Goal: Task Accomplishment & Management: Manage account settings

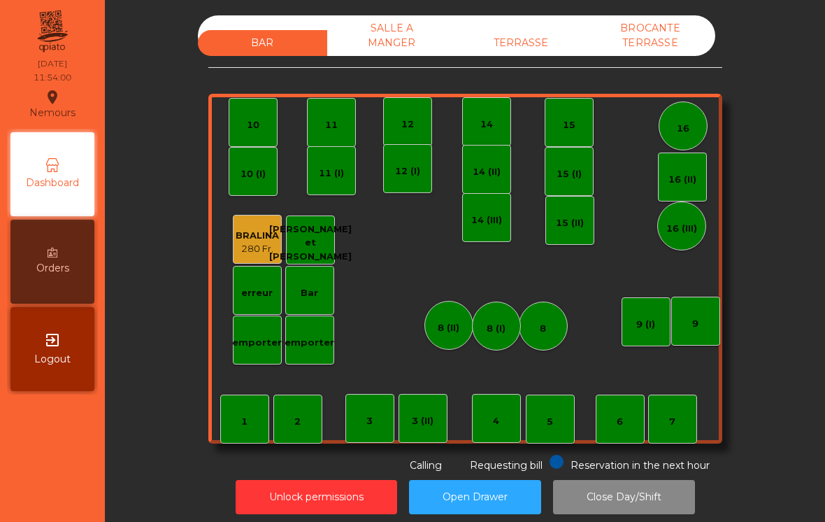
click at [562, 40] on div "TERRASSE" at bounding box center [521, 43] width 129 height 26
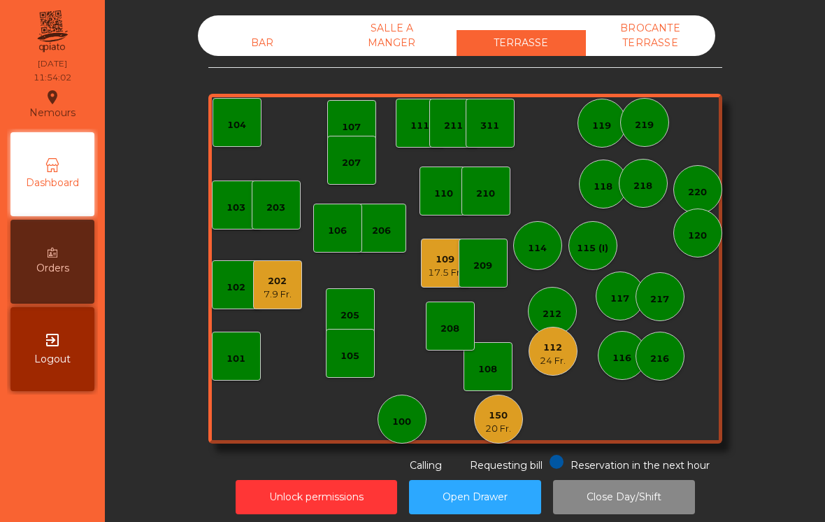
click at [560, 370] on div "112 24 Fr." at bounding box center [553, 351] width 49 height 49
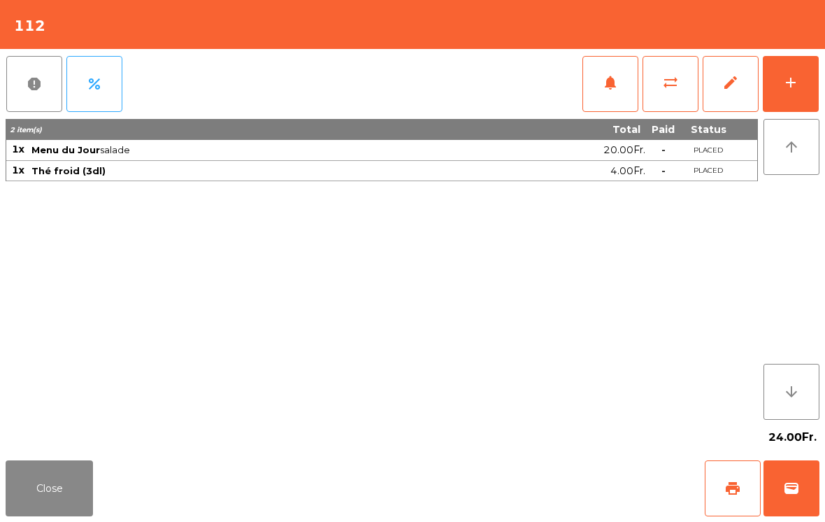
click at [613, 92] on button "notifications" at bounding box center [611, 84] width 56 height 56
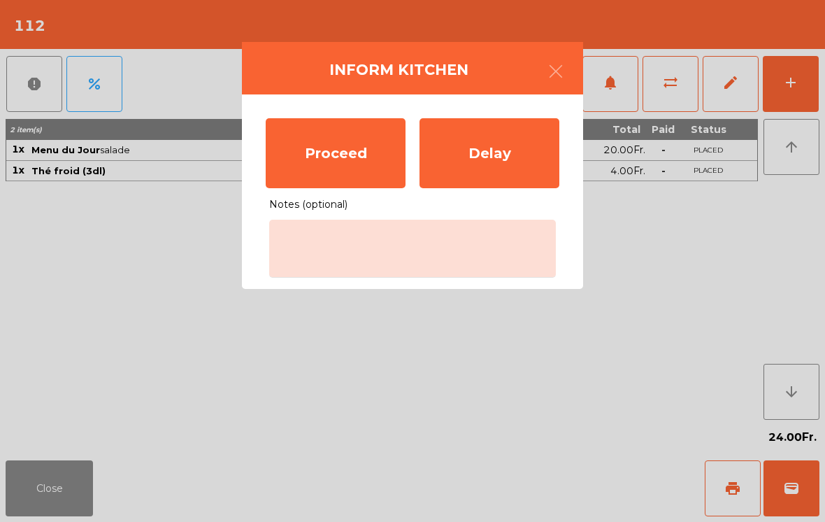
click at [365, 164] on div "Proceed" at bounding box center [336, 153] width 140 height 70
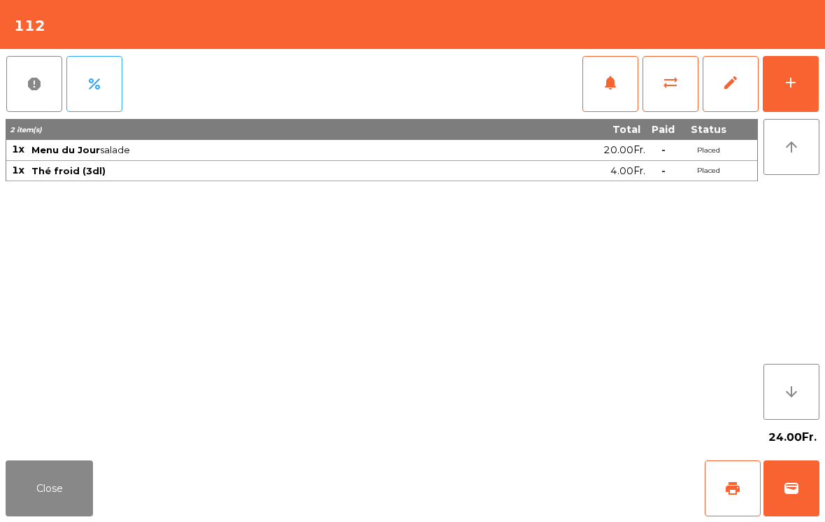
click at [38, 496] on button "Close" at bounding box center [49, 488] width 87 height 56
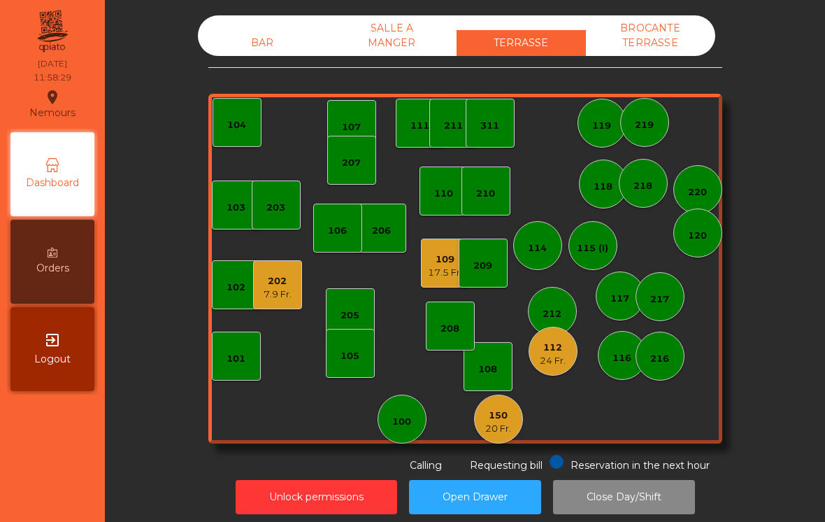
click at [265, 45] on div "BAR" at bounding box center [262, 43] width 129 height 26
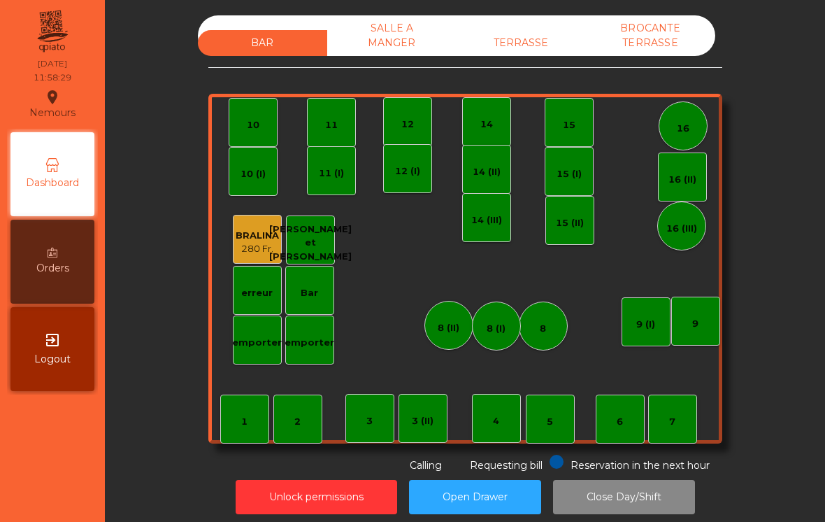
click at [575, 128] on div "15" at bounding box center [569, 125] width 13 height 14
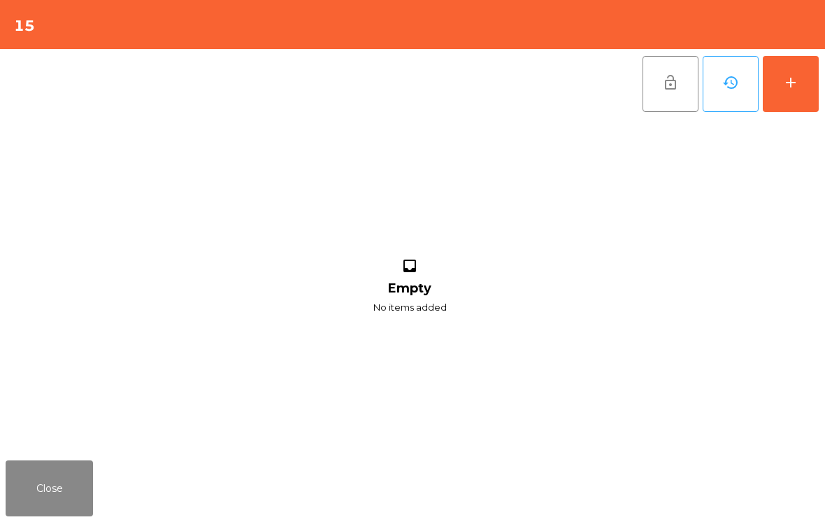
click at [794, 90] on div "add" at bounding box center [791, 82] width 17 height 17
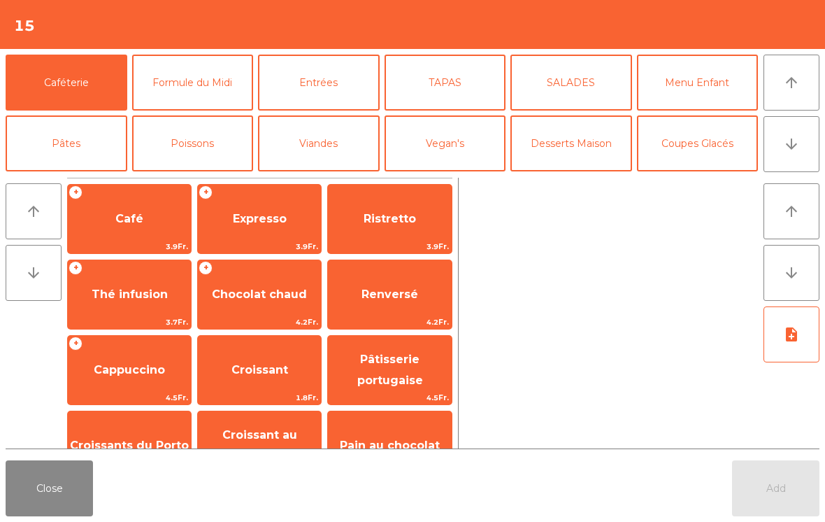
click at [801, 155] on button "arrow_downward" at bounding box center [792, 144] width 56 height 56
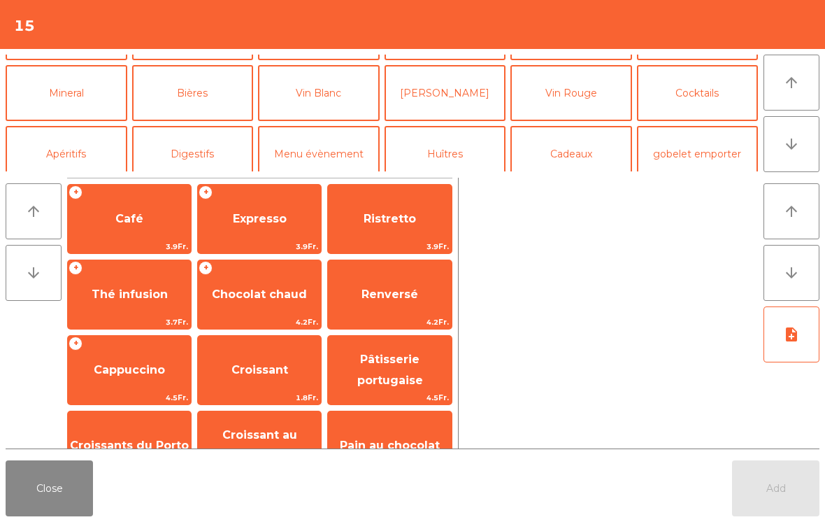
scroll to position [122, 0]
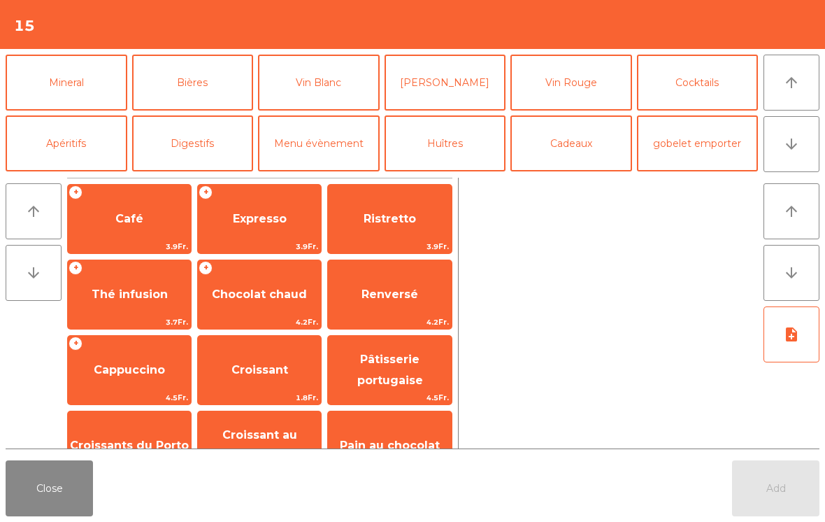
click at [208, 91] on button "Bières" at bounding box center [193, 83] width 122 height 56
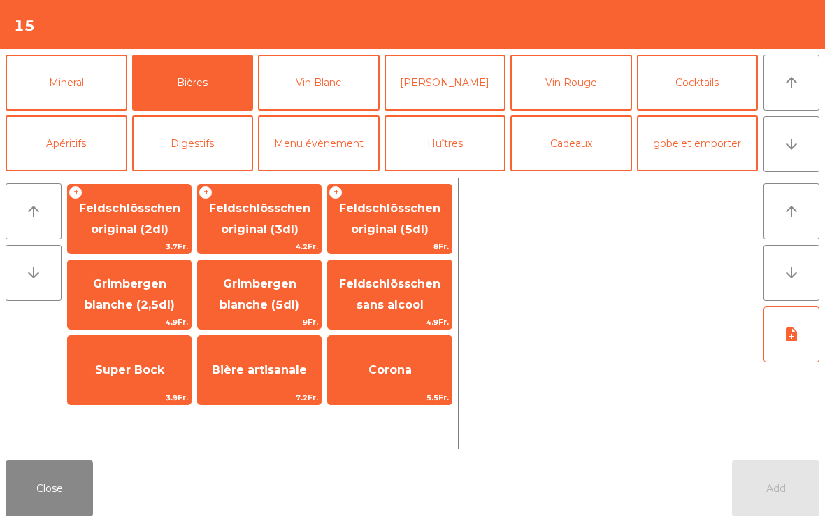
click at [267, 223] on span "Feldschlösschen original (3dl)" at bounding box center [259, 218] width 101 height 34
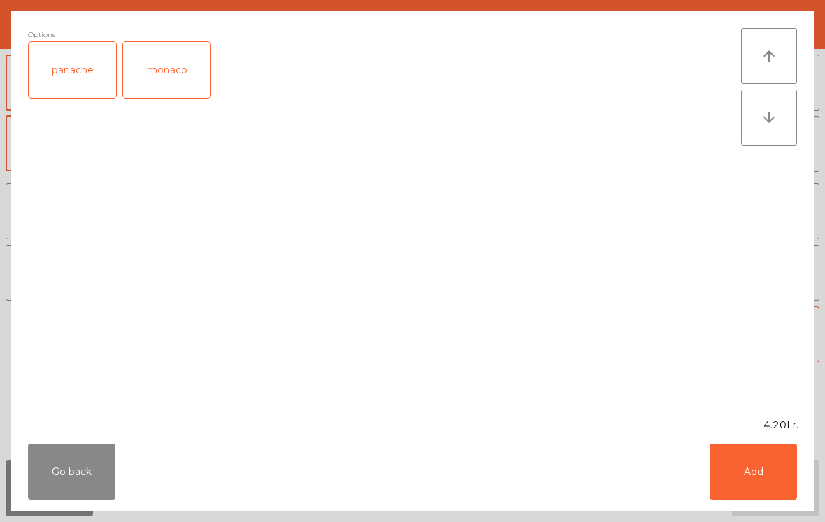
click at [754, 478] on button "Add" at bounding box center [753, 471] width 87 height 56
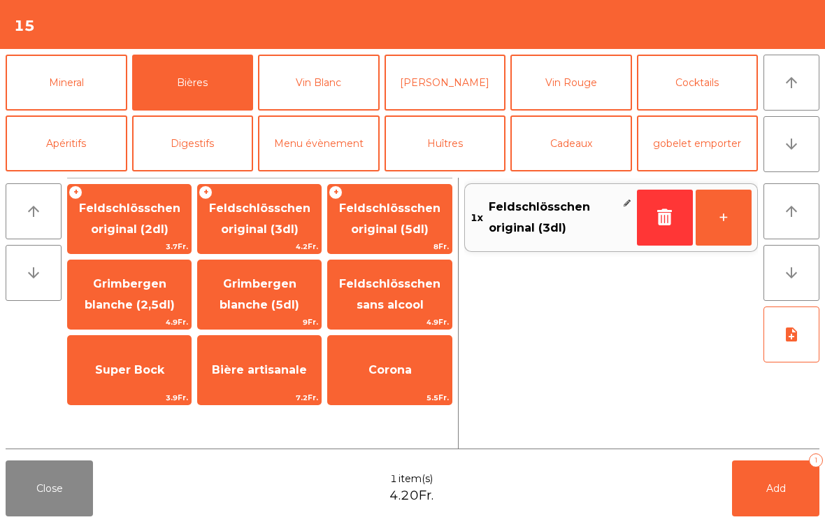
click at [127, 305] on span "Grimbergen blanche (2,5dl)" at bounding box center [130, 294] width 90 height 34
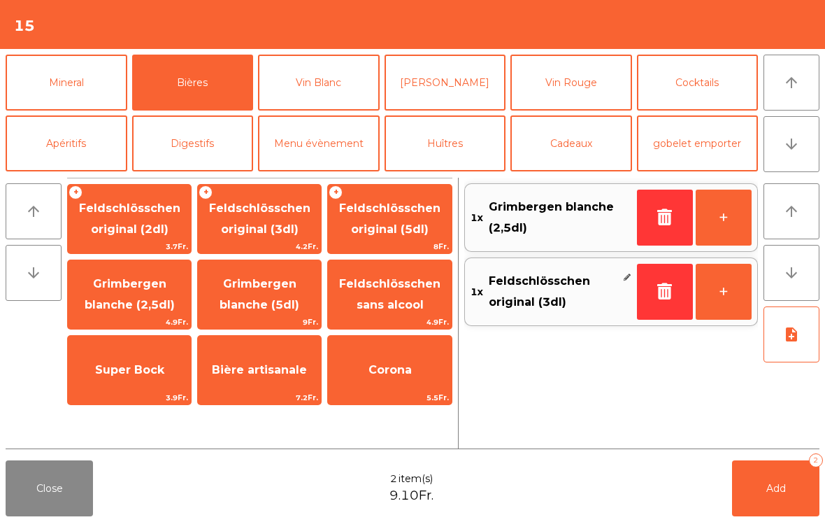
click at [767, 486] on span "Add" at bounding box center [777, 488] width 20 height 13
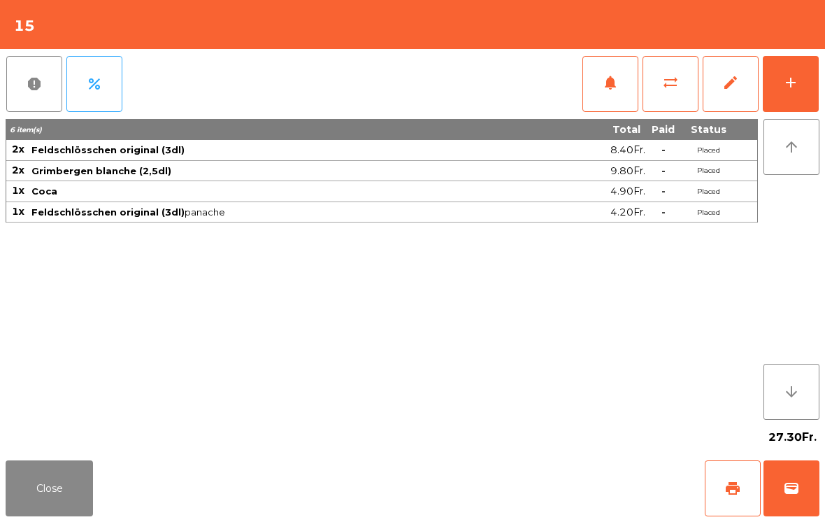
click at [55, 481] on button "Close" at bounding box center [49, 488] width 87 height 56
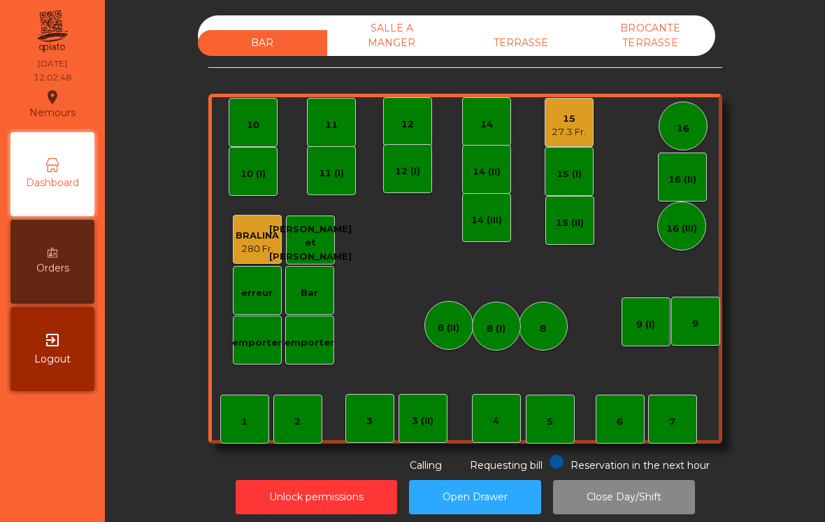
click at [686, 421] on div "7" at bounding box center [672, 419] width 49 height 49
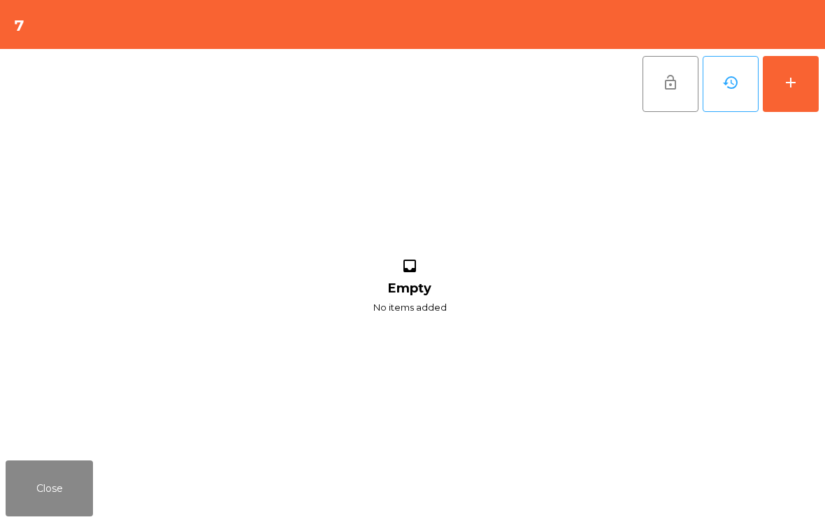
click at [62, 476] on button "Close" at bounding box center [49, 488] width 87 height 56
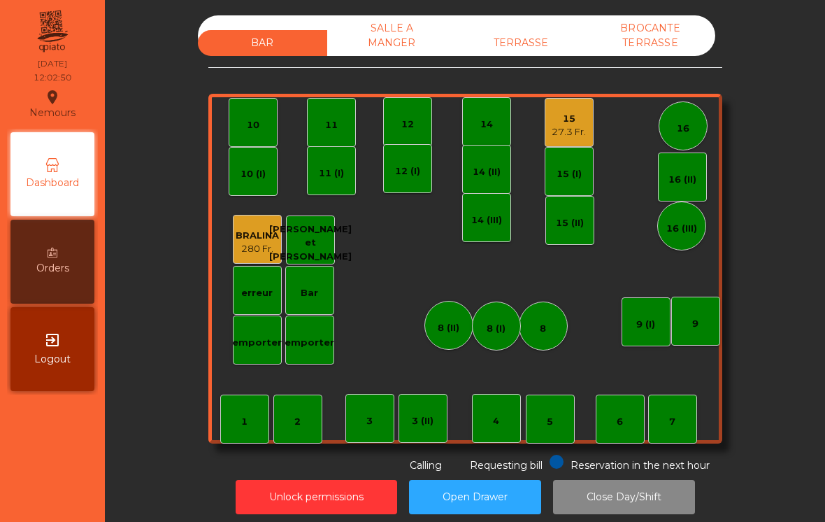
click at [535, 43] on div "TERRASSE" at bounding box center [521, 43] width 129 height 26
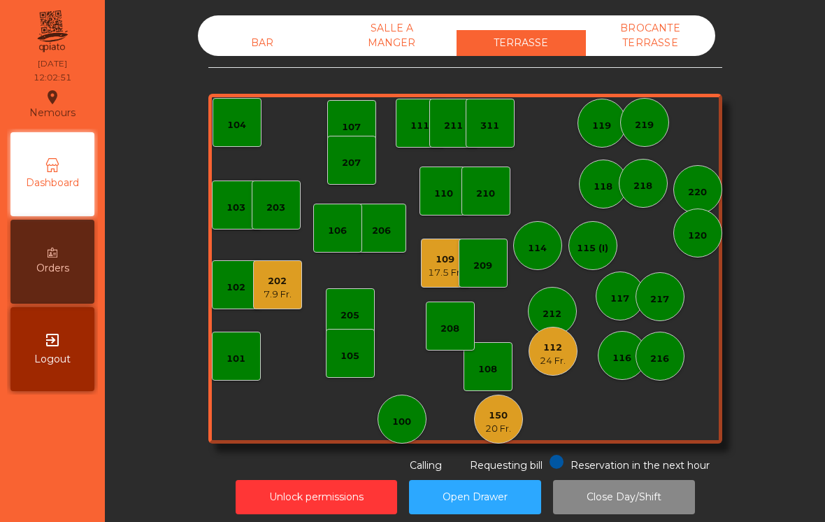
click at [343, 235] on div "106" at bounding box center [337, 231] width 19 height 14
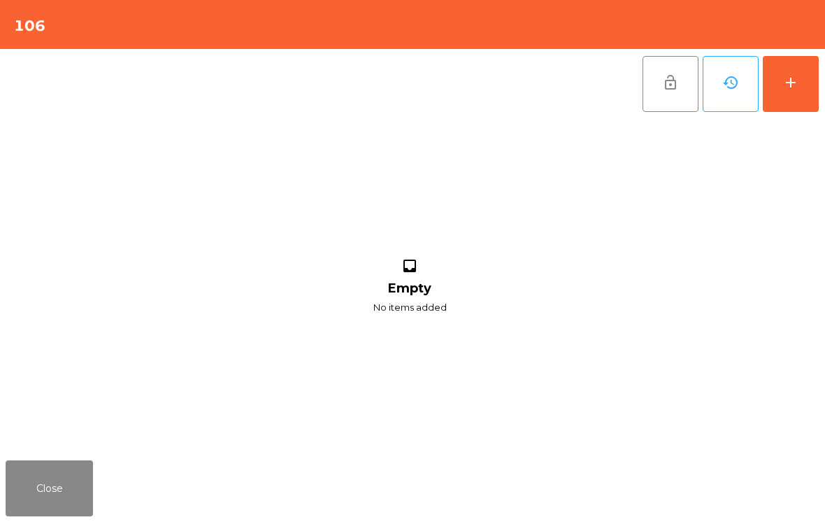
click at [806, 94] on button "add" at bounding box center [791, 84] width 56 height 56
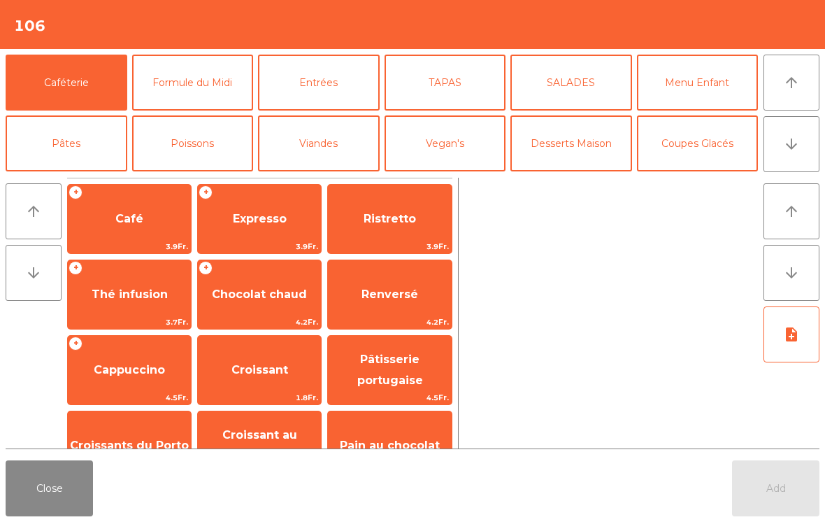
click at [809, 150] on button "arrow_downward" at bounding box center [792, 144] width 56 height 56
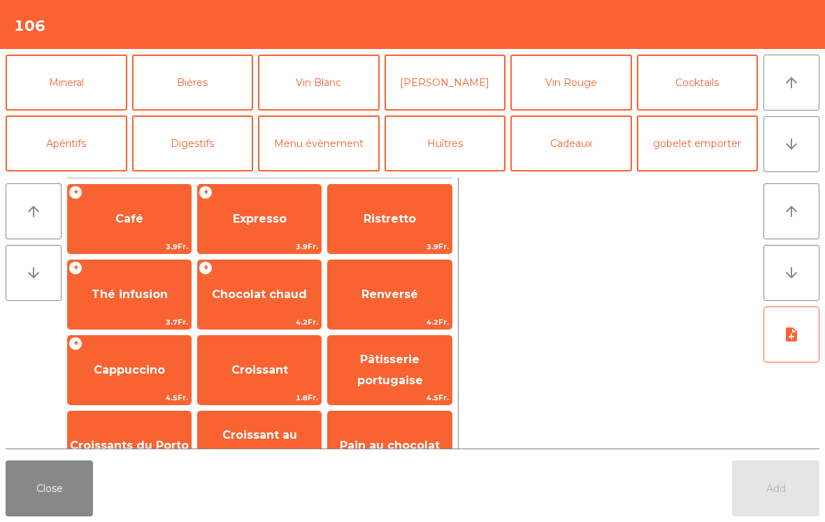
click at [710, 90] on button "Cocktails" at bounding box center [698, 83] width 122 height 56
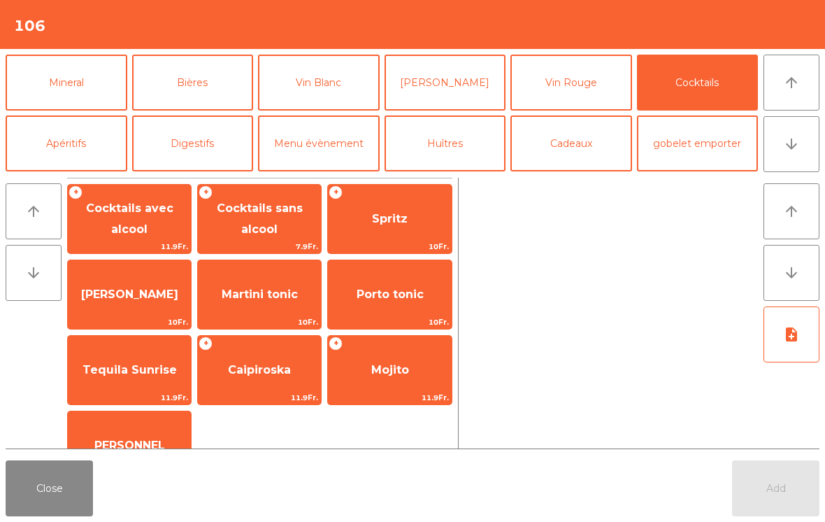
click at [406, 232] on span "Spritz" at bounding box center [389, 219] width 123 height 38
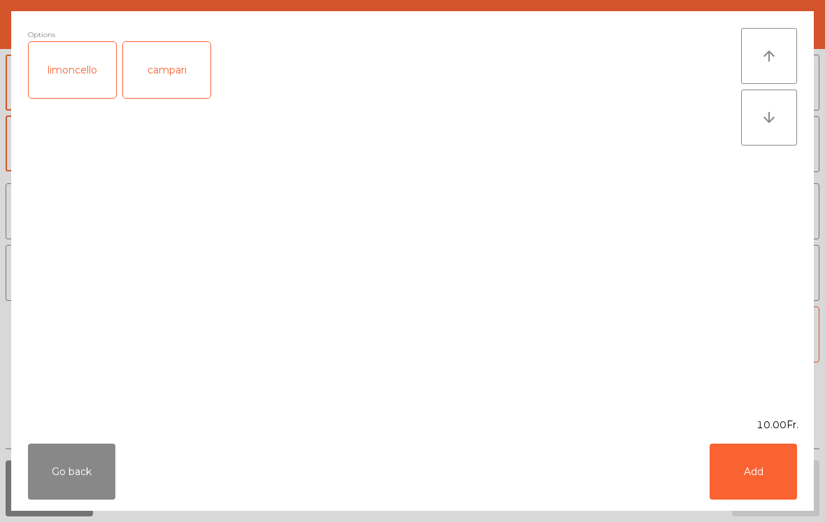
click at [781, 451] on button "Add" at bounding box center [753, 471] width 87 height 56
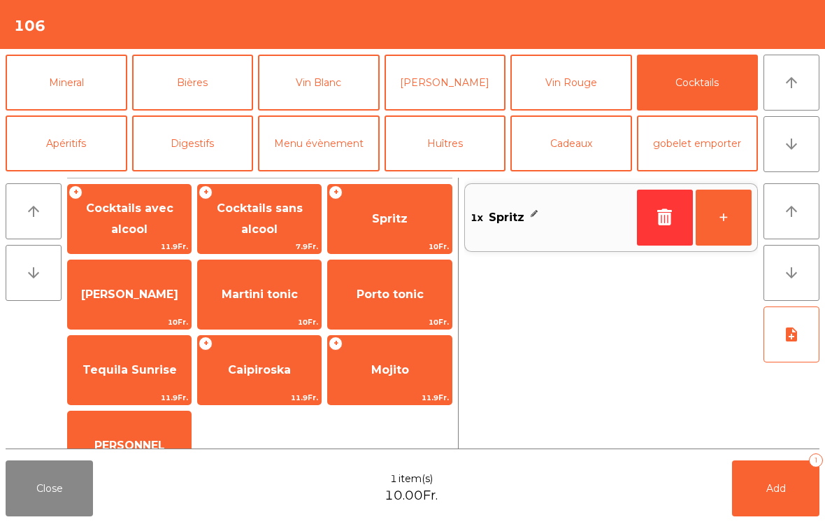
click at [95, 80] on button "Mineral" at bounding box center [67, 83] width 122 height 56
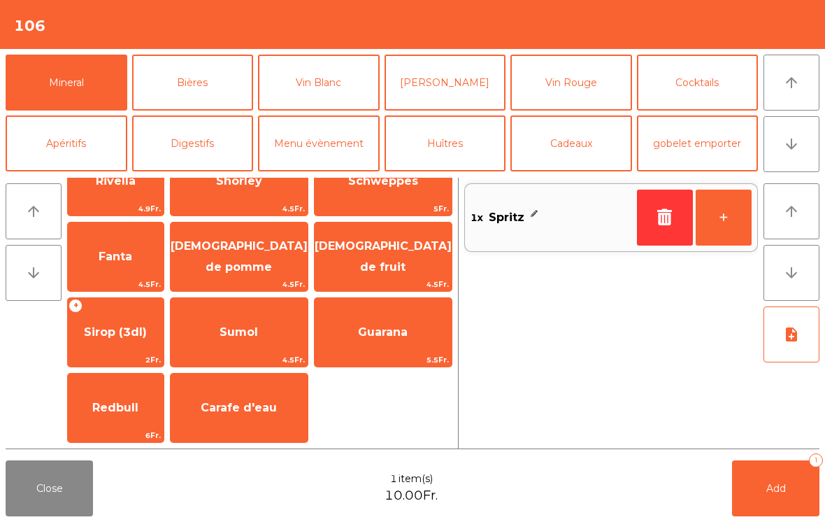
scroll to position [340, 0]
click at [140, 343] on span "Sirop (3dl)" at bounding box center [116, 332] width 96 height 38
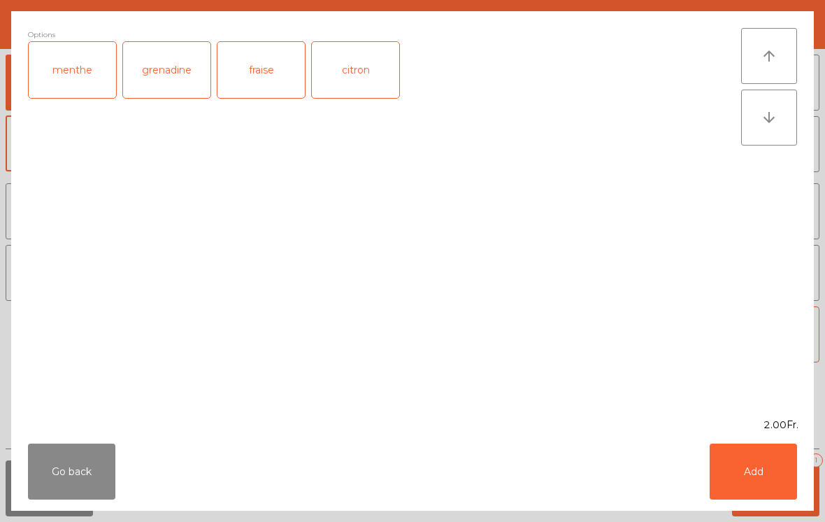
click at [274, 83] on div "fraise" at bounding box center [261, 70] width 87 height 56
click at [762, 471] on button "Add" at bounding box center [753, 471] width 87 height 56
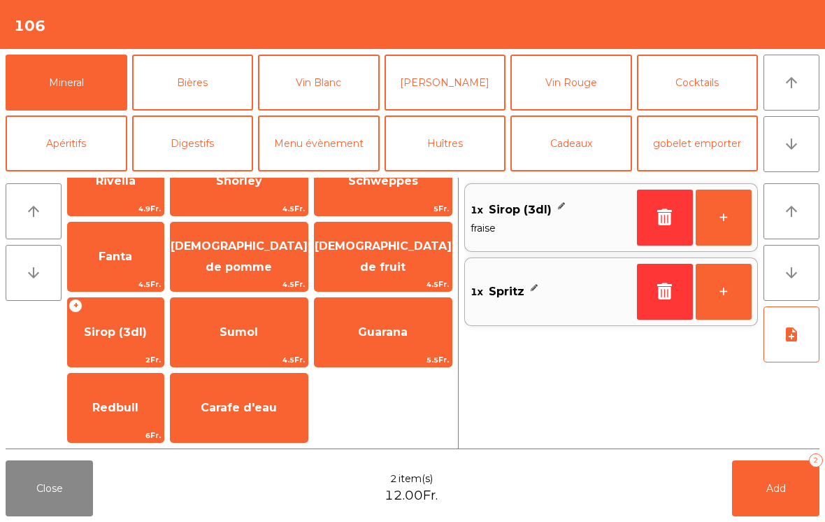
click at [783, 486] on span "Add" at bounding box center [777, 488] width 20 height 13
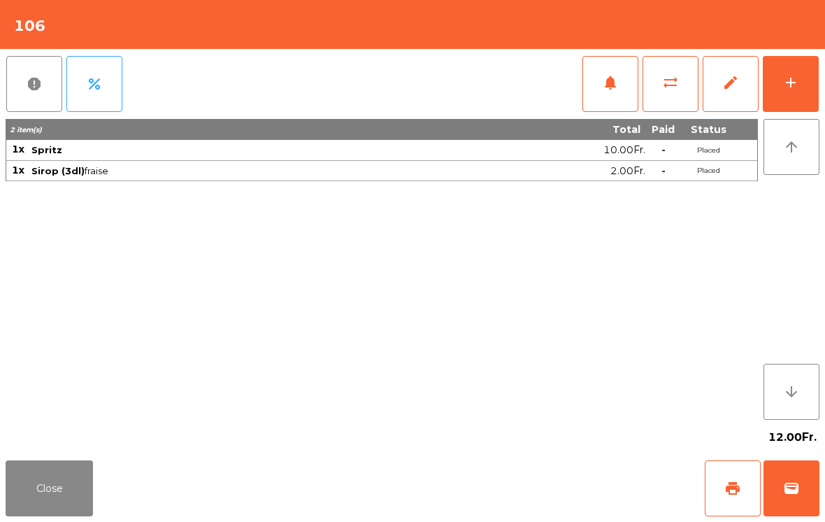
click at [62, 505] on button "Close" at bounding box center [49, 488] width 87 height 56
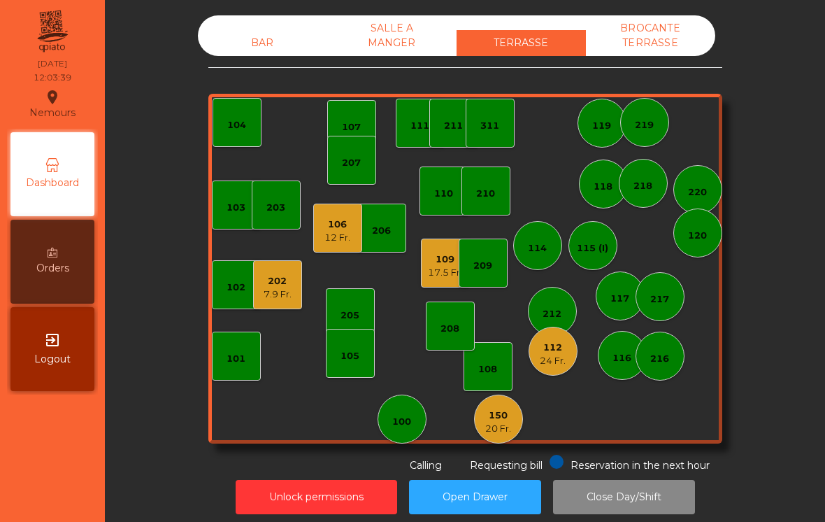
click at [253, 65] on div "BAR SALLE A MANGER TERRASSE BROCANTE TERRASSE 103 102 101 202 7.9 Fr. 206 104 2…" at bounding box center [465, 243] width 514 height 457
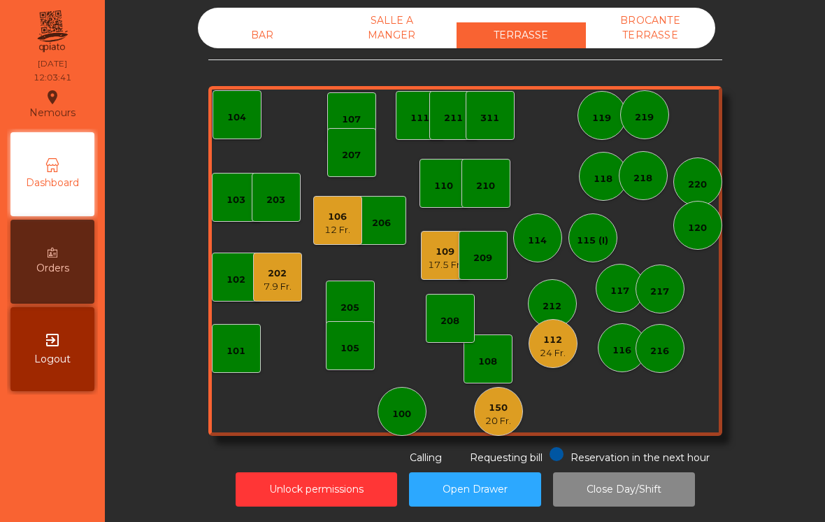
scroll to position [7, 0]
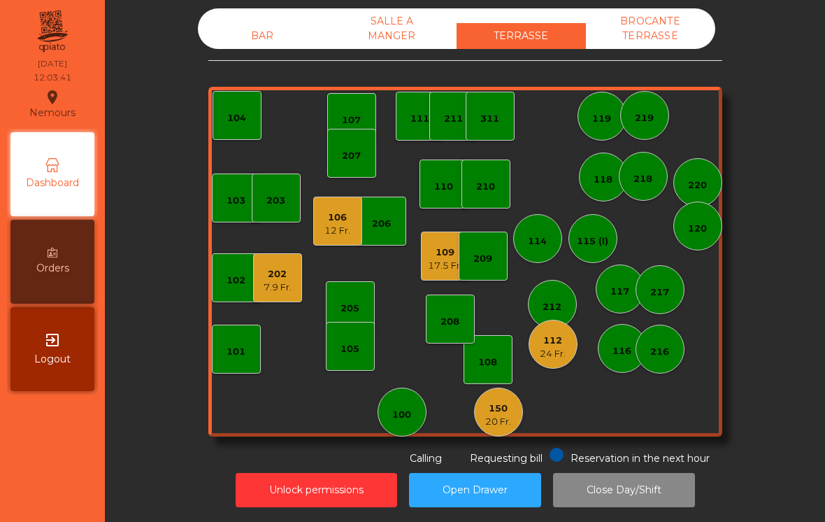
click at [247, 39] on div "BAR" at bounding box center [262, 36] width 129 height 26
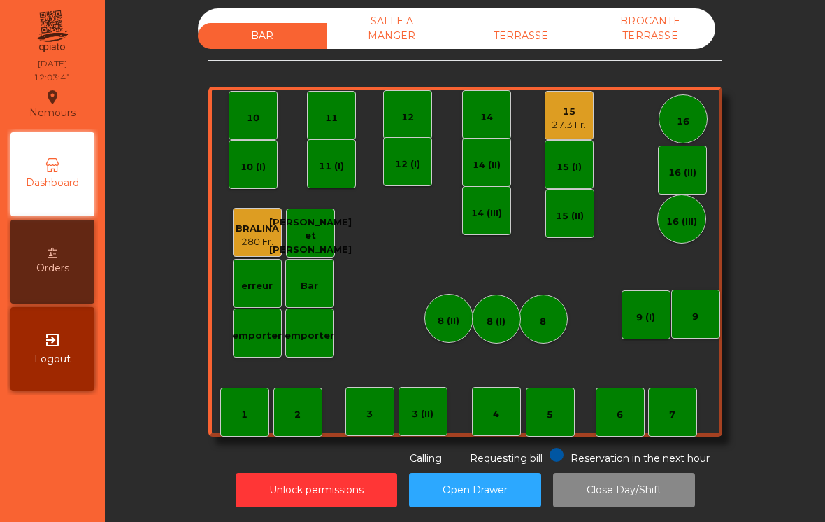
click at [667, 434] on div "7" at bounding box center [672, 412] width 49 height 49
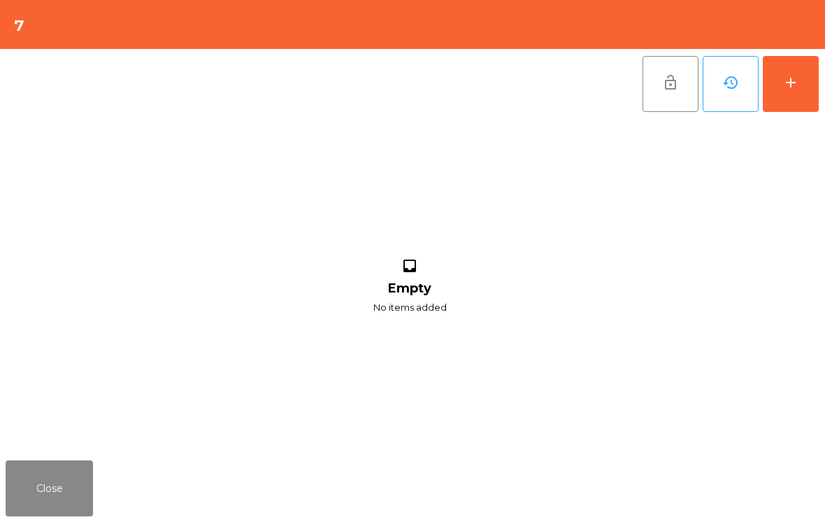
click at [783, 81] on div "add" at bounding box center [791, 82] width 17 height 17
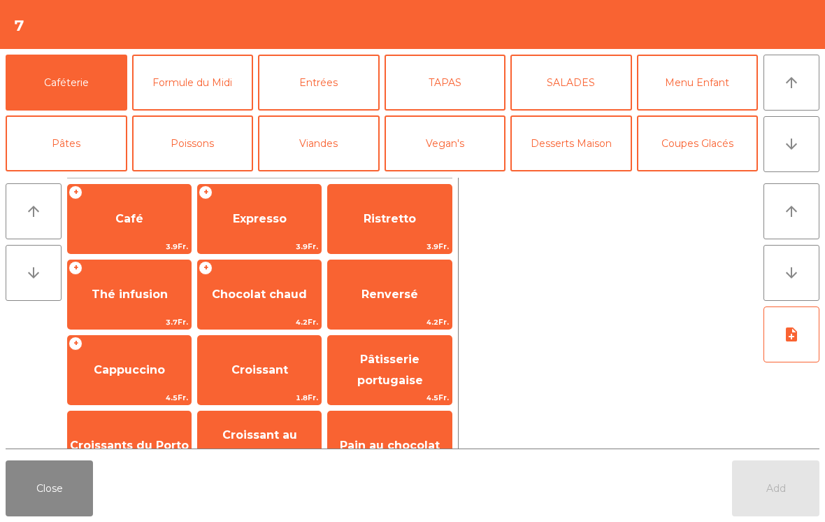
click at [805, 151] on button "arrow_downward" at bounding box center [792, 144] width 56 height 56
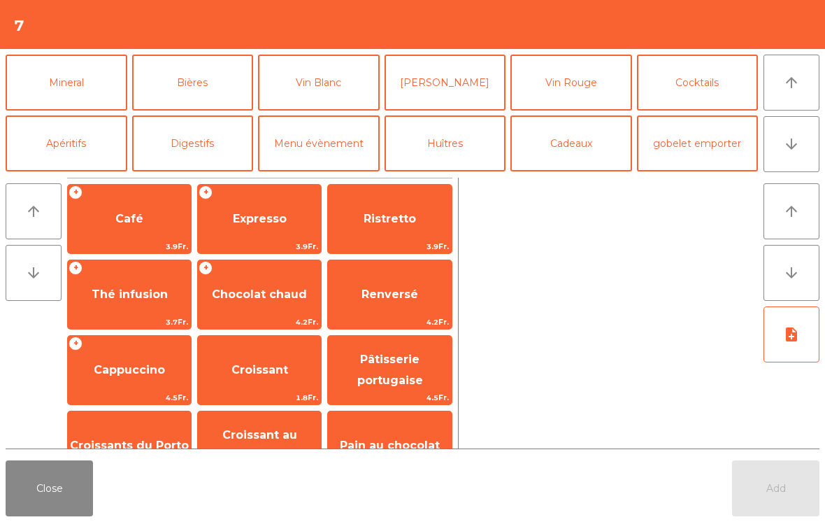
scroll to position [122, 0]
click at [44, 92] on button "Mineral" at bounding box center [67, 83] width 122 height 56
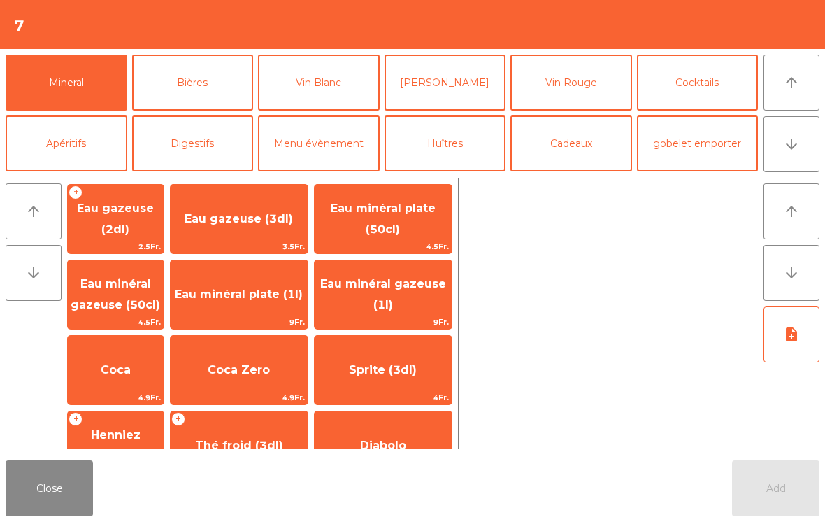
click at [127, 303] on span "Eau minéral gazeuse (50cl)" at bounding box center [116, 294] width 90 height 34
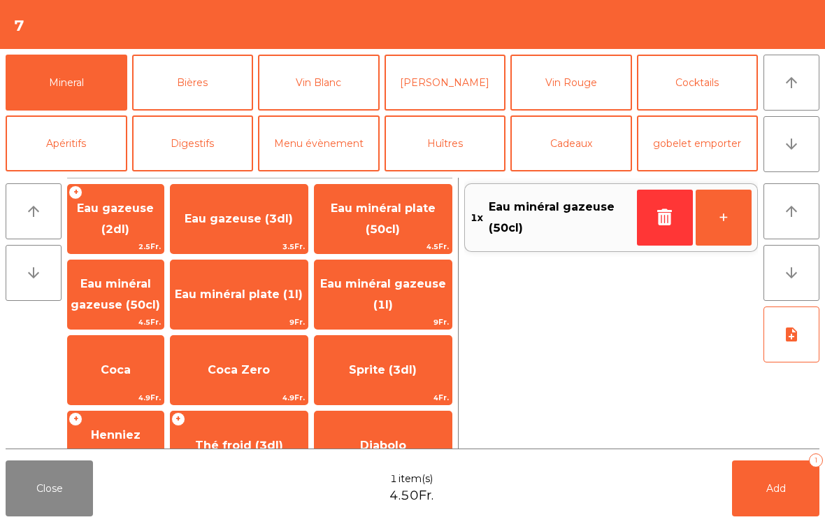
click at [772, 486] on span "Add" at bounding box center [777, 488] width 20 height 13
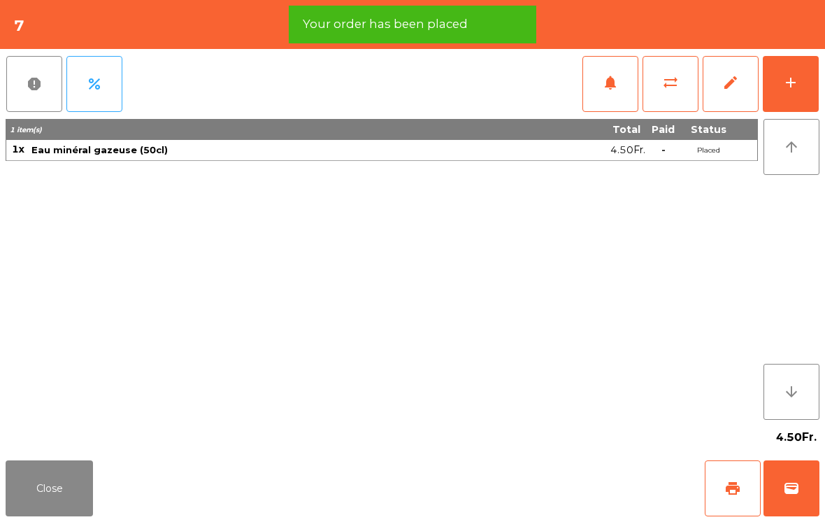
click at [783, 91] on button "add" at bounding box center [791, 84] width 56 height 56
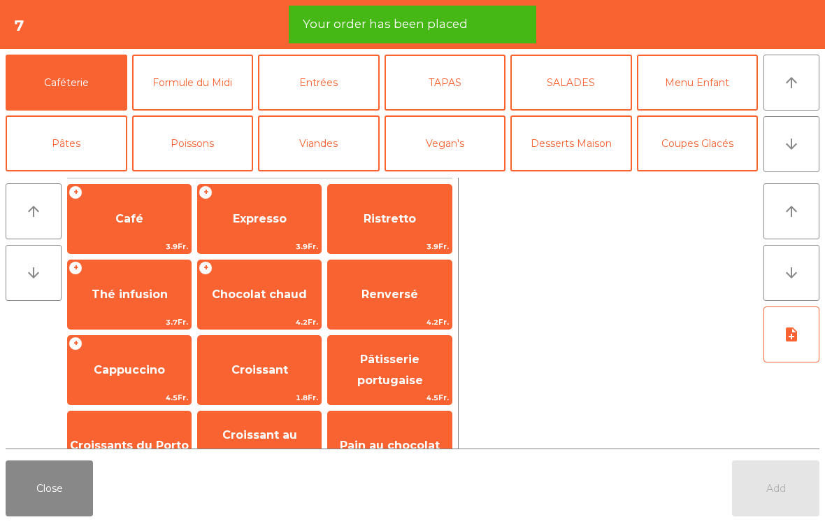
click at [179, 87] on button "Formule du Midi" at bounding box center [193, 83] width 122 height 56
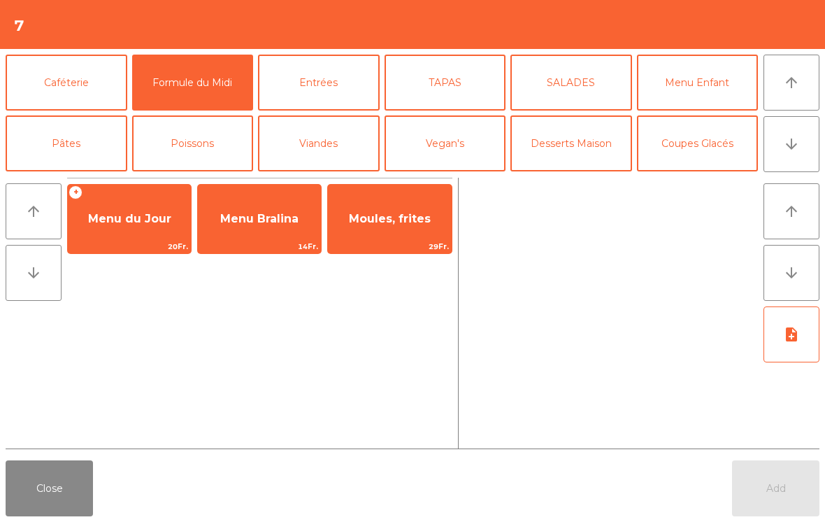
click at [113, 219] on span "Menu du Jour" at bounding box center [129, 218] width 83 height 13
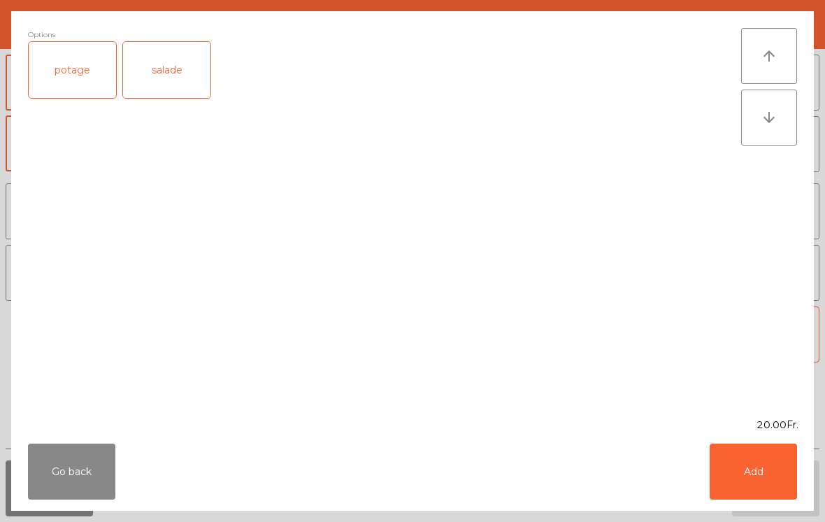
click at [777, 461] on button "Add" at bounding box center [753, 471] width 87 height 56
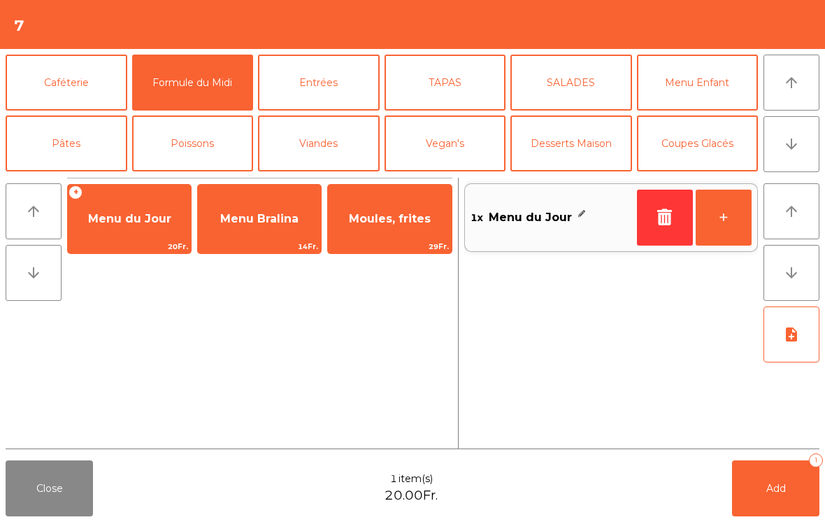
click at [730, 222] on button "+" at bounding box center [724, 218] width 56 height 56
click at [778, 491] on span "Add" at bounding box center [777, 488] width 20 height 13
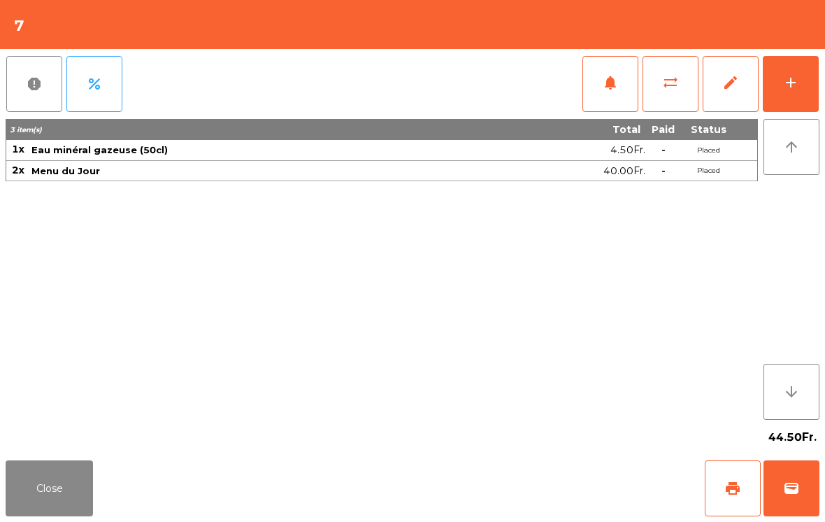
click at [41, 508] on button "Close" at bounding box center [49, 488] width 87 height 56
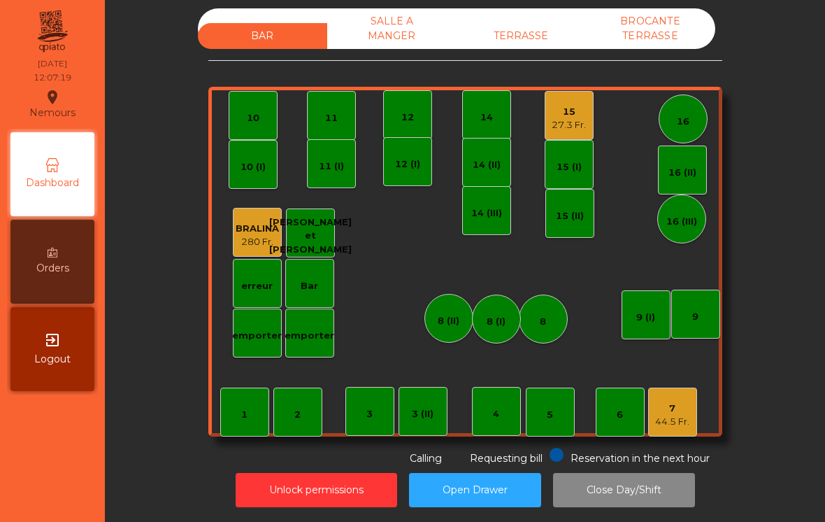
click at [335, 176] on div "11 (I)" at bounding box center [331, 163] width 49 height 49
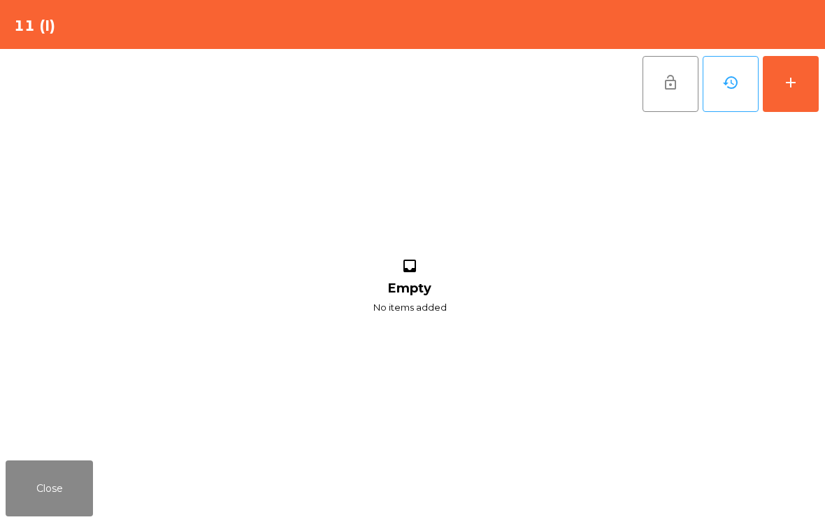
click at [818, 80] on button "add" at bounding box center [791, 84] width 56 height 56
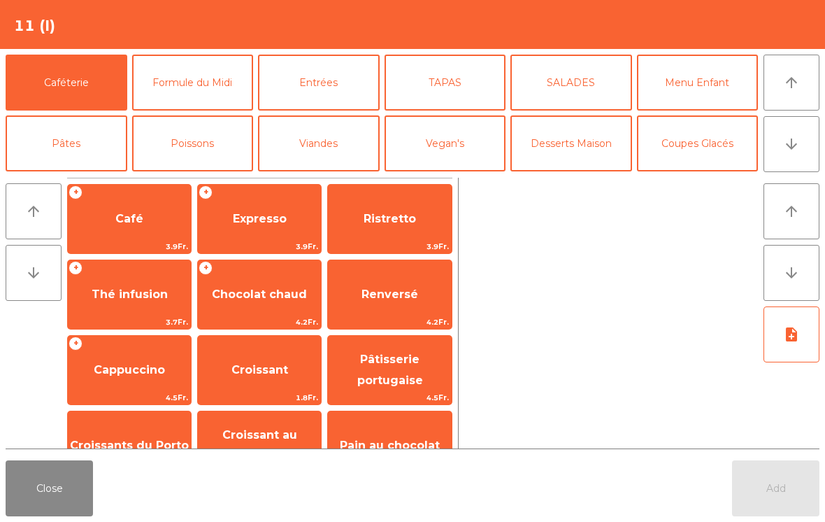
click at [204, 87] on button "Formule du Midi" at bounding box center [193, 83] width 122 height 56
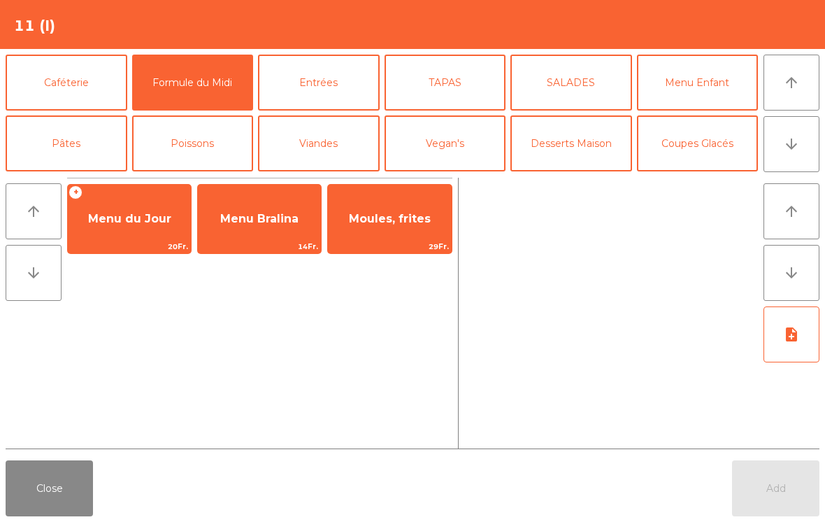
click at [197, 145] on button "Poissons" at bounding box center [193, 143] width 122 height 56
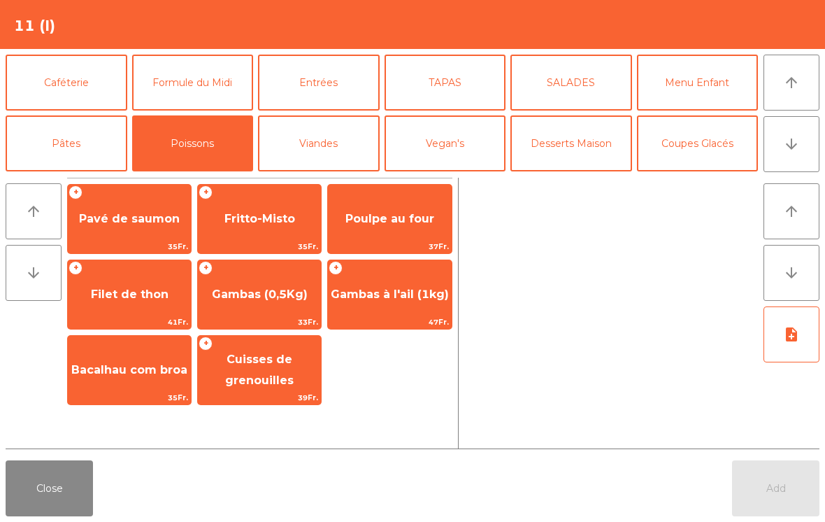
click at [340, 143] on button "Viandes" at bounding box center [319, 143] width 122 height 56
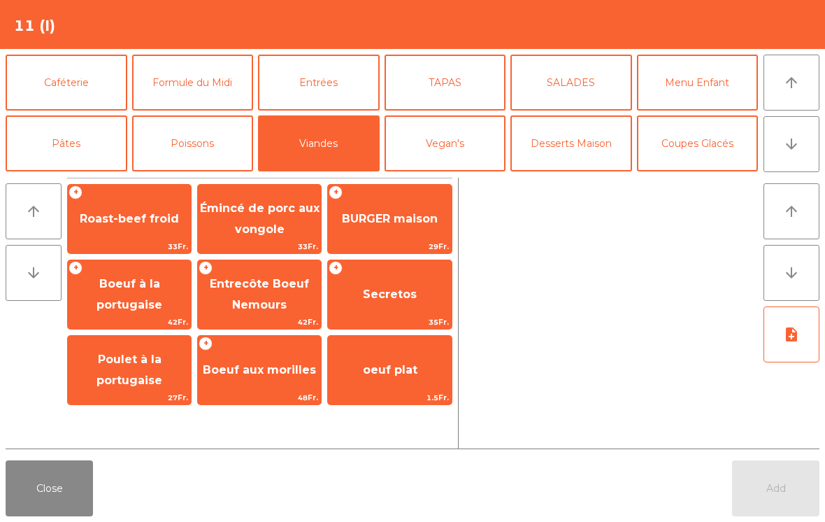
click at [45, 485] on button "Close" at bounding box center [49, 488] width 87 height 56
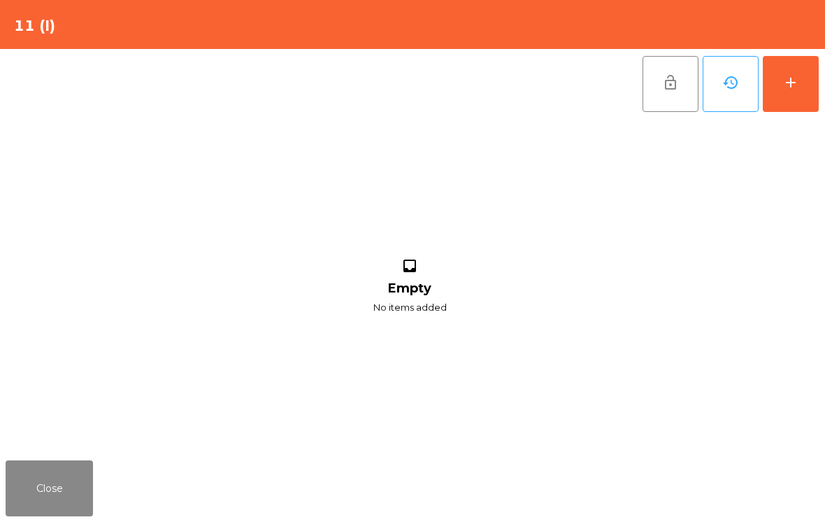
click at [803, 83] on button "add" at bounding box center [791, 84] width 56 height 56
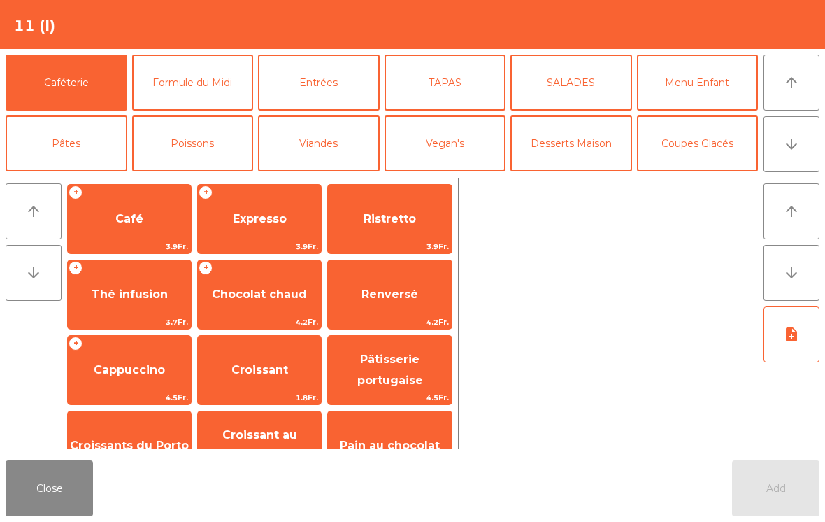
click at [194, 139] on button "Poissons" at bounding box center [193, 143] width 122 height 56
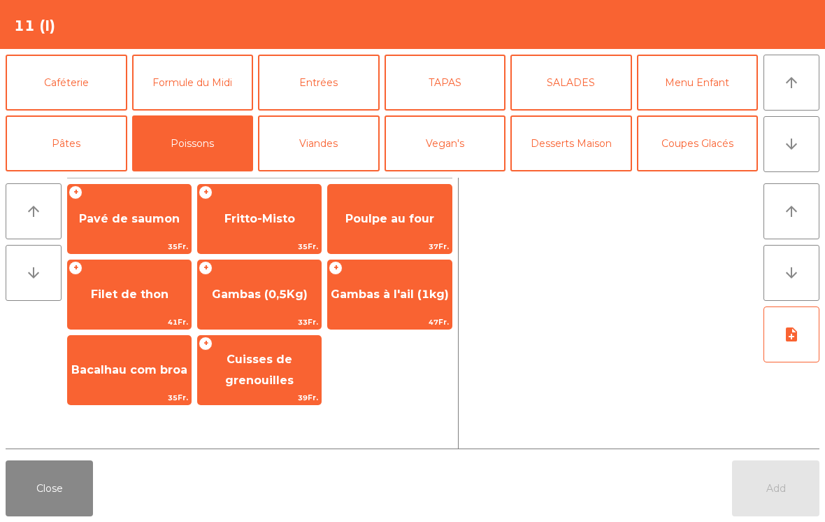
click at [322, 143] on button "Viandes" at bounding box center [319, 143] width 122 height 56
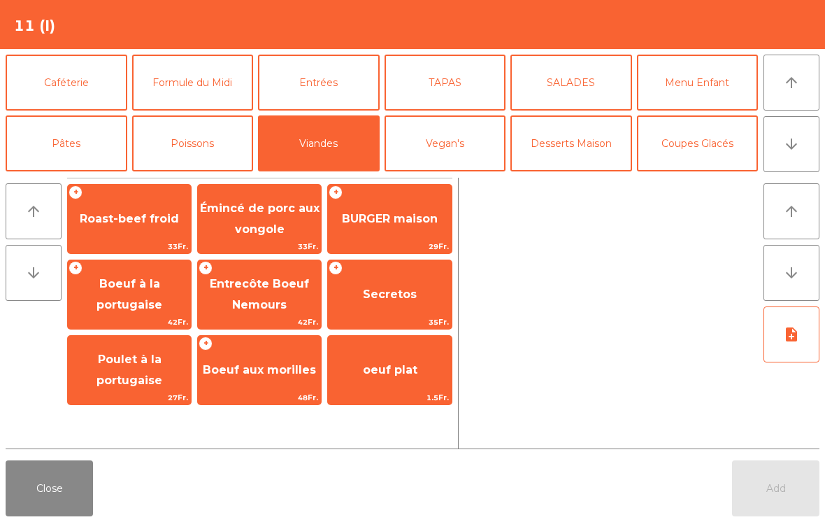
click at [46, 489] on button "Close" at bounding box center [49, 488] width 87 height 56
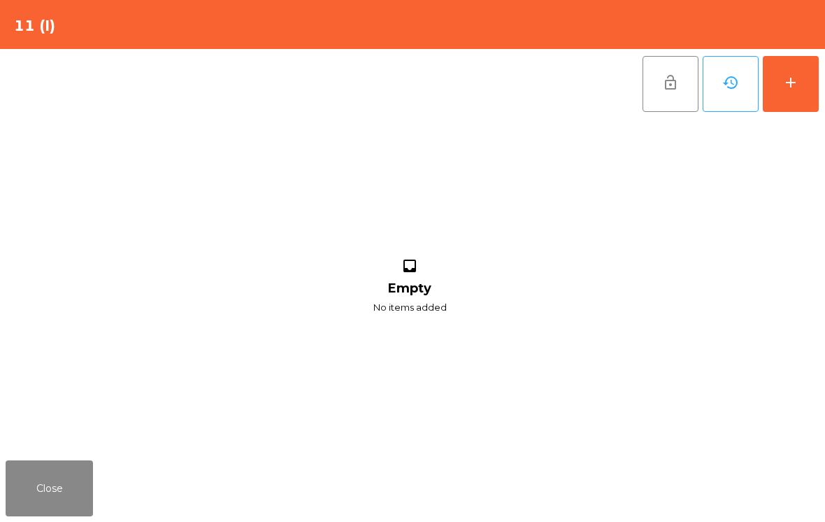
click at [23, 487] on button "Close" at bounding box center [49, 488] width 87 height 56
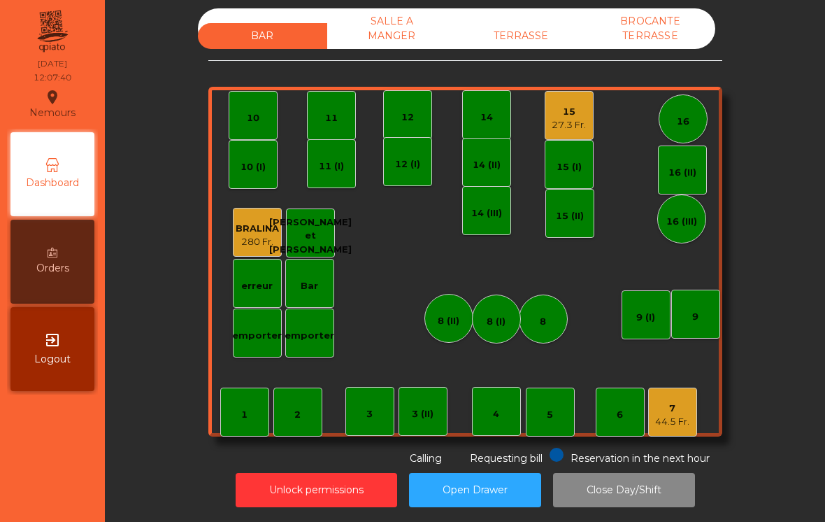
click at [535, 41] on div "TERRASSE" at bounding box center [521, 36] width 129 height 26
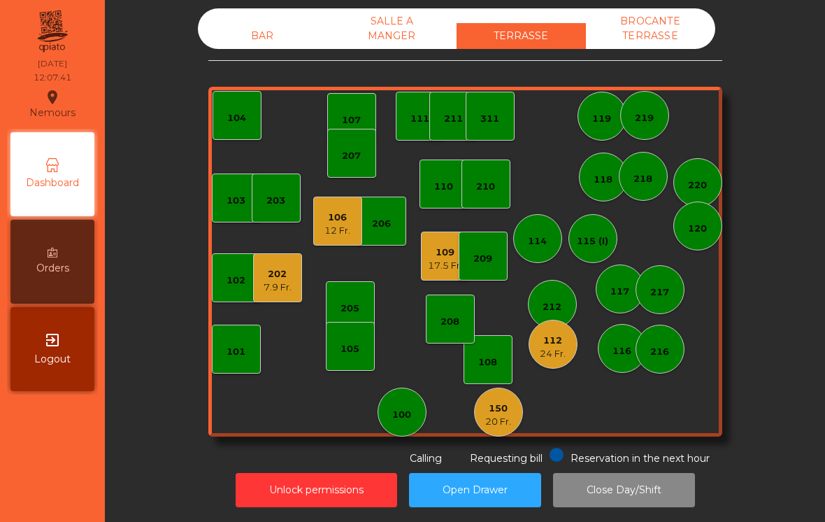
click at [504, 406] on div "150" at bounding box center [498, 409] width 26 height 14
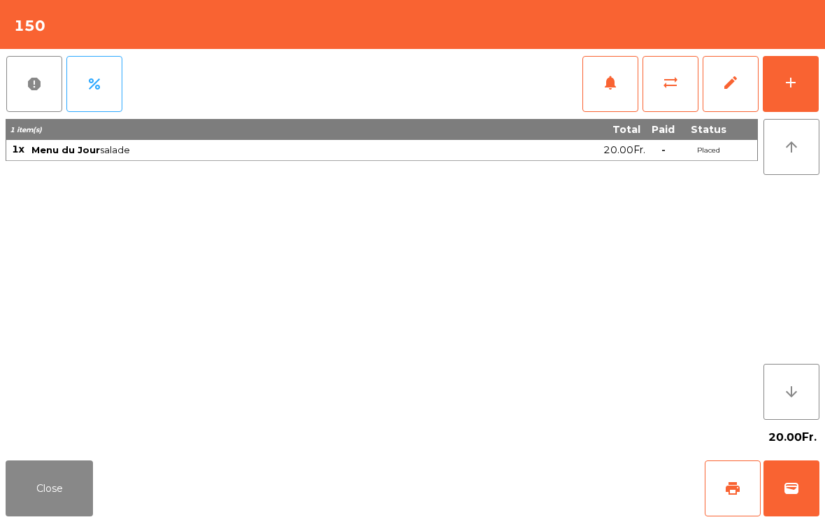
click at [805, 98] on button "add" at bounding box center [791, 84] width 56 height 56
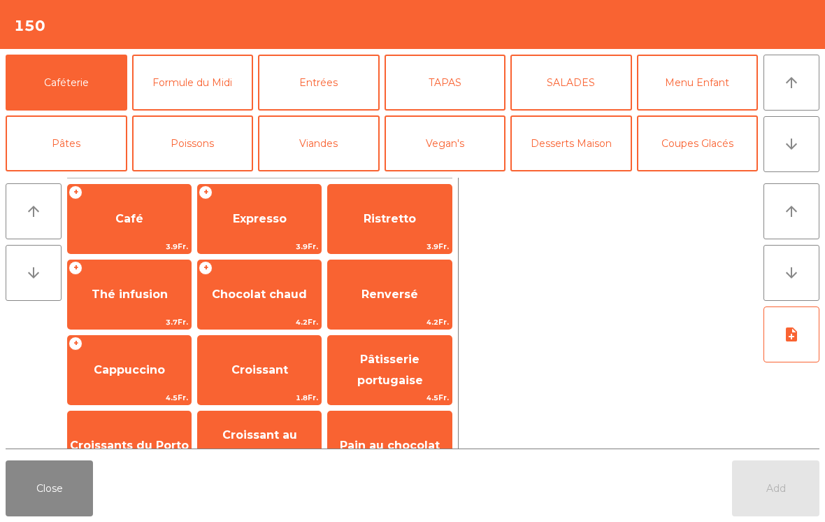
click at [586, 158] on button "Desserts Maison" at bounding box center [572, 143] width 122 height 56
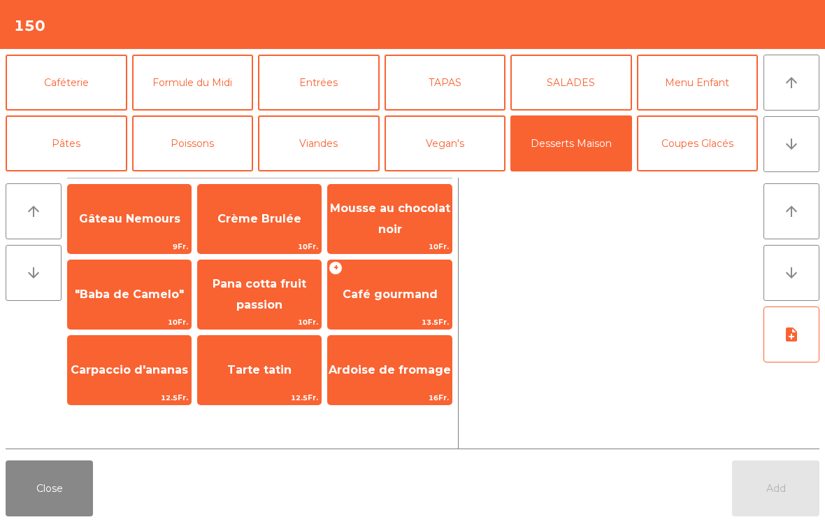
click at [247, 225] on span "Crème Brulée" at bounding box center [260, 218] width 84 height 13
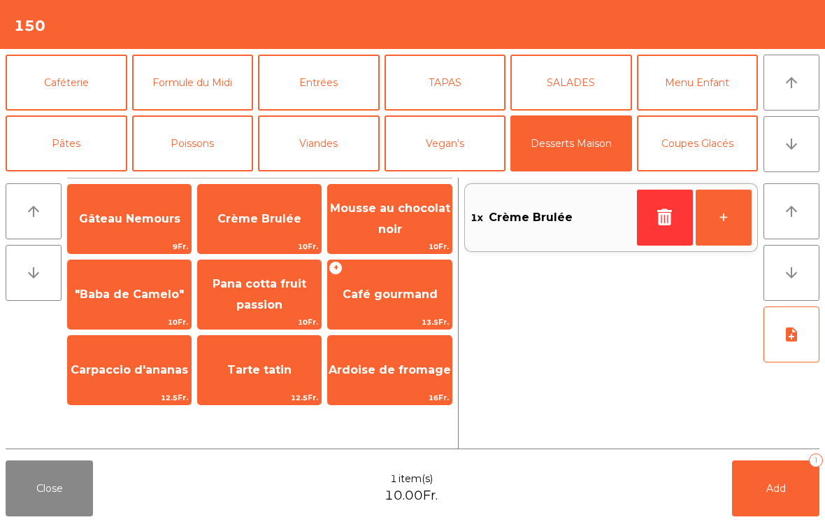
click at [775, 480] on button "Add 1" at bounding box center [775, 488] width 87 height 56
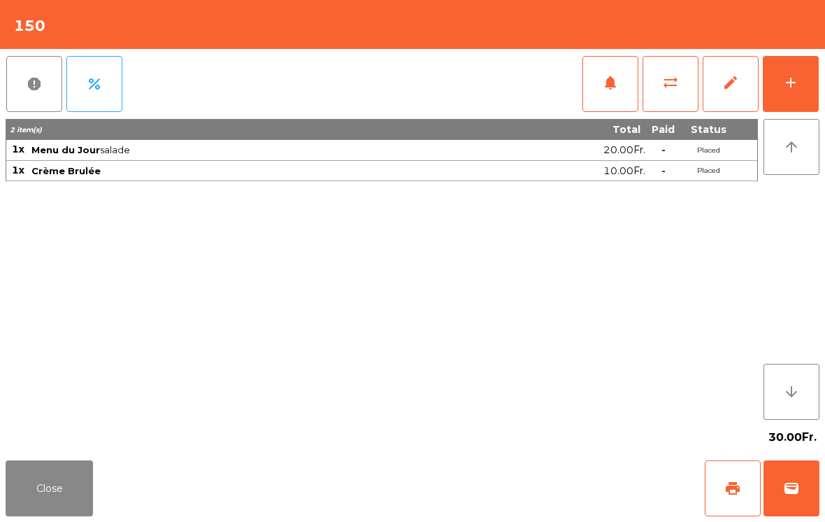
click at [30, 512] on button "Close" at bounding box center [49, 488] width 87 height 56
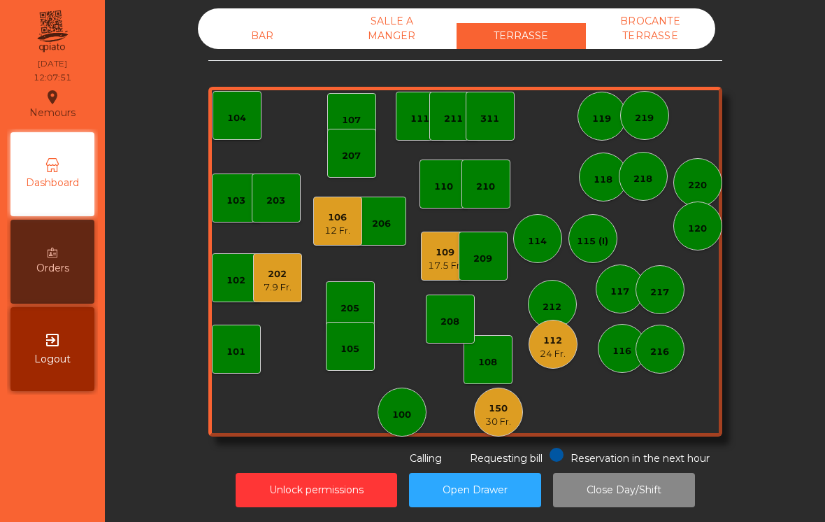
click at [274, 31] on div "BAR" at bounding box center [262, 36] width 129 height 26
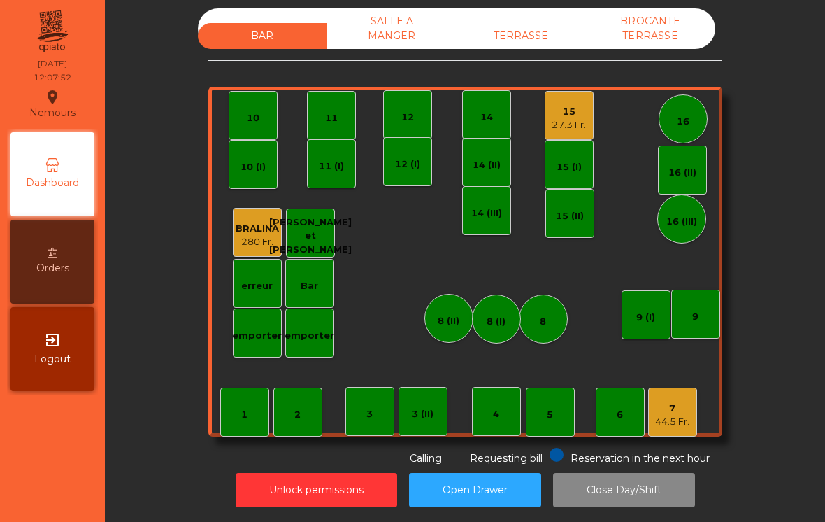
click at [675, 420] on div "44.5 Fr." at bounding box center [672, 422] width 34 height 14
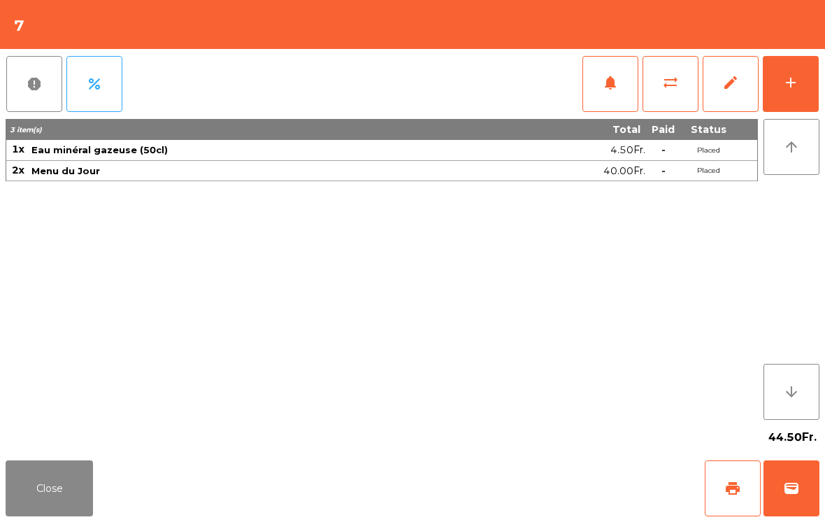
click at [794, 82] on div "add" at bounding box center [791, 82] width 17 height 17
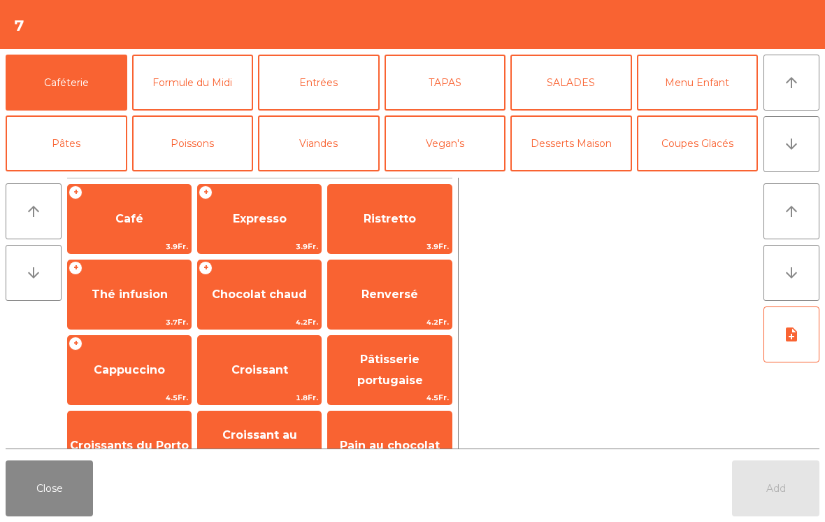
click at [800, 144] on button "arrow_downward" at bounding box center [792, 144] width 56 height 56
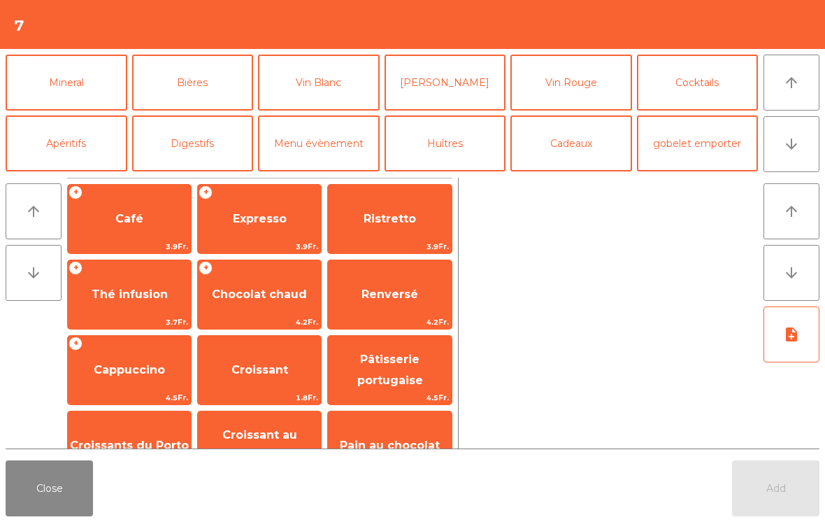
click at [59, 94] on button "Mineral" at bounding box center [67, 83] width 122 height 56
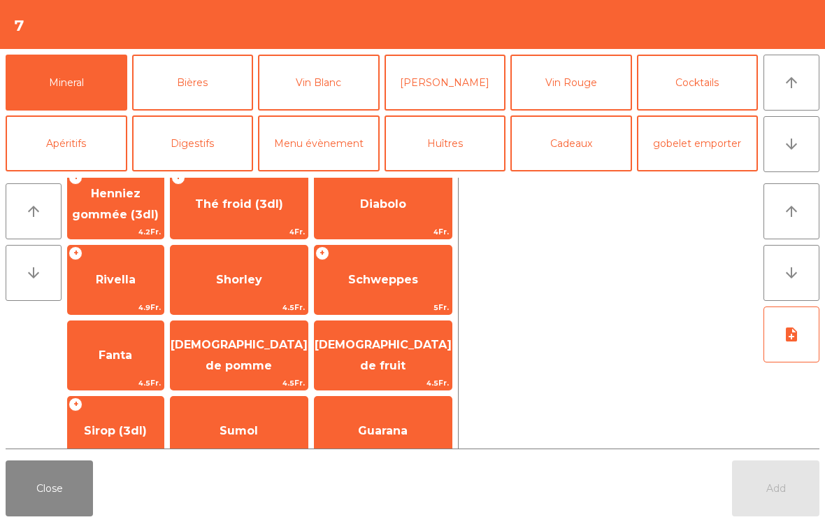
scroll to position [265, 0]
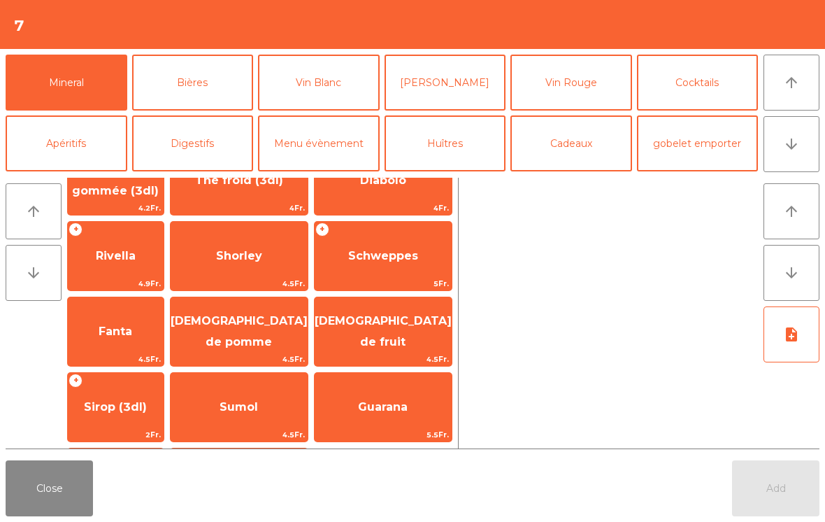
click at [253, 342] on span "[DEMOGRAPHIC_DATA] de pomme" at bounding box center [239, 331] width 137 height 59
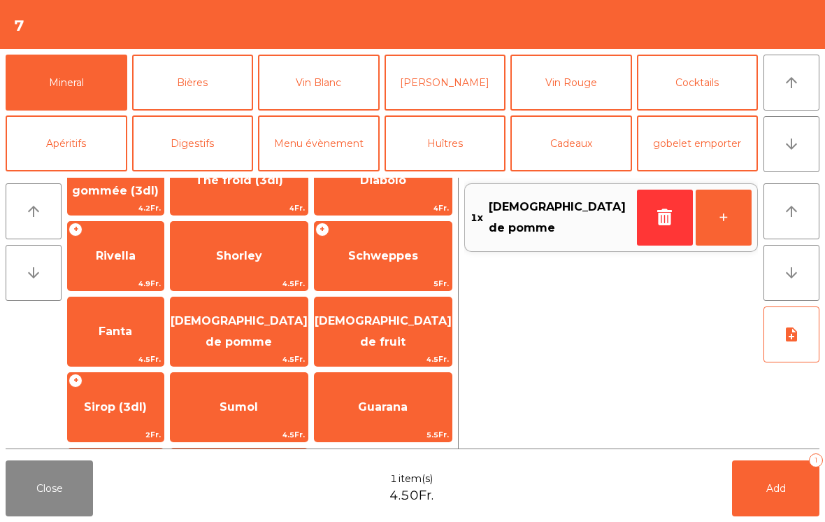
click at [779, 502] on button "Add 1" at bounding box center [775, 488] width 87 height 56
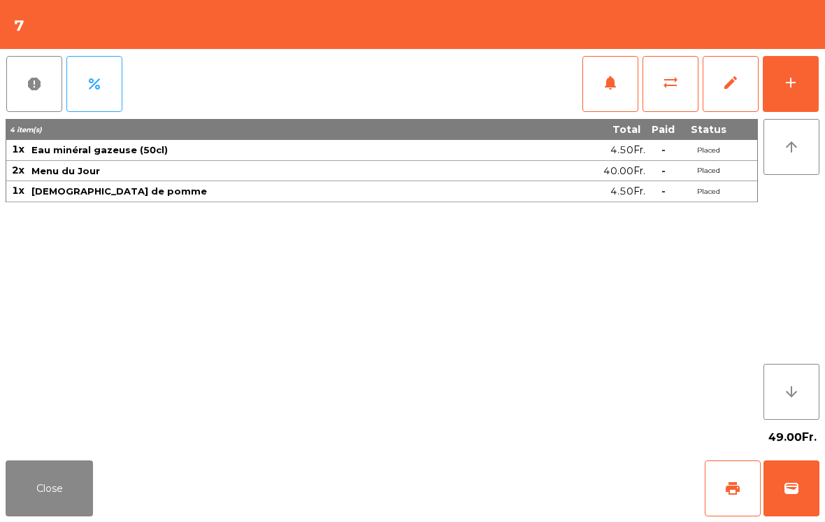
click at [80, 469] on button "Close" at bounding box center [49, 488] width 87 height 56
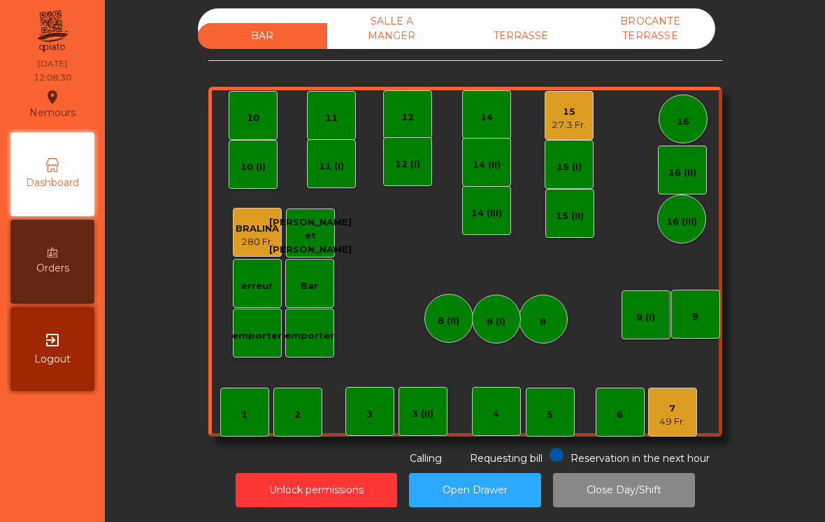
click at [566, 41] on div "TERRASSE" at bounding box center [521, 36] width 129 height 26
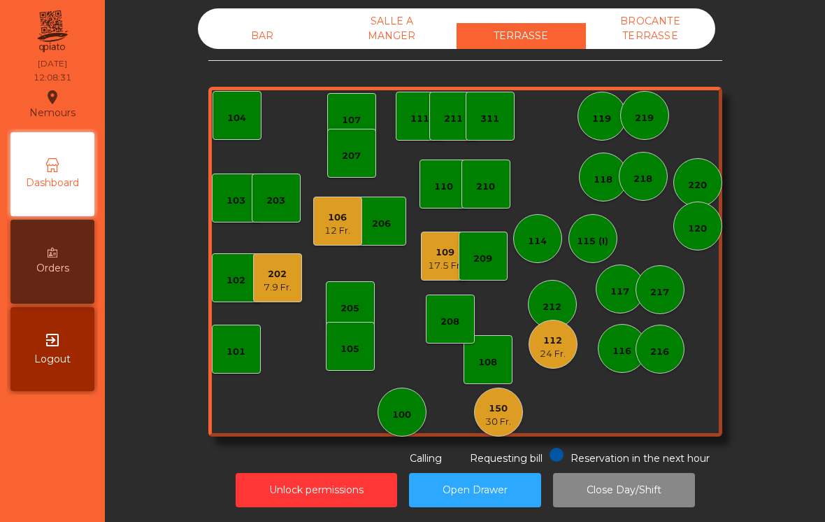
click at [341, 219] on div "106" at bounding box center [338, 218] width 26 height 14
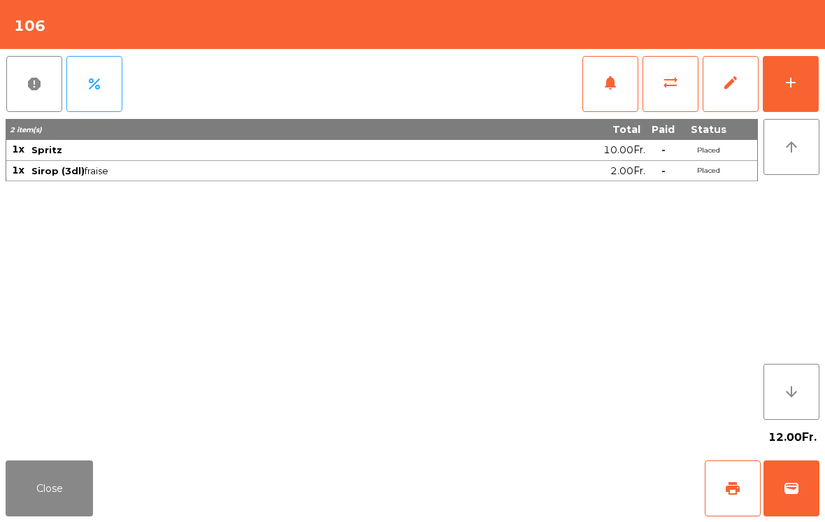
click at [802, 73] on button "add" at bounding box center [791, 84] width 56 height 56
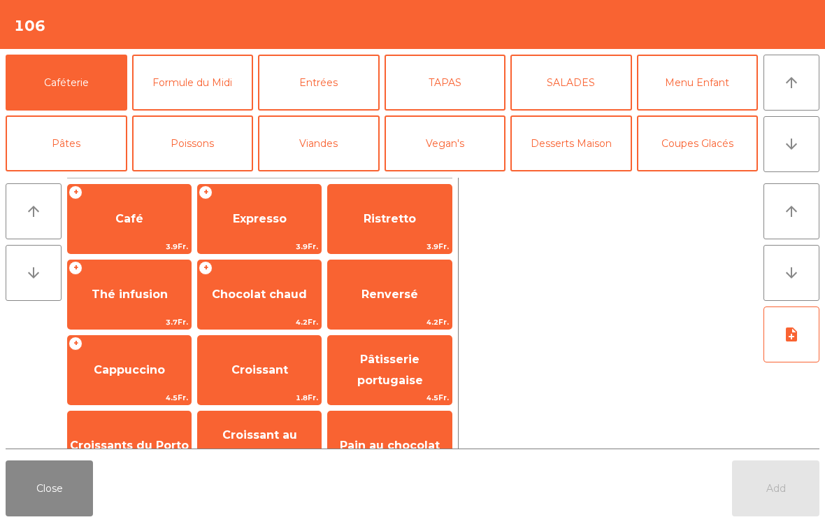
click at [220, 78] on button "Formule du Midi" at bounding box center [193, 83] width 122 height 56
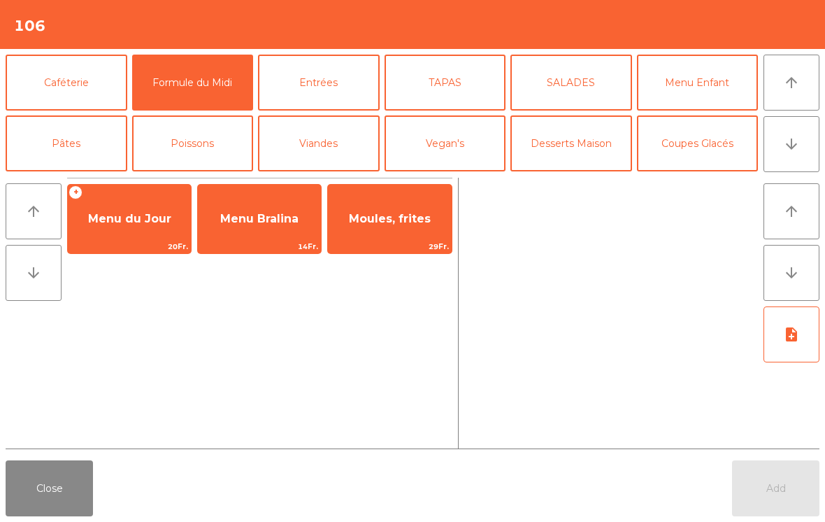
click at [141, 222] on span "Menu du Jour" at bounding box center [129, 218] width 83 height 13
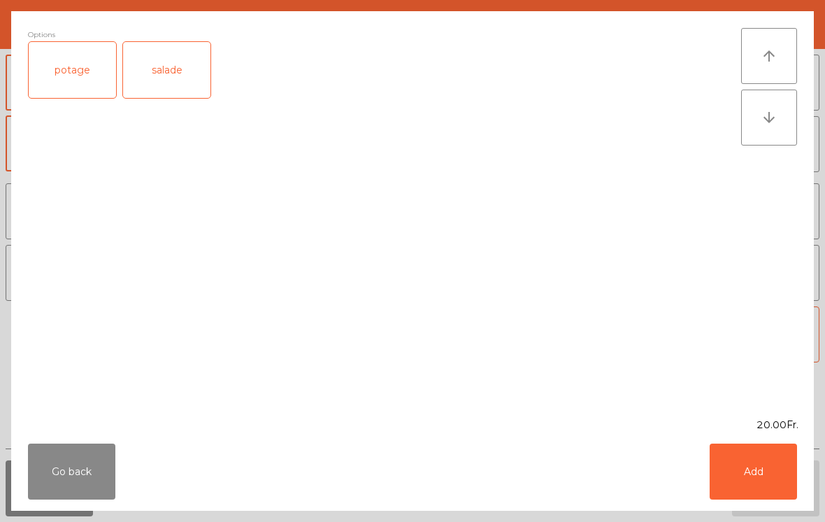
click at [181, 71] on div "salade" at bounding box center [166, 70] width 87 height 56
click at [765, 463] on button "Add" at bounding box center [753, 471] width 87 height 56
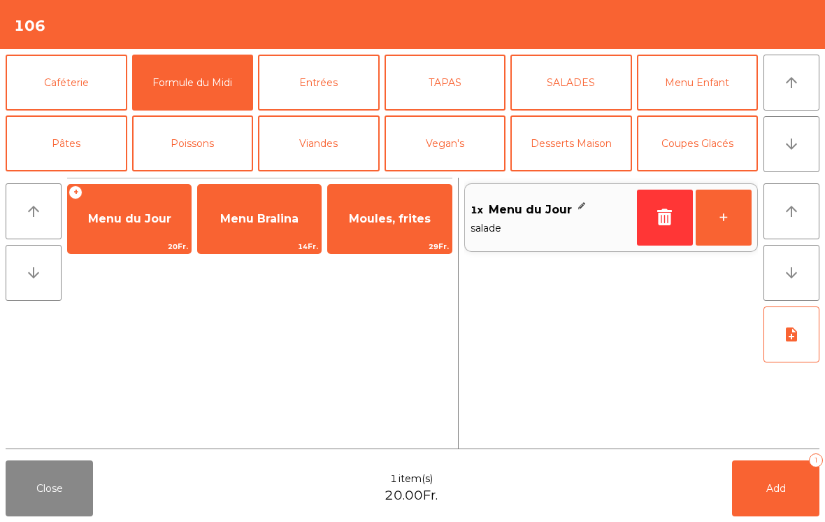
click at [329, 82] on button "Entrées" at bounding box center [319, 83] width 122 height 56
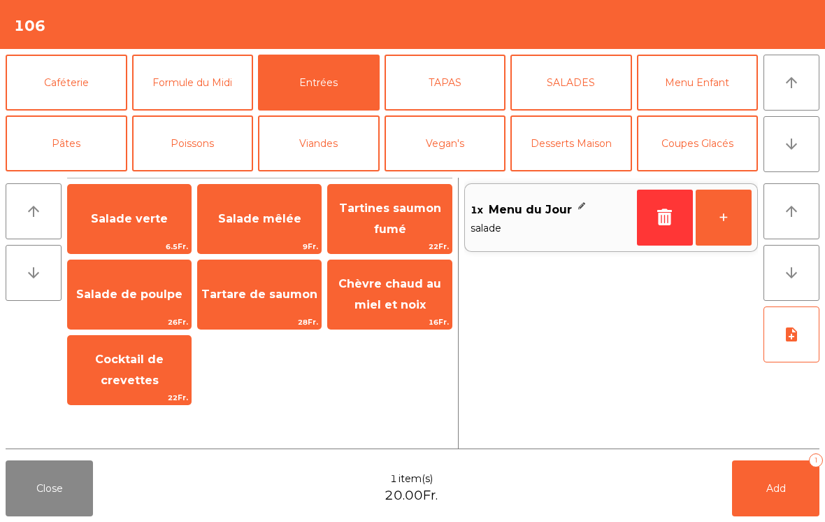
click at [262, 221] on span "Salade mêlée" at bounding box center [259, 218] width 83 height 13
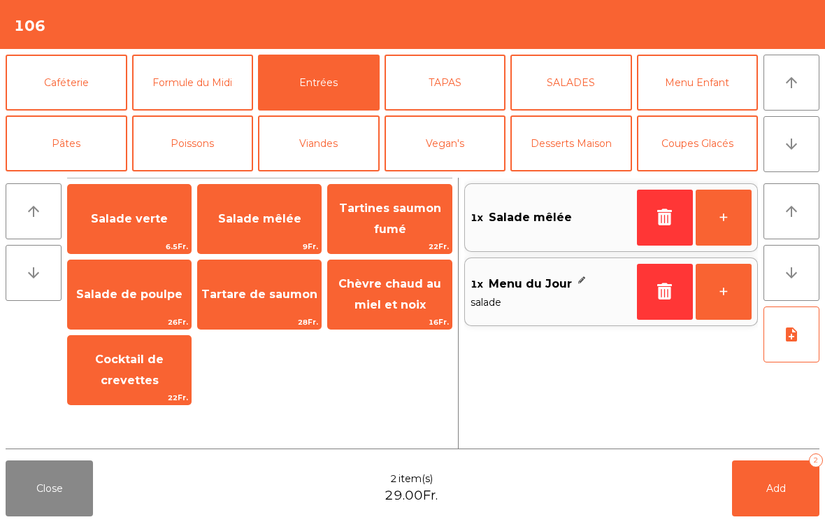
click at [315, 150] on button "Viandes" at bounding box center [319, 143] width 122 height 56
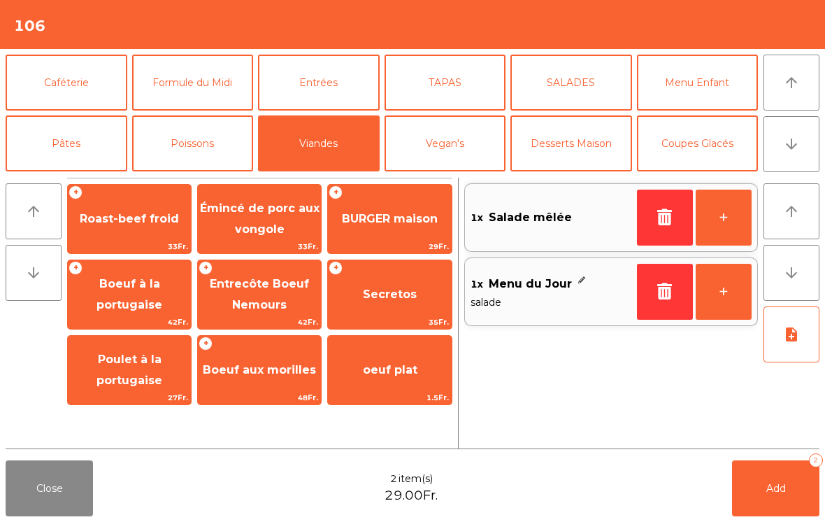
click at [273, 204] on span "Émincé de porc aux vongole" at bounding box center [260, 218] width 120 height 34
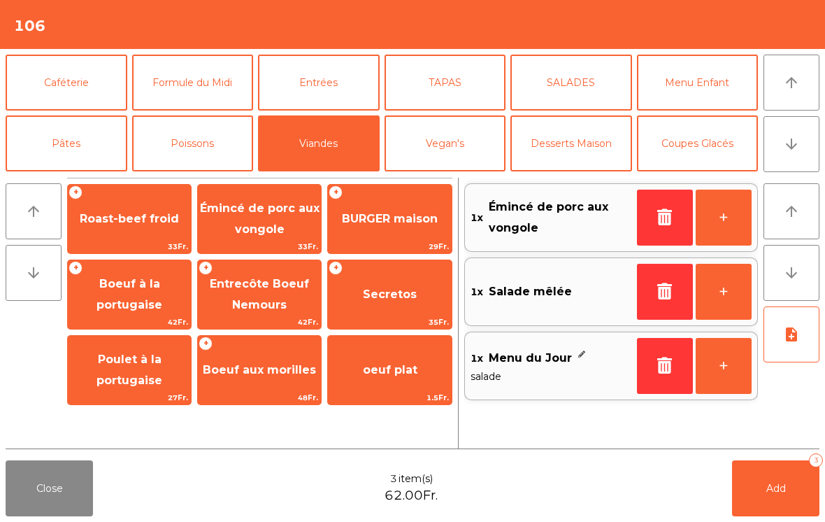
click at [744, 499] on button "Add 3" at bounding box center [775, 488] width 87 height 56
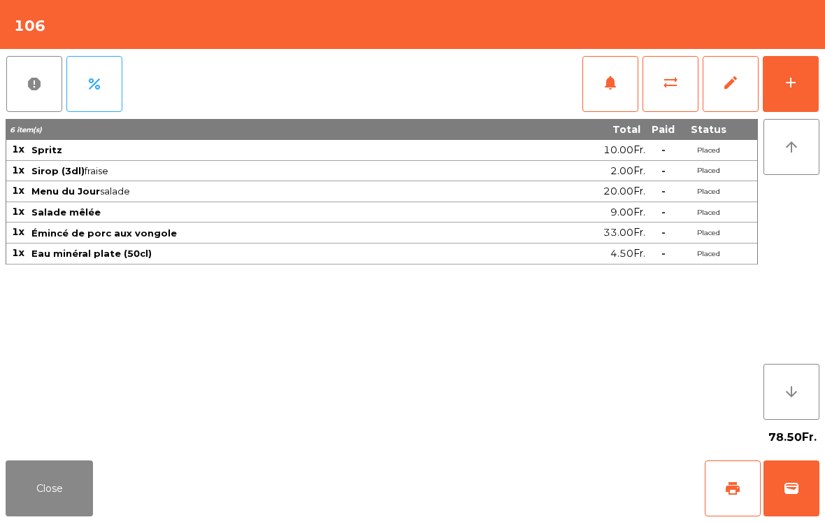
click at [24, 515] on button "Close" at bounding box center [49, 488] width 87 height 56
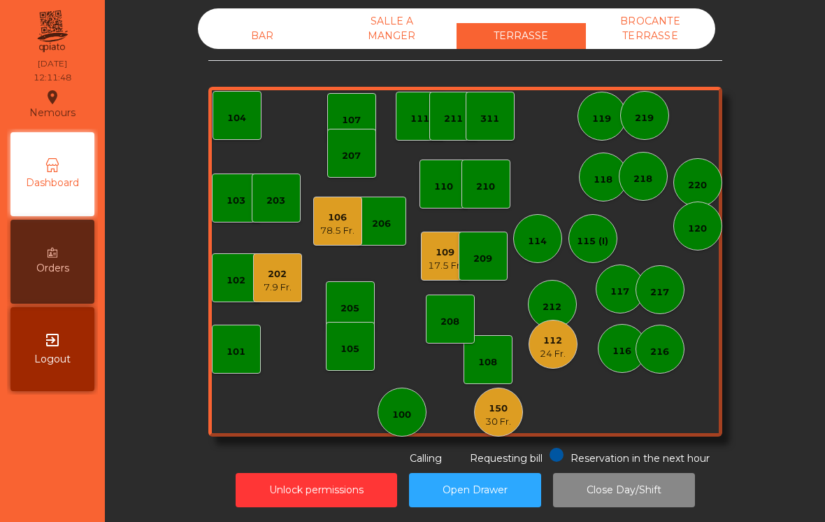
click at [263, 27] on div "BAR" at bounding box center [262, 36] width 129 height 26
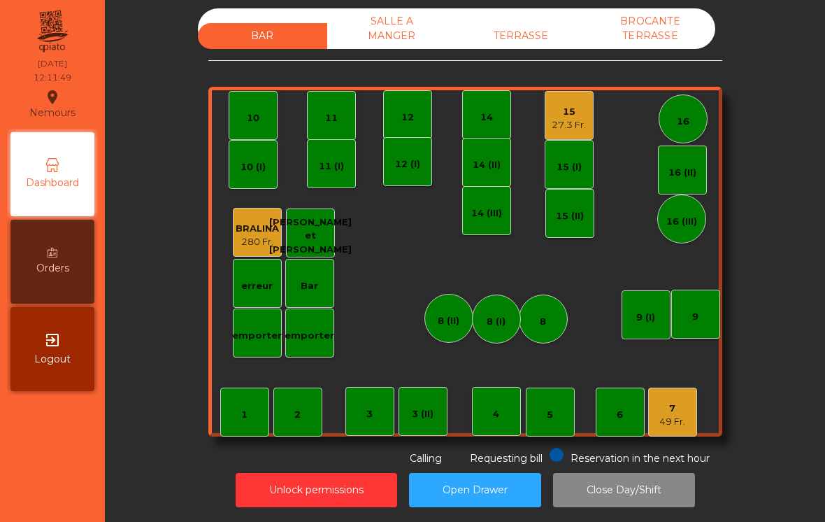
click at [568, 113] on div "15" at bounding box center [569, 112] width 34 height 14
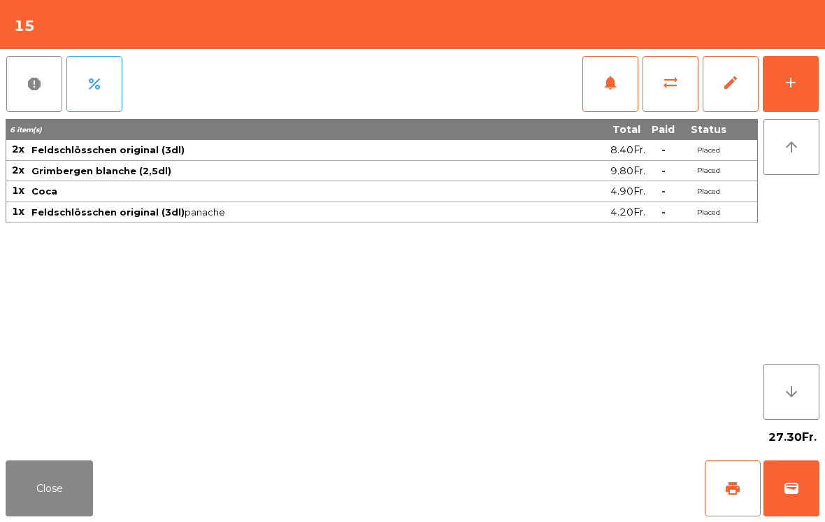
click at [795, 97] on button "add" at bounding box center [791, 84] width 56 height 56
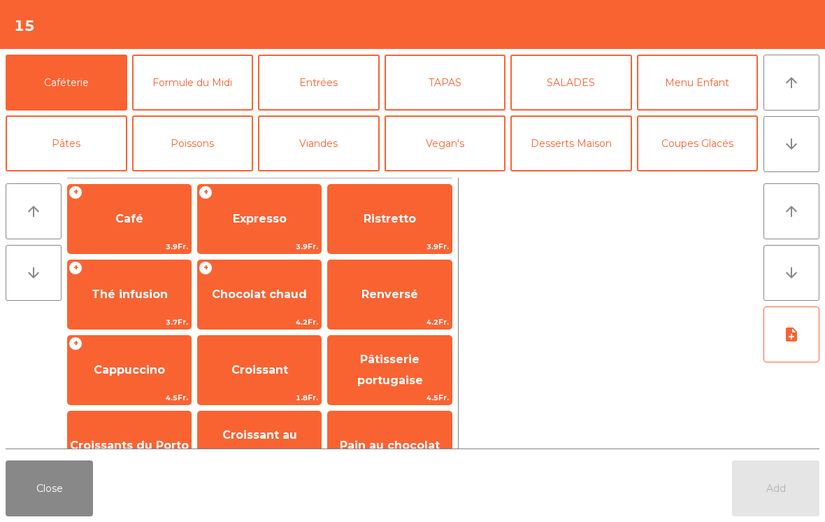
click at [215, 76] on button "Formule du Midi" at bounding box center [193, 83] width 122 height 56
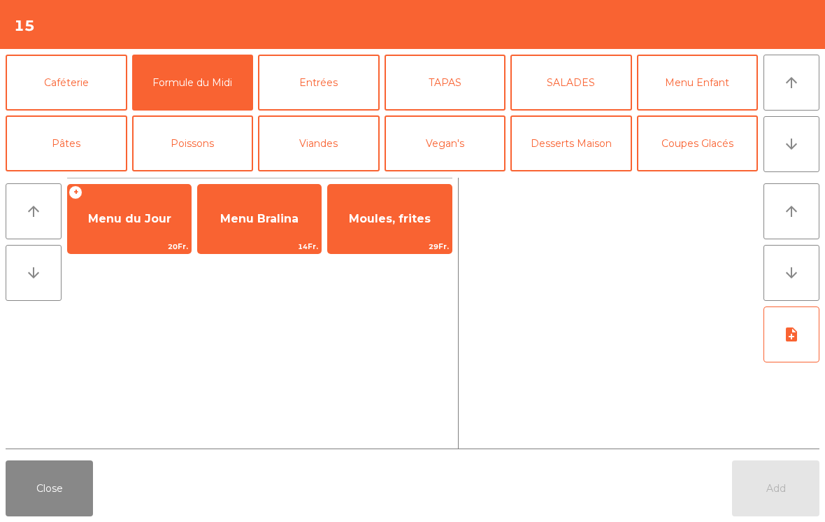
click at [147, 225] on span "Menu du Jour" at bounding box center [129, 218] width 83 height 13
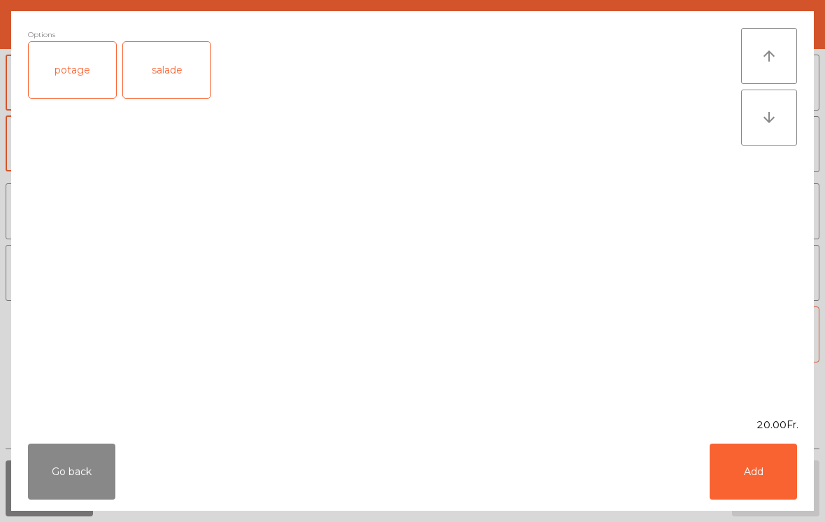
click at [173, 77] on div "salade" at bounding box center [166, 70] width 87 height 56
click at [770, 484] on button "Add" at bounding box center [753, 471] width 87 height 56
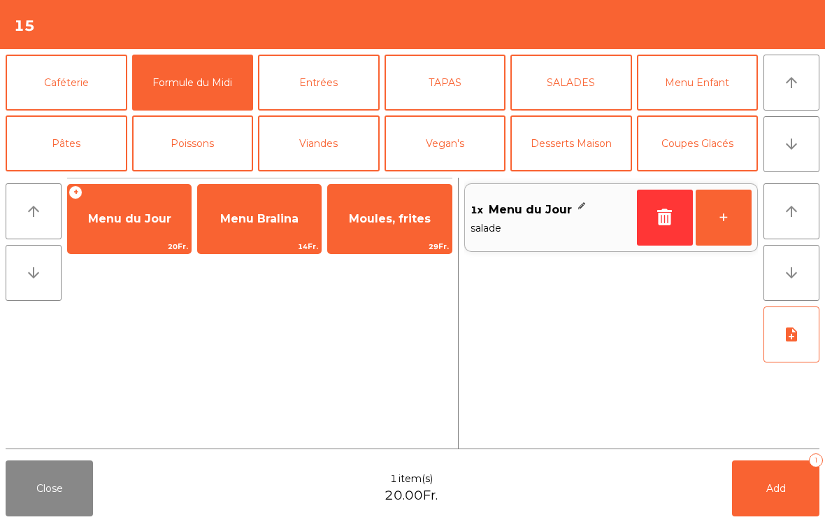
click at [727, 228] on button "+" at bounding box center [724, 218] width 56 height 56
click at [732, 232] on button "+" at bounding box center [724, 218] width 56 height 56
click at [730, 223] on button "+" at bounding box center [724, 218] width 56 height 56
click at [334, 96] on button "Entrées" at bounding box center [319, 83] width 122 height 56
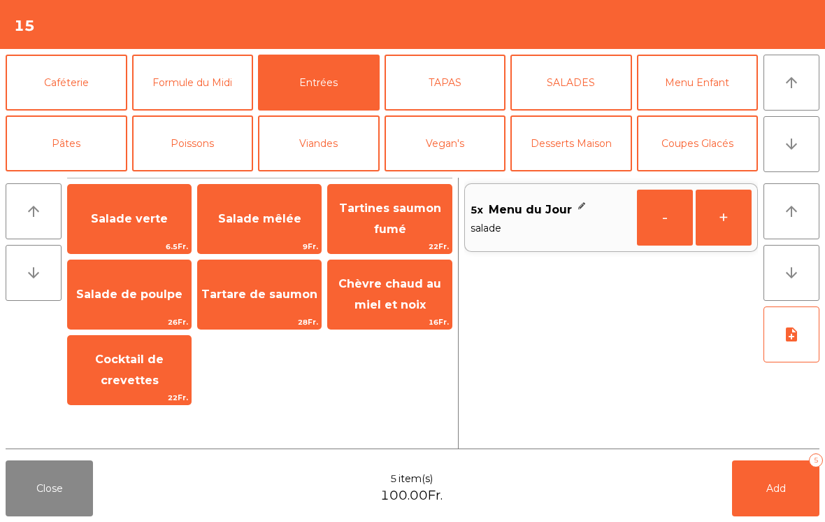
click at [282, 212] on span "Salade mêlée" at bounding box center [259, 218] width 83 height 13
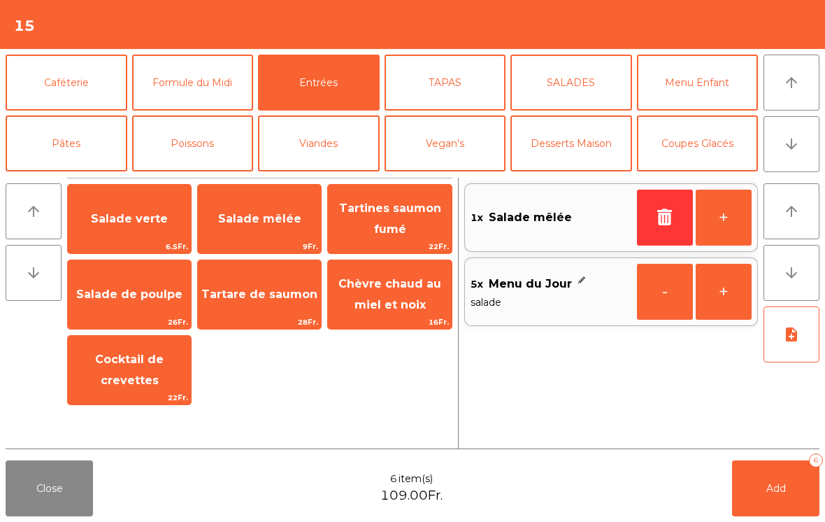
click at [323, 153] on button "Viandes" at bounding box center [319, 143] width 122 height 56
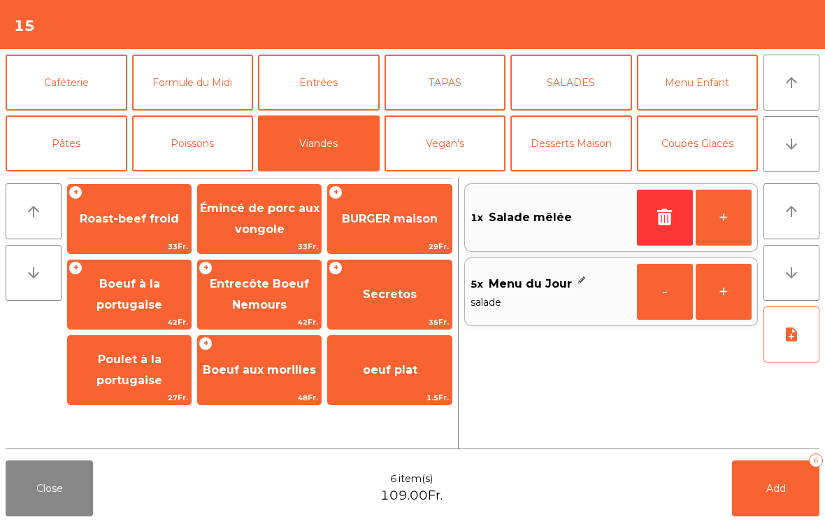
click at [407, 239] on div "+ BURGER maison 29Fr." at bounding box center [389, 219] width 125 height 70
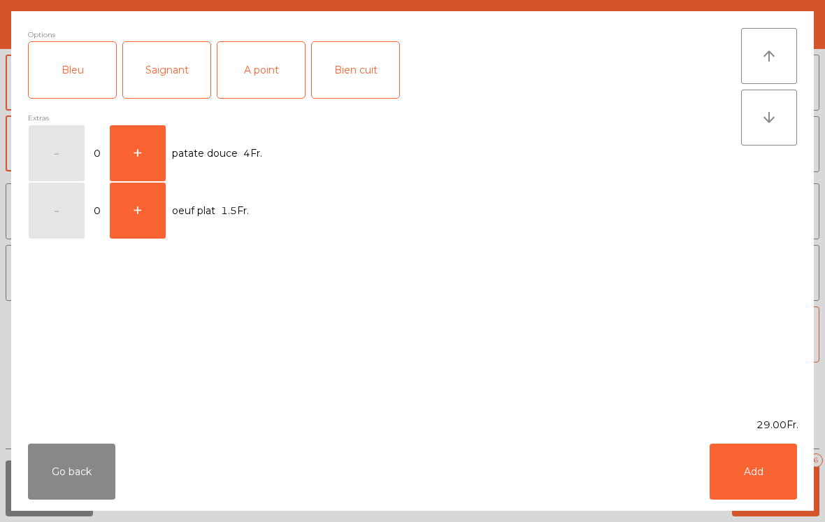
click at [94, 75] on div "Bleu" at bounding box center [72, 70] width 87 height 56
click at [781, 473] on button "Add" at bounding box center [753, 471] width 87 height 56
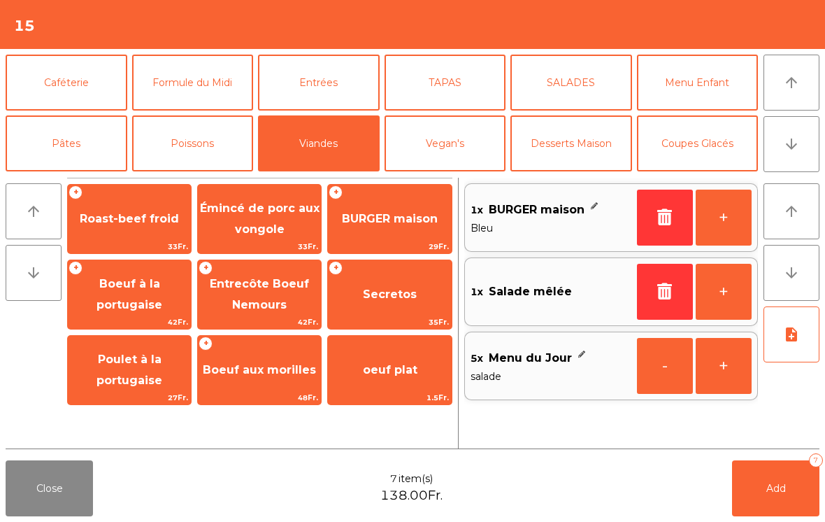
click at [800, 503] on button "Add 7" at bounding box center [775, 488] width 87 height 56
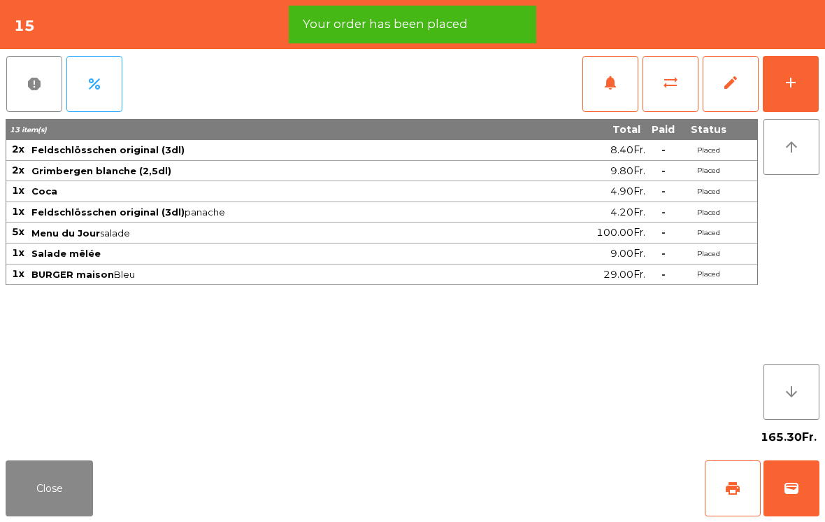
click at [106, 478] on div "Close print wallet" at bounding box center [412, 488] width 825 height 67
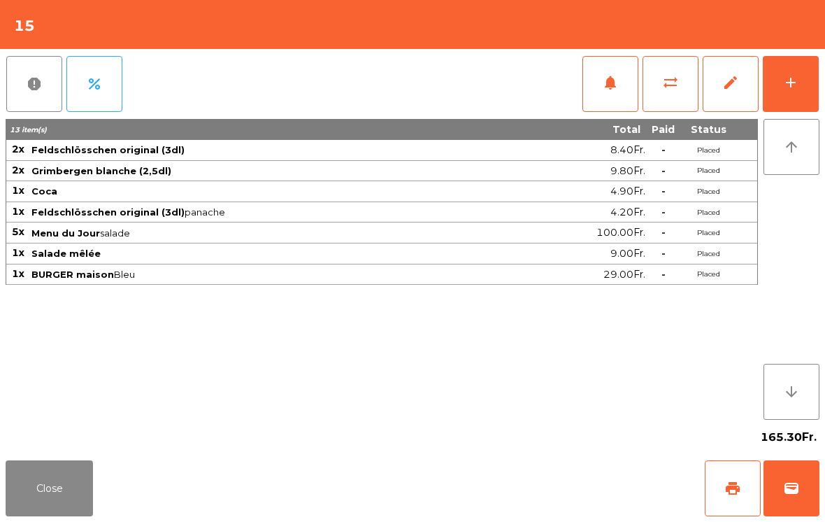
click at [82, 515] on button "Close" at bounding box center [49, 488] width 87 height 56
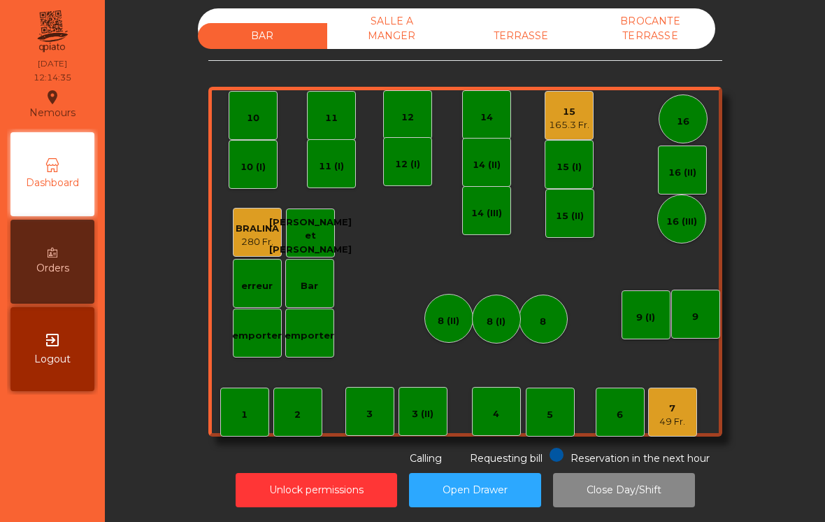
click at [682, 129] on div "16" at bounding box center [683, 118] width 49 height 49
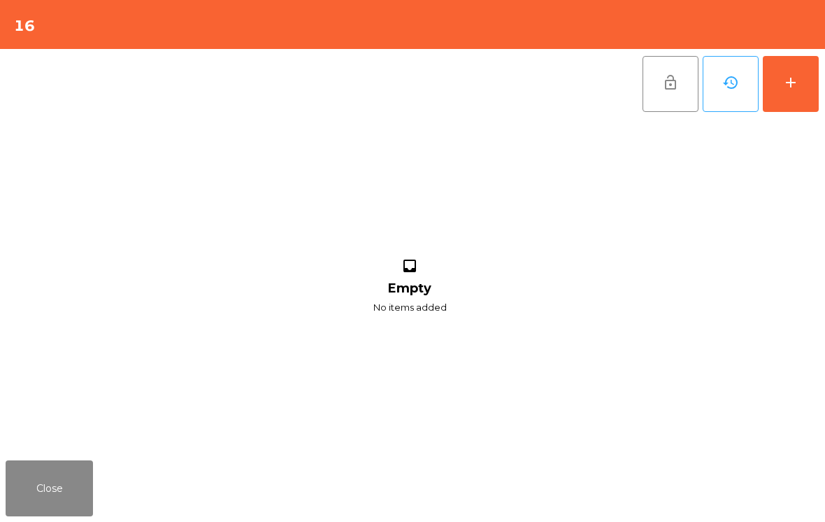
click at [787, 59] on button "add" at bounding box center [791, 84] width 56 height 56
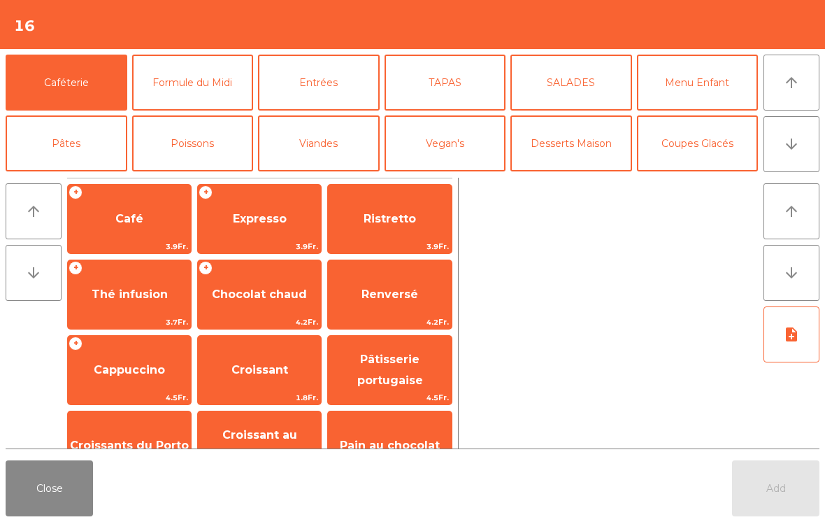
click at [166, 89] on button "Formule du Midi" at bounding box center [193, 83] width 122 height 56
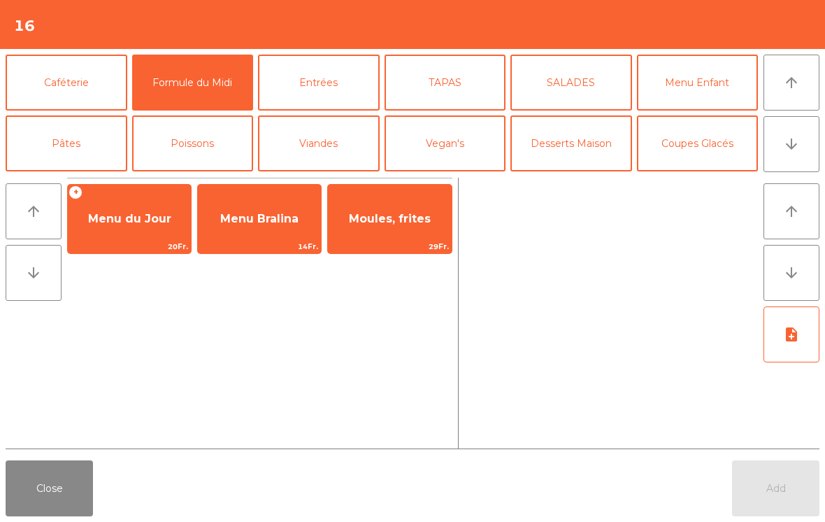
click at [115, 223] on span "Menu du Jour" at bounding box center [129, 218] width 83 height 13
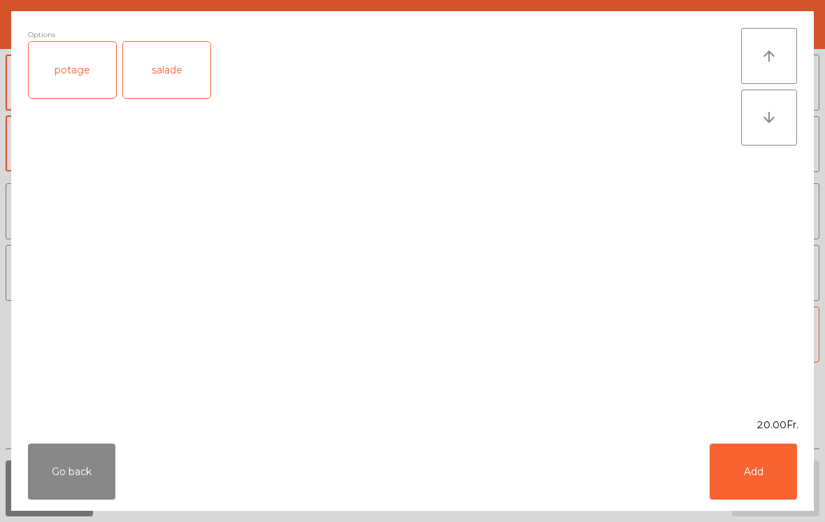
click at [776, 477] on button "Add" at bounding box center [753, 471] width 87 height 56
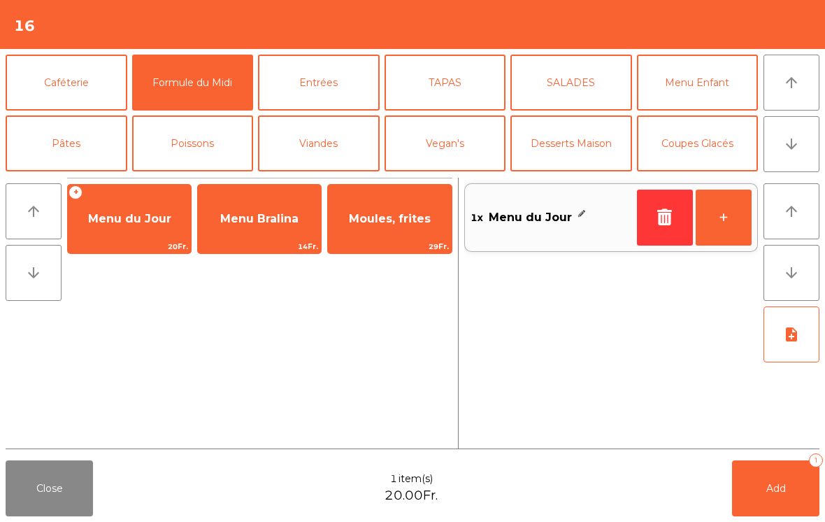
click at [723, 222] on button "+" at bounding box center [724, 218] width 56 height 56
click at [723, 221] on button "+" at bounding box center [724, 218] width 56 height 56
click at [721, 218] on button "+" at bounding box center [724, 218] width 56 height 56
click at [718, 220] on button "+" at bounding box center [724, 218] width 56 height 56
click at [782, 492] on span "Add" at bounding box center [777, 488] width 20 height 13
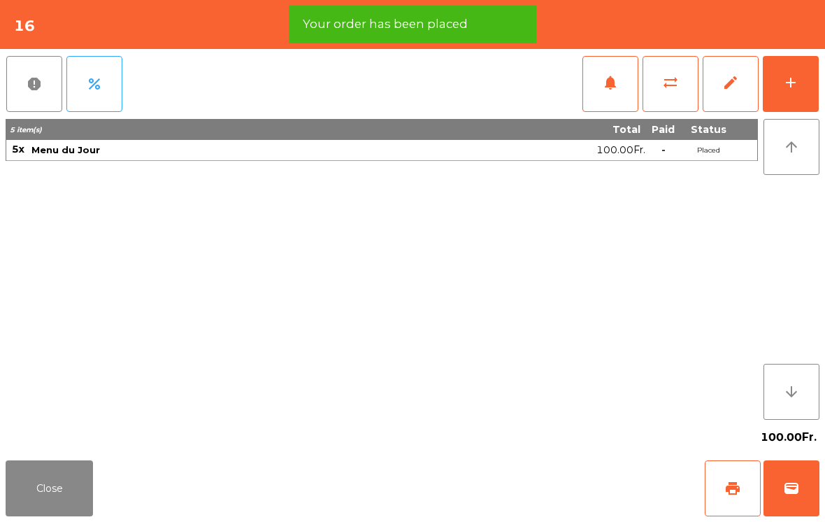
click at [792, 85] on div "add" at bounding box center [791, 82] width 17 height 17
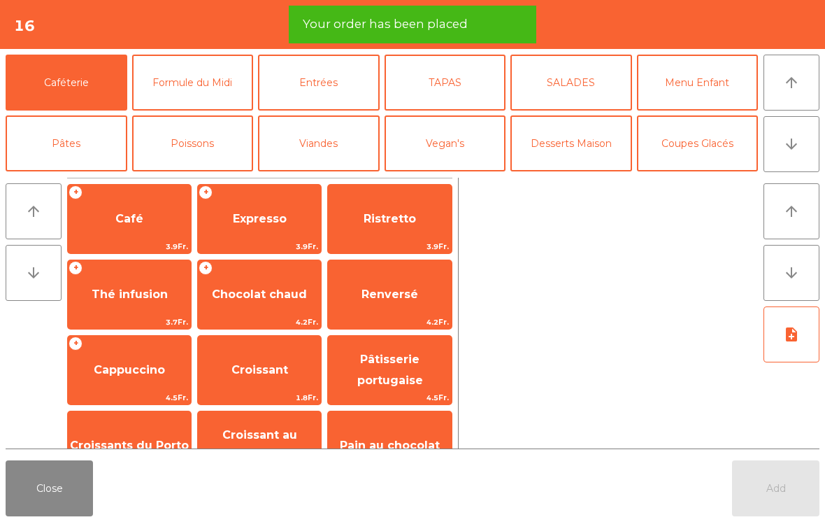
click at [784, 137] on icon "arrow_downward" at bounding box center [791, 144] width 17 height 17
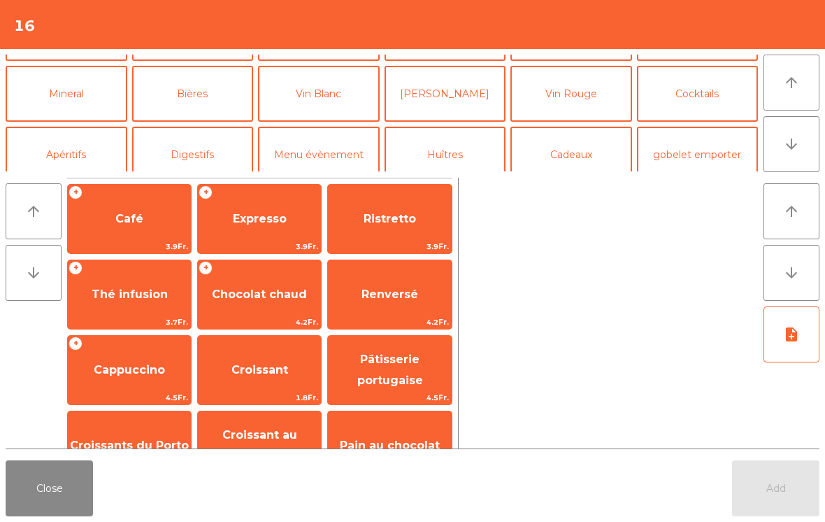
click at [47, 96] on button "Mineral" at bounding box center [67, 94] width 122 height 56
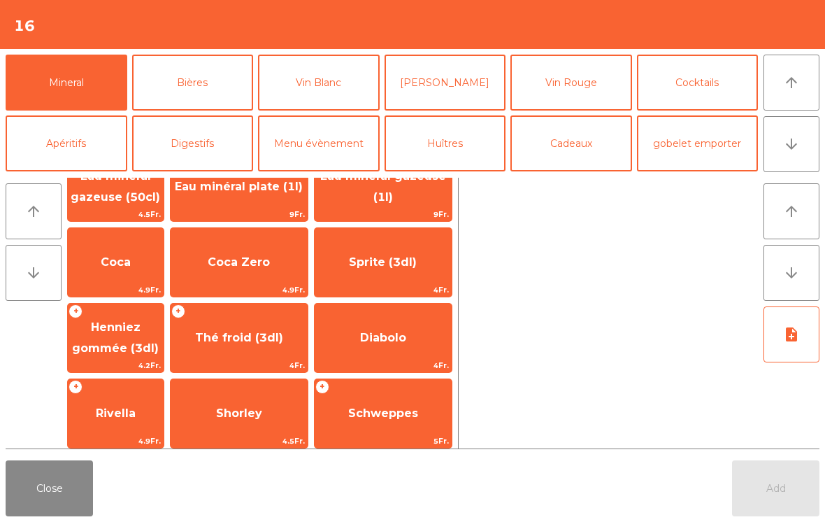
scroll to position [57, 0]
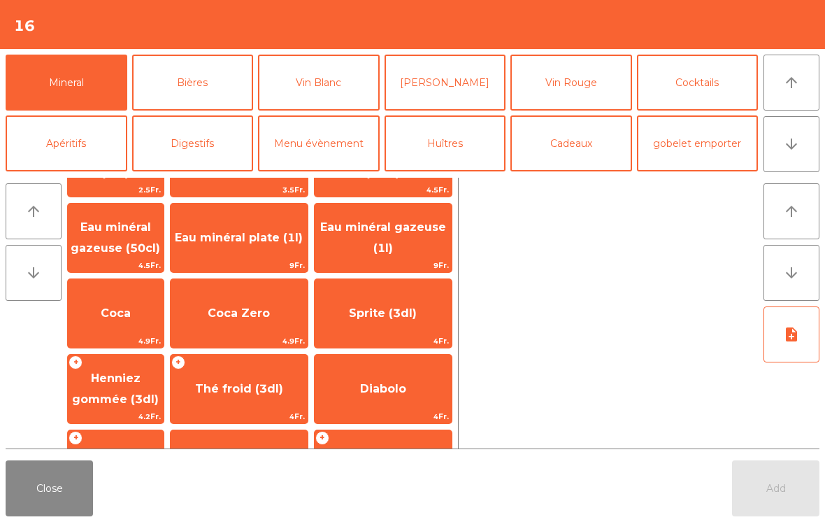
click at [390, 235] on span "Eau minéral gazeuse (1l)" at bounding box center [383, 237] width 137 height 59
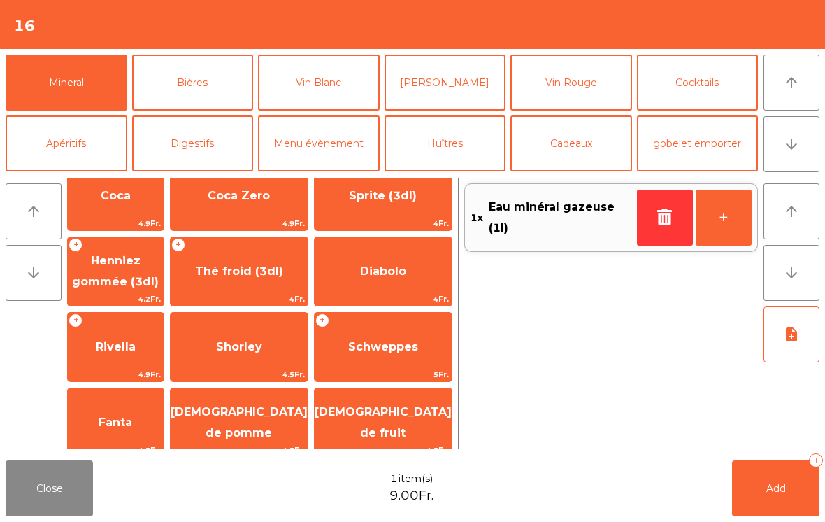
scroll to position [220, 0]
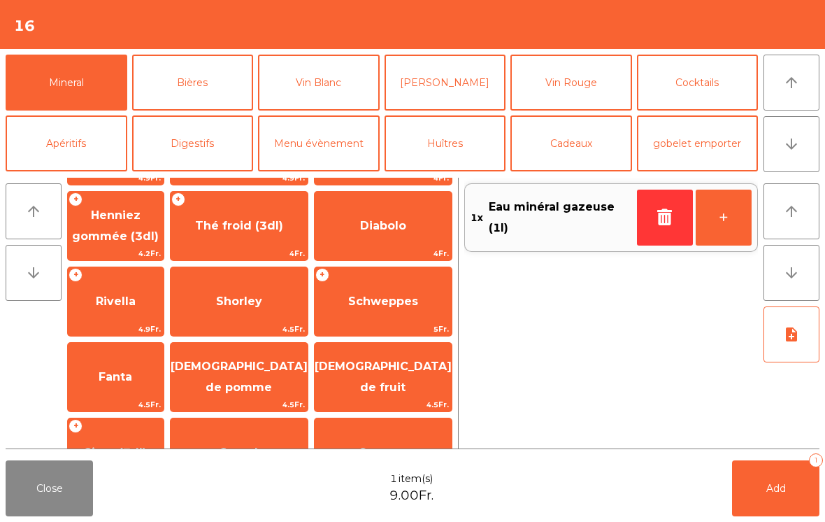
click at [388, 306] on span "Schweppes" at bounding box center [383, 300] width 70 height 13
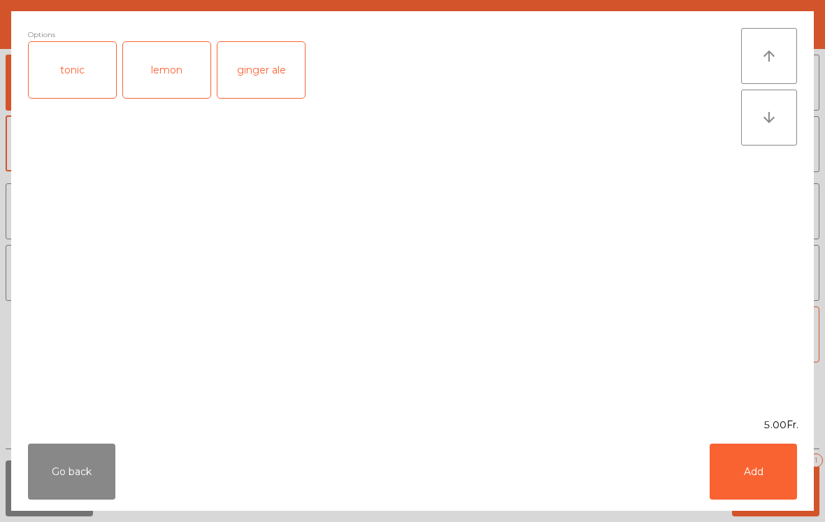
click at [772, 471] on button "Add" at bounding box center [753, 471] width 87 height 56
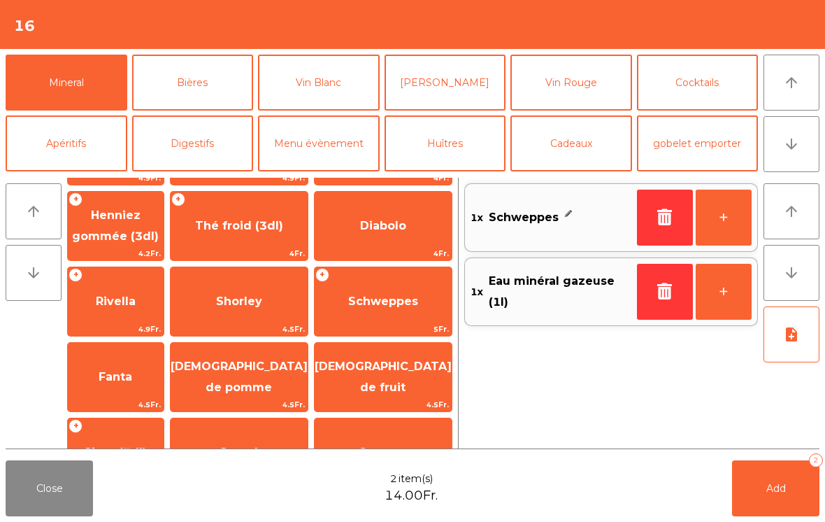
click at [788, 504] on button "Add 2" at bounding box center [775, 488] width 87 height 56
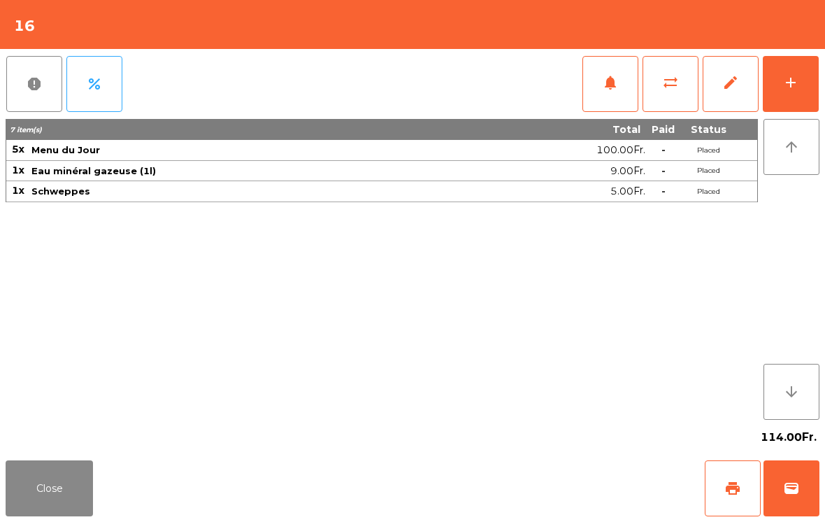
click at [43, 482] on button "Close" at bounding box center [49, 488] width 87 height 56
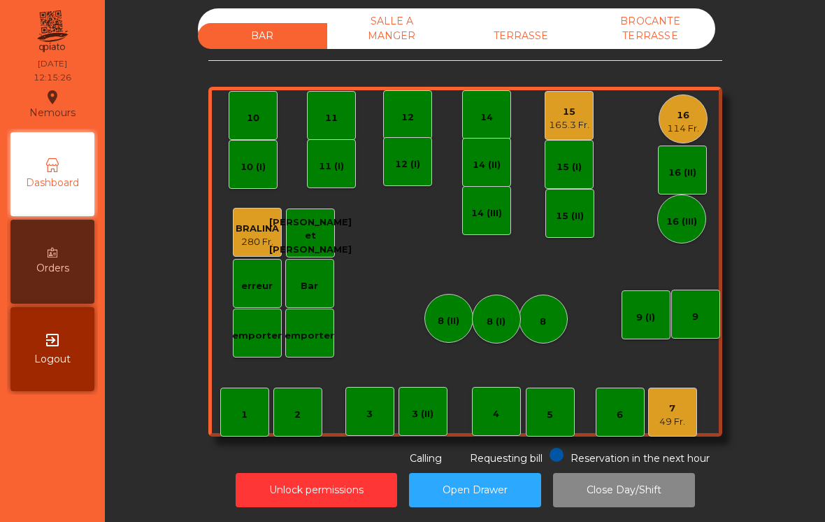
click at [693, 107] on div "16 114 Fr." at bounding box center [683, 119] width 32 height 33
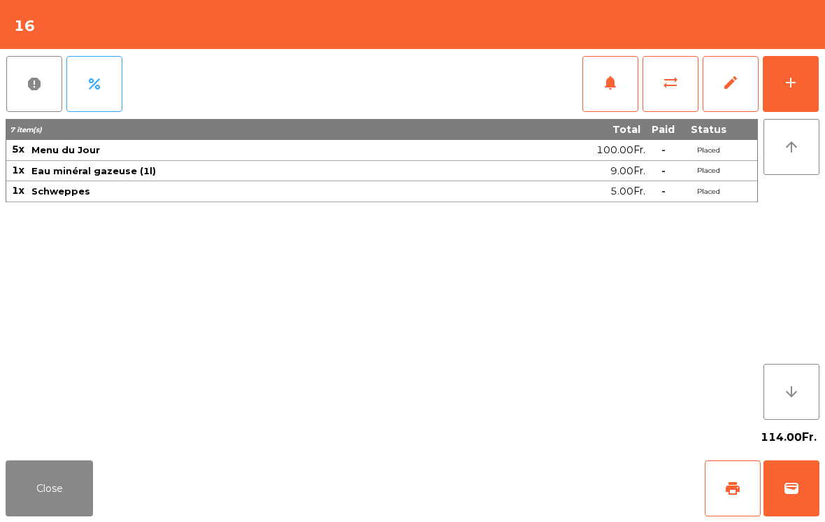
click at [108, 518] on div "Close print wallet" at bounding box center [412, 488] width 825 height 67
click at [81, 498] on button "Close" at bounding box center [49, 488] width 87 height 56
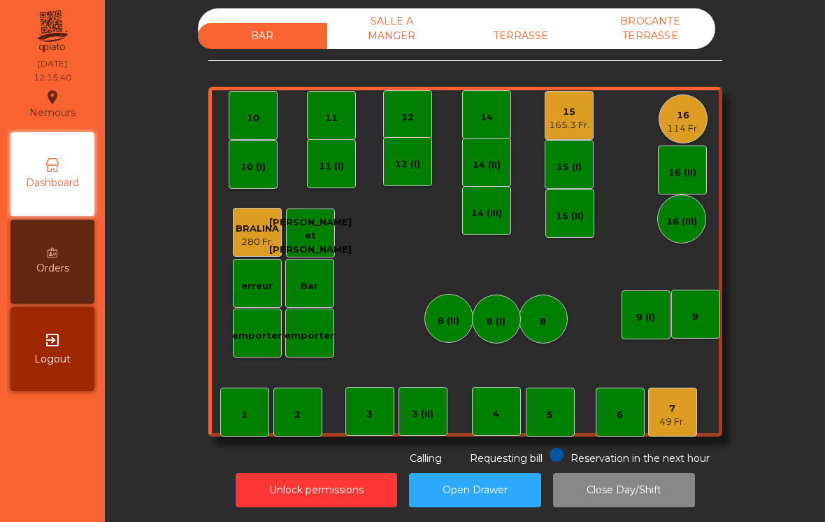
click at [543, 48] on div "TERRASSE" at bounding box center [521, 36] width 129 height 26
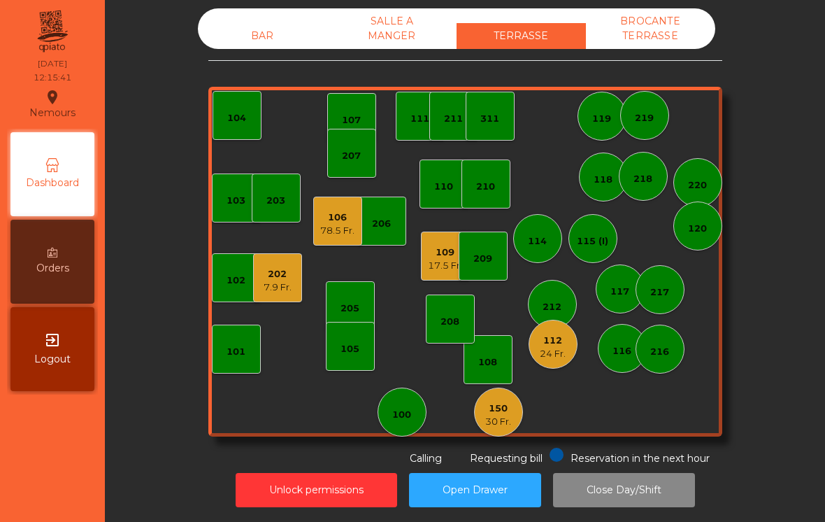
click at [278, 279] on div "202" at bounding box center [278, 274] width 28 height 14
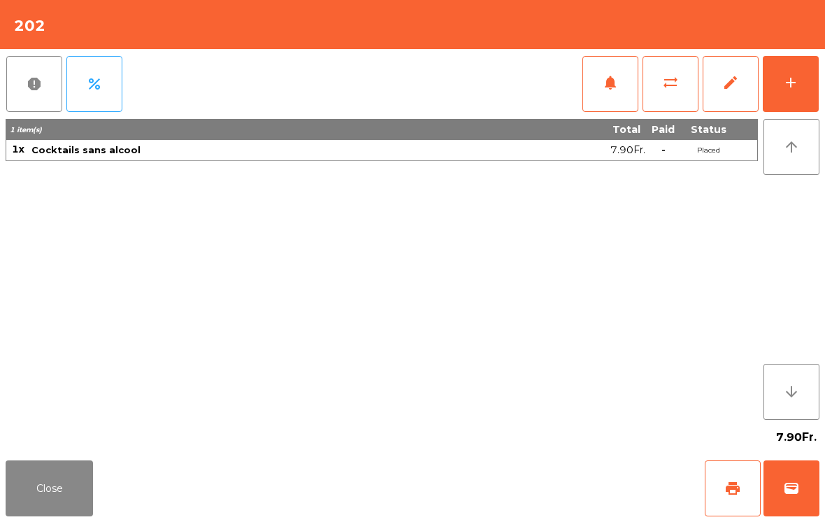
click at [665, 89] on span "sync_alt" at bounding box center [670, 82] width 17 height 17
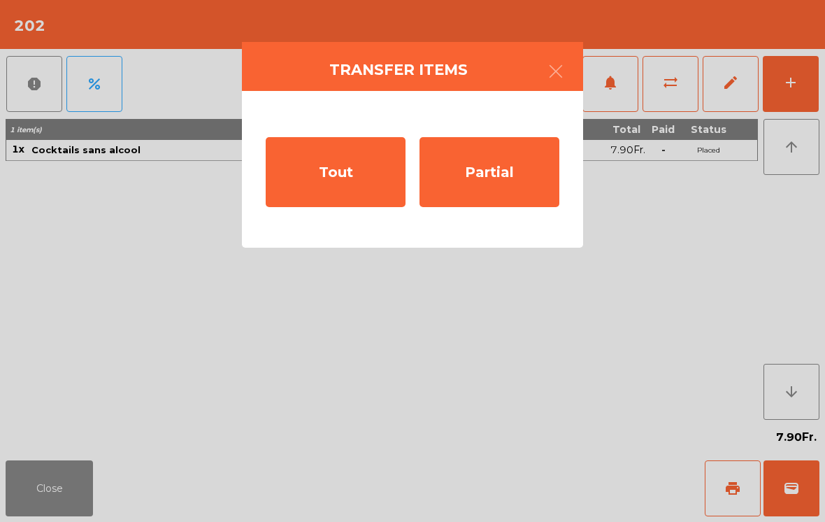
click at [329, 186] on div "Tout" at bounding box center [336, 172] width 140 height 70
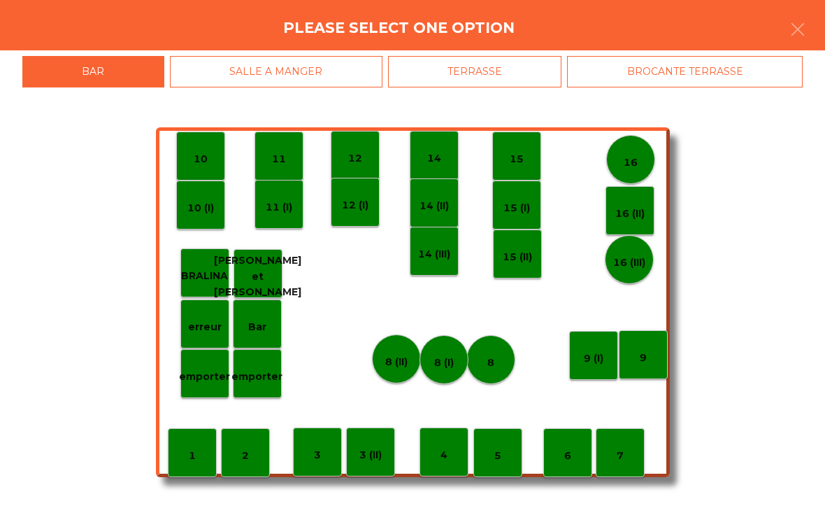
click at [637, 161] on p "16" at bounding box center [631, 163] width 14 height 16
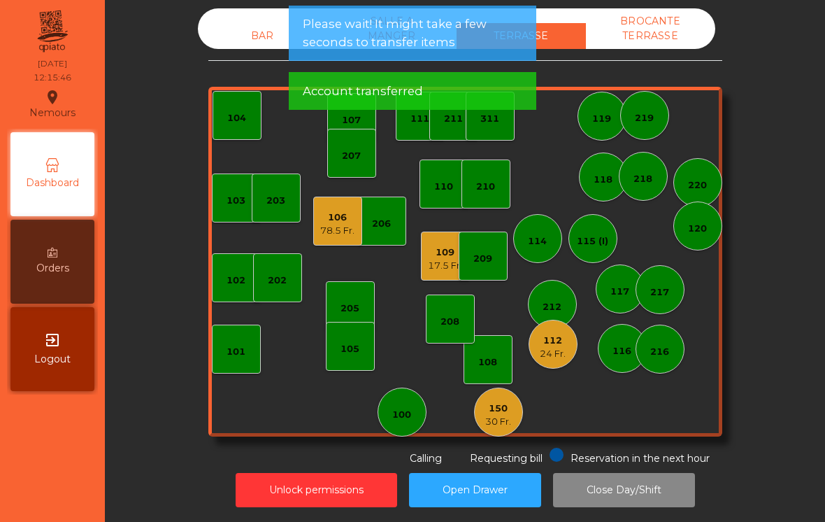
click at [263, 291] on div "202" at bounding box center [277, 277] width 49 height 49
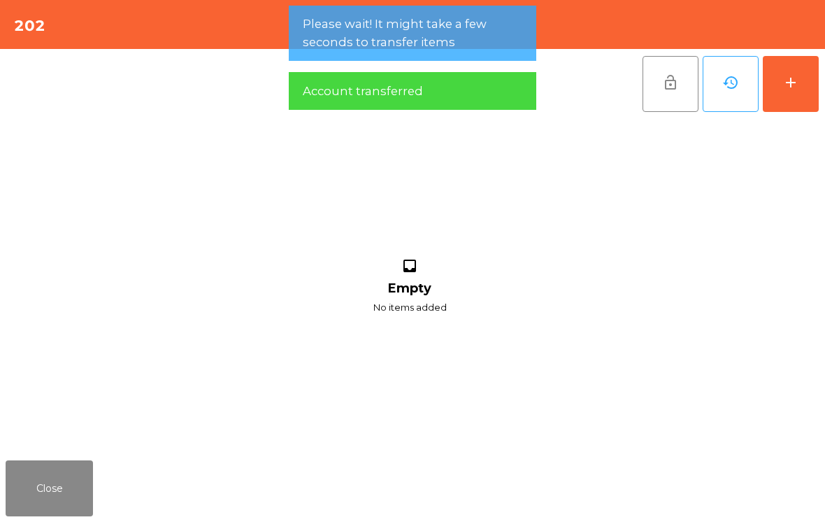
click at [807, 67] on button "add" at bounding box center [791, 84] width 56 height 56
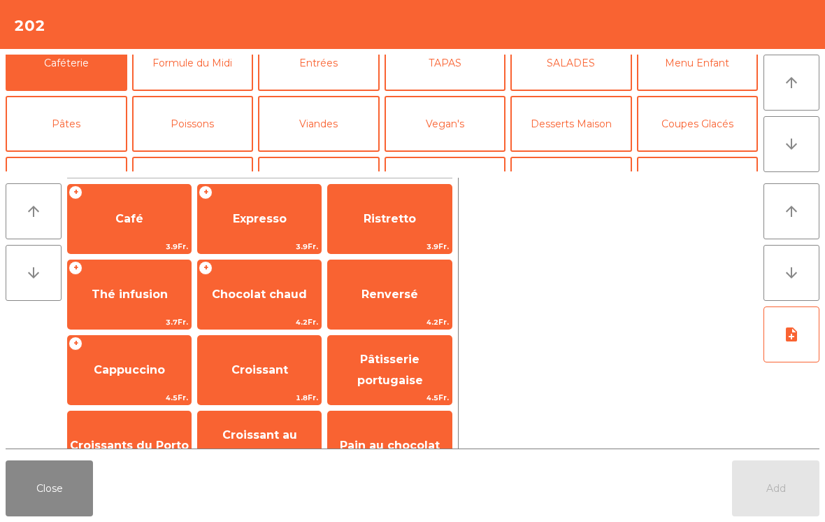
scroll to position [94, 0]
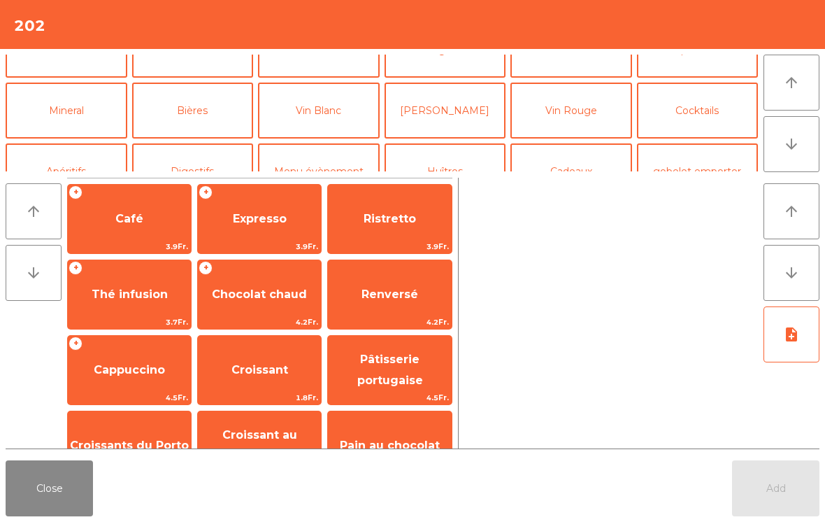
click at [723, 120] on button "Cocktails" at bounding box center [698, 111] width 122 height 56
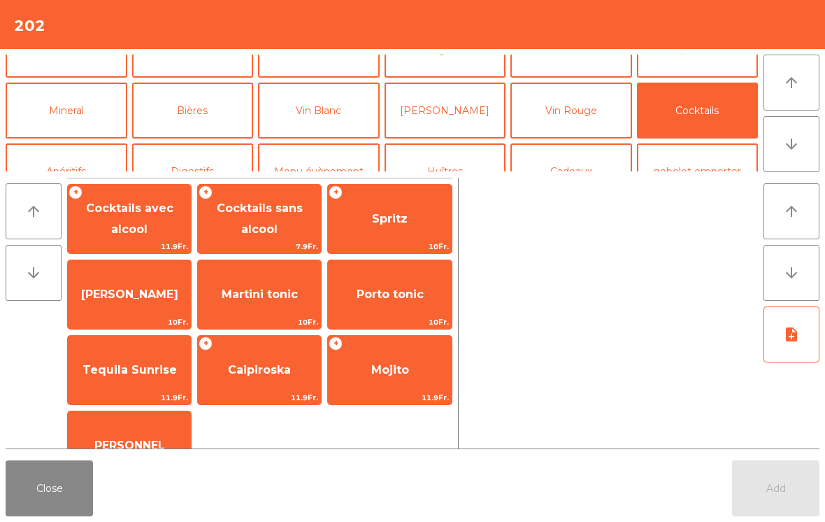
click at [250, 229] on span "Cocktails sans alcool" at bounding box center [259, 219] width 123 height 59
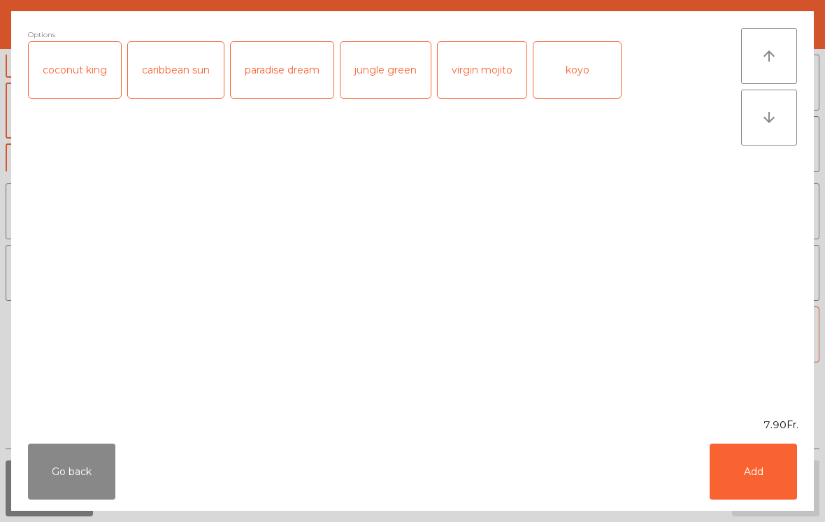
click at [581, 75] on div "koyo" at bounding box center [577, 70] width 87 height 56
click at [772, 471] on button "Add" at bounding box center [753, 471] width 87 height 56
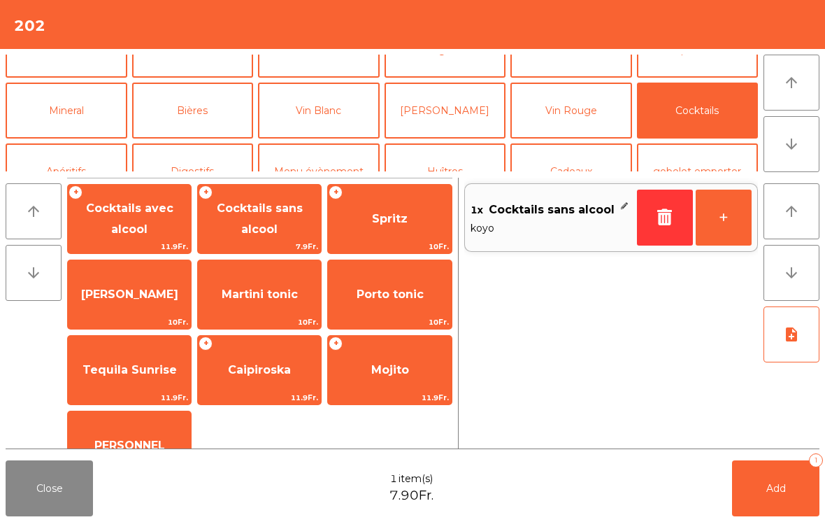
click at [717, 218] on button "+" at bounding box center [724, 218] width 56 height 56
click at [94, 118] on button "Mineral" at bounding box center [67, 111] width 122 height 56
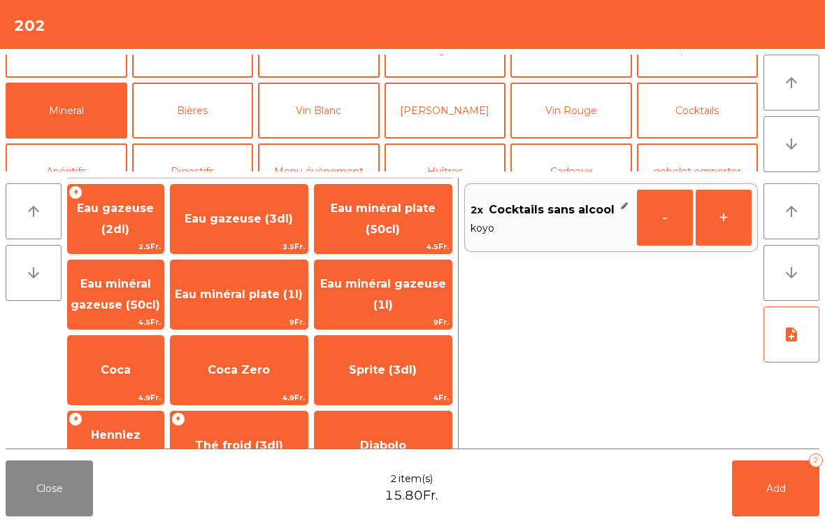
click at [118, 299] on span "Eau minéral gazeuse (50cl)" at bounding box center [116, 294] width 90 height 34
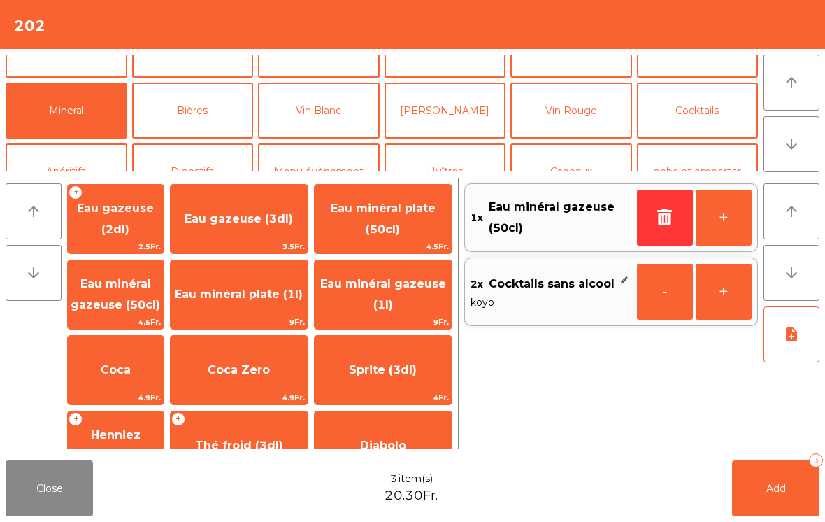
click at [777, 511] on button "Add 3" at bounding box center [775, 488] width 87 height 56
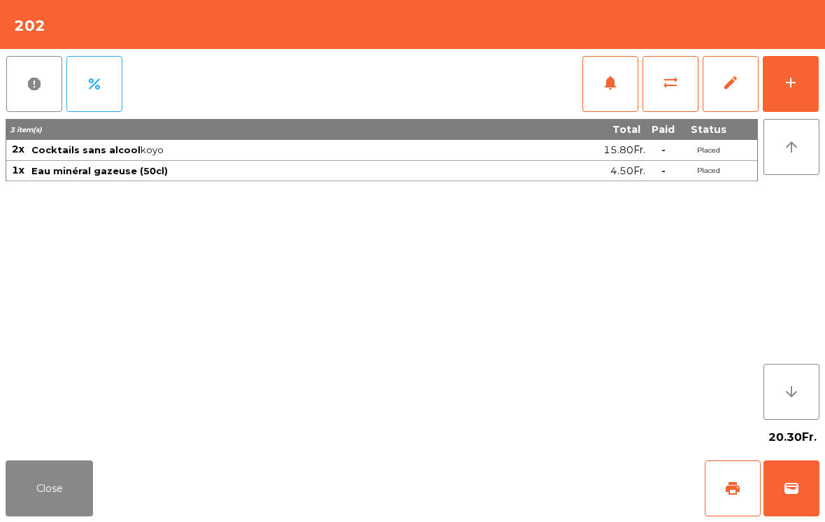
click at [59, 481] on button "Close" at bounding box center [49, 488] width 87 height 56
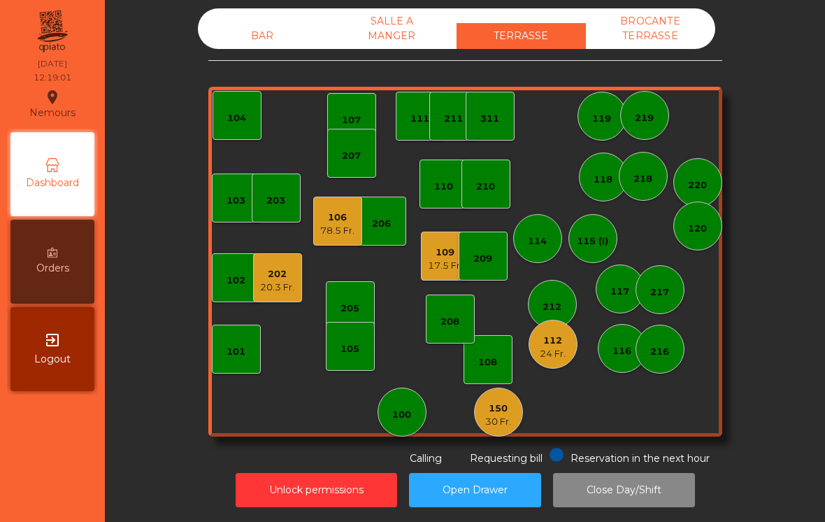
click at [245, 40] on div "BAR" at bounding box center [262, 36] width 129 height 26
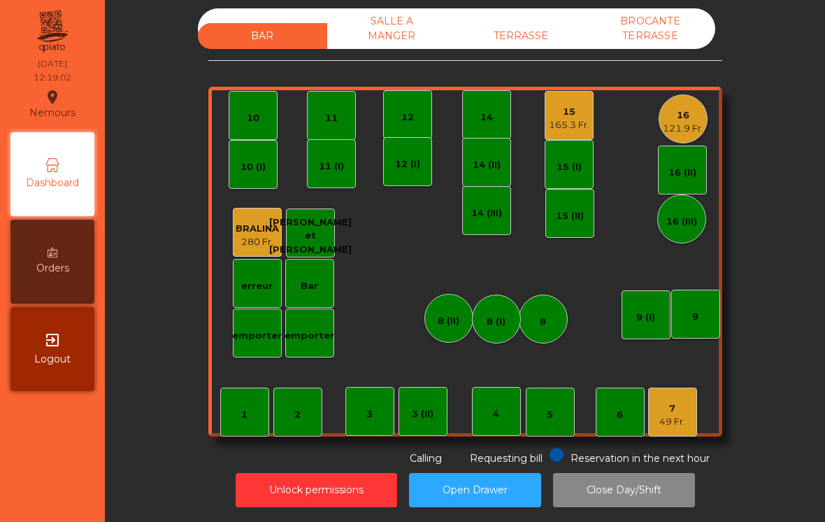
click at [416, 419] on div "3 (II)" at bounding box center [423, 414] width 22 height 14
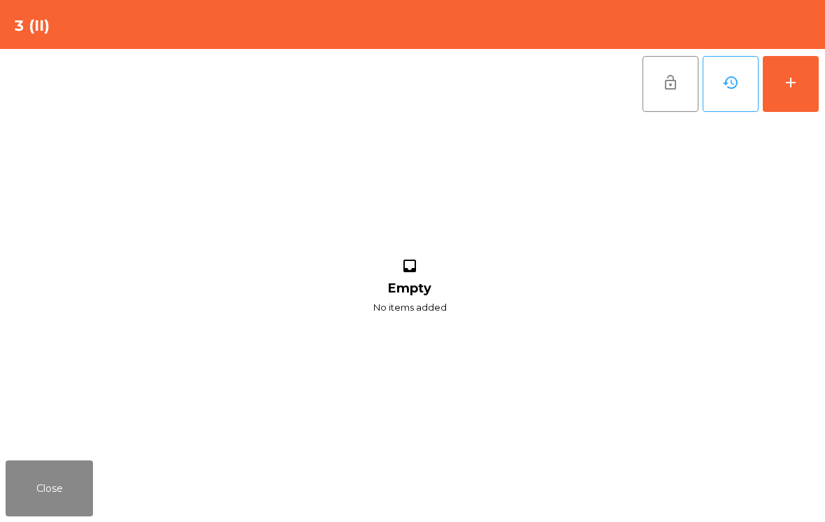
click at [800, 105] on button "add" at bounding box center [791, 84] width 56 height 56
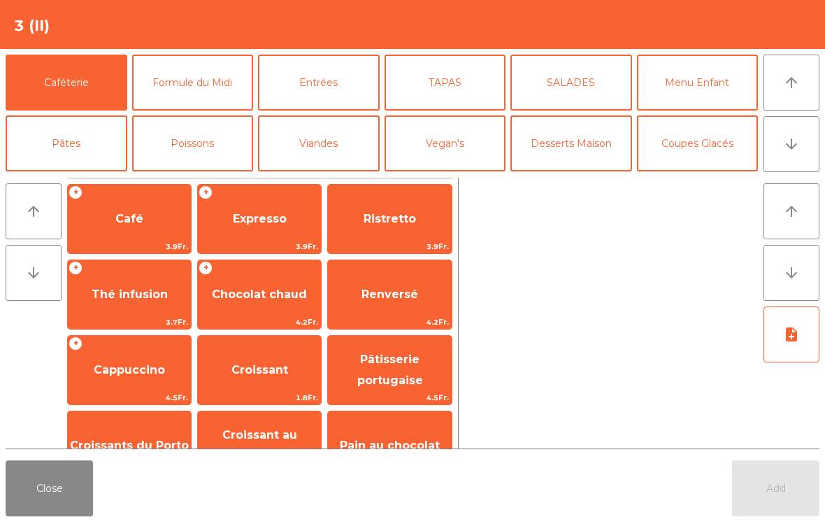
click at [183, 91] on button "Formule du Midi" at bounding box center [193, 83] width 122 height 56
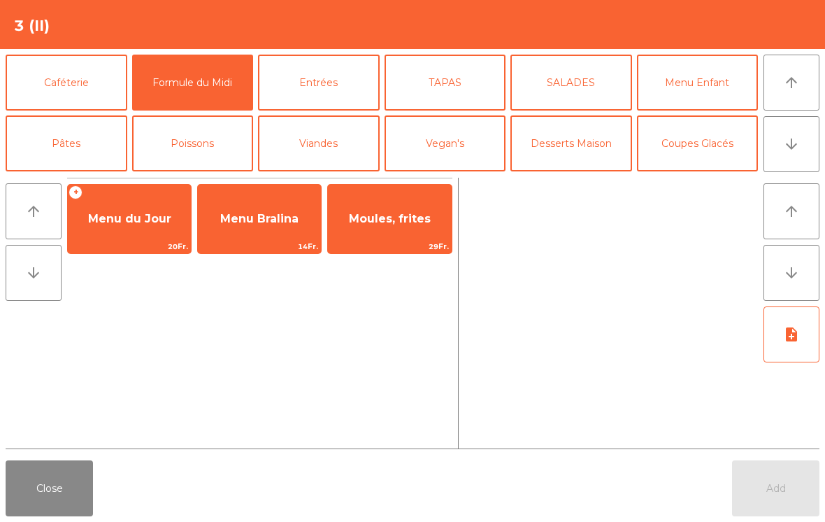
click at [118, 222] on span "Menu du Jour" at bounding box center [129, 218] width 83 height 13
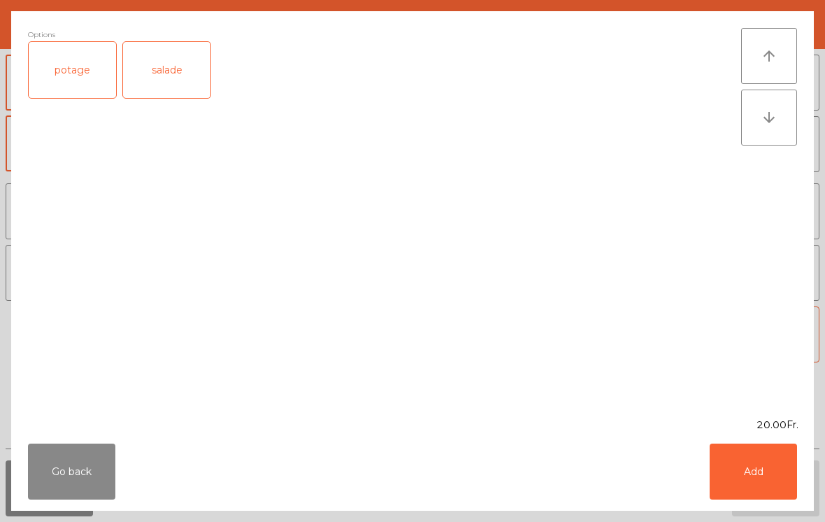
click at [754, 469] on button "Add" at bounding box center [753, 471] width 87 height 56
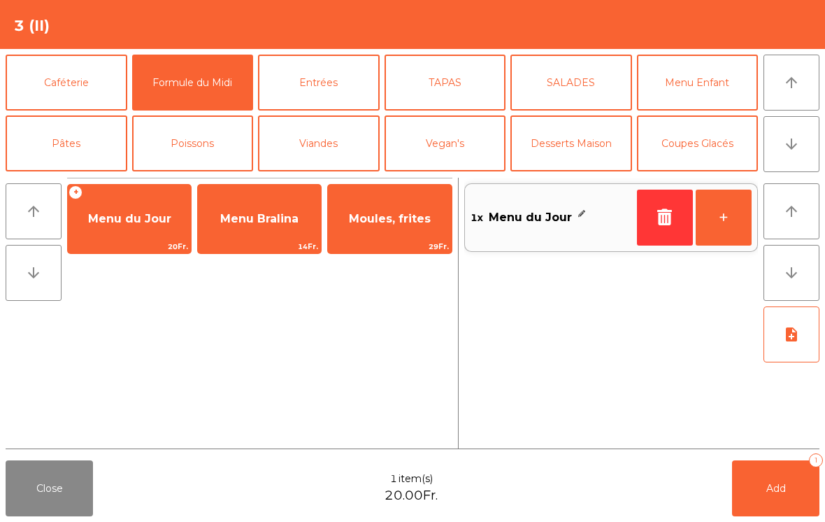
click at [719, 218] on button "+" at bounding box center [724, 218] width 56 height 56
click at [767, 488] on span "Add" at bounding box center [777, 488] width 20 height 13
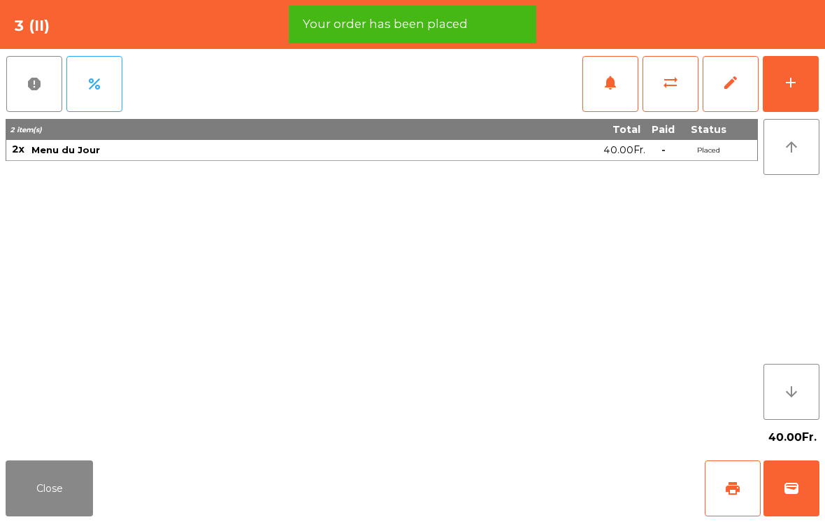
click at [783, 85] on div "add" at bounding box center [791, 82] width 17 height 17
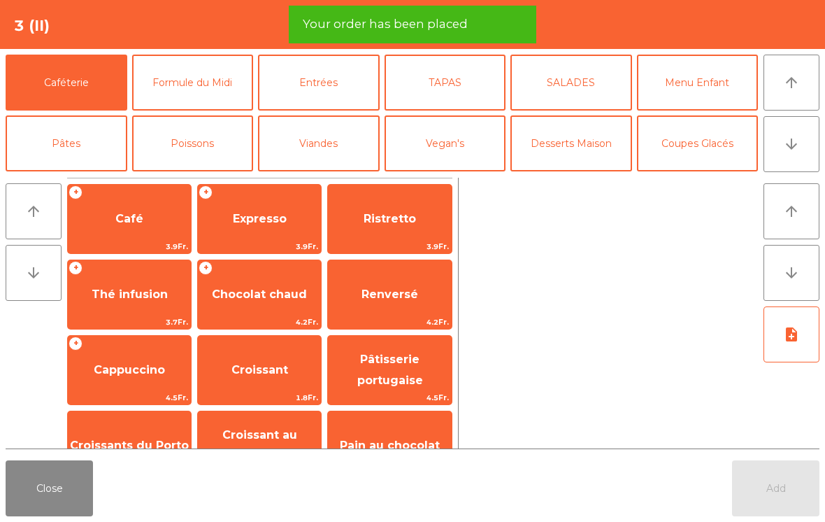
click at [786, 152] on button "arrow_downward" at bounding box center [792, 144] width 56 height 56
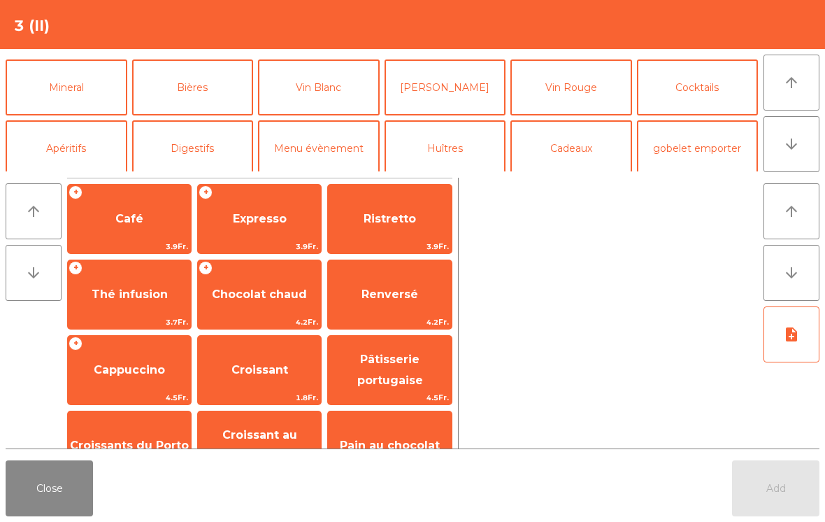
scroll to position [122, 0]
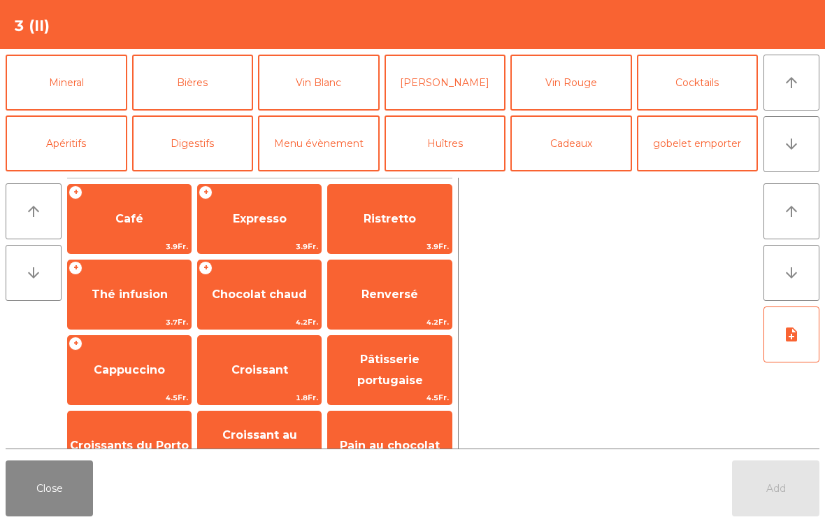
click at [443, 88] on button "[PERSON_NAME]" at bounding box center [446, 83] width 122 height 56
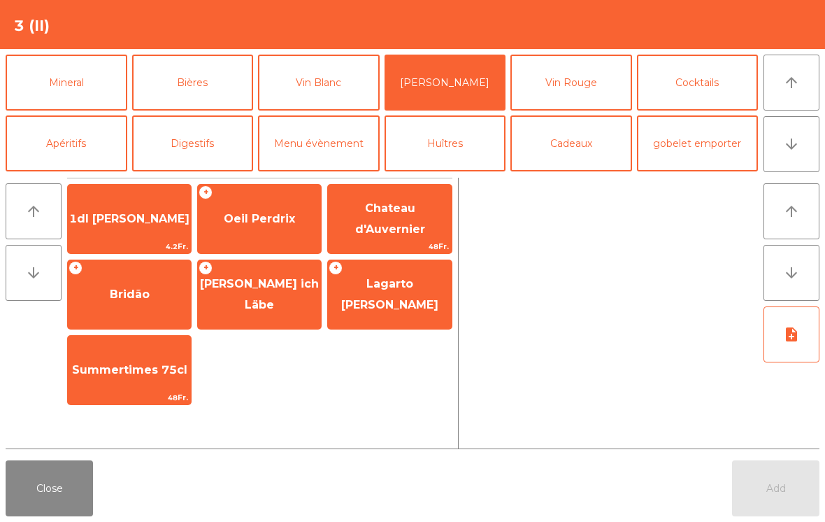
click at [122, 234] on span "1dl [PERSON_NAME]" at bounding box center [129, 219] width 123 height 38
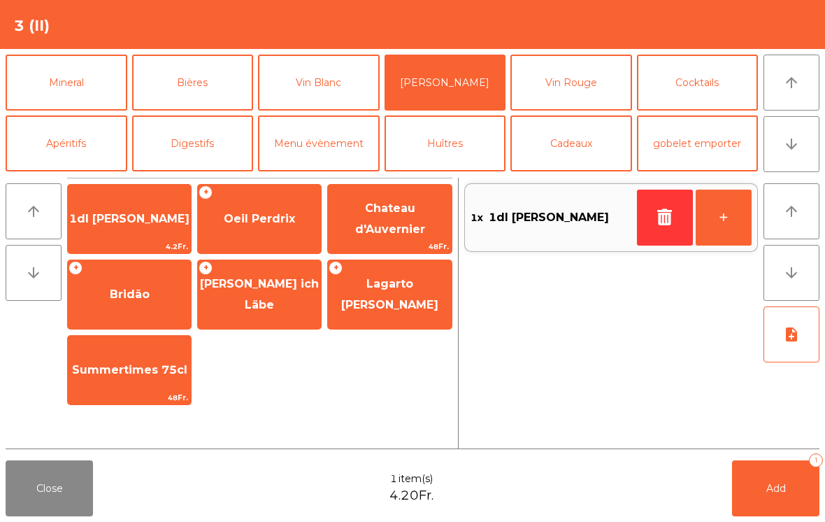
click at [717, 225] on button "+" at bounding box center [724, 218] width 56 height 56
click at [754, 492] on button "Add 2" at bounding box center [775, 488] width 87 height 56
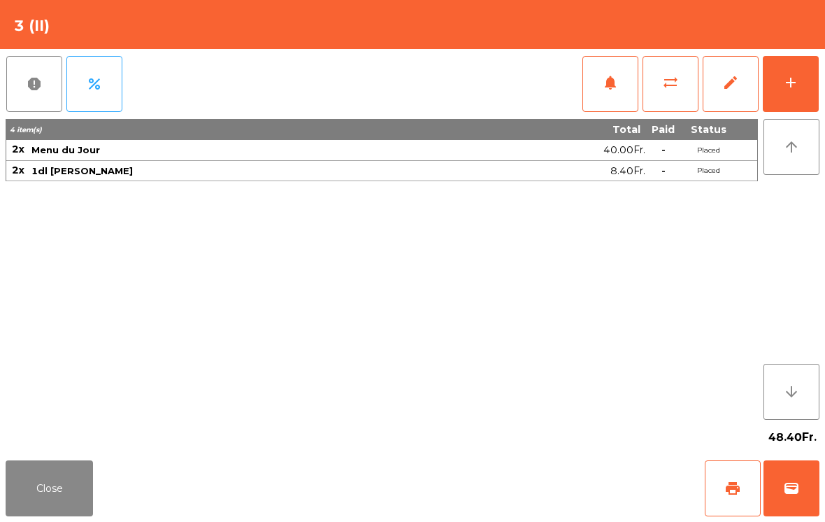
click at [51, 493] on button "Close" at bounding box center [49, 488] width 87 height 56
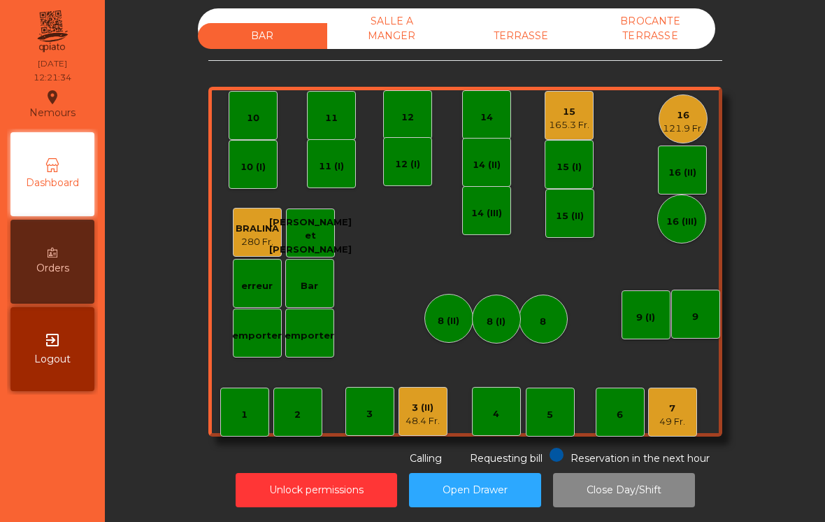
click at [340, 122] on div "11" at bounding box center [331, 115] width 49 height 49
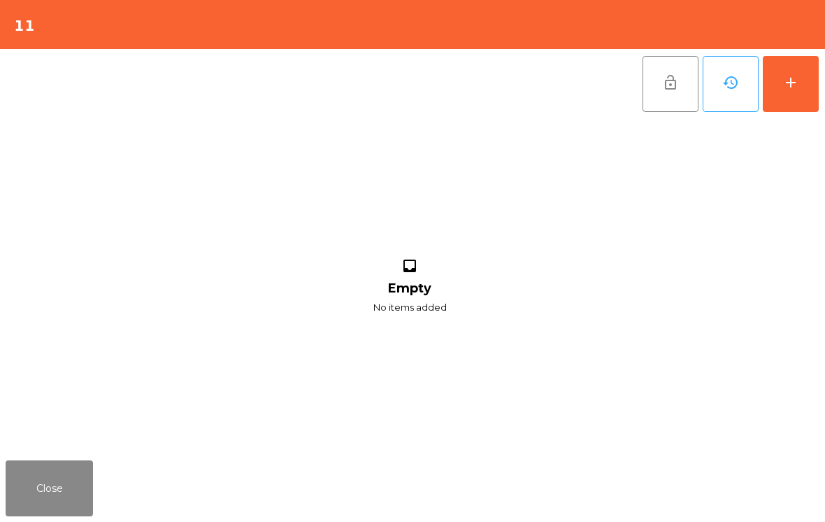
click at [813, 79] on button "add" at bounding box center [791, 84] width 56 height 56
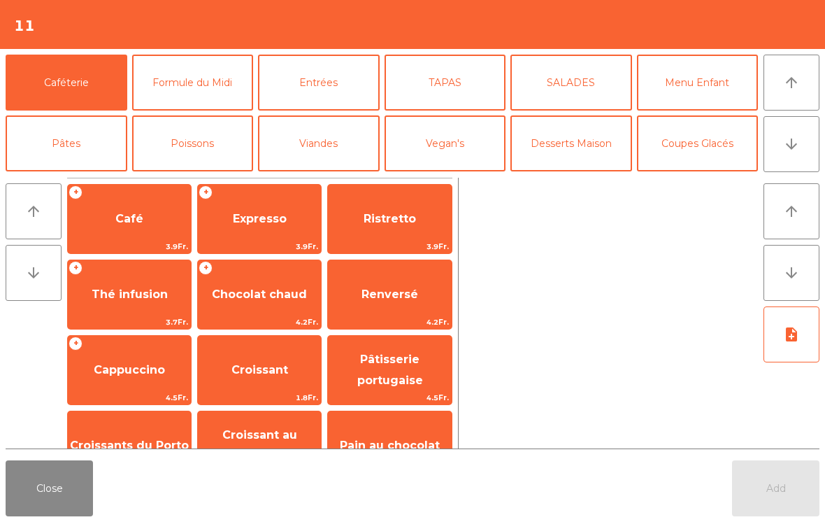
click at [578, 79] on button "SALADES" at bounding box center [572, 83] width 122 height 56
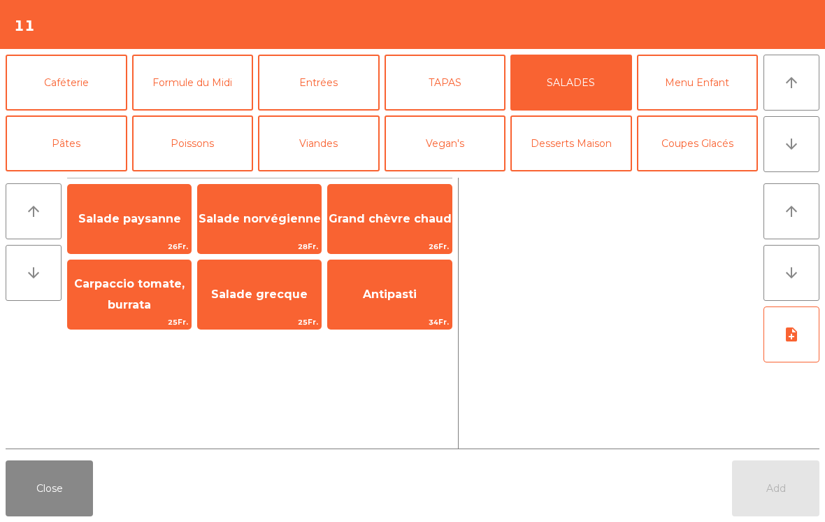
click at [364, 212] on span "Grand chèvre chaud" at bounding box center [390, 218] width 123 height 13
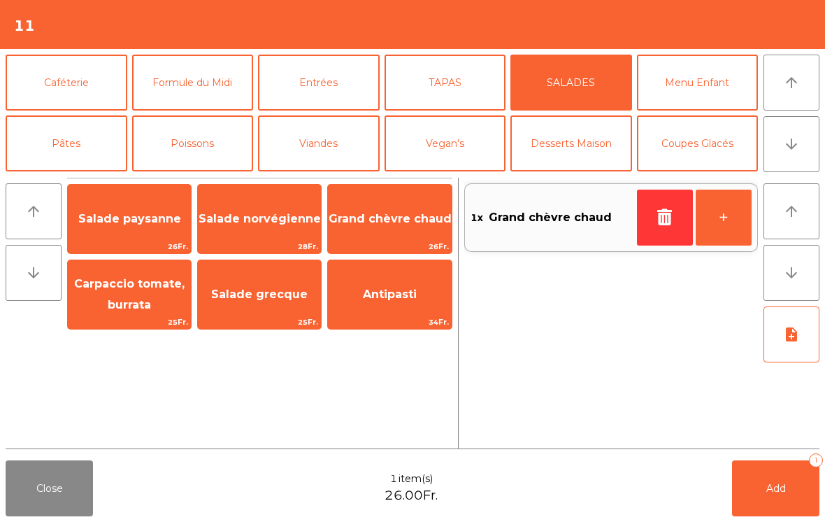
click at [181, 92] on button "Formule du Midi" at bounding box center [193, 83] width 122 height 56
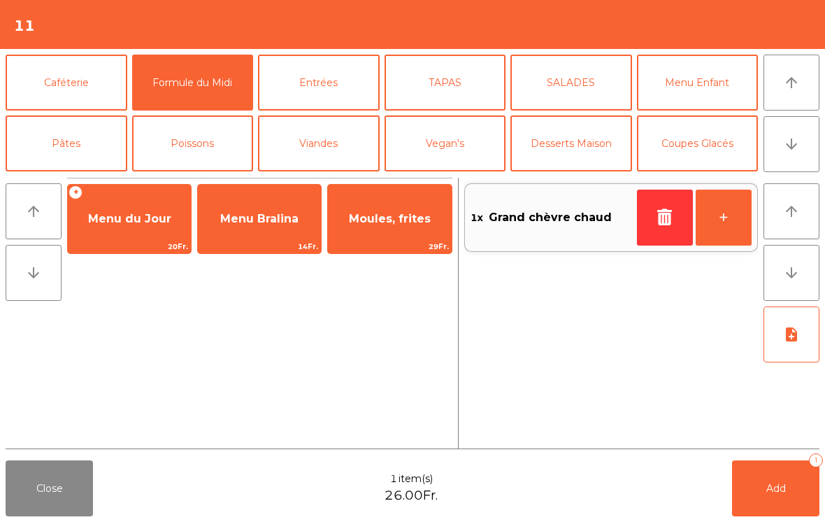
click at [150, 225] on span "Menu du Jour" at bounding box center [129, 218] width 83 height 13
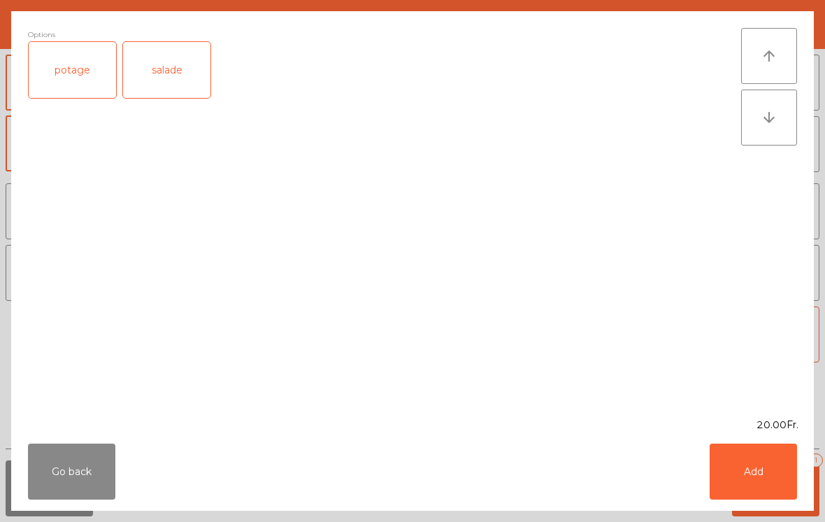
click at [749, 471] on button "Add" at bounding box center [753, 471] width 87 height 56
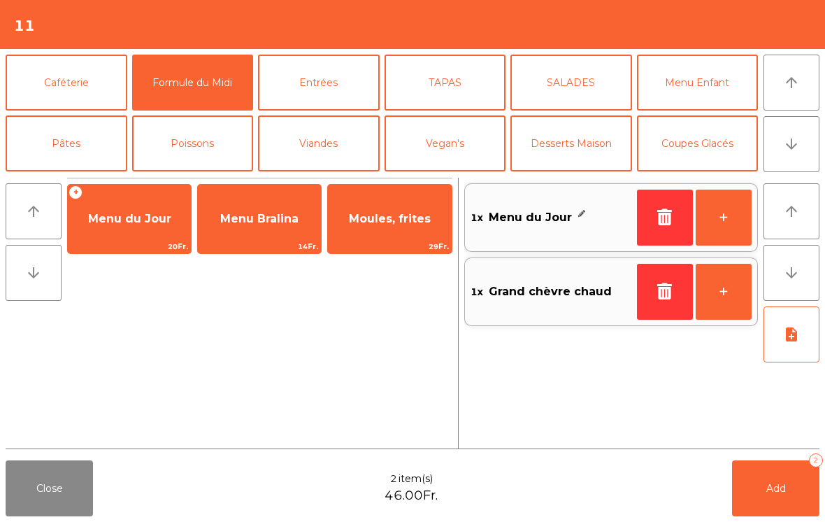
click at [788, 488] on button "Add 2" at bounding box center [775, 488] width 87 height 56
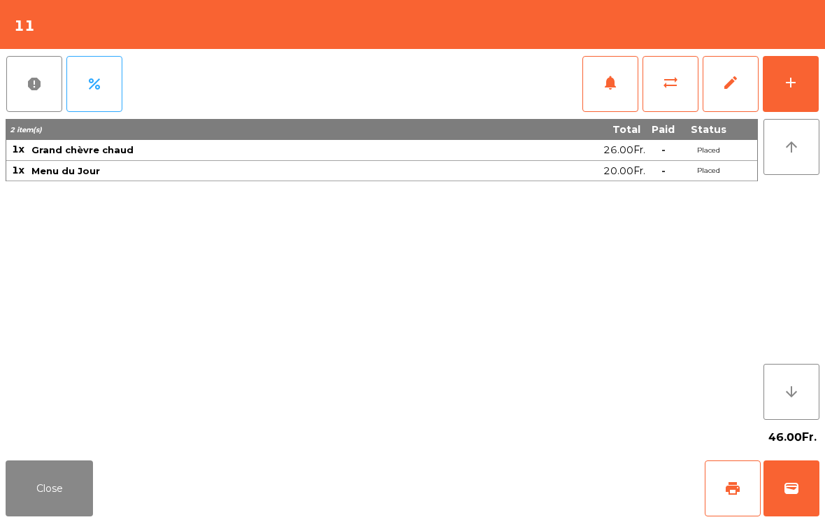
click at [46, 495] on button "Close" at bounding box center [49, 488] width 87 height 56
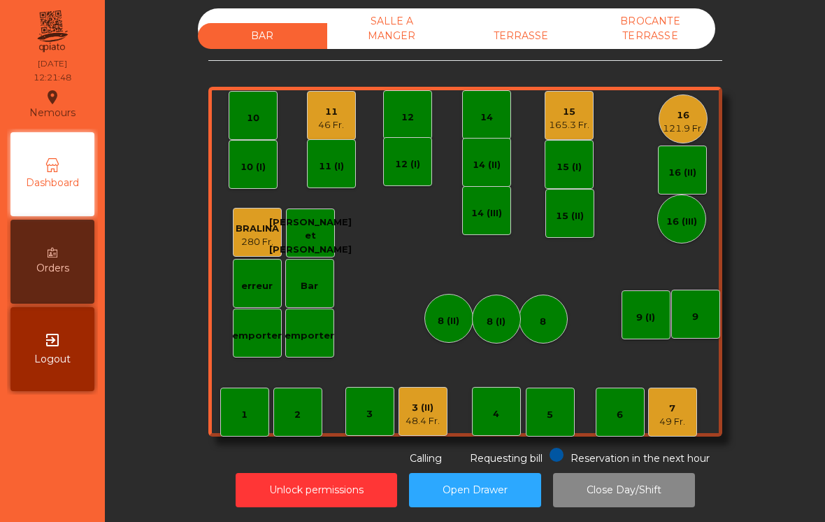
click at [341, 127] on div "46 Fr." at bounding box center [331, 125] width 26 height 14
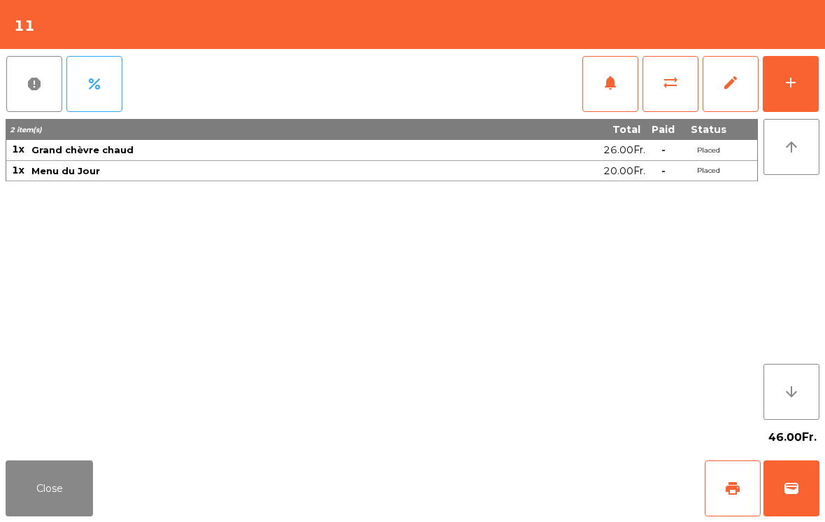
click at [801, 80] on button "add" at bounding box center [791, 84] width 56 height 56
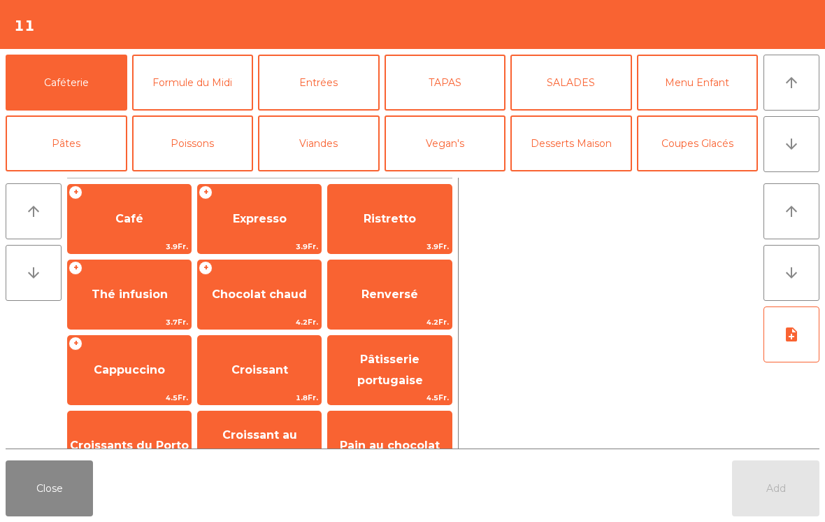
click at [30, 493] on button "Close" at bounding box center [49, 488] width 87 height 56
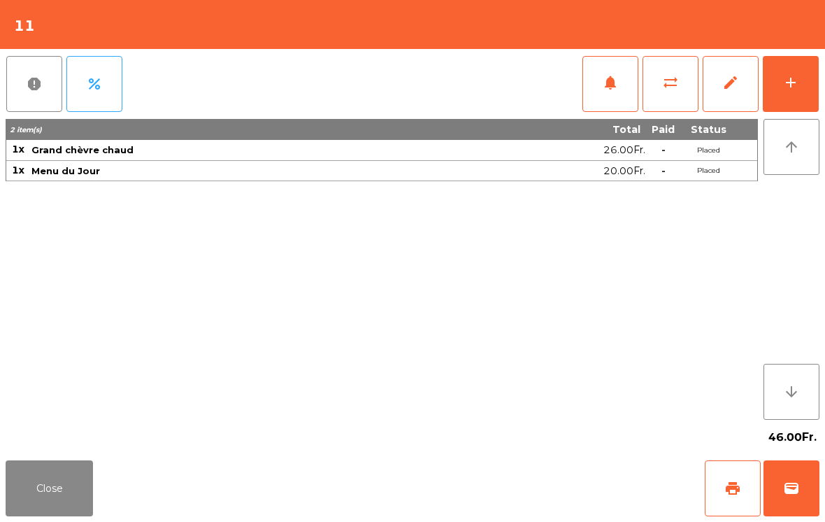
click at [41, 502] on button "Close" at bounding box center [49, 488] width 87 height 56
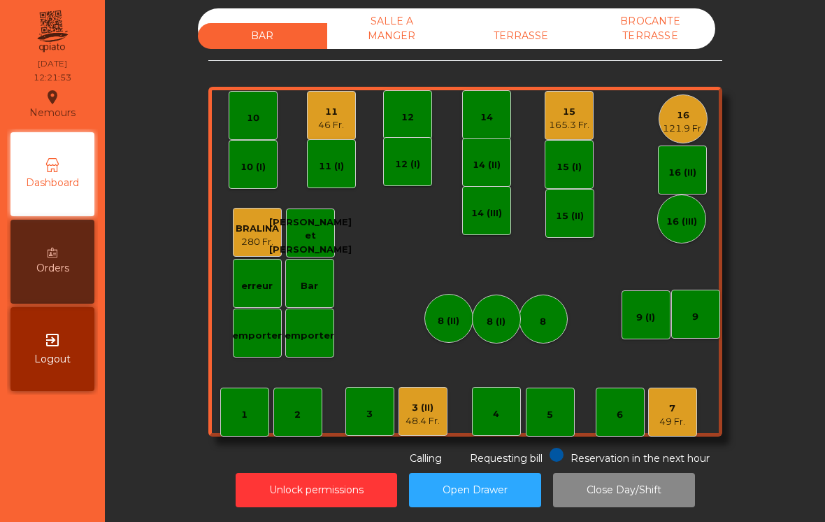
click at [523, 45] on div "TERRASSE" at bounding box center [521, 36] width 129 height 26
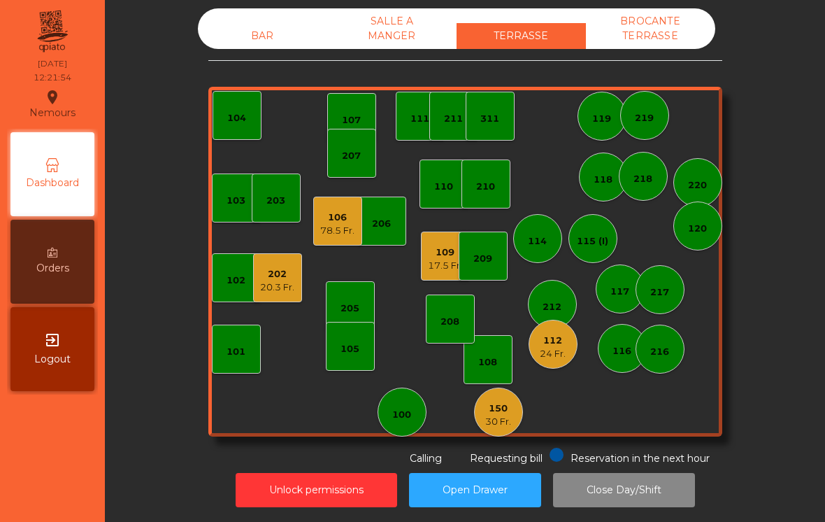
click at [446, 262] on div "17.5 Fr." at bounding box center [445, 266] width 34 height 14
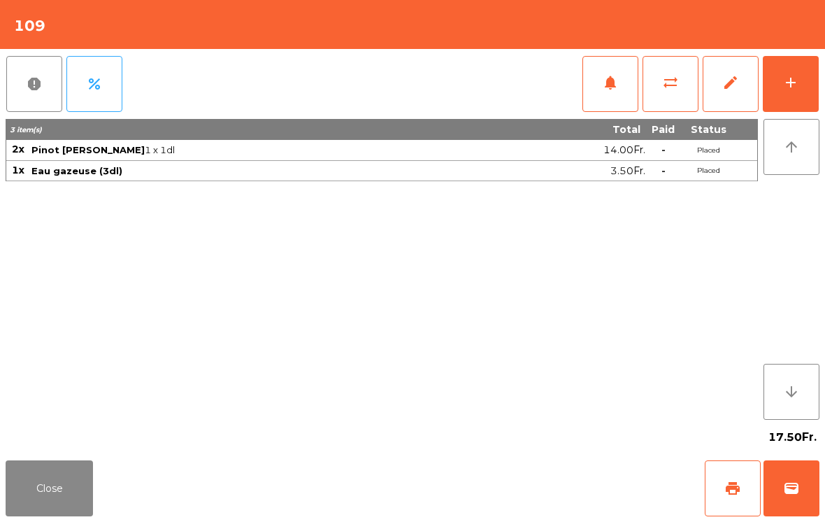
click at [668, 85] on span "sync_alt" at bounding box center [670, 82] width 17 height 17
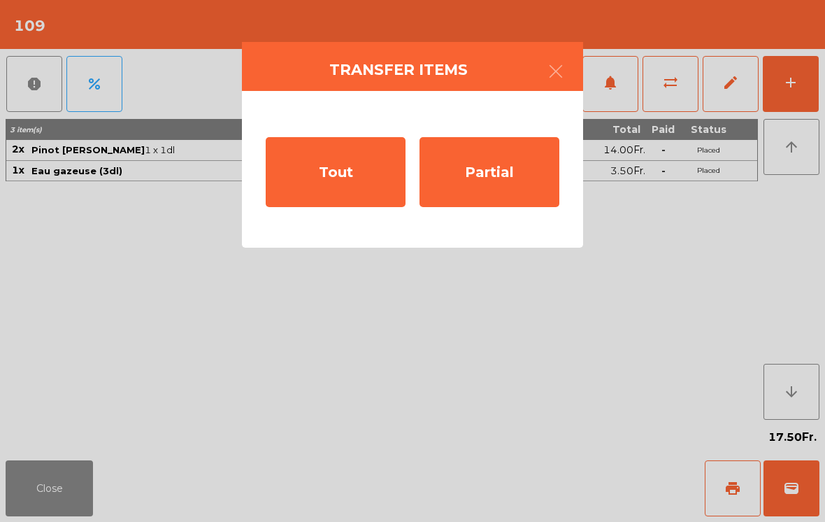
click at [371, 184] on div "Tout" at bounding box center [336, 172] width 140 height 70
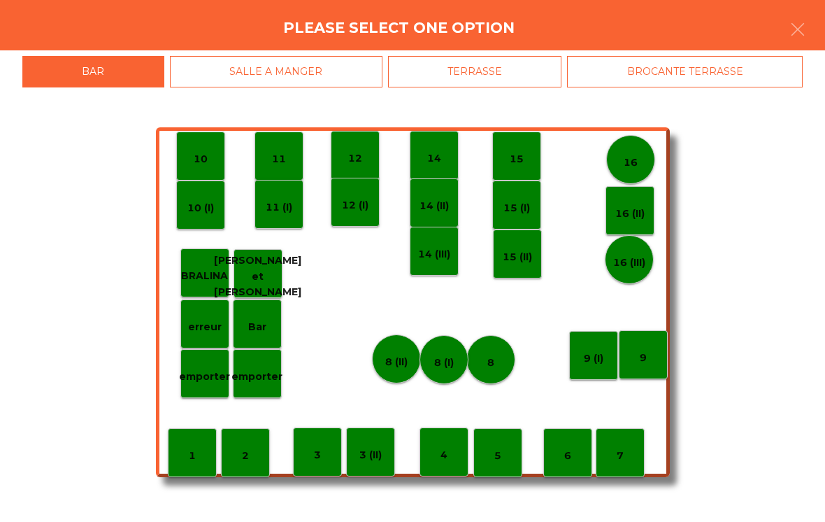
click at [279, 157] on p "11" at bounding box center [279, 159] width 14 height 16
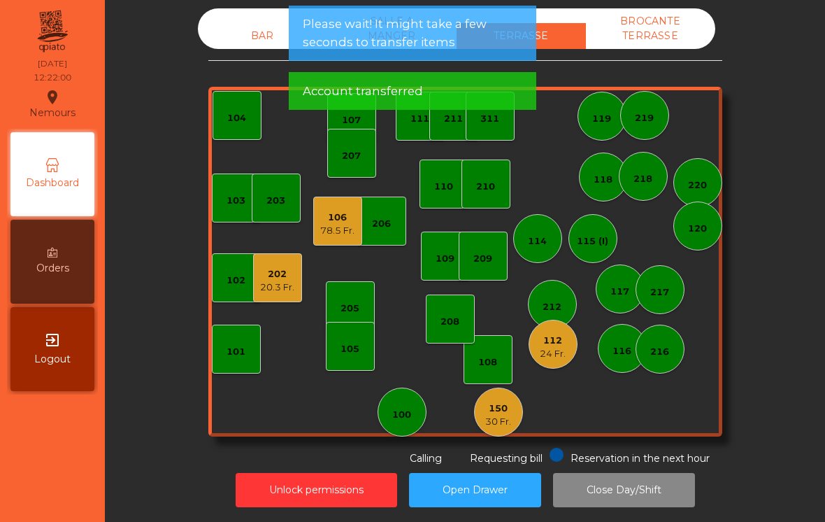
click at [288, 287] on div "20.3 Fr." at bounding box center [277, 287] width 34 height 14
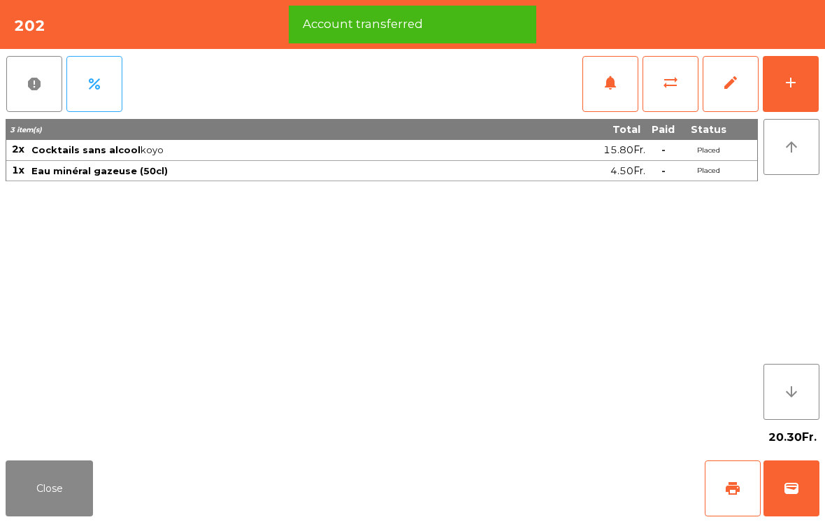
click at [25, 487] on button "Close" at bounding box center [49, 488] width 87 height 56
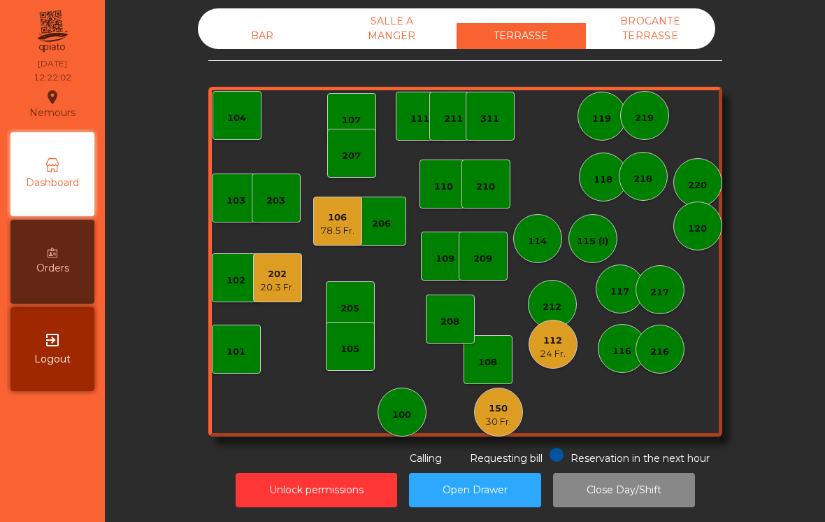
click at [282, 295] on div "202 20.3 Fr." at bounding box center [277, 277] width 49 height 49
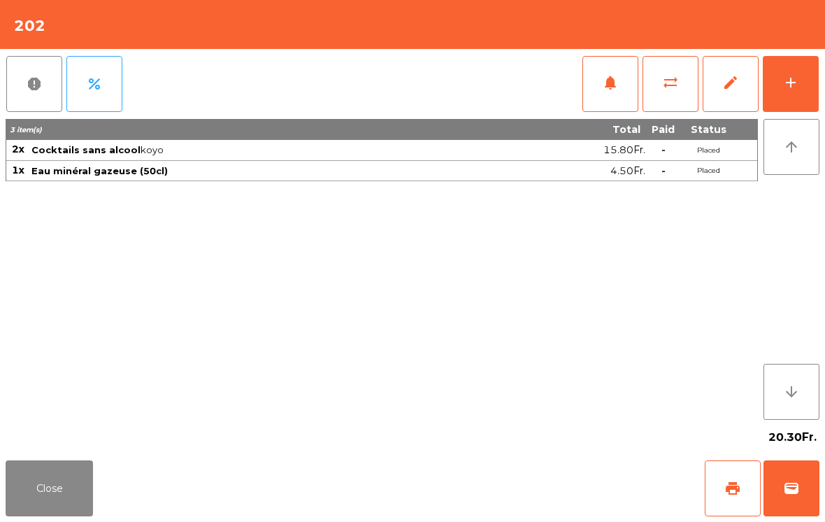
click at [660, 96] on button "sync_alt" at bounding box center [671, 84] width 56 height 56
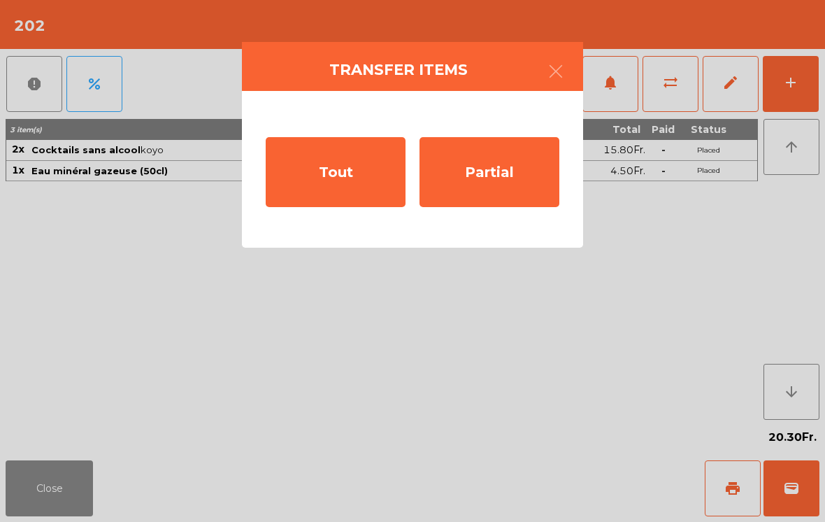
click at [341, 192] on div "Tout" at bounding box center [336, 172] width 140 height 70
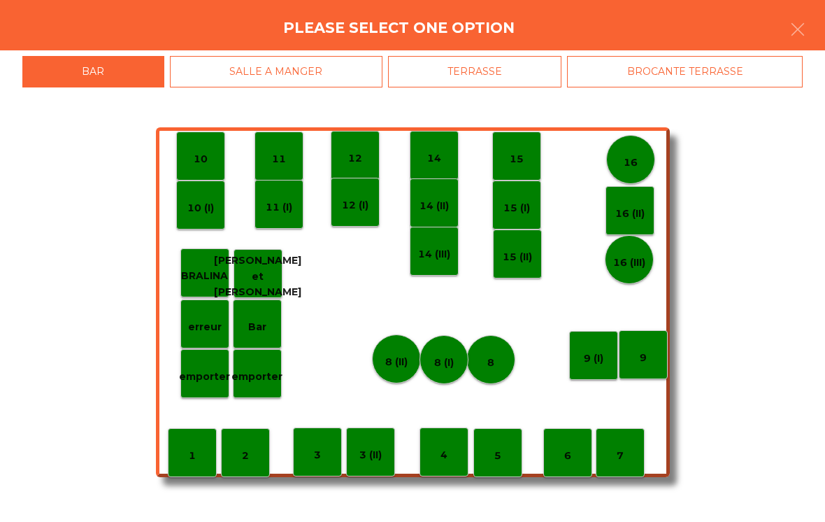
click at [633, 164] on p "16" at bounding box center [631, 163] width 14 height 16
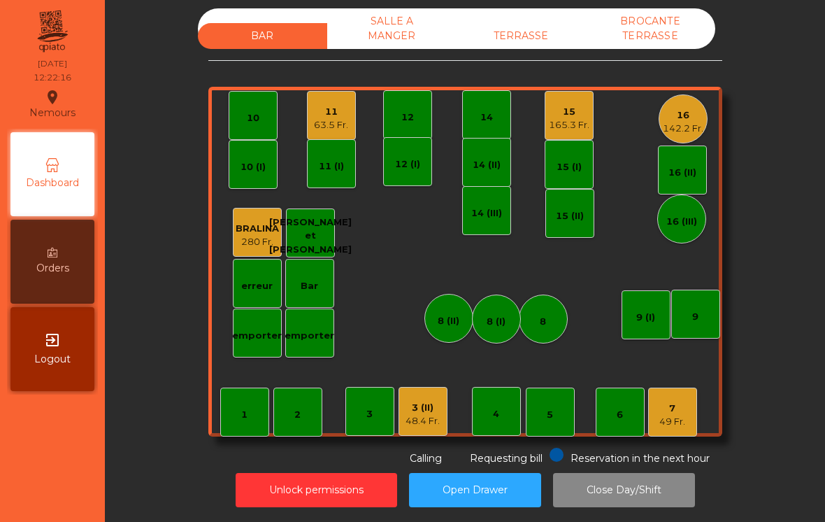
click at [394, 125] on div "12" at bounding box center [407, 114] width 49 height 49
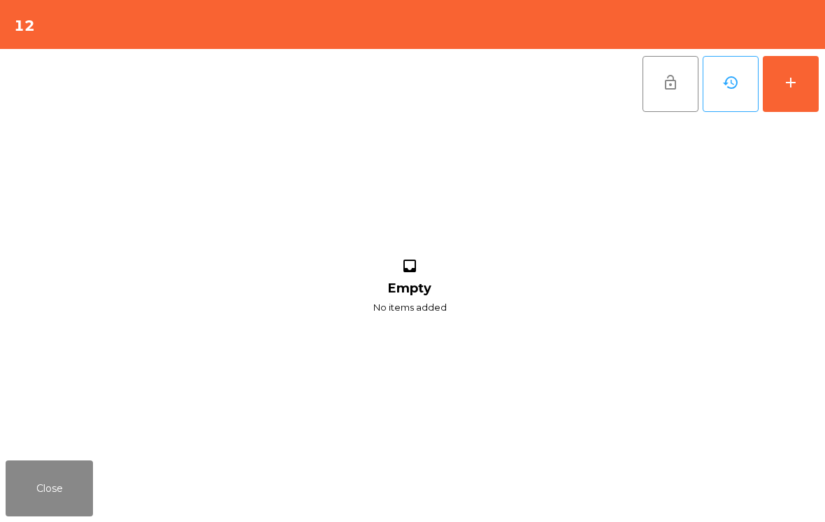
click at [800, 82] on button "add" at bounding box center [791, 84] width 56 height 56
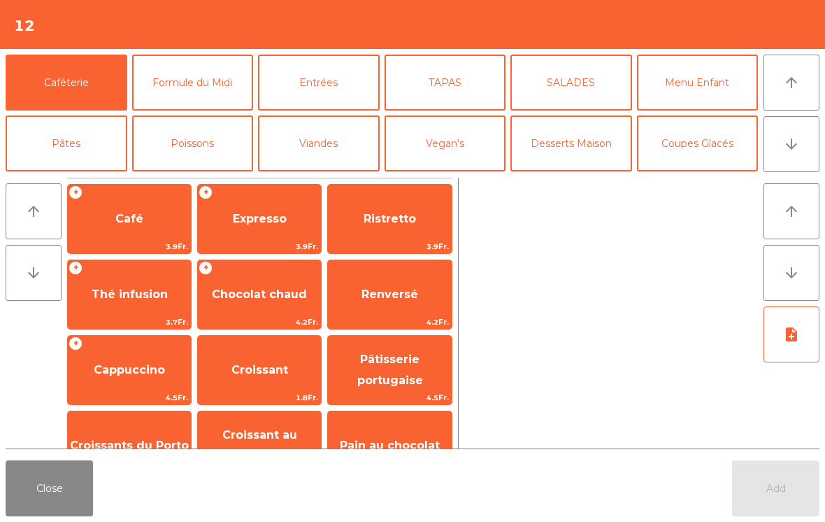
click at [795, 154] on button "arrow_downward" at bounding box center [792, 144] width 56 height 56
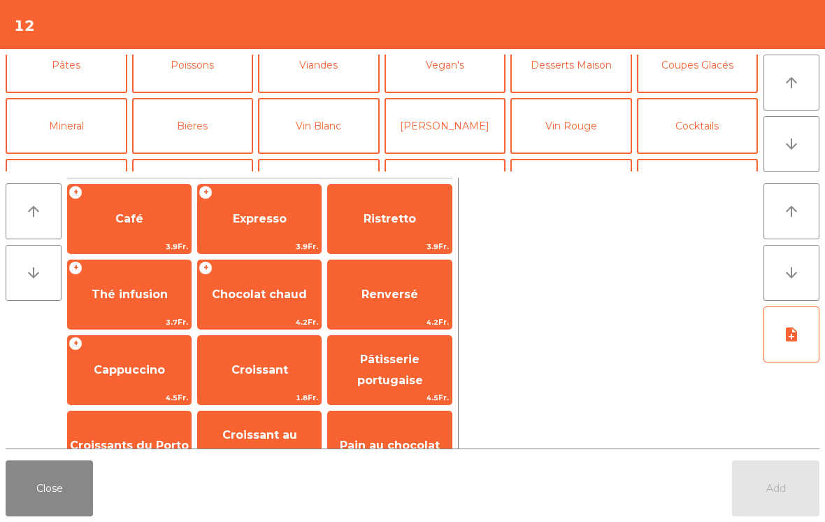
click at [169, 98] on button "Bières" at bounding box center [193, 126] width 122 height 56
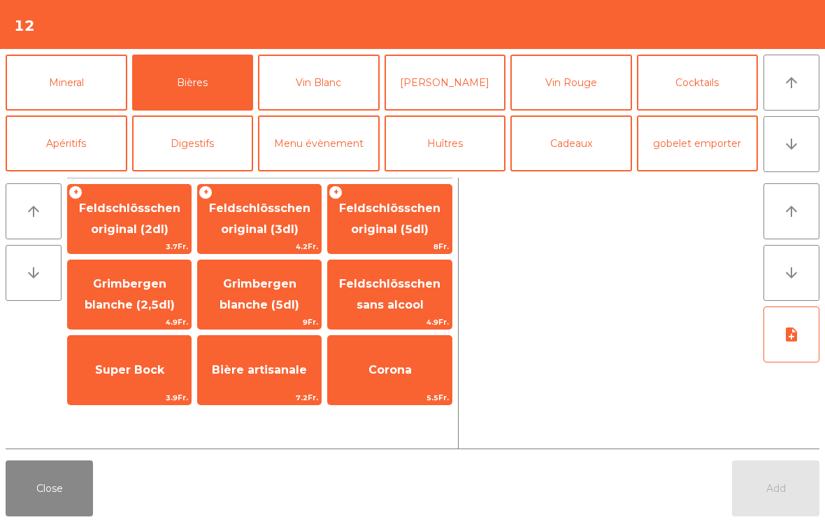
click at [246, 238] on span "Feldschlösschen original (3dl)" at bounding box center [259, 219] width 123 height 59
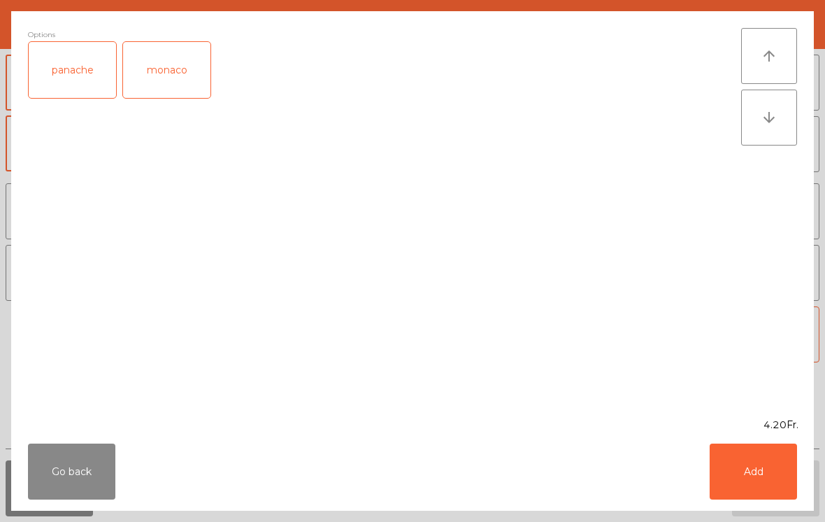
click at [755, 480] on button "Add" at bounding box center [753, 471] width 87 height 56
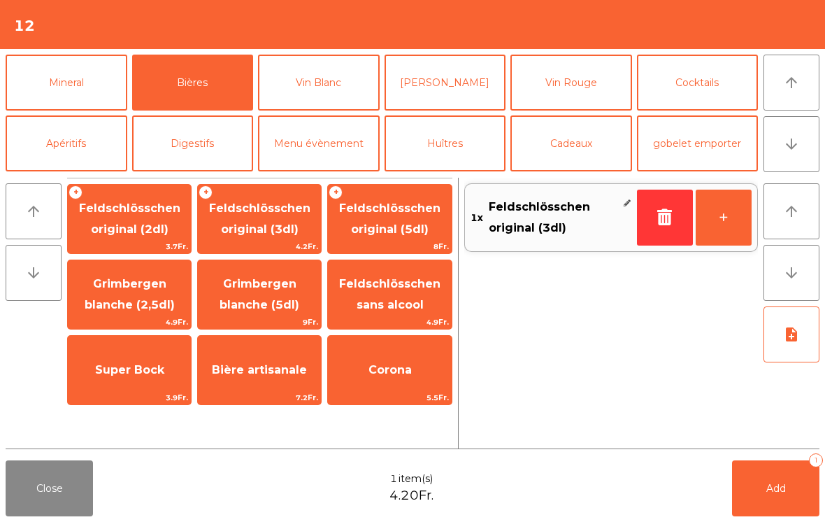
click at [57, 89] on button "Mineral" at bounding box center [67, 83] width 122 height 56
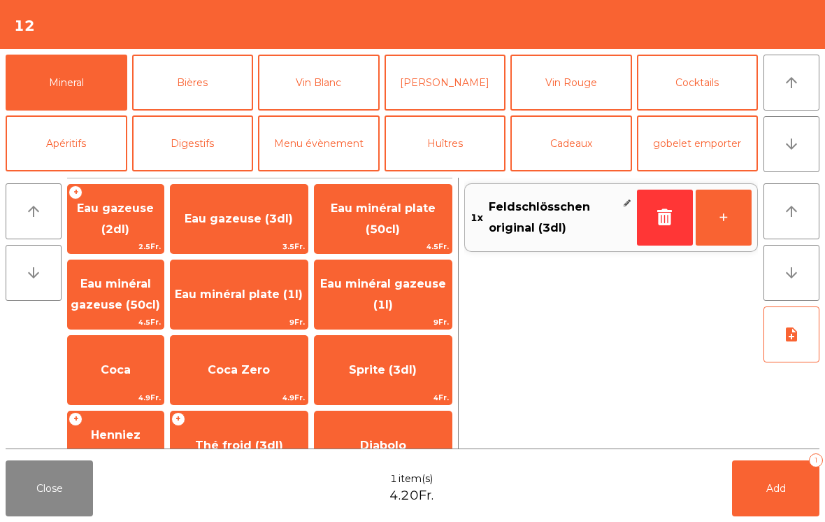
click at [262, 292] on span "Eau minéral plate (1l)" at bounding box center [239, 295] width 137 height 38
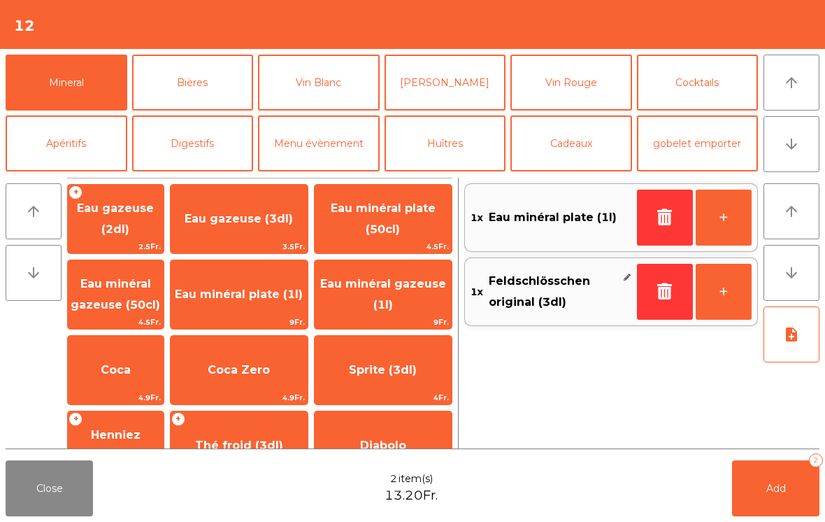
click at [780, 482] on span "Add" at bounding box center [777, 488] width 20 height 13
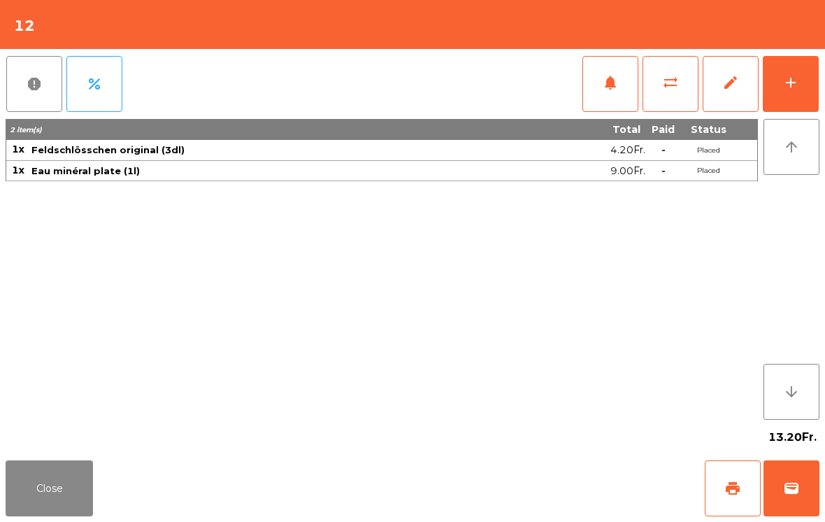
click at [55, 511] on button "Close" at bounding box center [49, 488] width 87 height 56
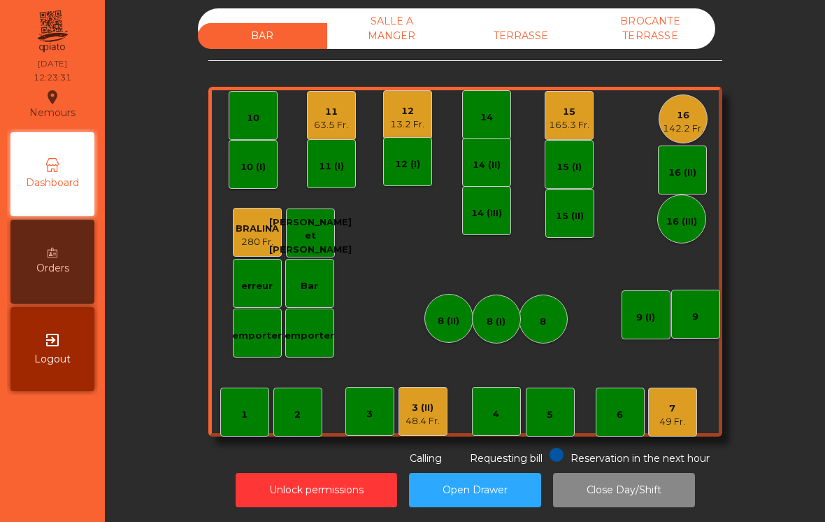
click at [689, 413] on div "7 49 Fr." at bounding box center [672, 412] width 49 height 49
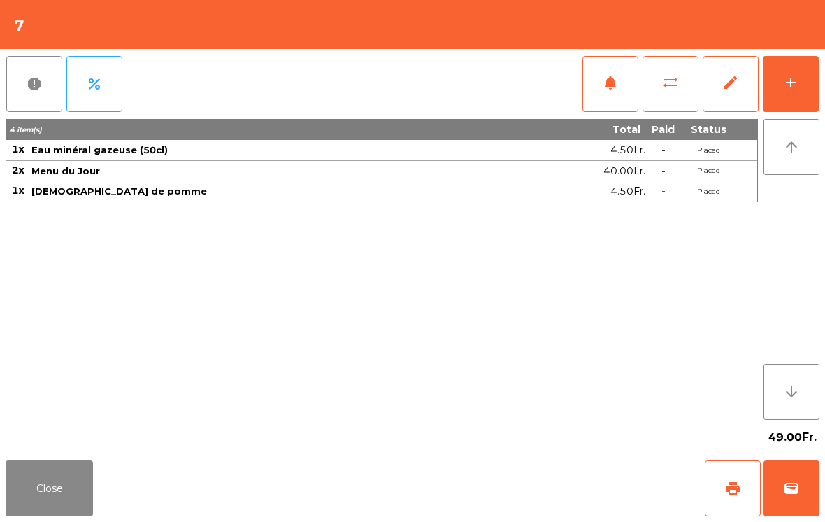
click at [609, 96] on button "notifications" at bounding box center [611, 84] width 56 height 56
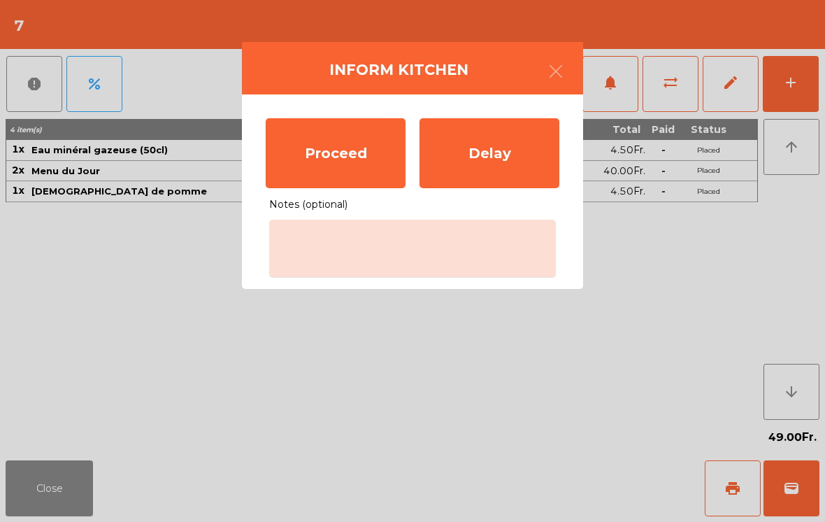
click at [346, 166] on div "Proceed" at bounding box center [336, 153] width 140 height 70
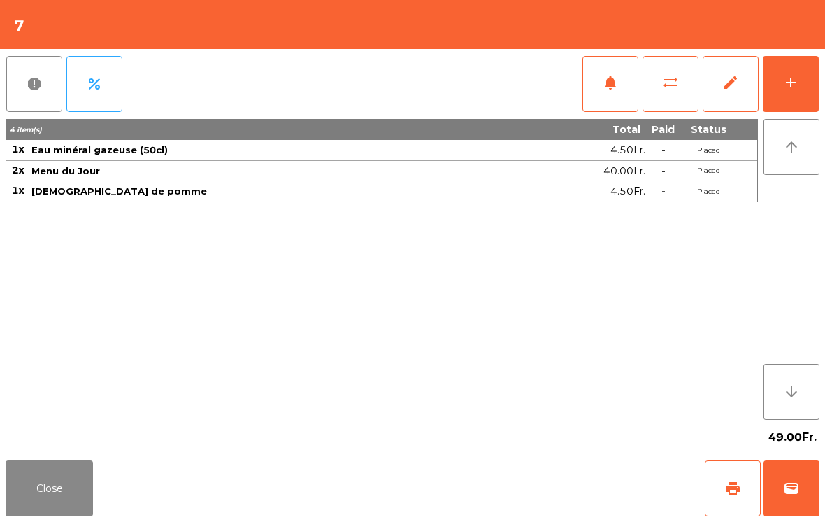
click at [48, 501] on button "Close" at bounding box center [49, 488] width 87 height 56
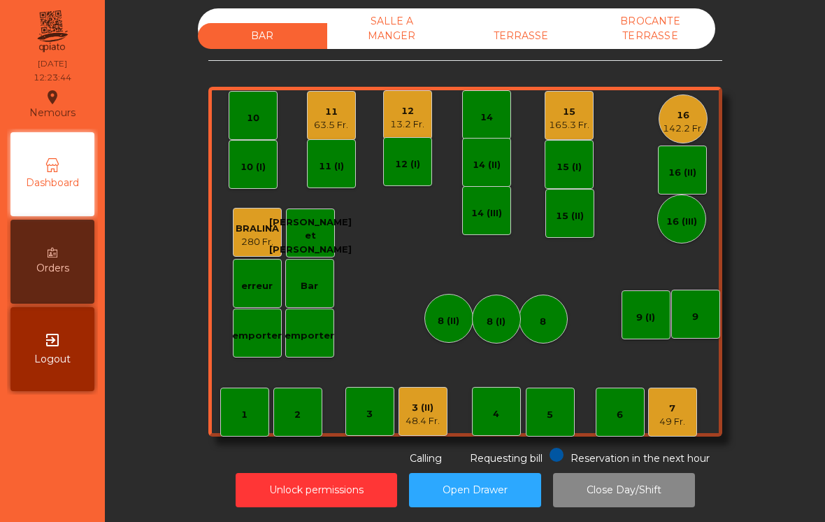
click at [337, 121] on div "63.5 Fr." at bounding box center [331, 125] width 34 height 14
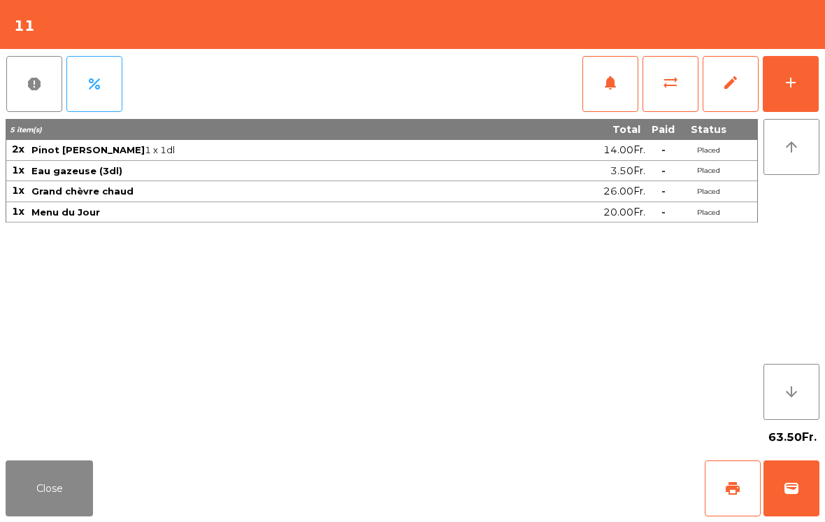
click at [802, 76] on button "add" at bounding box center [791, 84] width 56 height 56
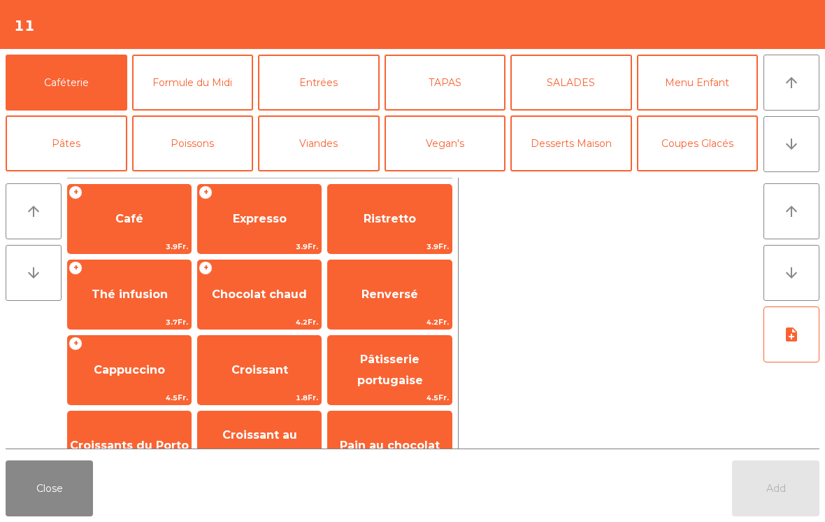
click at [807, 150] on button "arrow_downward" at bounding box center [792, 144] width 56 height 56
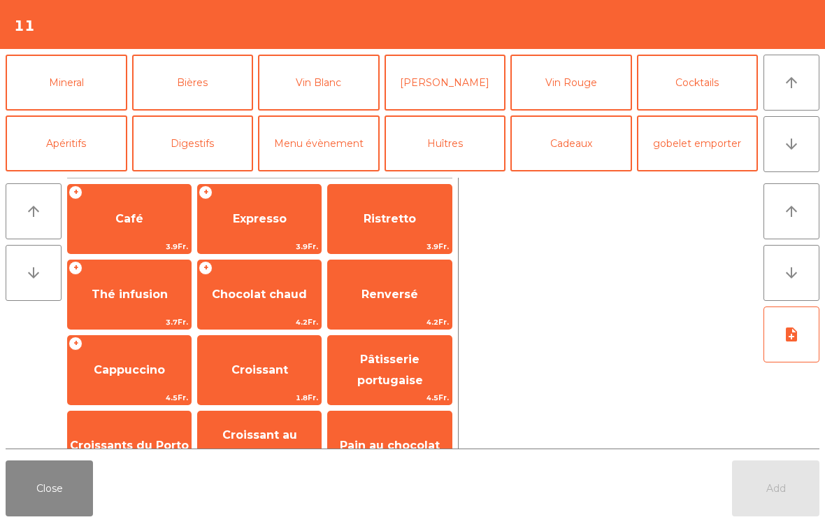
click at [585, 75] on button "Vin Rouge" at bounding box center [572, 83] width 122 height 56
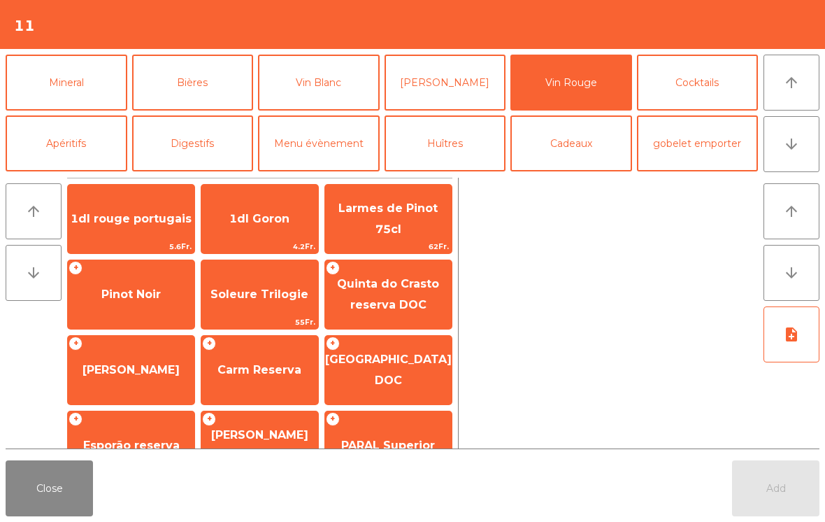
click at [162, 297] on span "Pinot Noir" at bounding box center [131, 295] width 127 height 38
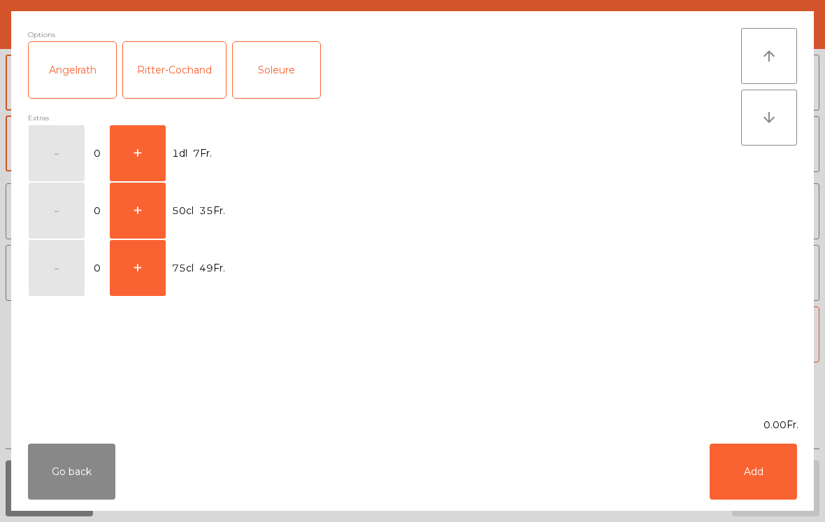
click at [148, 152] on button "+" at bounding box center [138, 153] width 56 height 56
click at [762, 471] on button "Add" at bounding box center [753, 471] width 87 height 56
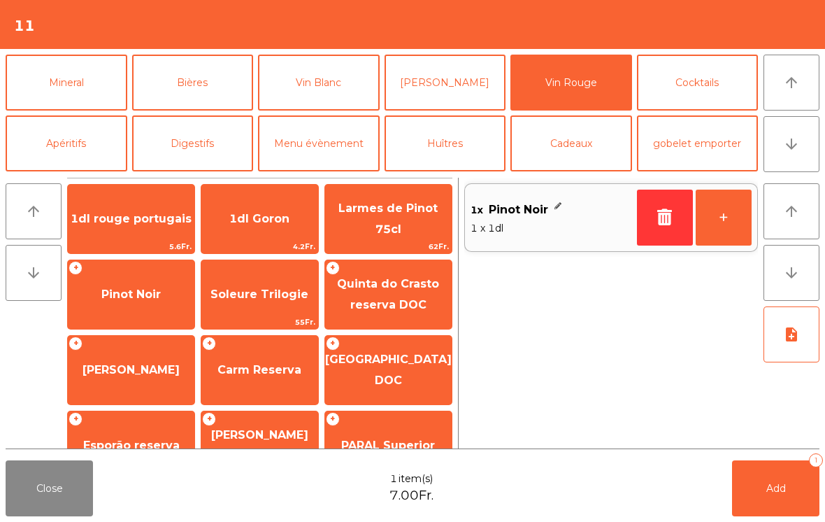
click at [727, 212] on button "+" at bounding box center [724, 218] width 56 height 56
click at [727, 211] on button "+" at bounding box center [724, 218] width 56 height 56
click at [777, 487] on span "Add" at bounding box center [777, 488] width 20 height 13
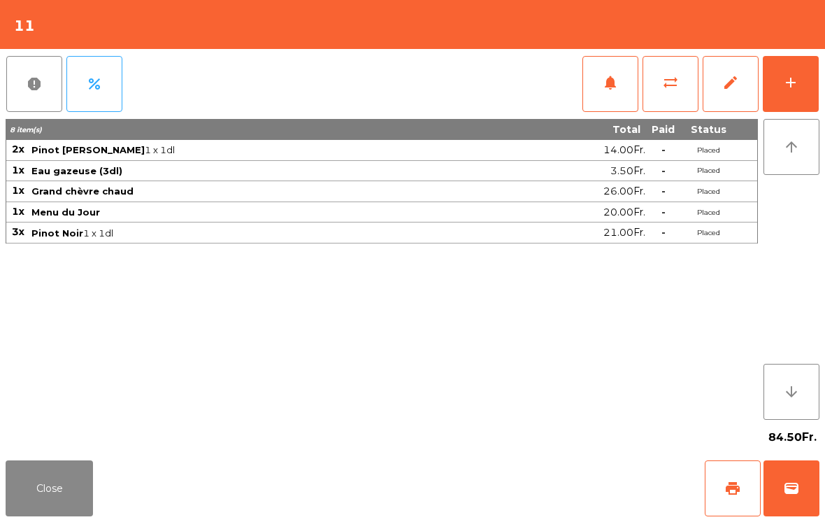
click at [45, 516] on button "Close" at bounding box center [49, 488] width 87 height 56
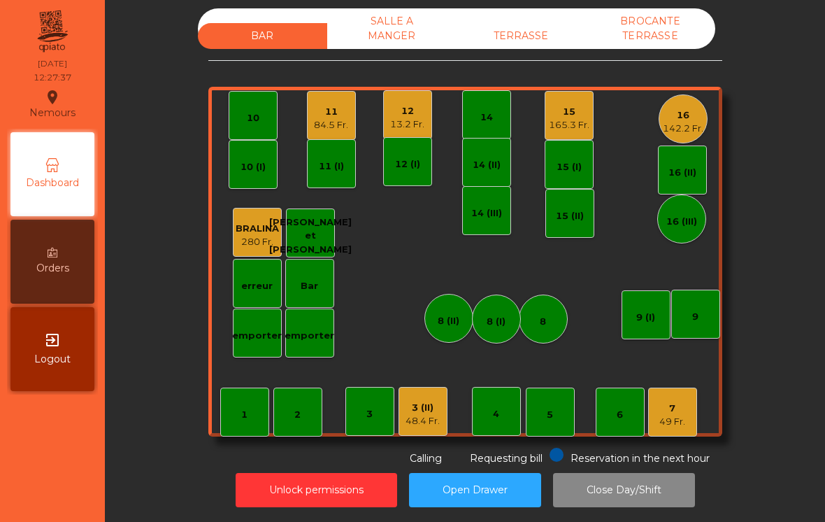
click at [559, 31] on div "TERRASSE" at bounding box center [521, 36] width 129 height 26
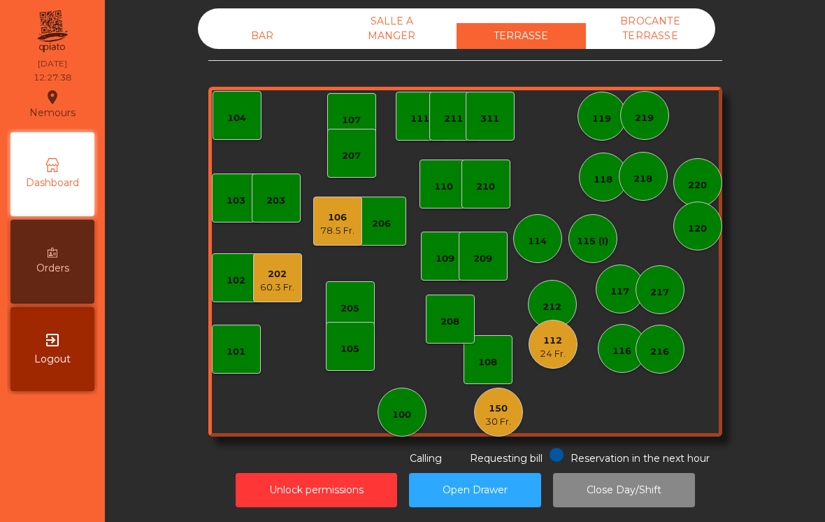
click at [446, 330] on div "208" at bounding box center [450, 318] width 49 height 49
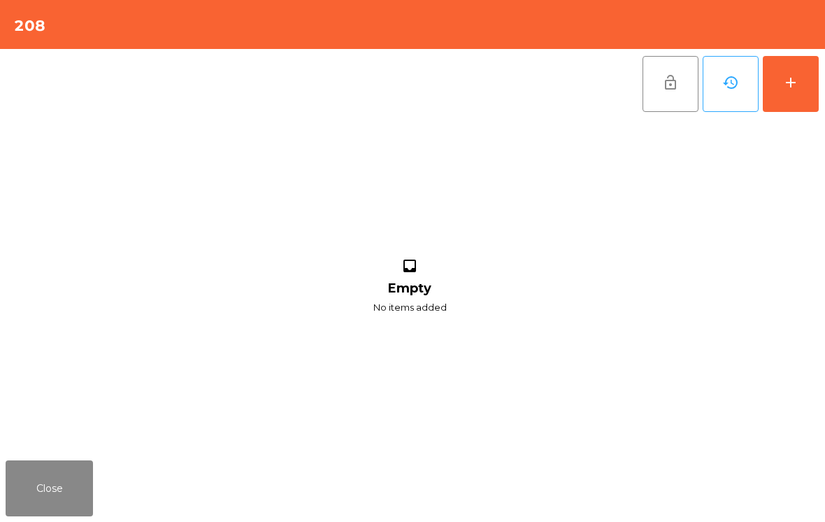
click at [800, 64] on button "add" at bounding box center [791, 84] width 56 height 56
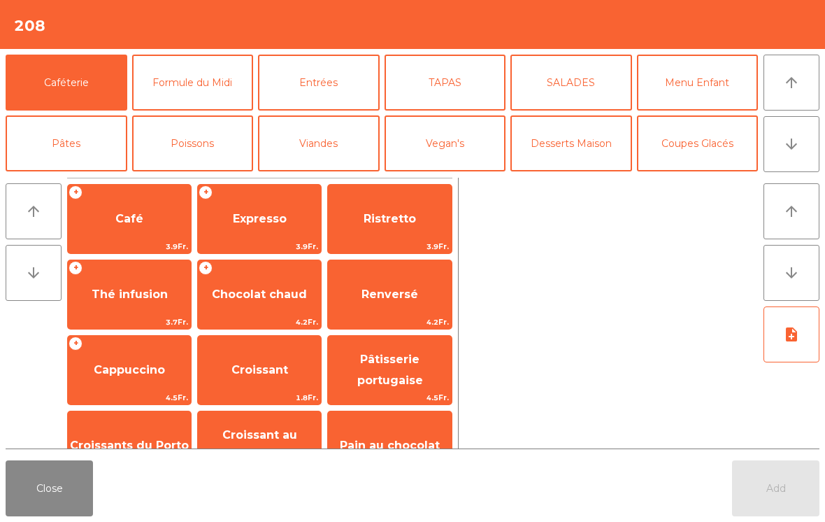
click at [79, 479] on button "Close" at bounding box center [49, 488] width 87 height 56
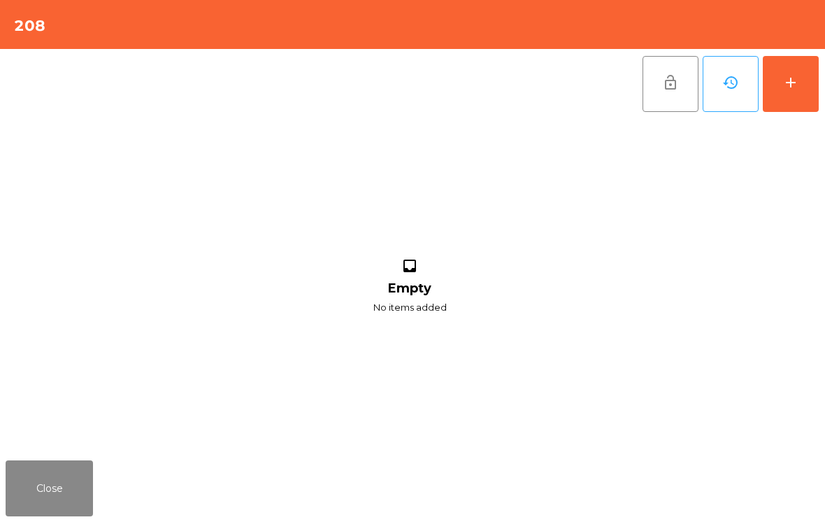
click at [70, 509] on button "Close" at bounding box center [49, 488] width 87 height 56
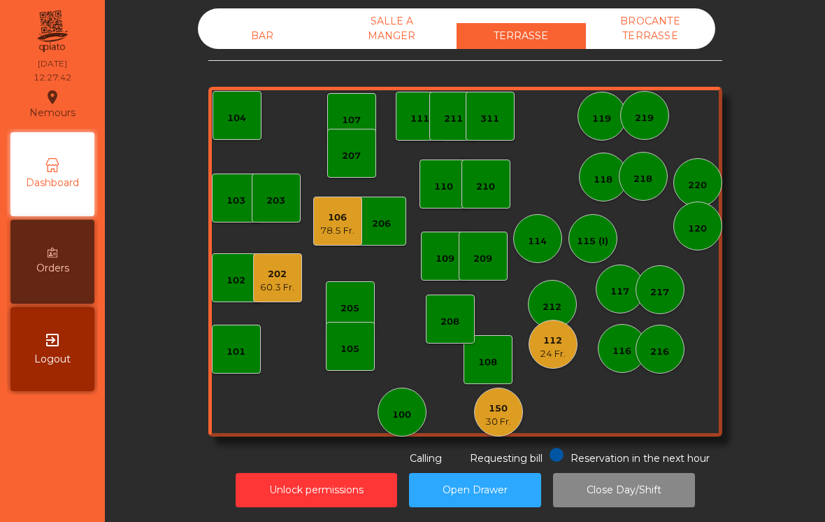
click at [357, 362] on div "105" at bounding box center [350, 346] width 49 height 49
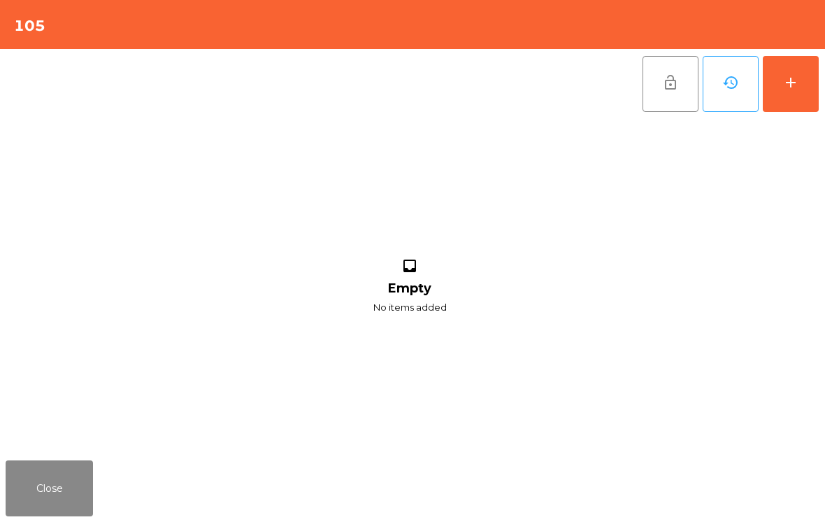
click at [779, 99] on button "add" at bounding box center [791, 84] width 56 height 56
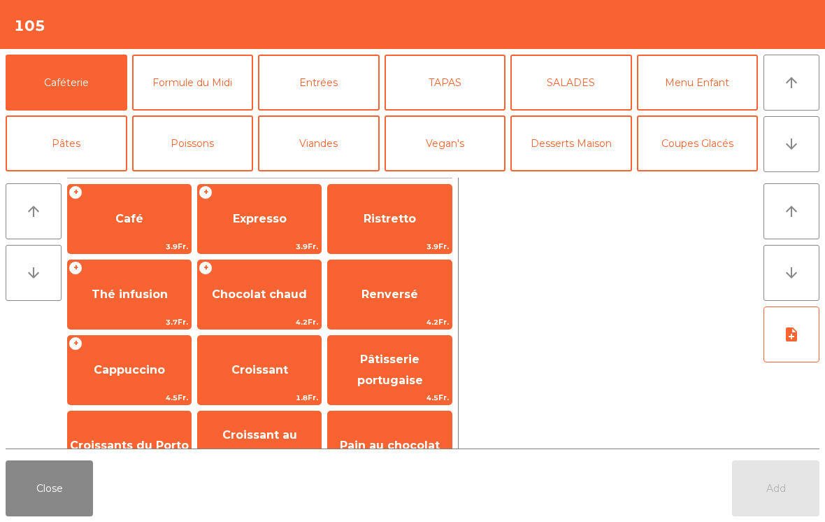
click at [205, 96] on button "Formule du Midi" at bounding box center [193, 83] width 122 height 56
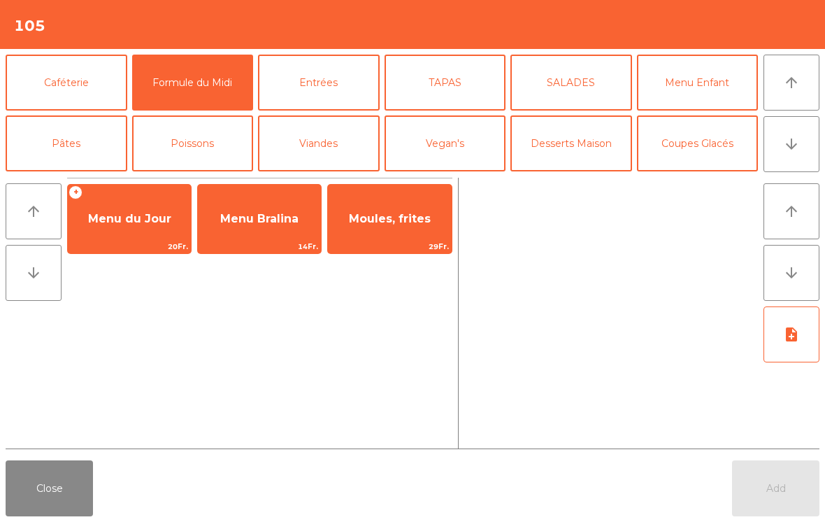
click at [152, 244] on span "20Fr." at bounding box center [129, 246] width 123 height 13
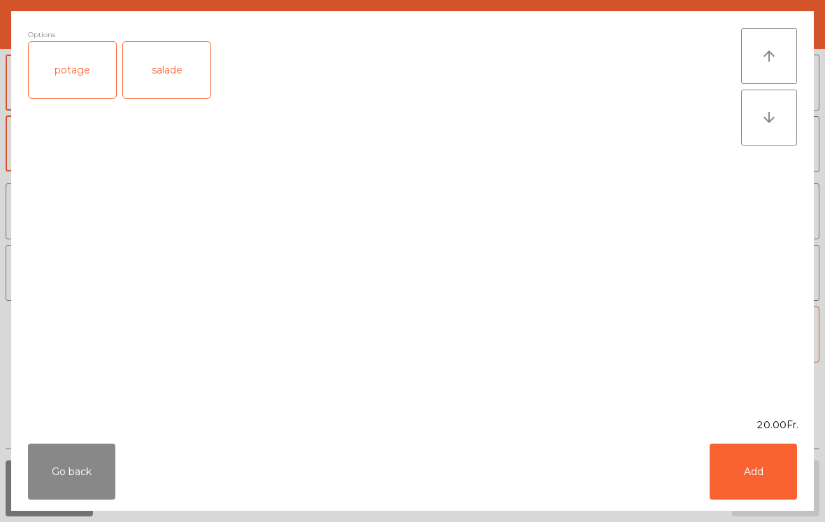
click at [158, 75] on div "salade" at bounding box center [166, 70] width 87 height 56
click at [767, 490] on button "Add" at bounding box center [753, 471] width 87 height 56
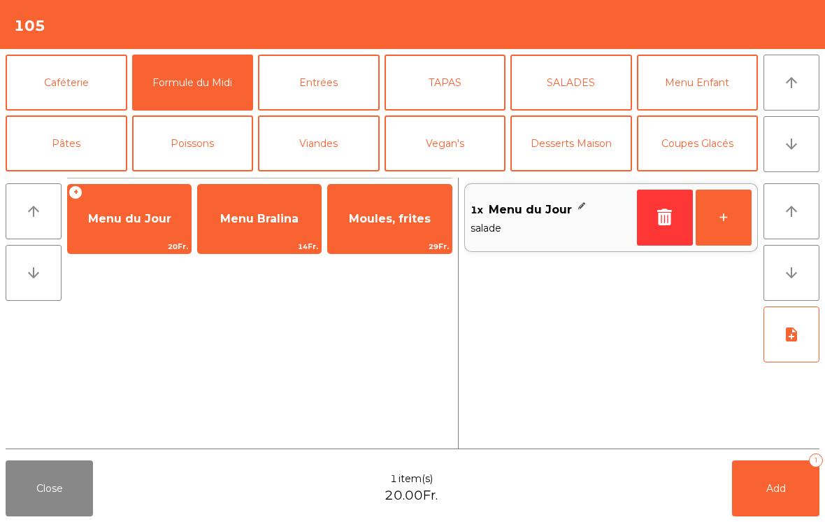
click at [729, 230] on button "+" at bounding box center [724, 218] width 56 height 56
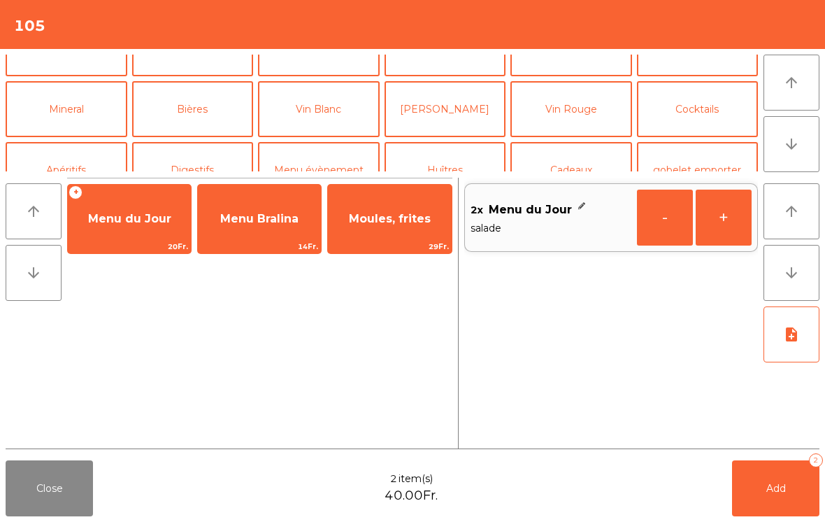
click at [211, 118] on button "Bières" at bounding box center [193, 109] width 122 height 56
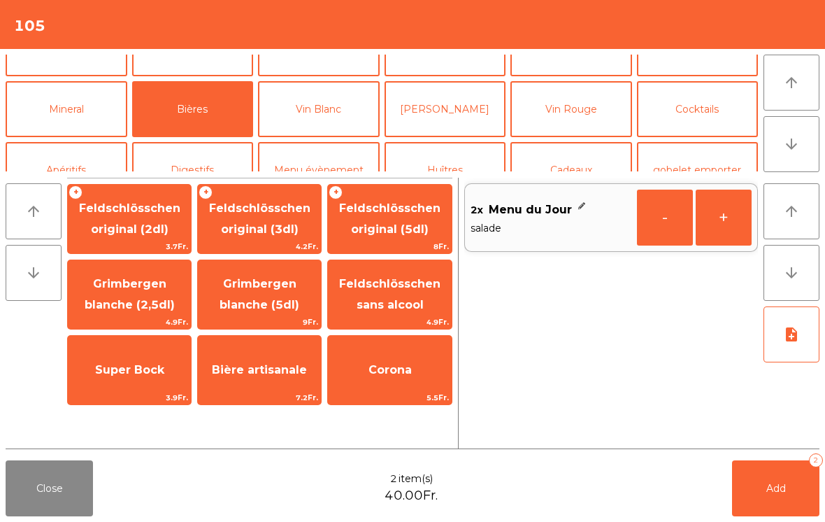
click at [413, 227] on span "Feldschlösschen original (5dl)" at bounding box center [389, 218] width 101 height 34
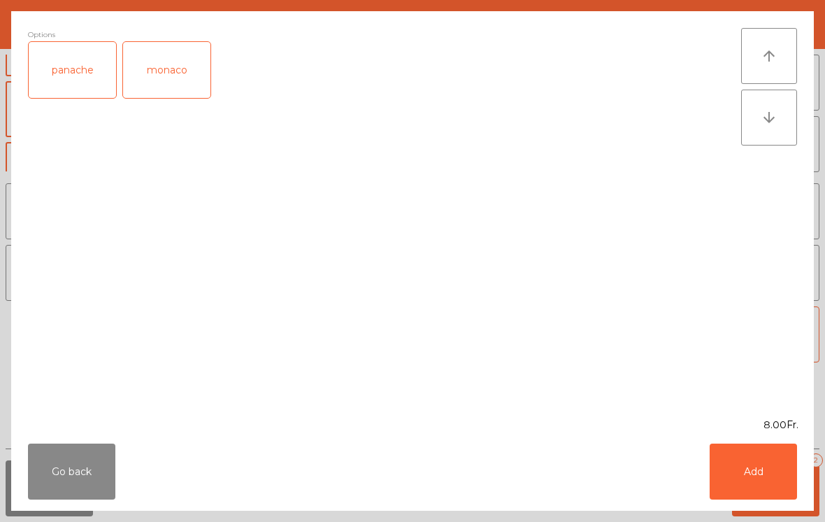
click at [760, 484] on button "Add" at bounding box center [753, 471] width 87 height 56
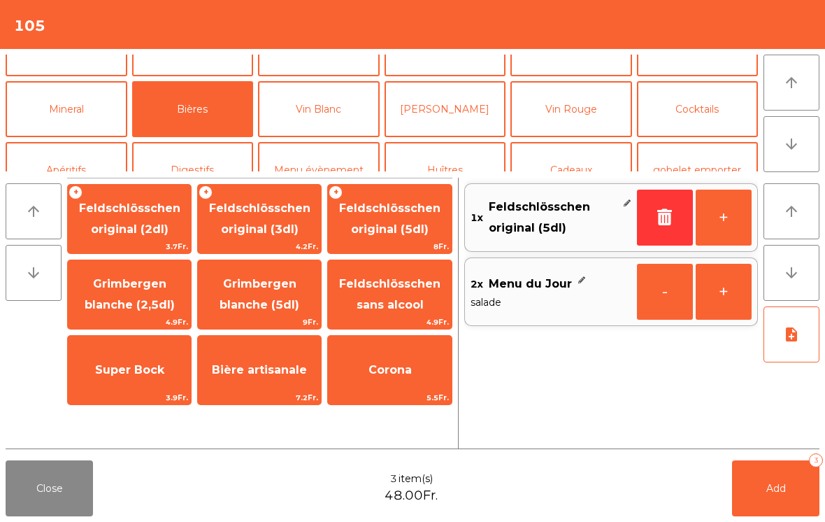
click at [718, 222] on button "+" at bounding box center [724, 218] width 56 height 56
click at [768, 499] on button "Add 4" at bounding box center [775, 488] width 87 height 56
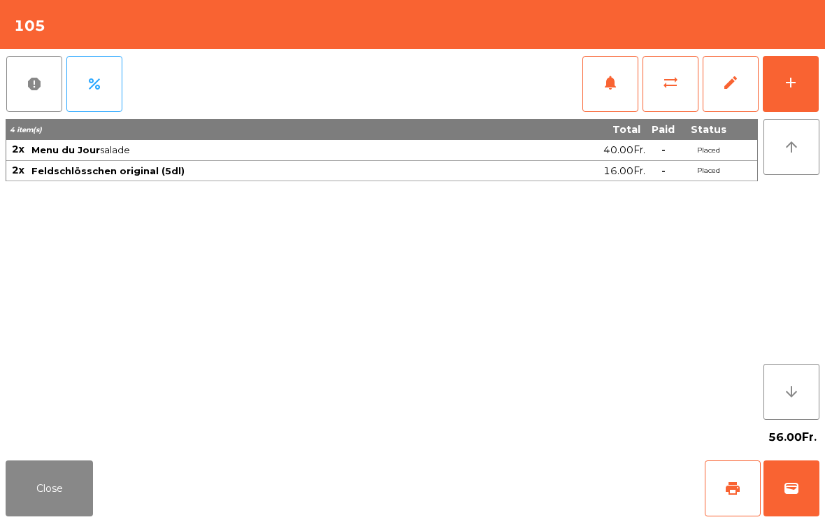
click at [43, 499] on button "Close" at bounding box center [49, 488] width 87 height 56
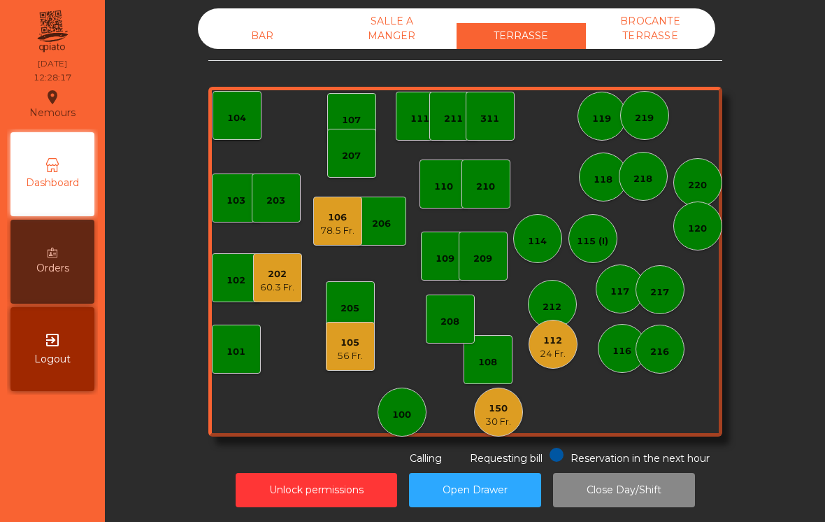
click at [248, 40] on div "BAR" at bounding box center [262, 36] width 129 height 26
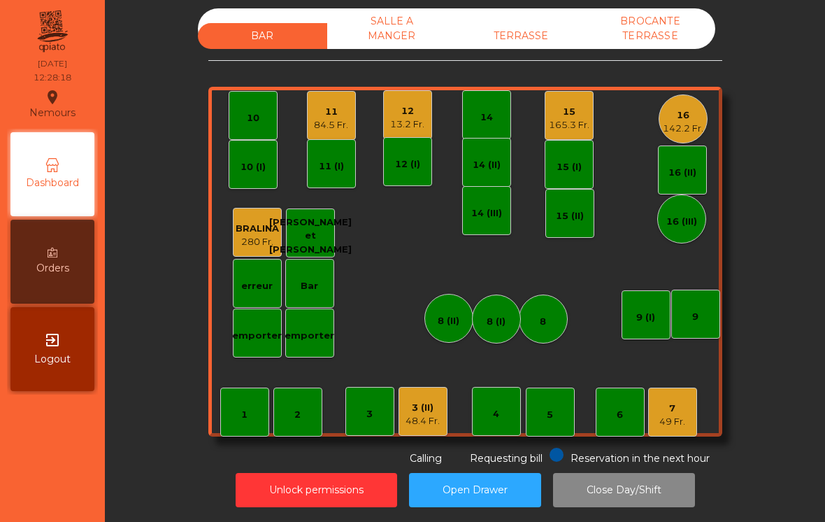
click at [581, 124] on div "165.3 Fr." at bounding box center [569, 125] width 41 height 14
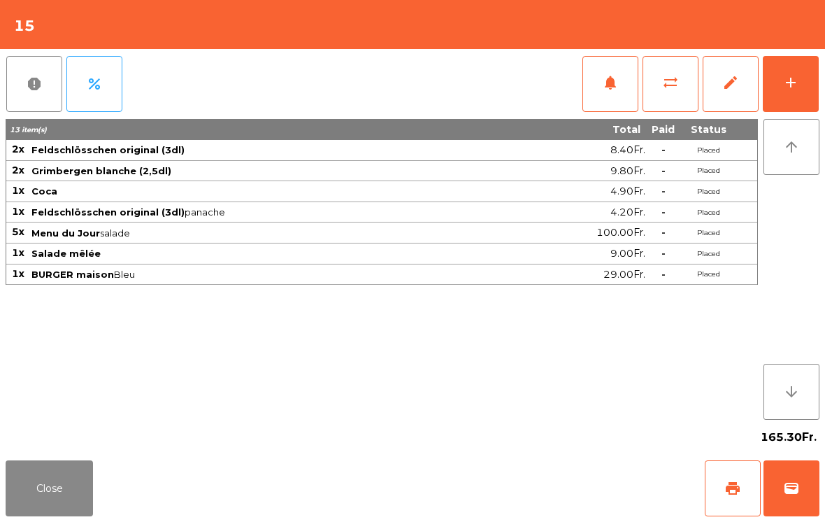
click at [604, 97] on button "notifications" at bounding box center [611, 84] width 56 height 56
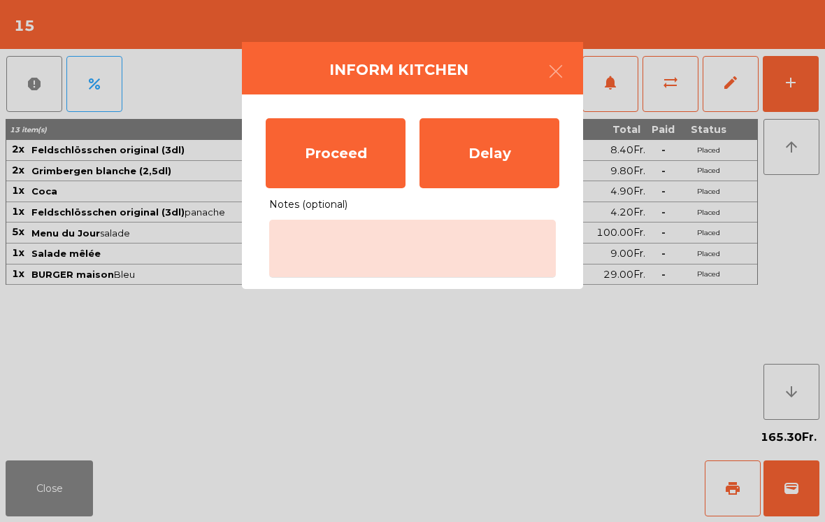
click at [369, 160] on div "Proceed" at bounding box center [336, 153] width 140 height 70
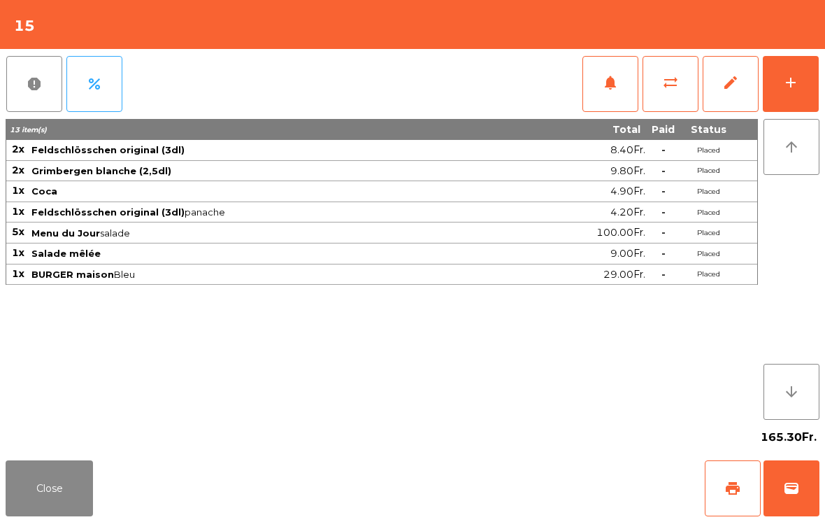
click at [44, 499] on button "Close" at bounding box center [49, 488] width 87 height 56
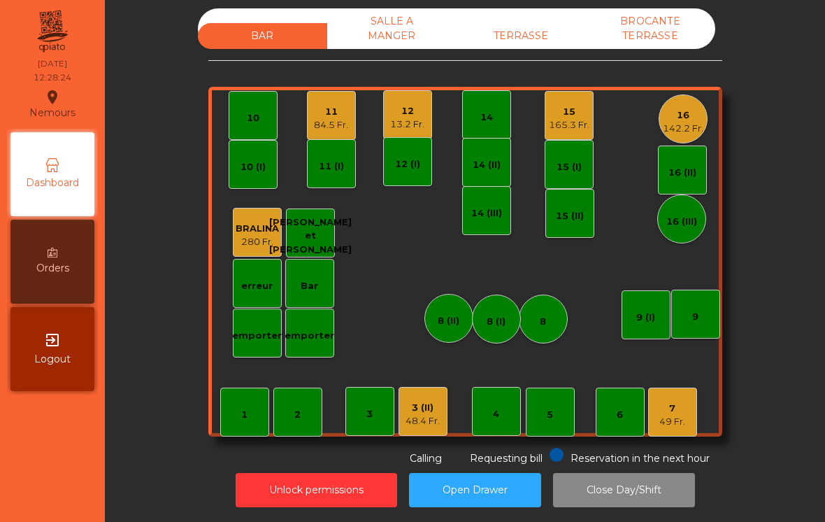
click at [409, 115] on div "12" at bounding box center [407, 111] width 34 height 14
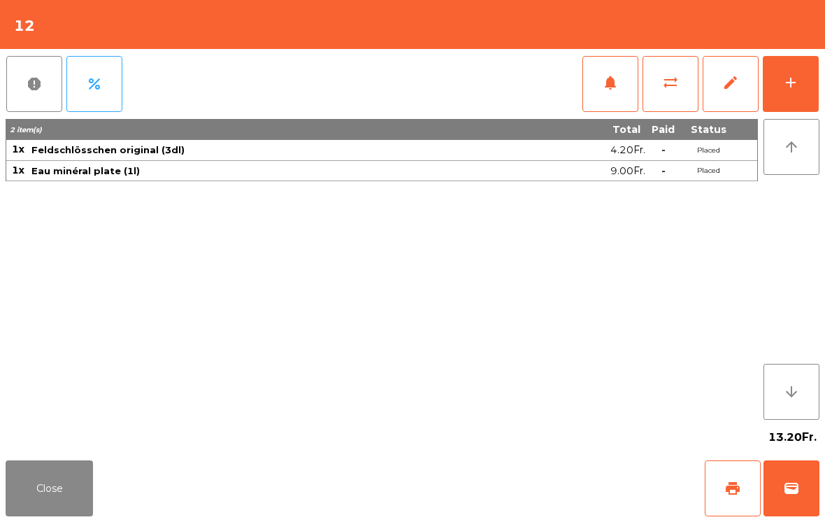
click at [782, 100] on button "add" at bounding box center [791, 84] width 56 height 56
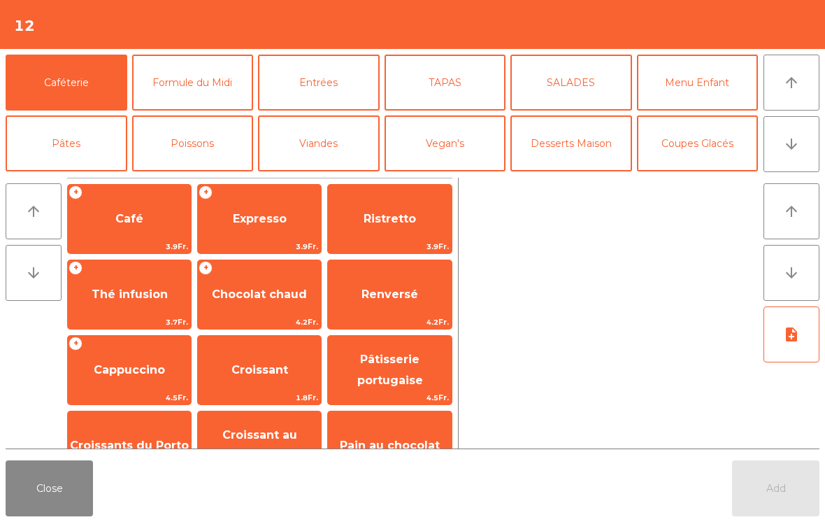
click at [227, 93] on button "Formule du Midi" at bounding box center [193, 83] width 122 height 56
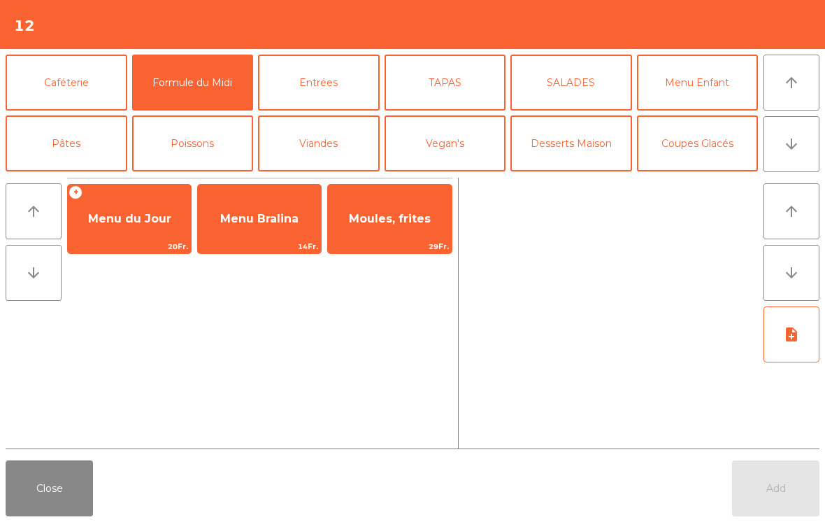
click at [147, 227] on span "Menu du Jour" at bounding box center [129, 219] width 123 height 38
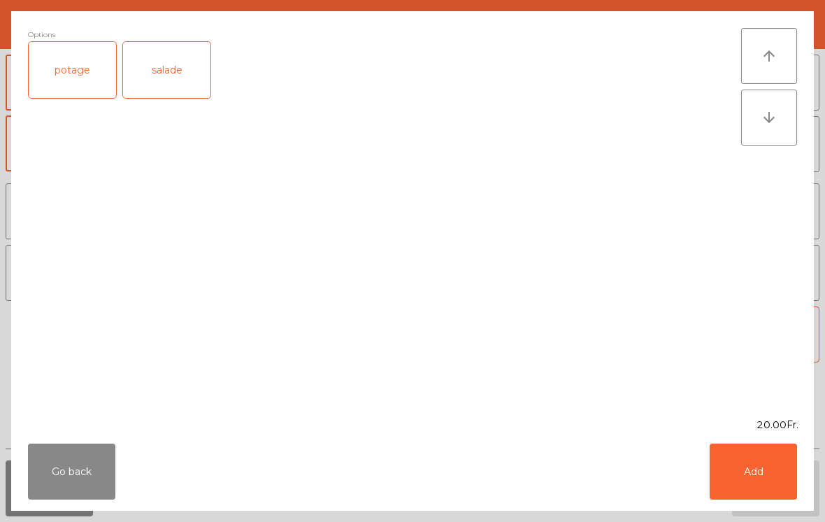
click at [761, 491] on button "Add" at bounding box center [753, 471] width 87 height 56
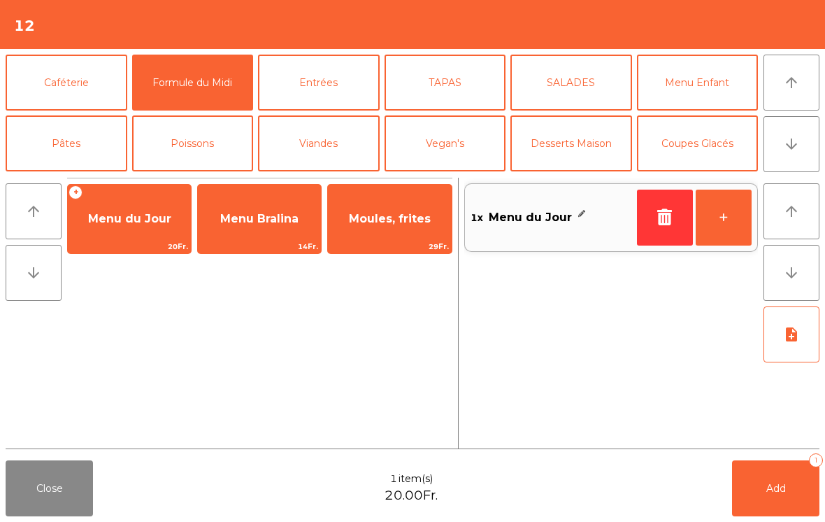
click at [727, 220] on button "+" at bounding box center [724, 218] width 56 height 56
click at [794, 340] on icon "note_add" at bounding box center [791, 334] width 17 height 17
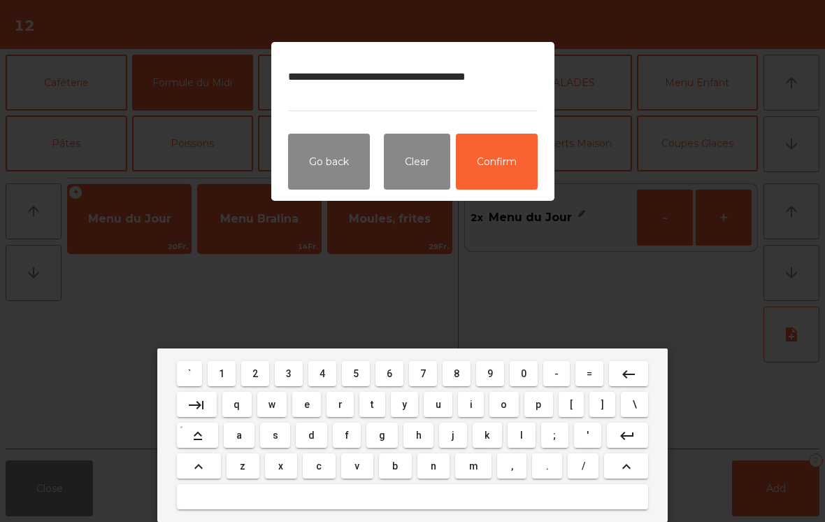
type textarea "**********"
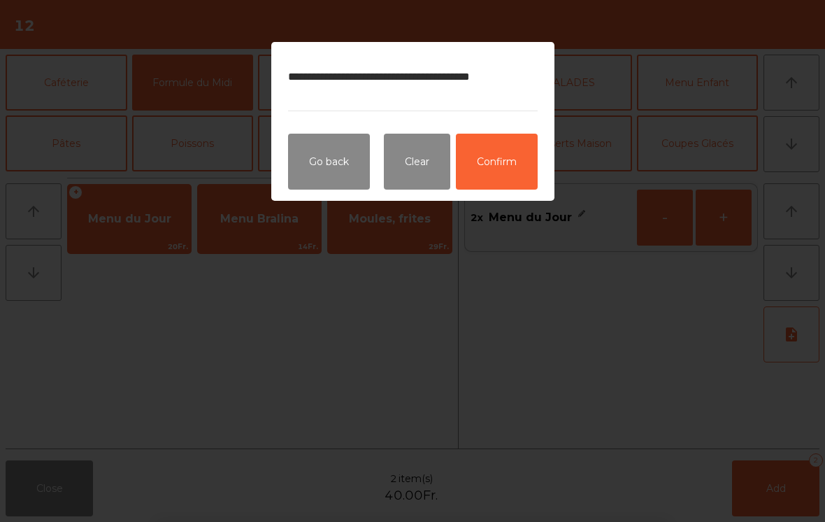
click at [502, 172] on button "Confirm" at bounding box center [497, 162] width 82 height 56
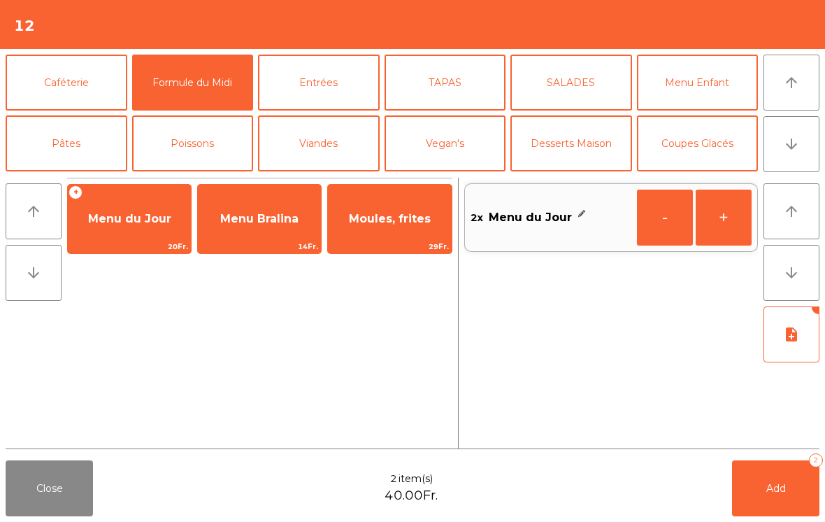
click at [780, 510] on button "Add 2" at bounding box center [775, 488] width 87 height 56
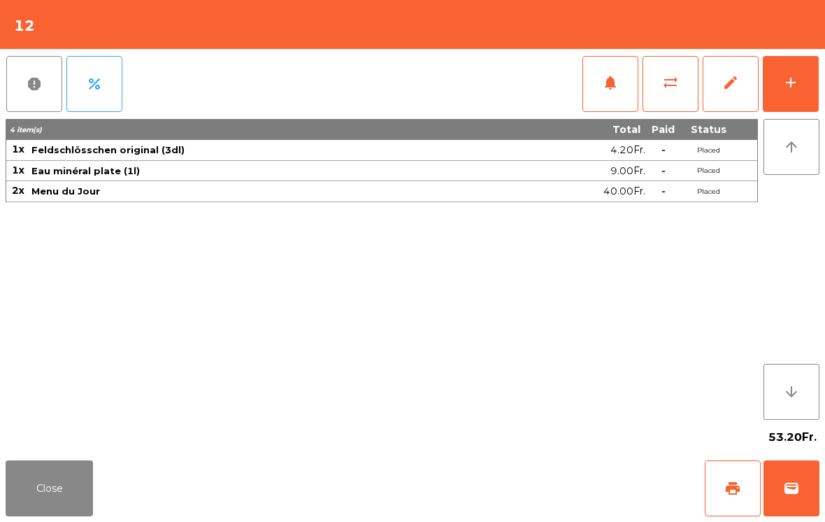
click at [80, 505] on button "Close" at bounding box center [49, 488] width 87 height 56
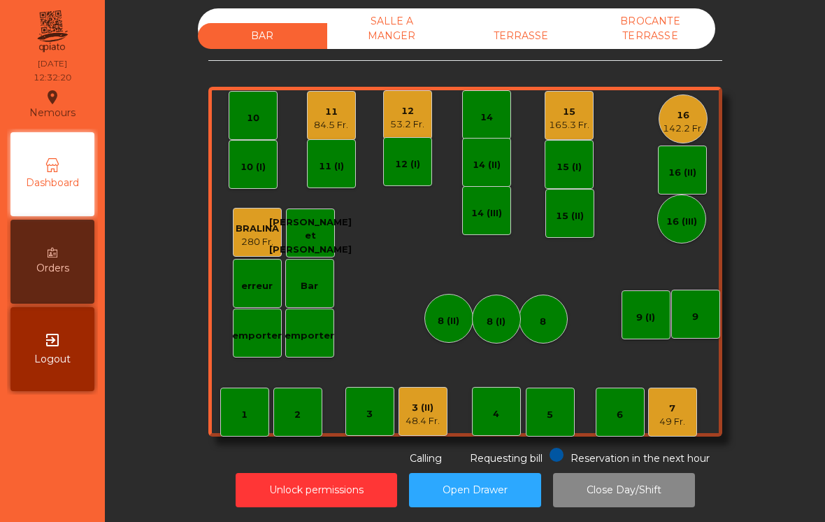
click at [434, 420] on div "48.4 Fr." at bounding box center [423, 421] width 34 height 14
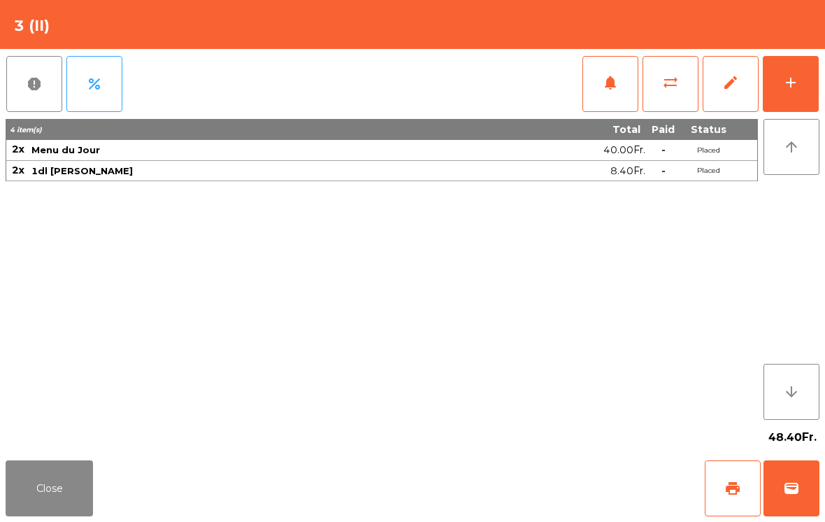
click at [618, 83] on span "notifications" at bounding box center [610, 82] width 17 height 17
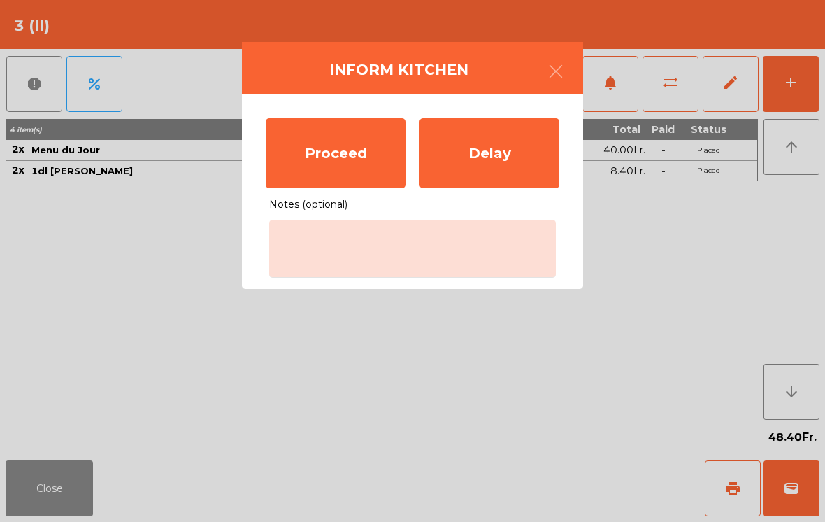
click at [357, 169] on div "Proceed" at bounding box center [336, 153] width 140 height 70
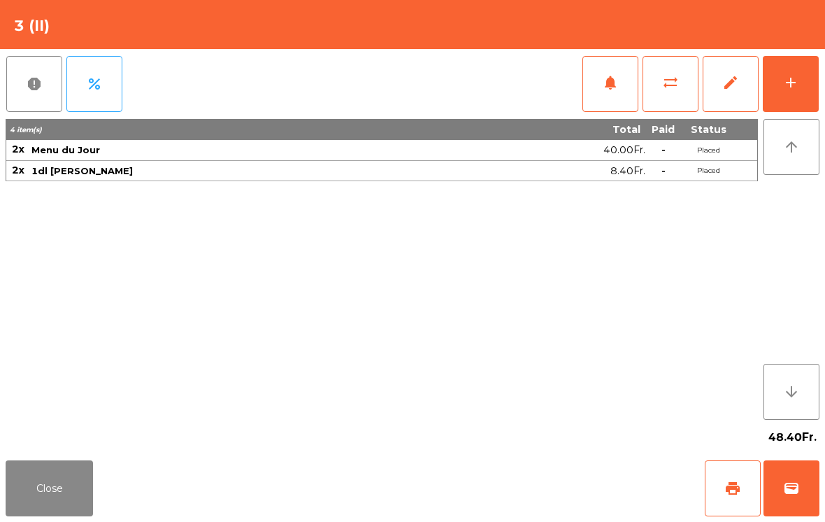
click at [15, 490] on button "Close" at bounding box center [49, 488] width 87 height 56
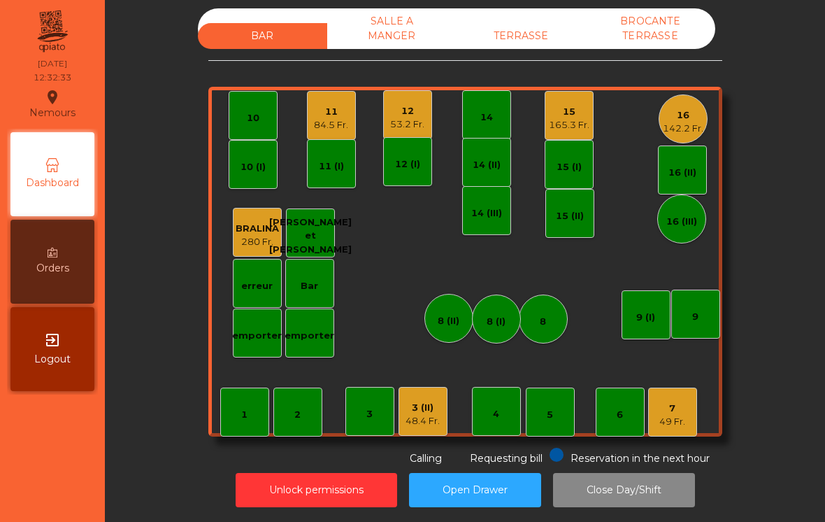
click at [553, 29] on div "TERRASSE" at bounding box center [521, 36] width 129 height 26
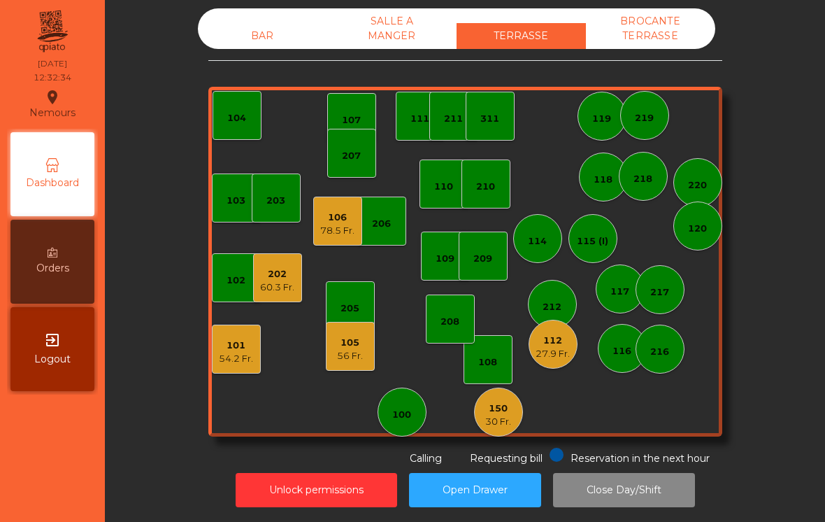
click at [549, 350] on div "27.9 Fr." at bounding box center [553, 354] width 34 height 14
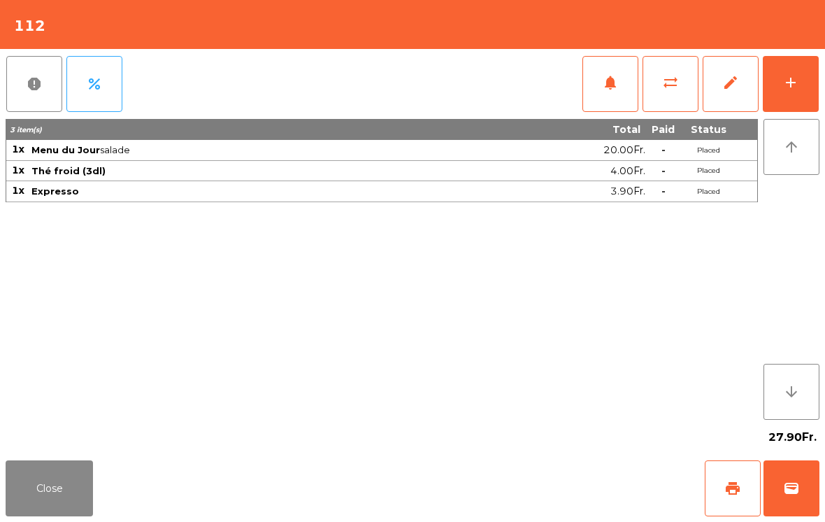
click at [727, 496] on span "print" at bounding box center [733, 488] width 17 height 17
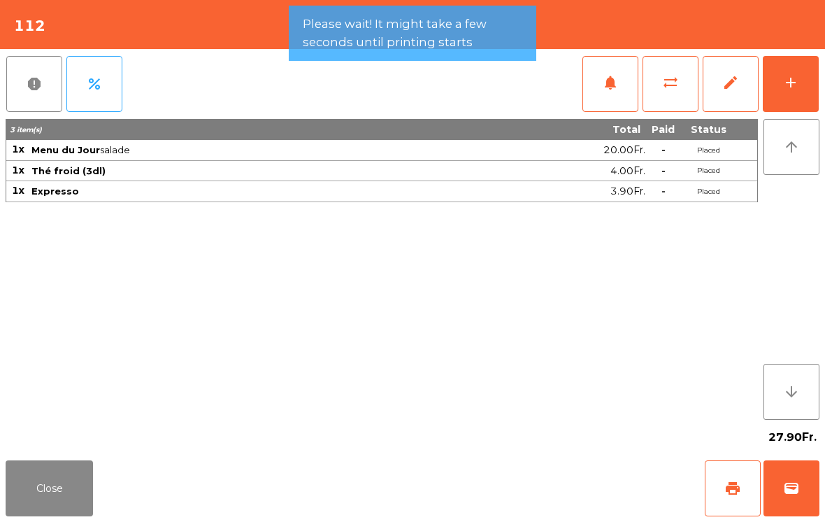
click at [77, 478] on button "Close" at bounding box center [49, 488] width 87 height 56
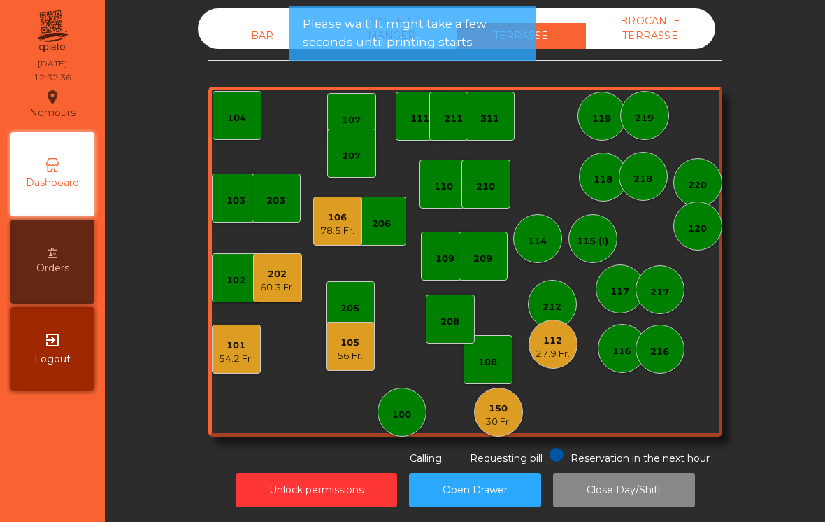
click at [504, 409] on div "150" at bounding box center [498, 409] width 26 height 14
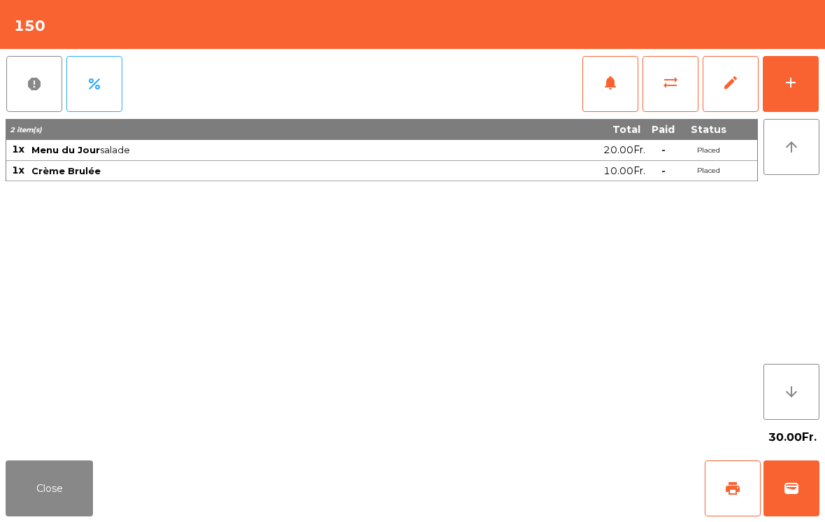
click at [723, 494] on button "print" at bounding box center [733, 488] width 56 height 56
click at [56, 509] on button "Close" at bounding box center [49, 488] width 87 height 56
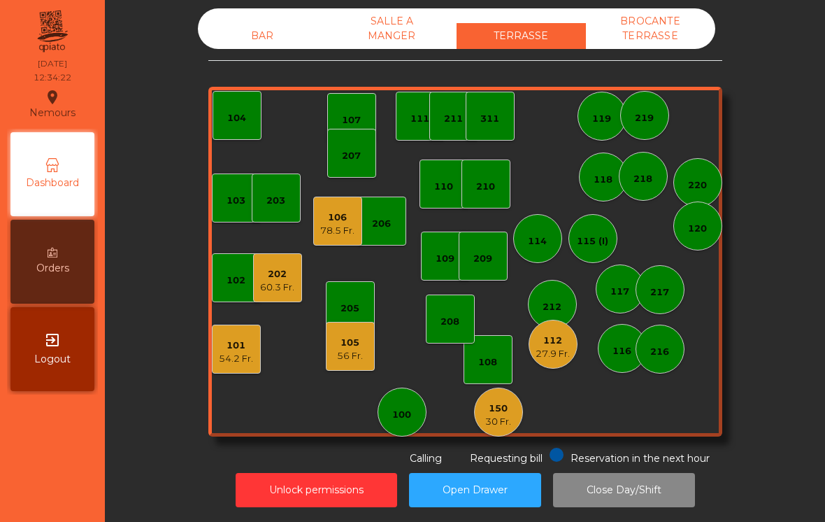
click at [242, 29] on div "BAR" at bounding box center [262, 36] width 129 height 26
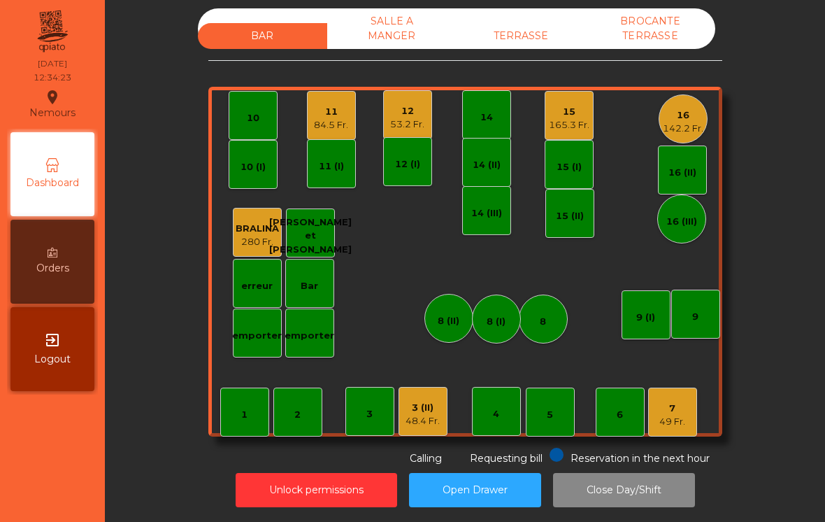
click at [332, 119] on div "84.5 Fr." at bounding box center [331, 125] width 34 height 14
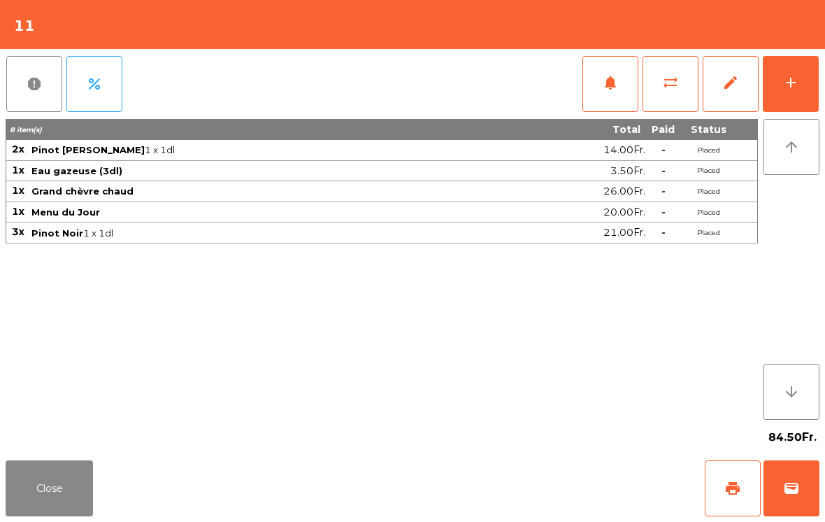
click at [620, 80] on button "notifications" at bounding box center [611, 84] width 56 height 56
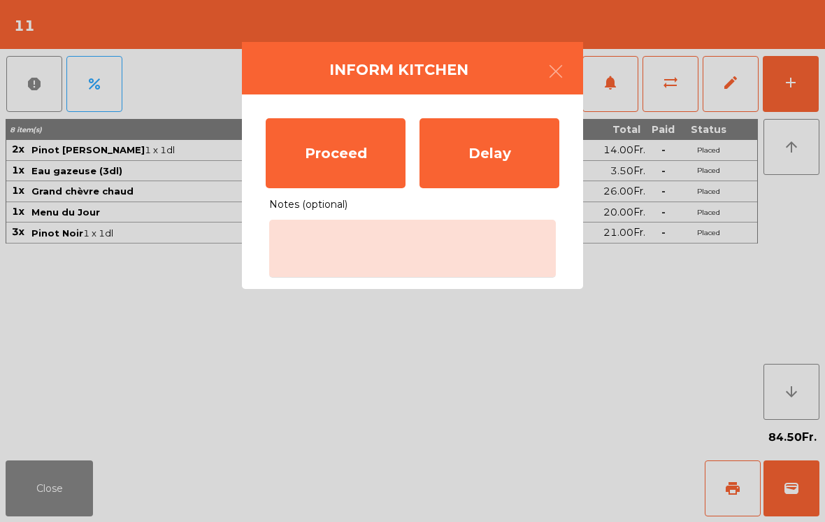
click at [344, 155] on div "Proceed" at bounding box center [336, 153] width 140 height 70
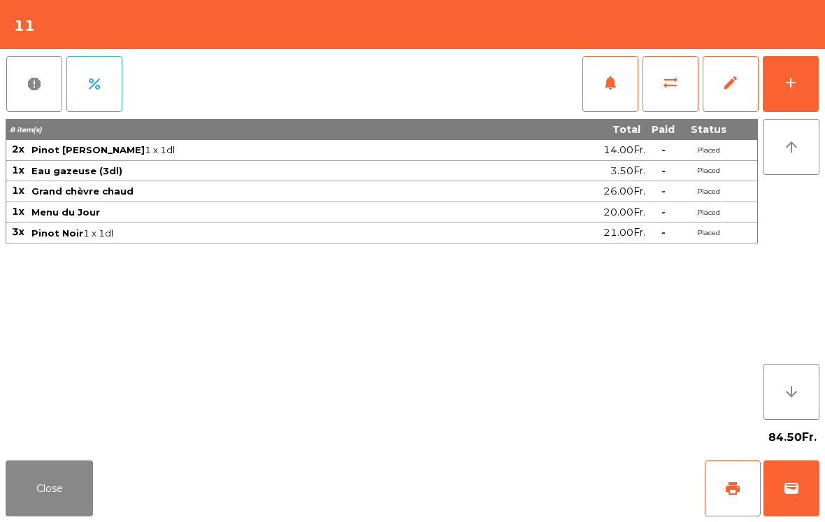
click at [31, 489] on button "Close" at bounding box center [49, 488] width 87 height 56
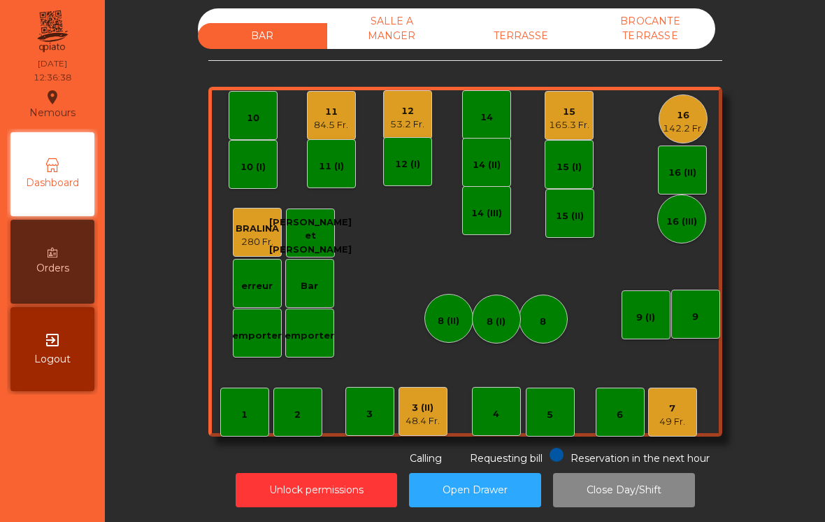
click at [425, 116] on div "12" at bounding box center [407, 111] width 34 height 14
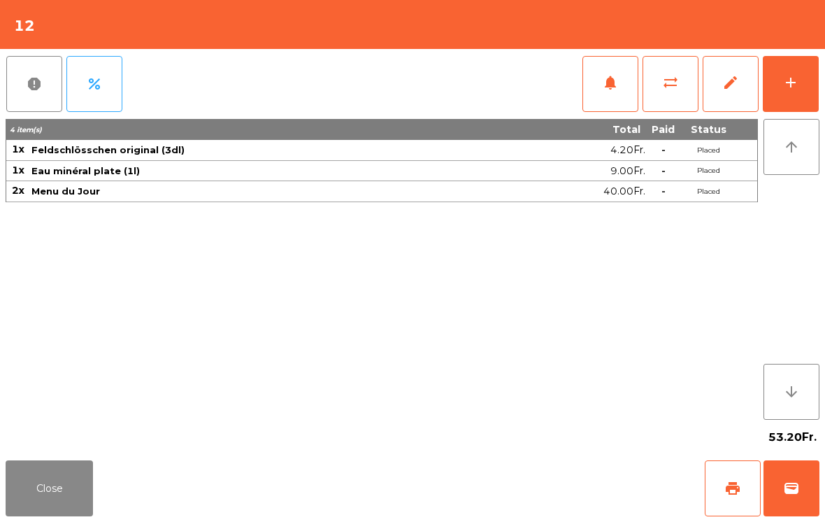
click at [57, 504] on button "Close" at bounding box center [49, 488] width 87 height 56
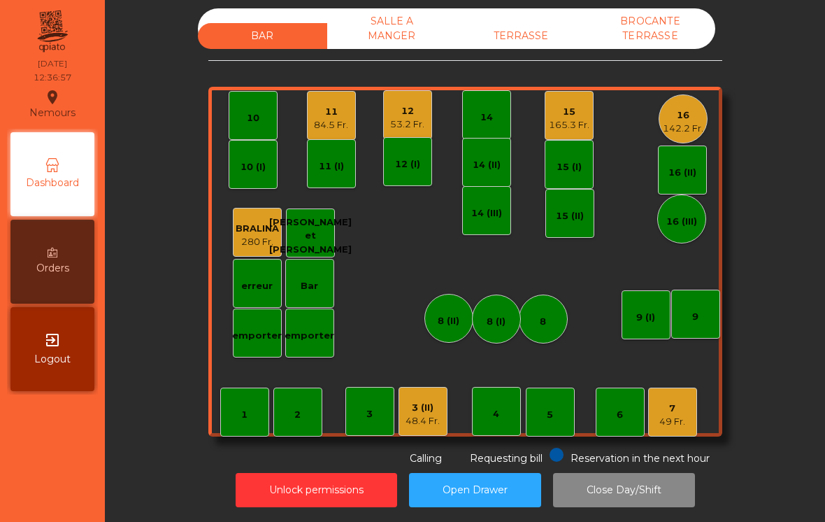
click at [697, 118] on div "16" at bounding box center [683, 115] width 41 height 14
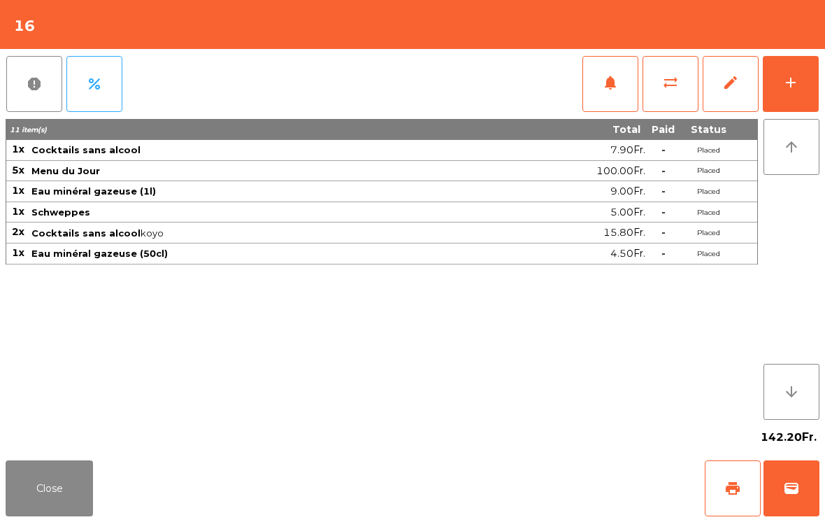
click at [627, 79] on button "notifications" at bounding box center [611, 84] width 56 height 56
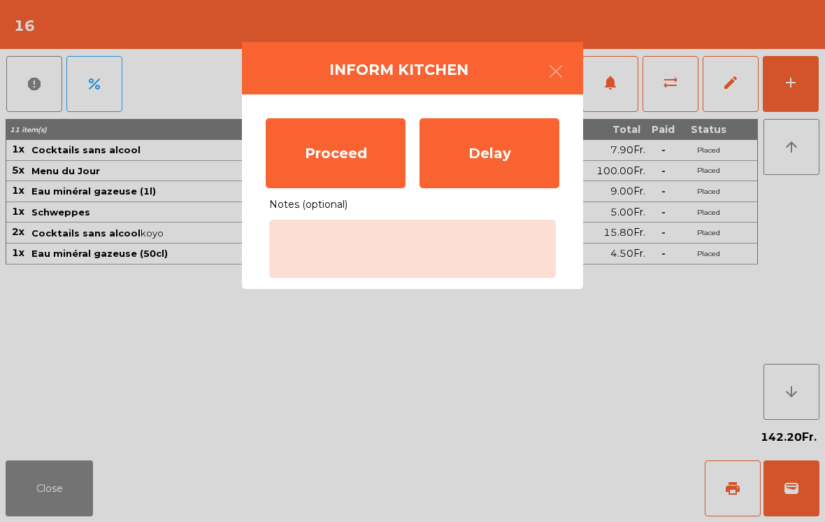
click at [364, 160] on div "Proceed" at bounding box center [336, 153] width 140 height 70
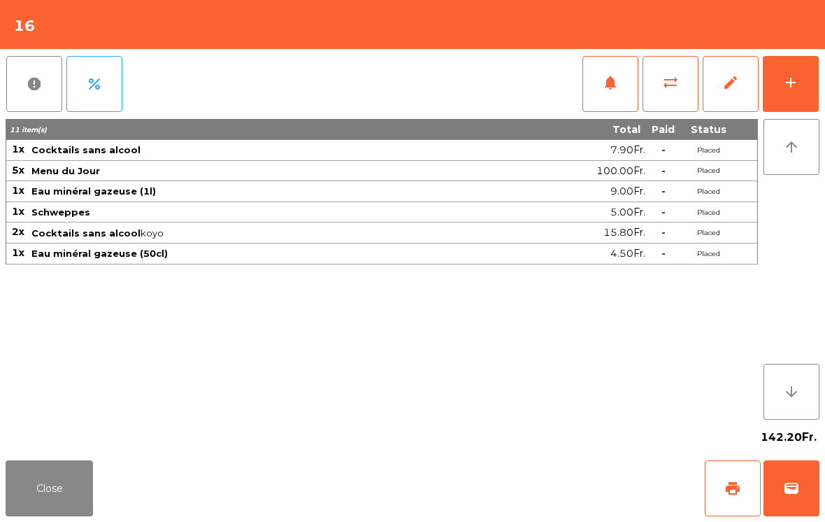
click at [59, 505] on button "Close" at bounding box center [49, 488] width 87 height 56
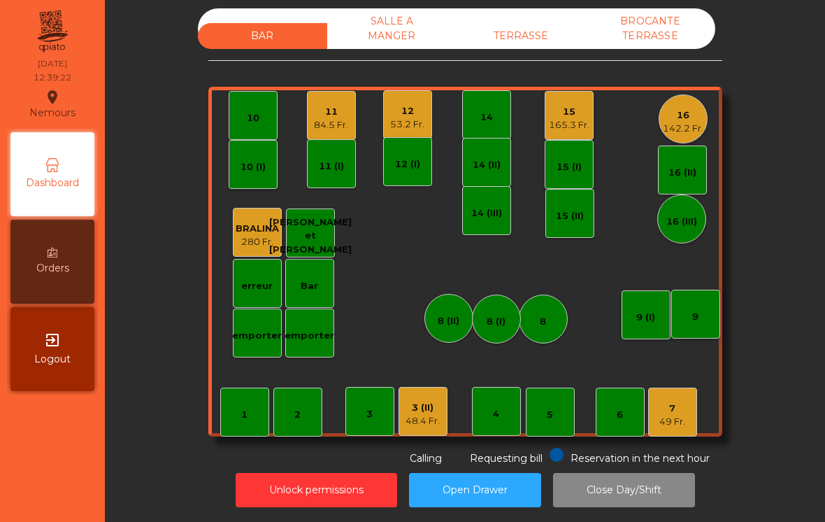
click at [511, 38] on div "TERRASSE" at bounding box center [521, 36] width 129 height 26
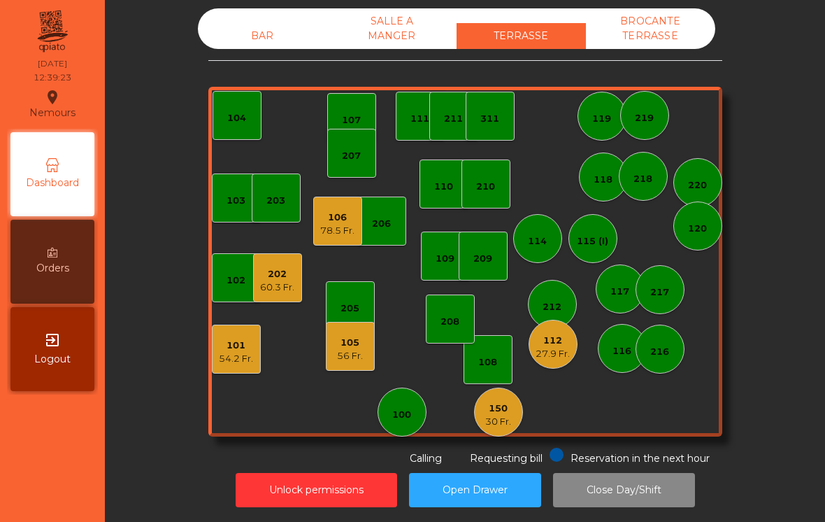
click at [349, 361] on div "56 Fr." at bounding box center [350, 356] width 26 height 14
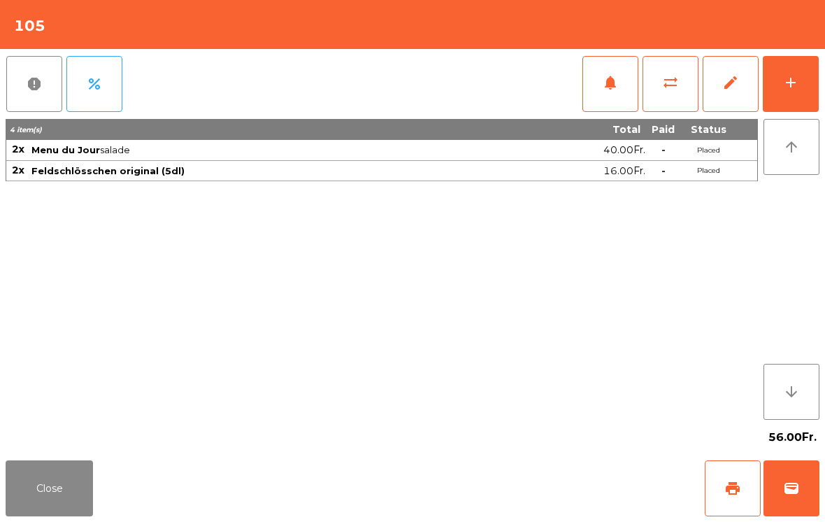
click at [599, 75] on button "notifications" at bounding box center [611, 84] width 56 height 56
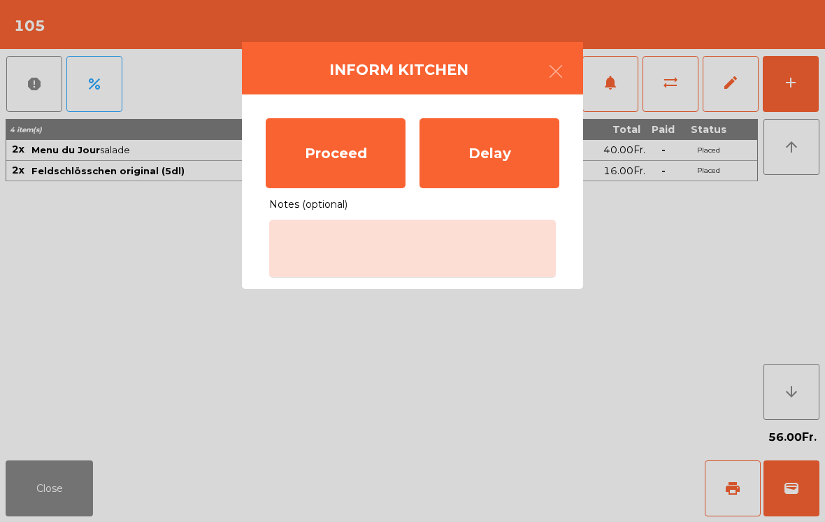
click at [311, 155] on div "Proceed" at bounding box center [336, 153] width 140 height 70
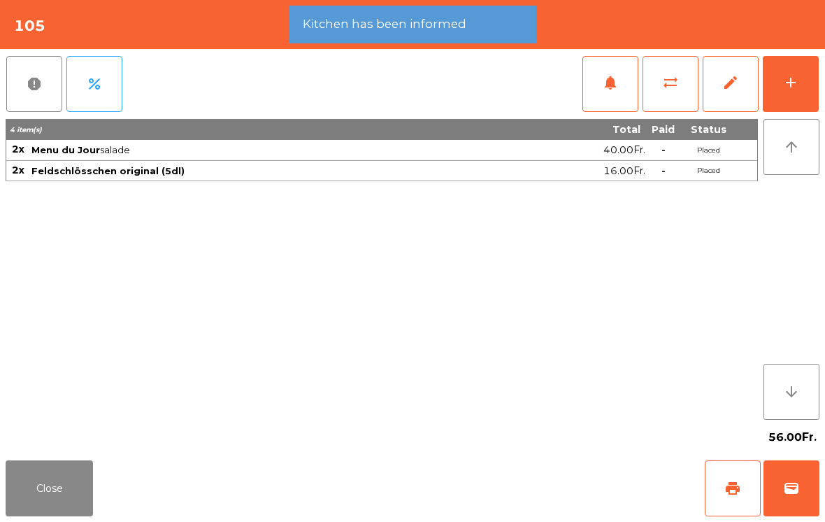
click at [56, 481] on button "Close" at bounding box center [49, 488] width 87 height 56
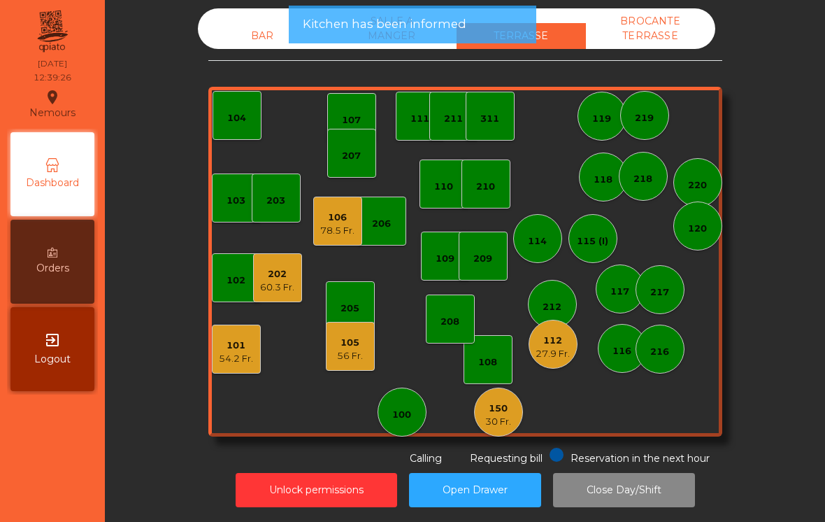
click at [280, 280] on div "202" at bounding box center [277, 274] width 34 height 14
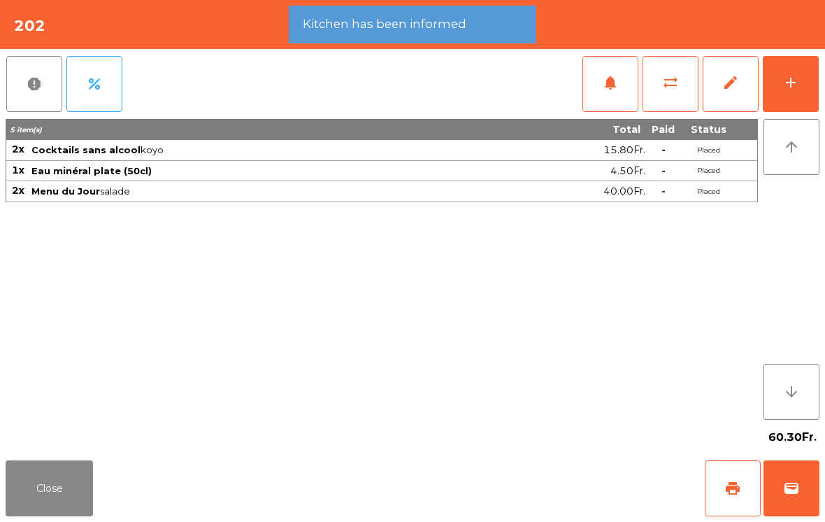
click at [618, 83] on span "notifications" at bounding box center [610, 82] width 17 height 17
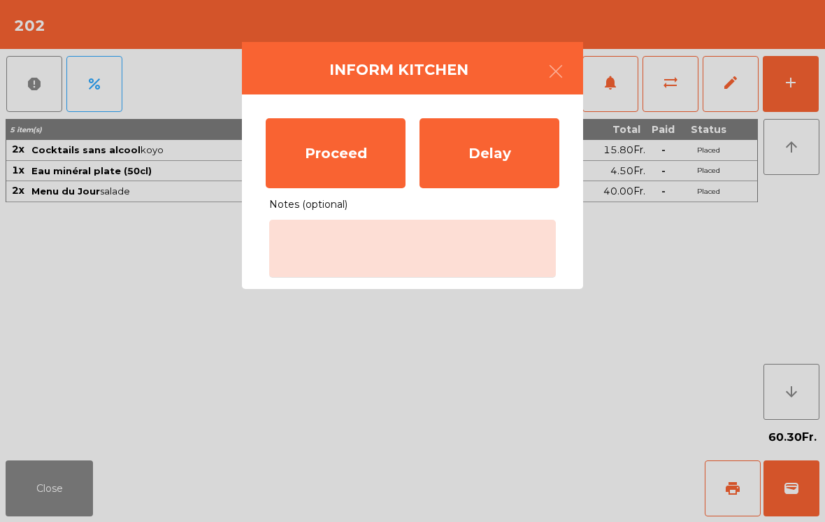
click at [330, 163] on div "Proceed" at bounding box center [336, 153] width 140 height 70
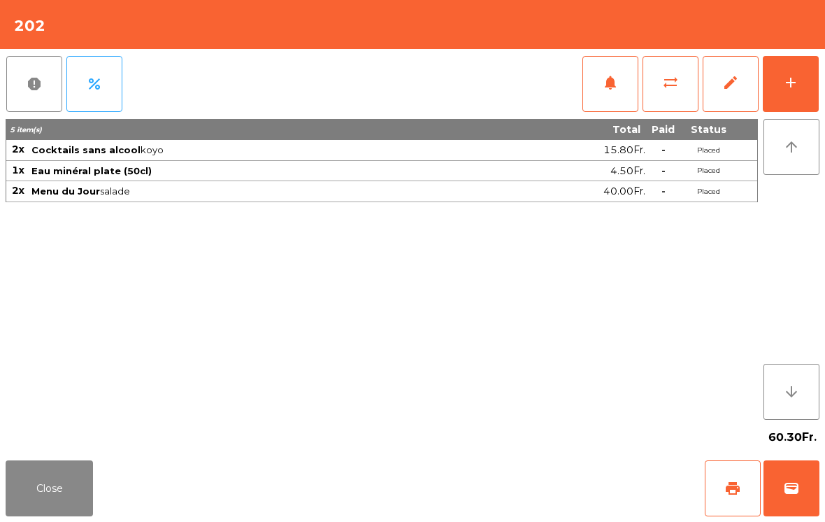
click at [40, 492] on button "Close" at bounding box center [49, 488] width 87 height 56
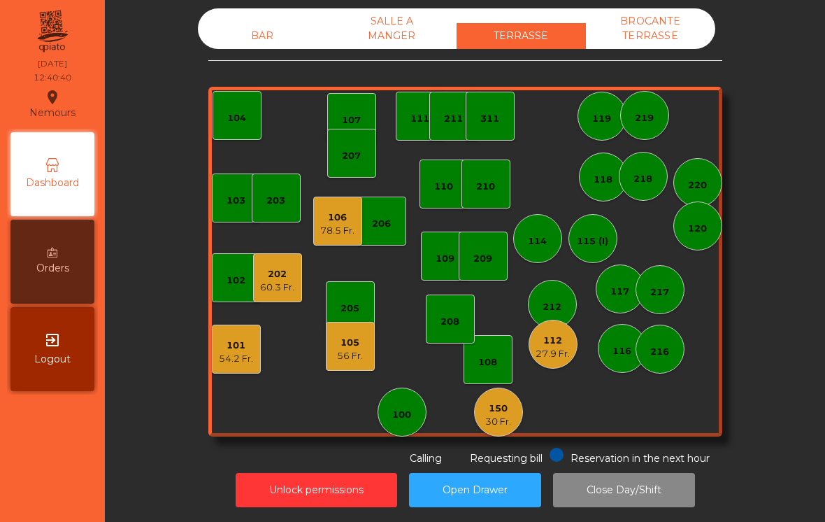
click at [254, 42] on div "BAR" at bounding box center [262, 36] width 129 height 26
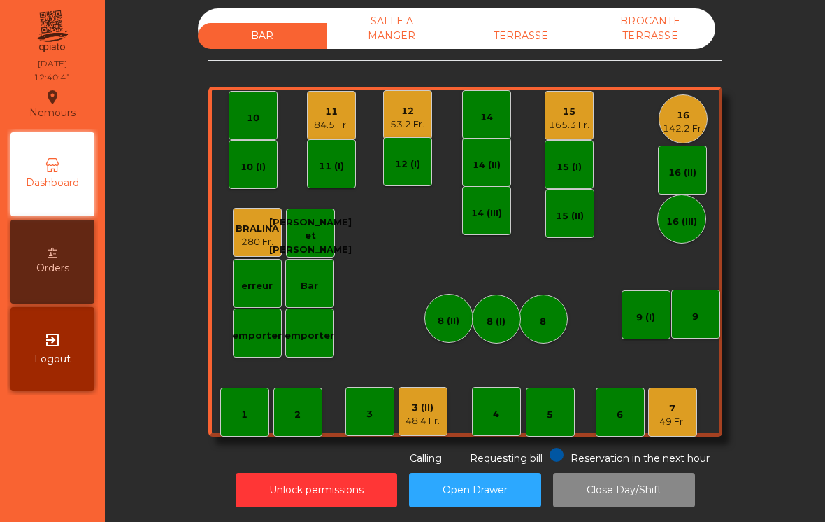
click at [577, 123] on div "165.3 Fr." at bounding box center [569, 125] width 41 height 14
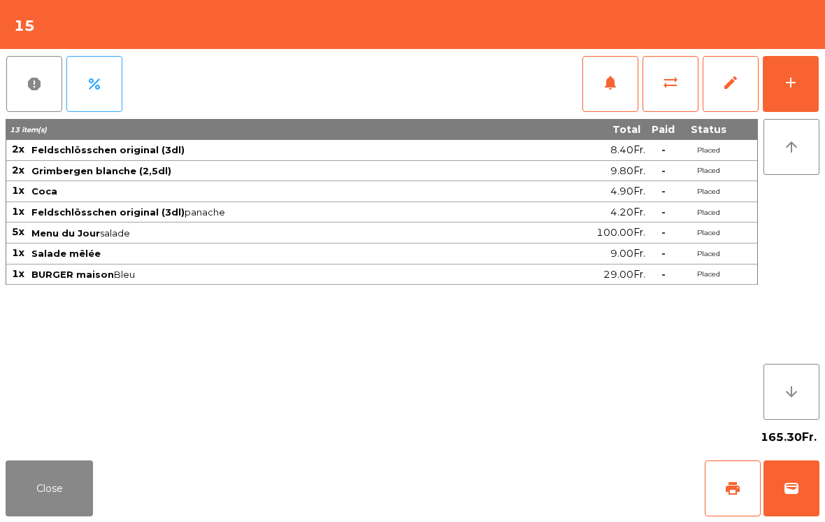
click at [800, 80] on button "add" at bounding box center [791, 84] width 56 height 56
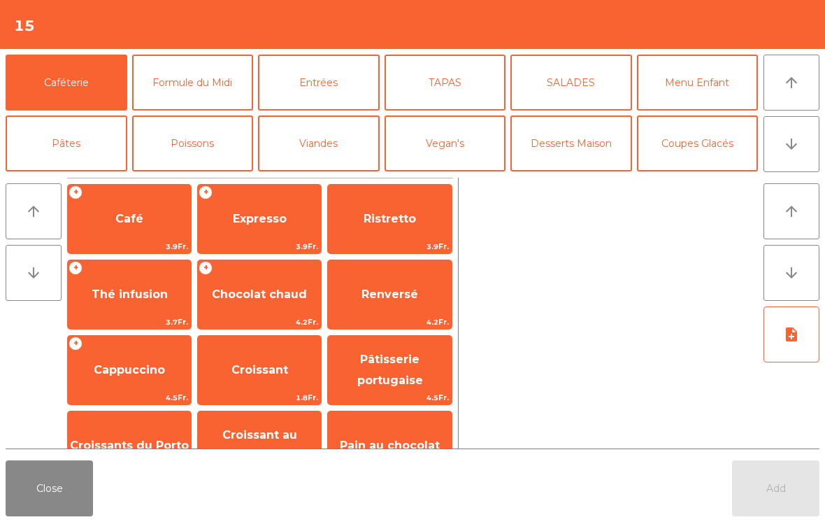
click at [788, 158] on button "arrow_downward" at bounding box center [792, 144] width 56 height 56
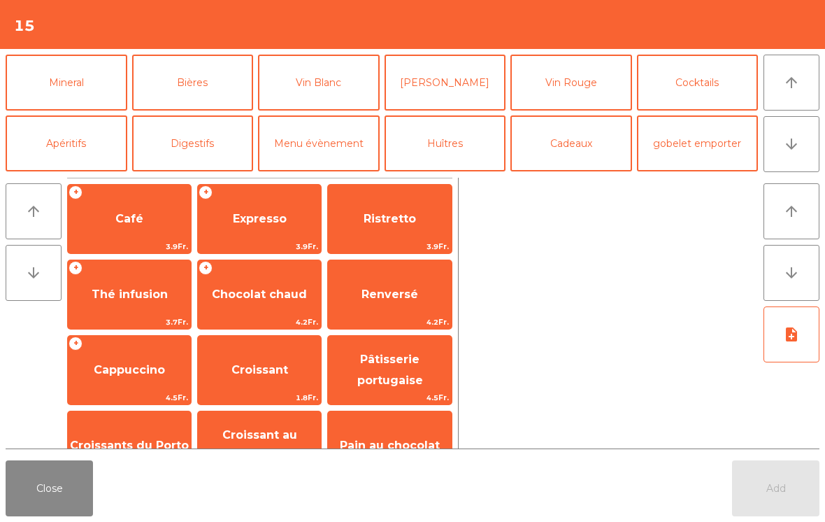
click at [185, 66] on button "Bières" at bounding box center [193, 83] width 122 height 56
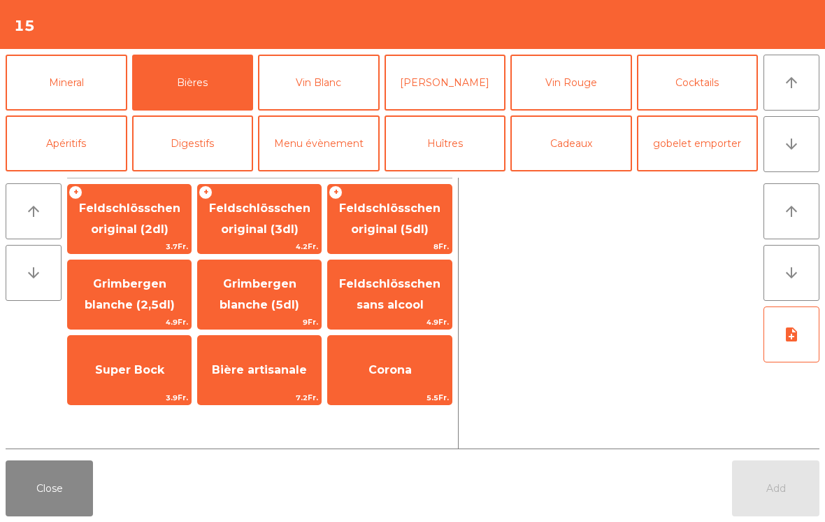
click at [261, 241] on span "4.2Fr." at bounding box center [259, 246] width 123 height 13
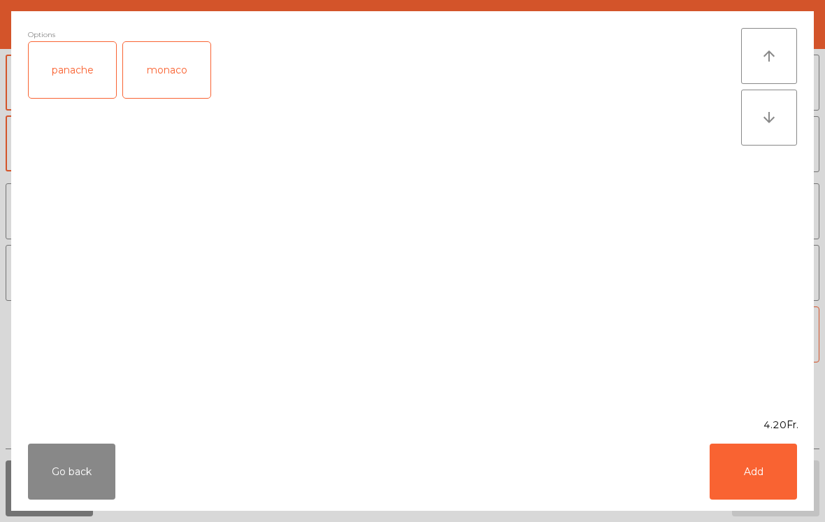
click at [751, 476] on button "Add" at bounding box center [753, 471] width 87 height 56
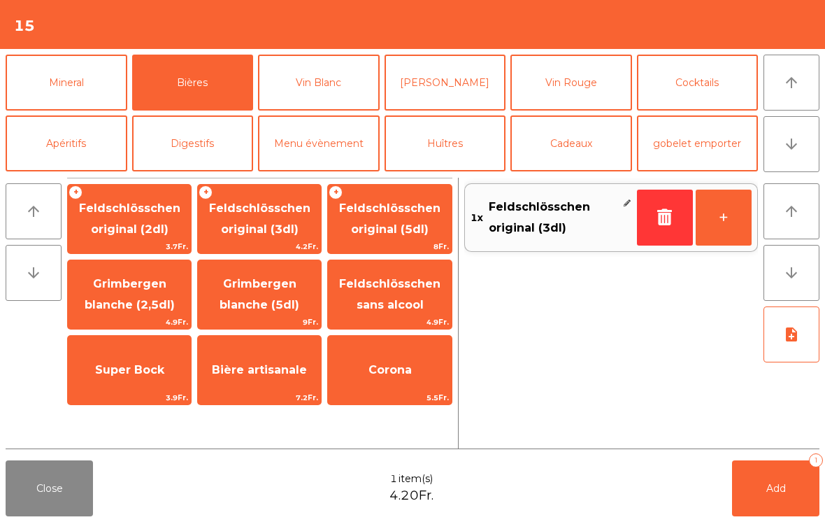
click at [718, 220] on button "+" at bounding box center [724, 218] width 56 height 56
click at [728, 215] on button "+" at bounding box center [724, 218] width 56 height 56
click at [102, 295] on span "Grimbergen blanche (2,5dl)" at bounding box center [129, 294] width 123 height 59
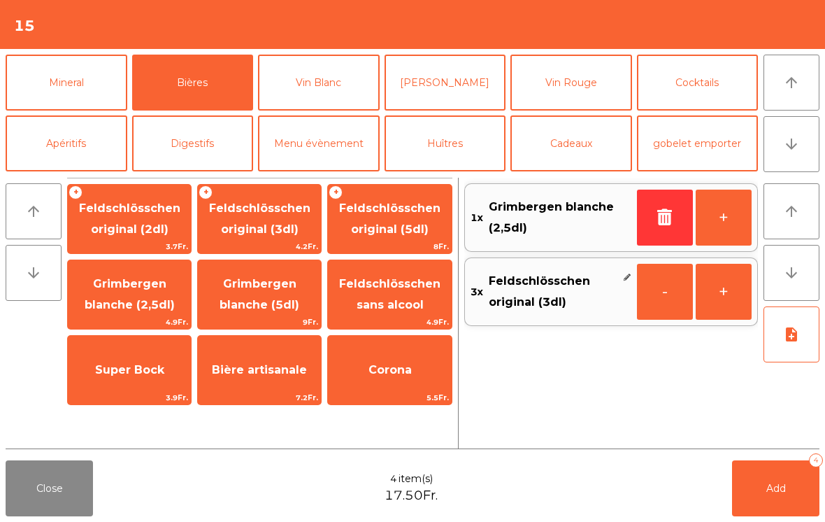
click at [765, 486] on button "Add 4" at bounding box center [775, 488] width 87 height 56
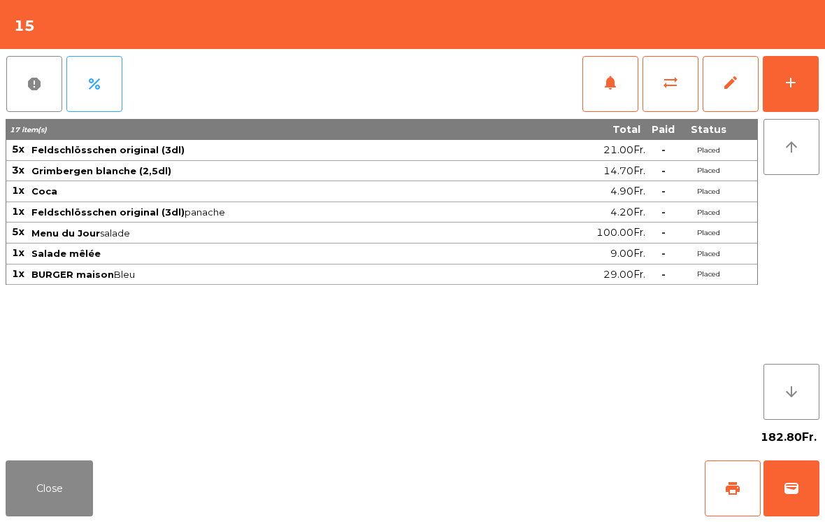
click at [71, 496] on button "Close" at bounding box center [49, 488] width 87 height 56
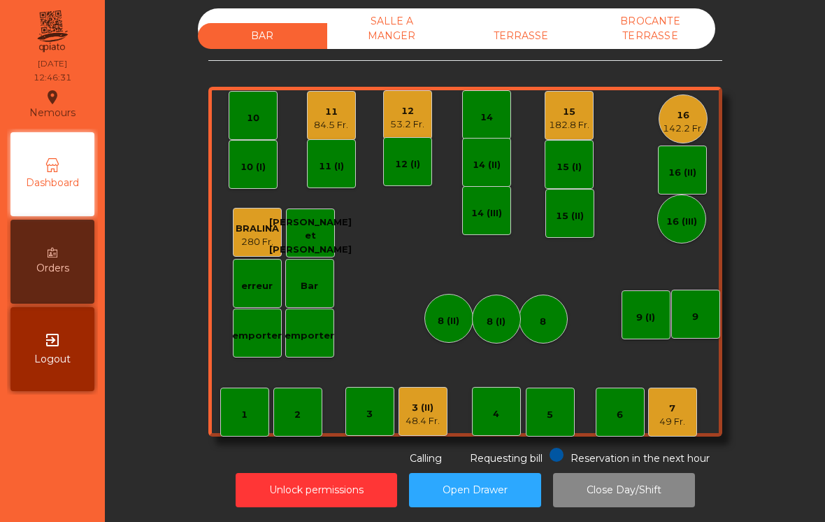
click at [539, 48] on div "TERRASSE" at bounding box center [521, 36] width 129 height 26
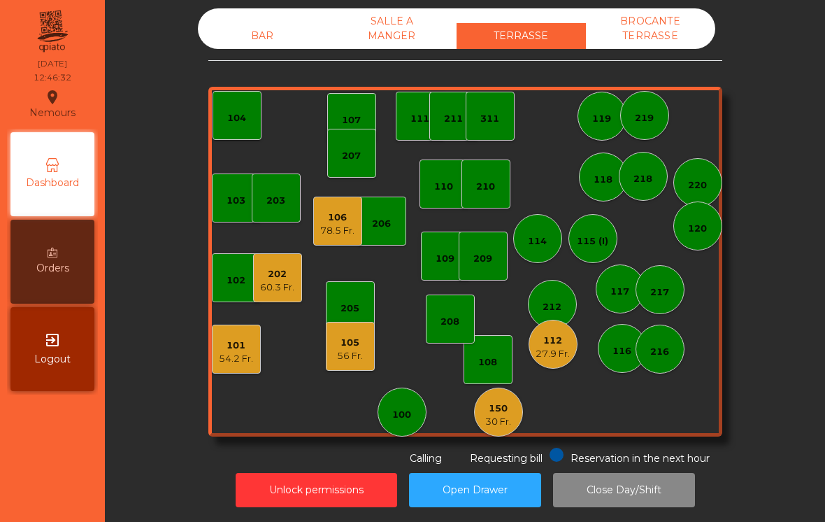
click at [243, 364] on div "54.2 Fr." at bounding box center [236, 359] width 34 height 14
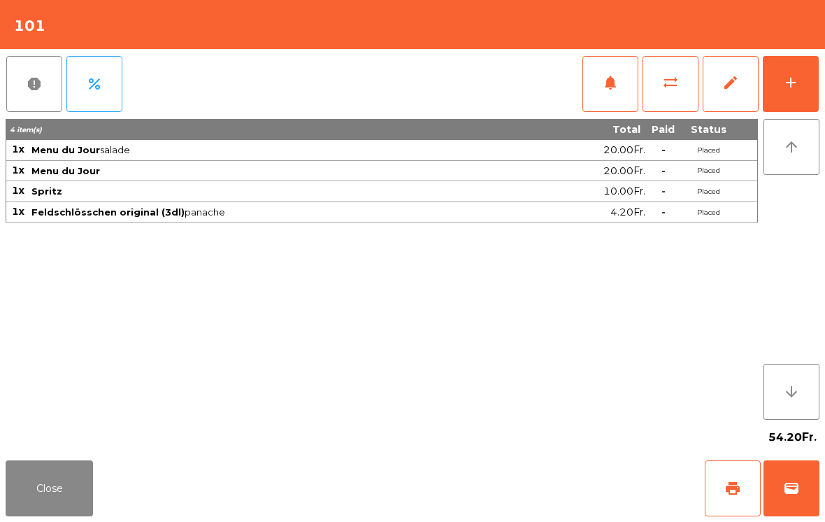
click at [610, 90] on span "notifications" at bounding box center [610, 82] width 17 height 17
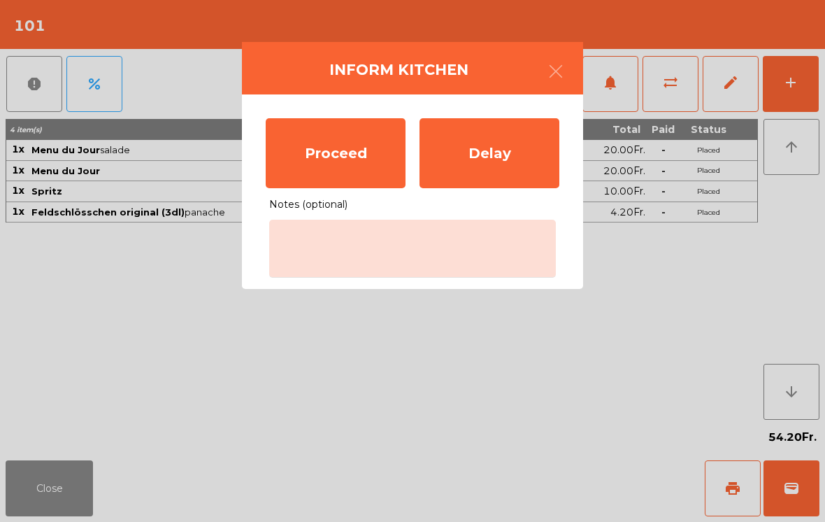
click at [355, 147] on div "Proceed" at bounding box center [336, 153] width 140 height 70
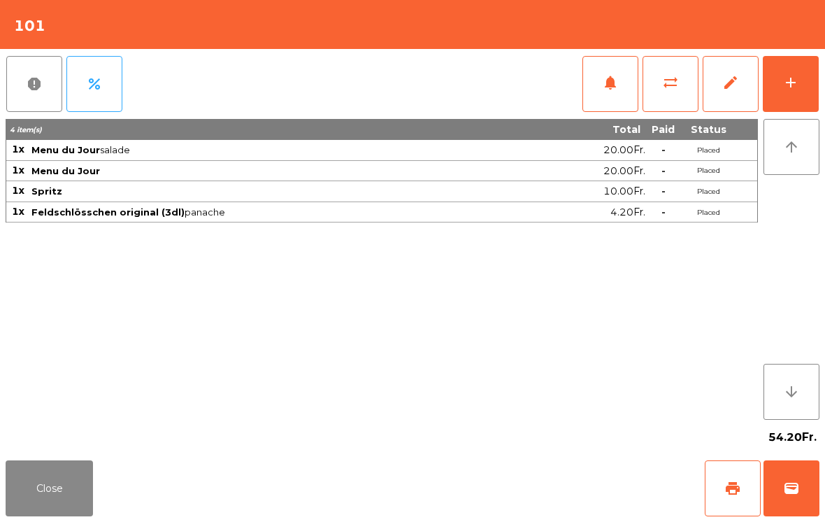
click at [47, 481] on button "Close" at bounding box center [49, 488] width 87 height 56
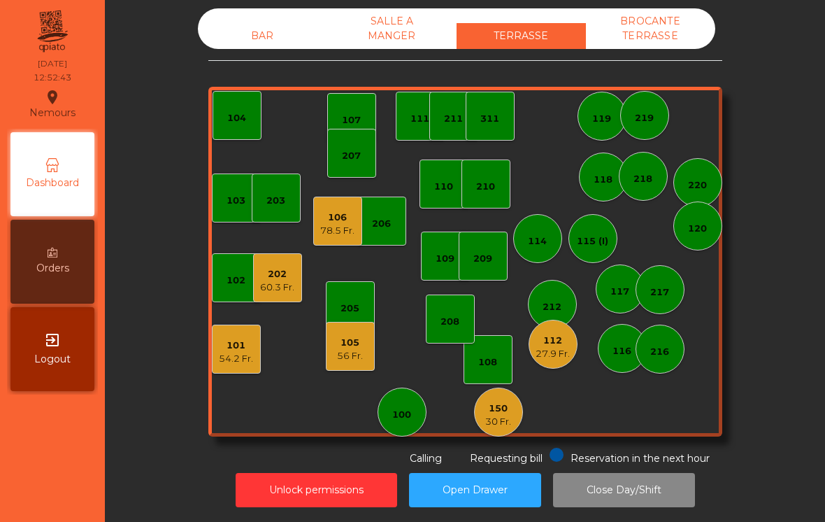
click at [252, 38] on div "BAR" at bounding box center [262, 36] width 129 height 26
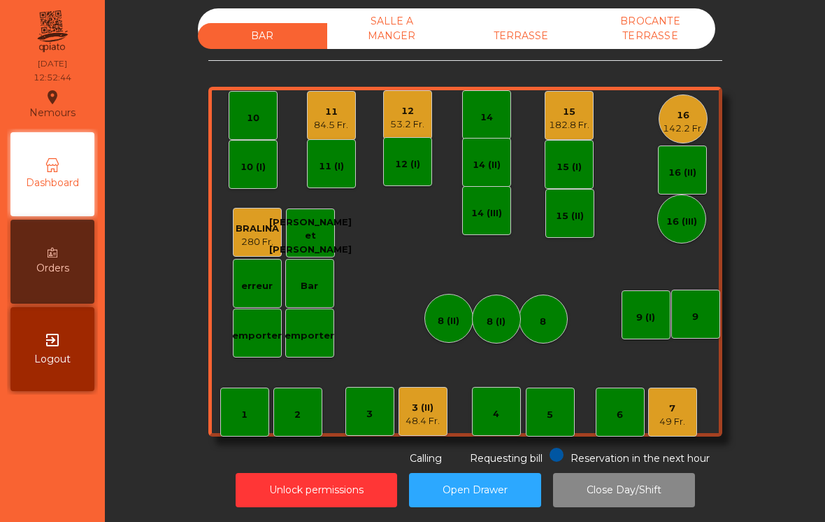
click at [691, 116] on div "16" at bounding box center [683, 115] width 41 height 14
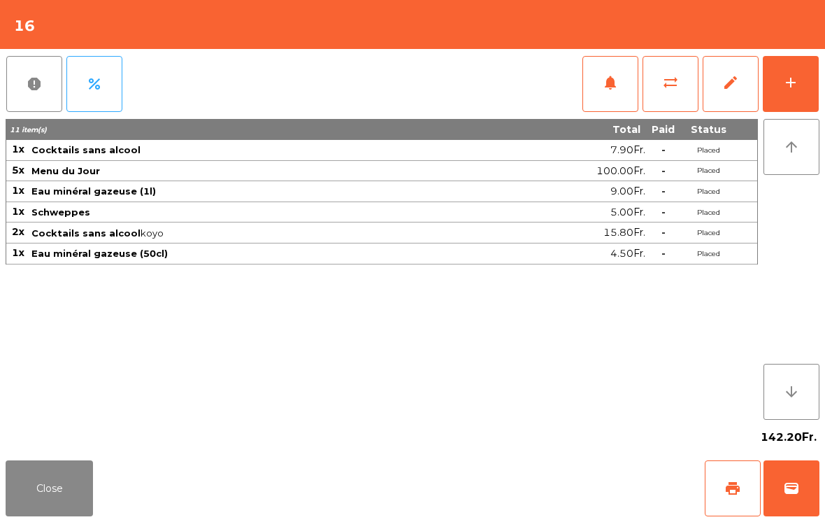
click at [46, 474] on button "Close" at bounding box center [49, 488] width 87 height 56
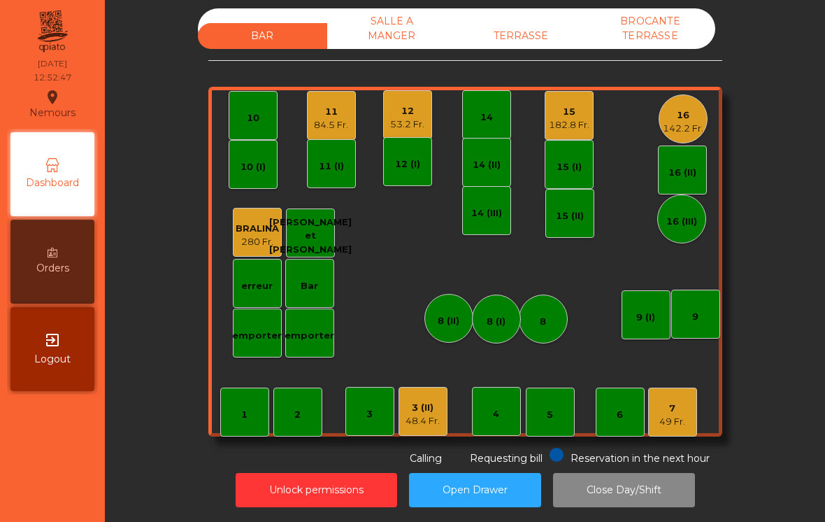
click at [434, 413] on div "3 (II)" at bounding box center [423, 408] width 34 height 14
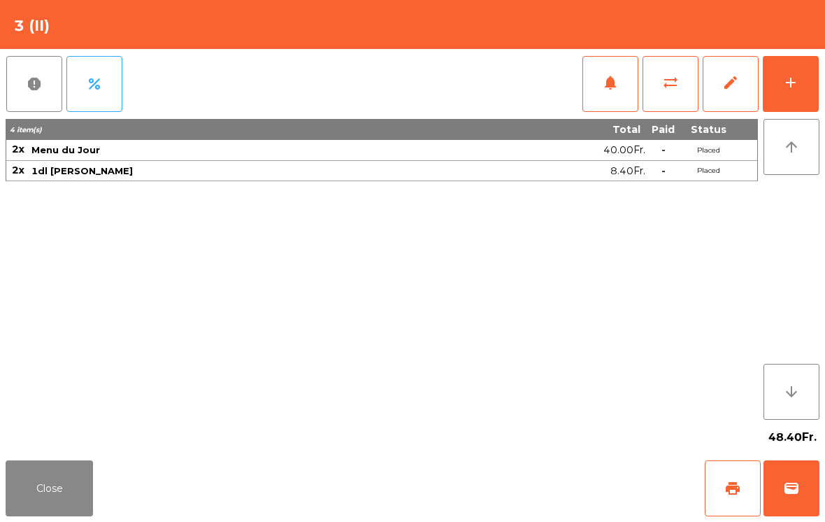
click at [38, 492] on button "Close" at bounding box center [49, 488] width 87 height 56
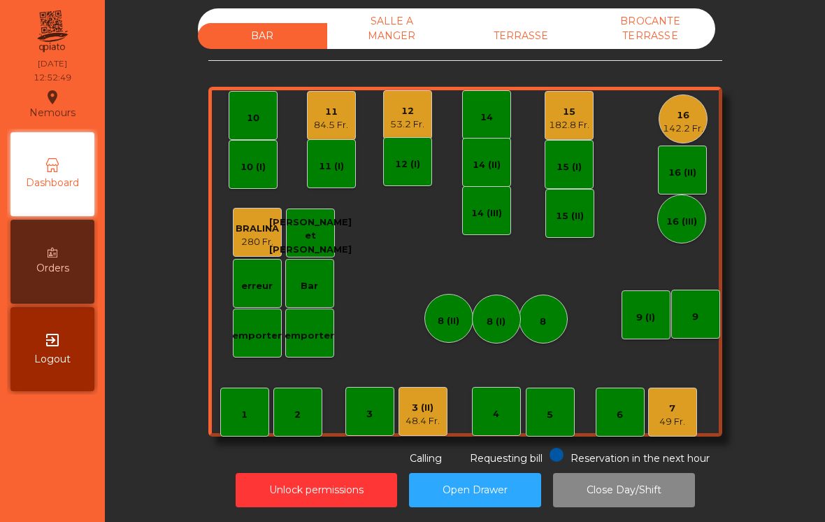
click at [682, 422] on div "49 Fr." at bounding box center [673, 422] width 26 height 14
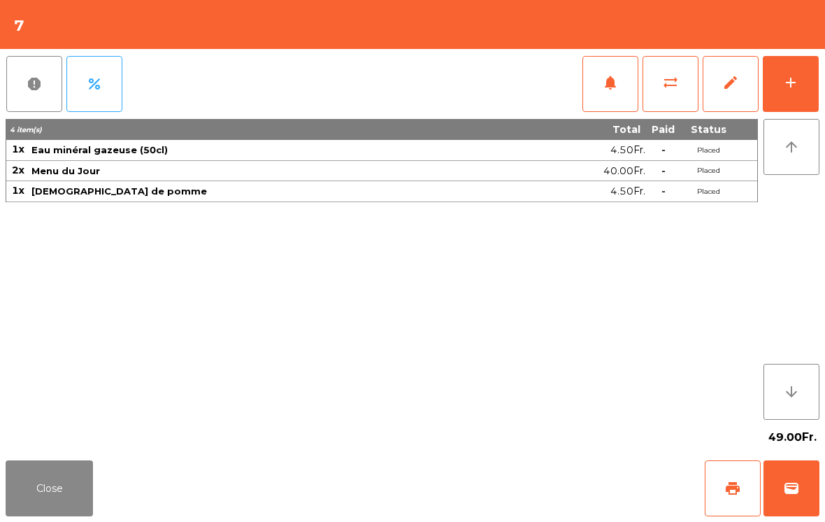
click at [57, 490] on button "Close" at bounding box center [49, 488] width 87 height 56
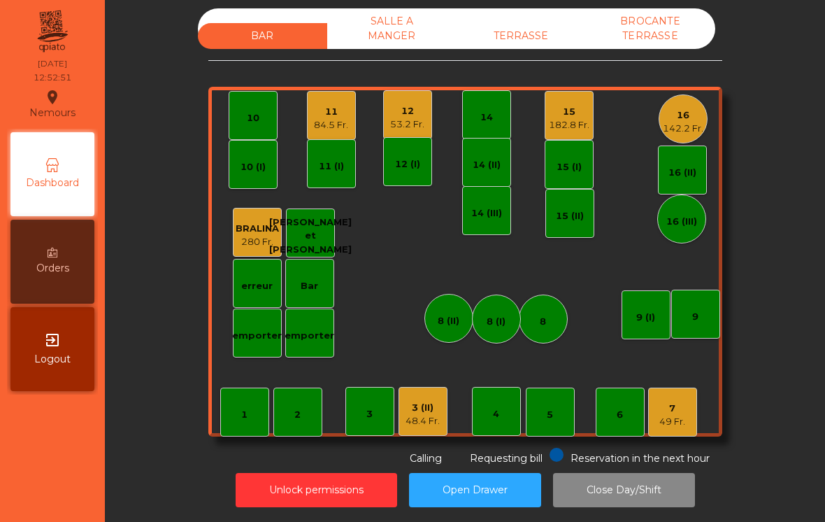
click at [336, 109] on div "11" at bounding box center [331, 112] width 34 height 14
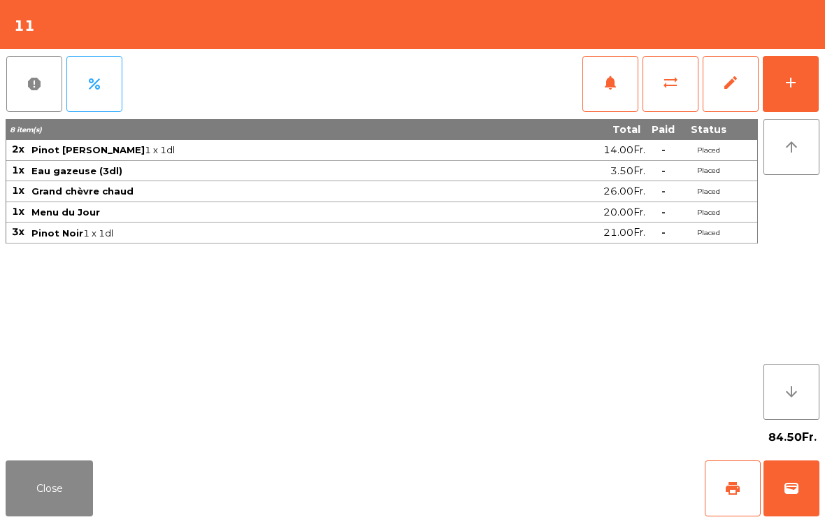
click at [35, 490] on button "Close" at bounding box center [49, 488] width 87 height 56
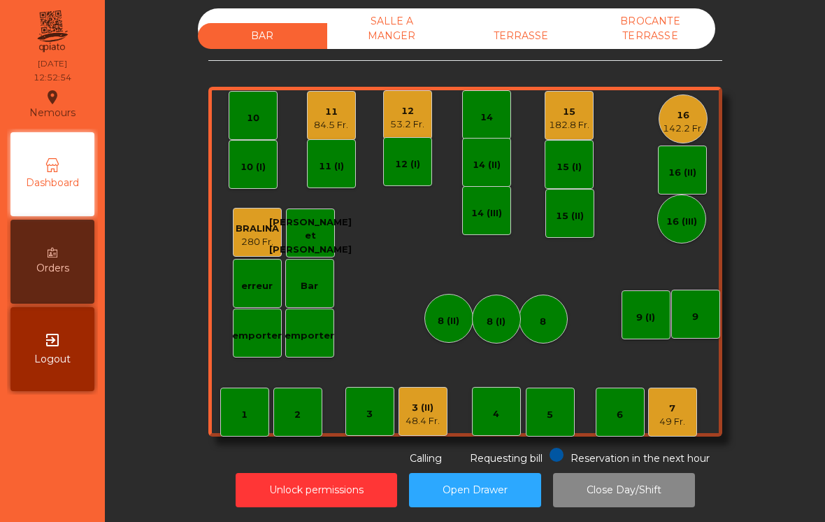
click at [410, 111] on div "12" at bounding box center [407, 111] width 34 height 14
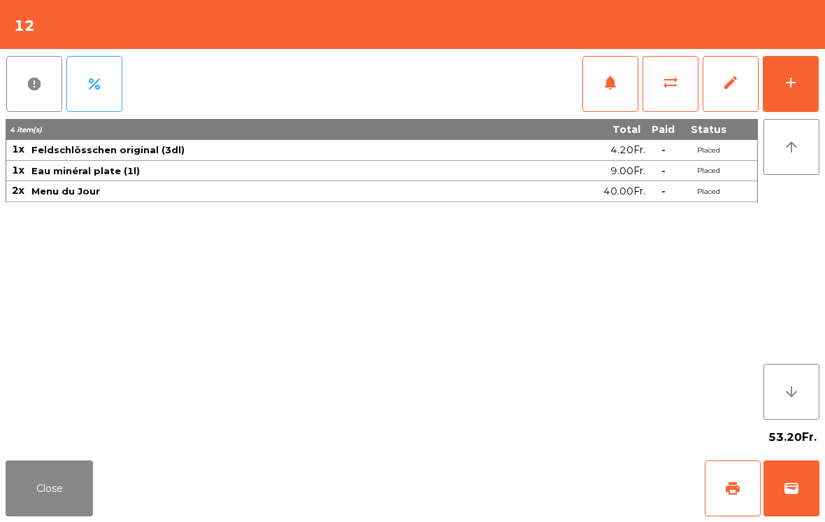
click at [50, 504] on button "Close" at bounding box center [49, 488] width 87 height 56
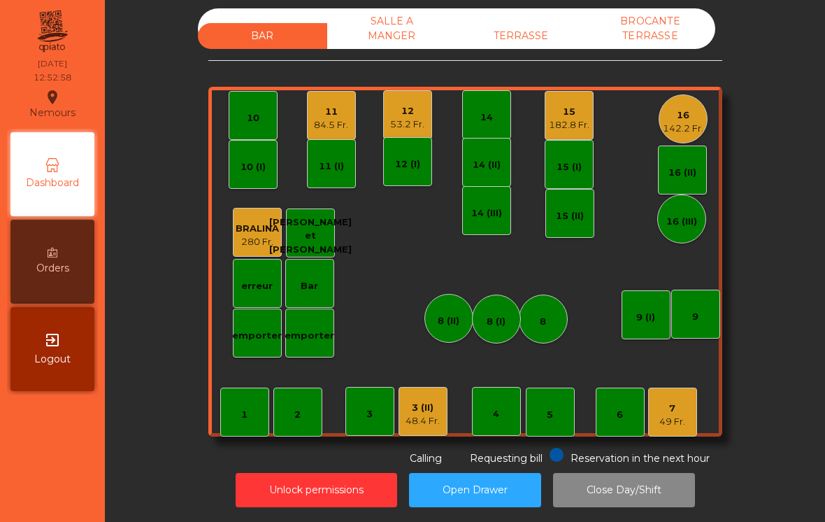
click at [574, 122] on div "182.8 Fr." at bounding box center [569, 125] width 41 height 14
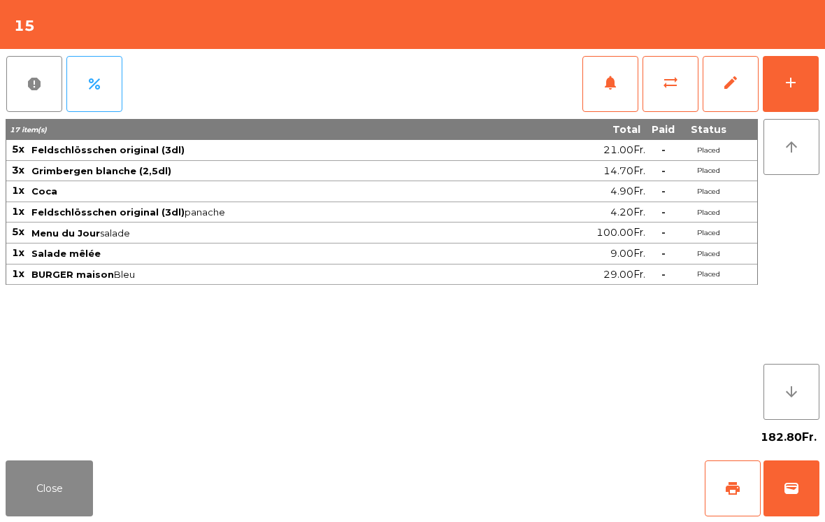
click at [58, 492] on button "Close" at bounding box center [49, 488] width 87 height 56
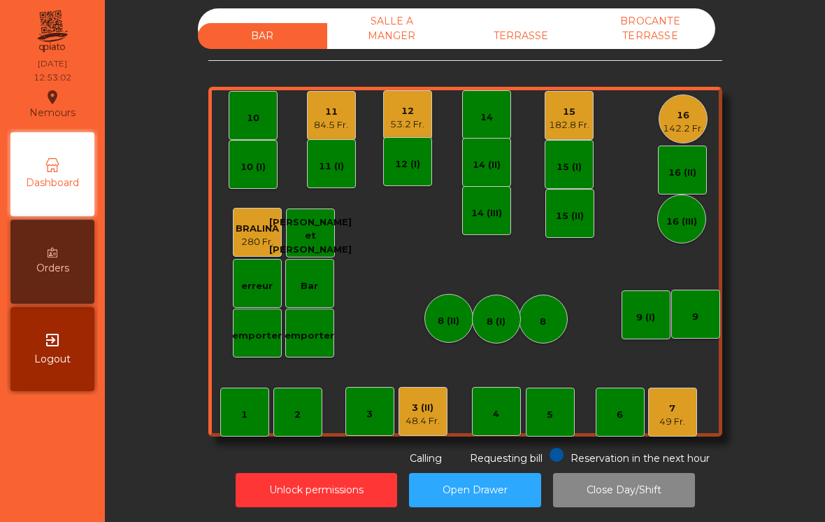
click at [576, 120] on div "182.8 Fr." at bounding box center [569, 125] width 41 height 14
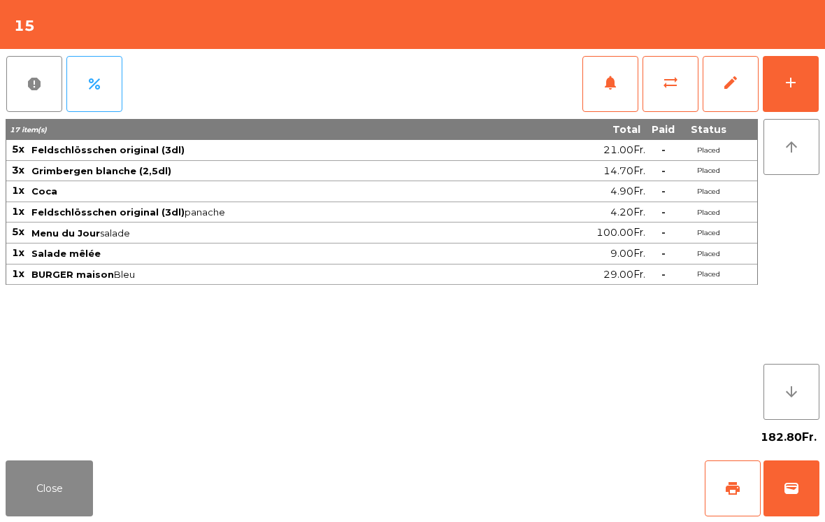
click at [81, 497] on button "Close" at bounding box center [49, 488] width 87 height 56
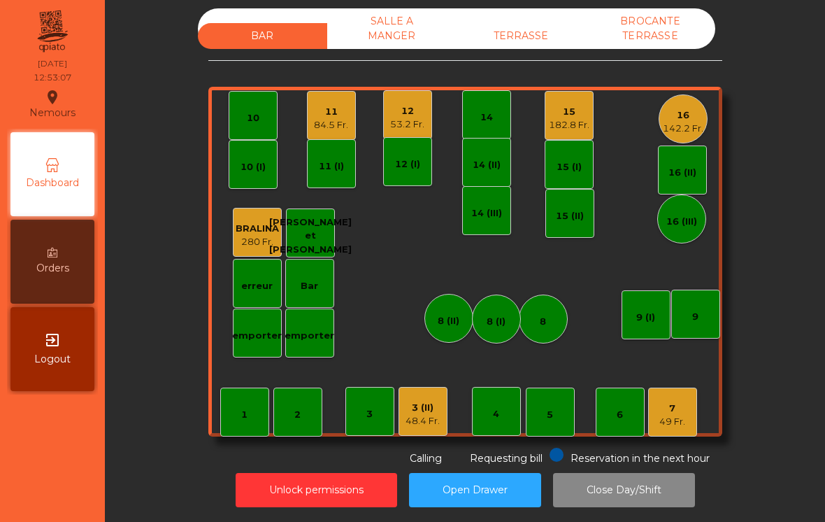
click at [693, 117] on div "16" at bounding box center [683, 115] width 41 height 14
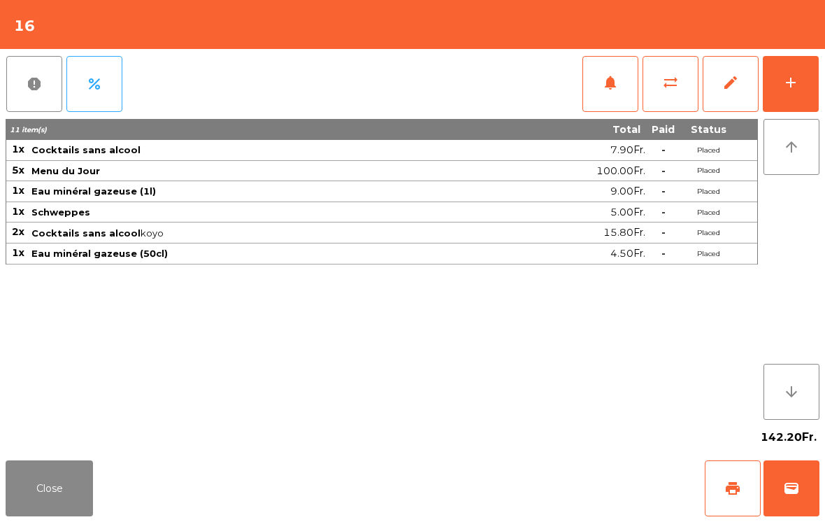
click at [68, 497] on button "Close" at bounding box center [49, 488] width 87 height 56
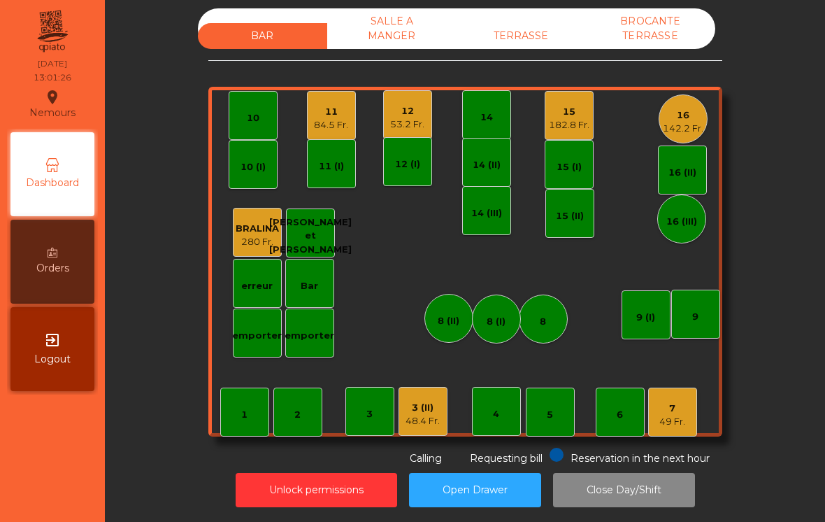
click at [682, 430] on div "7 49 Fr." at bounding box center [672, 412] width 49 height 49
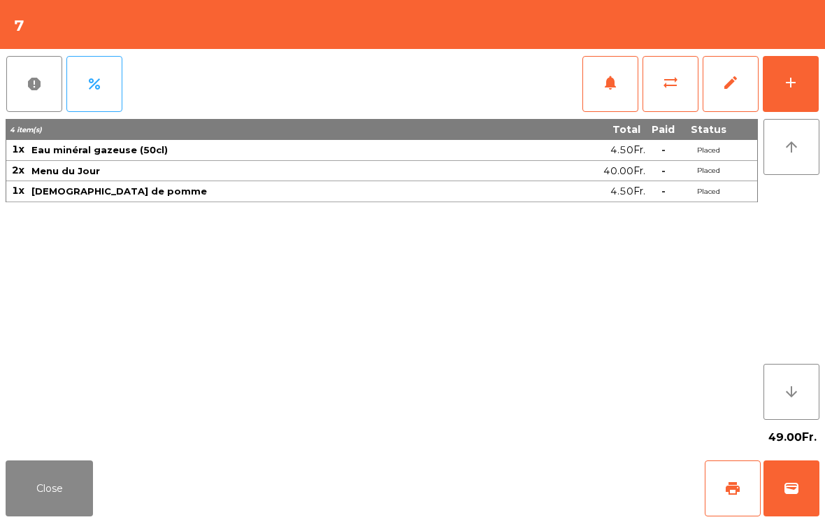
click at [804, 87] on button "add" at bounding box center [791, 84] width 56 height 56
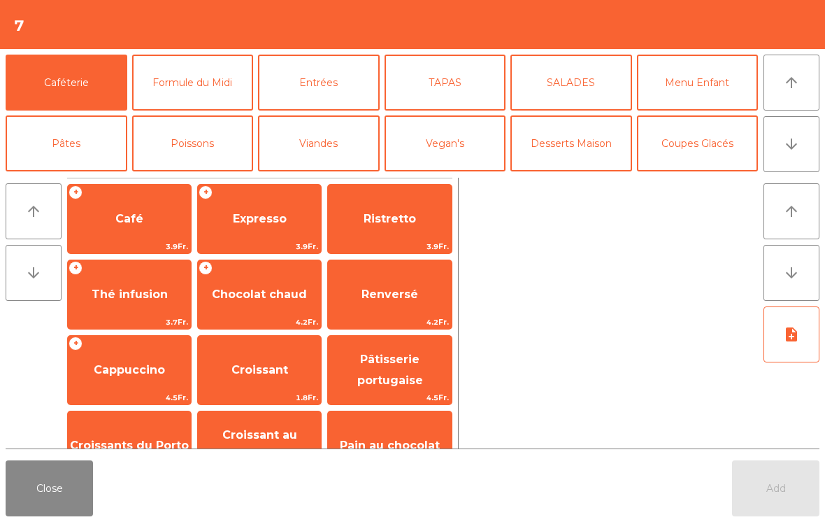
click at [699, 150] on button "Coupes Glacés" at bounding box center [698, 143] width 122 height 56
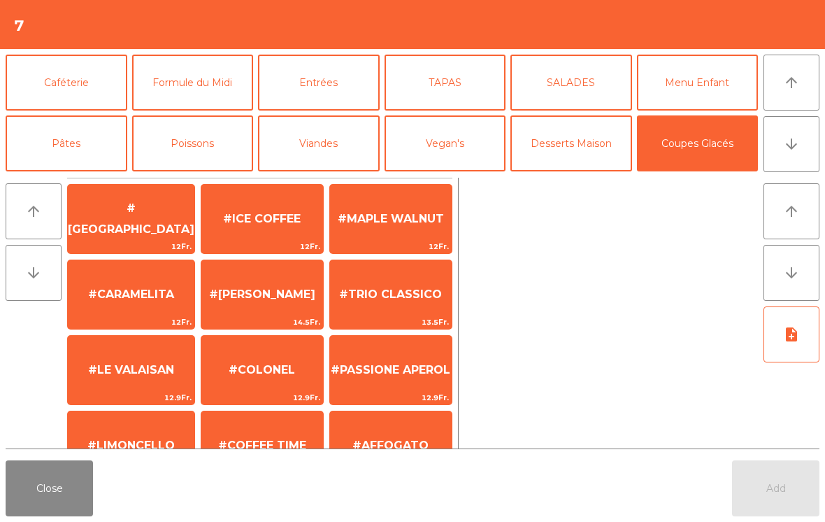
scroll to position [304, 0]
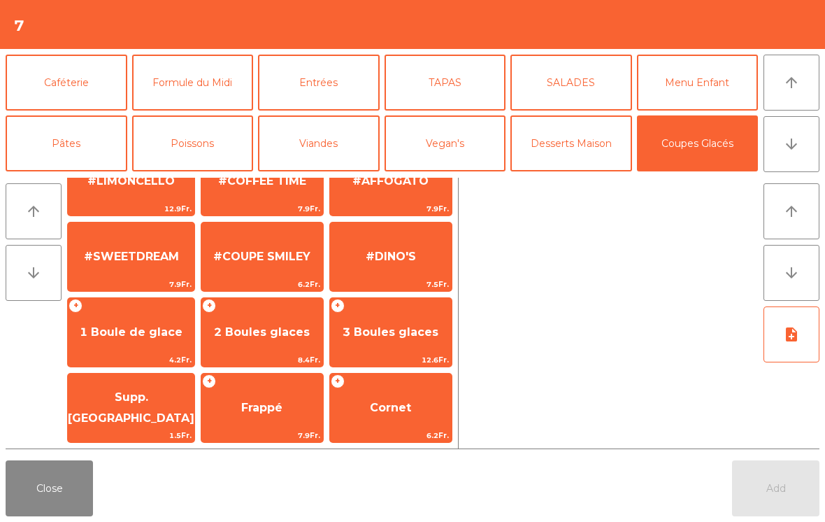
click at [254, 347] on span "2 Boules glaces" at bounding box center [262, 332] width 122 height 38
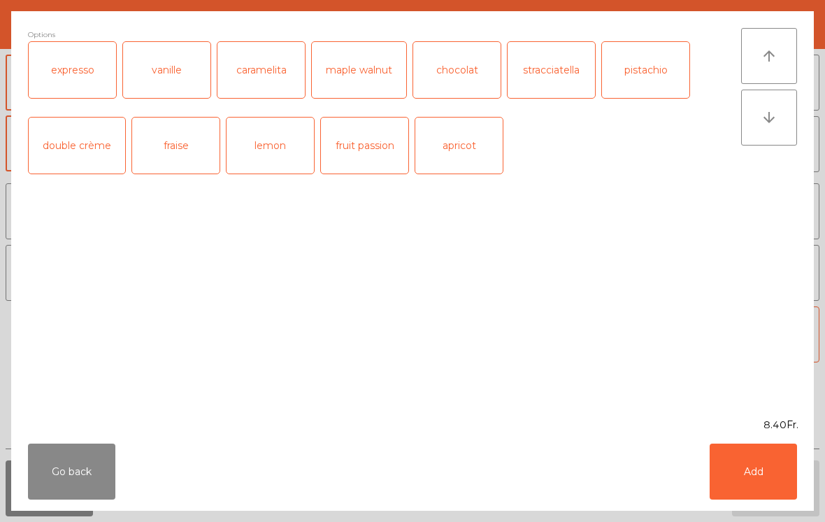
click at [770, 475] on button "Add" at bounding box center [753, 471] width 87 height 56
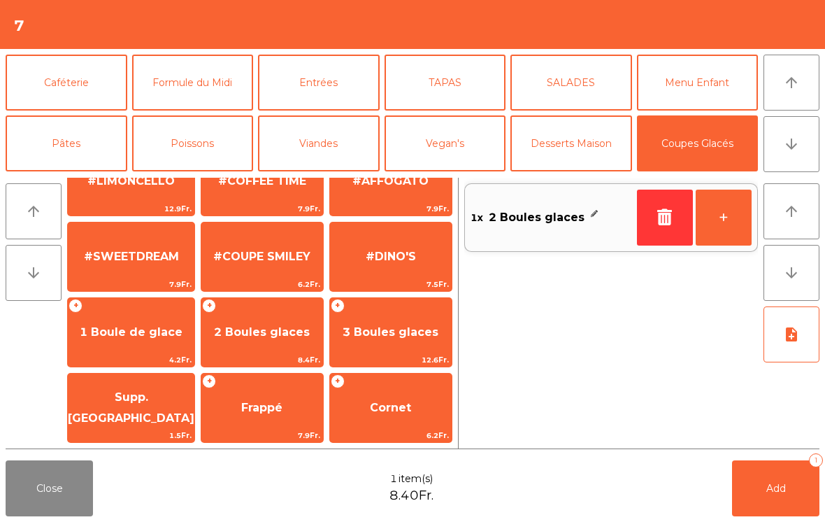
click at [769, 474] on button "Add 1" at bounding box center [775, 488] width 87 height 56
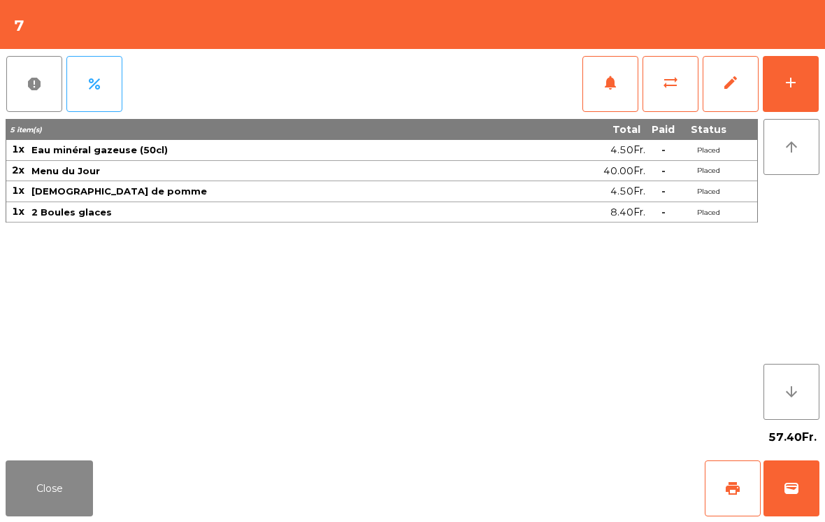
click at [31, 495] on button "Close" at bounding box center [49, 488] width 87 height 56
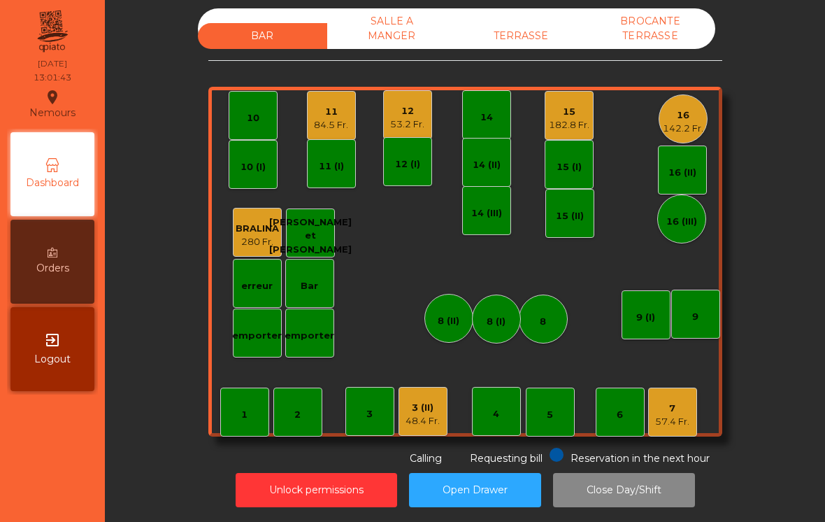
click at [504, 33] on div "TERRASSE" at bounding box center [521, 36] width 129 height 26
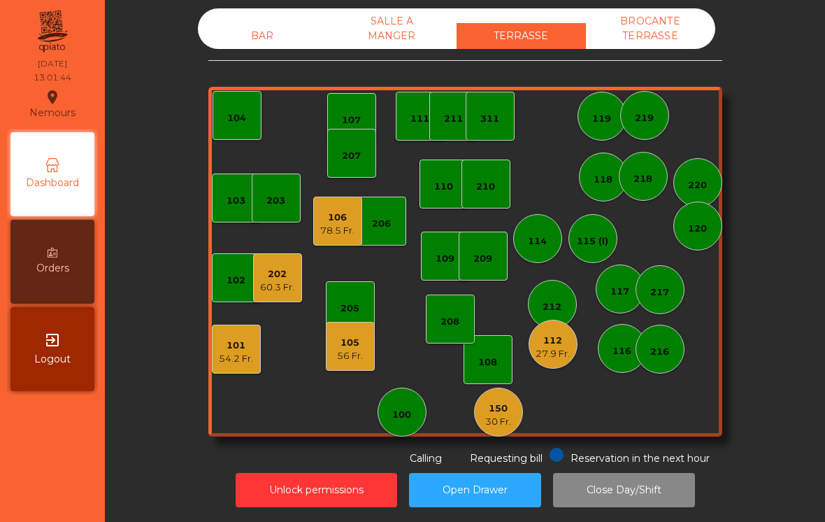
click at [343, 220] on div "106" at bounding box center [337, 218] width 34 height 14
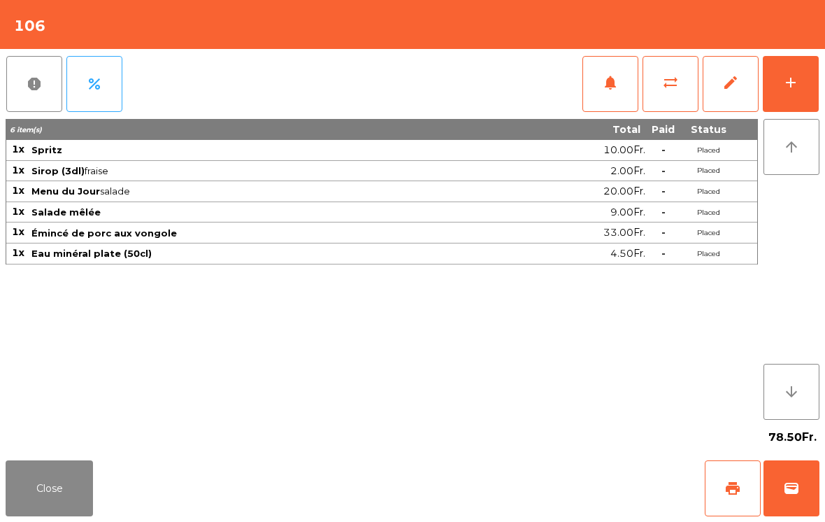
click at [792, 94] on button "add" at bounding box center [791, 84] width 56 height 56
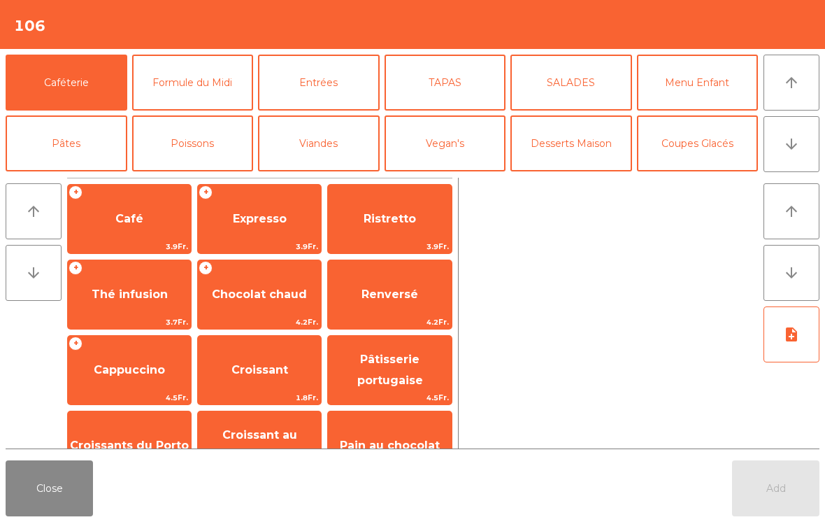
click at [806, 139] on button "arrow_downward" at bounding box center [792, 144] width 56 height 56
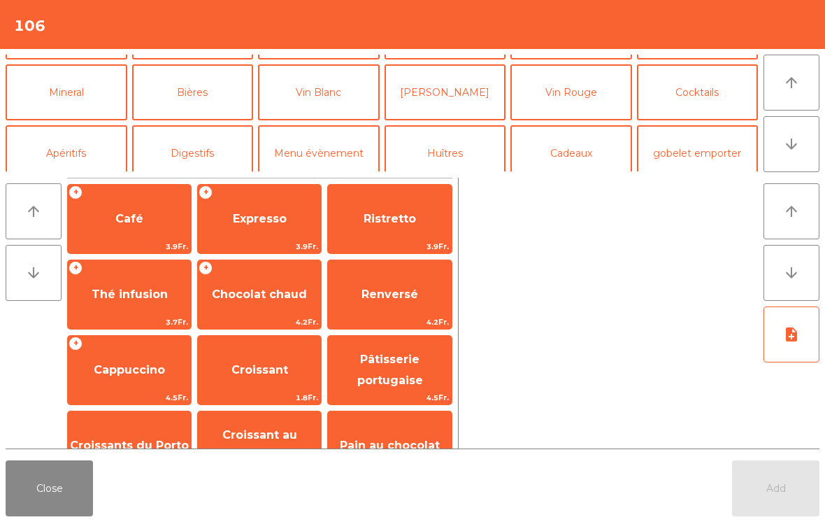
click at [798, 89] on icon "arrow_upward" at bounding box center [791, 82] width 17 height 17
click at [727, 59] on button "Coupes Glacés" at bounding box center [698, 31] width 122 height 56
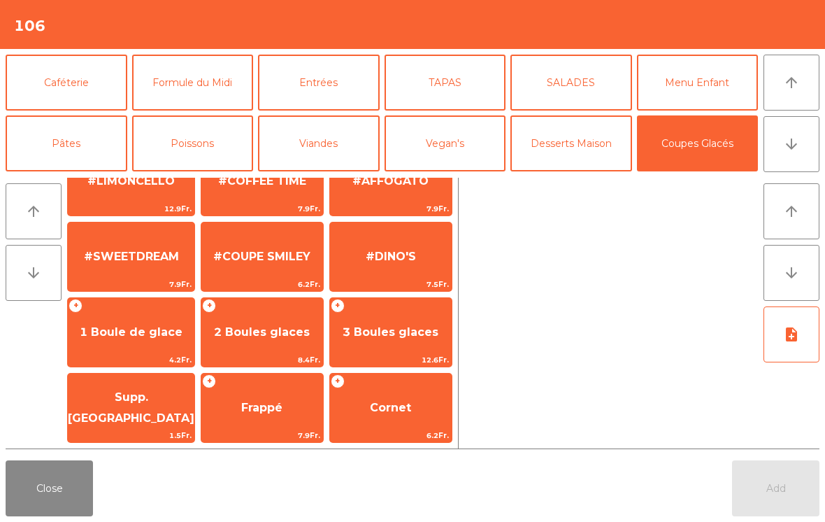
scroll to position [264, 0]
click at [124, 345] on span "1 Boule de glace" at bounding box center [131, 332] width 127 height 38
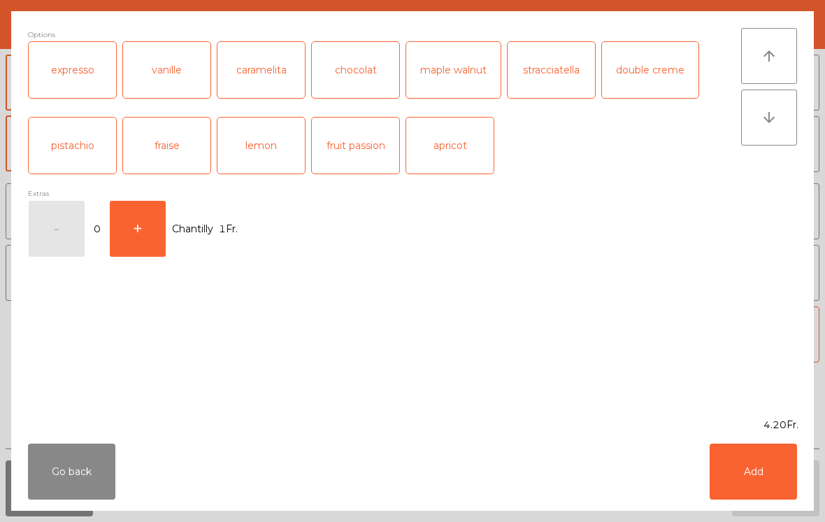
click at [766, 478] on button "Add" at bounding box center [753, 471] width 87 height 56
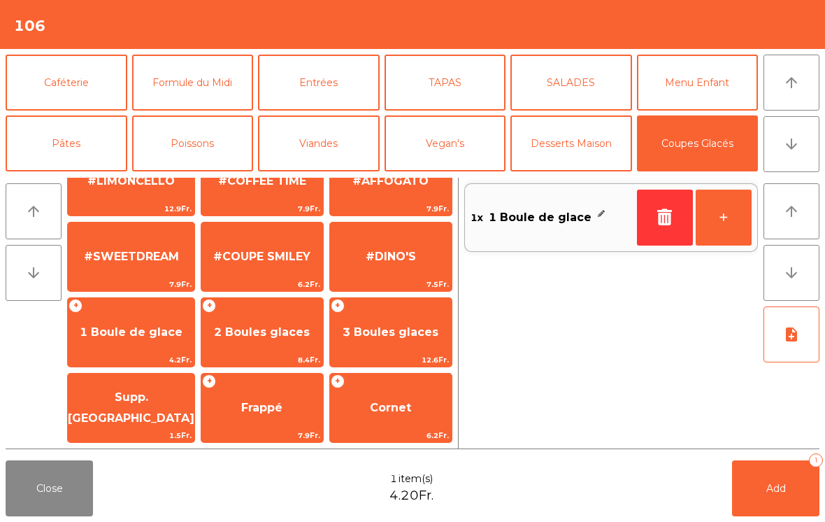
click at [67, 94] on button "Caféterie" at bounding box center [67, 83] width 122 height 56
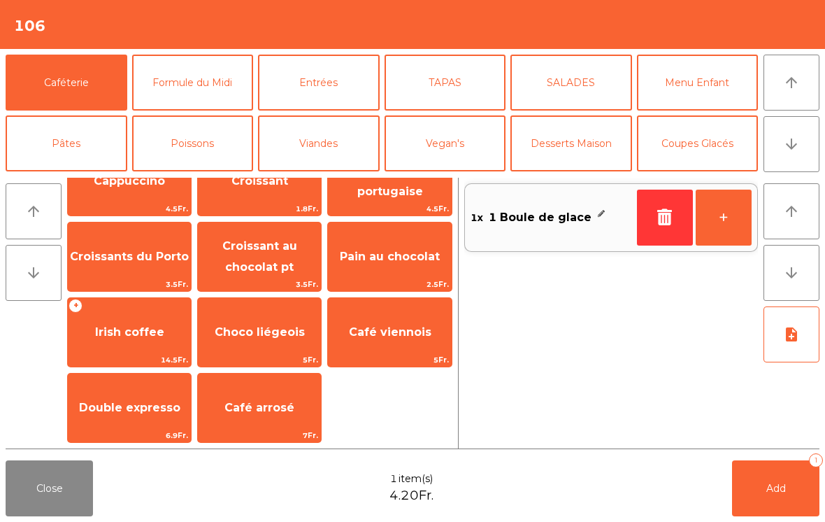
scroll to position [189, 0]
click at [797, 223] on button "arrow_upward" at bounding box center [792, 211] width 56 height 56
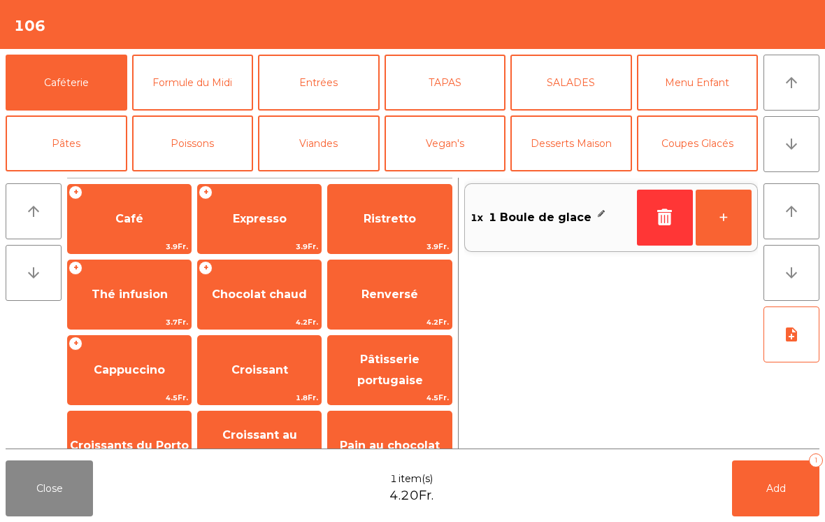
click at [113, 222] on span "Café" at bounding box center [129, 219] width 123 height 38
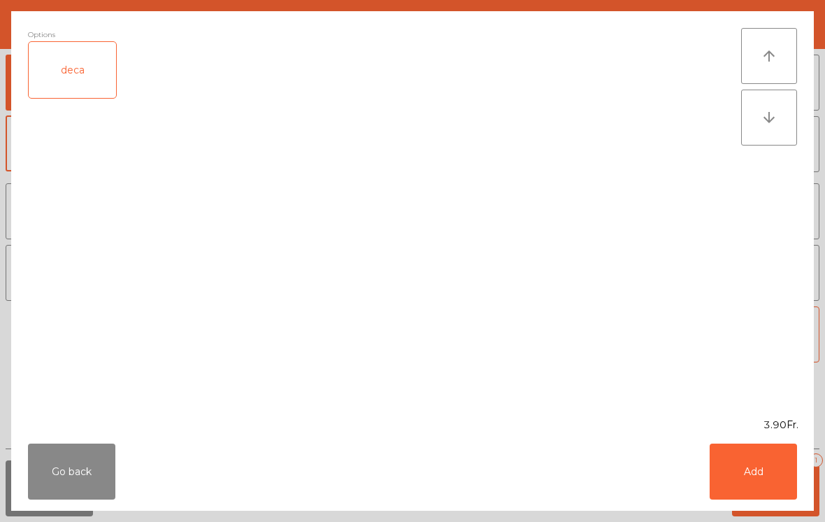
scroll to position [0, 0]
click at [770, 471] on button "Add" at bounding box center [753, 471] width 87 height 56
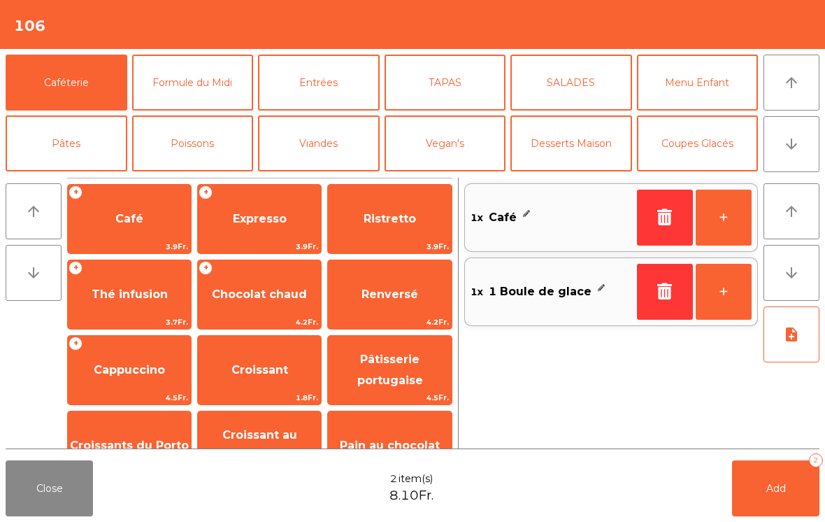
click at [769, 488] on span "Add" at bounding box center [777, 488] width 20 height 13
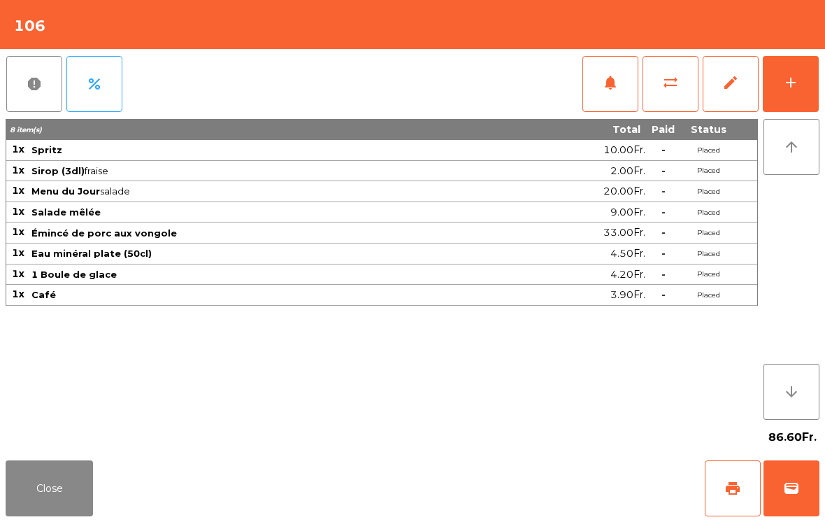
click at [31, 483] on button "Close" at bounding box center [49, 488] width 87 height 56
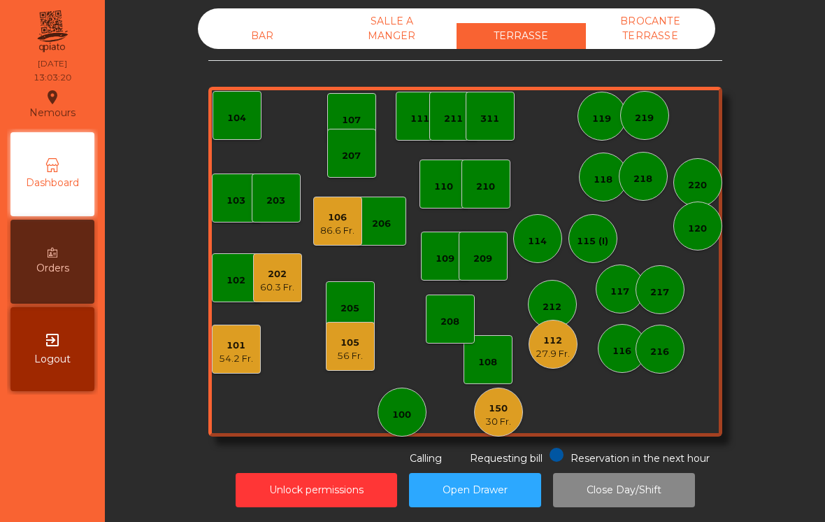
click at [257, 34] on div "BAR" at bounding box center [262, 36] width 129 height 26
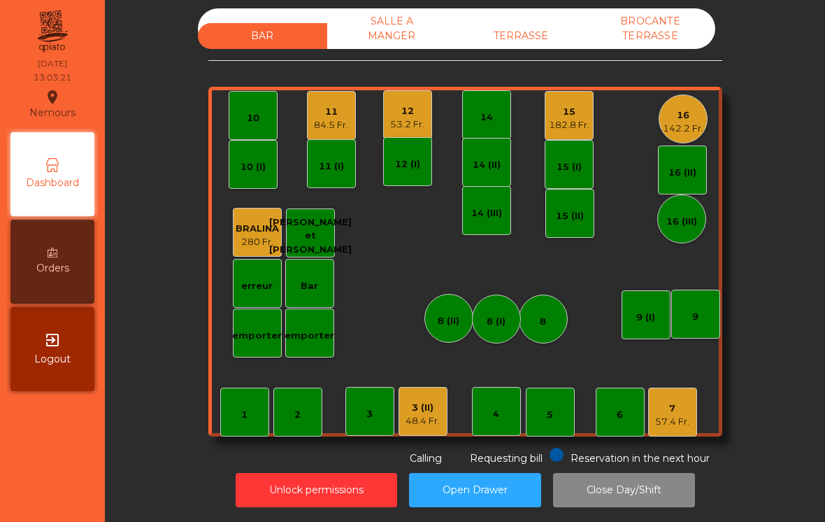
click at [245, 406] on div "1" at bounding box center [244, 412] width 6 height 20
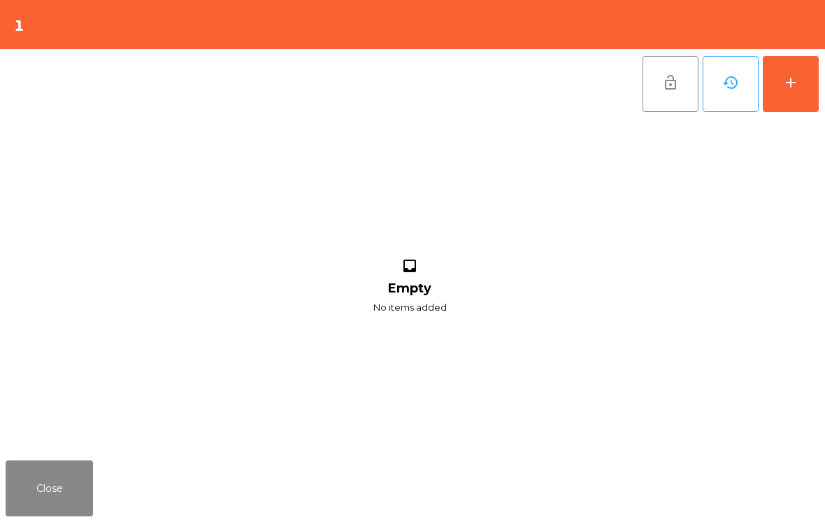
click at [797, 81] on div "add" at bounding box center [791, 82] width 17 height 17
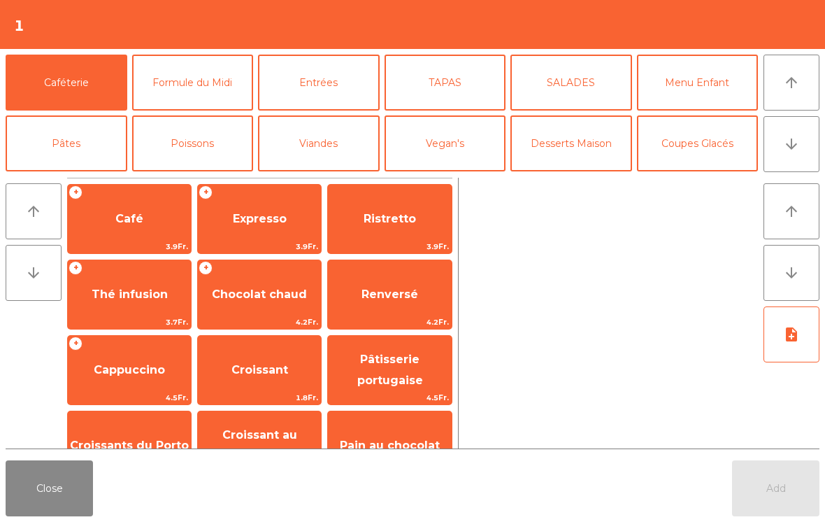
click at [166, 76] on button "Formule du Midi" at bounding box center [193, 83] width 122 height 56
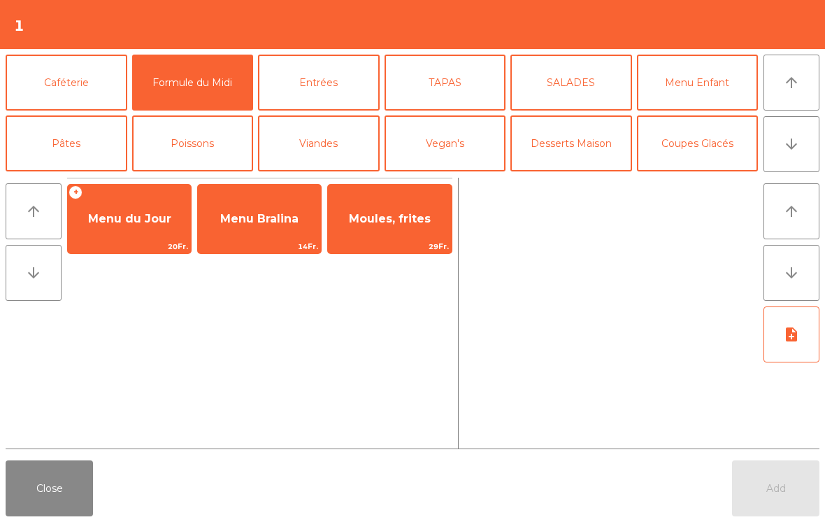
click at [134, 227] on span "Menu du Jour" at bounding box center [129, 219] width 123 height 38
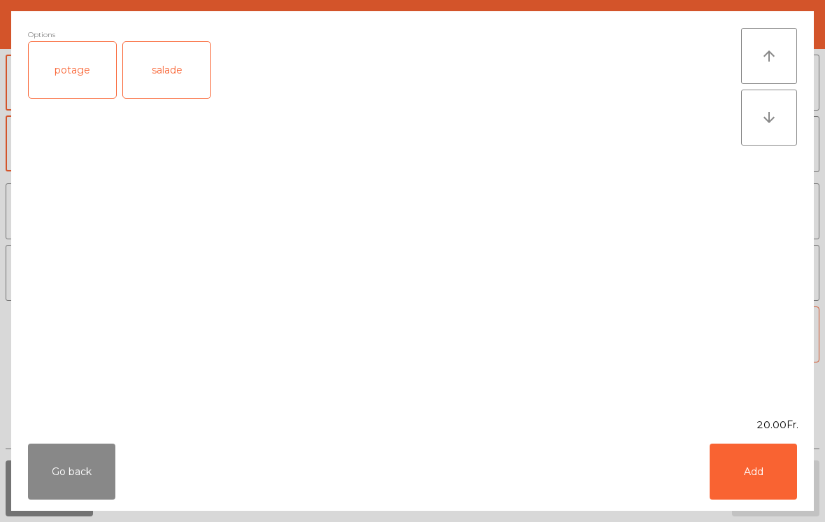
click at [765, 469] on button "Add" at bounding box center [753, 471] width 87 height 56
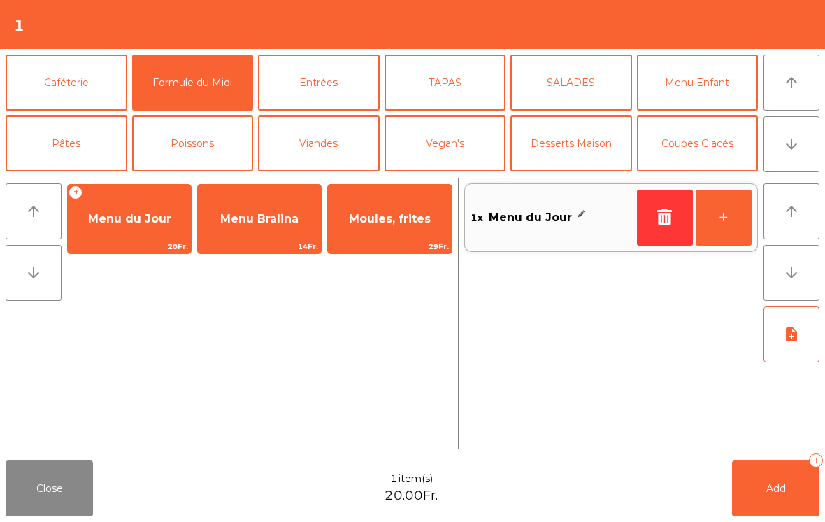
click at [794, 329] on icon "note_add" at bounding box center [791, 334] width 17 height 17
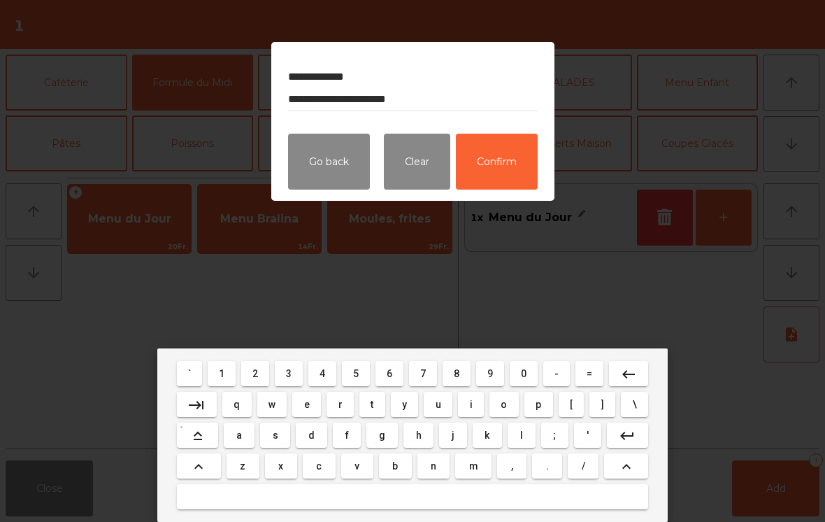
type textarea "**********"
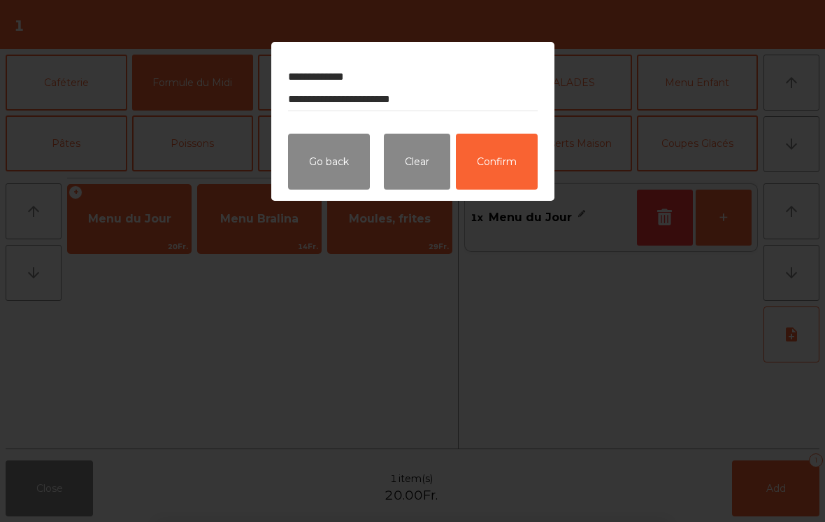
click at [507, 176] on button "Confirm" at bounding box center [497, 162] width 82 height 56
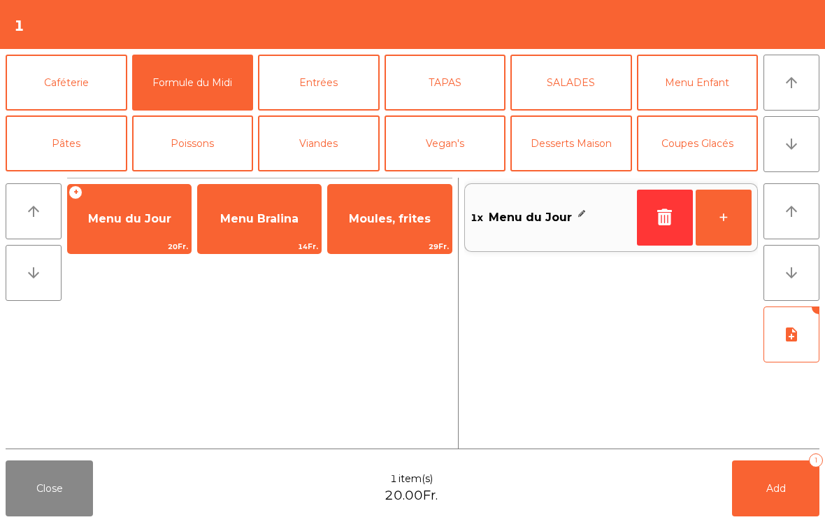
click at [779, 494] on span "Add" at bounding box center [777, 488] width 20 height 13
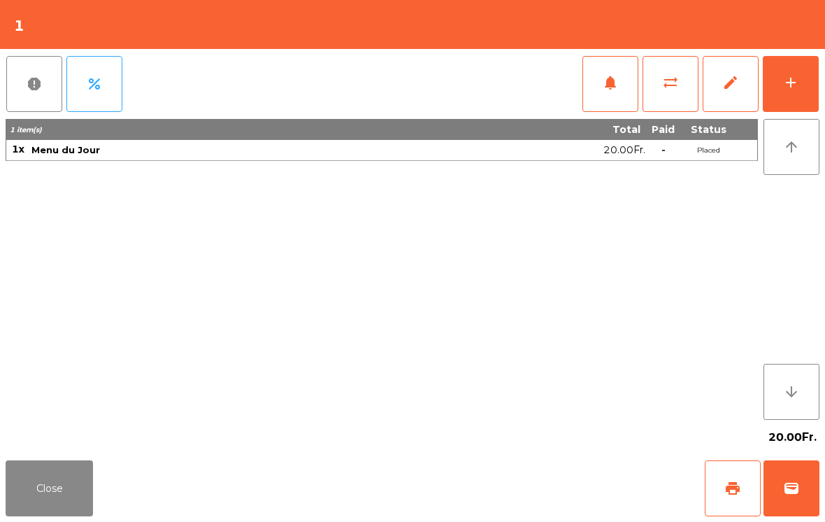
click at [52, 509] on button "Close" at bounding box center [49, 488] width 87 height 56
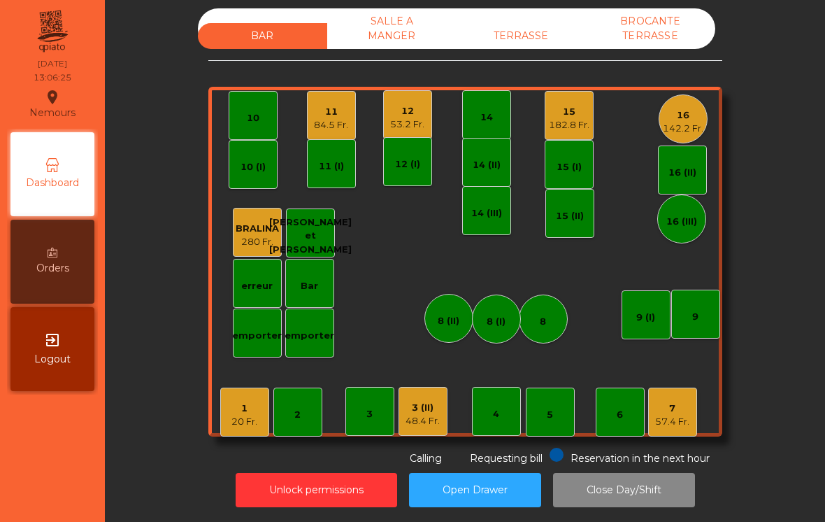
click at [581, 128] on div "182.8 Fr." at bounding box center [569, 125] width 41 height 14
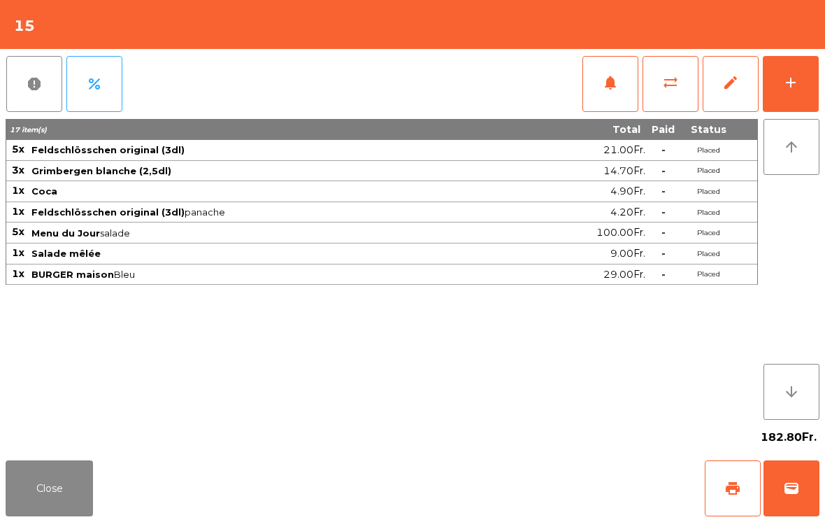
click at [807, 87] on button "add" at bounding box center [791, 84] width 56 height 56
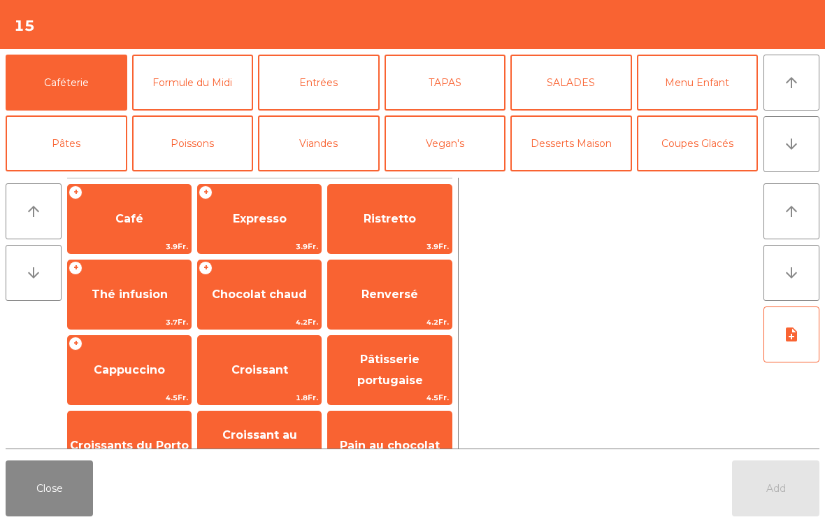
click at [256, 239] on div "+ Expresso 3.9Fr." at bounding box center [259, 219] width 125 height 70
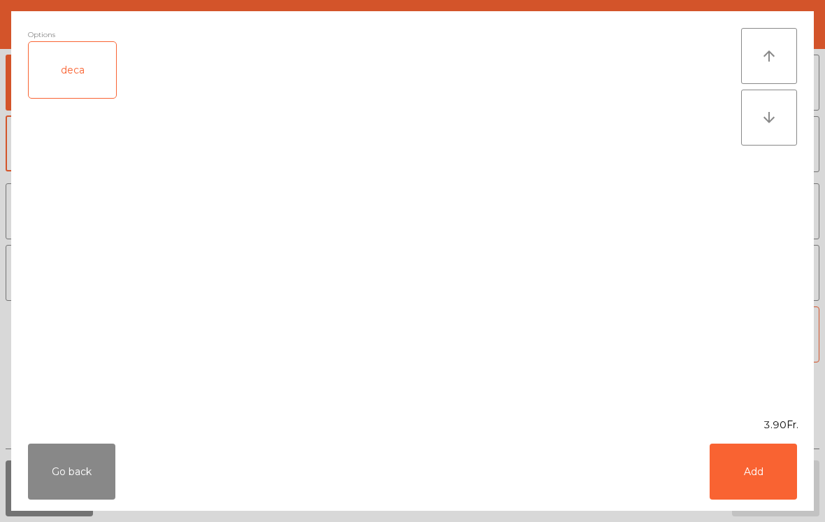
click at [776, 485] on button "Add" at bounding box center [753, 471] width 87 height 56
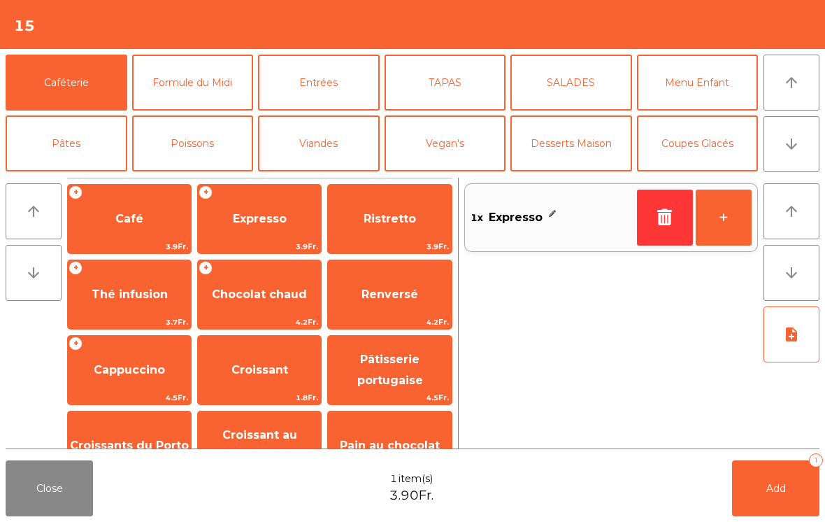
click at [727, 221] on button "+" at bounding box center [724, 218] width 56 height 56
click at [732, 222] on button "+" at bounding box center [724, 218] width 56 height 56
click at [751, 222] on button "+" at bounding box center [724, 218] width 56 height 56
click at [376, 208] on span "Ristretto" at bounding box center [389, 219] width 123 height 38
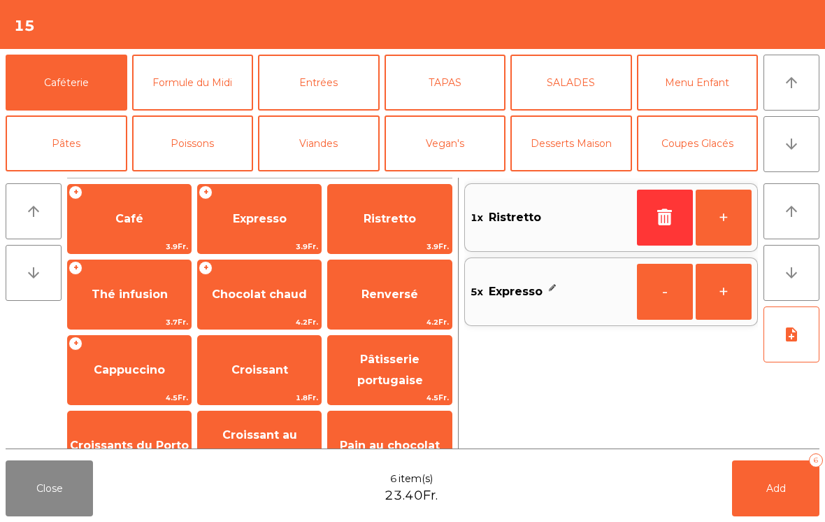
click at [197, 237] on button "Digestifs" at bounding box center [193, 265] width 122 height 56
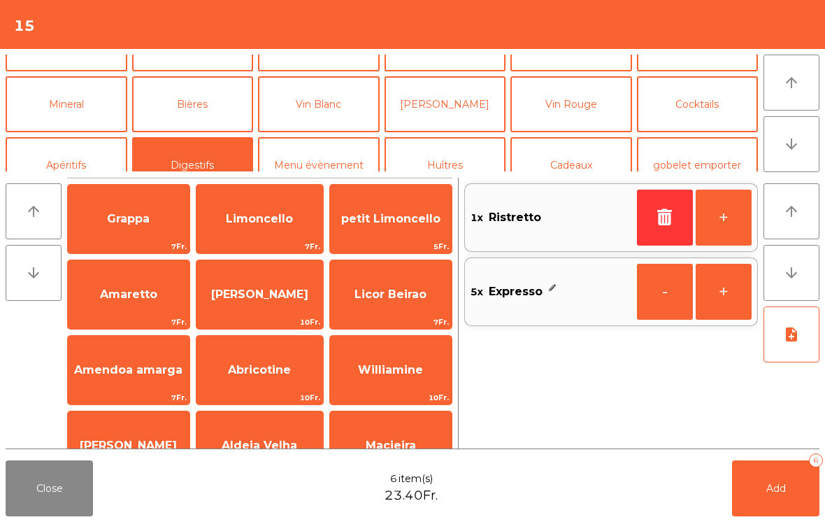
click at [256, 232] on span "Limoncello" at bounding box center [260, 219] width 127 height 38
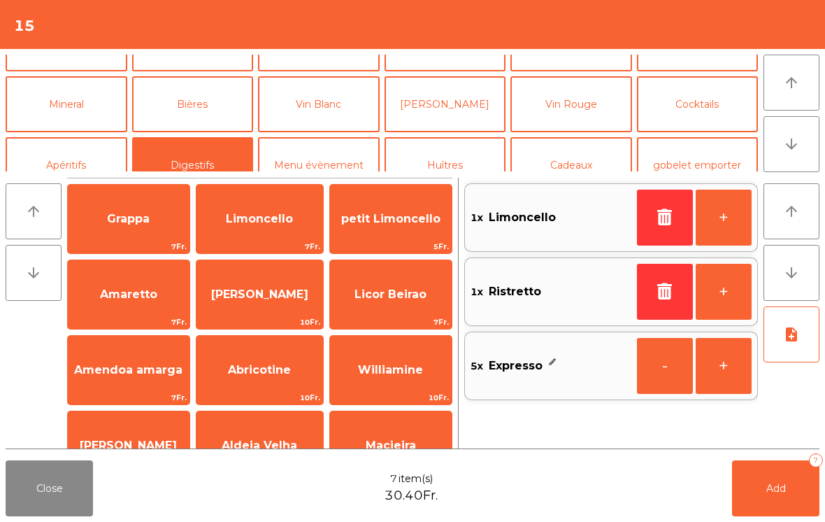
click at [720, 228] on button "+" at bounding box center [724, 218] width 56 height 56
click at [720, 227] on button "+" at bounding box center [724, 218] width 56 height 56
click at [708, 224] on button "+" at bounding box center [724, 218] width 56 height 56
click at [714, 216] on button "+" at bounding box center [724, 218] width 56 height 56
click at [745, 516] on button "Add 12" at bounding box center [775, 488] width 87 height 56
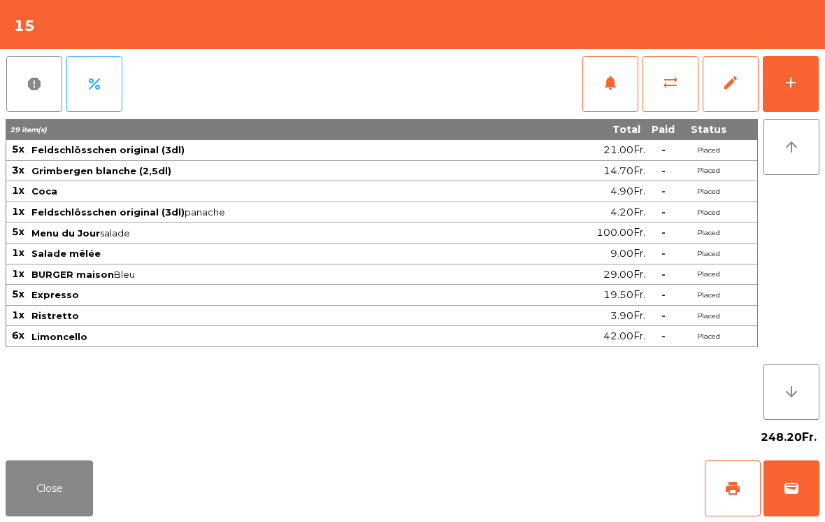
click at [57, 516] on button "Close" at bounding box center [49, 488] width 87 height 56
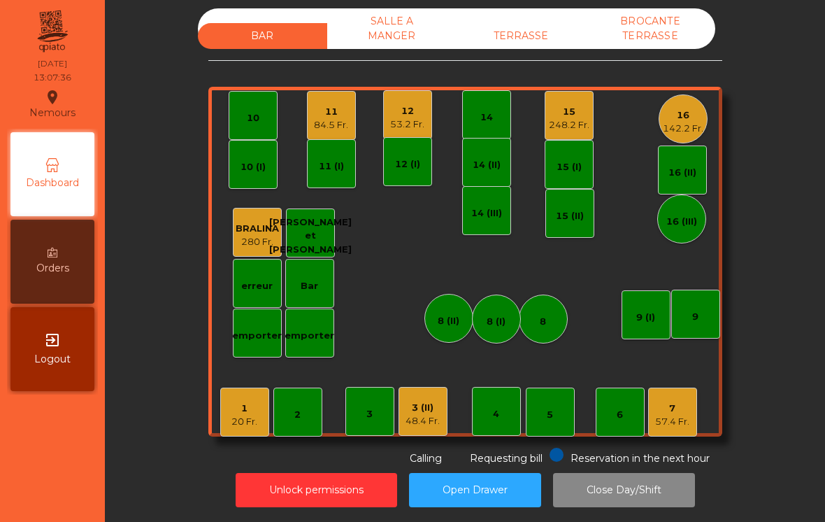
click at [531, 47] on div "TERRASSE" at bounding box center [521, 36] width 129 height 26
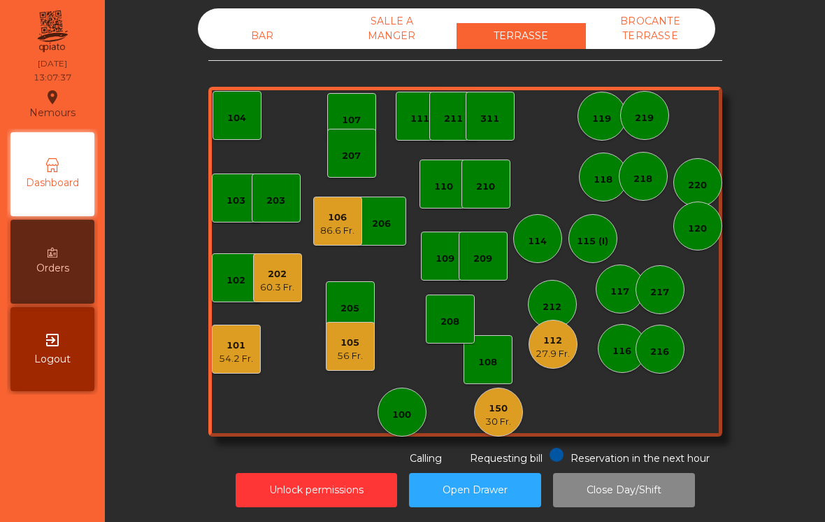
click at [348, 357] on div "56 Fr." at bounding box center [350, 356] width 26 height 14
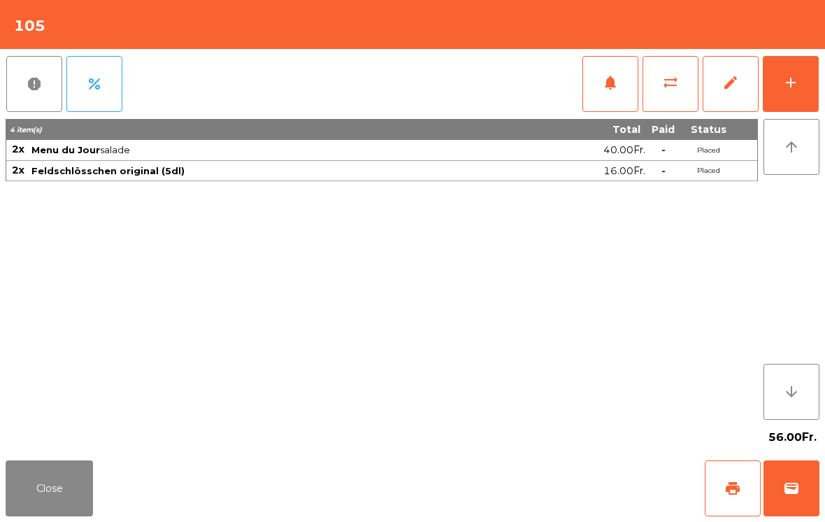
click at [26, 509] on button "Close" at bounding box center [49, 488] width 87 height 56
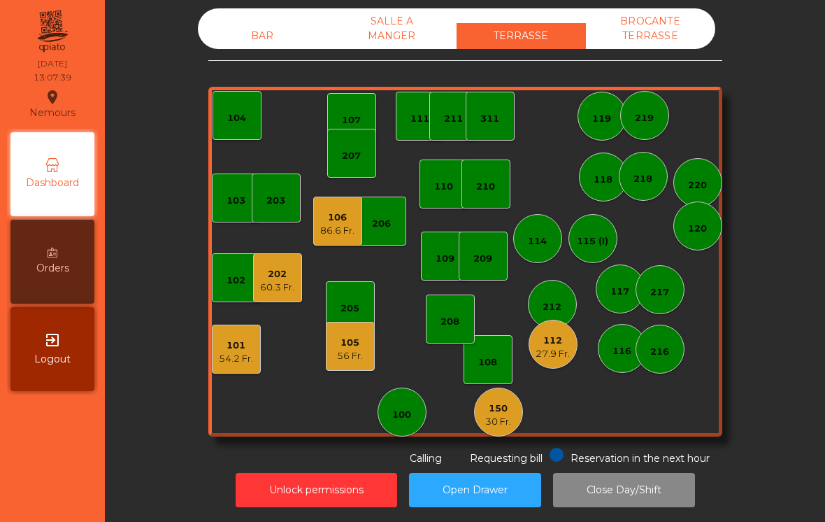
click at [314, 239] on div "106 86.6 Fr." at bounding box center [337, 221] width 49 height 49
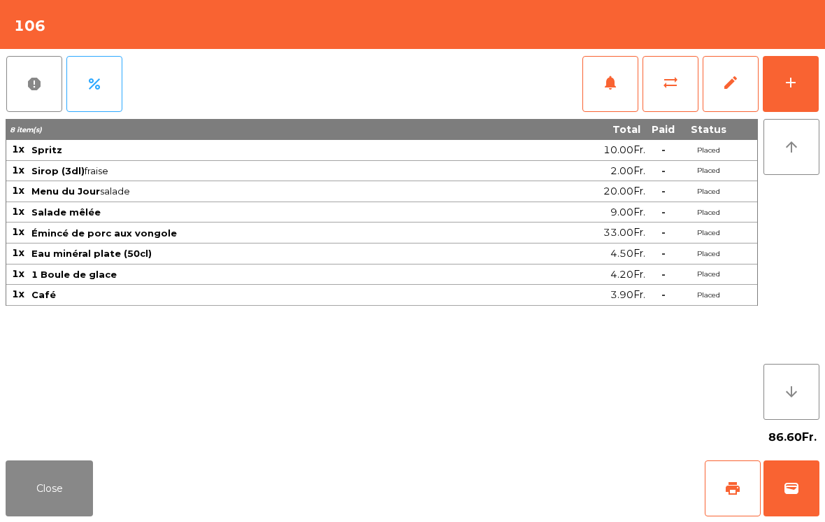
click at [33, 497] on button "Close" at bounding box center [49, 488] width 87 height 56
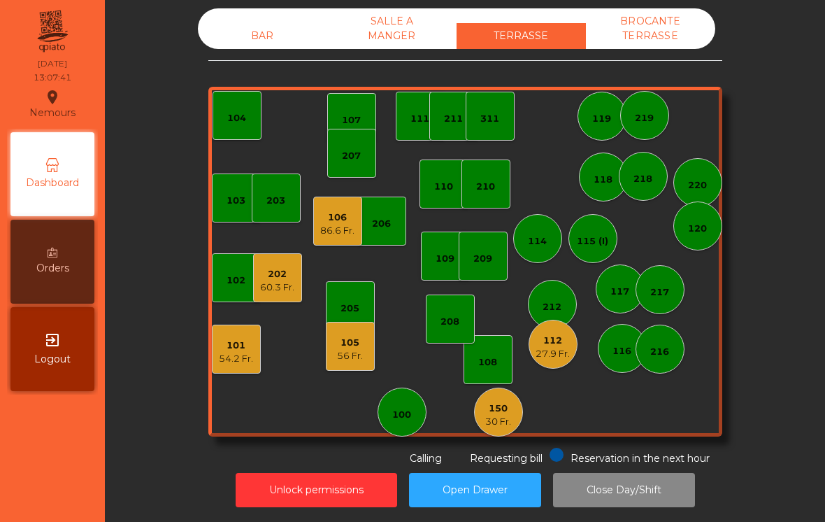
click at [550, 355] on div "27.9 Fr." at bounding box center [553, 354] width 34 height 14
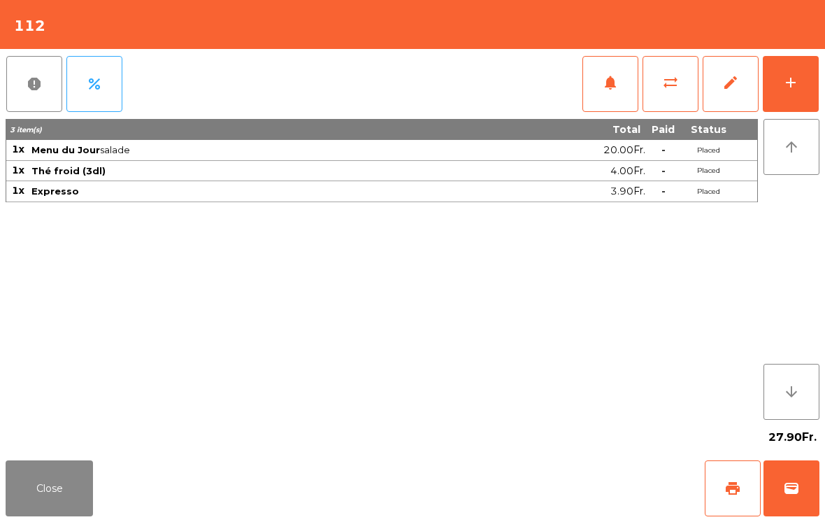
click at [36, 512] on button "Close" at bounding box center [49, 488] width 87 height 56
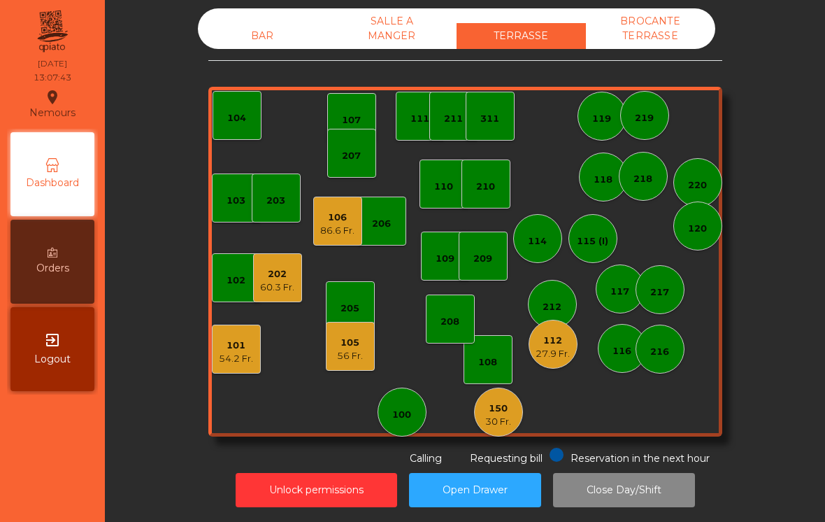
click at [313, 23] on div "BAR" at bounding box center [262, 36] width 129 height 26
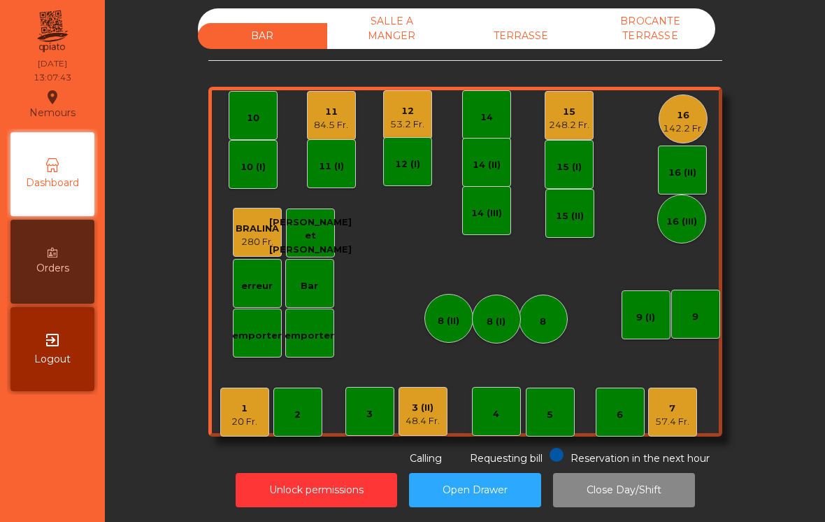
click at [334, 108] on div "11" at bounding box center [331, 112] width 34 height 14
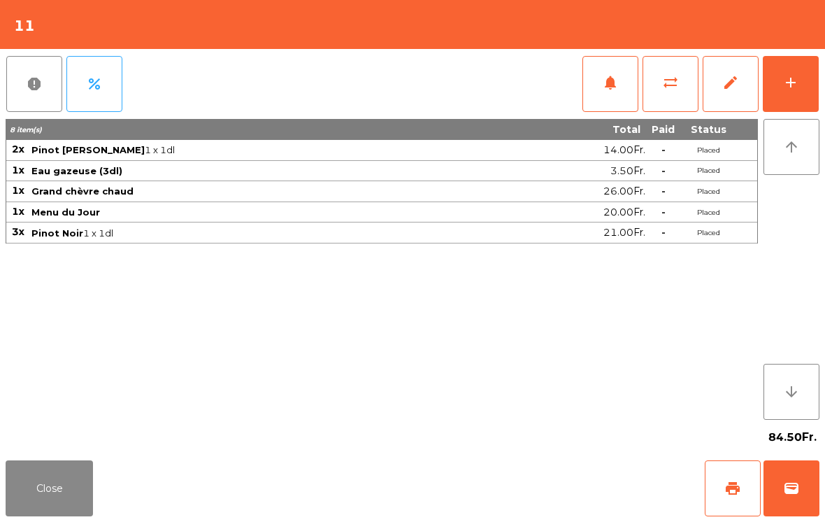
click at [17, 490] on button "Close" at bounding box center [49, 488] width 87 height 56
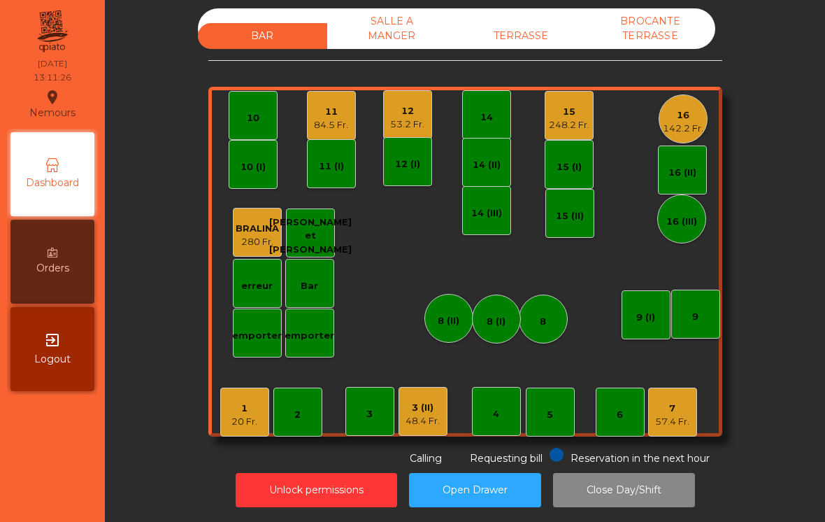
click at [320, 115] on div "11" at bounding box center [331, 112] width 34 height 14
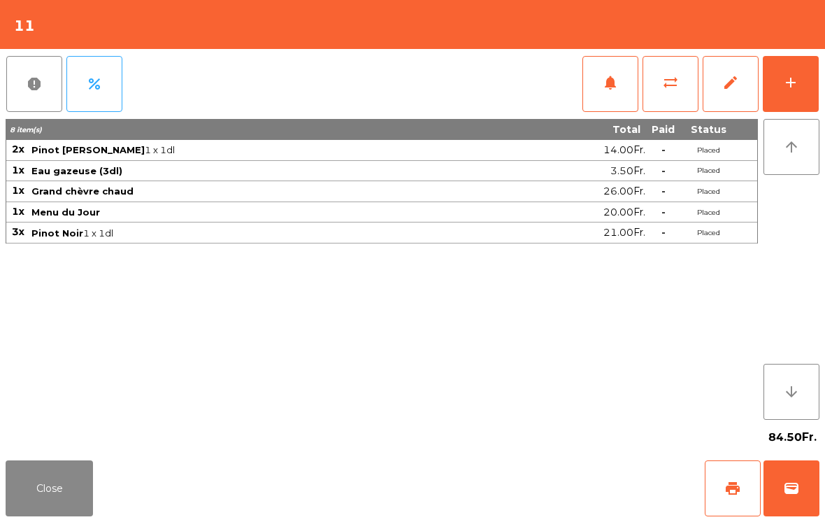
click at [792, 80] on div "add" at bounding box center [791, 82] width 17 height 17
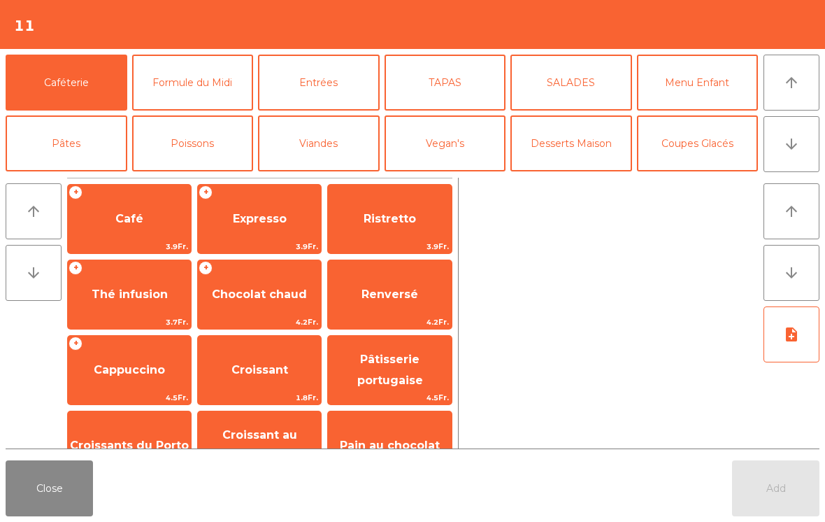
click at [117, 227] on span "Café" at bounding box center [129, 219] width 123 height 38
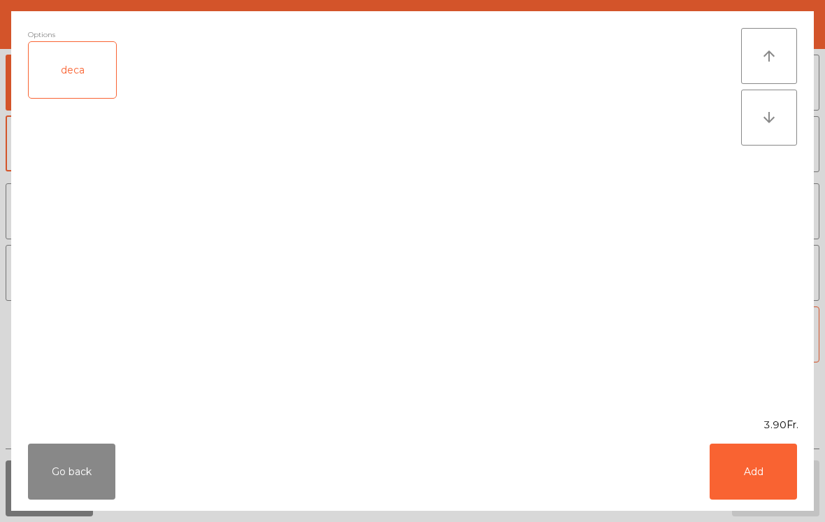
click at [739, 474] on button "Add" at bounding box center [753, 471] width 87 height 56
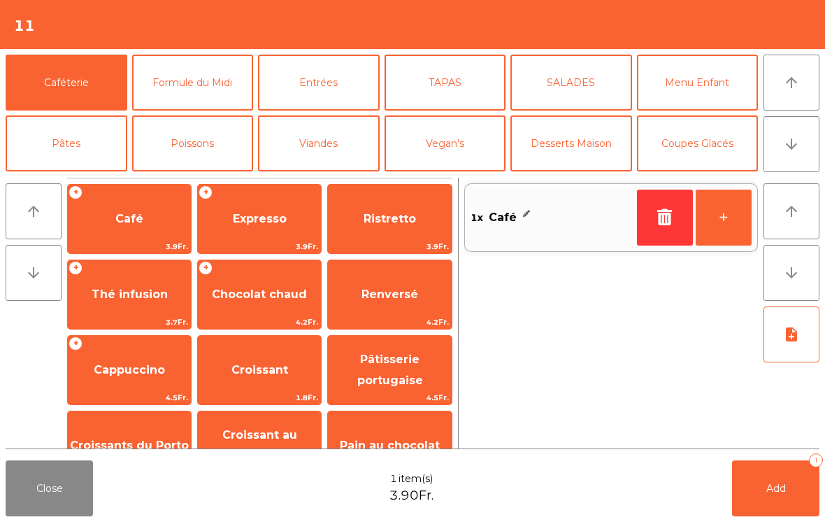
click at [723, 220] on button "+" at bounding box center [724, 218] width 56 height 56
click at [744, 473] on button "Add 2" at bounding box center [775, 488] width 87 height 56
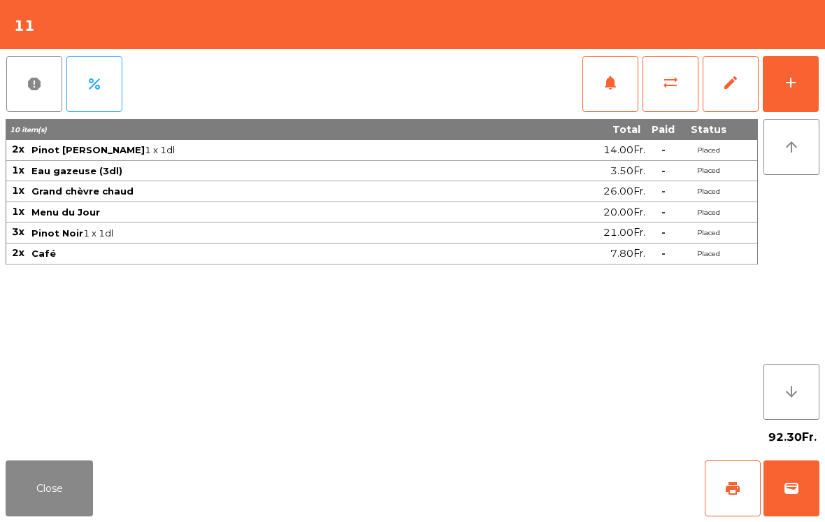
click at [70, 502] on button "Close" at bounding box center [49, 488] width 87 height 56
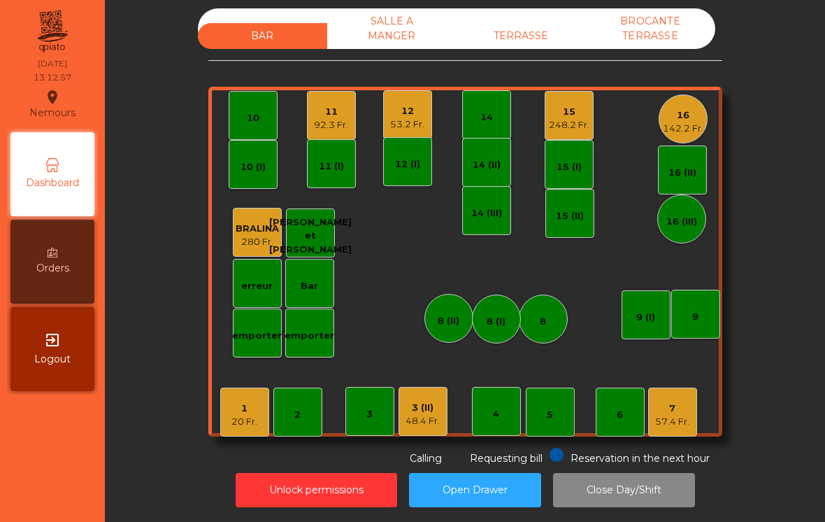
click at [526, 39] on div "TERRASSE" at bounding box center [521, 36] width 129 height 26
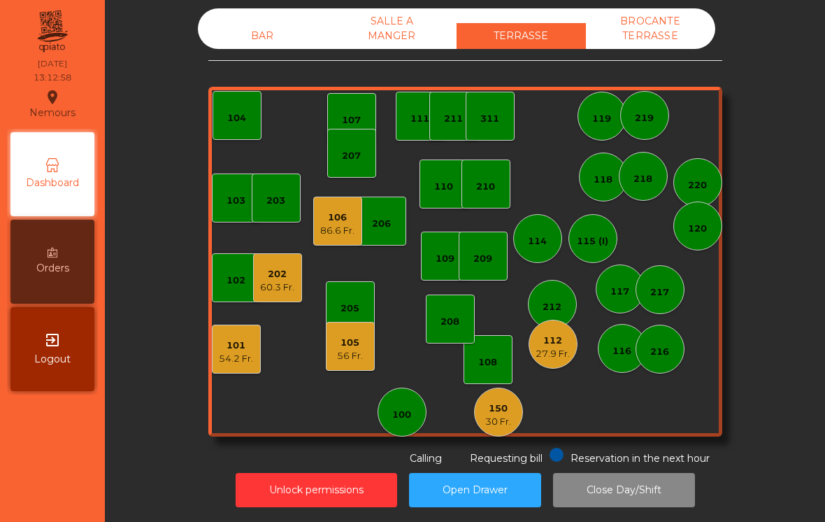
click at [342, 353] on div "56 Fr." at bounding box center [350, 356] width 26 height 14
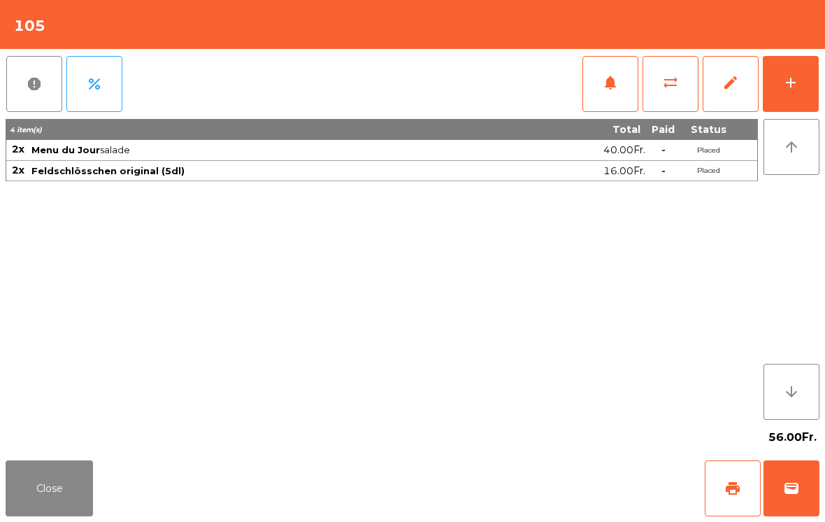
click at [800, 83] on button "add" at bounding box center [791, 84] width 56 height 56
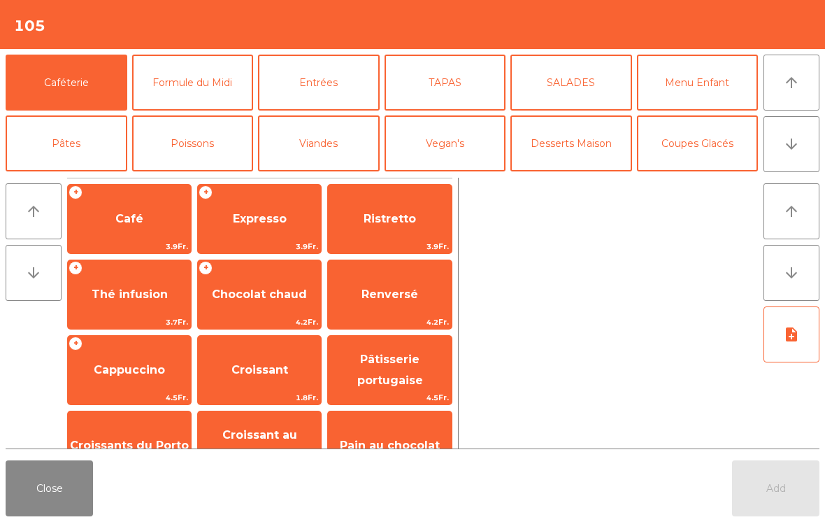
click at [207, 85] on button "Formule du Midi" at bounding box center [193, 83] width 122 height 56
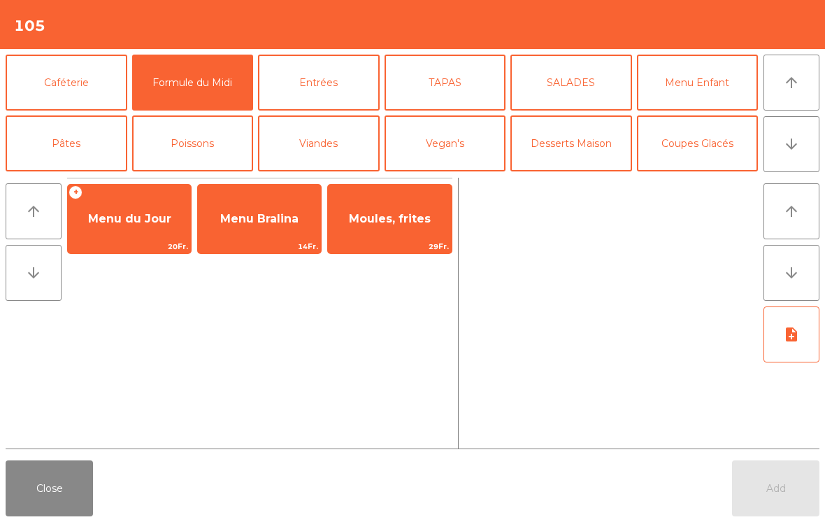
click at [155, 220] on span "Menu du Jour" at bounding box center [129, 218] width 83 height 13
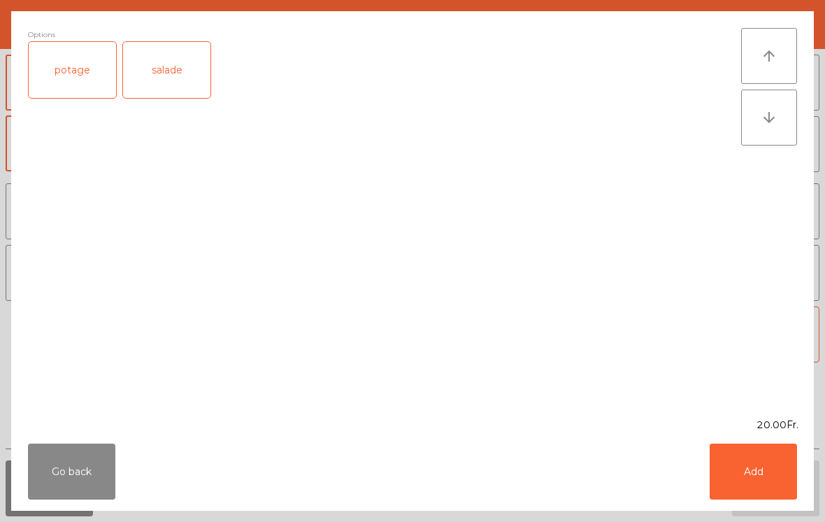
click at [770, 469] on button "Add" at bounding box center [753, 471] width 87 height 56
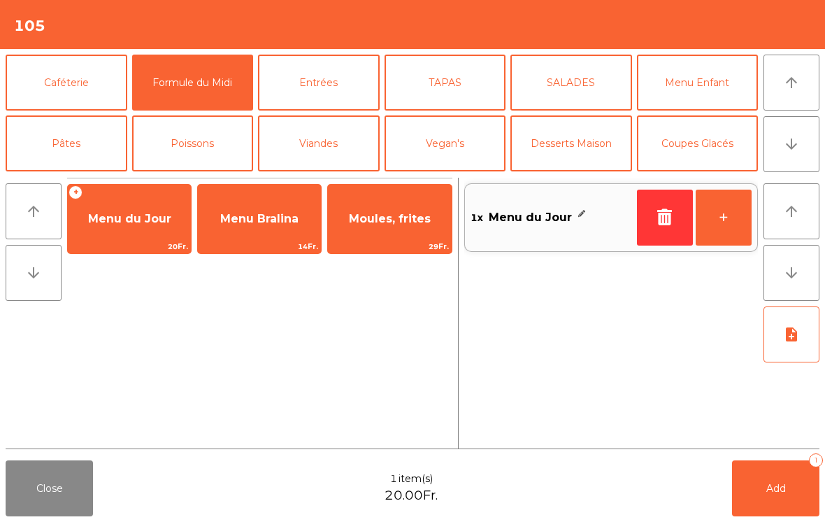
click at [786, 343] on button "note_add" at bounding box center [792, 334] width 56 height 56
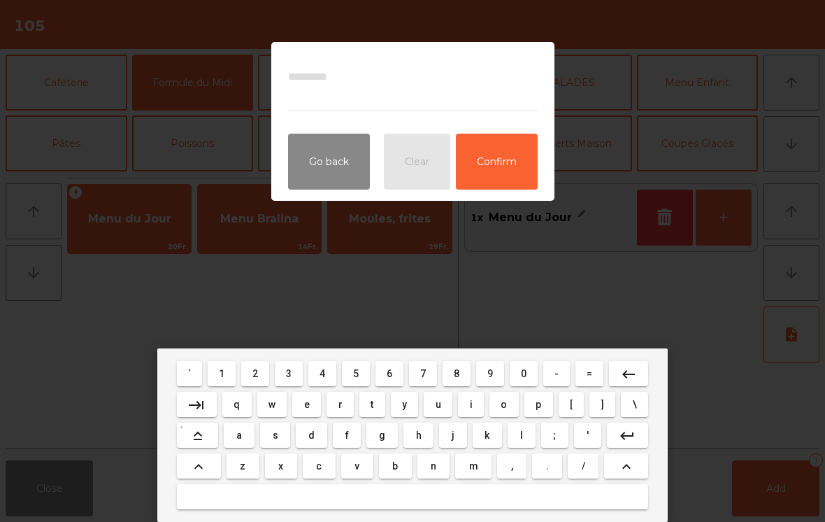
type textarea "*"
type textarea "**********"
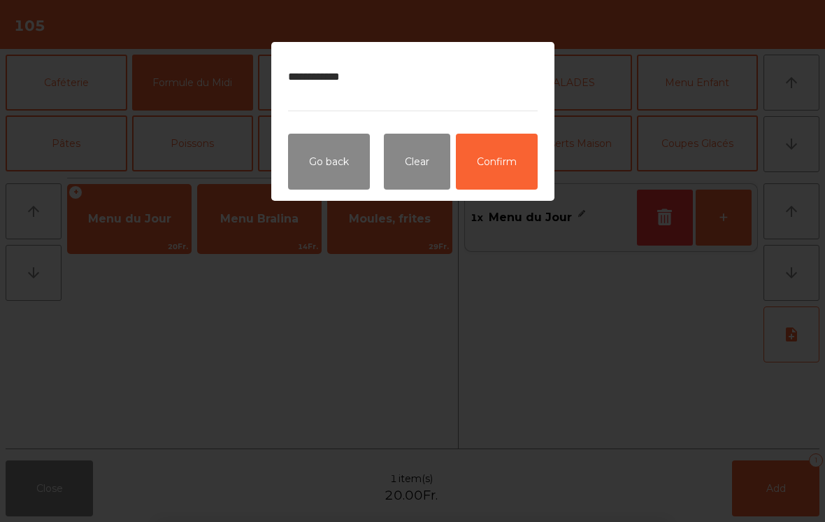
click at [518, 171] on button "Confirm" at bounding box center [497, 162] width 82 height 56
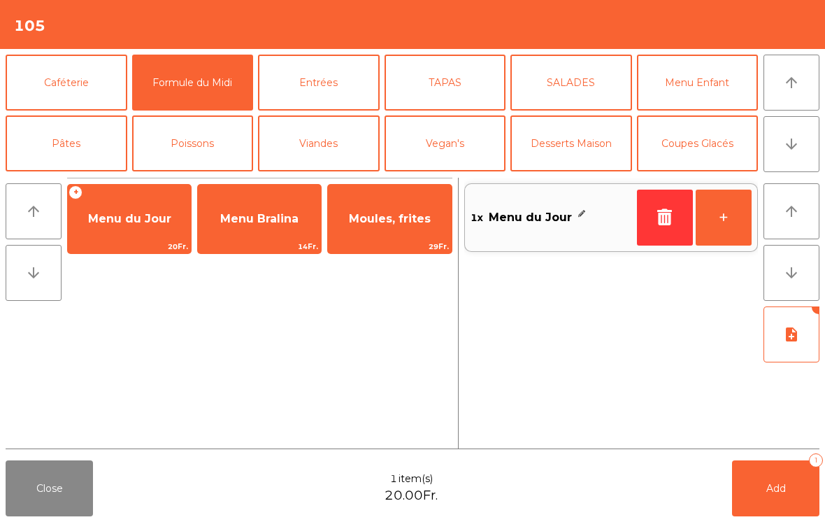
click at [769, 490] on span "Add" at bounding box center [777, 488] width 20 height 13
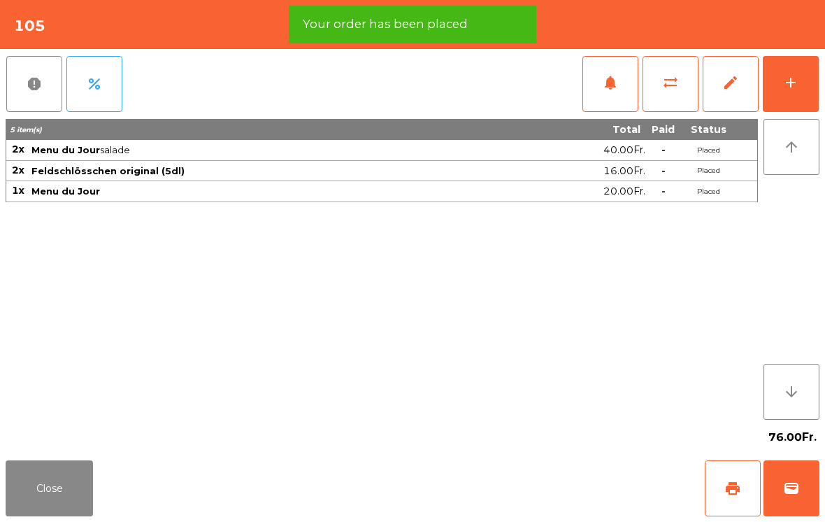
click at [92, 498] on button "Close" at bounding box center [49, 488] width 87 height 56
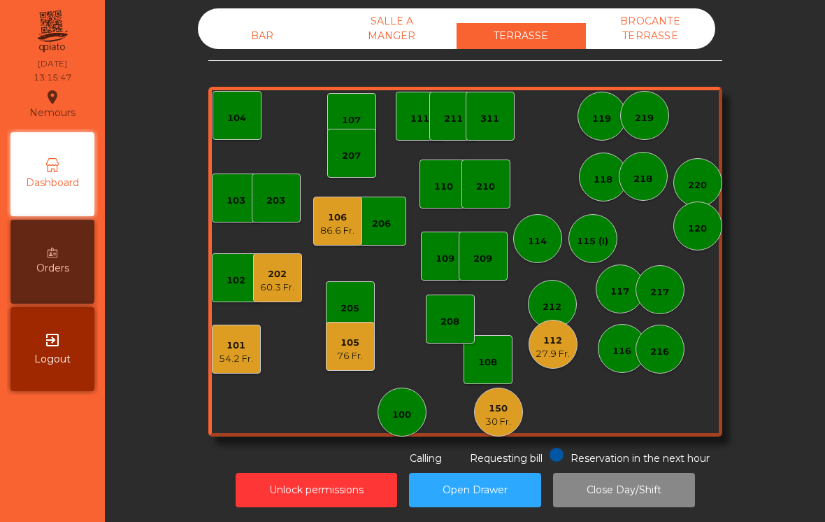
click at [376, 140] on div "207" at bounding box center [351, 153] width 49 height 49
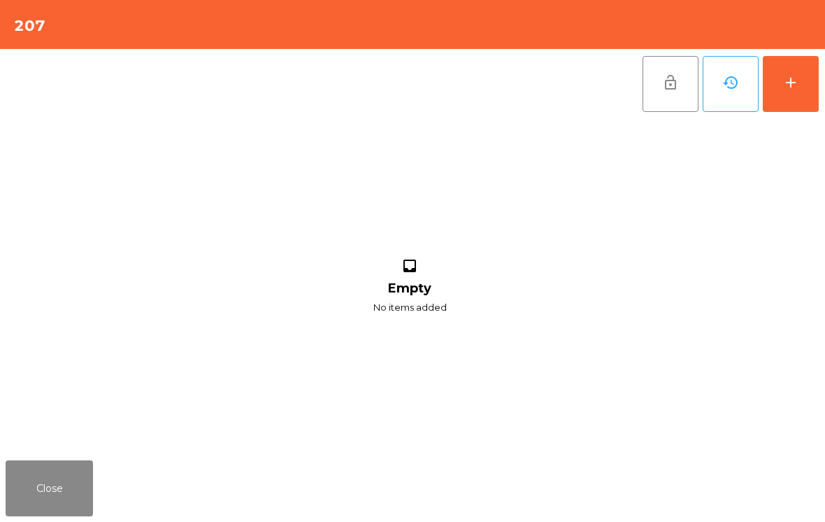
click at [797, 82] on div "add" at bounding box center [791, 82] width 17 height 17
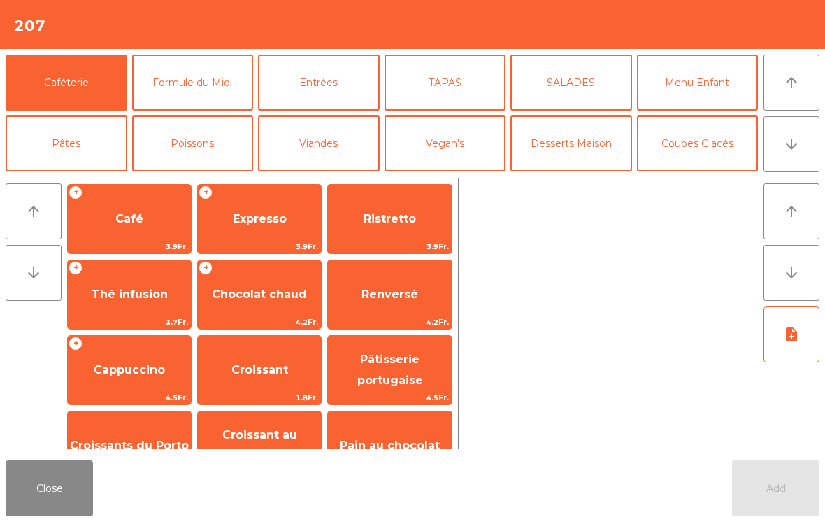
click at [256, 243] on span "3.9Fr." at bounding box center [259, 246] width 123 height 13
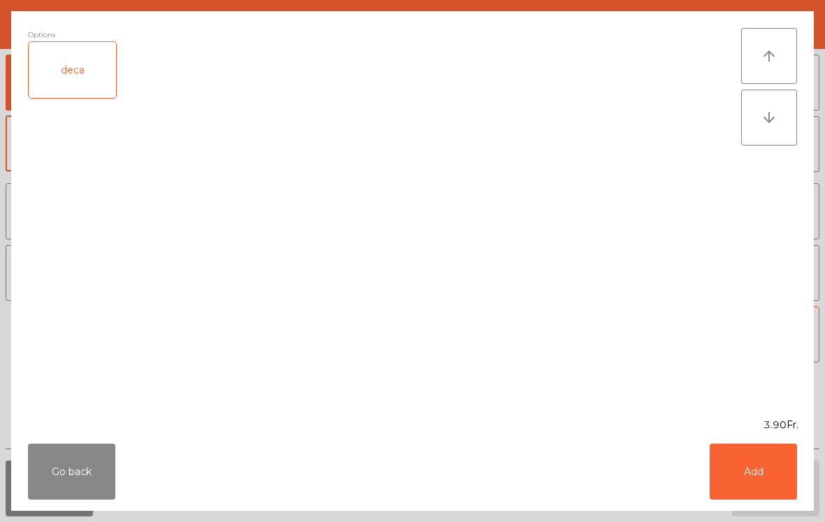
click at [750, 476] on button "Add" at bounding box center [753, 471] width 87 height 56
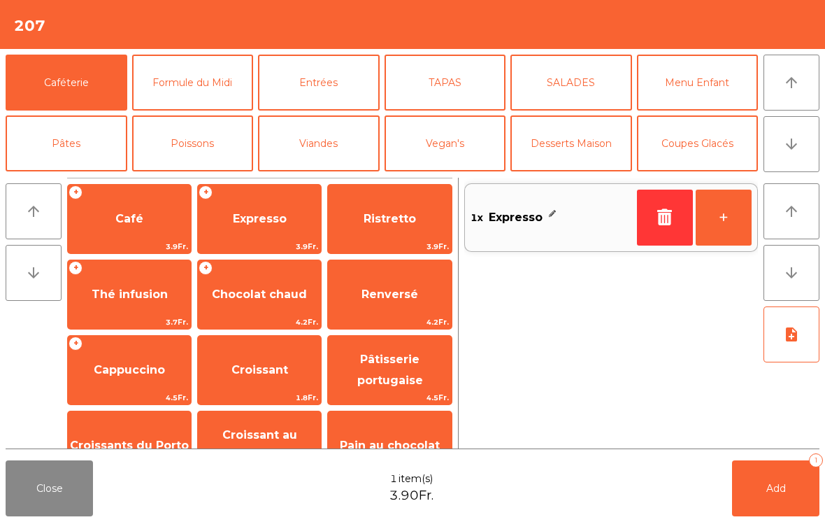
click at [749, 476] on button "Add 1" at bounding box center [775, 488] width 87 height 56
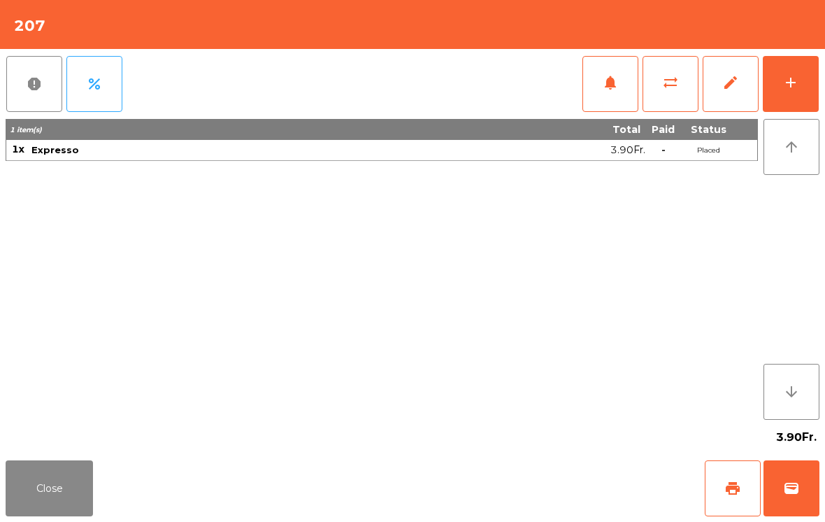
click at [36, 513] on button "Close" at bounding box center [49, 488] width 87 height 56
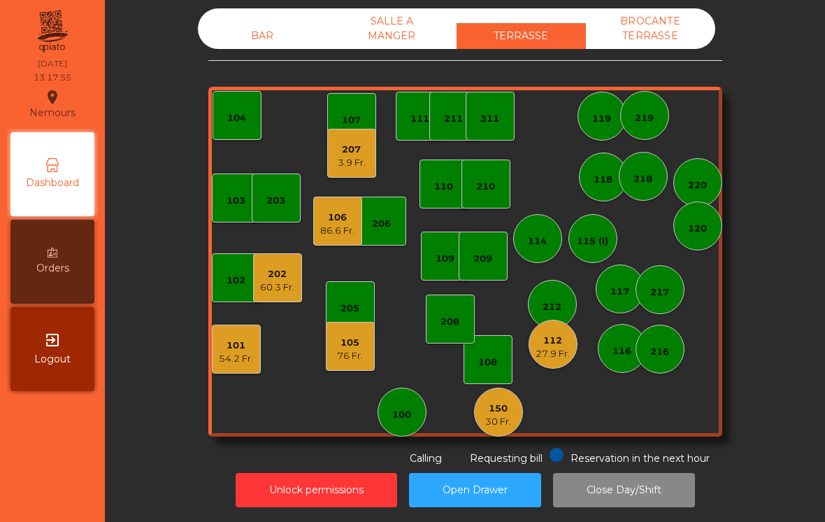
click at [340, 241] on div "106 86.6 Fr." at bounding box center [337, 221] width 49 height 49
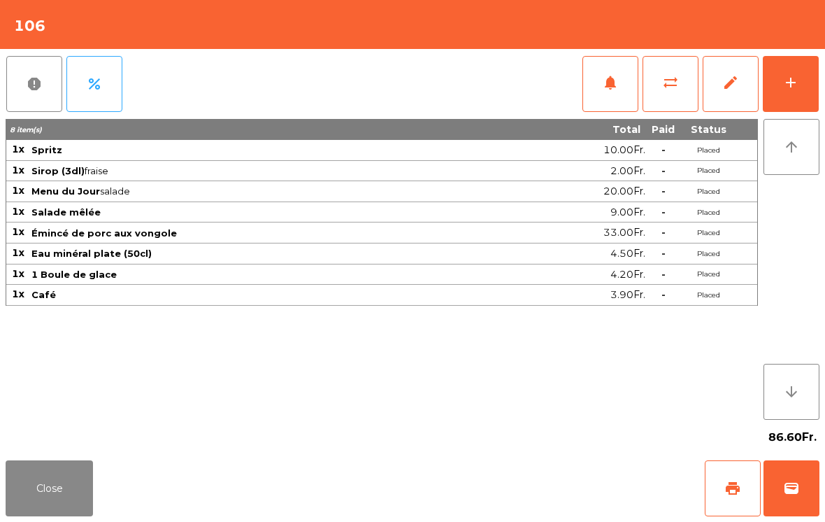
click at [51, 478] on button "Close" at bounding box center [49, 488] width 87 height 56
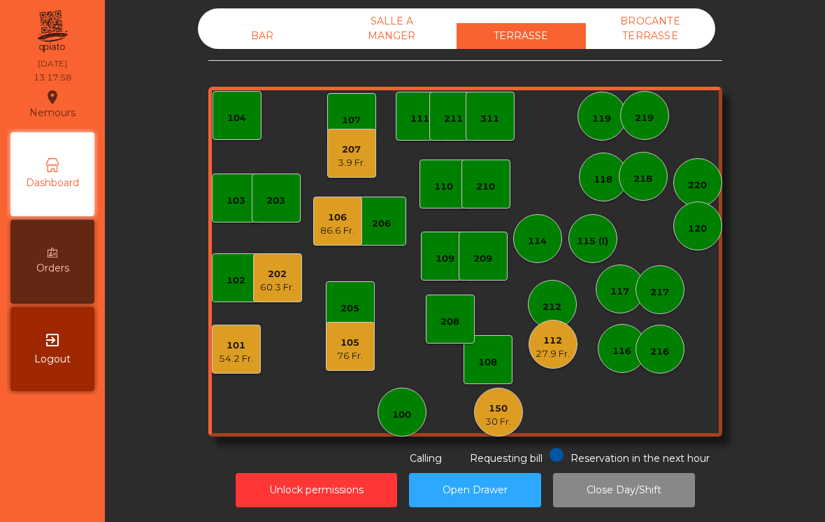
click at [257, 30] on div "BAR" at bounding box center [262, 36] width 129 height 26
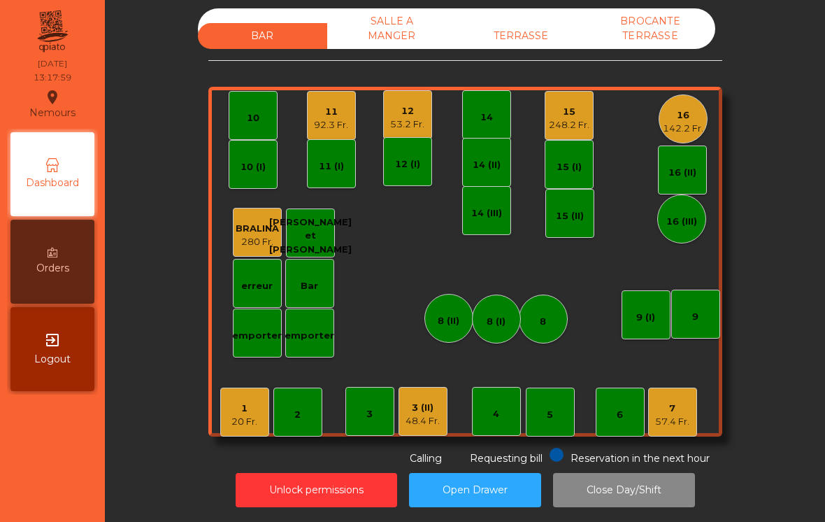
click at [250, 428] on div "1 20 Fr." at bounding box center [244, 412] width 49 height 49
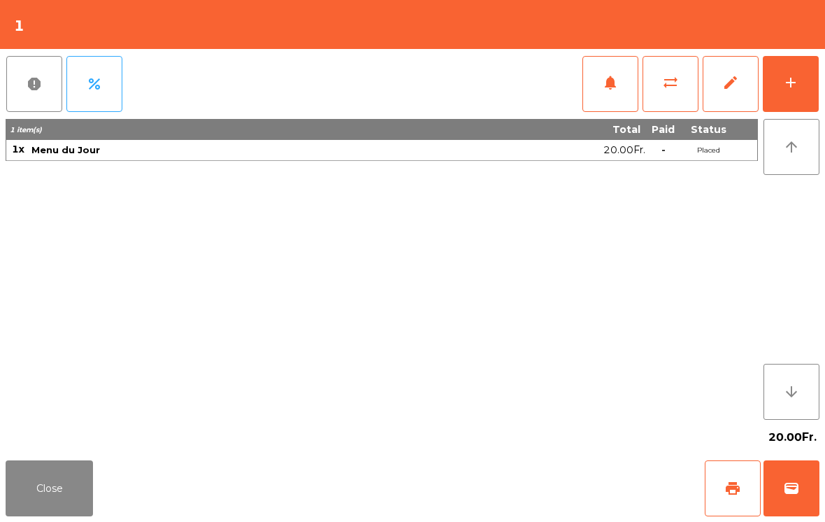
click at [790, 99] on button "add" at bounding box center [791, 84] width 56 height 56
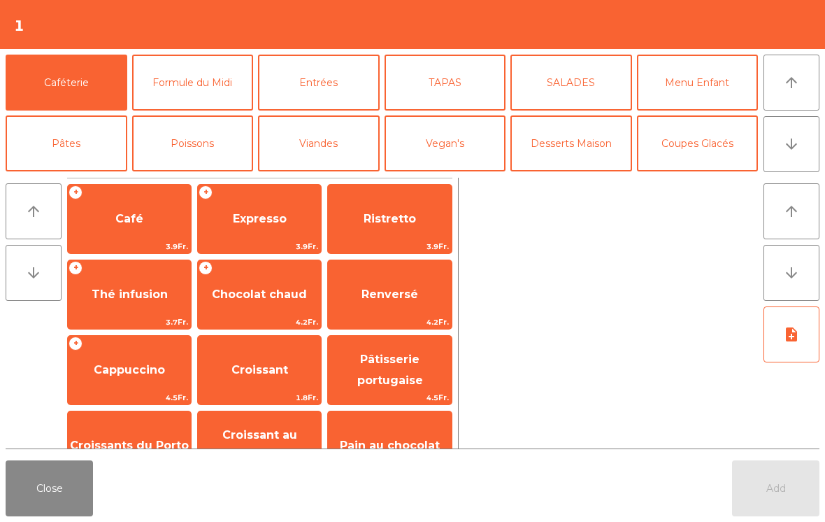
click at [800, 146] on button "arrow_downward" at bounding box center [792, 144] width 56 height 56
click at [696, 176] on button "Cocktails" at bounding box center [698, 204] width 122 height 56
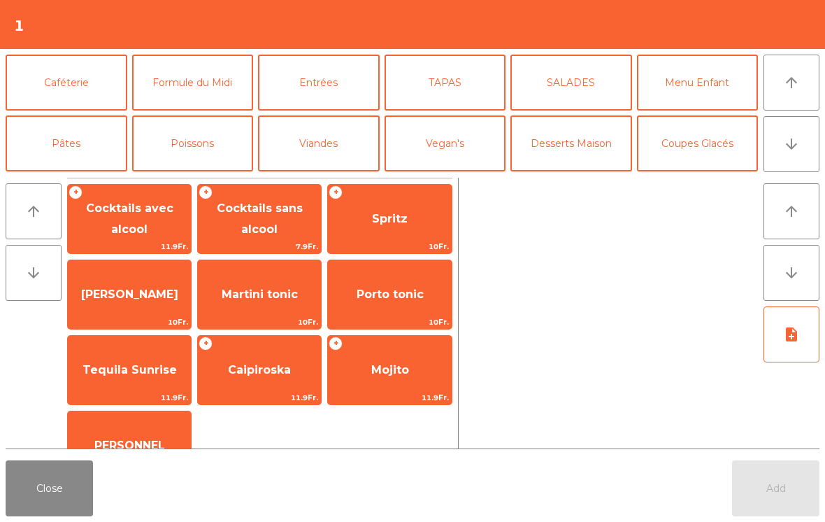
scroll to position [122, 0]
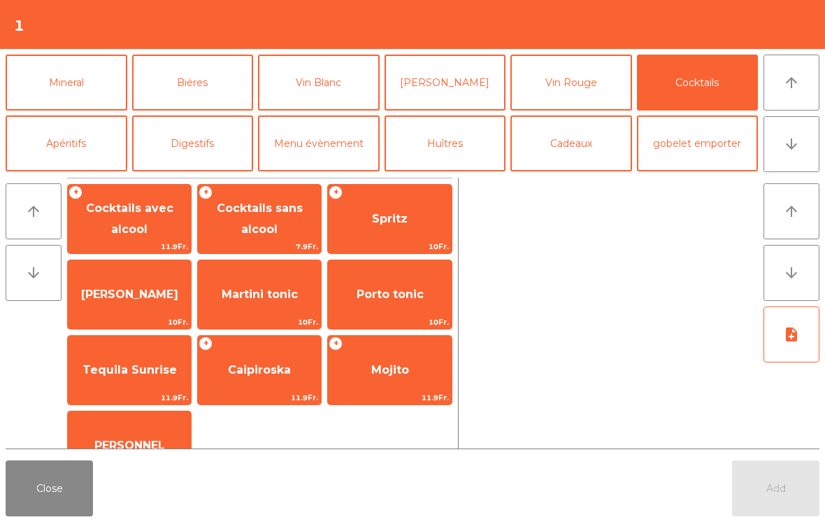
click at [130, 306] on span "[PERSON_NAME]" at bounding box center [129, 295] width 123 height 38
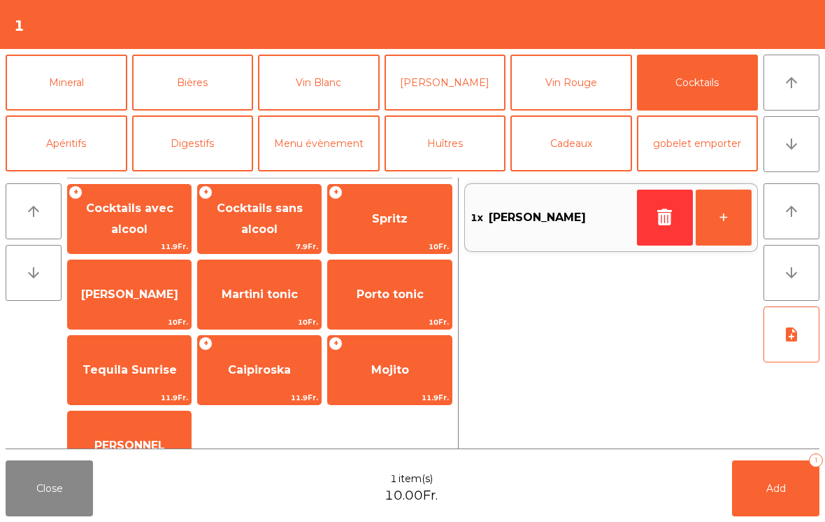
click at [781, 488] on span "Add" at bounding box center [777, 488] width 20 height 13
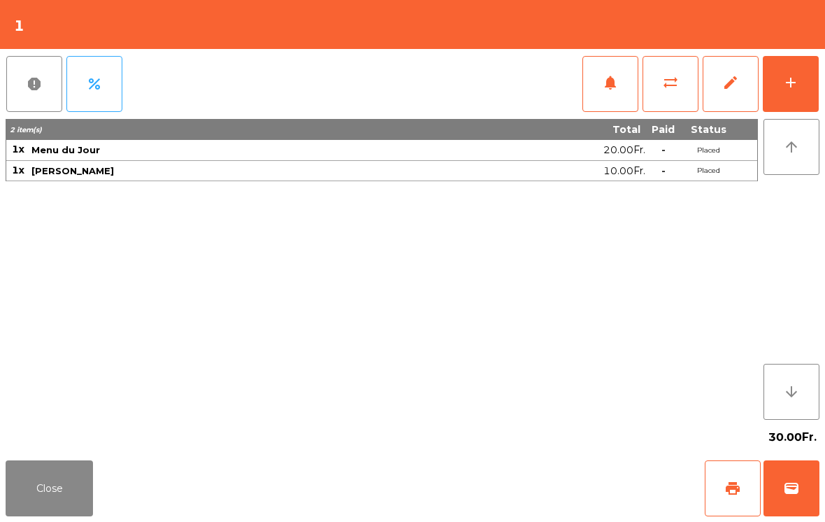
click at [53, 491] on button "Close" at bounding box center [49, 488] width 87 height 56
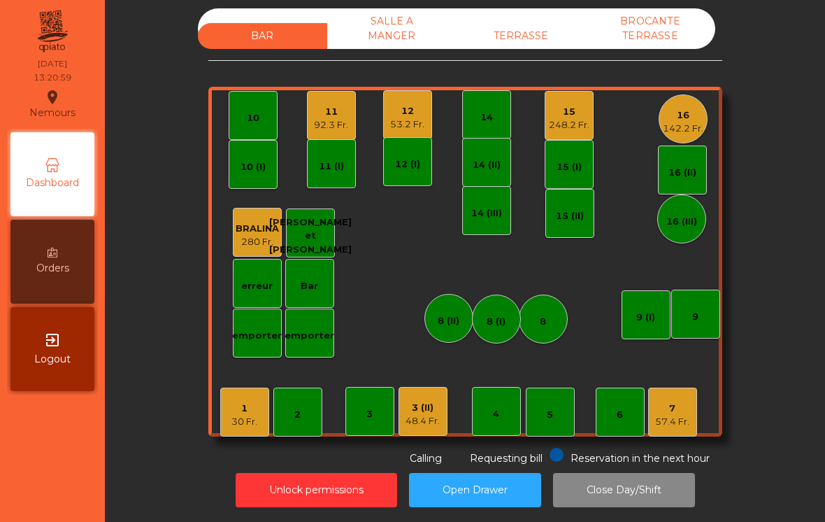
click at [456, 402] on div "1 30 Fr. 2 3 4 5 6 7 57.4 Fr. 8 9 10 11 92.3 Fr. 12 53.2 Fr. 14 15 248.2 Fr. 16…" at bounding box center [465, 262] width 514 height 350
click at [433, 392] on div "3 (II) 48.4 Fr." at bounding box center [423, 411] width 49 height 49
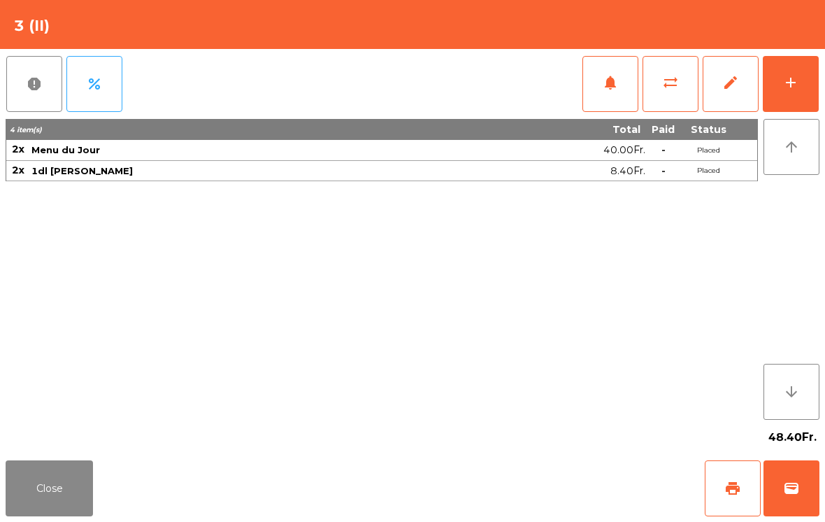
click at [808, 87] on button "add" at bounding box center [791, 84] width 56 height 56
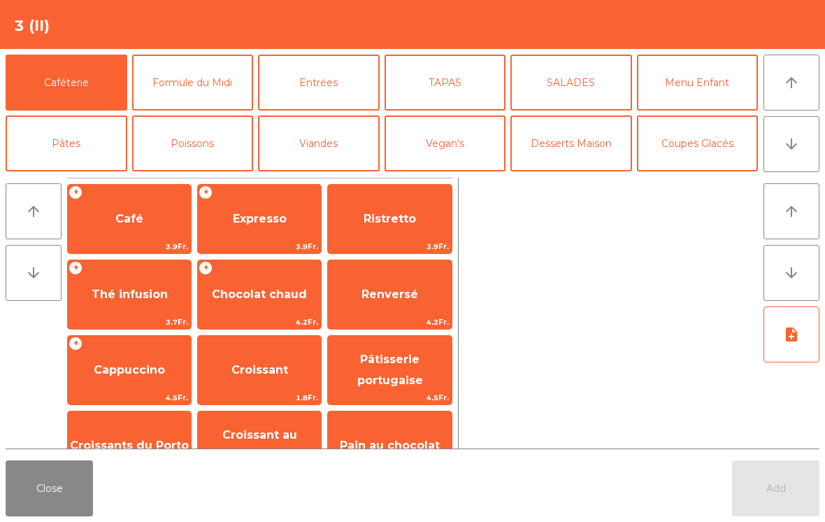
click at [155, 222] on span "Café" at bounding box center [129, 219] width 123 height 38
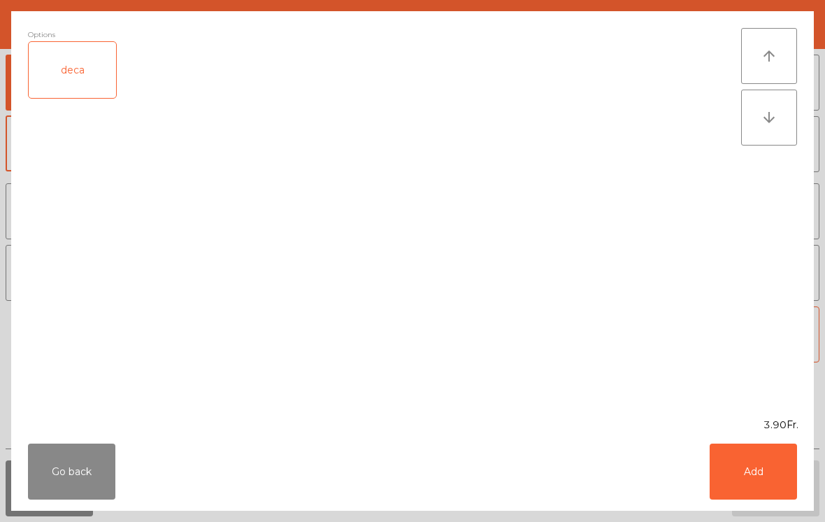
click at [751, 473] on button "Add" at bounding box center [753, 471] width 87 height 56
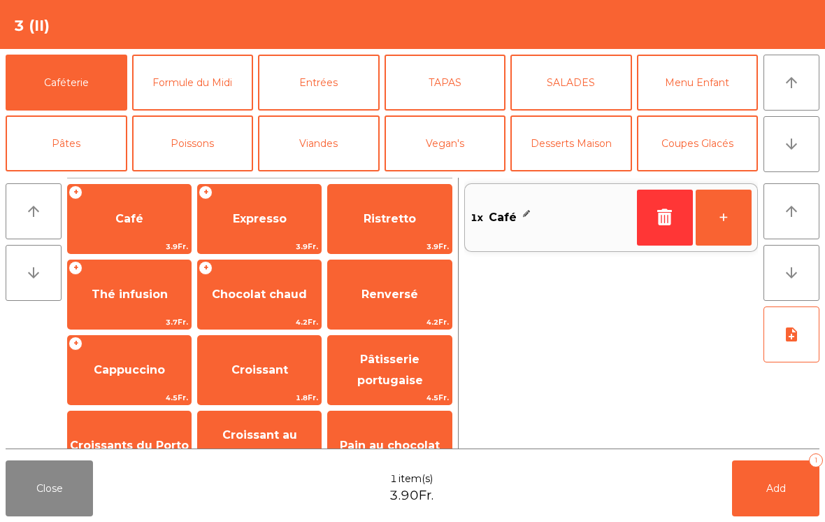
click at [278, 230] on span "Expresso" at bounding box center [259, 219] width 123 height 38
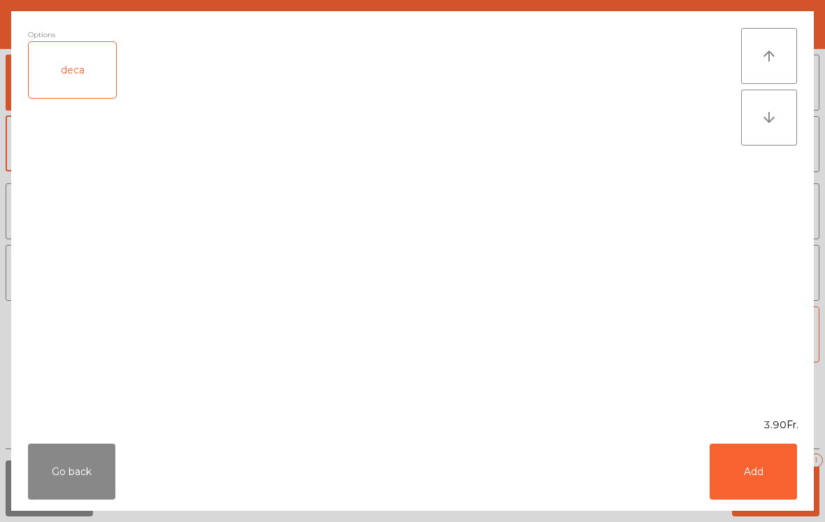
click at [741, 483] on button "Add" at bounding box center [753, 471] width 87 height 56
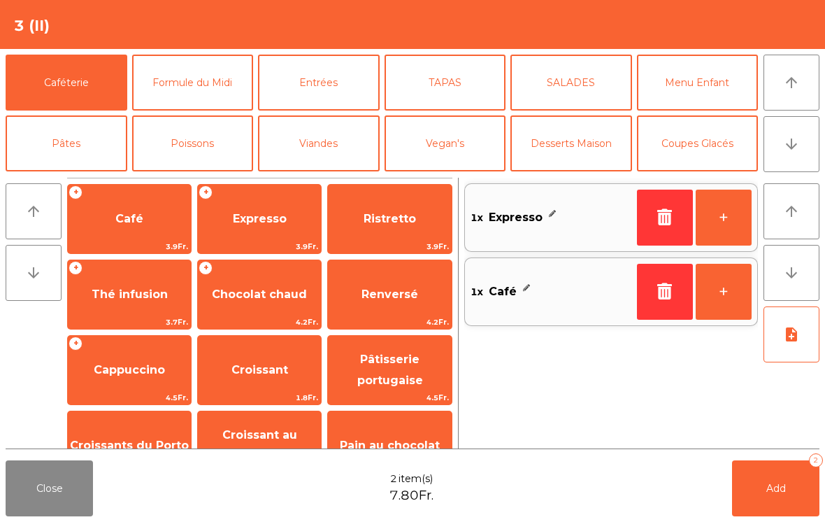
click at [778, 495] on button "Add 2" at bounding box center [775, 488] width 87 height 56
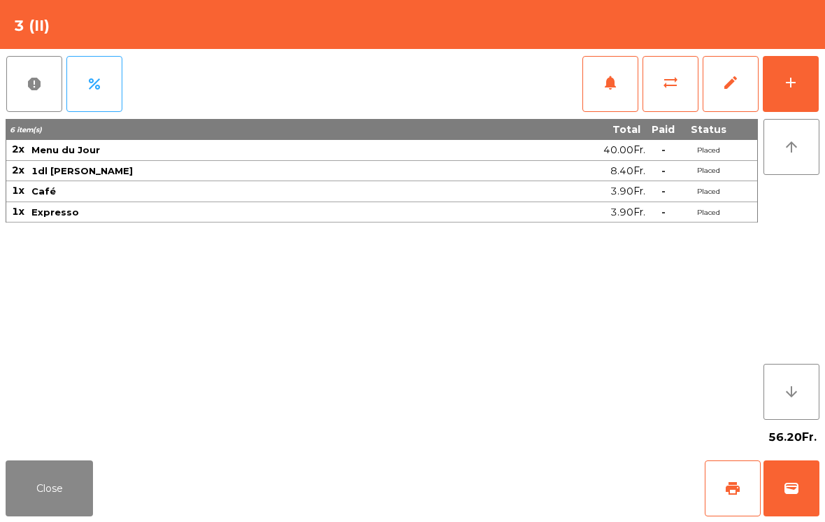
click at [70, 476] on button "Close" at bounding box center [49, 488] width 87 height 56
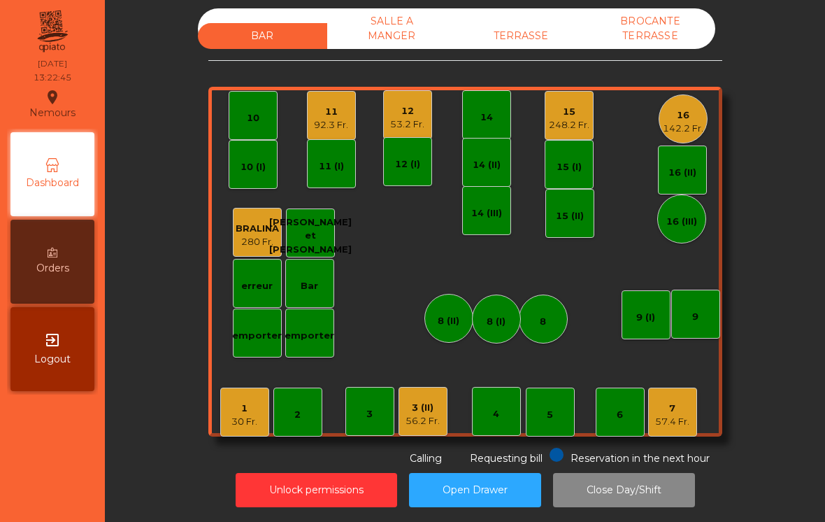
click at [540, 41] on div "TERRASSE" at bounding box center [521, 36] width 129 height 26
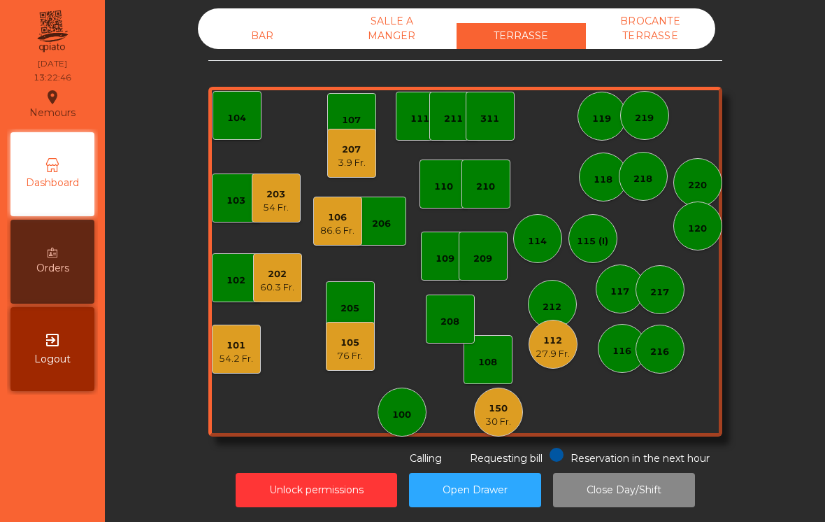
click at [245, 365] on div "101 54.2 Fr." at bounding box center [236, 349] width 49 height 49
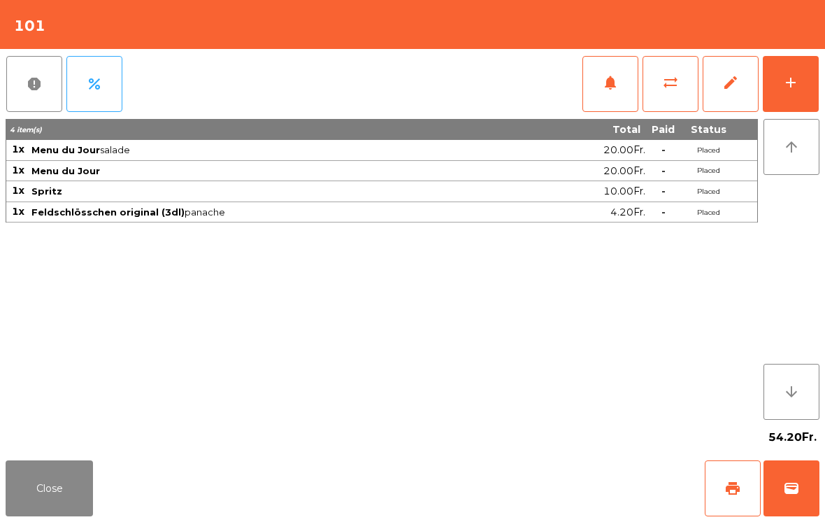
click at [783, 98] on button "add" at bounding box center [791, 84] width 56 height 56
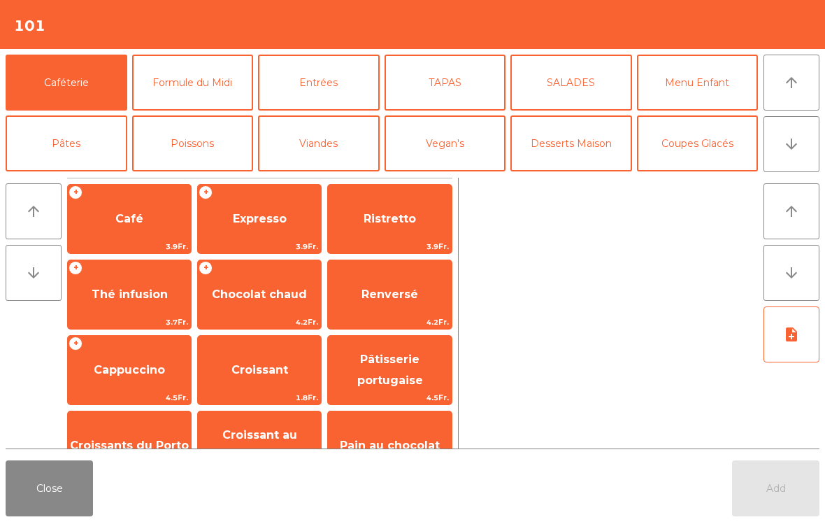
click at [275, 223] on span "Expresso" at bounding box center [260, 218] width 54 height 13
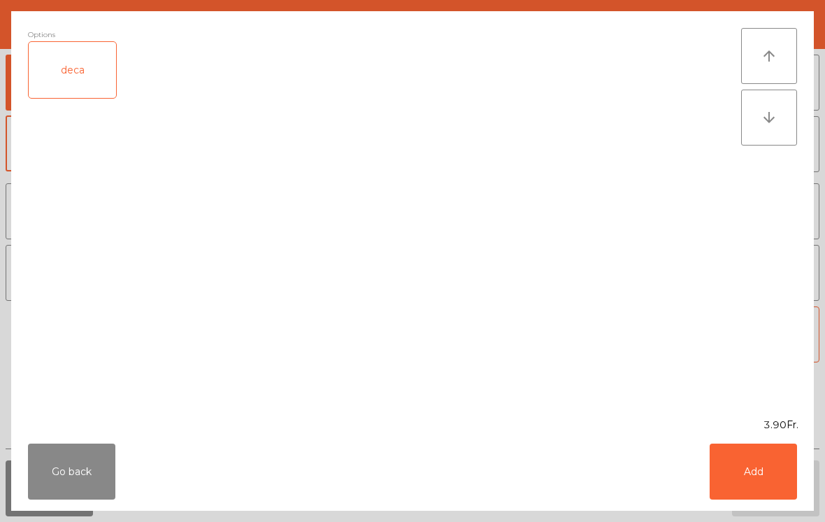
click at [757, 452] on button "Add" at bounding box center [753, 471] width 87 height 56
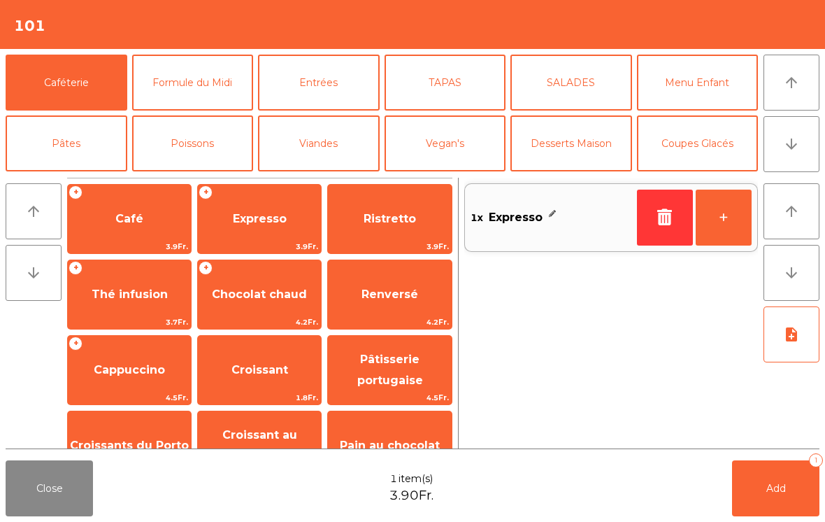
click at [779, 485] on span "Add" at bounding box center [777, 488] width 20 height 13
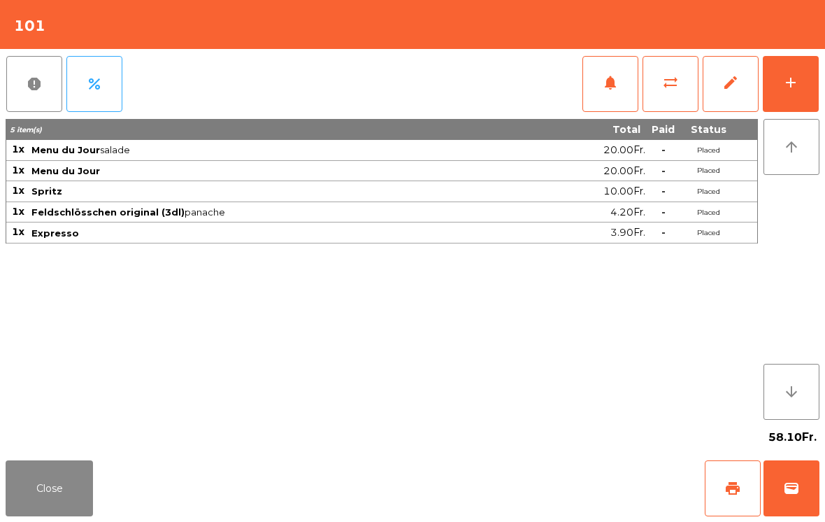
click at [8, 471] on button "Close" at bounding box center [49, 488] width 87 height 56
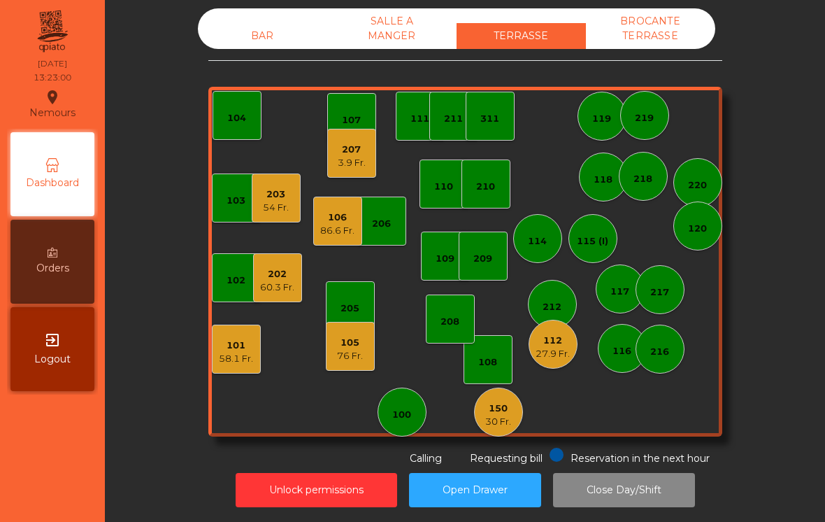
click at [234, 32] on div "BAR" at bounding box center [262, 36] width 129 height 26
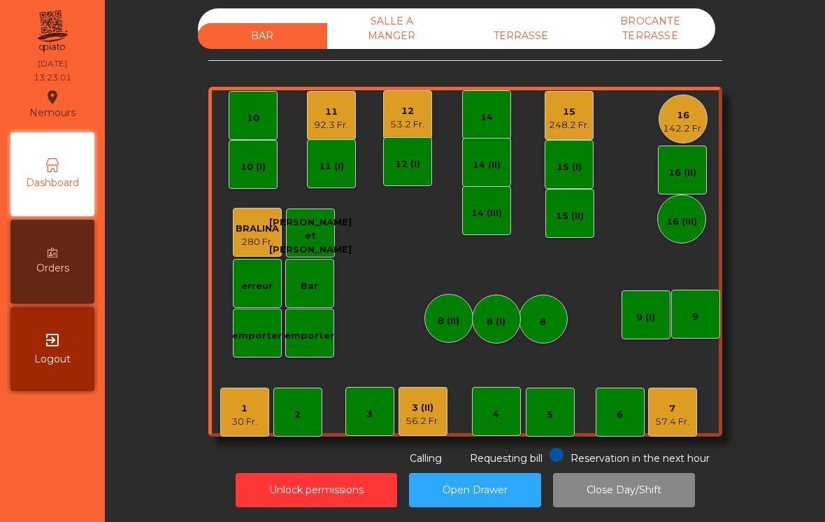
click at [329, 120] on div "92.3 Fr." at bounding box center [331, 125] width 34 height 14
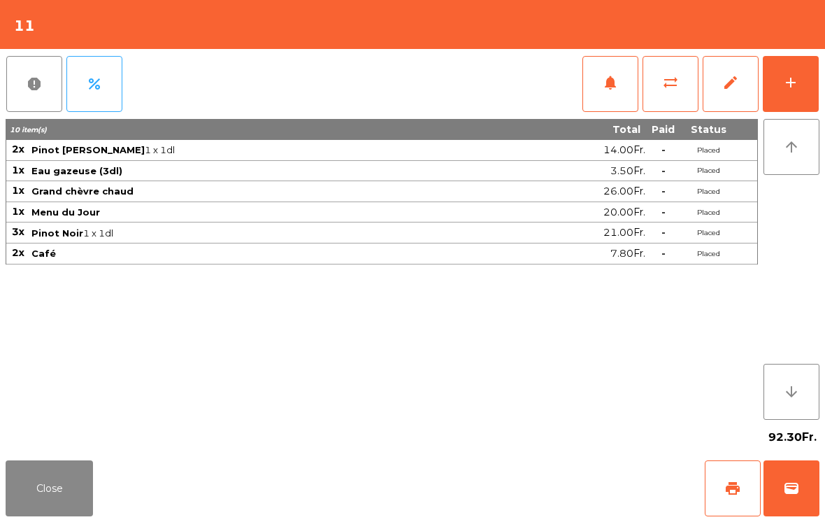
click at [725, 491] on span "print" at bounding box center [733, 488] width 17 height 17
click at [789, 487] on span "wallet" at bounding box center [791, 488] width 17 height 17
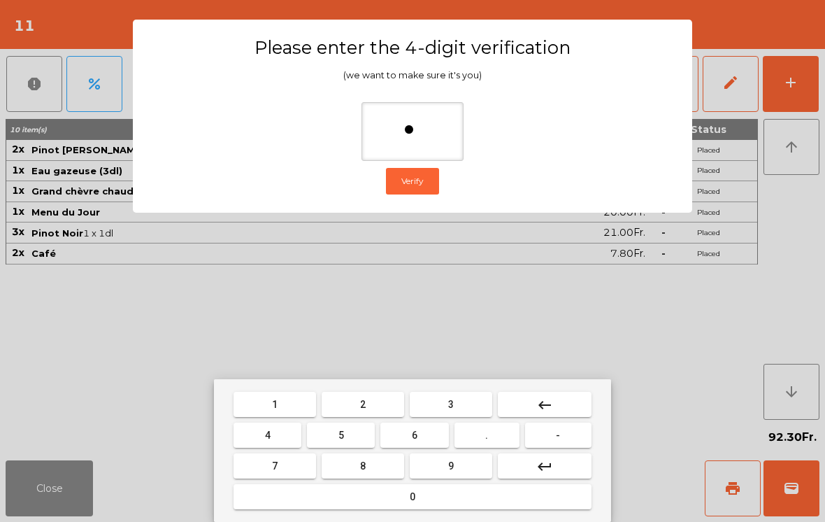
type input "**"
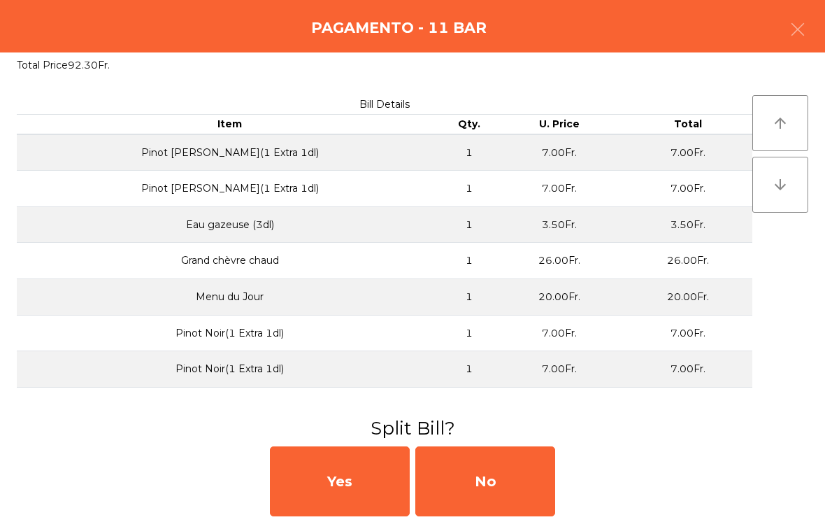
click at [492, 498] on div "No" at bounding box center [486, 481] width 140 height 70
click at [495, 496] on div "MB" at bounding box center [486, 481] width 140 height 70
click at [484, 491] on div "No" at bounding box center [486, 481] width 140 height 70
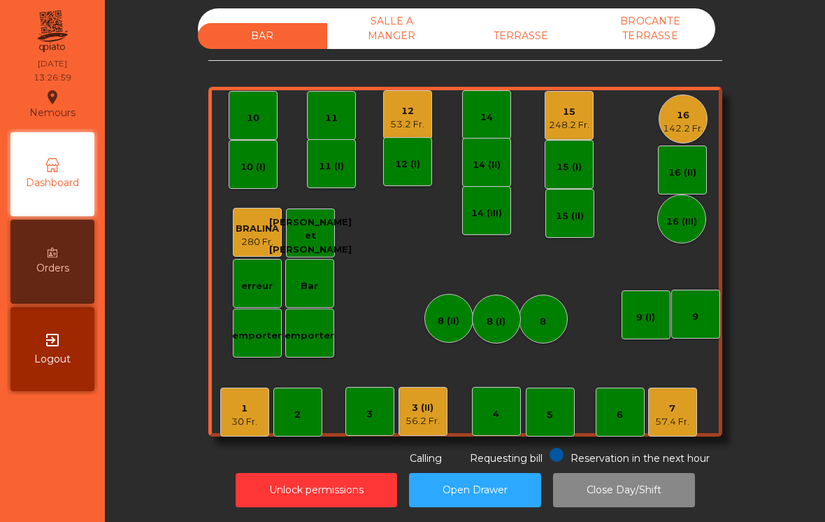
click at [523, 42] on div "TERRASSE" at bounding box center [521, 36] width 129 height 26
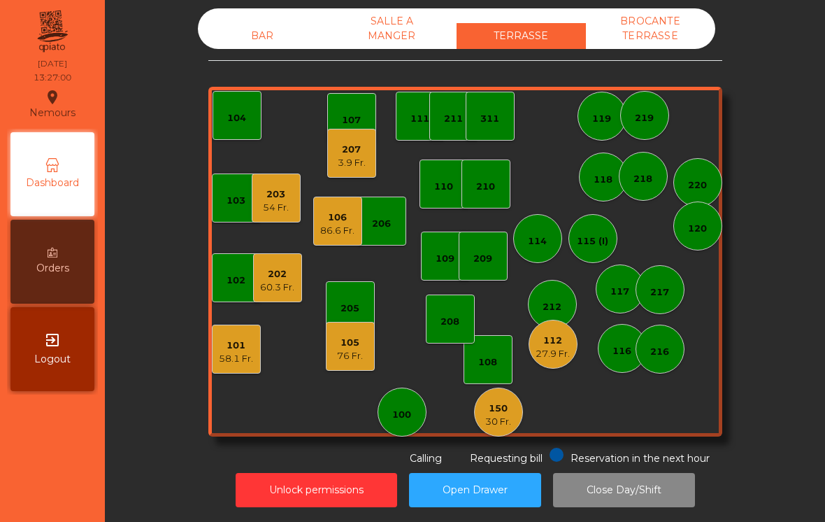
click at [274, 280] on div "202" at bounding box center [277, 274] width 34 height 14
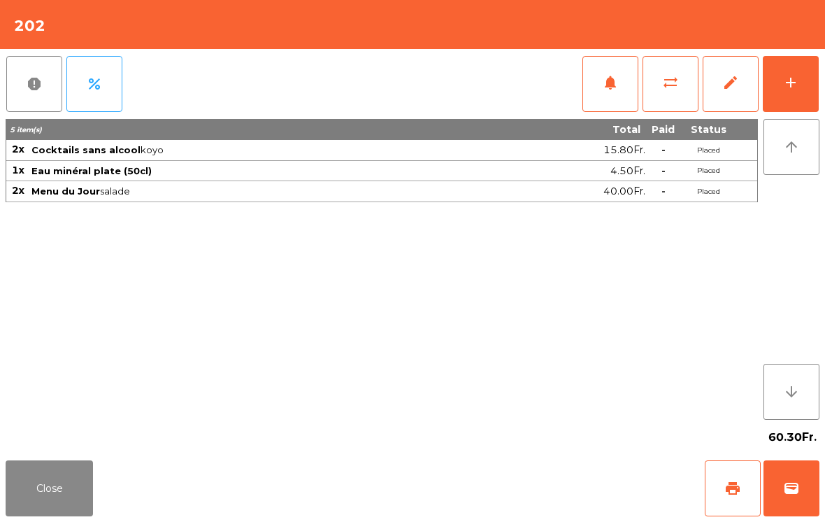
click at [799, 92] on button "add" at bounding box center [791, 84] width 56 height 56
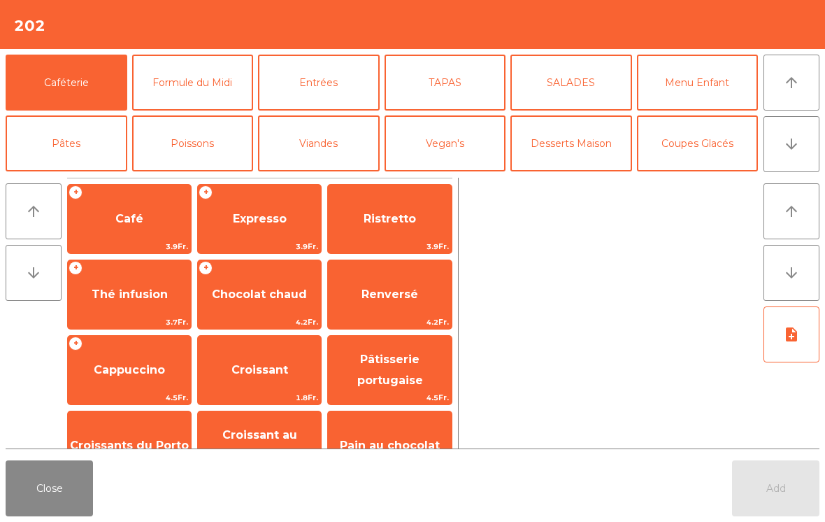
click at [255, 227] on span "Expresso" at bounding box center [259, 219] width 123 height 38
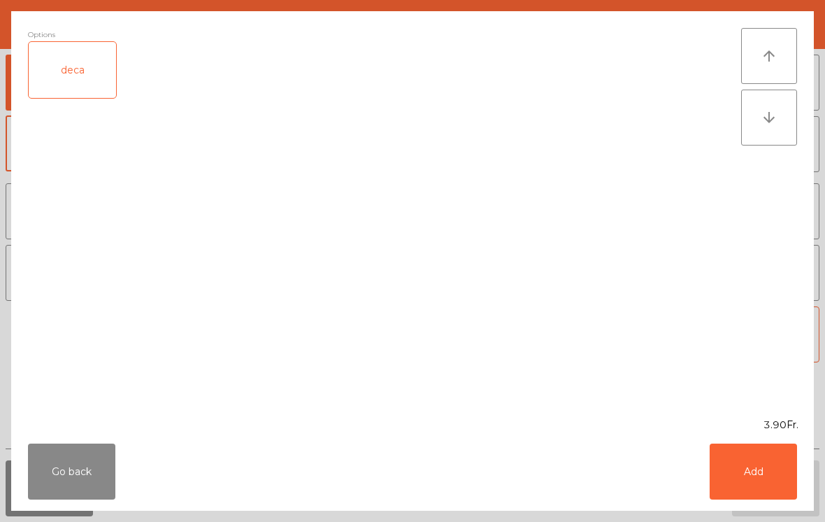
click at [772, 473] on button "Add" at bounding box center [753, 471] width 87 height 56
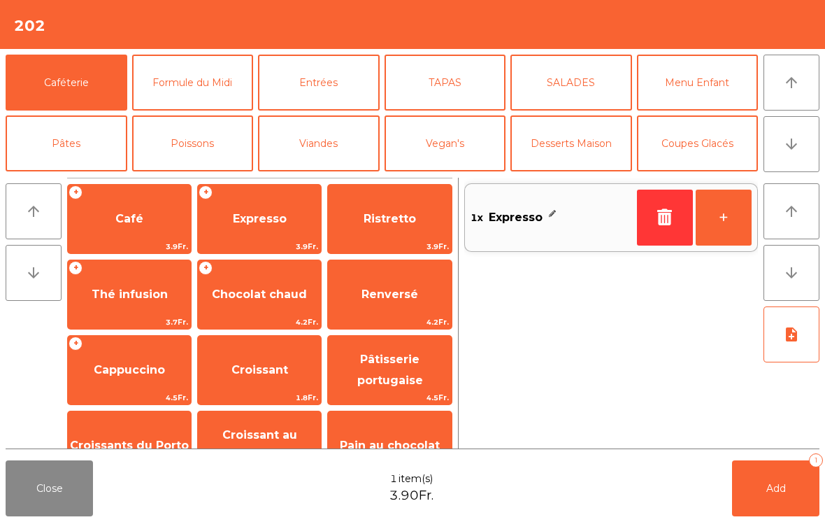
click at [772, 473] on button "Add 1" at bounding box center [775, 488] width 87 height 56
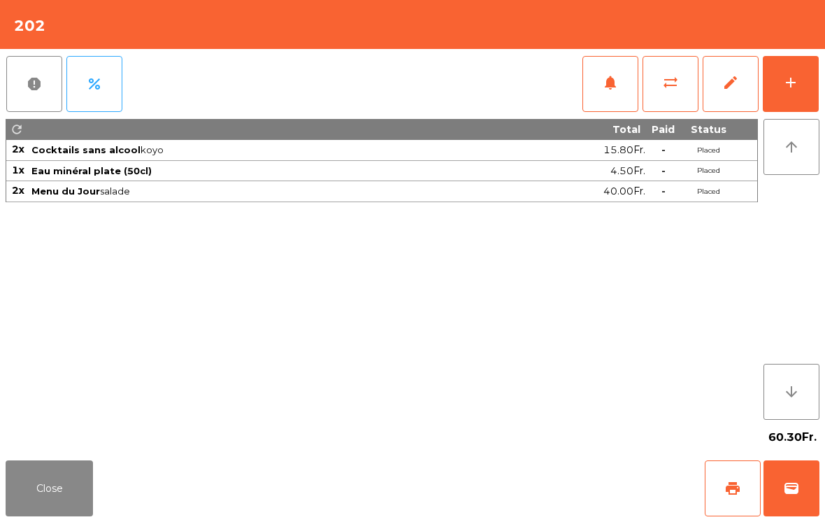
click at [62, 483] on button "Close" at bounding box center [49, 488] width 87 height 56
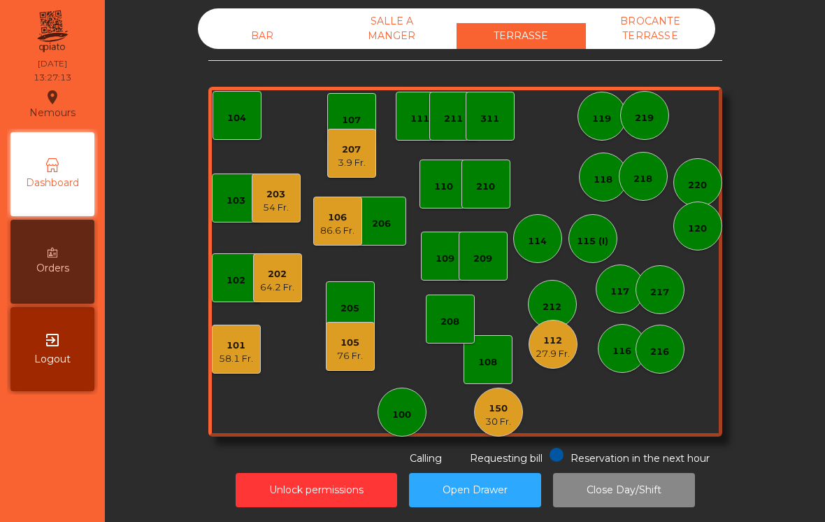
click at [340, 218] on div "106" at bounding box center [337, 218] width 34 height 14
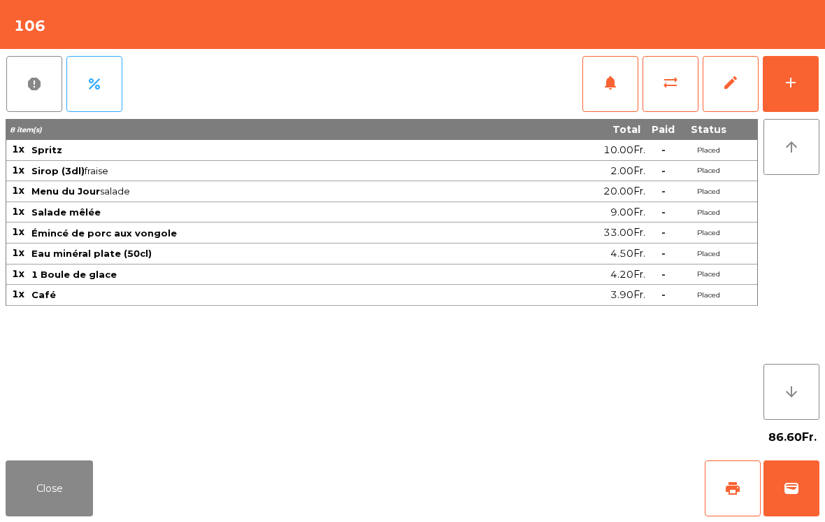
click at [28, 499] on button "Close" at bounding box center [49, 488] width 87 height 56
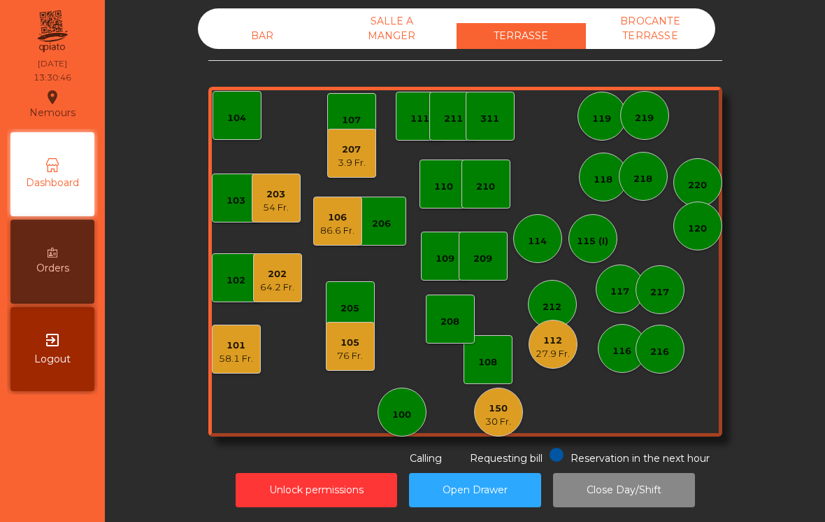
click at [248, 8] on div "BAR SALLE A MANGER TERRASSE BROCANTE TERRASSE" at bounding box center [457, 28] width 518 height 41
click at [289, 24] on div "BAR" at bounding box center [262, 36] width 129 height 26
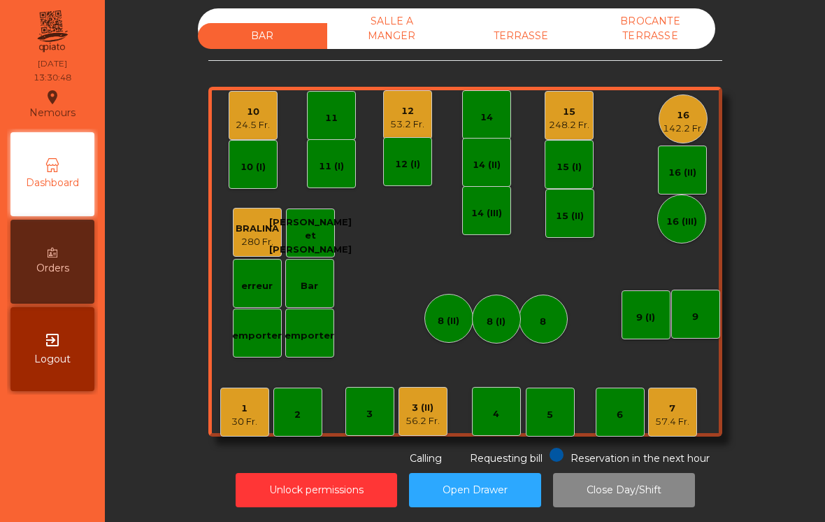
click at [262, 411] on div "1 30 Fr." at bounding box center [244, 412] width 49 height 49
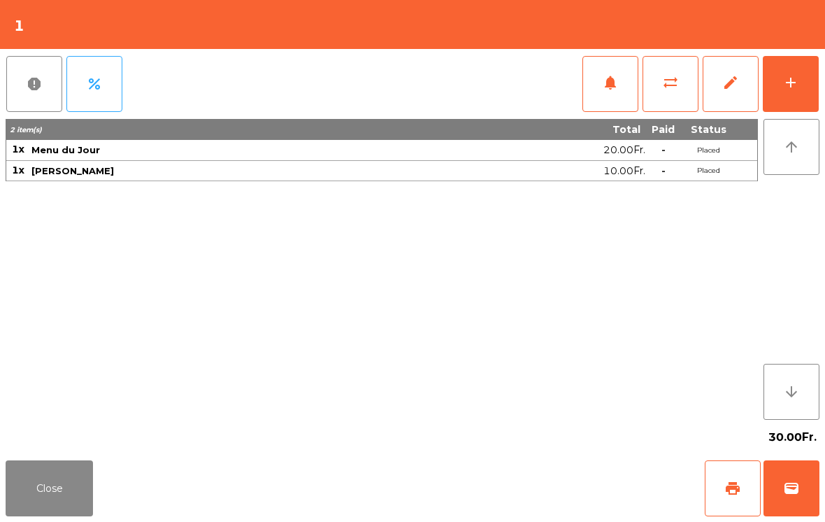
click at [604, 94] on button "notifications" at bounding box center [611, 84] width 56 height 56
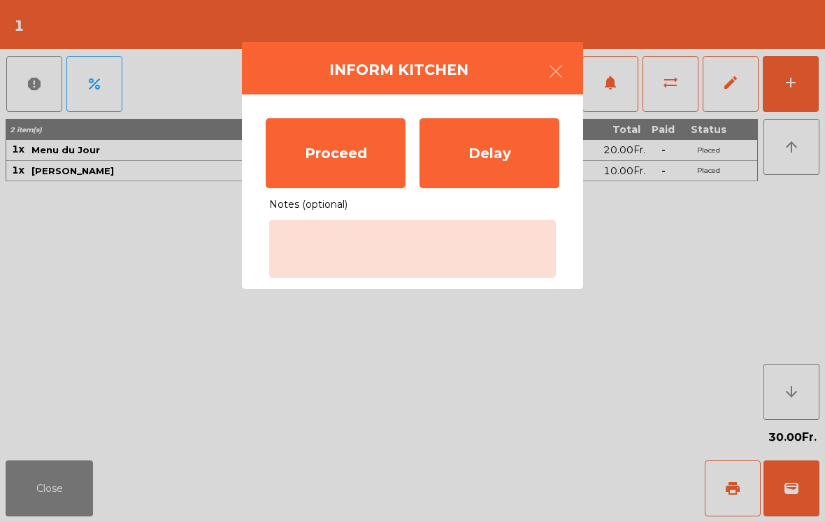
click at [378, 157] on div "Proceed" at bounding box center [336, 153] width 140 height 70
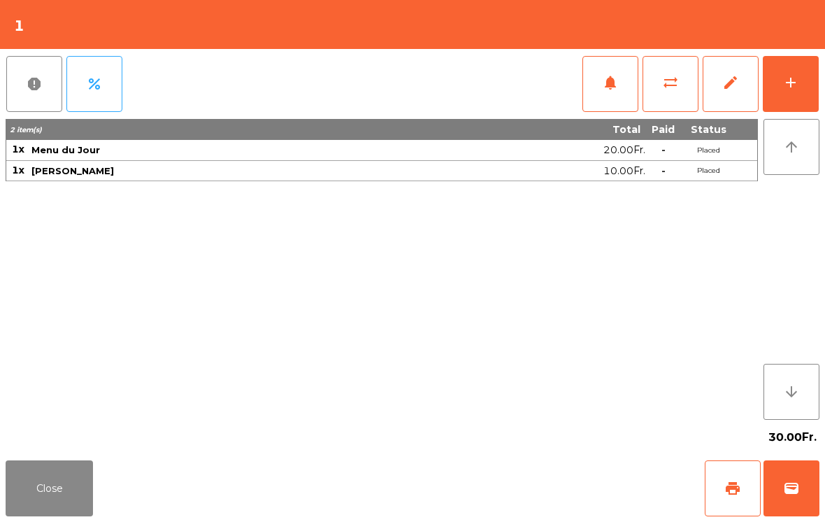
click at [20, 485] on button "Close" at bounding box center [49, 488] width 87 height 56
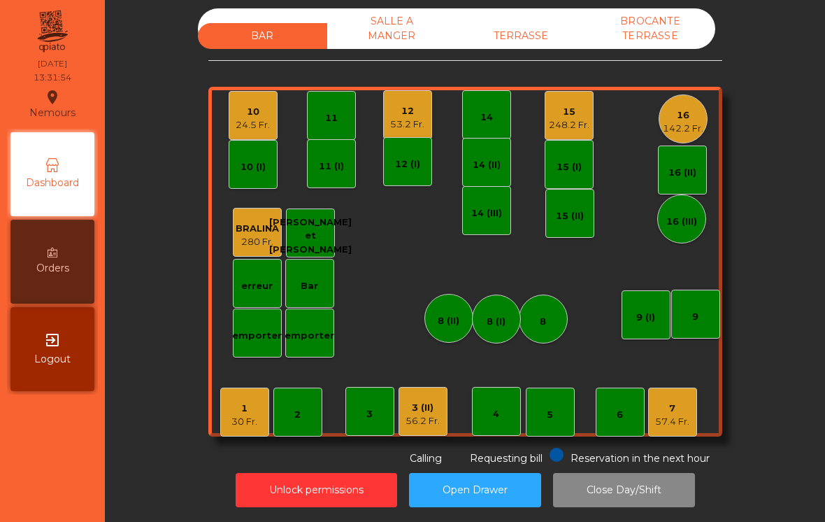
scroll to position [-9, 0]
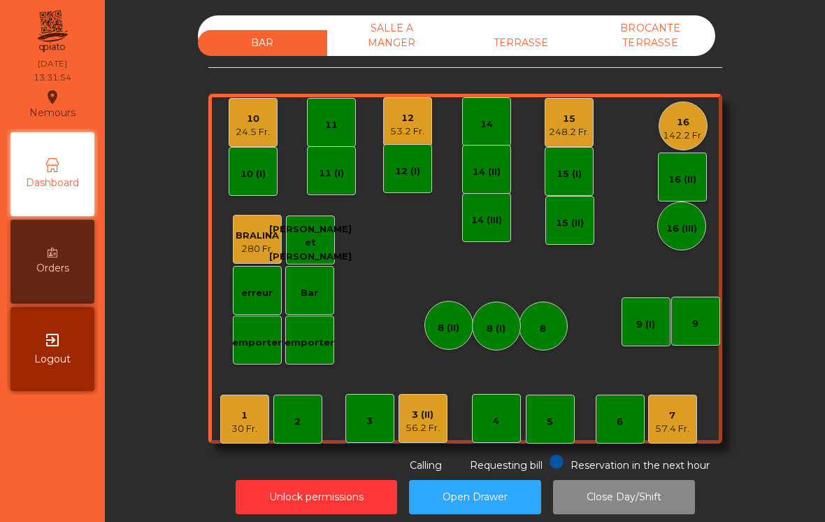
click at [573, 134] on div "248.2 Fr." at bounding box center [569, 132] width 41 height 14
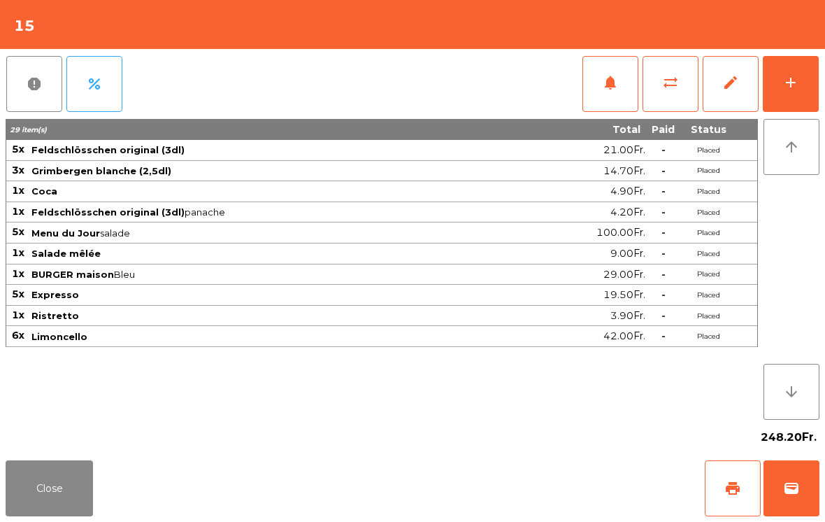
scroll to position [0, 0]
click at [730, 509] on button "print" at bounding box center [733, 488] width 56 height 56
click at [31, 492] on button "Close" at bounding box center [49, 488] width 87 height 56
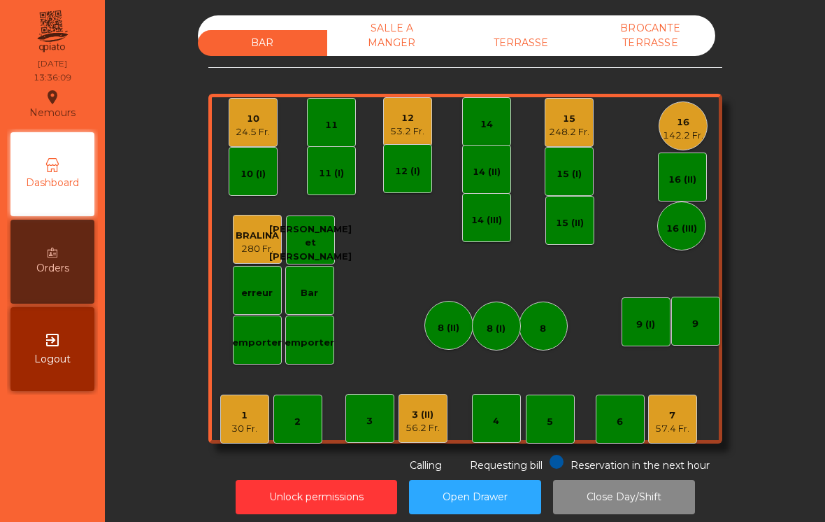
click at [260, 138] on div "24.5 Fr." at bounding box center [253, 132] width 34 height 14
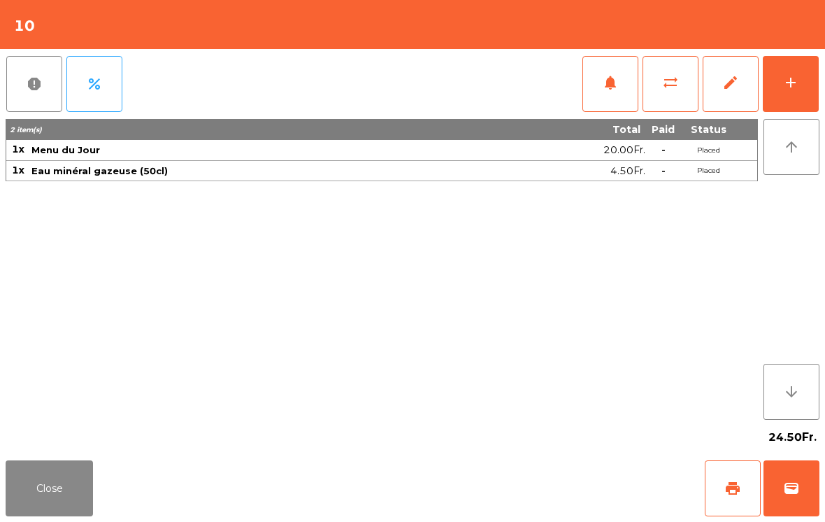
click at [599, 95] on button "notifications" at bounding box center [611, 84] width 56 height 56
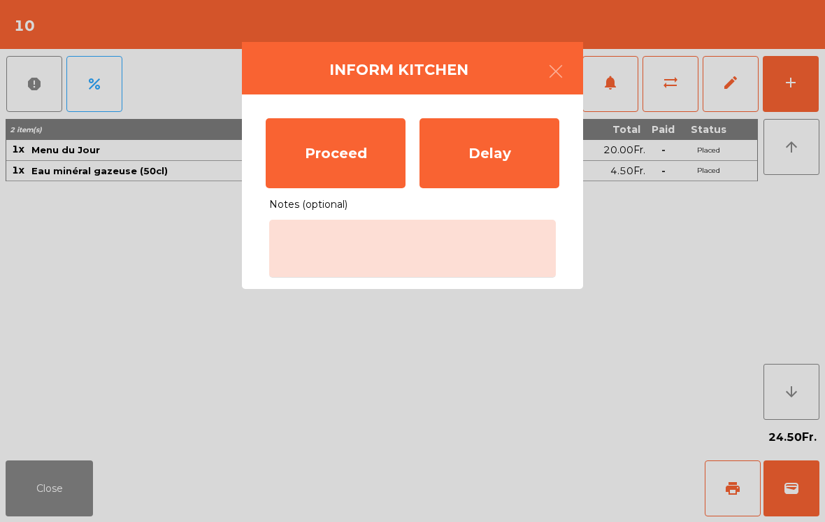
click at [323, 146] on div "Proceed" at bounding box center [336, 153] width 140 height 70
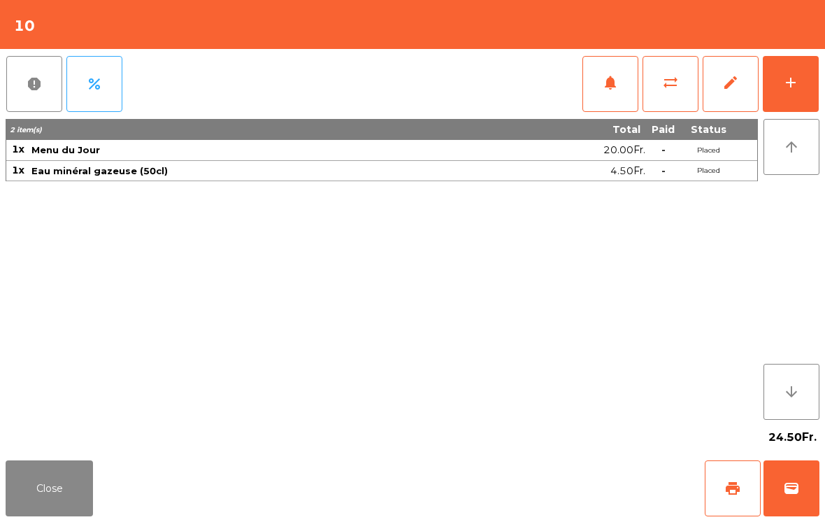
click at [69, 497] on button "Close" at bounding box center [49, 488] width 87 height 56
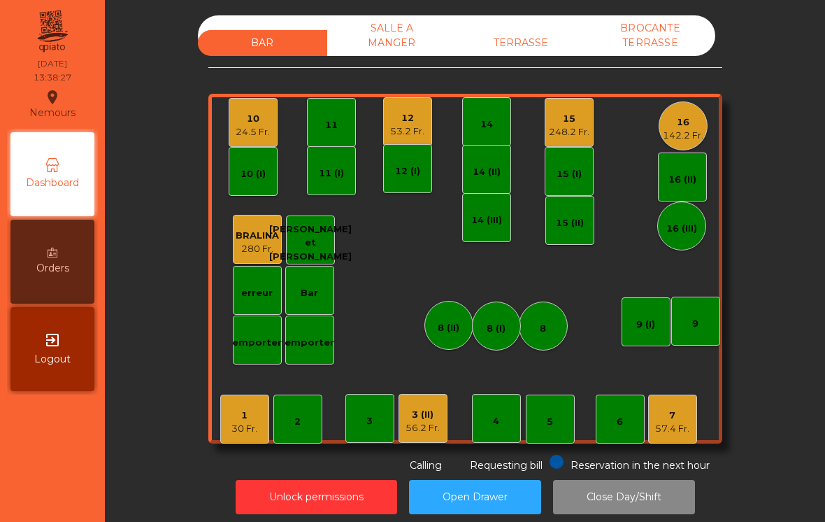
click at [559, 45] on div "TERRASSE" at bounding box center [521, 43] width 129 height 26
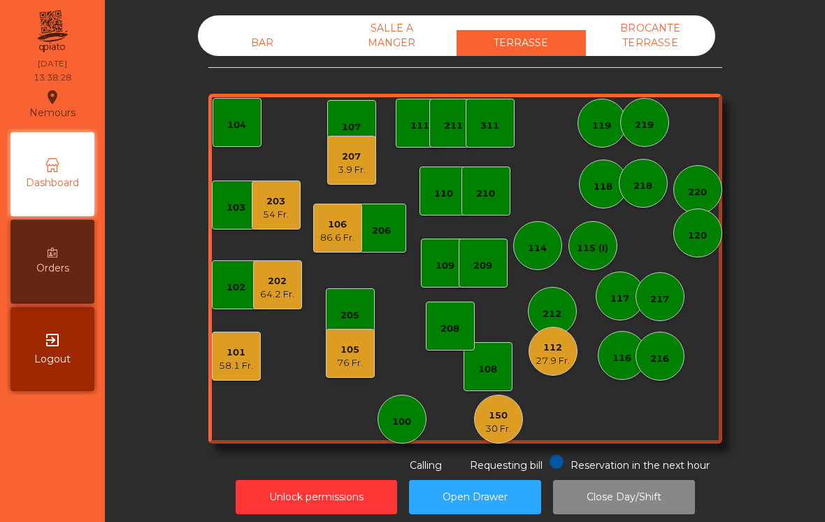
click at [352, 350] on div "105" at bounding box center [350, 350] width 26 height 14
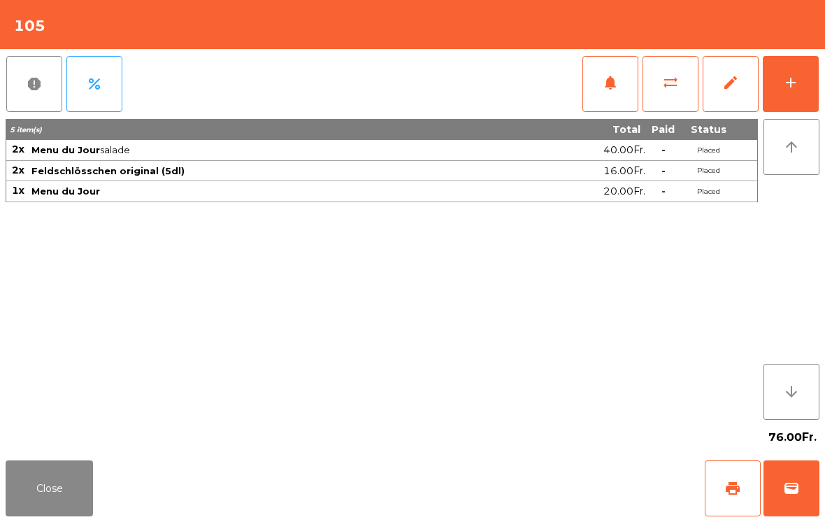
click at [783, 106] on button "add" at bounding box center [791, 84] width 56 height 56
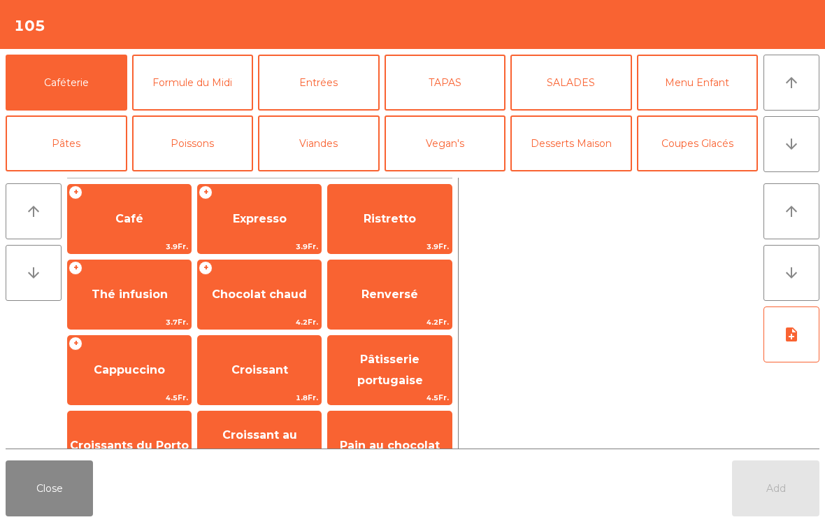
click at [267, 234] on span "Expresso" at bounding box center [259, 219] width 123 height 38
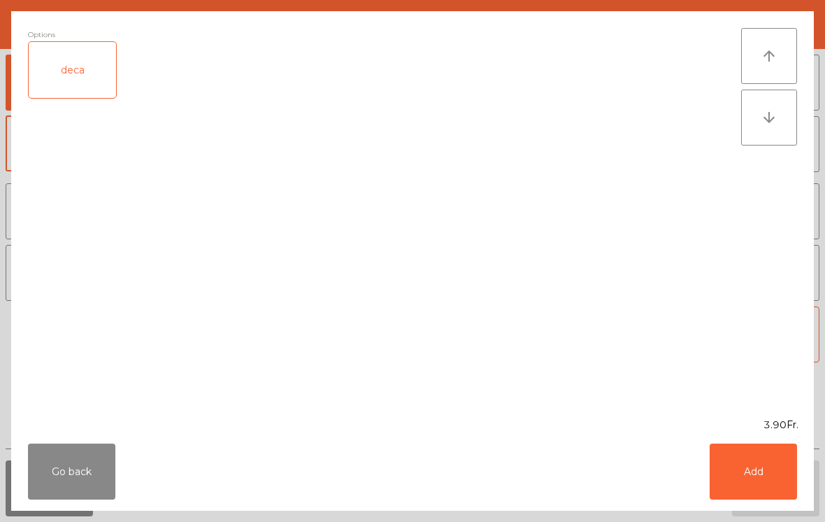
click at [748, 488] on button "Add" at bounding box center [753, 471] width 87 height 56
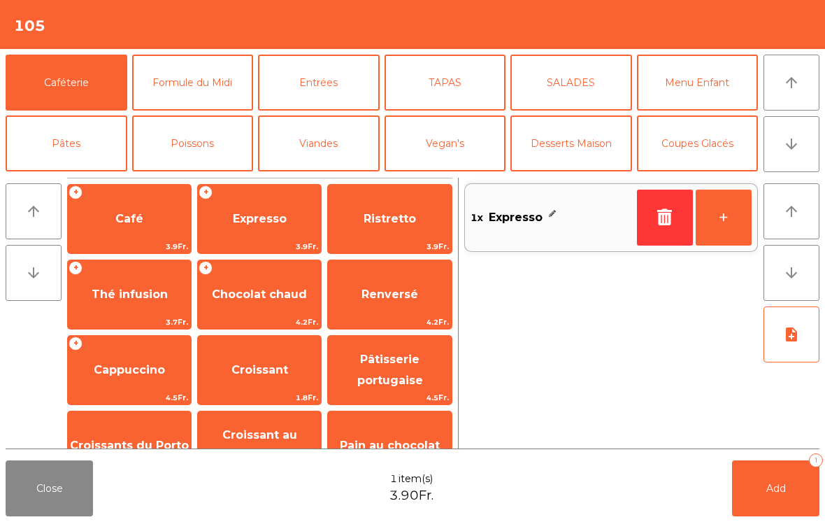
click at [779, 502] on button "Add 1" at bounding box center [775, 488] width 87 height 56
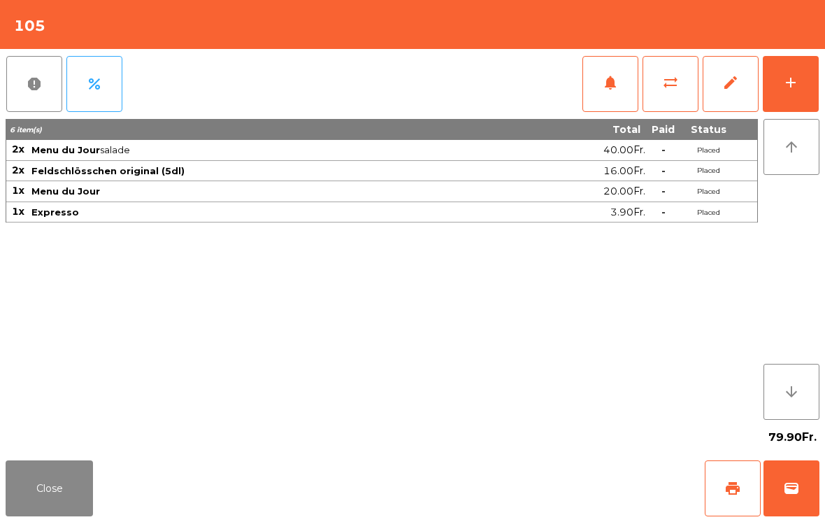
click at [65, 488] on button "Close" at bounding box center [49, 488] width 87 height 56
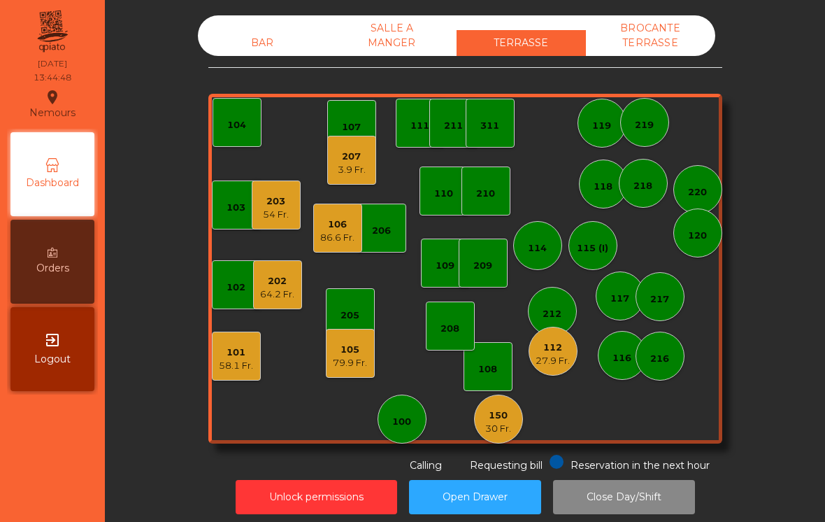
click at [352, 367] on div "79.9 Fr." at bounding box center [350, 363] width 34 height 14
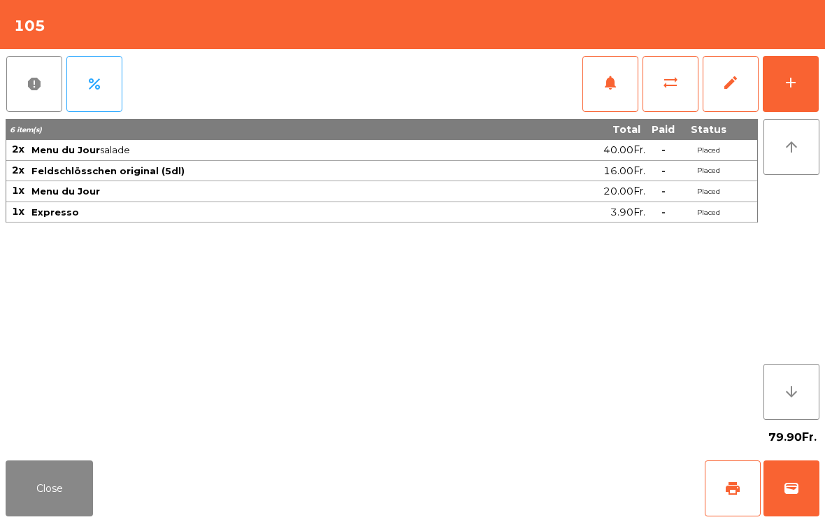
click at [816, 493] on button "wallet" at bounding box center [792, 488] width 56 height 56
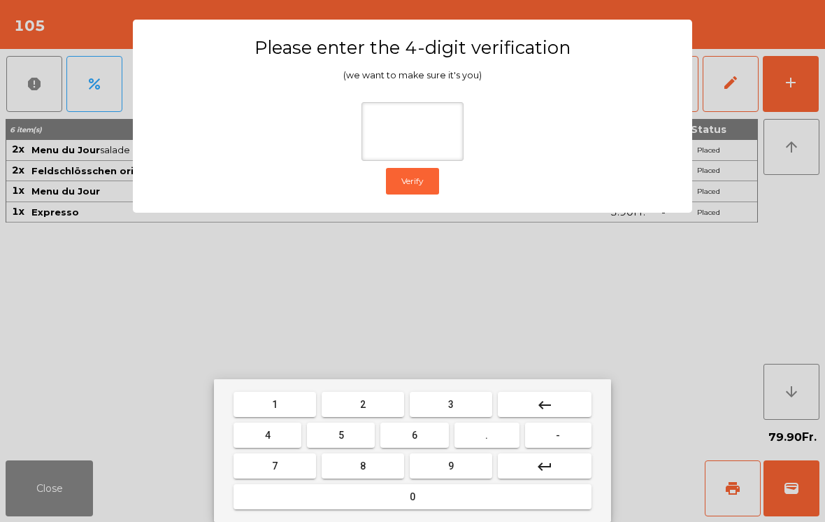
type input "*"
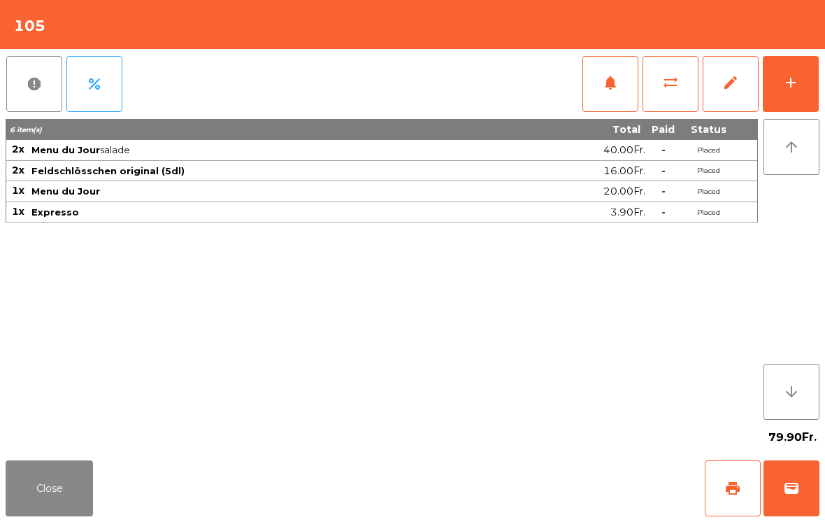
click at [505, 488] on div "Close print wallet" at bounding box center [412, 488] width 825 height 67
click at [505, 487] on div "Close print wallet" at bounding box center [412, 488] width 825 height 67
click at [492, 484] on div "Close print wallet" at bounding box center [412, 488] width 825 height 67
click at [491, 483] on div "Close print wallet" at bounding box center [412, 488] width 825 height 67
click at [496, 483] on div "Close print wallet" at bounding box center [412, 488] width 825 height 67
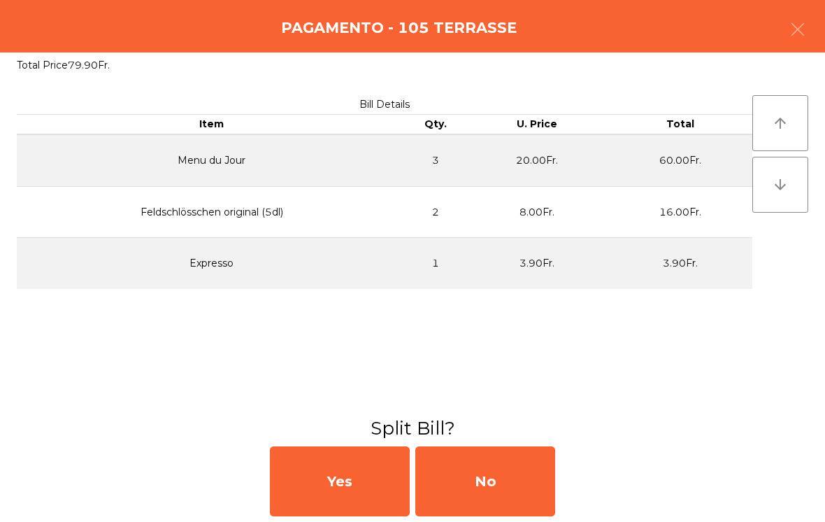
click at [505, 480] on div "No" at bounding box center [486, 481] width 140 height 70
click at [497, 481] on div "MB" at bounding box center [486, 481] width 140 height 70
click at [498, 483] on div "No" at bounding box center [486, 481] width 140 height 70
click at [497, 483] on div "No" at bounding box center [486, 481] width 140 height 70
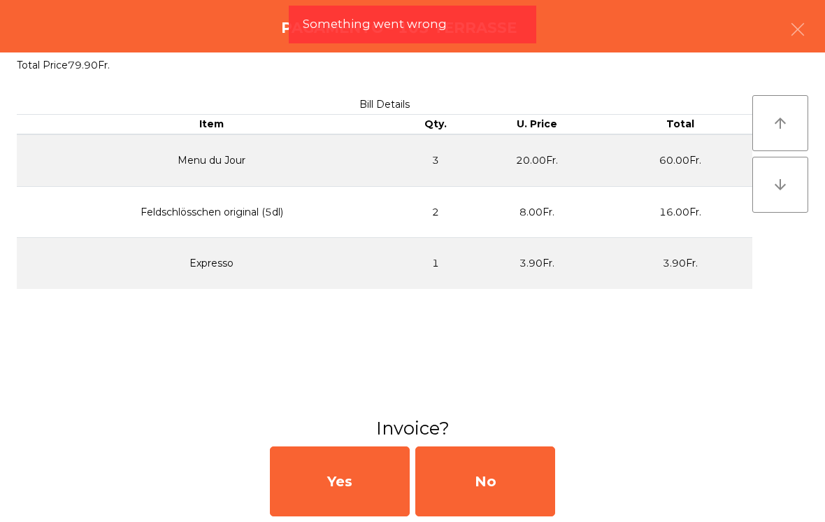
click at [498, 472] on div "No" at bounding box center [486, 481] width 140 height 70
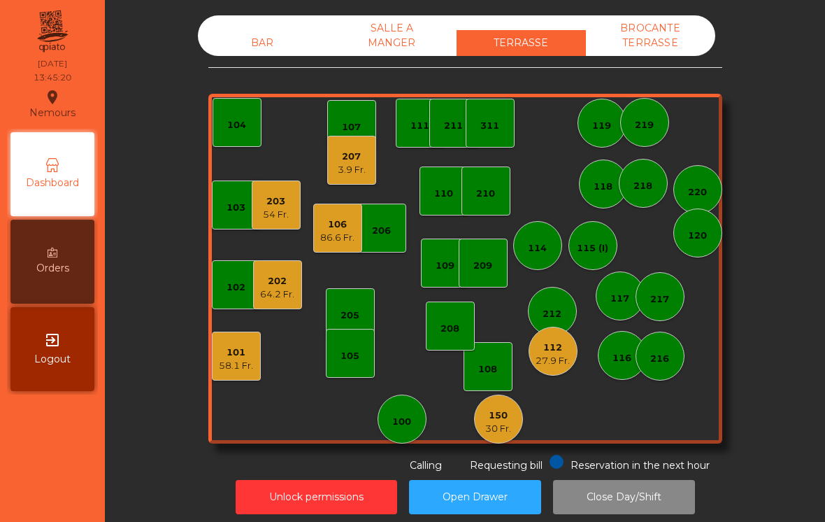
click at [334, 226] on div "106" at bounding box center [337, 225] width 34 height 14
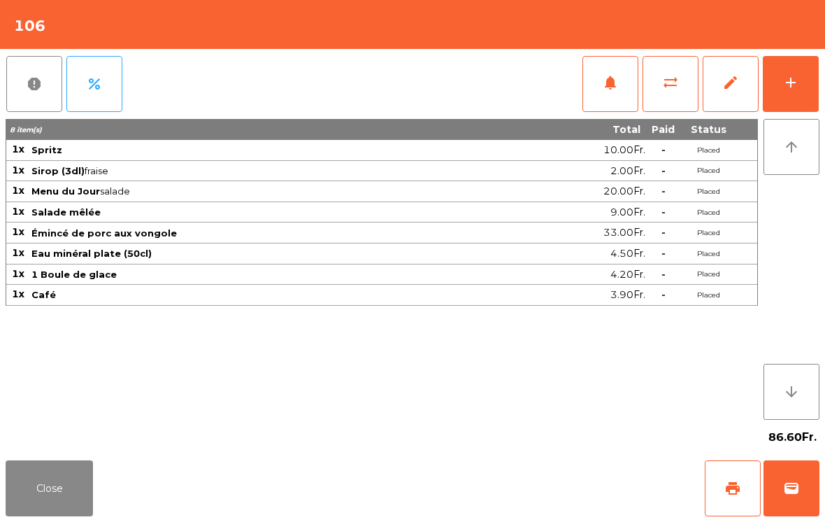
click at [53, 514] on button "Close" at bounding box center [49, 488] width 87 height 56
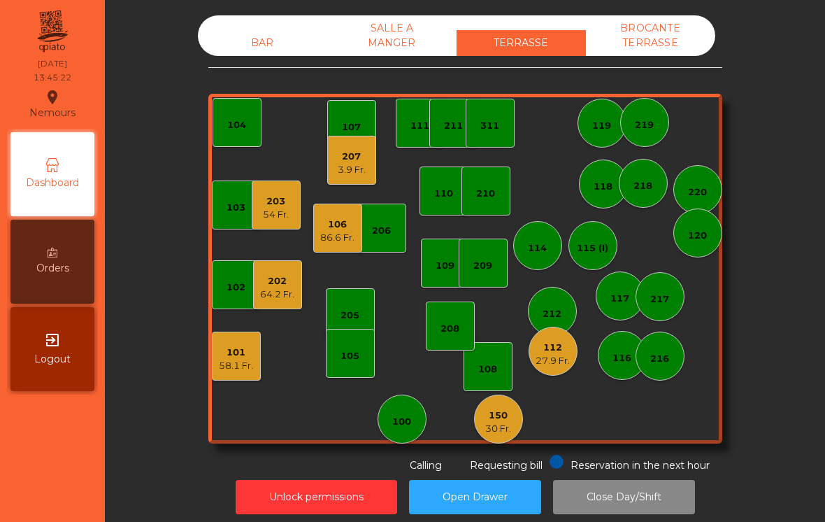
click at [561, 359] on div "27.9 Fr." at bounding box center [553, 361] width 34 height 14
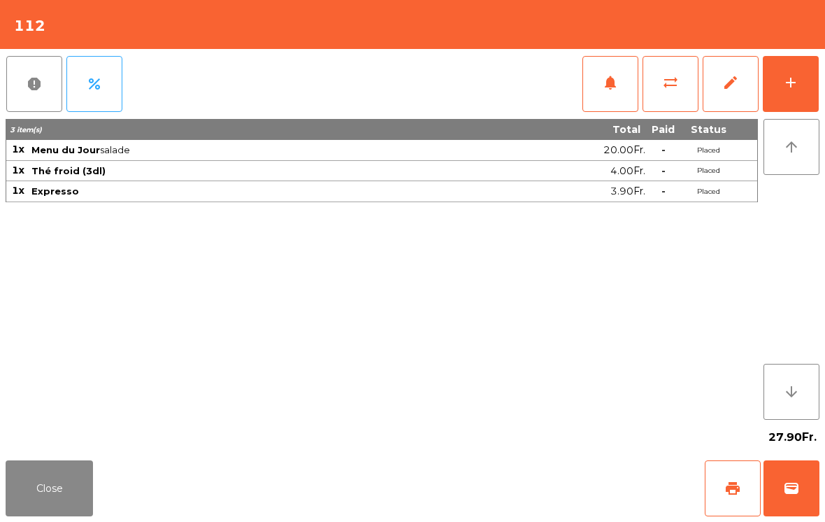
click at [794, 491] on span "wallet" at bounding box center [791, 488] width 17 height 17
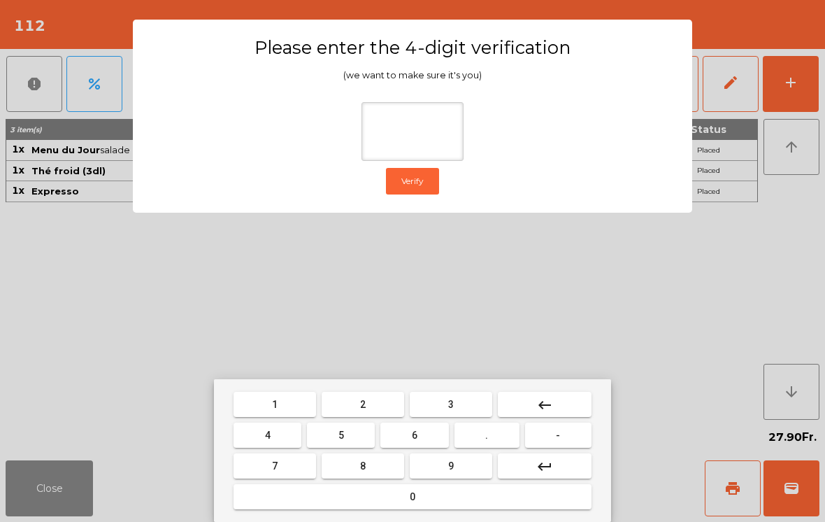
type input "*"
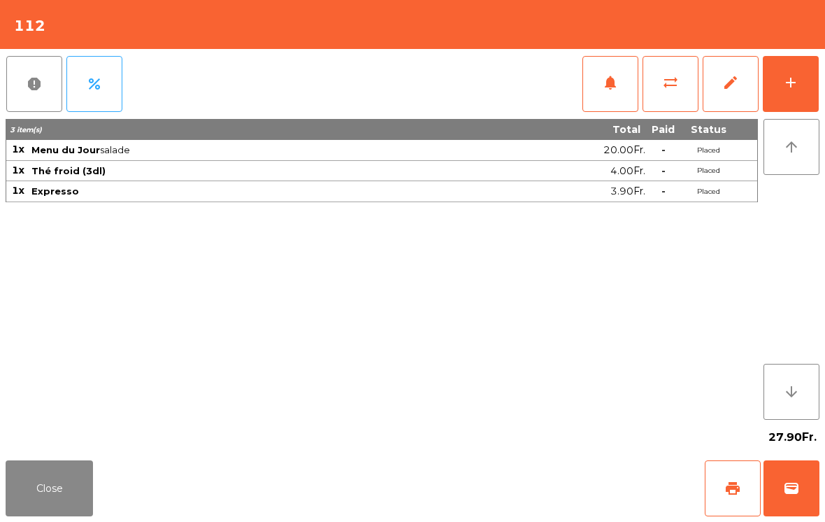
click at [501, 457] on div "Close print wallet" at bounding box center [412, 488] width 825 height 67
click at [500, 457] on div "Close print wallet" at bounding box center [412, 488] width 825 height 67
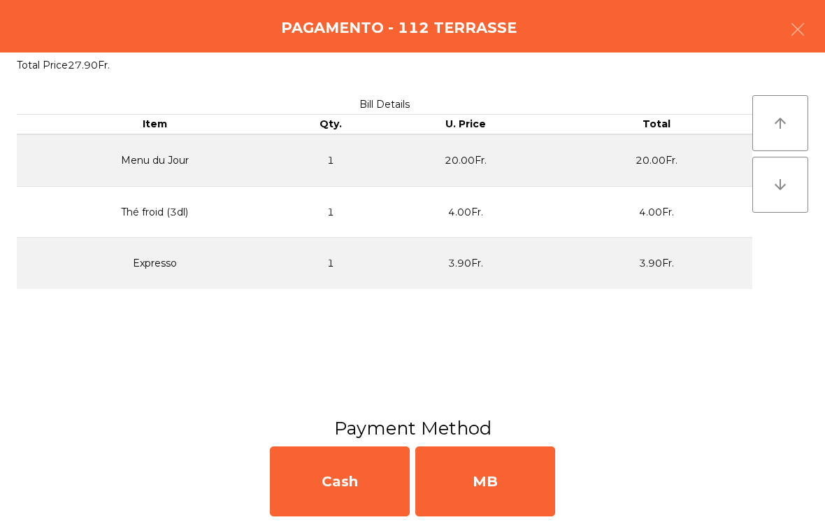
click at [495, 478] on div "MB" at bounding box center [486, 481] width 140 height 70
click at [507, 477] on div "No" at bounding box center [486, 481] width 140 height 70
click at [506, 474] on div "No" at bounding box center [486, 481] width 140 height 70
click at [497, 467] on div "No" at bounding box center [486, 481] width 140 height 70
click at [488, 478] on div "No" at bounding box center [486, 481] width 140 height 70
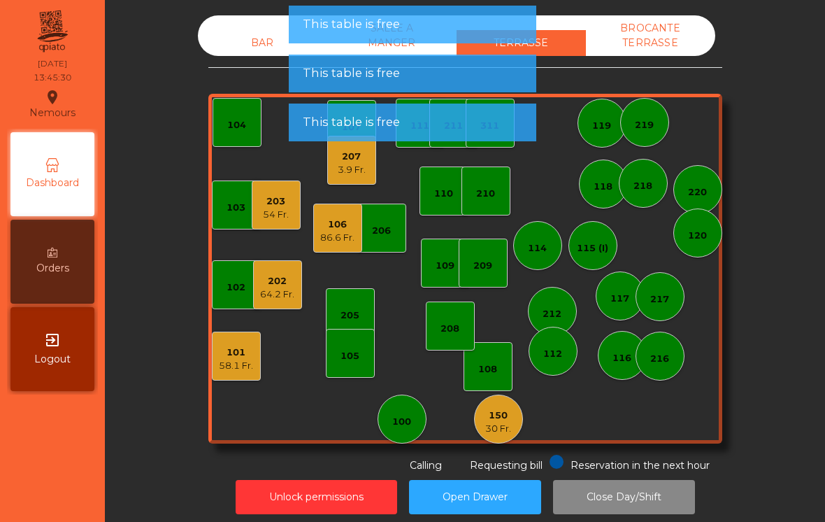
click at [495, 427] on div "30 Fr." at bounding box center [498, 429] width 26 height 14
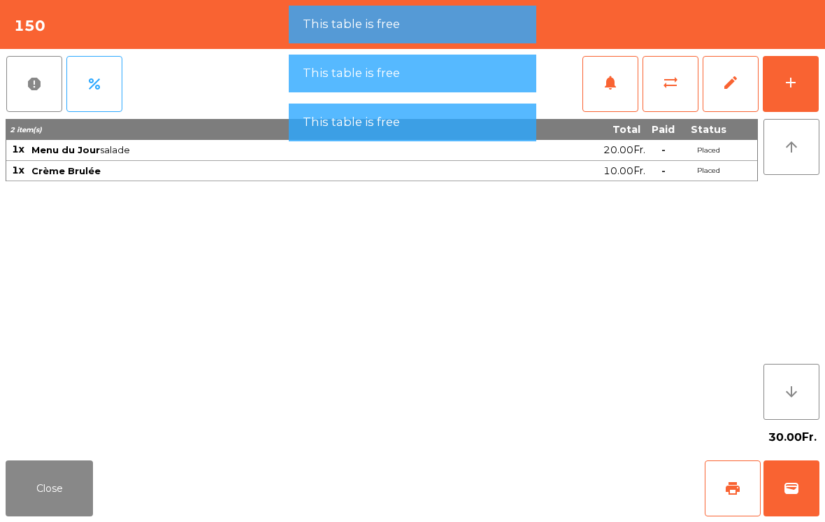
click at [781, 488] on button "wallet" at bounding box center [792, 488] width 56 height 56
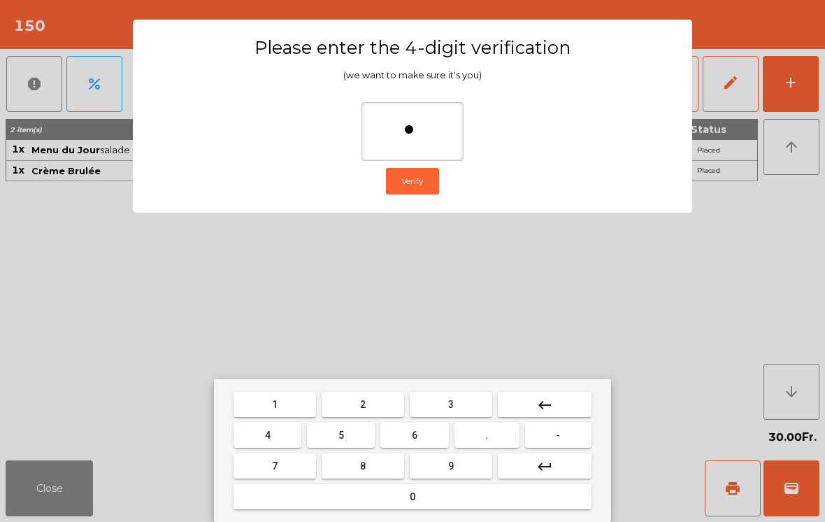
type input "**"
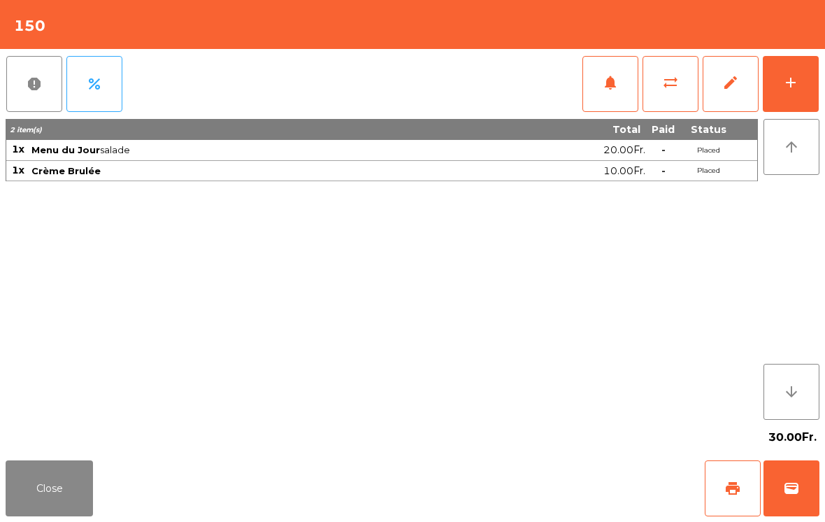
click at [524, 492] on div "Close print wallet" at bounding box center [412, 488] width 825 height 67
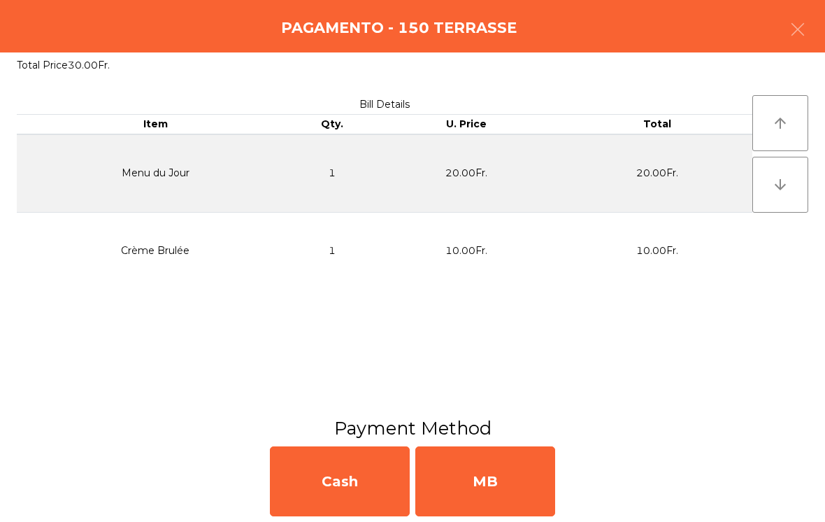
click at [508, 478] on div "MB" at bounding box center [486, 481] width 140 height 70
click at [507, 481] on div "No" at bounding box center [486, 481] width 140 height 70
click at [502, 481] on div "No" at bounding box center [486, 481] width 140 height 70
click at [500, 482] on div "No" at bounding box center [486, 481] width 140 height 70
click at [498, 486] on div "No" at bounding box center [486, 481] width 140 height 70
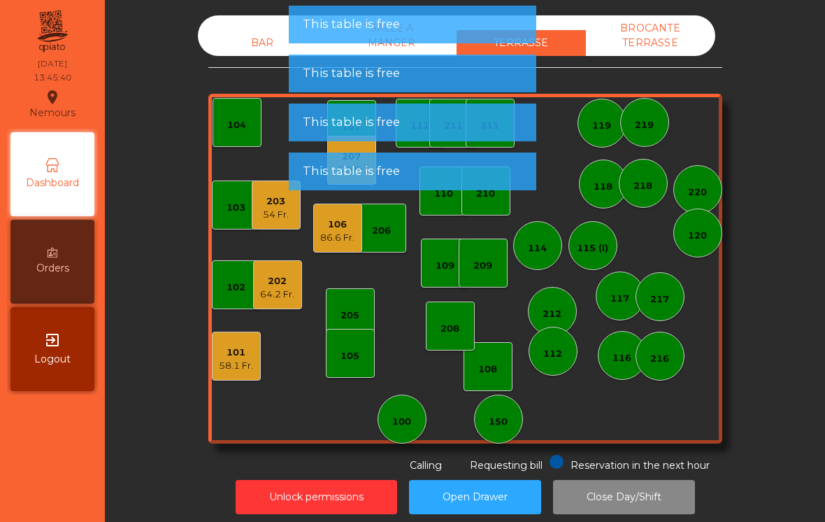
click at [269, 293] on div "64.2 Fr." at bounding box center [277, 294] width 34 height 14
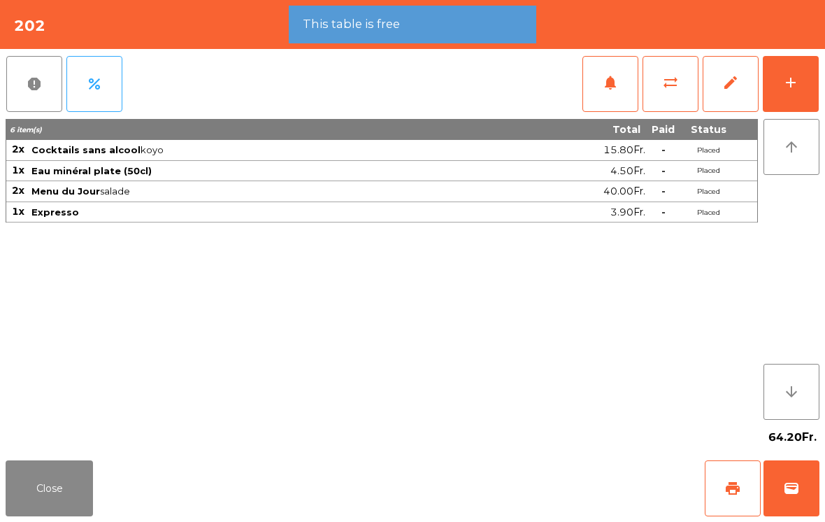
click at [731, 500] on button "print" at bounding box center [733, 488] width 56 height 56
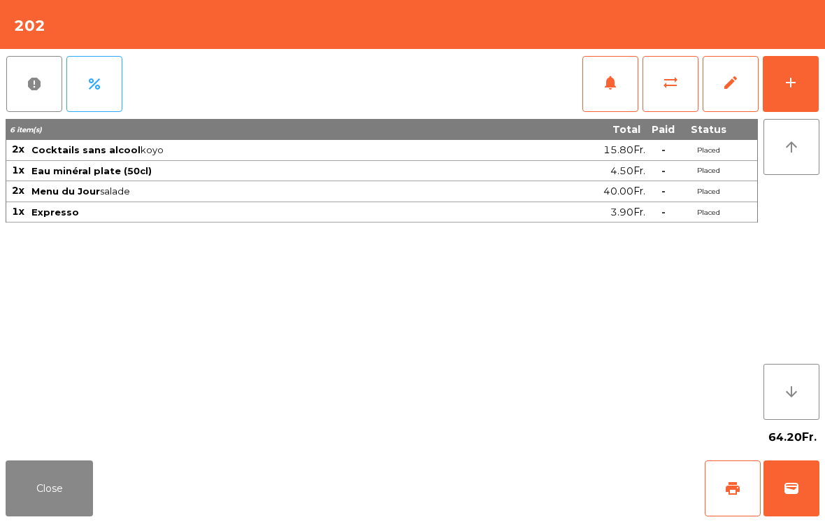
click at [85, 478] on button "Close" at bounding box center [49, 488] width 87 height 56
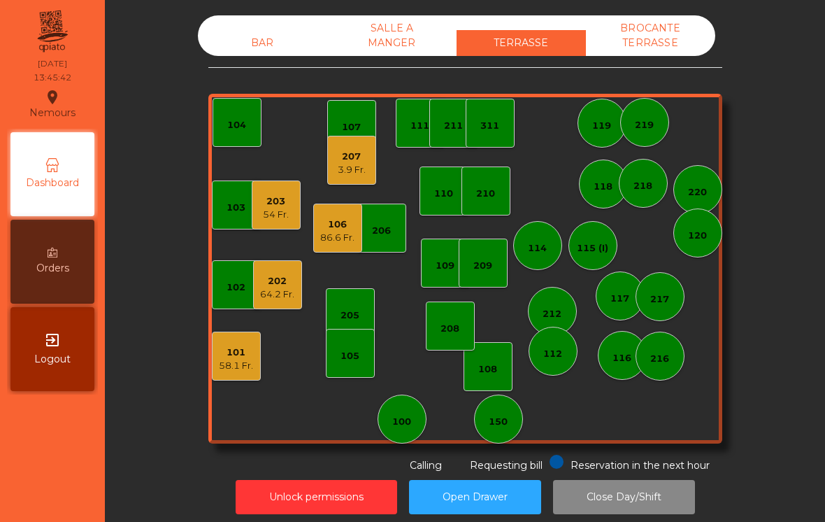
click at [250, 368] on div "58.1 Fr." at bounding box center [236, 366] width 34 height 14
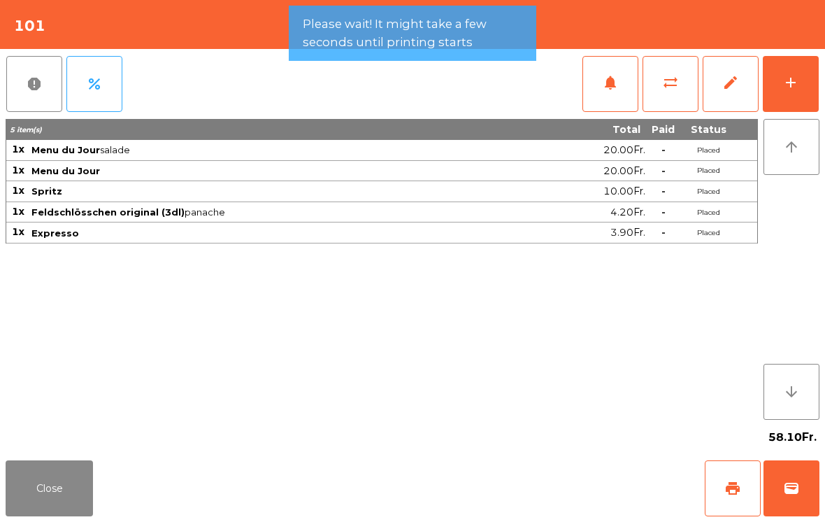
click at [797, 496] on span "wallet" at bounding box center [791, 488] width 17 height 17
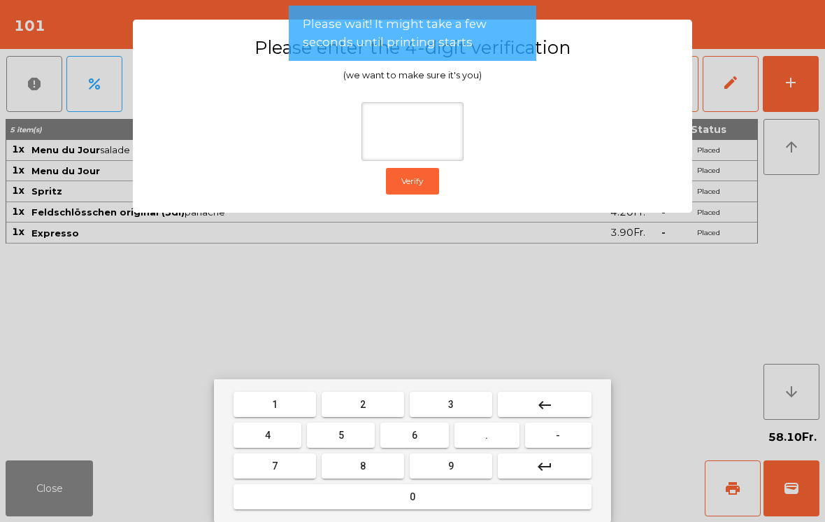
type input "*"
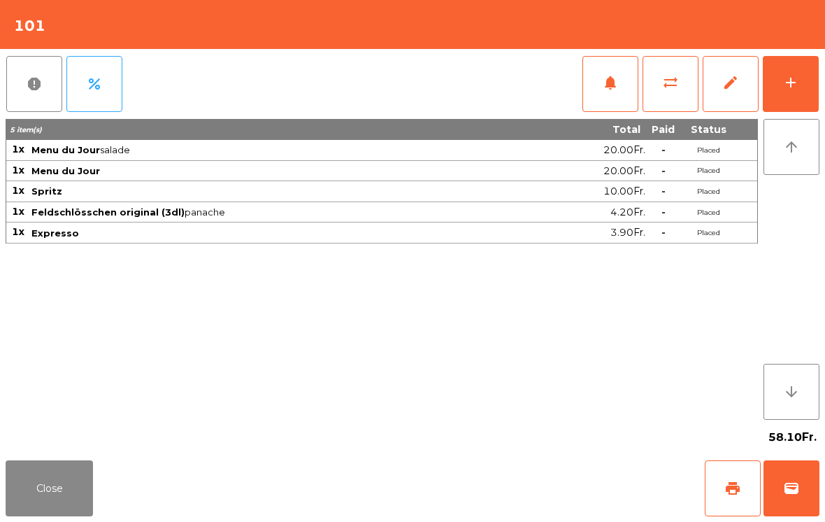
click at [544, 473] on div "Close print wallet" at bounding box center [412, 488] width 825 height 67
click at [544, 472] on div "Close print wallet" at bounding box center [412, 488] width 825 height 67
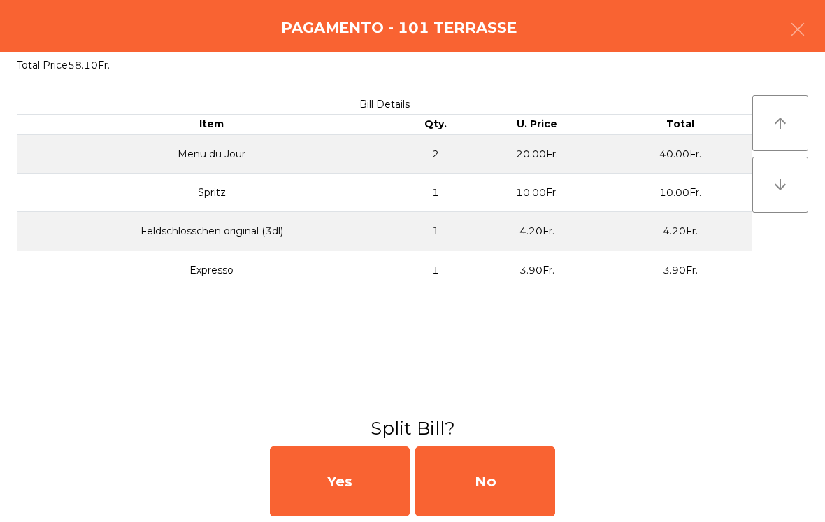
click at [506, 474] on div "No" at bounding box center [486, 481] width 140 height 70
click at [497, 476] on div "No" at bounding box center [486, 481] width 140 height 70
click at [470, 478] on div "No" at bounding box center [486, 481] width 140 height 70
click at [491, 490] on div "No" at bounding box center [486, 481] width 140 height 70
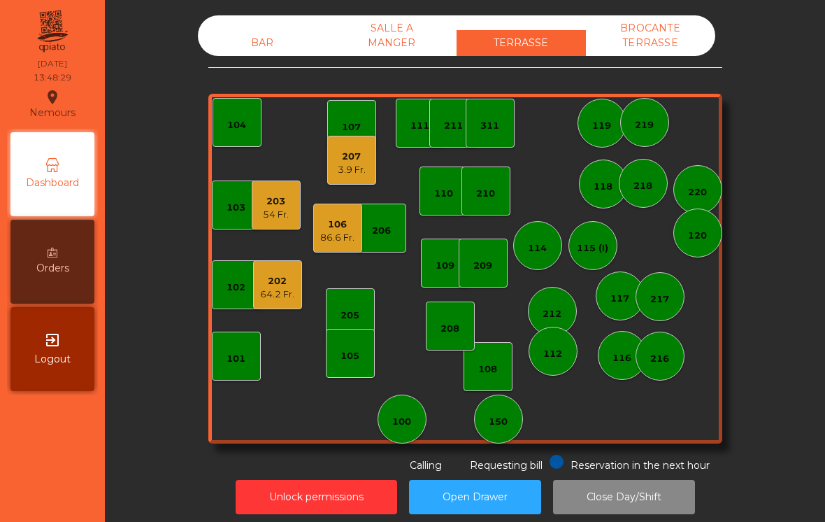
click at [280, 266] on div "202 64.2 Fr." at bounding box center [277, 284] width 49 height 49
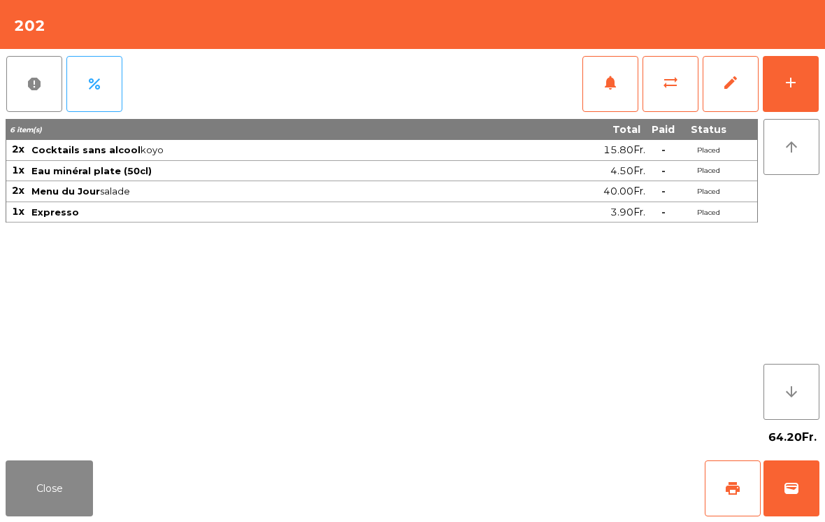
click at [669, 88] on span "sync_alt" at bounding box center [670, 82] width 17 height 17
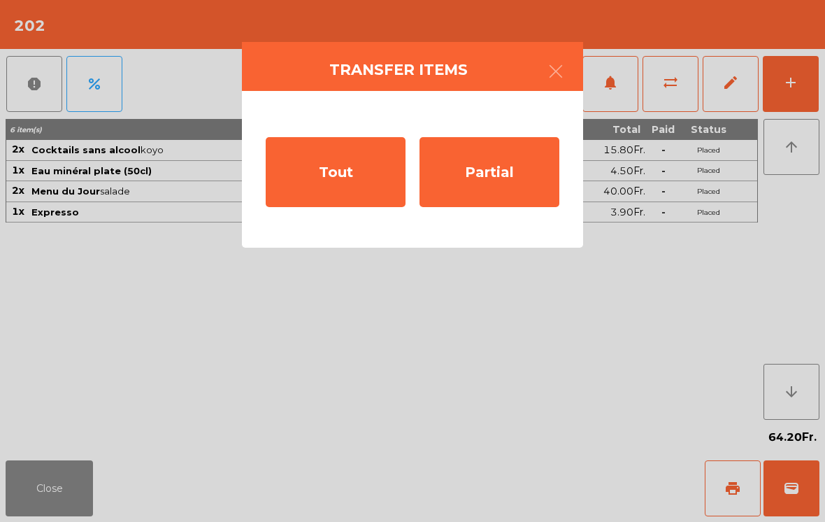
click at [300, 159] on div "Tout" at bounding box center [336, 172] width 140 height 70
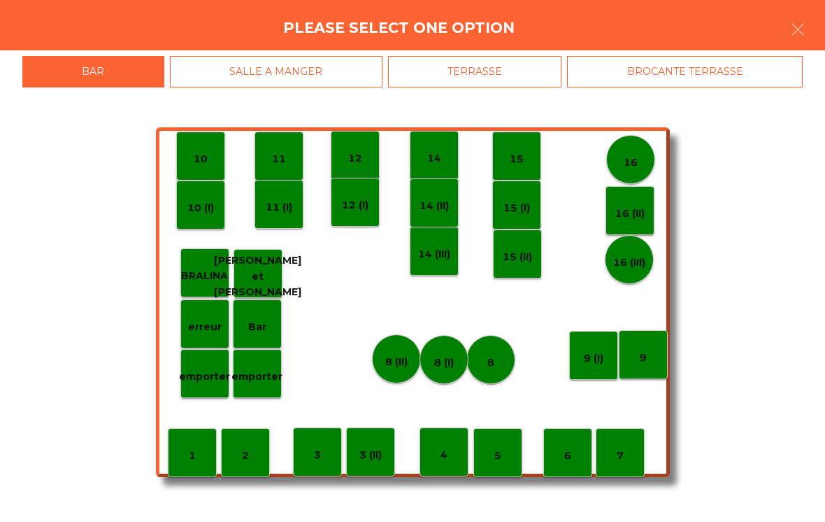
click at [699, 68] on div "BROCANTE TERRASSE" at bounding box center [685, 71] width 236 height 31
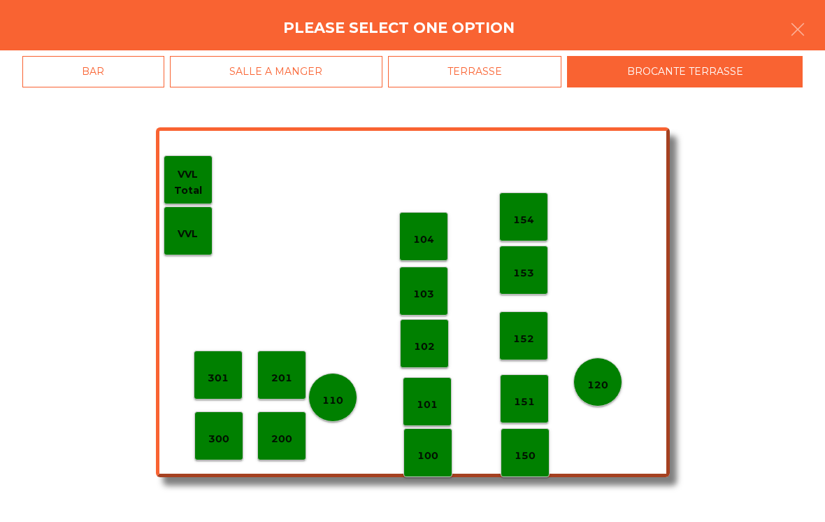
click at [524, 212] on p "154" at bounding box center [523, 220] width 21 height 16
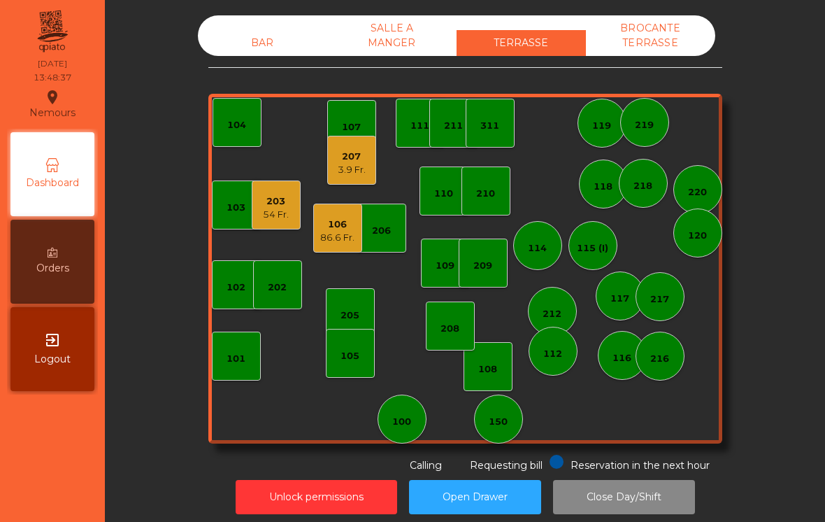
click at [262, 55] on div "BAR" at bounding box center [262, 43] width 129 height 26
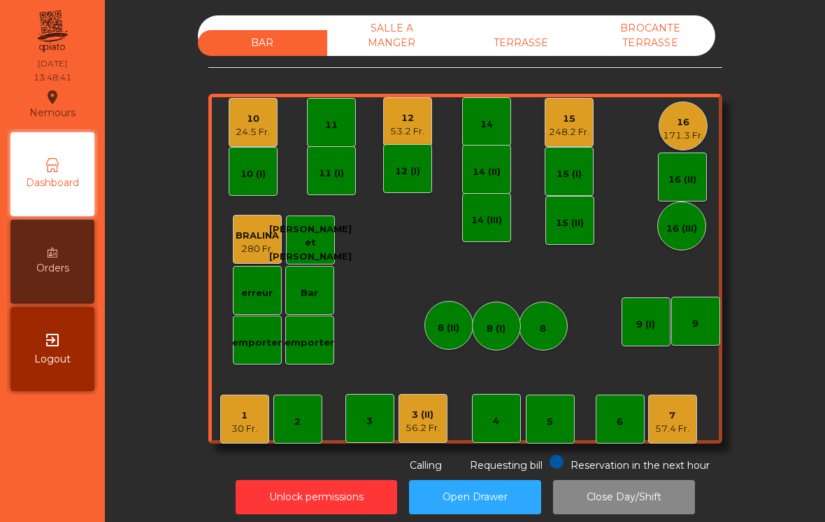
click at [665, 432] on div "57.4 Fr." at bounding box center [672, 429] width 34 height 14
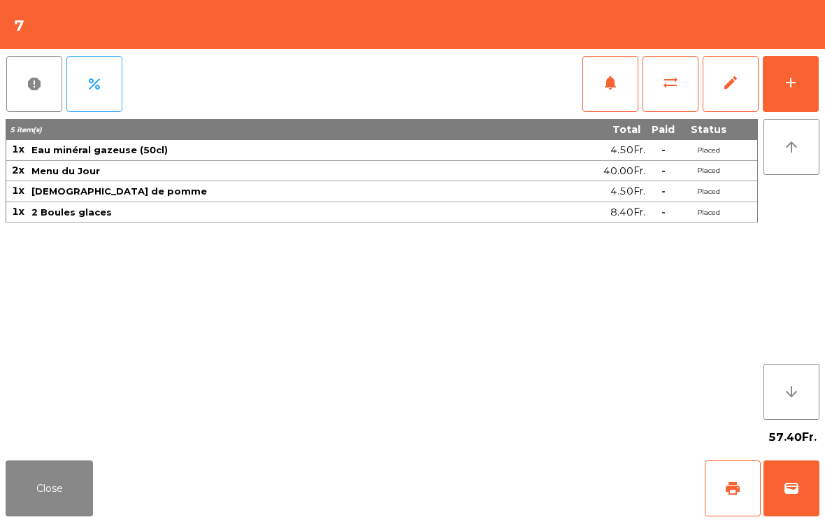
click at [76, 506] on button "Close" at bounding box center [49, 488] width 87 height 56
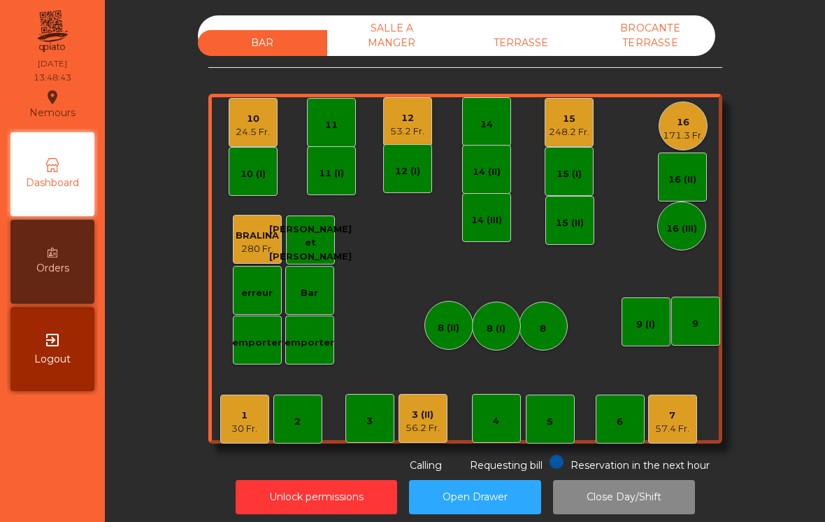
click at [392, 127] on div "53.2 Fr." at bounding box center [407, 132] width 34 height 14
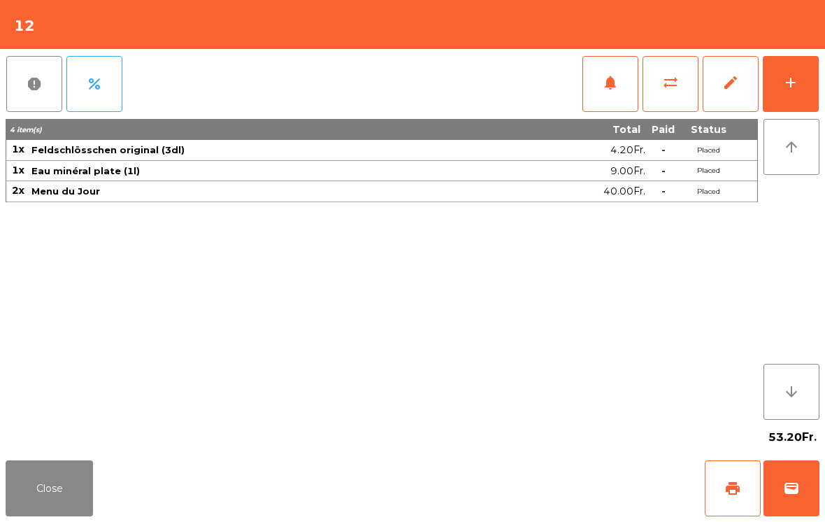
click at [788, 509] on button "wallet" at bounding box center [792, 488] width 56 height 56
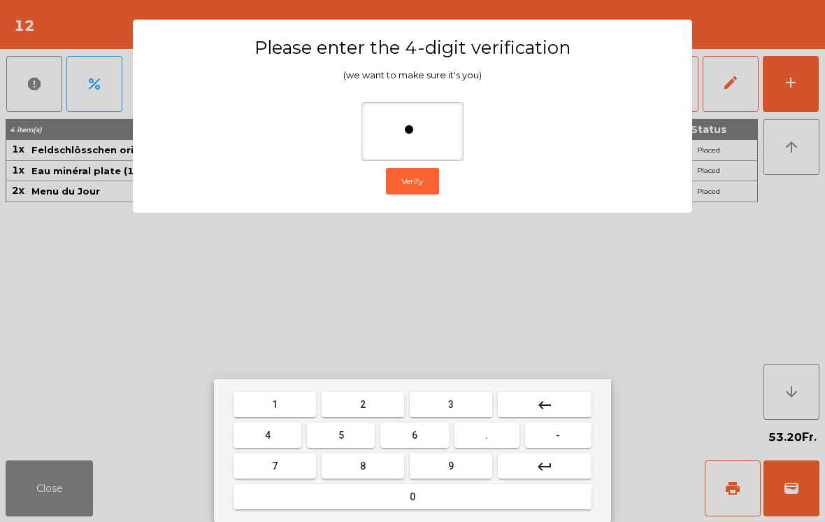
type input "**"
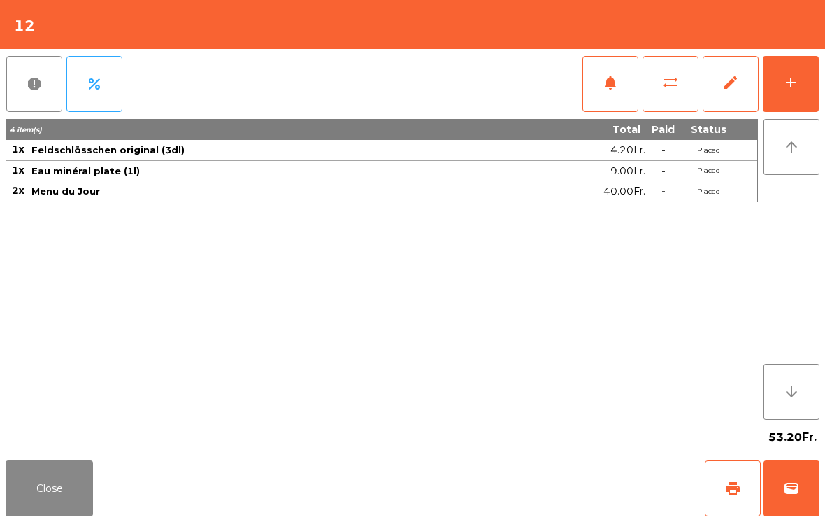
click at [597, 481] on div "Close print wallet" at bounding box center [412, 488] width 825 height 67
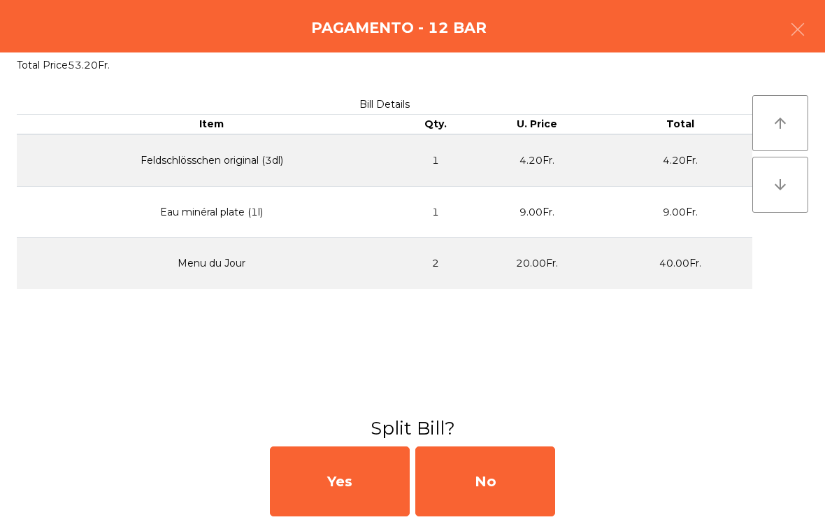
click at [540, 480] on div "No" at bounding box center [486, 481] width 140 height 70
click at [520, 476] on div "MB" at bounding box center [486, 481] width 140 height 70
click at [515, 477] on div "No" at bounding box center [486, 481] width 140 height 70
click at [511, 478] on div "No" at bounding box center [486, 481] width 140 height 70
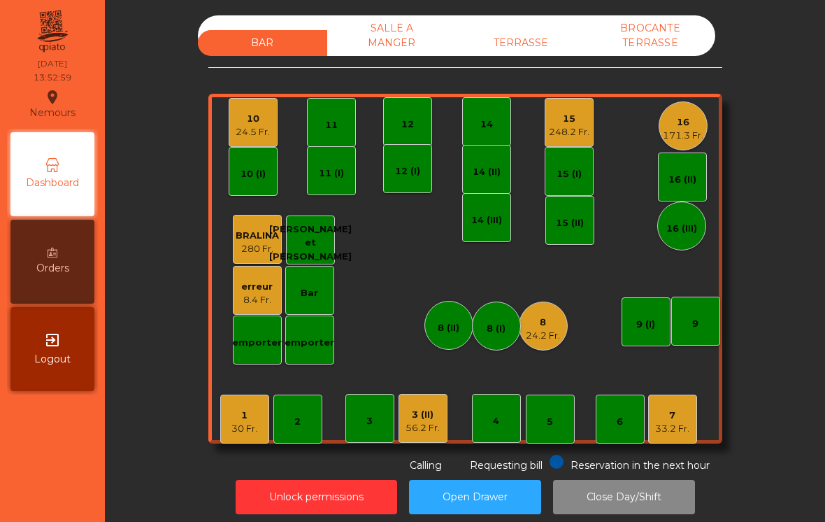
click at [253, 134] on div "24.5 Fr." at bounding box center [253, 132] width 34 height 14
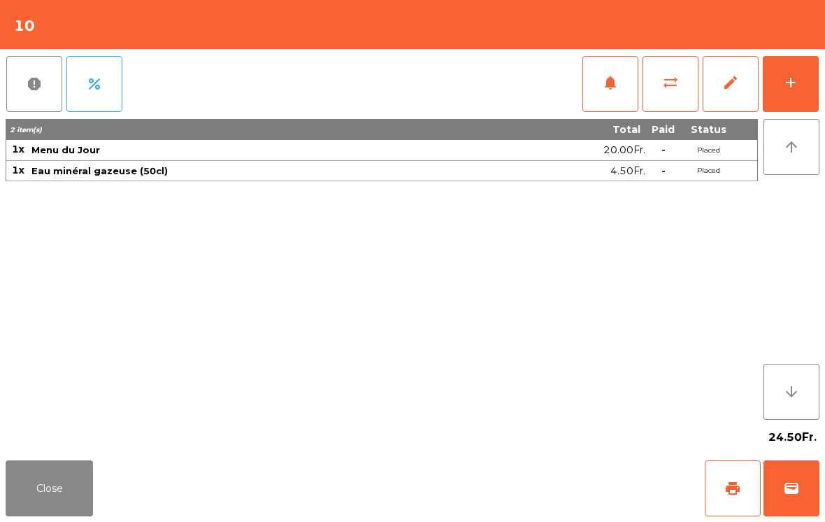
click at [808, 83] on button "add" at bounding box center [791, 84] width 56 height 56
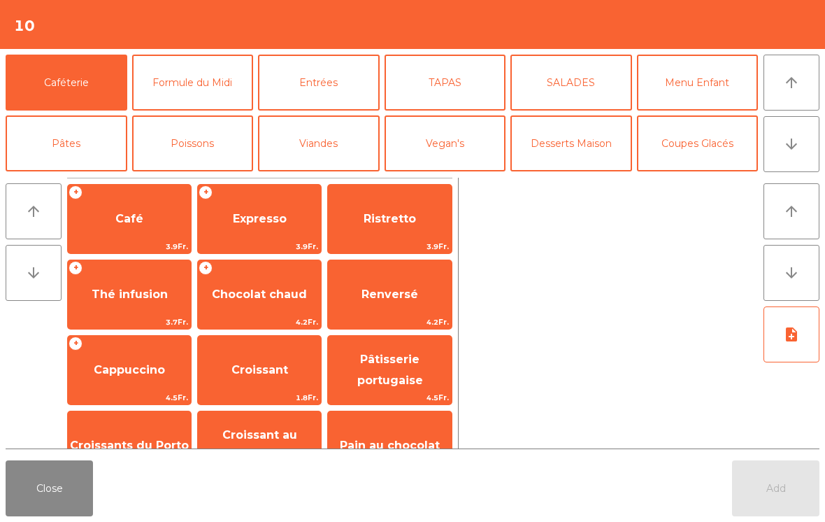
click at [728, 141] on button "Coupes Glacés" at bounding box center [698, 143] width 122 height 56
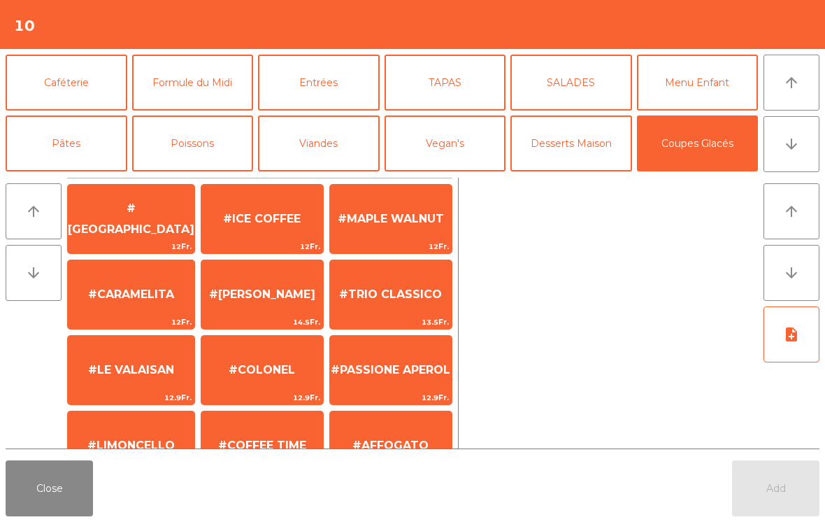
click at [581, 143] on button "Desserts Maison" at bounding box center [572, 143] width 122 height 56
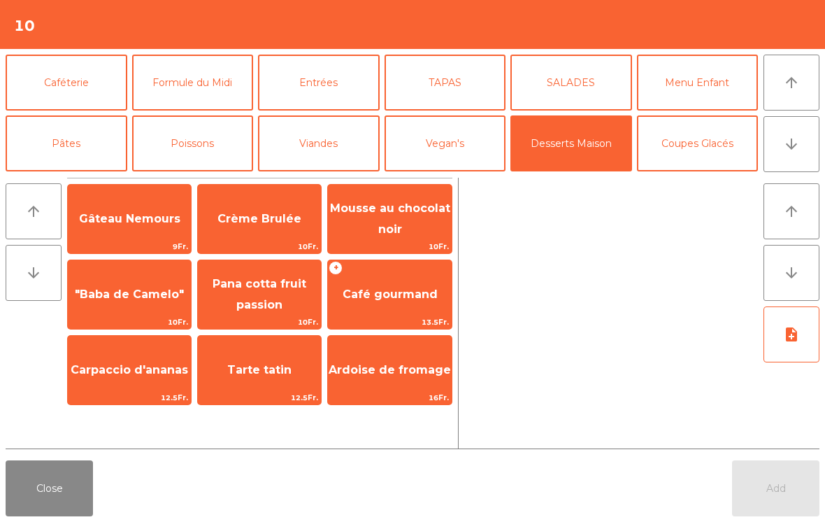
click at [402, 301] on span "Café gourmand" at bounding box center [389, 295] width 123 height 38
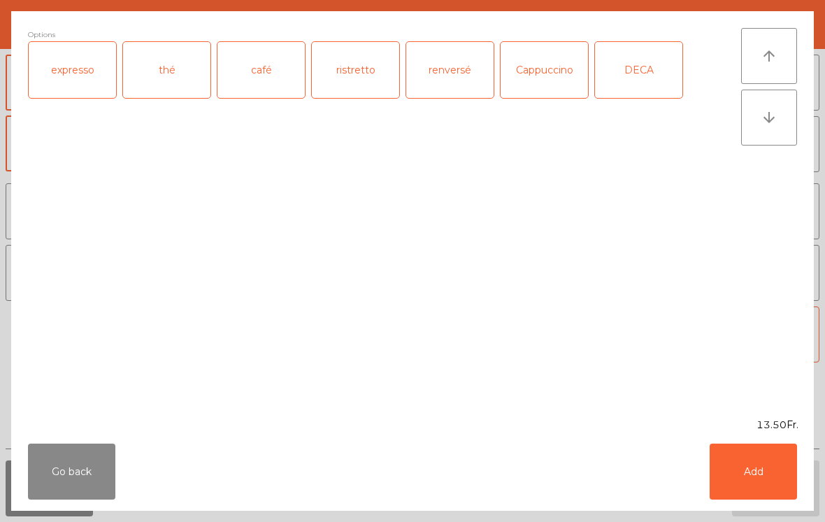
click at [67, 68] on div "expresso" at bounding box center [72, 70] width 87 height 56
click at [765, 481] on button "Add" at bounding box center [753, 471] width 87 height 56
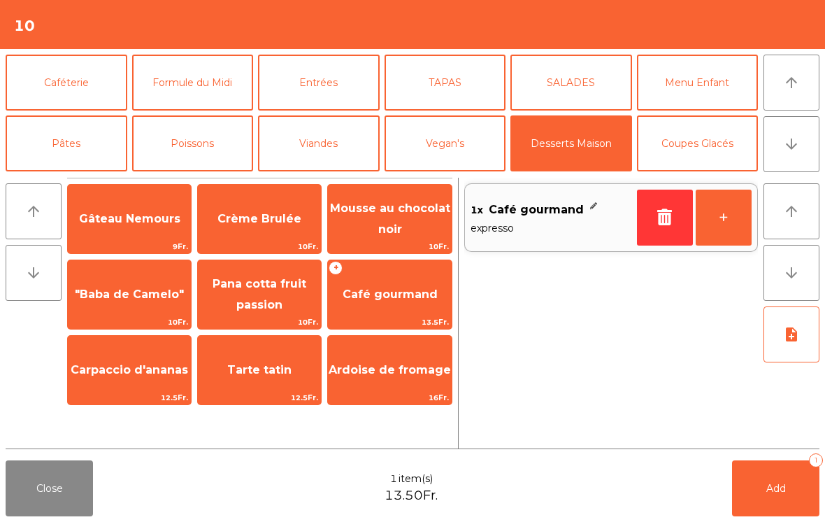
click at [772, 494] on span "Add" at bounding box center [777, 488] width 20 height 13
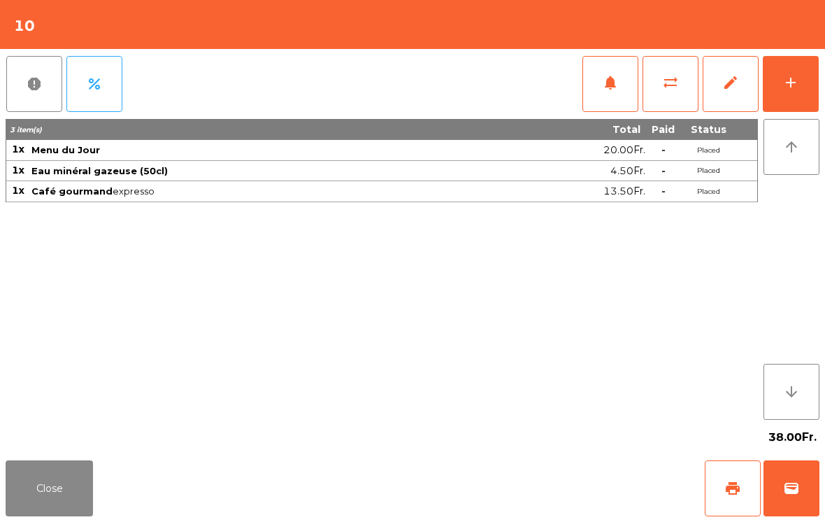
click at [47, 485] on button "Close" at bounding box center [49, 488] width 87 height 56
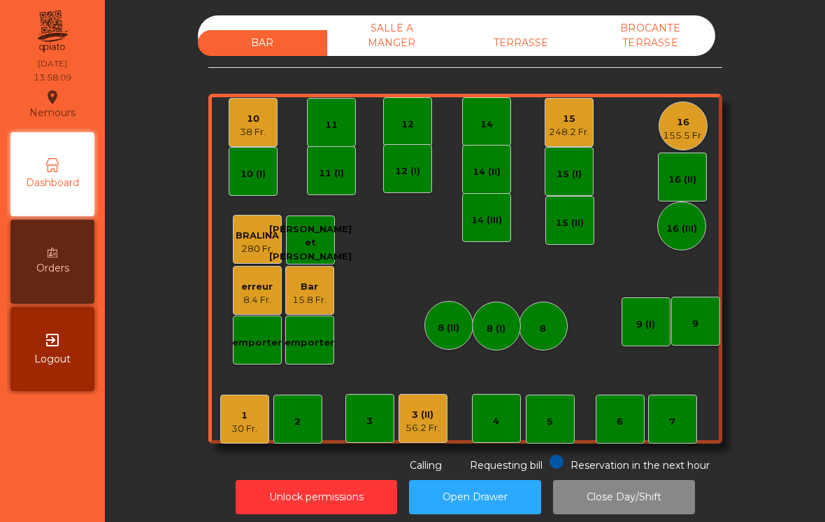
click at [672, 148] on div "16 155.5 Fr." at bounding box center [683, 125] width 49 height 49
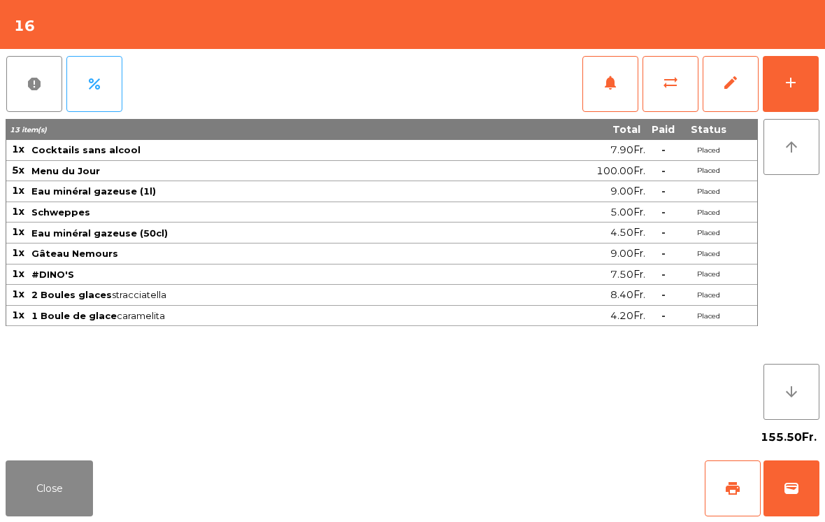
click at [64, 500] on button "Close" at bounding box center [49, 488] width 87 height 56
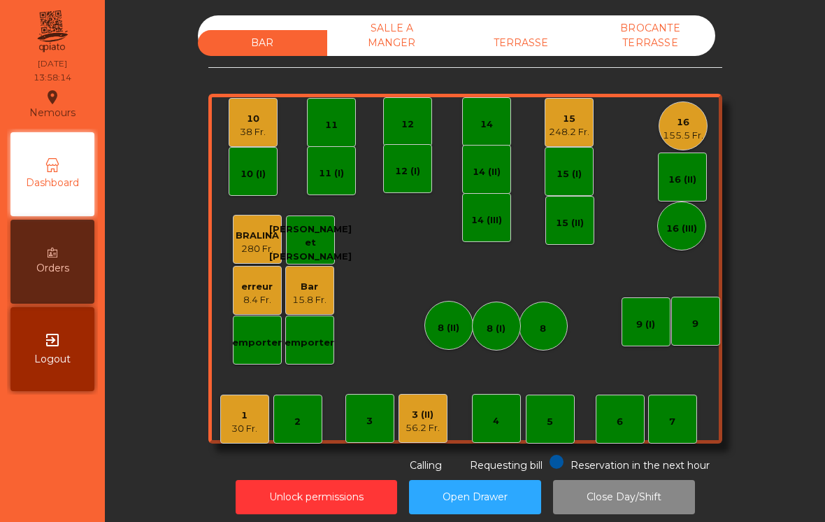
click at [301, 307] on div "Bar 15.8 Fr." at bounding box center [309, 290] width 49 height 49
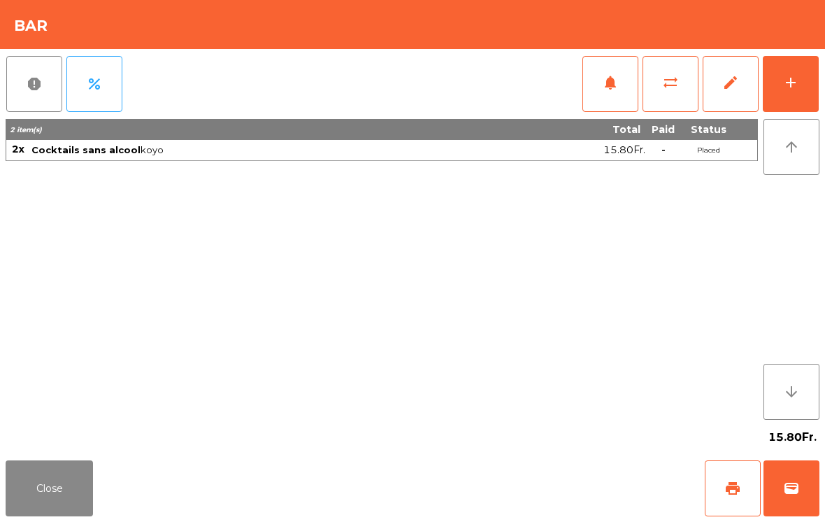
click at [72, 481] on button "Close" at bounding box center [49, 488] width 87 height 56
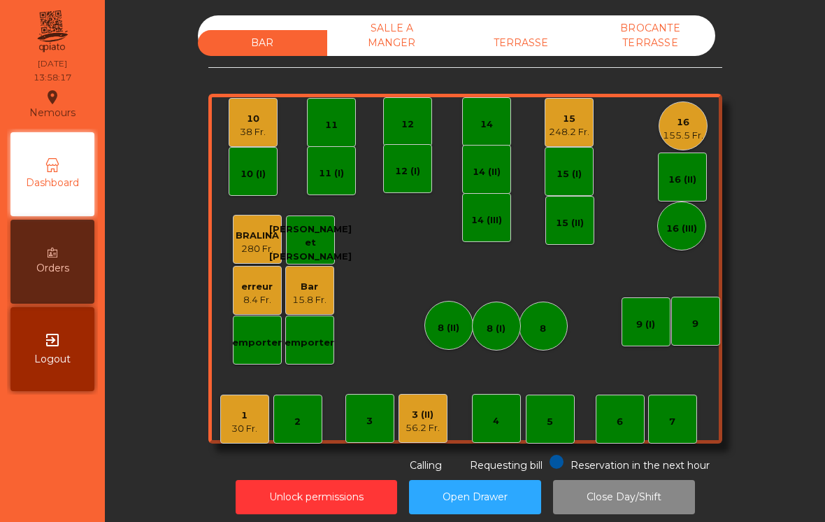
click at [696, 120] on div "16" at bounding box center [683, 122] width 41 height 14
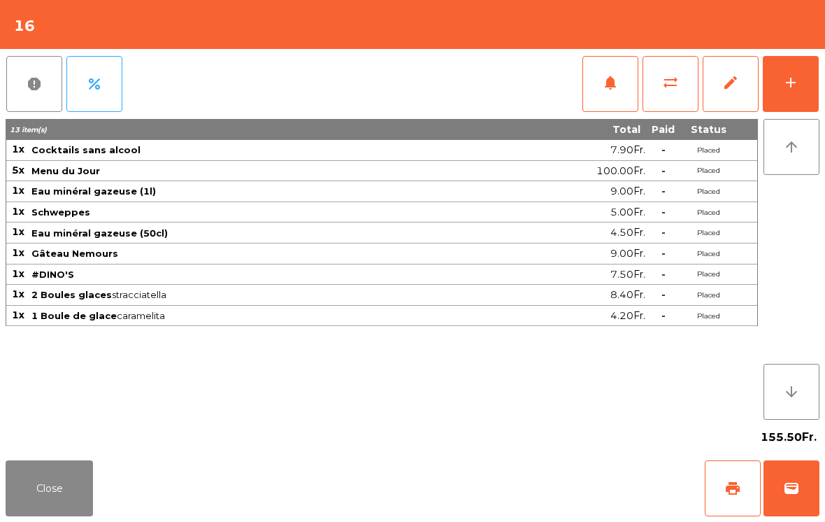
click at [730, 485] on span "print" at bounding box center [733, 488] width 17 height 17
click at [66, 513] on button "Close" at bounding box center [49, 488] width 87 height 56
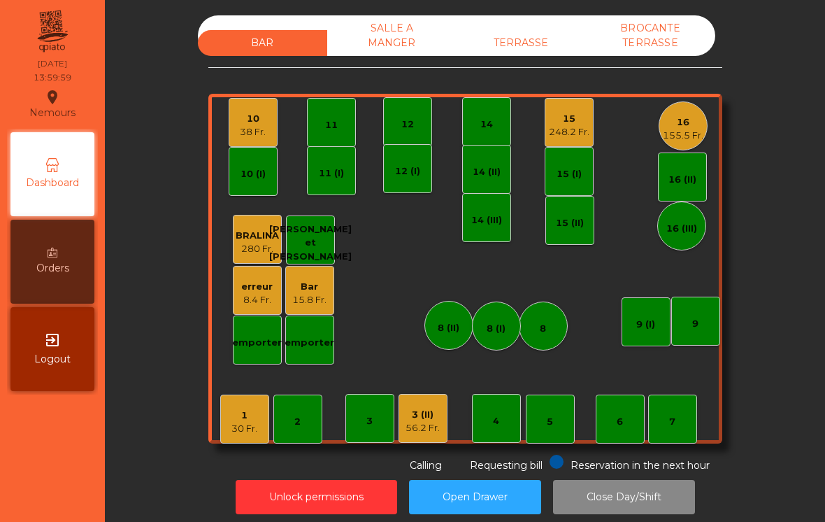
click at [257, 123] on div "10" at bounding box center [253, 119] width 26 height 14
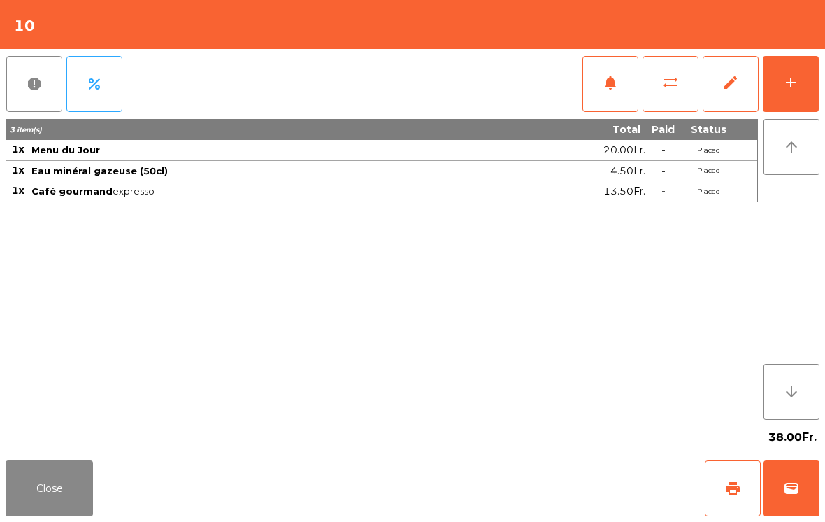
click at [71, 457] on div "Close print wallet" at bounding box center [412, 488] width 825 height 67
click at [56, 476] on button "Close" at bounding box center [49, 488] width 87 height 56
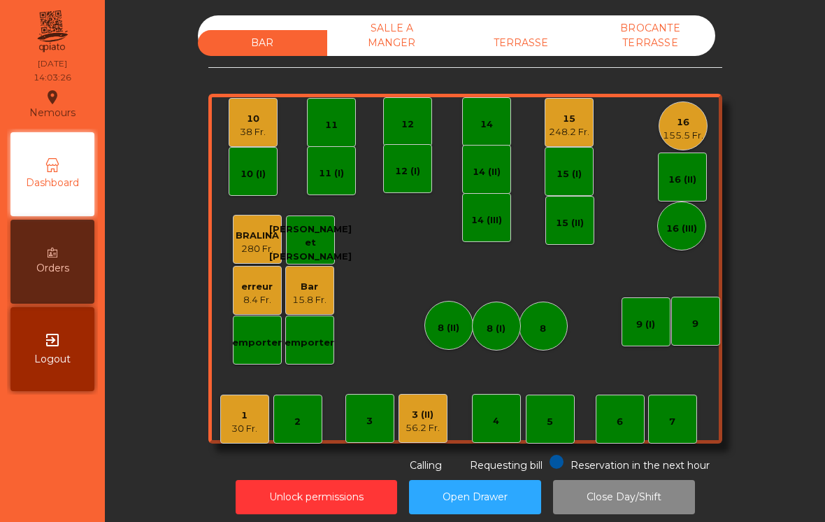
click at [688, 139] on div "155.5 Fr." at bounding box center [683, 136] width 41 height 14
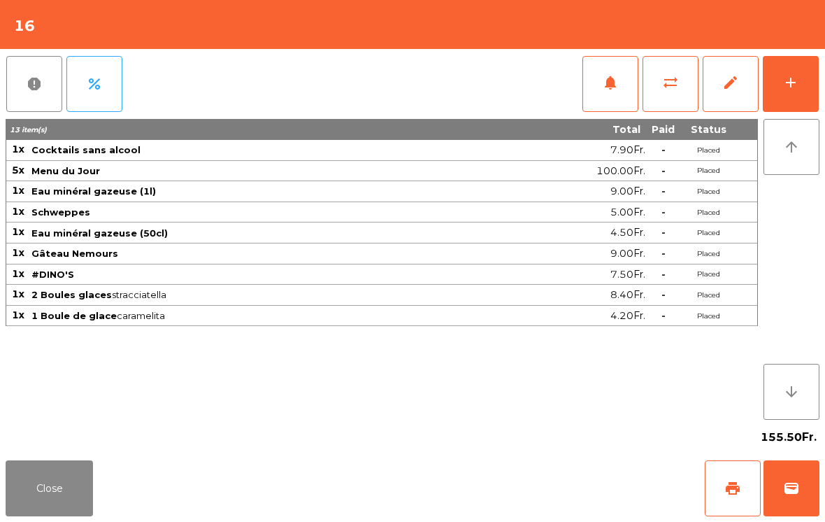
click at [804, 511] on button "wallet" at bounding box center [792, 488] width 56 height 56
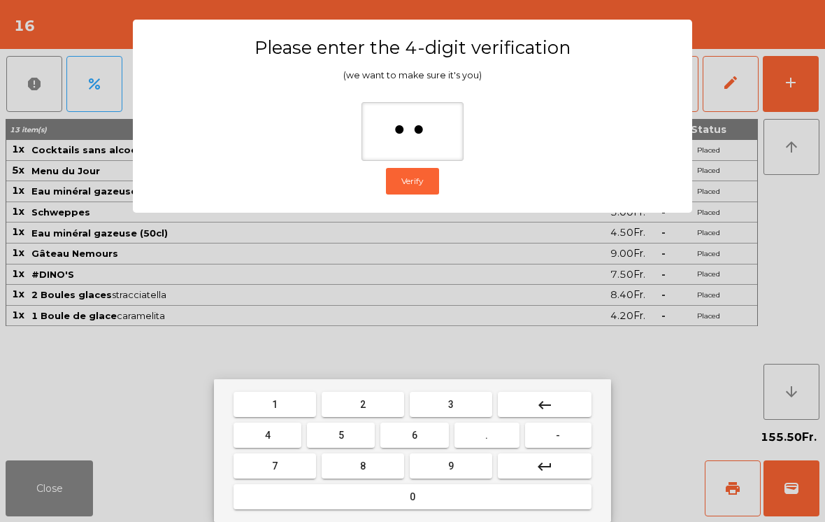
type input "***"
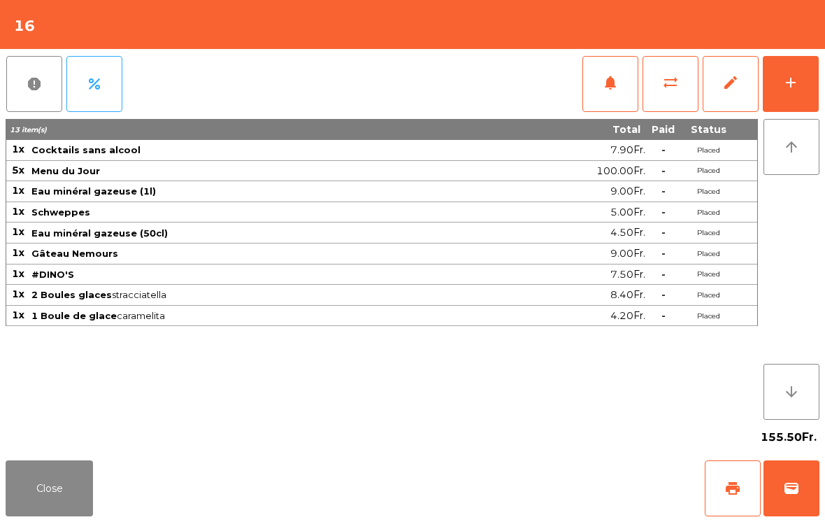
click at [510, 507] on div "Close print wallet" at bounding box center [412, 488] width 825 height 67
click at [510, 506] on div "Close print wallet" at bounding box center [412, 488] width 825 height 67
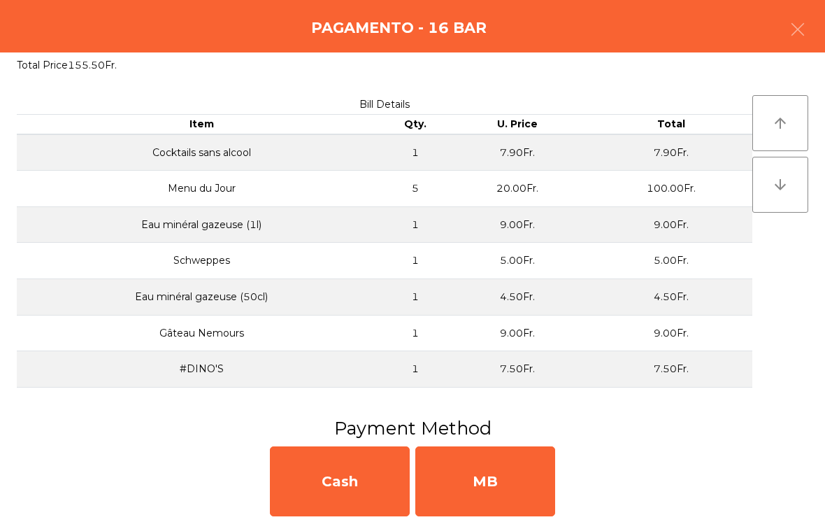
click at [490, 493] on div "MB" at bounding box center [486, 481] width 140 height 70
click at [497, 483] on div "No" at bounding box center [486, 481] width 140 height 70
click at [500, 484] on div "No" at bounding box center [486, 481] width 140 height 70
click at [511, 483] on div "No" at bounding box center [486, 481] width 140 height 70
click at [511, 482] on div "No" at bounding box center [486, 481] width 140 height 70
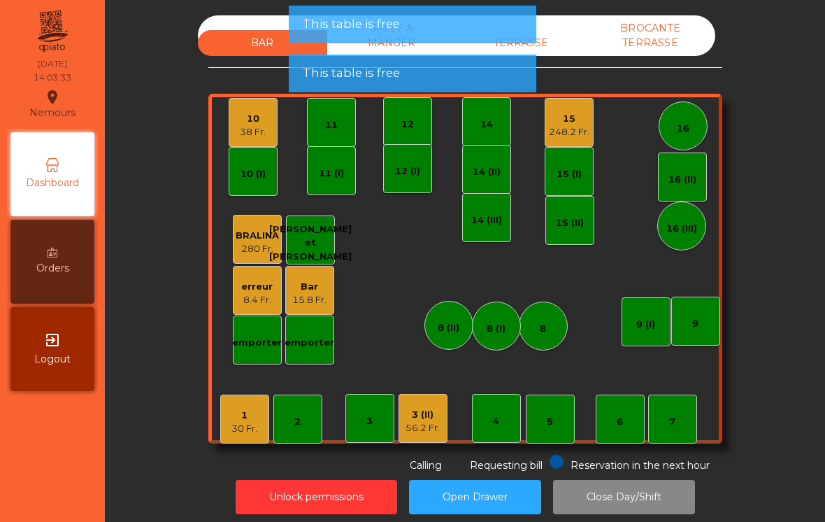
click at [553, 122] on div "15" at bounding box center [569, 119] width 41 height 14
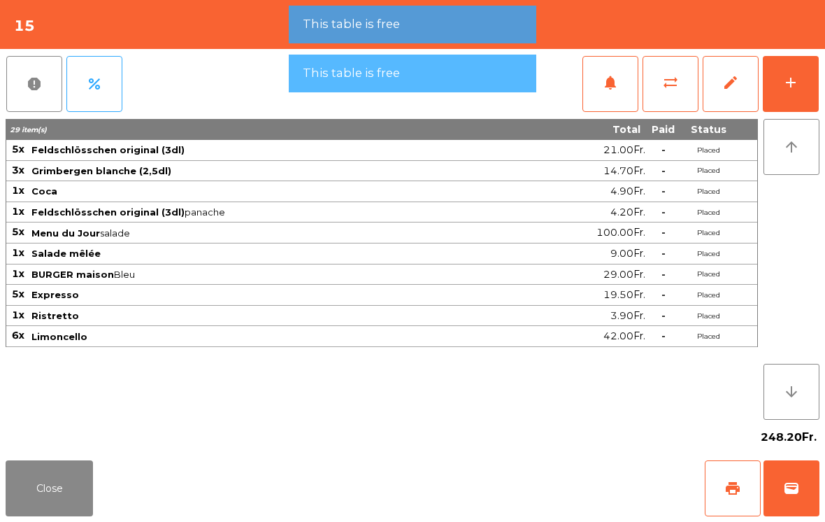
click at [816, 486] on button "wallet" at bounding box center [792, 488] width 56 height 56
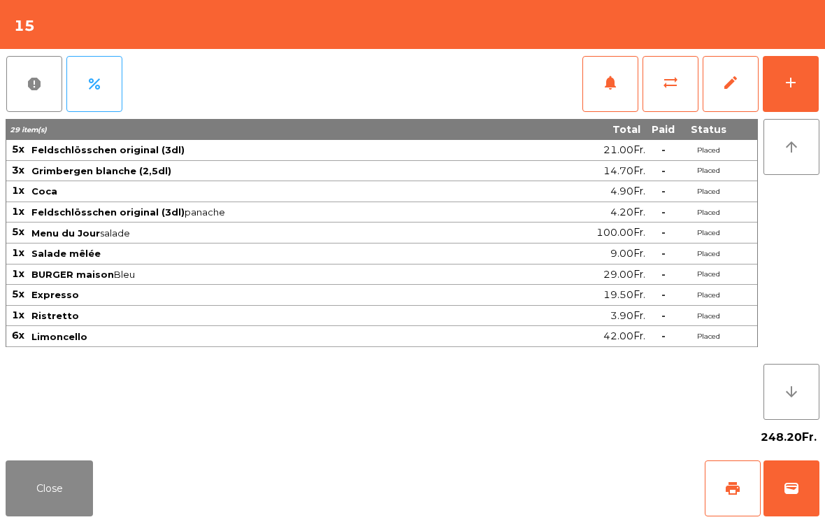
click at [525, 470] on div "Close print wallet" at bounding box center [412, 488] width 825 height 67
click at [517, 502] on div "Close print wallet" at bounding box center [412, 488] width 825 height 67
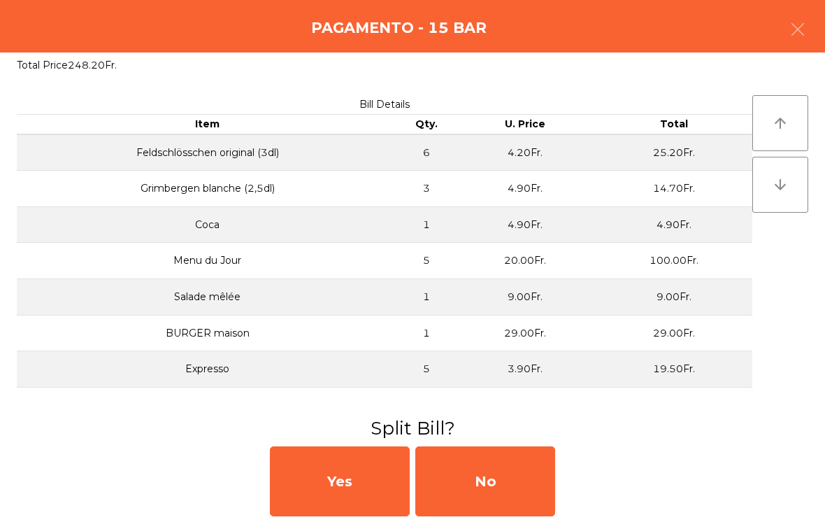
click at [500, 502] on div "No" at bounding box center [486, 481] width 140 height 70
click at [500, 497] on div "MB" at bounding box center [486, 481] width 140 height 70
click at [495, 488] on div "No" at bounding box center [486, 481] width 140 height 70
click at [499, 486] on div "No" at bounding box center [486, 481] width 140 height 70
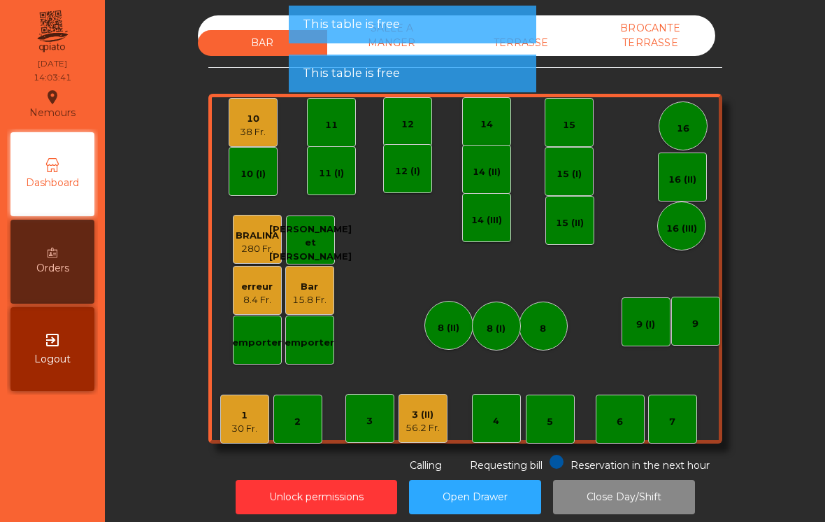
click at [496, 477] on div "Unlock permissions Open Drawer Close Day/Shift" at bounding box center [465, 497] width 683 height 48
click at [562, 41] on div "TERRASSE" at bounding box center [521, 43] width 129 height 26
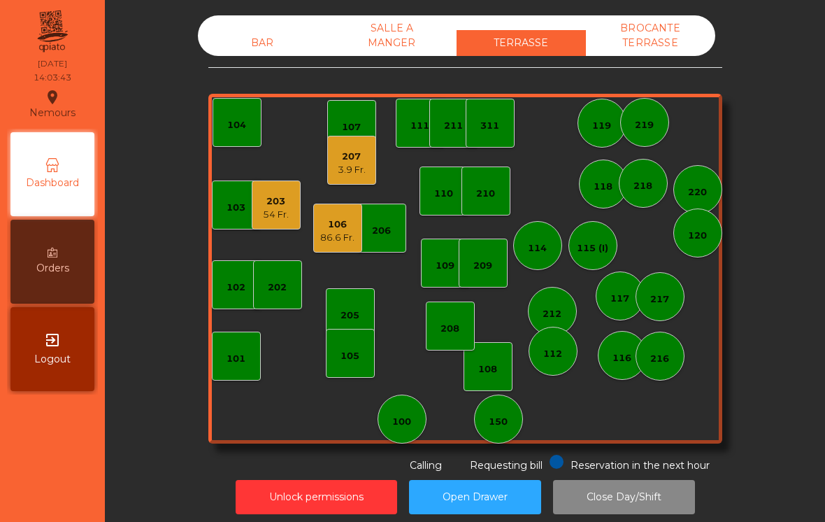
click at [360, 149] on div "207 3.9 Fr." at bounding box center [352, 160] width 28 height 33
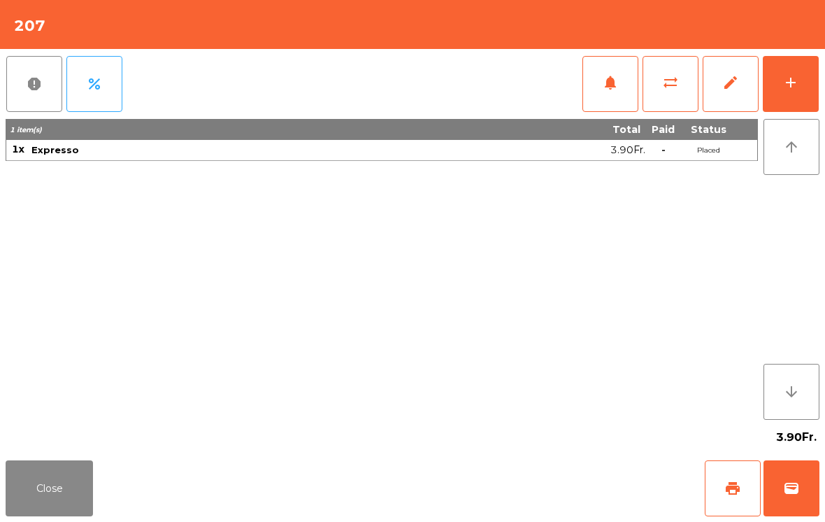
click at [783, 500] on button "wallet" at bounding box center [792, 488] width 56 height 56
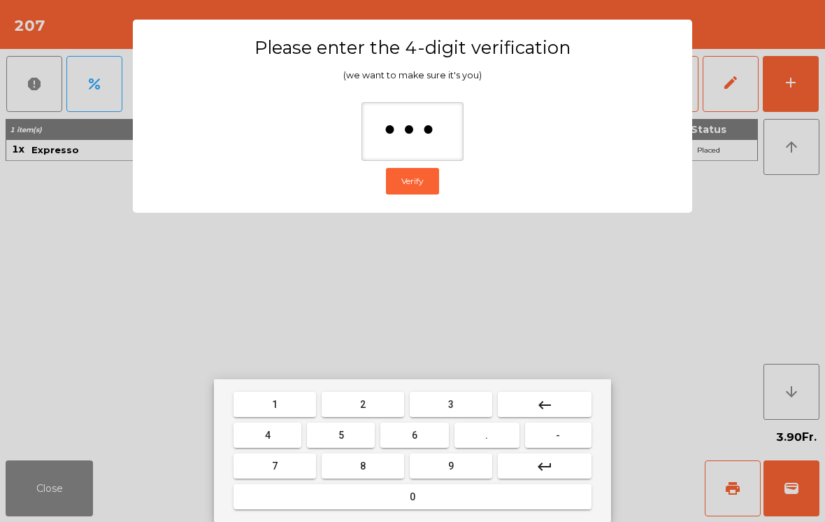
type input "****"
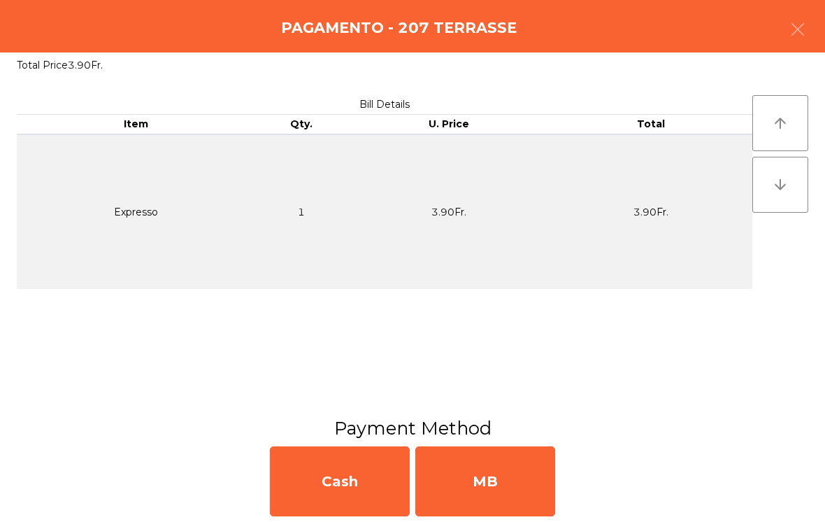
click at [490, 481] on div "MB" at bounding box center [486, 481] width 140 height 70
click at [502, 492] on div "No" at bounding box center [486, 481] width 140 height 70
click at [504, 490] on div "No" at bounding box center [486, 481] width 140 height 70
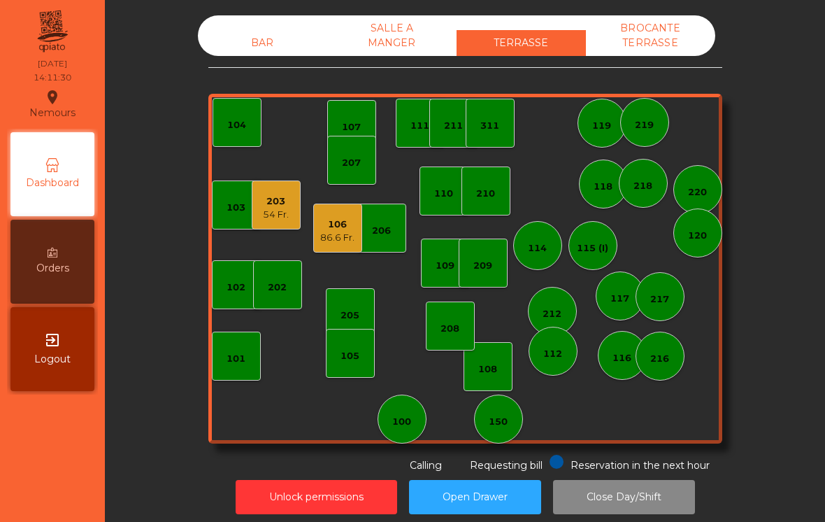
click at [245, 41] on div "BAR" at bounding box center [262, 43] width 129 height 26
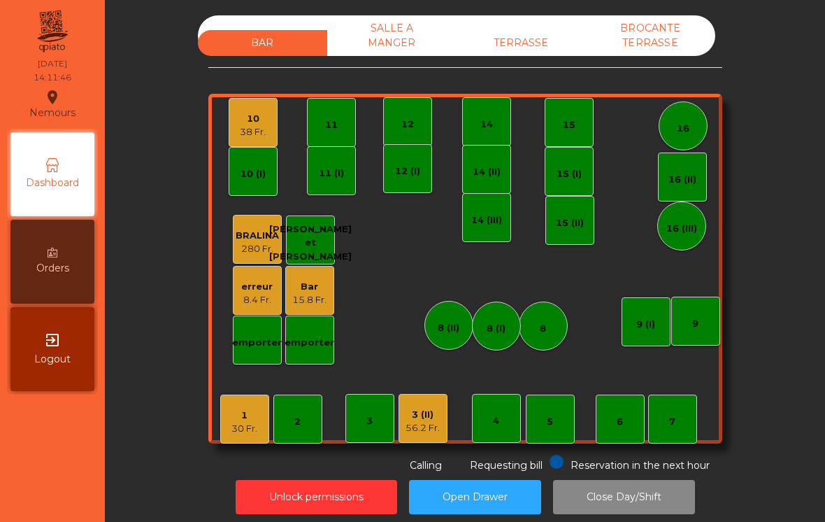
click at [311, 306] on div "Bar 15.8 Fr." at bounding box center [309, 290] width 49 height 49
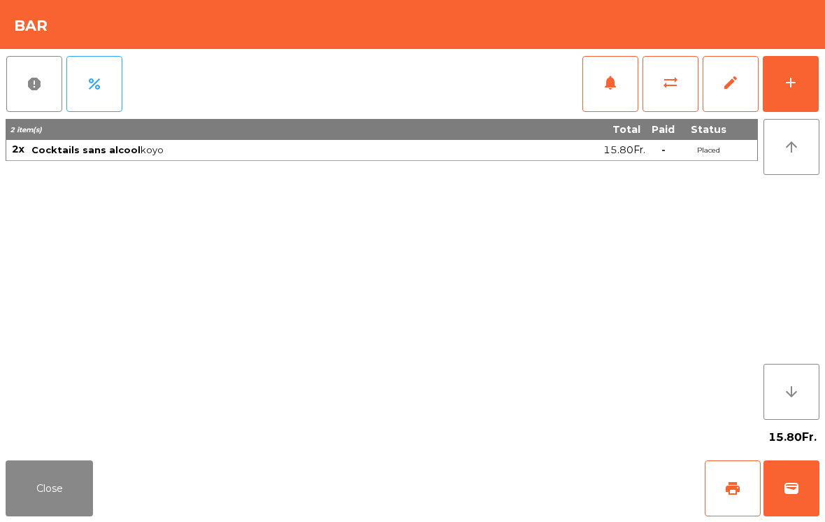
click at [27, 496] on button "Close" at bounding box center [49, 488] width 87 height 56
click at [45, 474] on button "Close" at bounding box center [49, 488] width 87 height 56
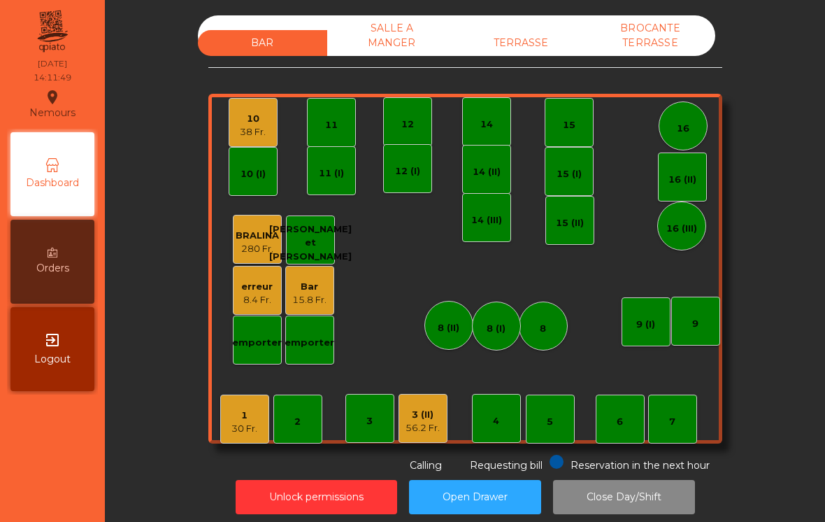
click at [320, 504] on button "Unlock permissions" at bounding box center [317, 497] width 162 height 34
click at [264, 311] on div "erreur 8.4 Fr." at bounding box center [257, 290] width 49 height 49
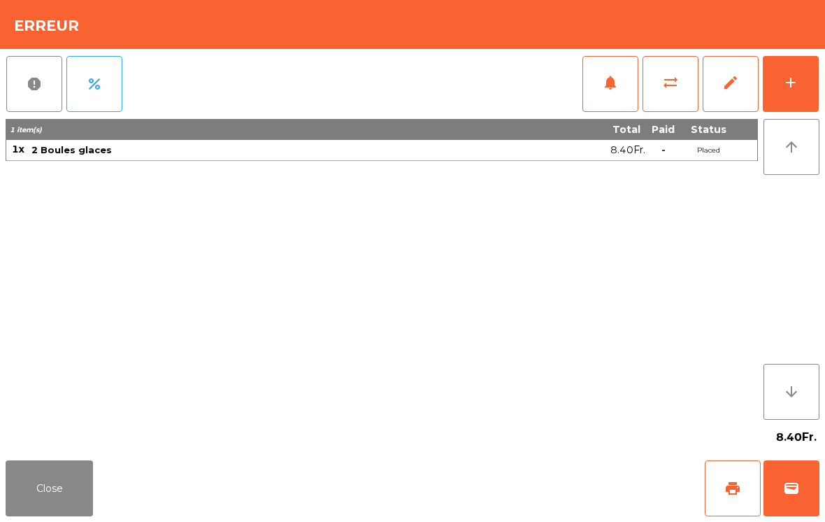
click at [725, 83] on span "edit" at bounding box center [731, 82] width 17 height 17
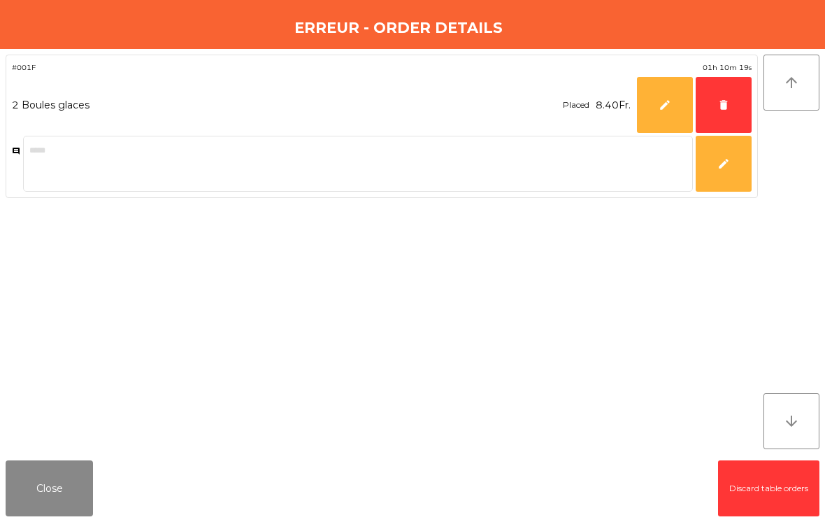
click at [724, 111] on span "delete" at bounding box center [724, 105] width 13 height 13
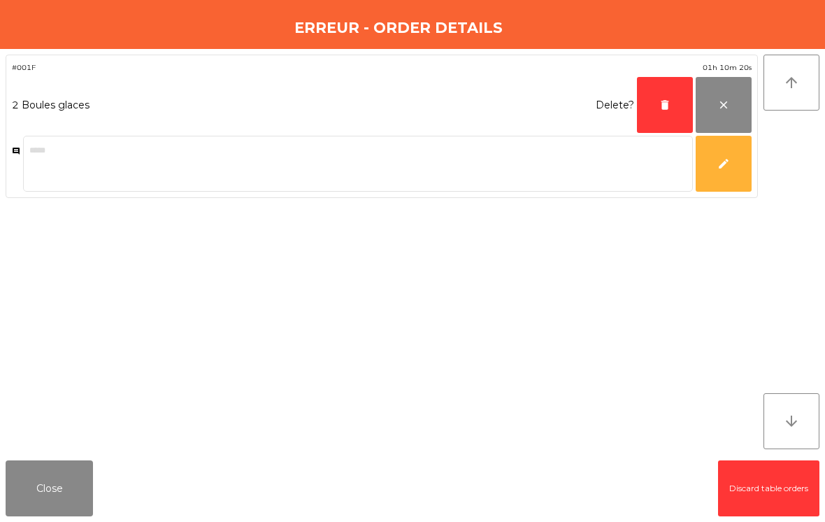
click at [669, 115] on button "delete" at bounding box center [665, 105] width 56 height 56
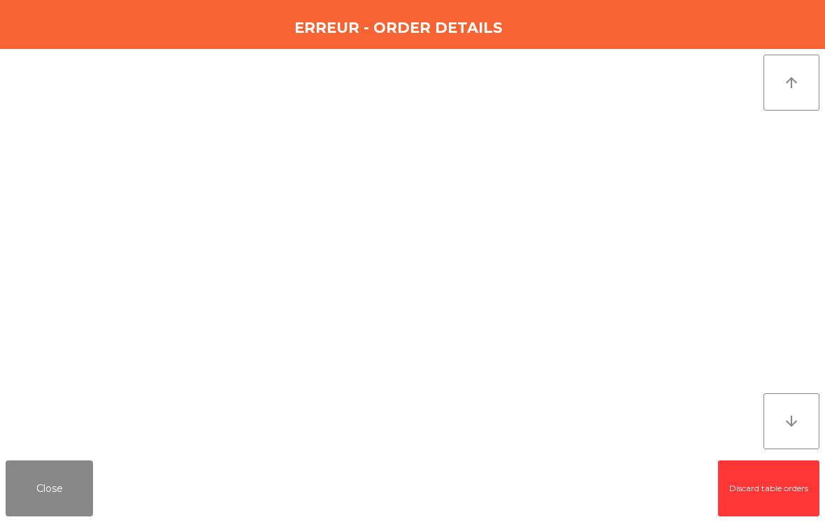
click at [45, 475] on button "Close" at bounding box center [49, 488] width 87 height 56
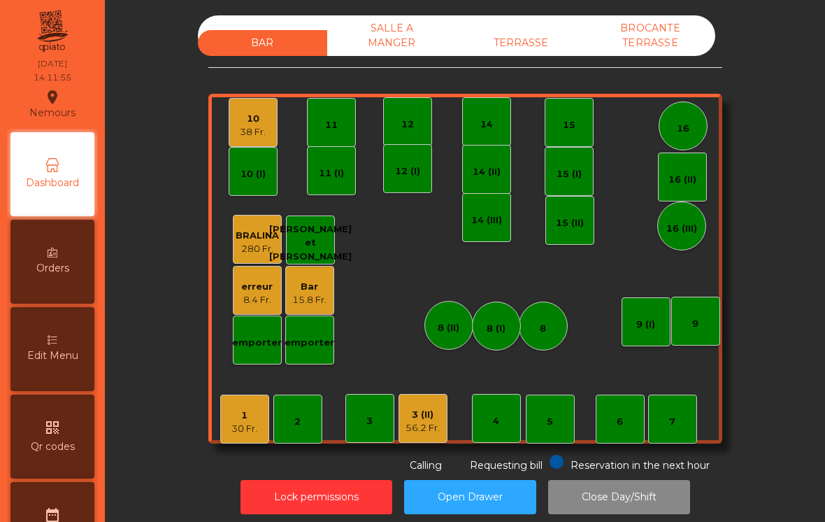
click at [320, 294] on div "15.8 Fr." at bounding box center [309, 300] width 34 height 14
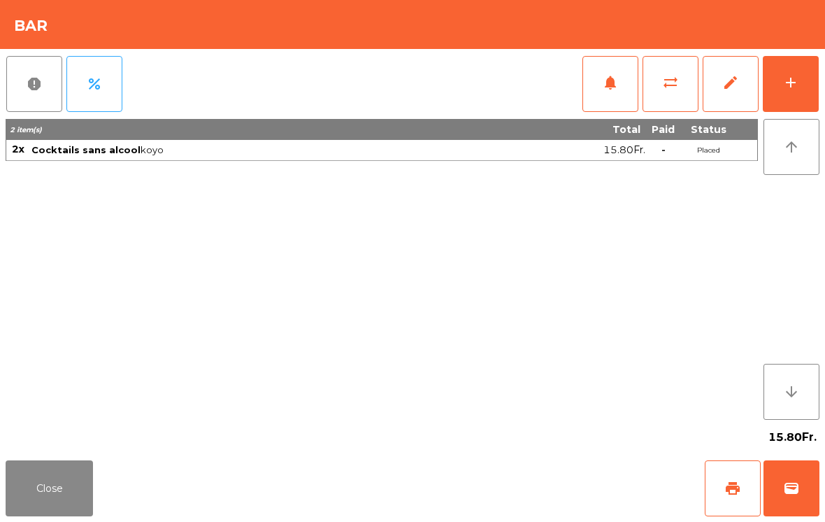
click at [725, 99] on button "edit" at bounding box center [731, 84] width 56 height 56
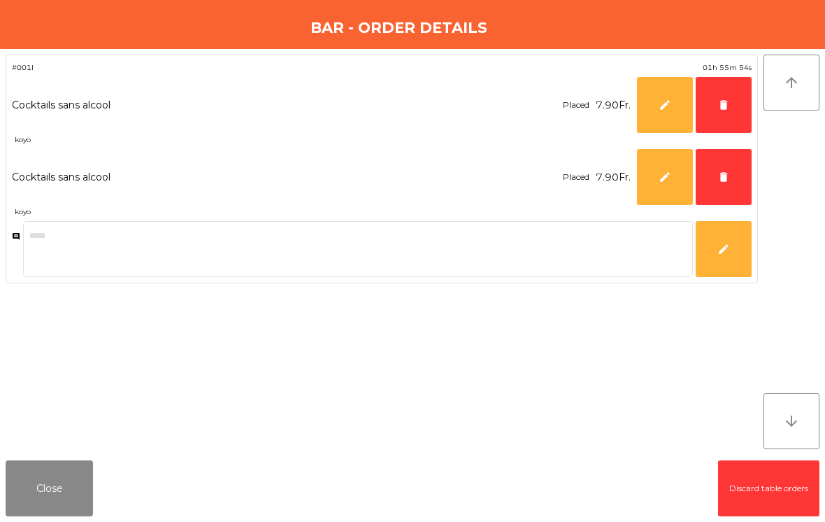
click at [725, 115] on button "delete" at bounding box center [724, 105] width 56 height 56
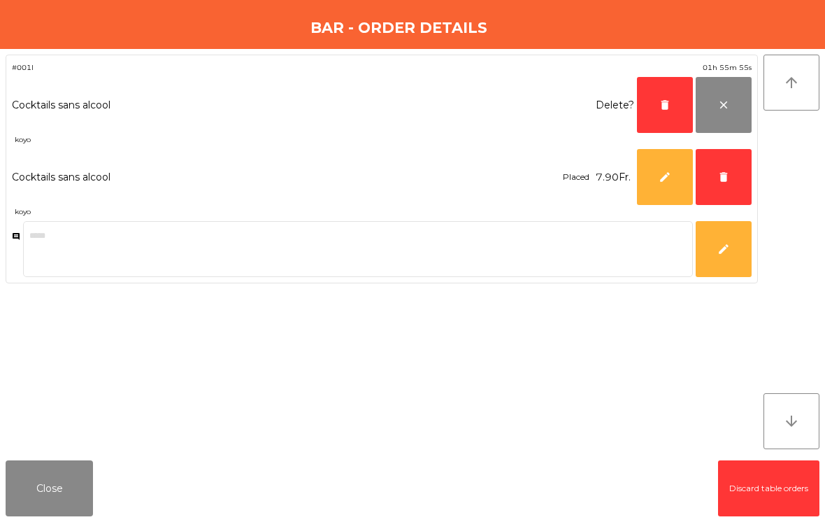
click at [673, 118] on button "delete" at bounding box center [665, 105] width 56 height 56
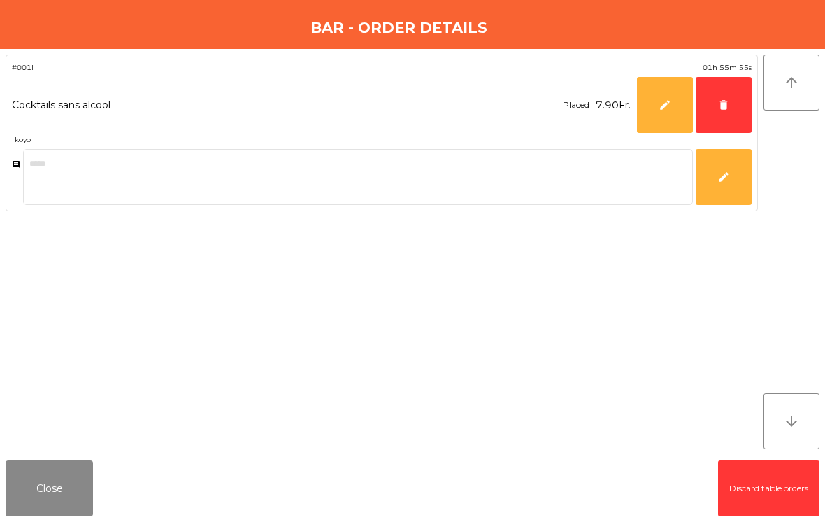
click at [730, 117] on button "delete" at bounding box center [724, 105] width 56 height 56
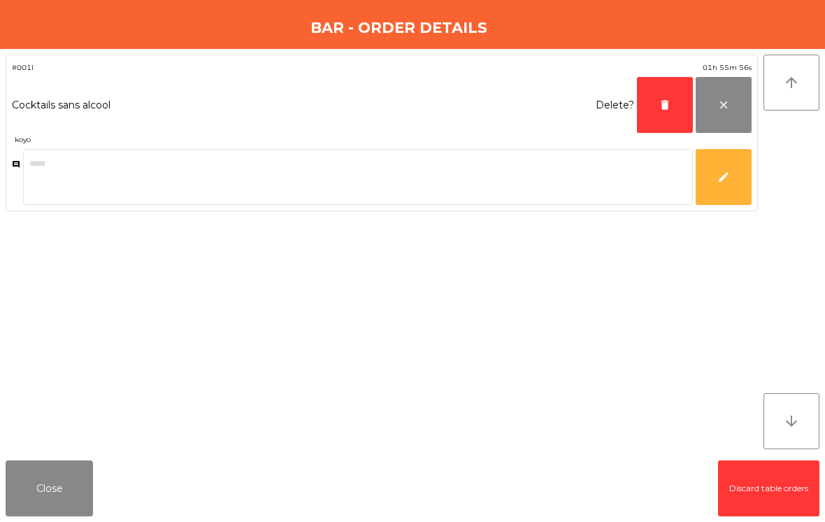
click at [669, 120] on button "delete" at bounding box center [665, 105] width 56 height 56
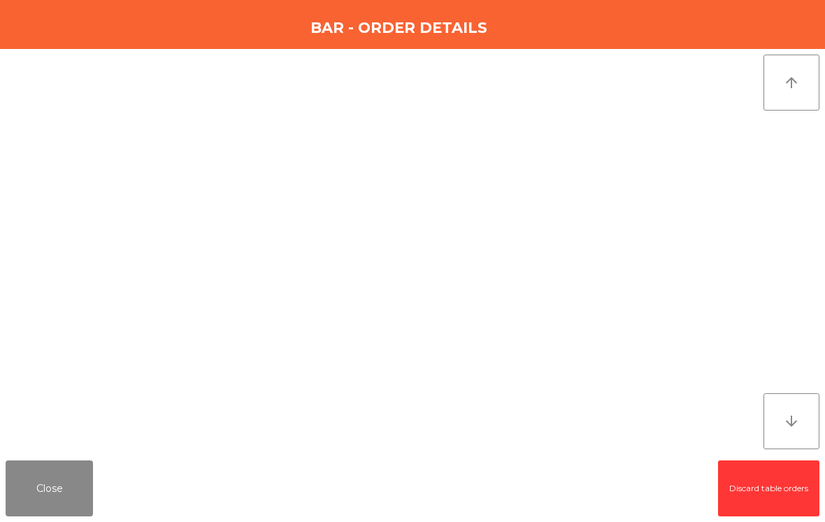
click at [31, 501] on button "Close" at bounding box center [49, 488] width 87 height 56
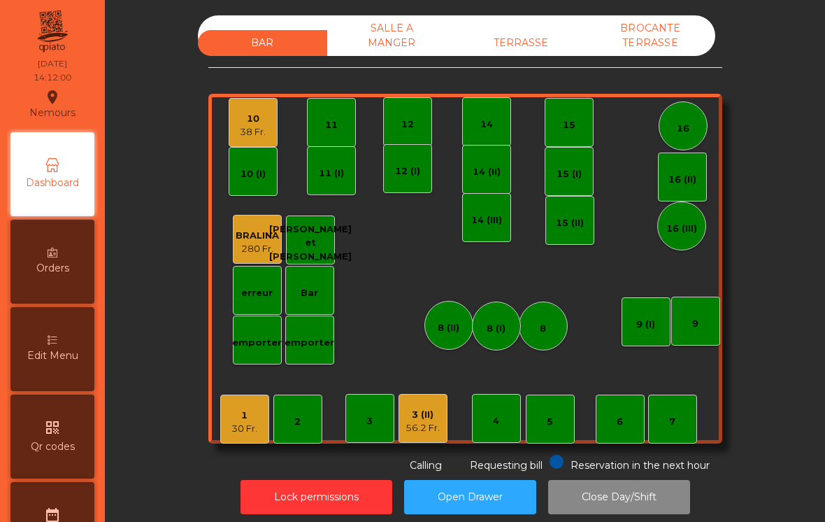
click at [427, 432] on div "56.2 Fr." at bounding box center [423, 428] width 34 height 14
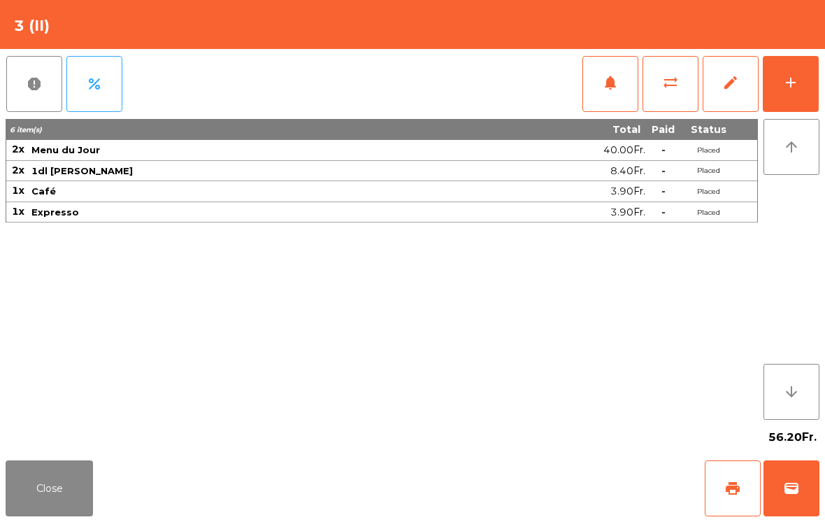
click at [668, 98] on button "sync_alt" at bounding box center [671, 84] width 56 height 56
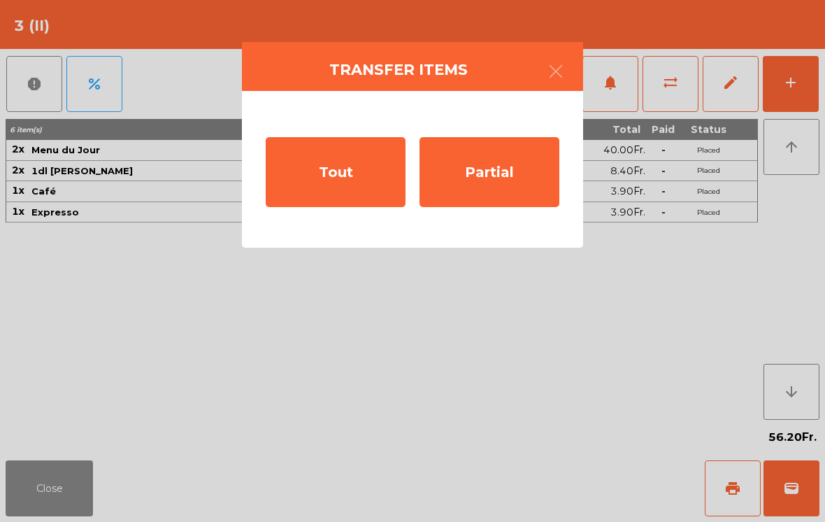
click at [364, 194] on div "Tout" at bounding box center [336, 172] width 140 height 70
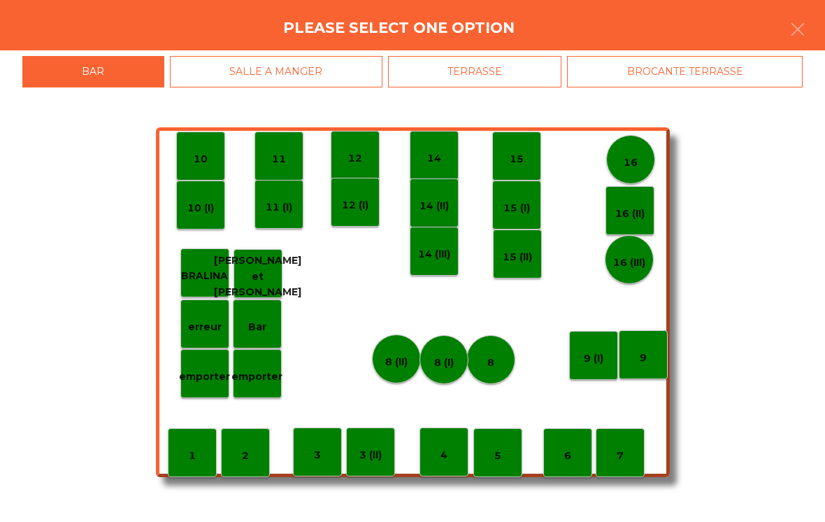
click at [346, 84] on div "SALLE A MANGER" at bounding box center [276, 71] width 213 height 31
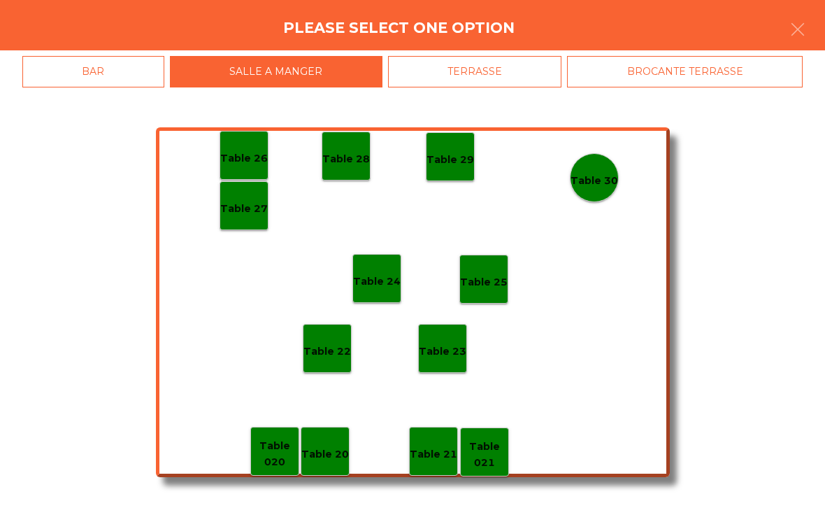
click at [257, 148] on div "Table 26" at bounding box center [244, 156] width 48 height 22
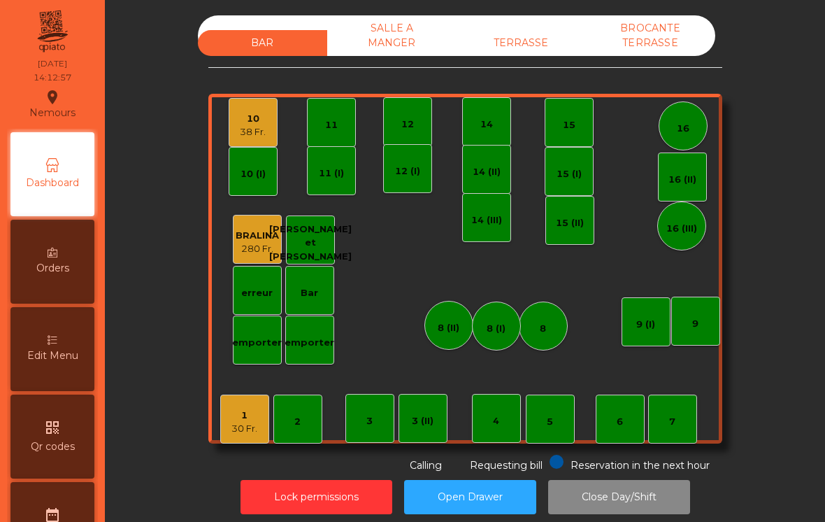
click at [532, 45] on div "TERRASSE" at bounding box center [521, 43] width 129 height 26
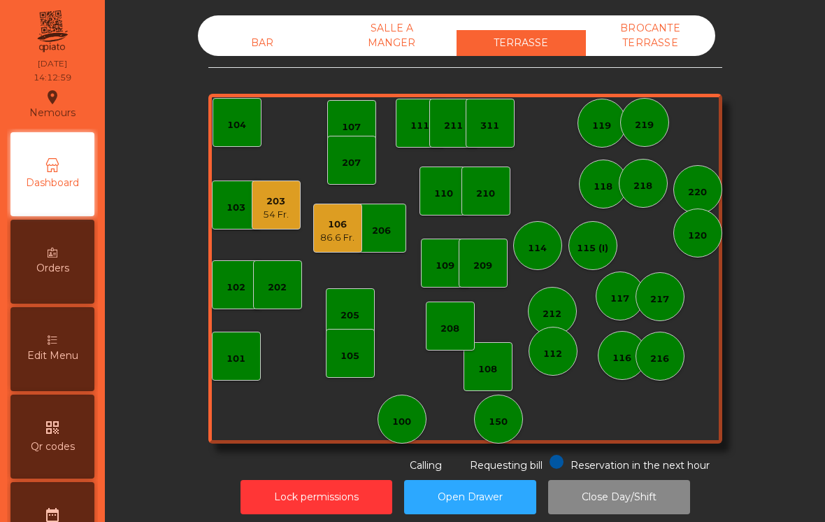
click at [431, 276] on div "109" at bounding box center [445, 263] width 49 height 49
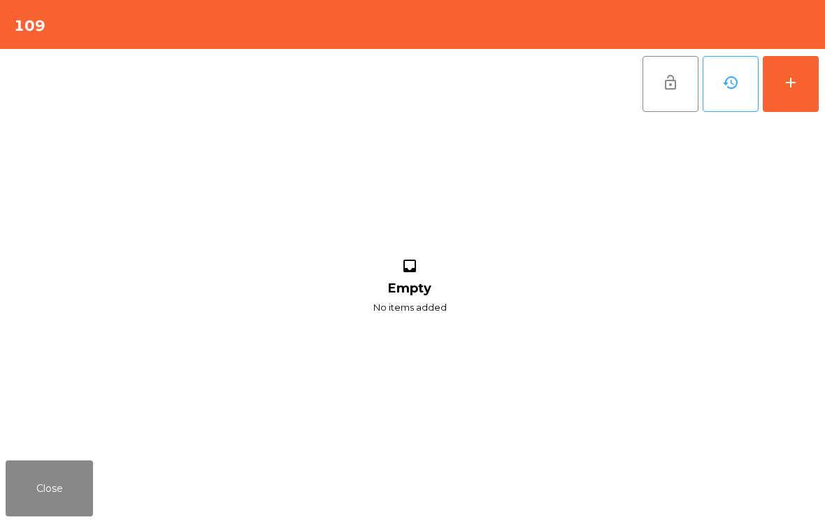
click at [792, 89] on div "add" at bounding box center [791, 82] width 17 height 17
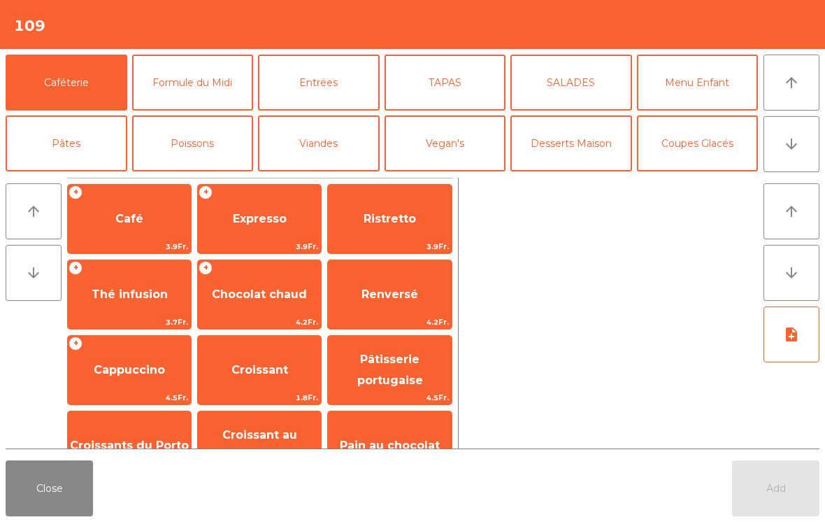
click at [37, 515] on button "Close" at bounding box center [49, 488] width 87 height 56
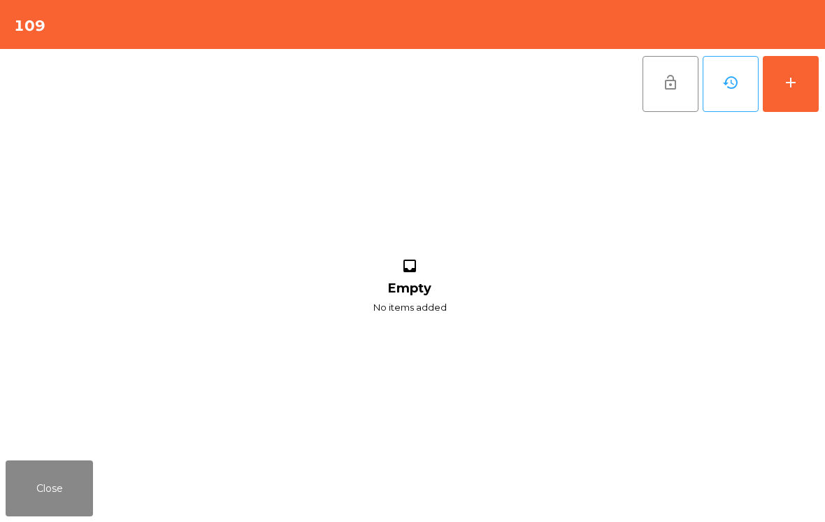
click at [48, 495] on button "Close" at bounding box center [49, 488] width 87 height 56
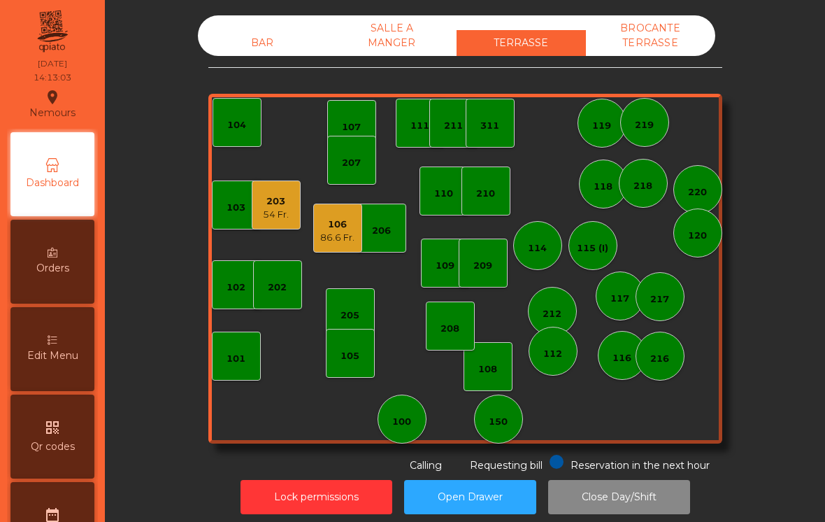
click at [433, 42] on div "SALLE A MANGER" at bounding box center [391, 35] width 129 height 41
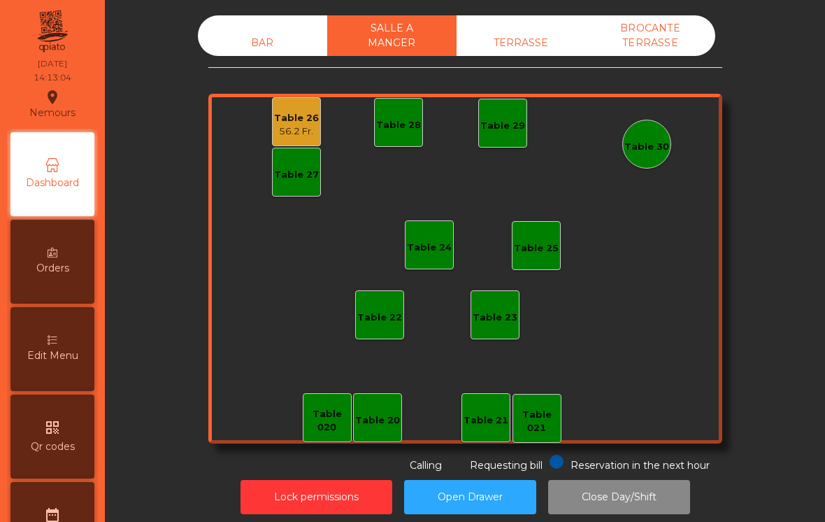
click at [301, 130] on div "56.2 Fr." at bounding box center [296, 132] width 45 height 14
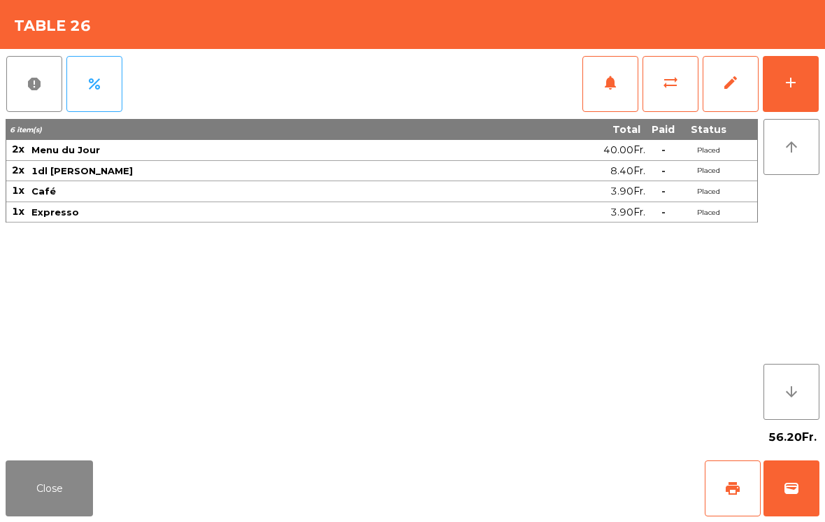
click at [55, 500] on button "Close" at bounding box center [49, 488] width 87 height 56
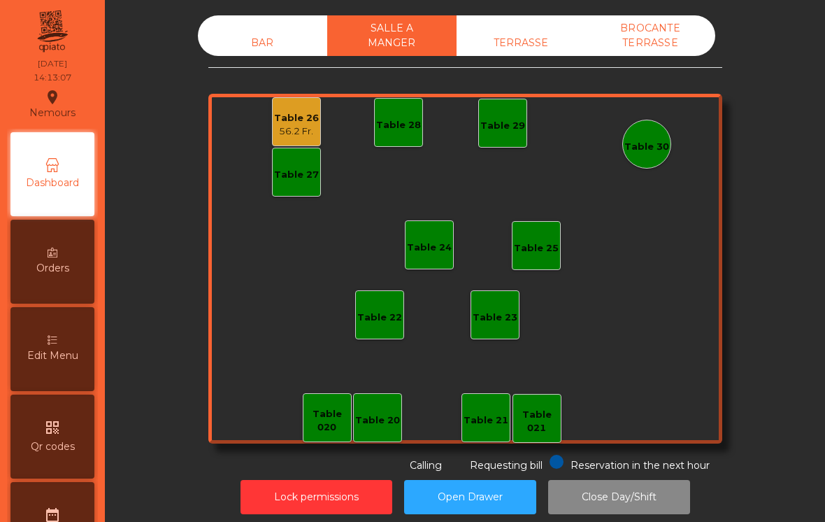
click at [232, 54] on div "BAR" at bounding box center [262, 43] width 129 height 26
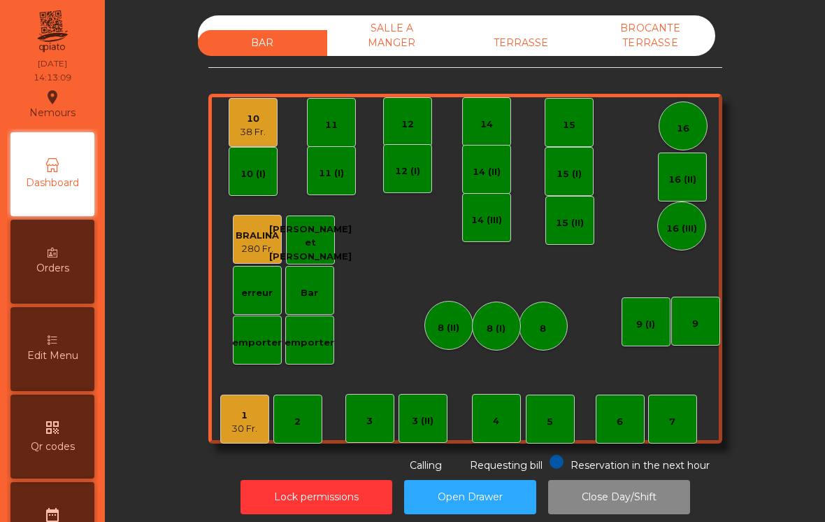
click at [525, 47] on div "TERRASSE" at bounding box center [521, 43] width 129 height 26
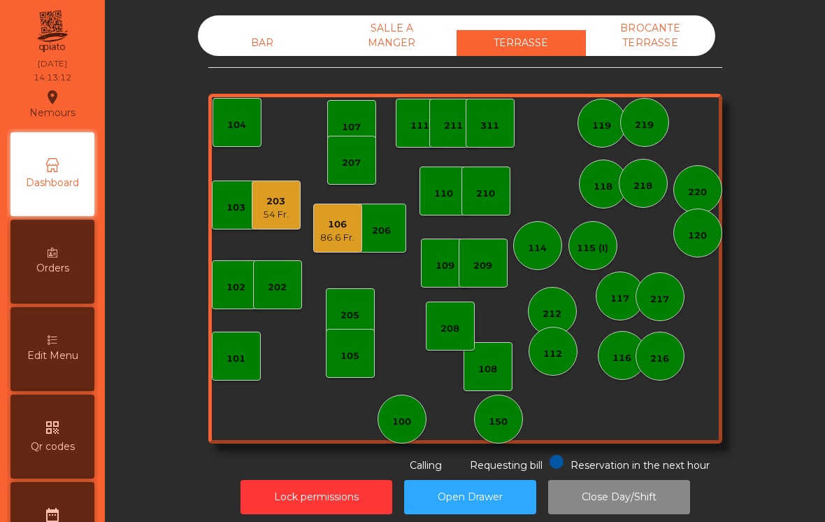
click at [647, 48] on div "BROCANTE TERRASSE" at bounding box center [650, 35] width 129 height 41
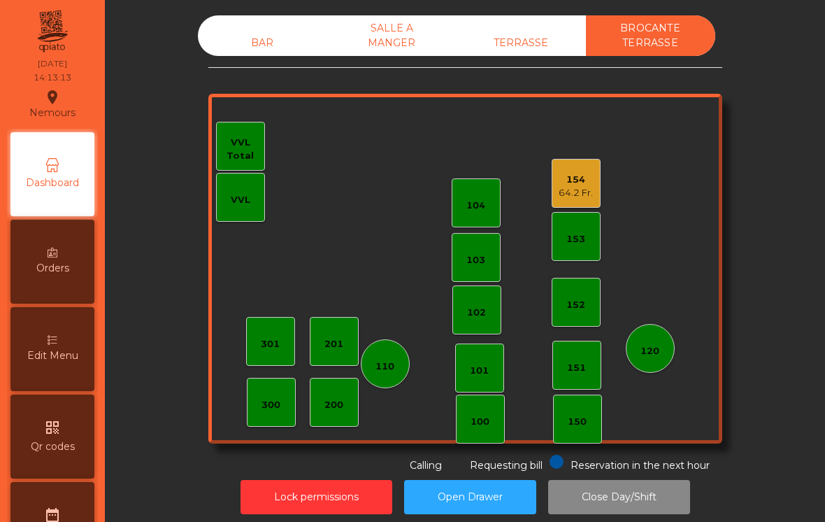
click at [572, 186] on div "64.2 Fr." at bounding box center [576, 193] width 34 height 14
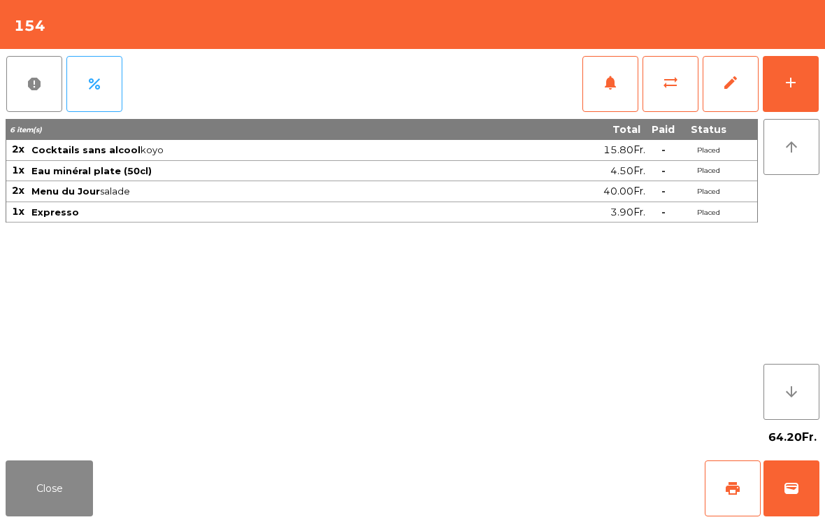
click at [52, 483] on button "Close" at bounding box center [49, 488] width 87 height 56
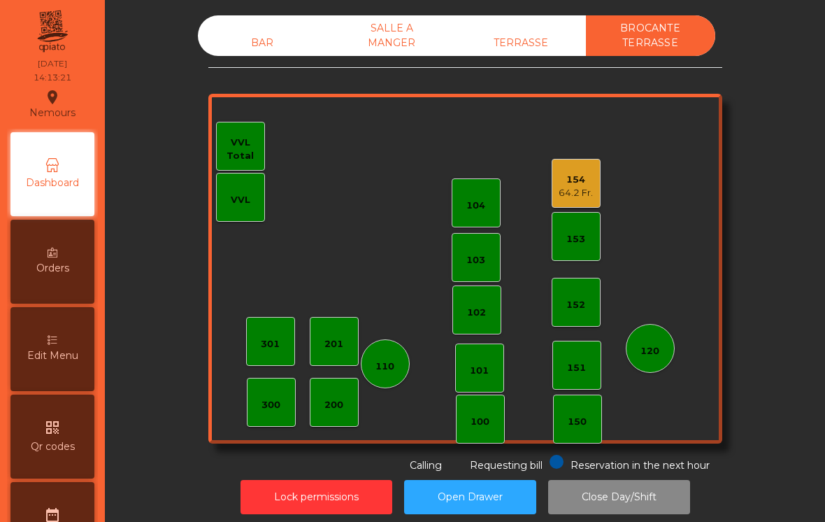
click at [280, 43] on div "BAR" at bounding box center [262, 43] width 129 height 26
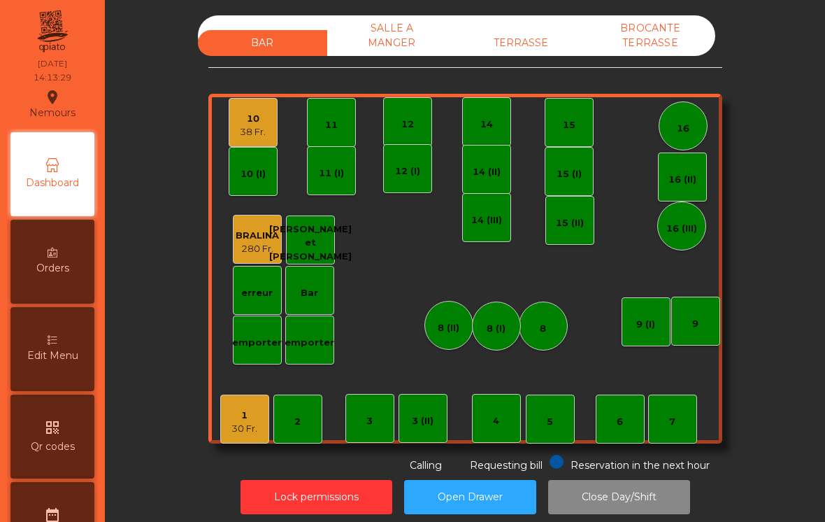
click at [561, 44] on div "TERRASSE" at bounding box center [521, 43] width 129 height 26
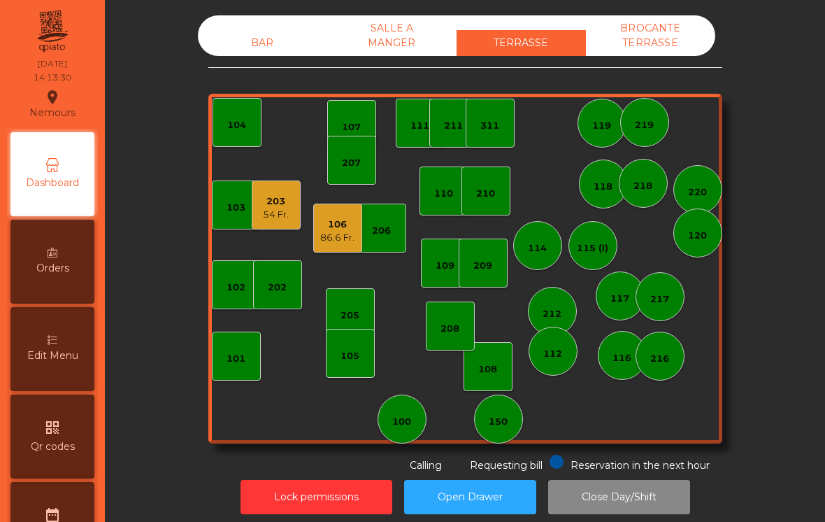
click at [339, 230] on div "106" at bounding box center [337, 225] width 34 height 14
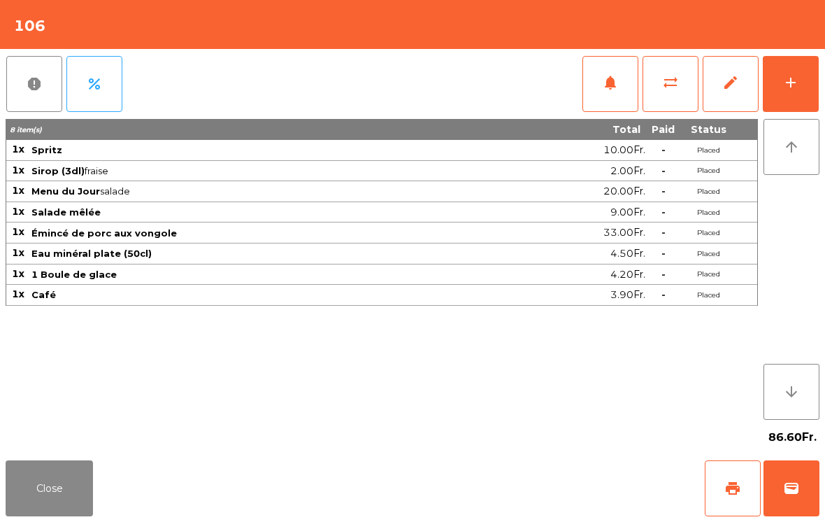
click at [654, 87] on button "sync_alt" at bounding box center [671, 84] width 56 height 56
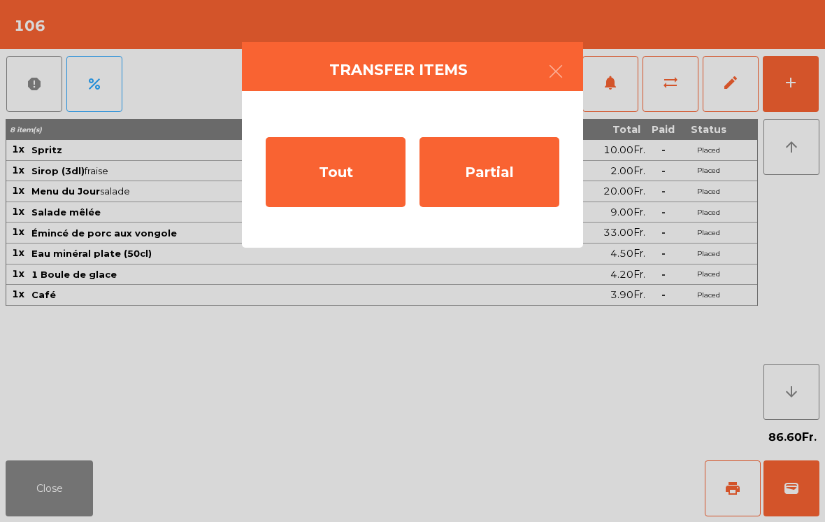
click at [329, 178] on div "Tout" at bounding box center [336, 172] width 140 height 70
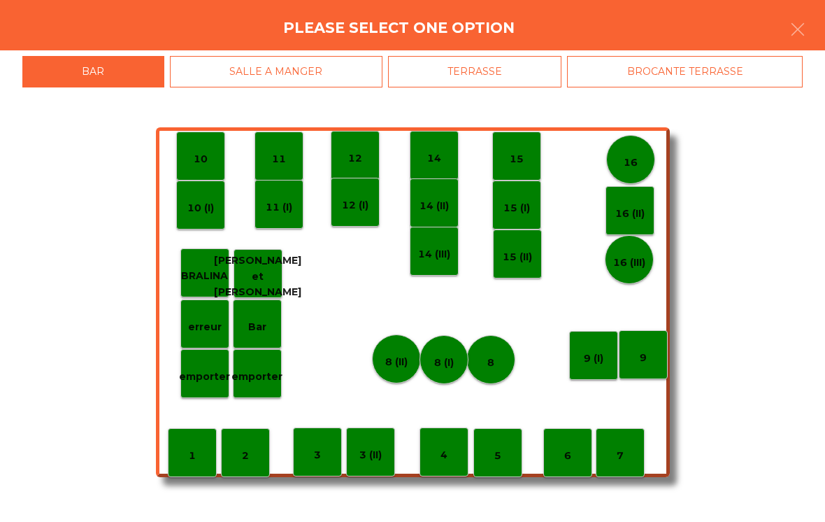
click at [325, 76] on div "SALLE A MANGER" at bounding box center [276, 71] width 213 height 31
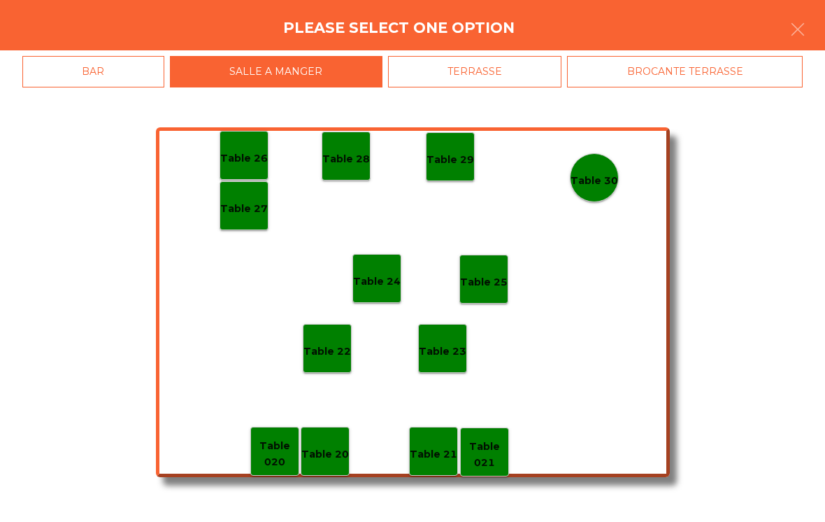
click at [461, 164] on p "Table 29" at bounding box center [451, 160] width 48 height 16
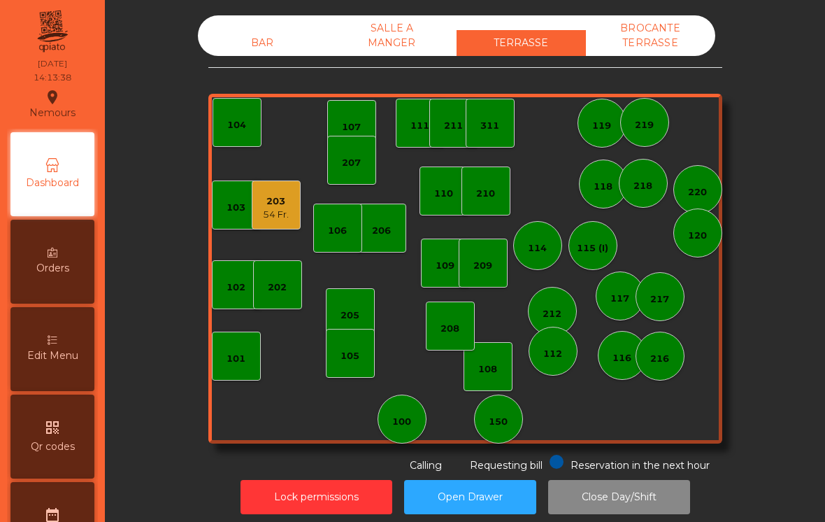
click at [367, 246] on div "206" at bounding box center [381, 228] width 49 height 49
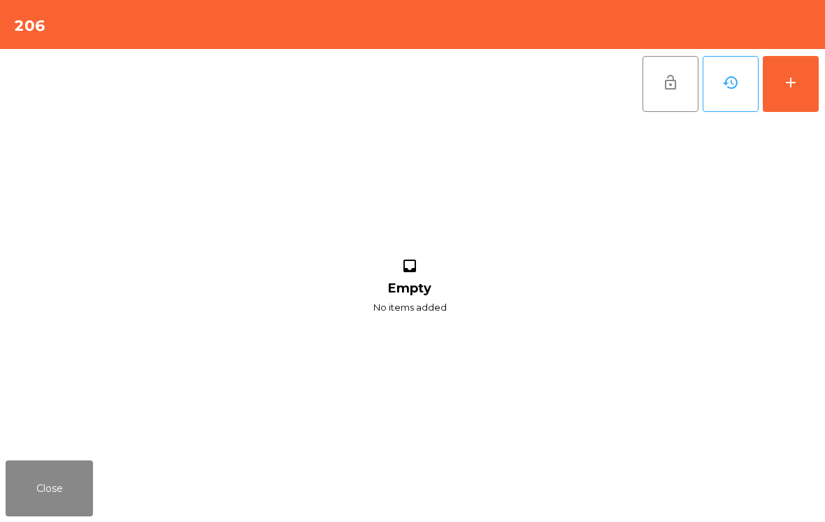
click at [798, 74] on div "add" at bounding box center [791, 82] width 17 height 17
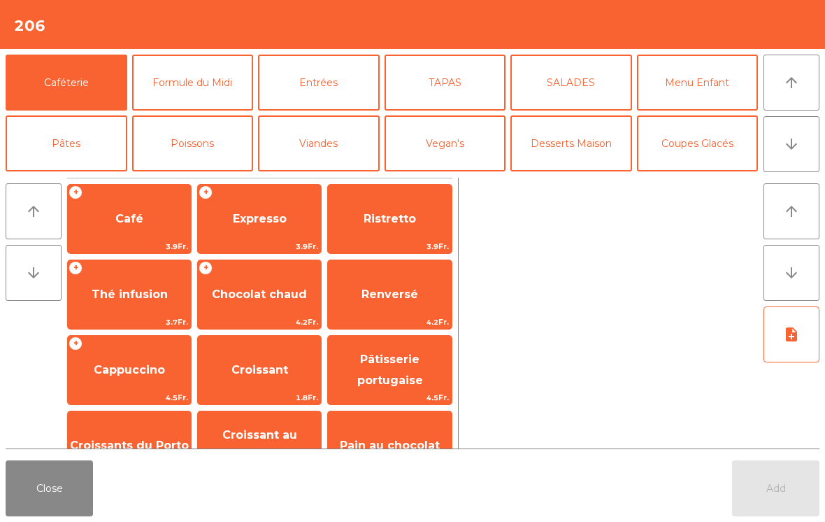
click at [782, 133] on button "arrow_downward" at bounding box center [792, 144] width 56 height 56
click at [91, 176] on button "Mineral" at bounding box center [67, 204] width 122 height 56
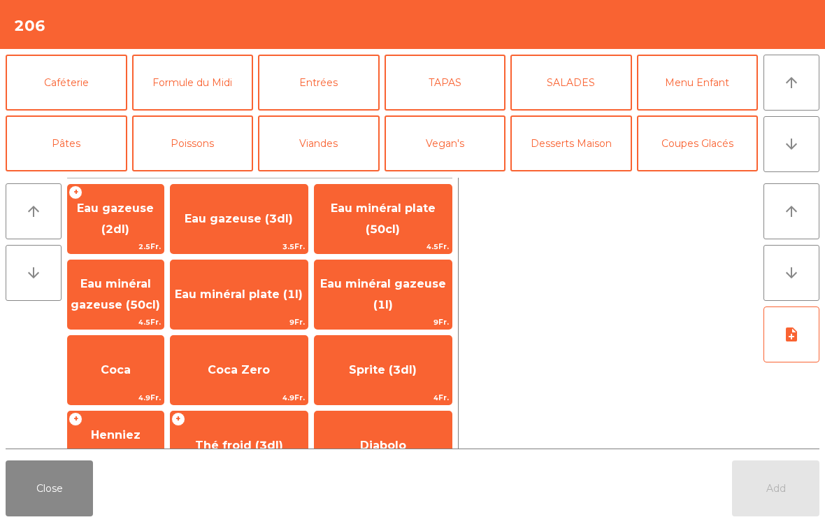
scroll to position [122, 0]
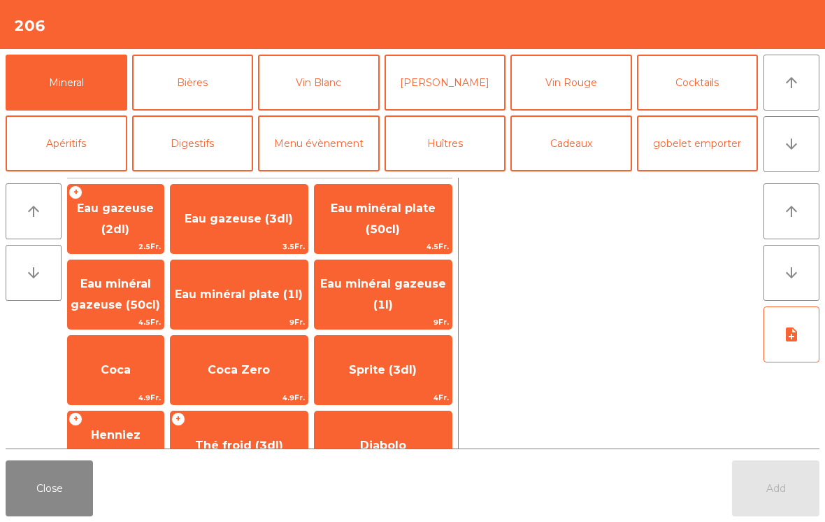
click at [113, 502] on span "Rivella" at bounding box center [116, 521] width 96 height 38
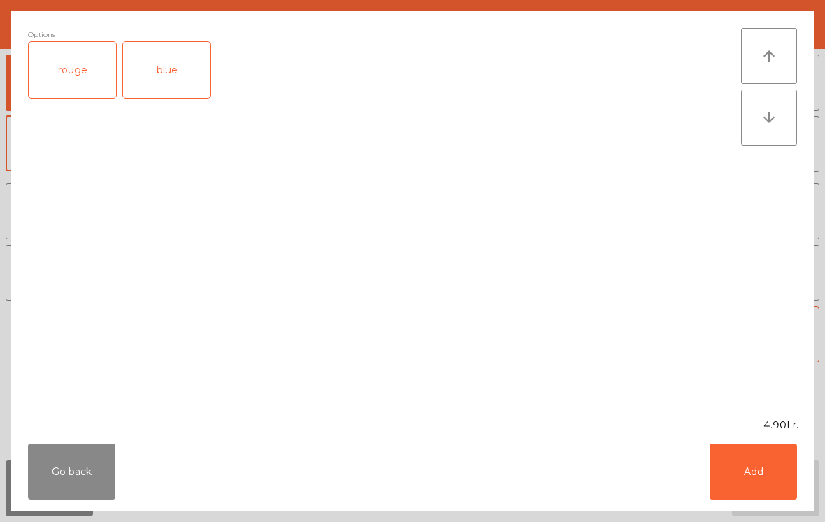
click at [173, 73] on div "blue" at bounding box center [166, 70] width 87 height 56
click at [776, 492] on button "Add" at bounding box center [753, 471] width 87 height 56
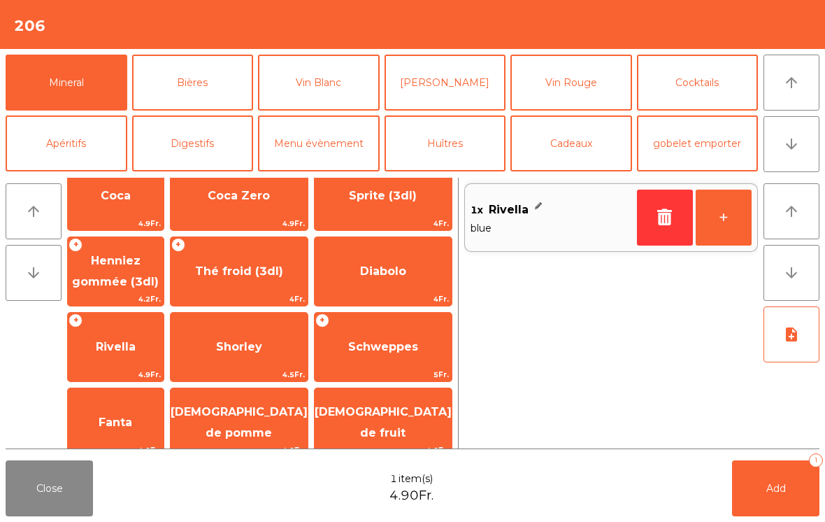
scroll to position [-13, 0]
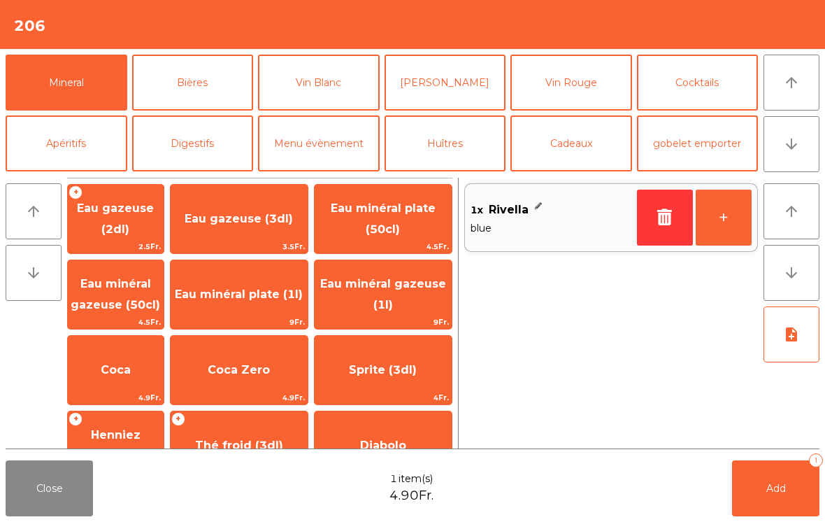
click at [116, 364] on span "Coca" at bounding box center [116, 369] width 30 height 13
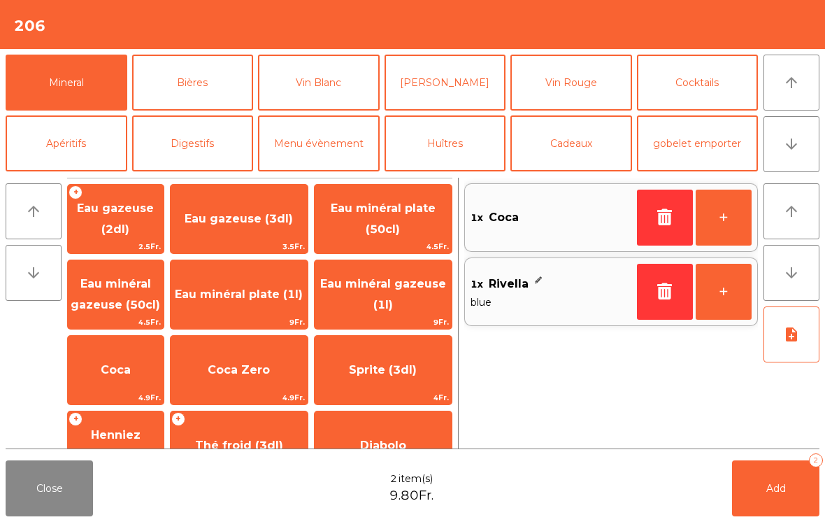
scroll to position [0, 0]
click at [387, 502] on span "Schweppes" at bounding box center [383, 521] width 137 height 38
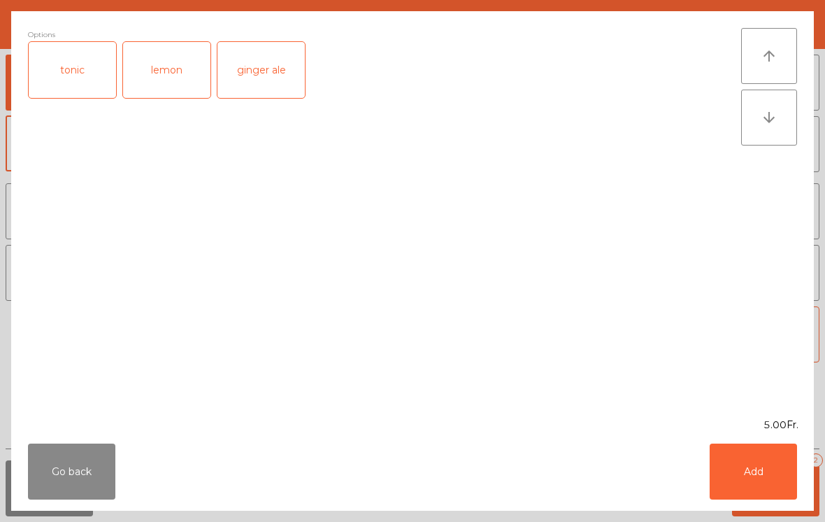
scroll to position [125, 0]
click at [777, 488] on button "Add" at bounding box center [753, 471] width 87 height 56
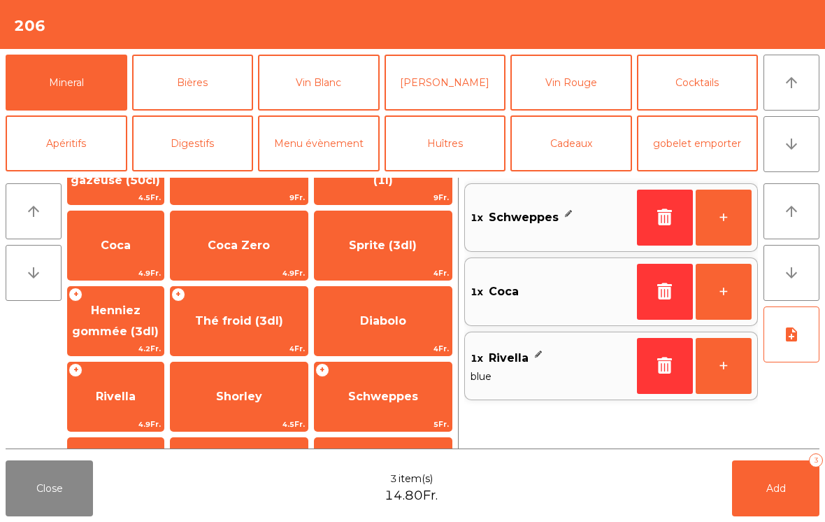
click at [187, 78] on button "Bières" at bounding box center [193, 83] width 122 height 56
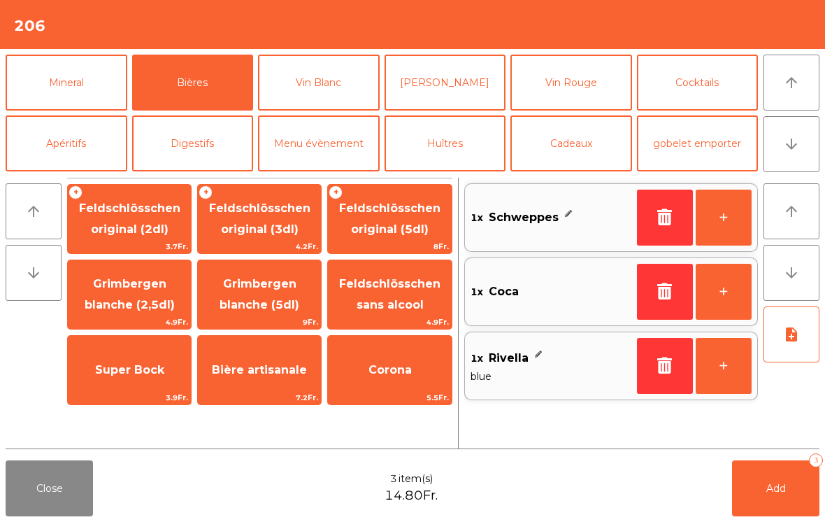
scroll to position [69, 0]
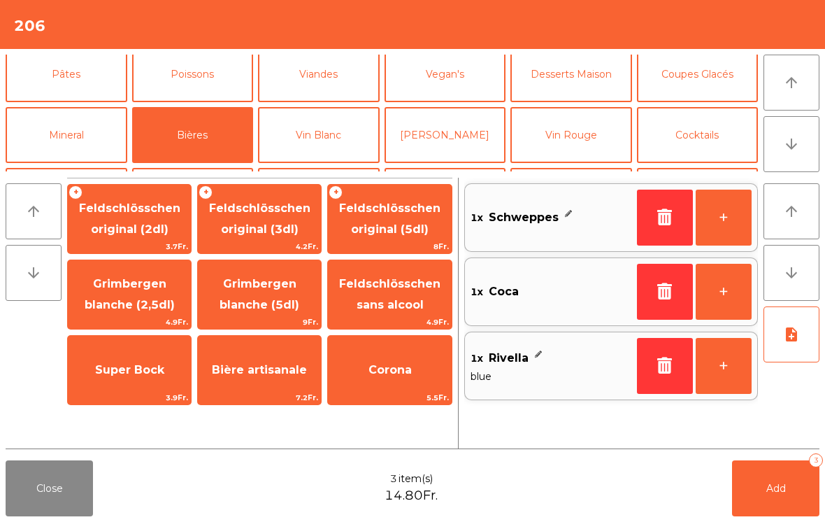
click at [211, 74] on button "Poissons" at bounding box center [193, 74] width 122 height 56
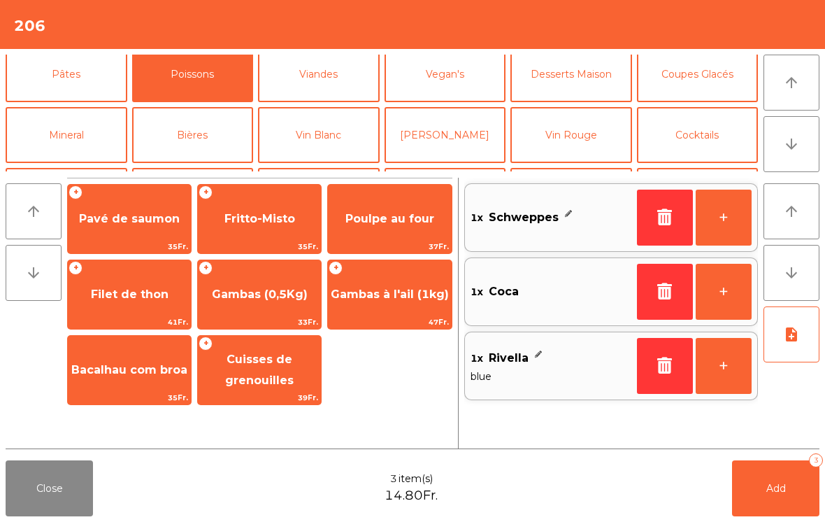
click at [190, 41] on button "Formule du Midi" at bounding box center [193, 13] width 122 height 56
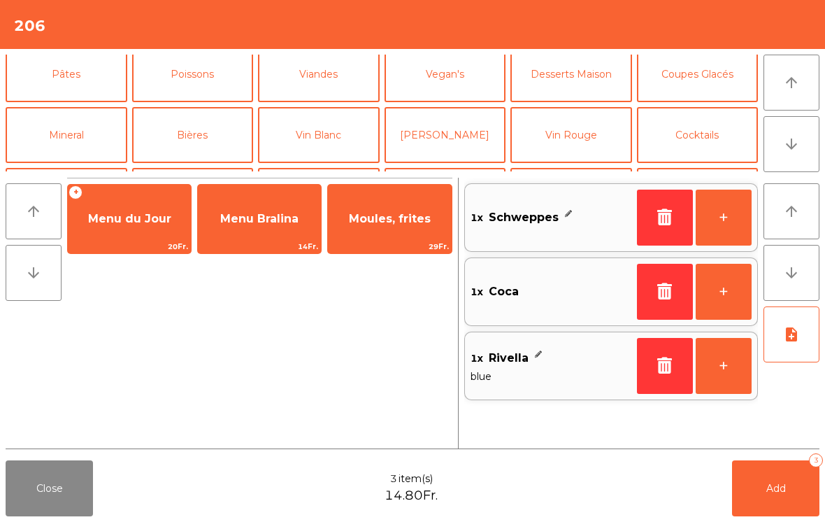
click at [92, 41] on button "Caféterie" at bounding box center [67, 13] width 122 height 56
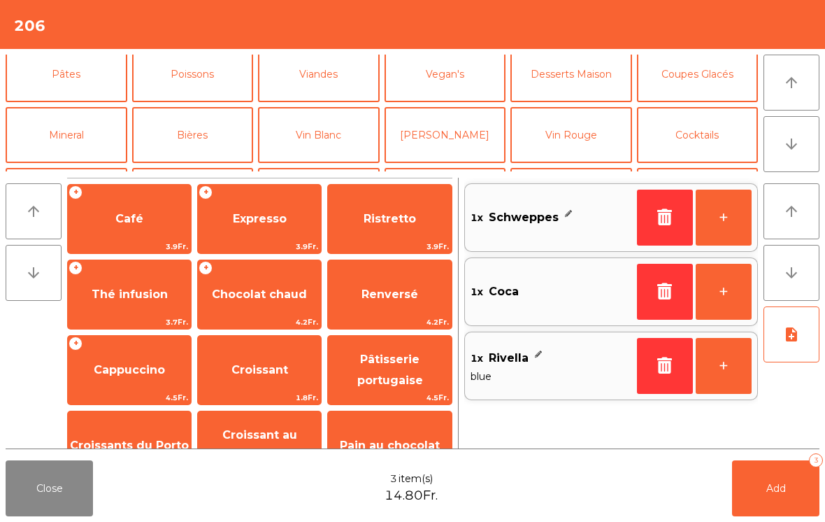
scroll to position [0, 0]
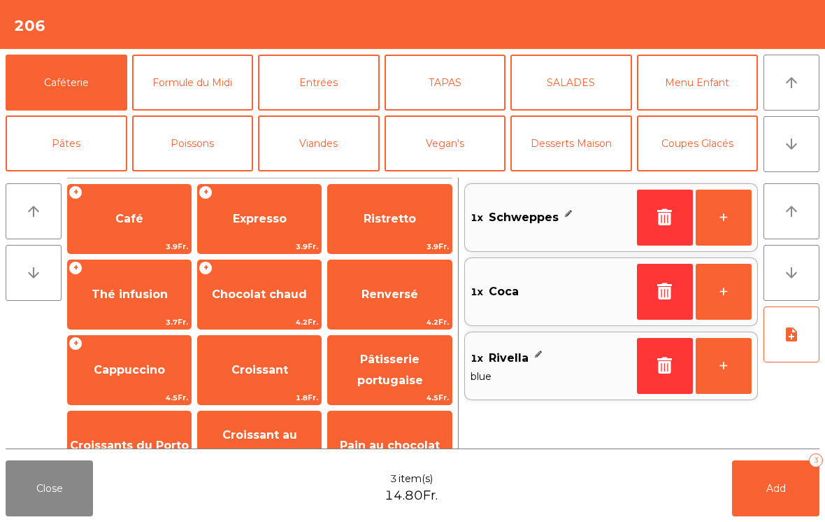
click at [276, 215] on span "Expresso" at bounding box center [260, 218] width 54 height 13
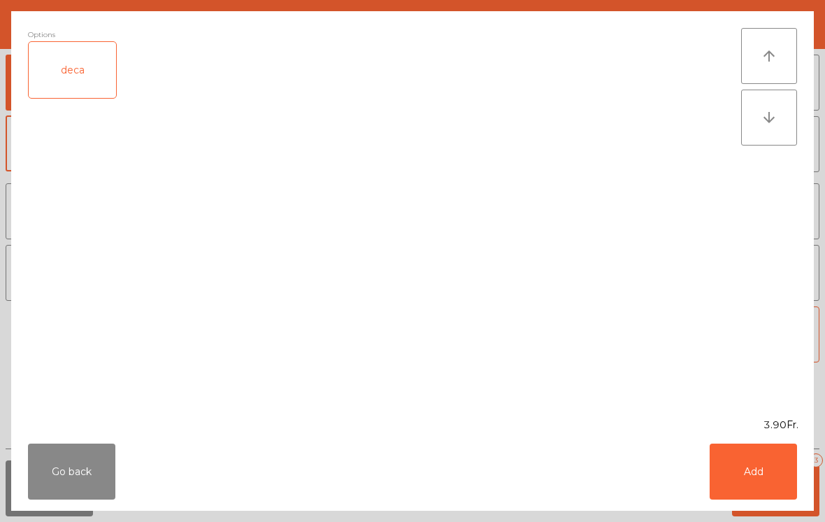
click at [769, 485] on button "Add" at bounding box center [753, 471] width 87 height 56
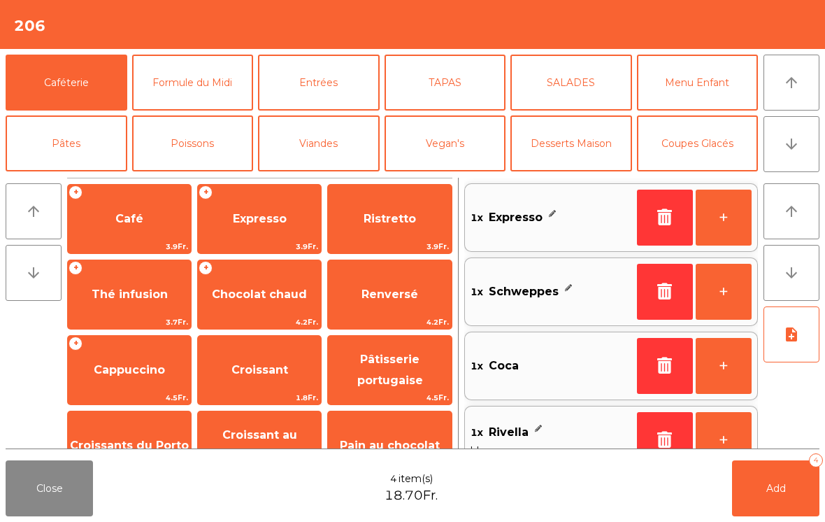
click at [770, 500] on button "Add 4" at bounding box center [775, 488] width 87 height 56
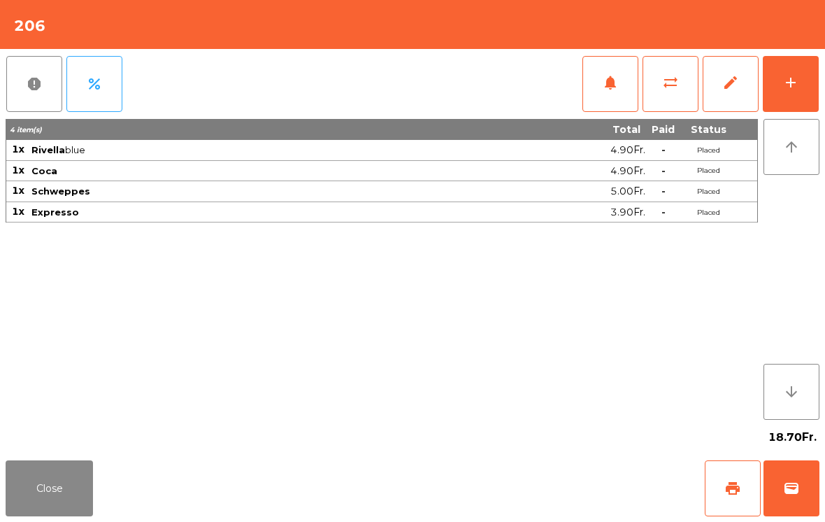
click at [62, 485] on button "Close" at bounding box center [49, 488] width 87 height 56
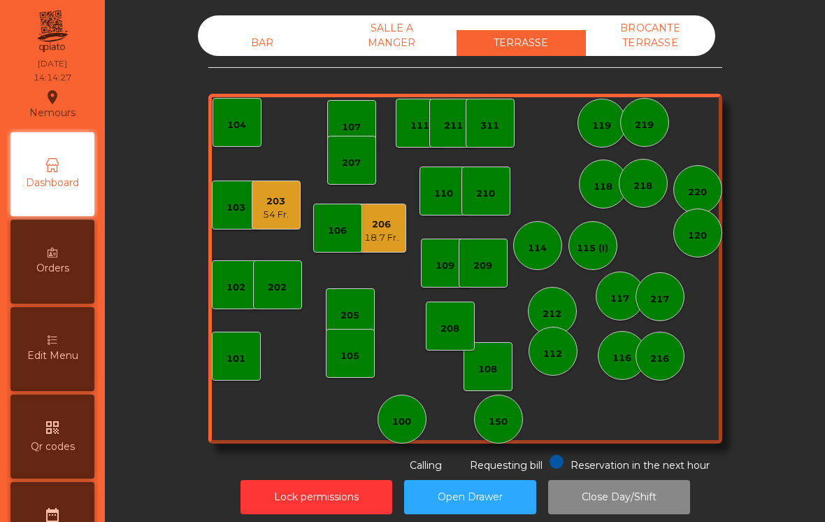
click at [257, 38] on div "BAR" at bounding box center [262, 43] width 129 height 26
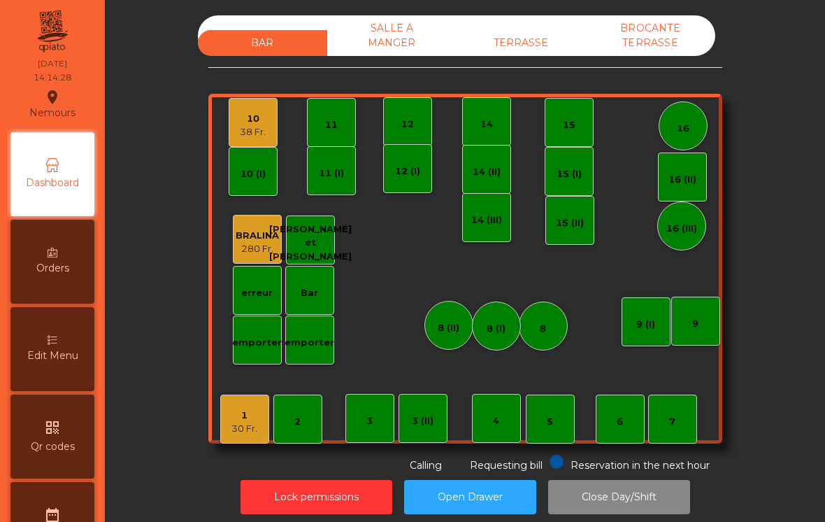
click at [250, 111] on div "10 38 Fr." at bounding box center [253, 122] width 26 height 33
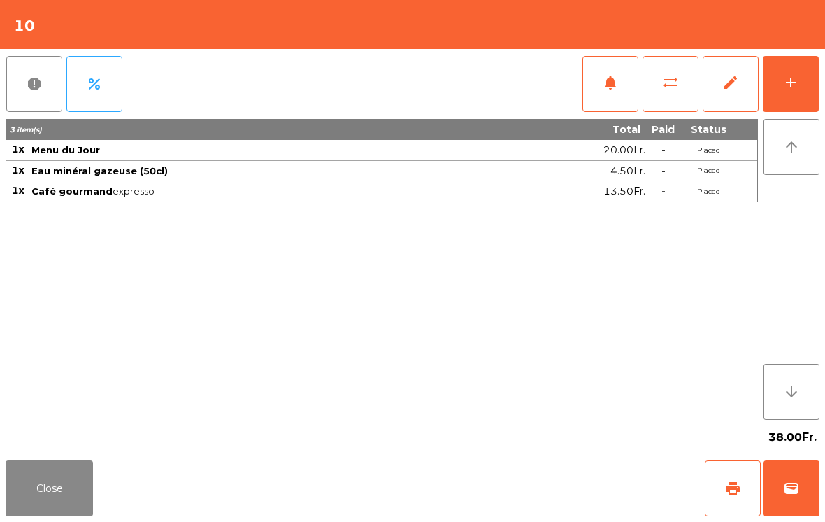
click at [679, 85] on span "sync_alt" at bounding box center [670, 82] width 17 height 17
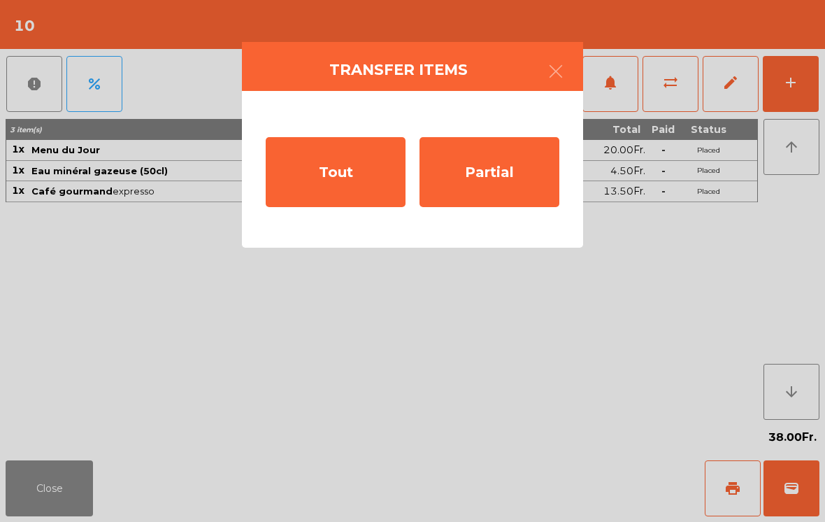
click at [505, 179] on div "Partial" at bounding box center [490, 172] width 140 height 70
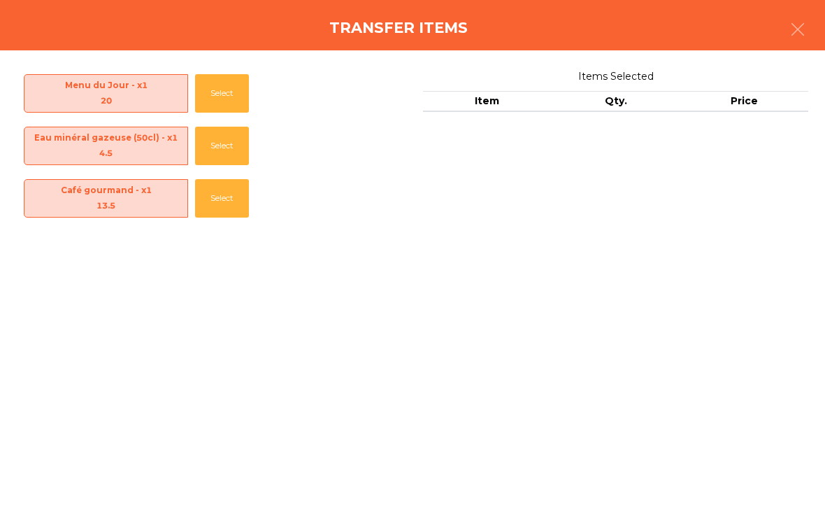
click at [214, 202] on button "Select" at bounding box center [222, 198] width 54 height 38
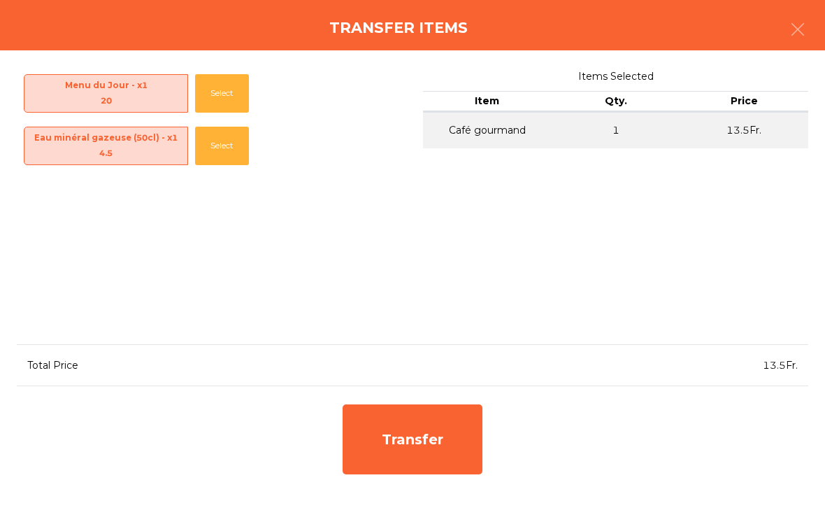
click at [414, 452] on div "Transfer" at bounding box center [413, 439] width 140 height 70
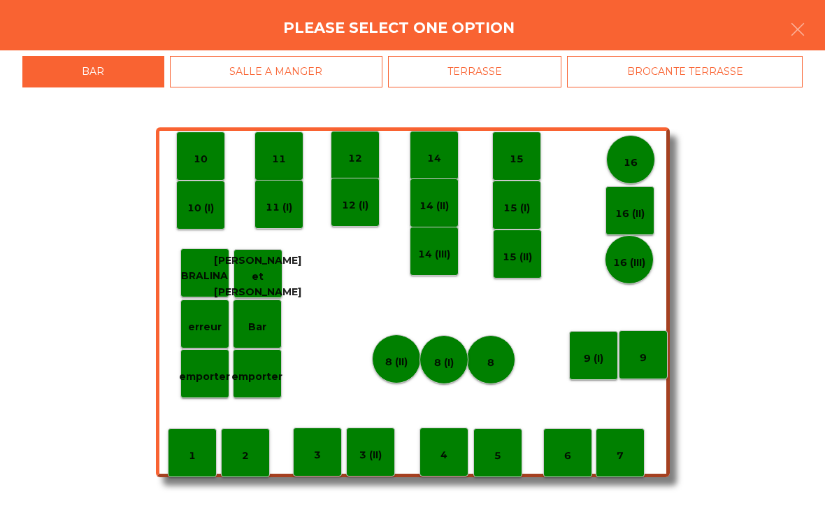
click at [390, 363] on p "8 (II)" at bounding box center [396, 362] width 22 height 16
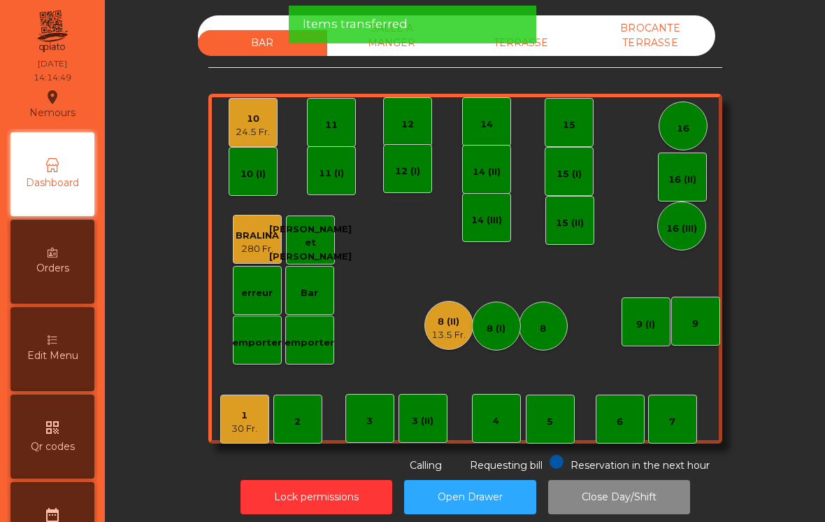
click at [256, 132] on div "24.5 Fr." at bounding box center [253, 132] width 34 height 14
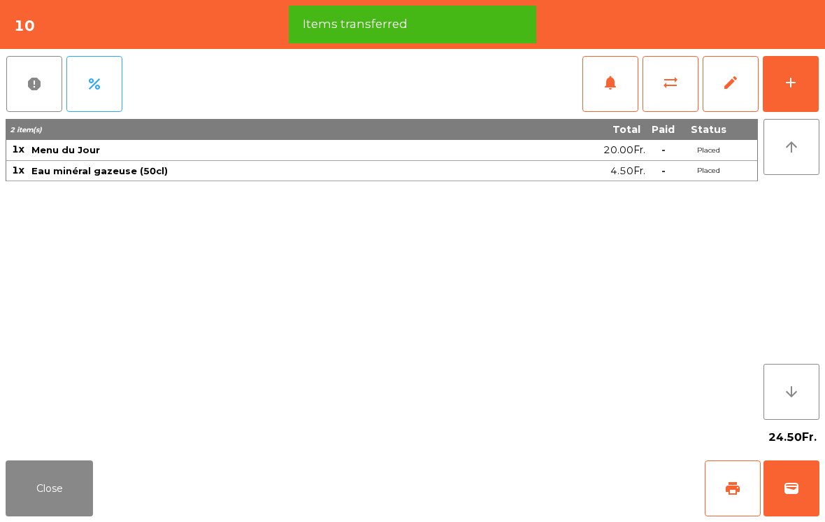
click at [751, 490] on button "print" at bounding box center [733, 488] width 56 height 56
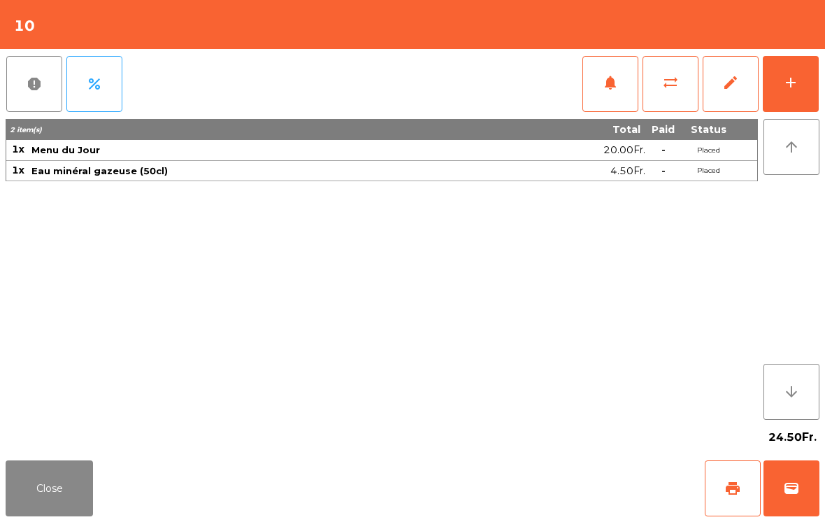
click at [45, 516] on button "Close" at bounding box center [49, 488] width 87 height 56
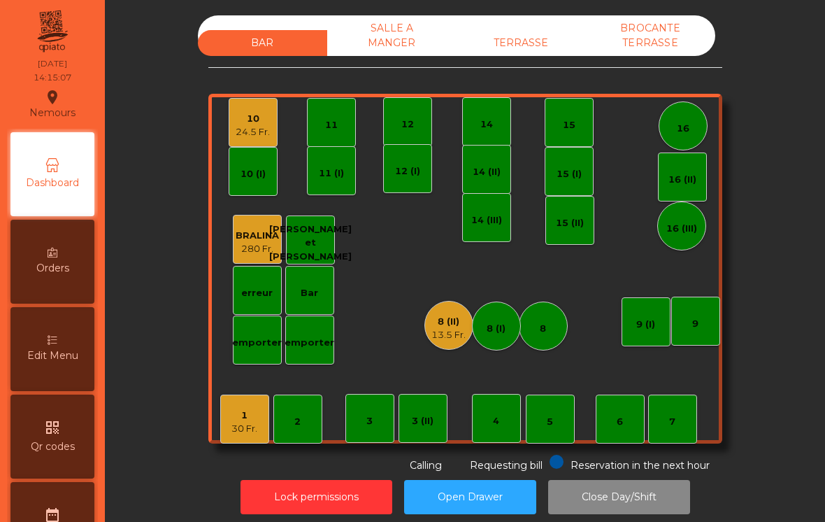
click at [451, 329] on div "13.5 Fr." at bounding box center [449, 335] width 34 height 14
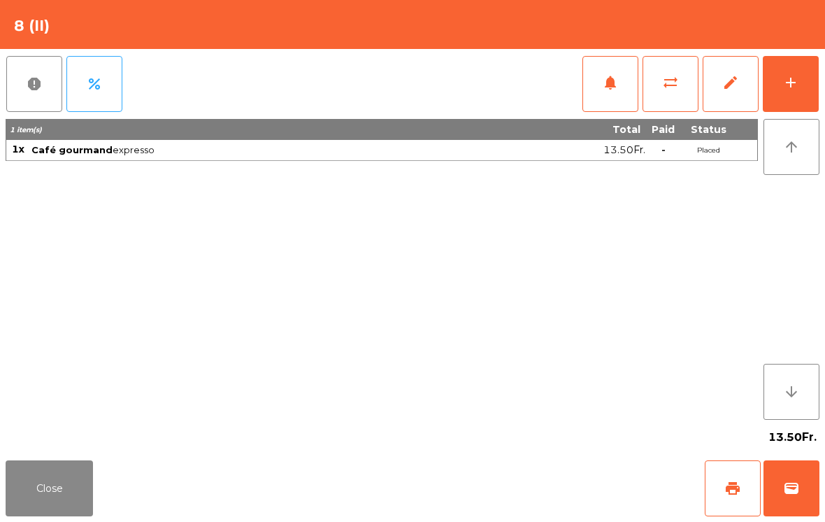
click at [671, 90] on span "sync_alt" at bounding box center [670, 82] width 17 height 17
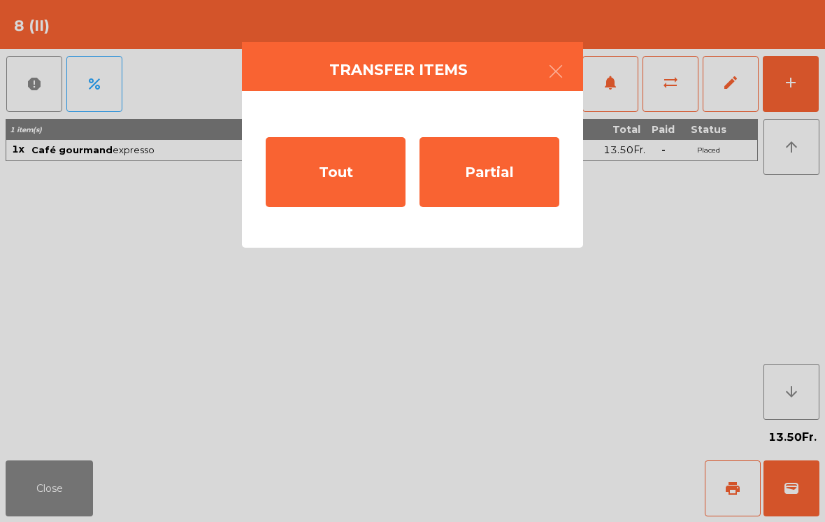
click at [347, 183] on div "Tout" at bounding box center [336, 172] width 140 height 70
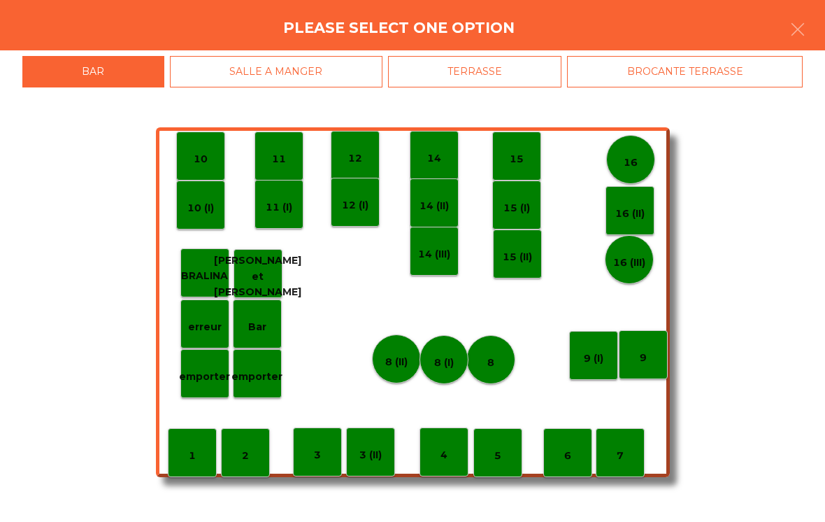
click at [218, 146] on div "10" at bounding box center [200, 156] width 49 height 49
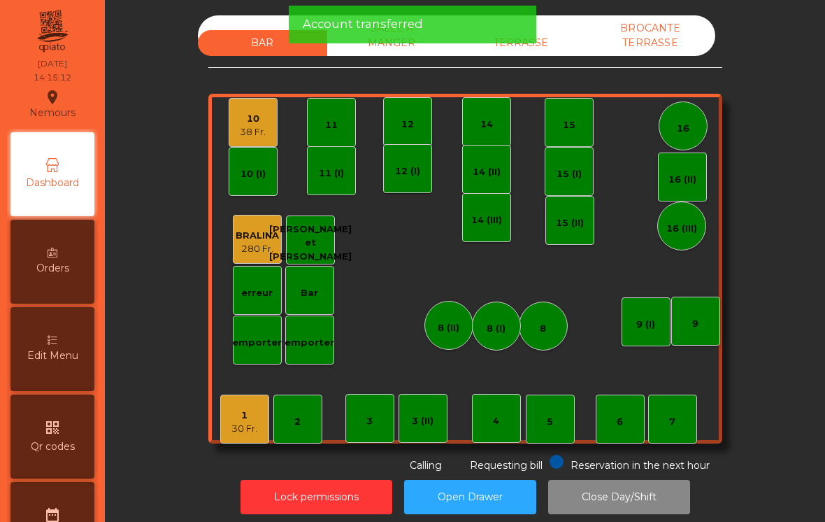
click at [260, 124] on div "10" at bounding box center [253, 119] width 26 height 14
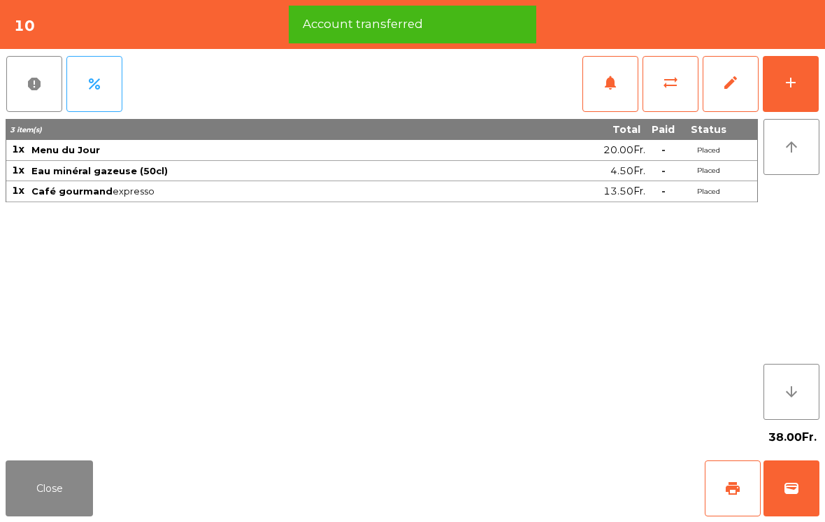
click at [798, 500] on button "wallet" at bounding box center [792, 488] width 56 height 56
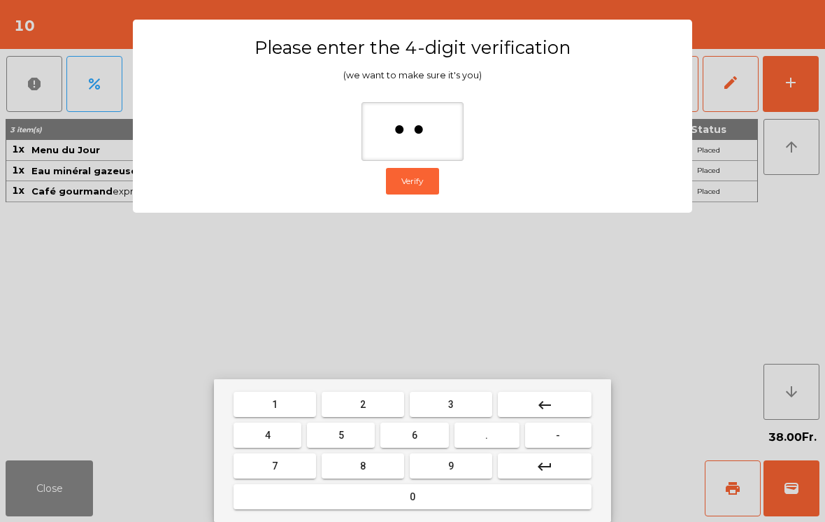
type input "***"
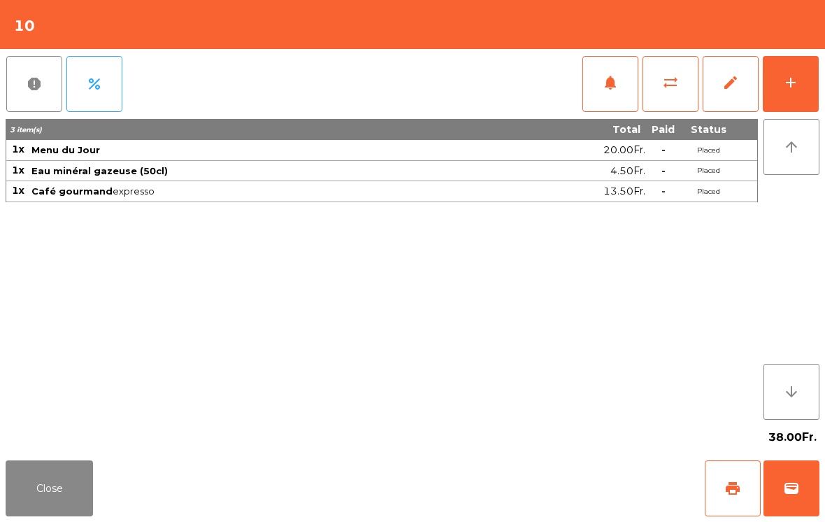
click at [520, 476] on div "Close print wallet" at bounding box center [412, 488] width 825 height 67
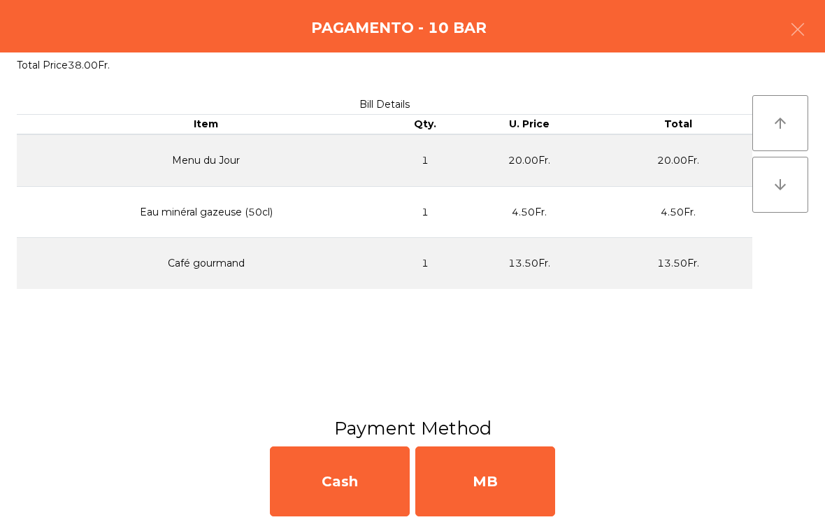
click at [513, 474] on div "MB" at bounding box center [486, 481] width 140 height 70
click at [502, 473] on div "No" at bounding box center [486, 481] width 140 height 70
click at [509, 472] on div "No" at bounding box center [486, 481] width 140 height 70
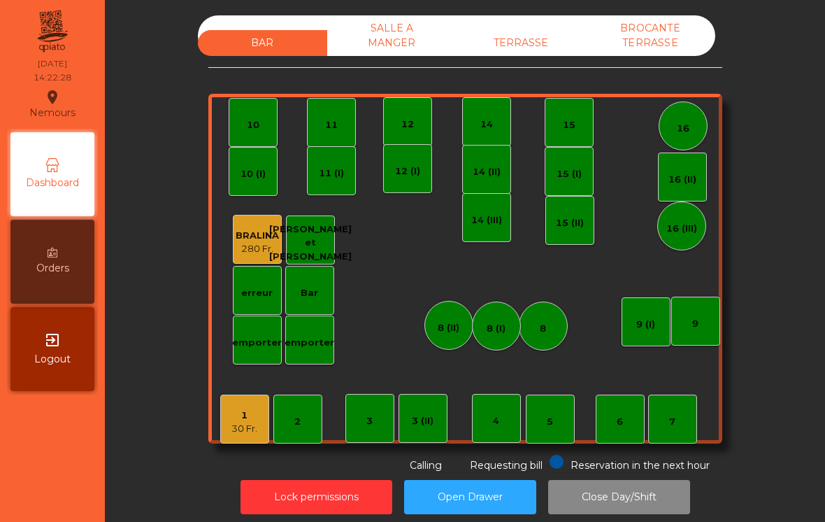
click at [301, 298] on div "Bar" at bounding box center [309, 290] width 49 height 49
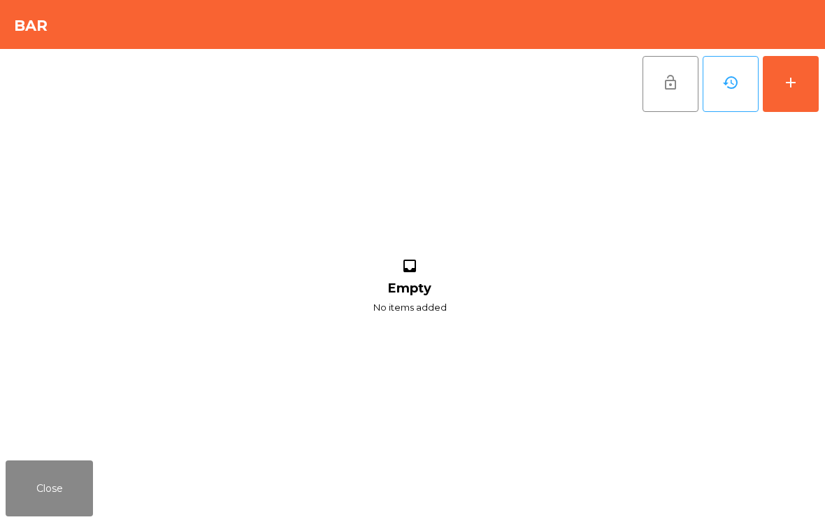
click at [818, 77] on button "add" at bounding box center [791, 84] width 56 height 56
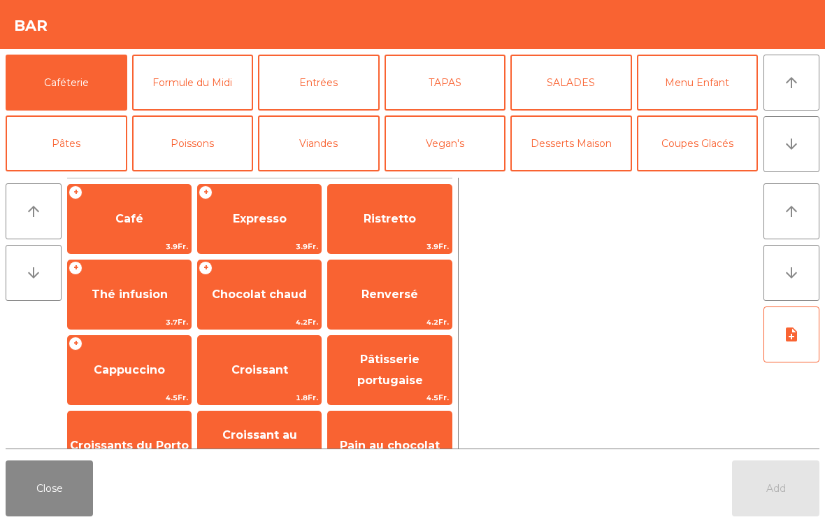
click at [802, 93] on button "arrow_upward" at bounding box center [792, 83] width 56 height 56
click at [130, 436] on span "Croissants du Porto" at bounding box center [129, 446] width 123 height 38
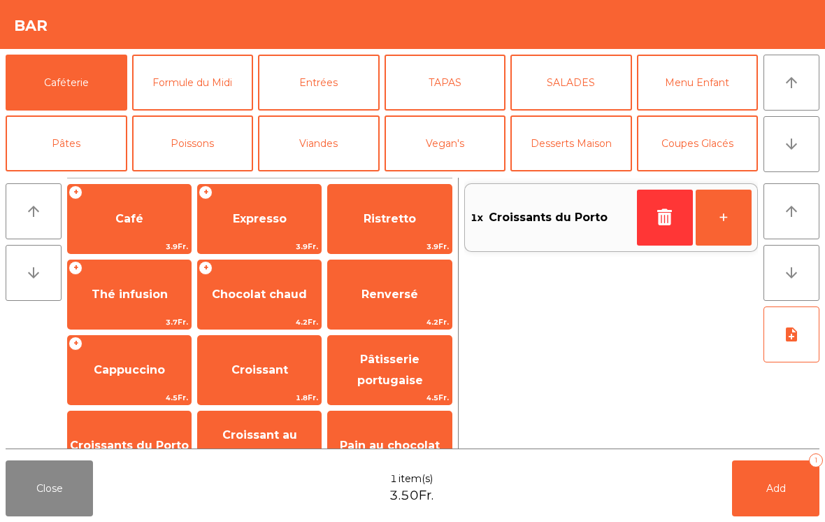
click at [730, 214] on button "+" at bounding box center [724, 218] width 56 height 56
click at [371, 374] on span "Pâtisserie portugaise" at bounding box center [390, 370] width 66 height 34
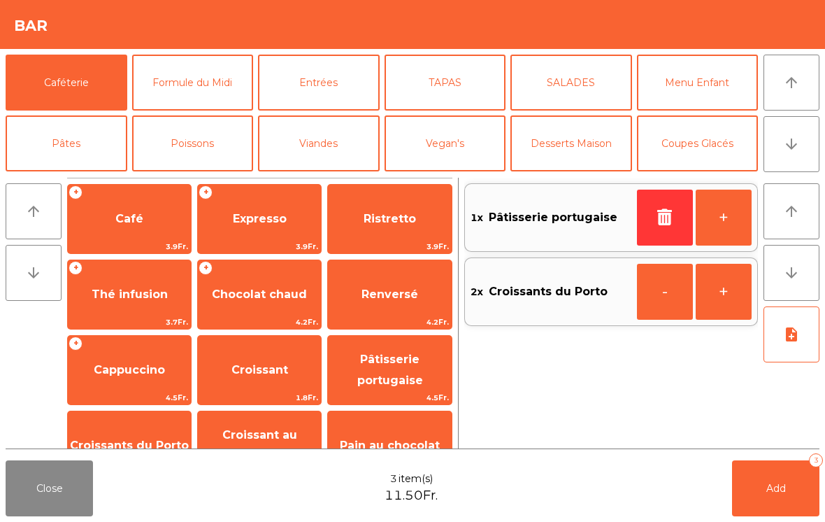
click at [730, 217] on button "+" at bounding box center [724, 218] width 56 height 56
click at [776, 488] on span "Add" at bounding box center [777, 488] width 20 height 13
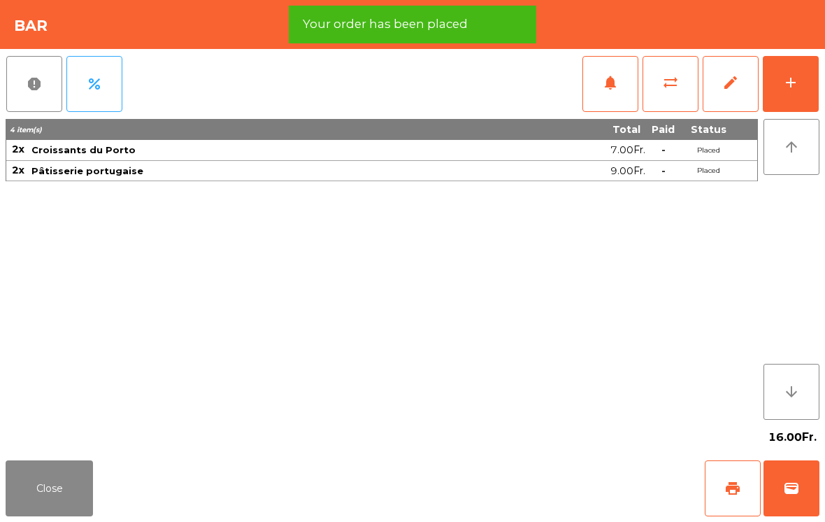
click at [734, 488] on span "print" at bounding box center [733, 488] width 17 height 17
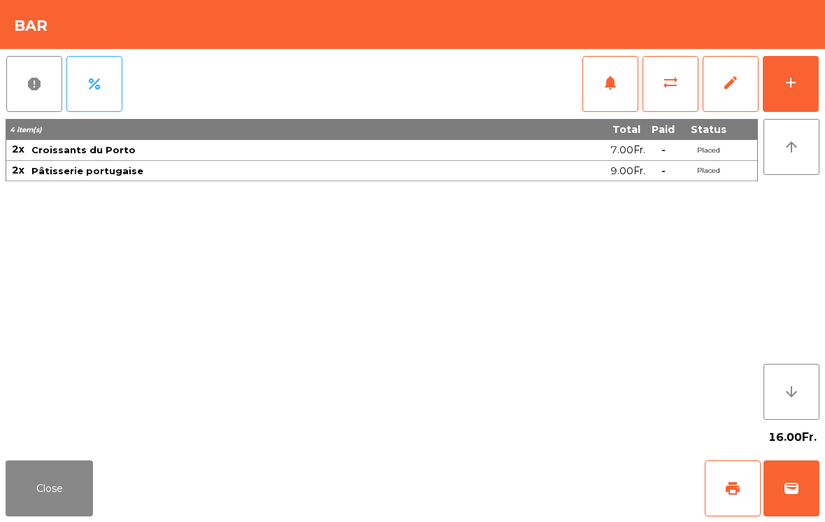
click at [50, 493] on button "Close" at bounding box center [49, 488] width 87 height 56
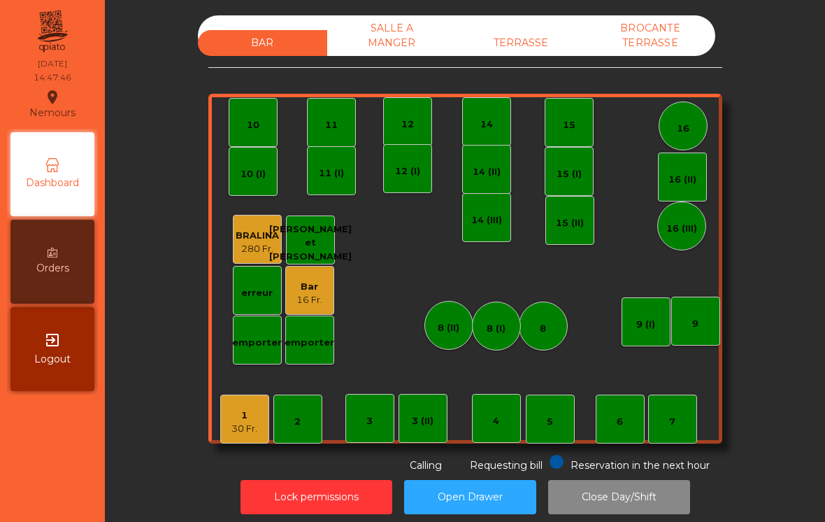
click at [525, 54] on div "TERRASSE" at bounding box center [521, 43] width 129 height 26
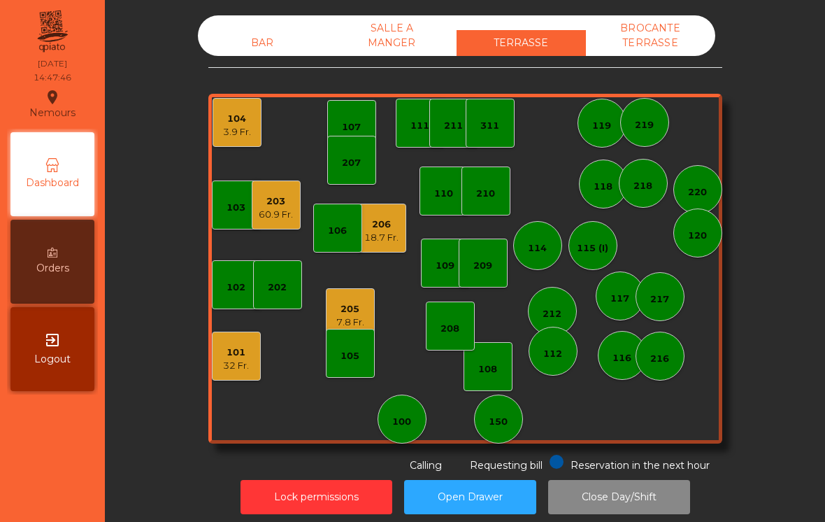
click at [386, 241] on div "18.7 Fr." at bounding box center [381, 238] width 34 height 14
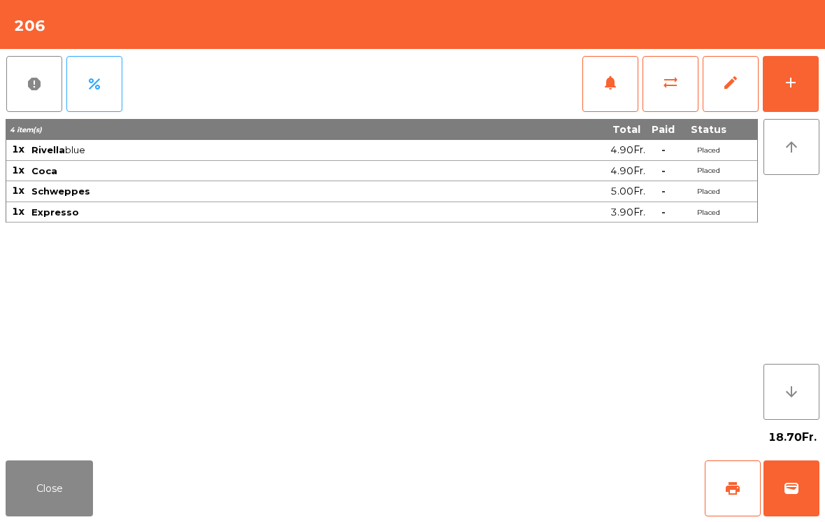
click at [72, 495] on button "Close" at bounding box center [49, 488] width 87 height 56
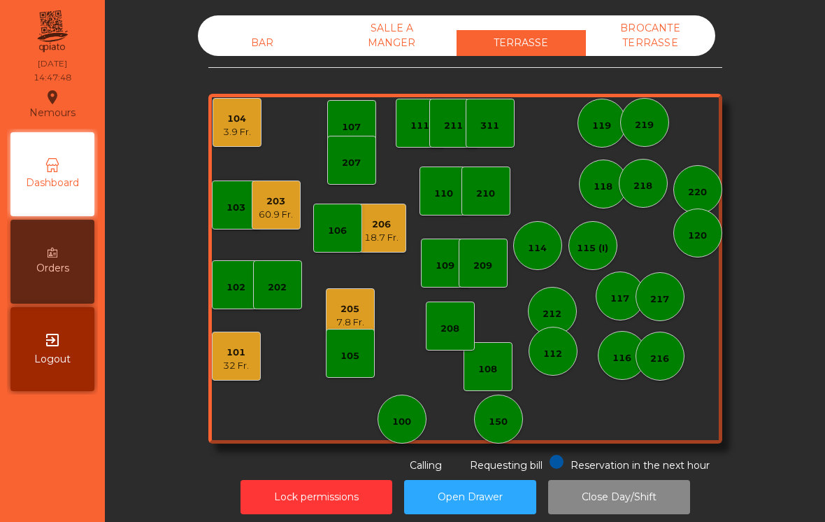
click at [271, 213] on div "60.9 Fr." at bounding box center [276, 215] width 34 height 14
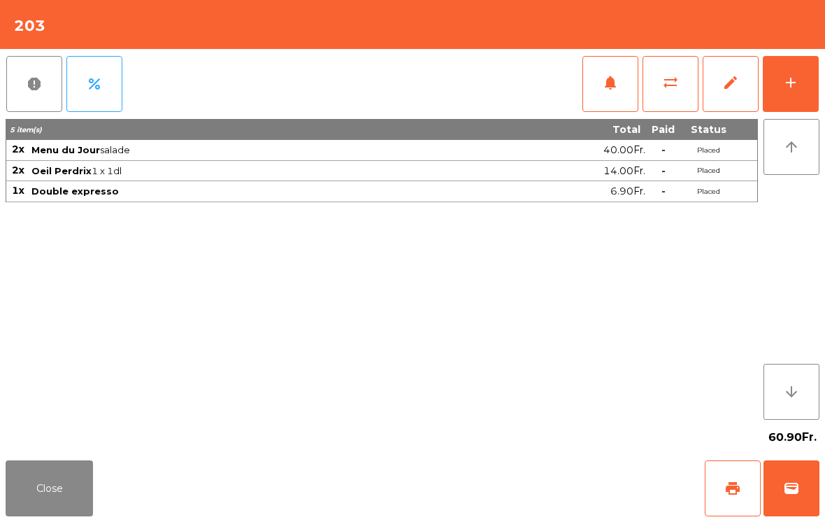
click at [794, 485] on span "wallet" at bounding box center [791, 488] width 17 height 17
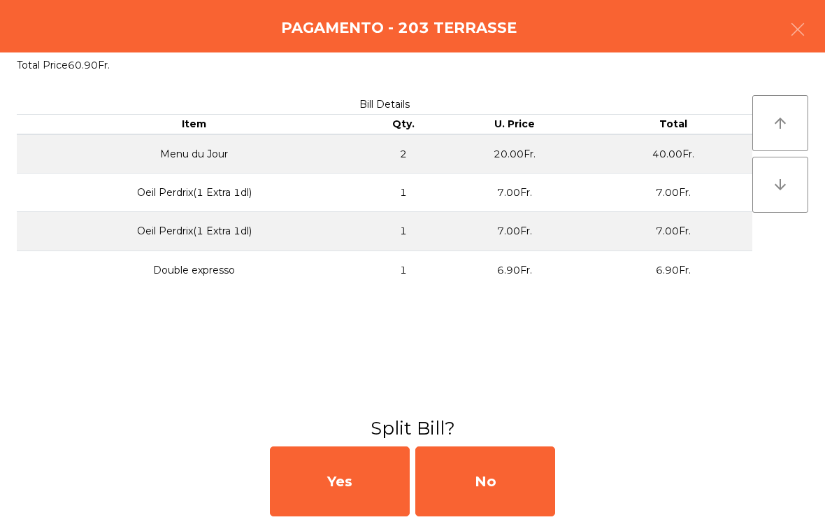
click at [497, 488] on div "No" at bounding box center [486, 481] width 140 height 70
click at [497, 488] on div "MB" at bounding box center [486, 481] width 140 height 70
click at [497, 486] on div "No" at bounding box center [486, 481] width 140 height 70
click at [465, 477] on div "No" at bounding box center [486, 481] width 140 height 70
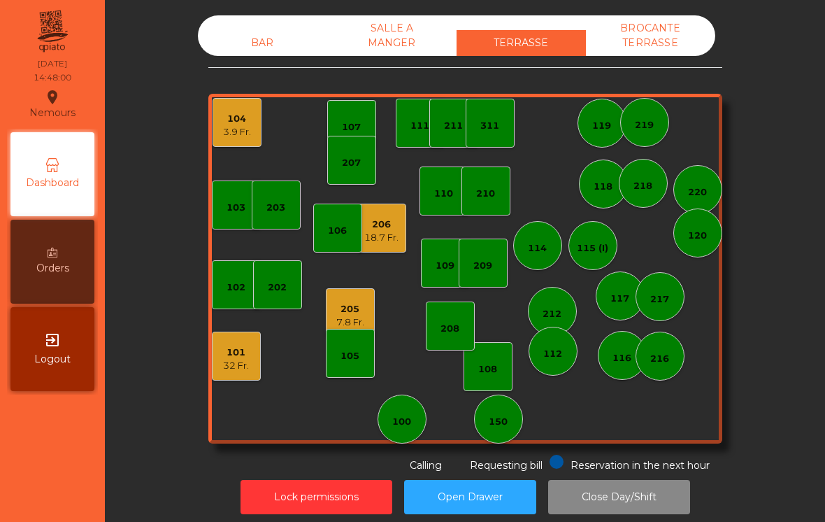
click at [243, 42] on div "BAR" at bounding box center [262, 43] width 129 height 26
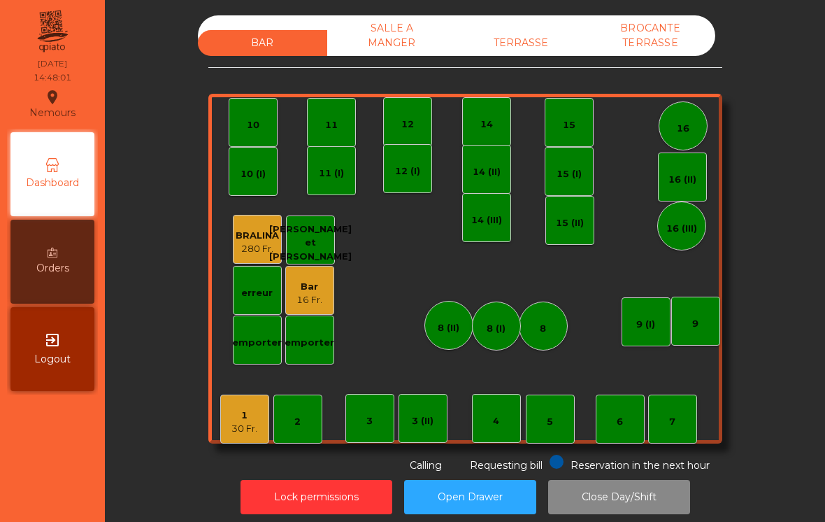
click at [309, 291] on div "Bar" at bounding box center [310, 287] width 26 height 14
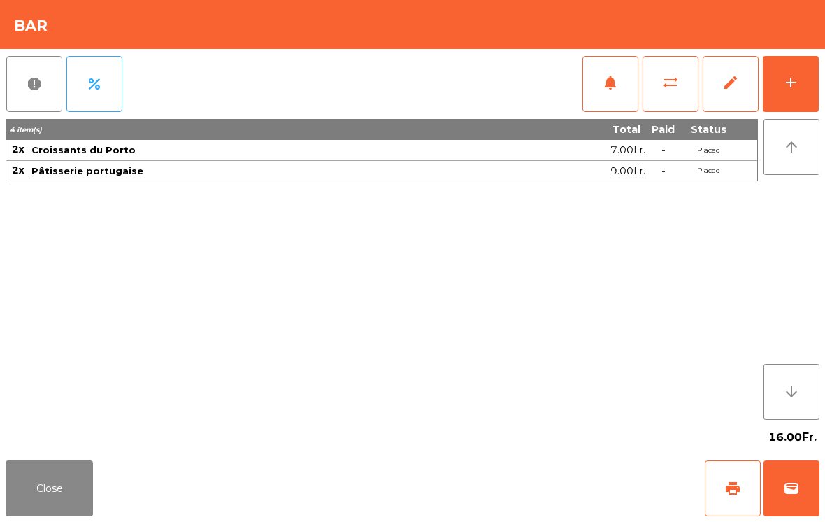
click at [796, 473] on button "wallet" at bounding box center [792, 488] width 56 height 56
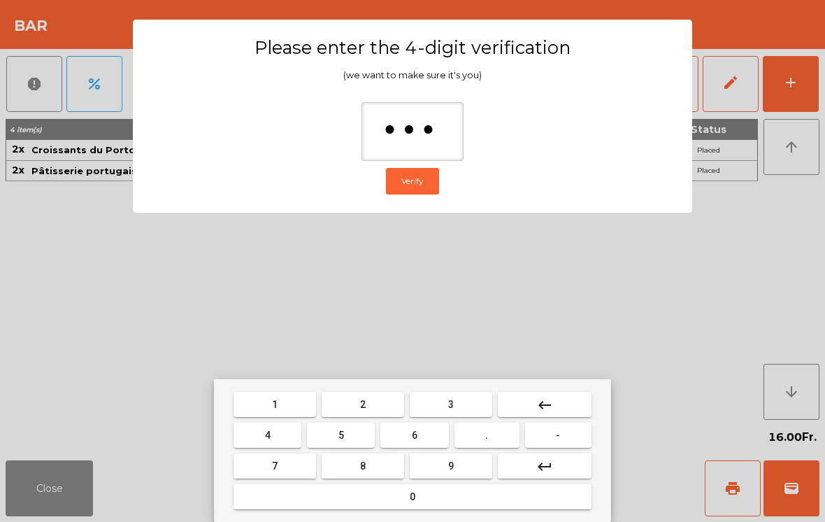
type input "****"
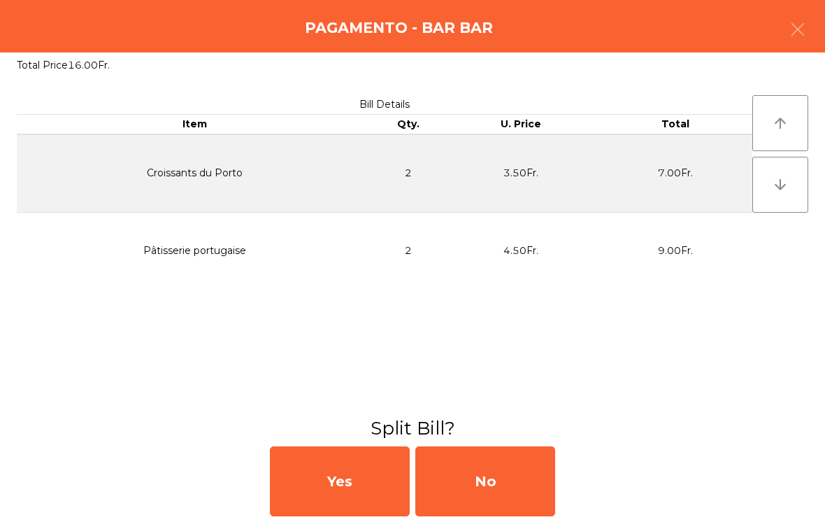
click at [507, 469] on div "No" at bounding box center [486, 481] width 140 height 70
click at [500, 466] on div "MB" at bounding box center [486, 481] width 140 height 70
click at [506, 505] on div "No" at bounding box center [486, 481] width 140 height 70
click at [490, 495] on div "No" at bounding box center [486, 481] width 140 height 70
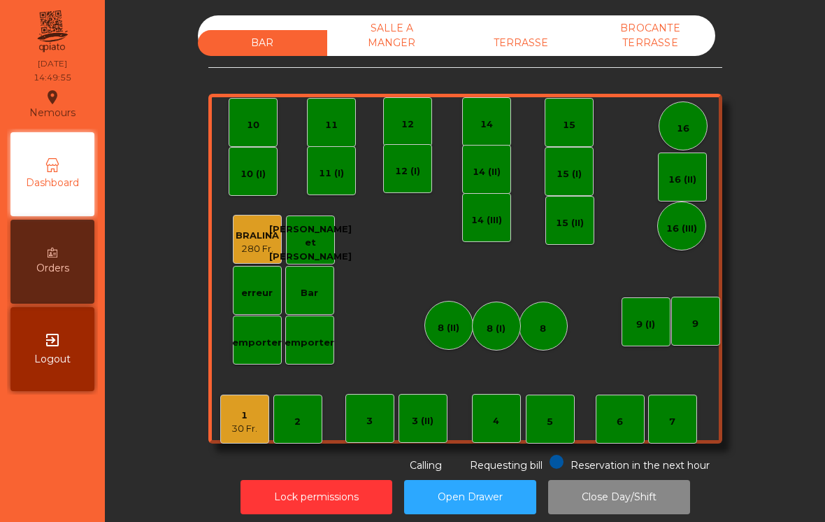
click at [529, 35] on div "TERRASSE" at bounding box center [521, 43] width 129 height 26
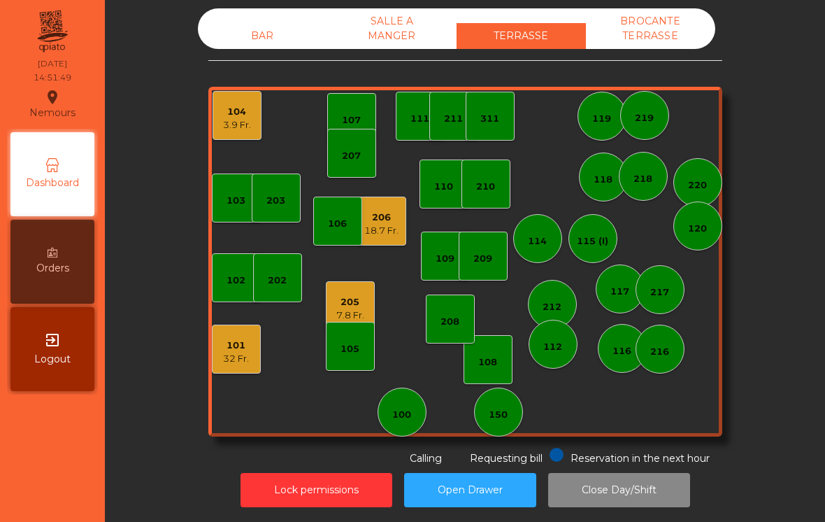
click at [362, 304] on div "205" at bounding box center [350, 302] width 28 height 14
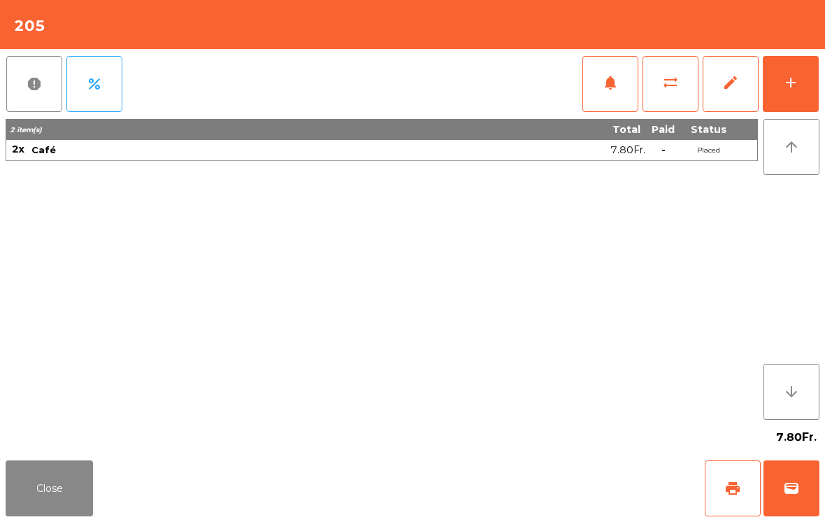
click at [735, 474] on button "print" at bounding box center [733, 488] width 56 height 56
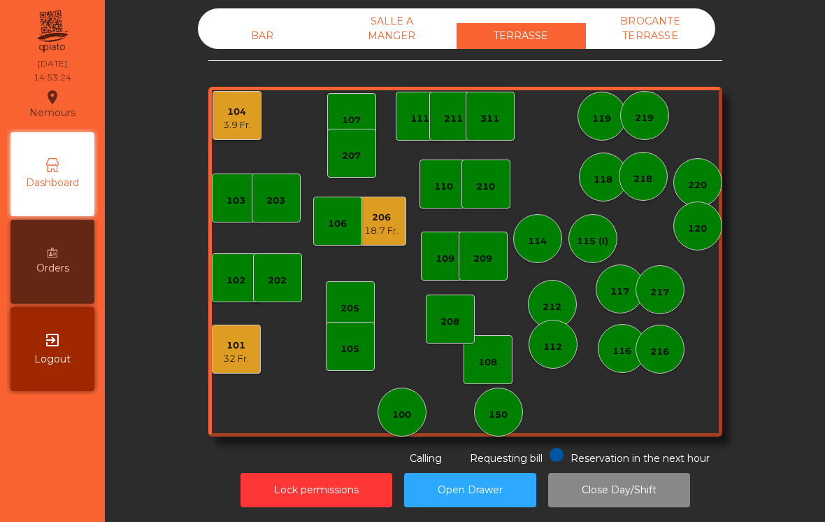
click at [229, 109] on div "104" at bounding box center [237, 112] width 28 height 14
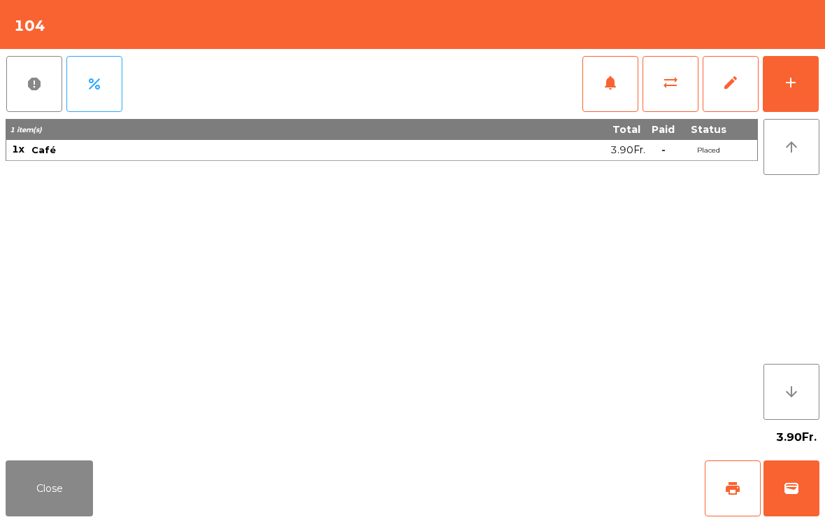
click at [794, 89] on div "add" at bounding box center [791, 82] width 17 height 17
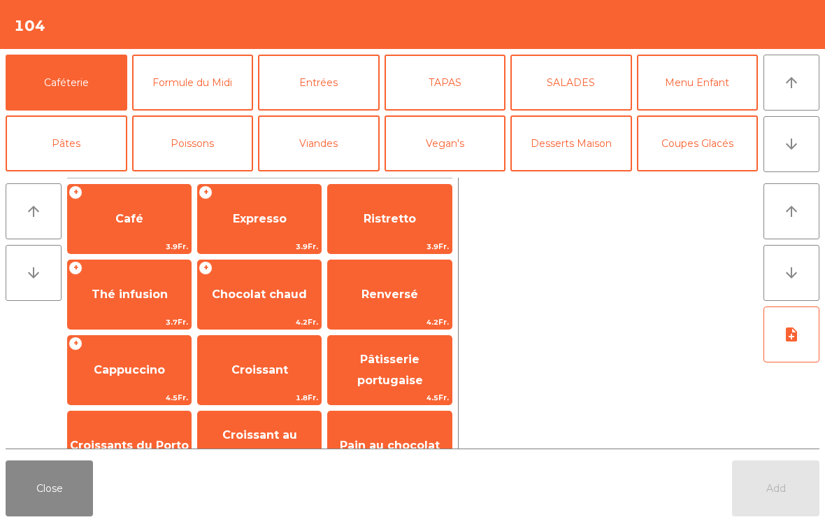
click at [99, 368] on span "Cappuccino" at bounding box center [129, 369] width 71 height 13
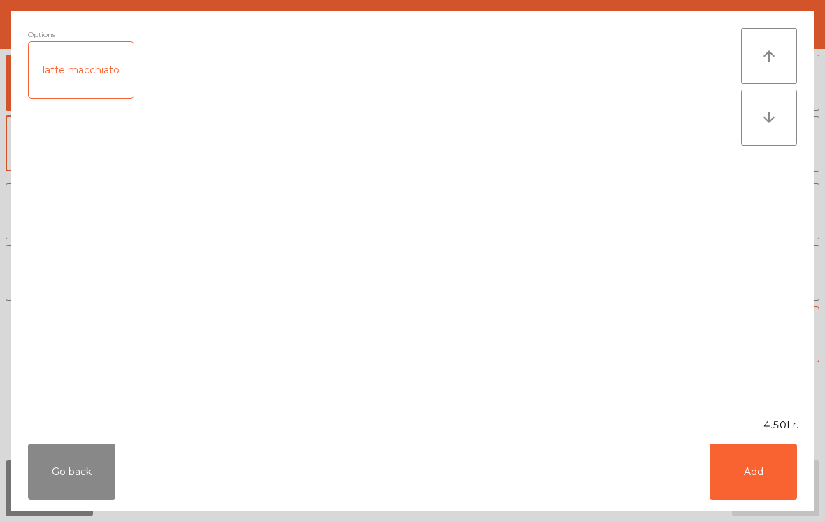
click at [770, 486] on button "Add" at bounding box center [753, 471] width 87 height 56
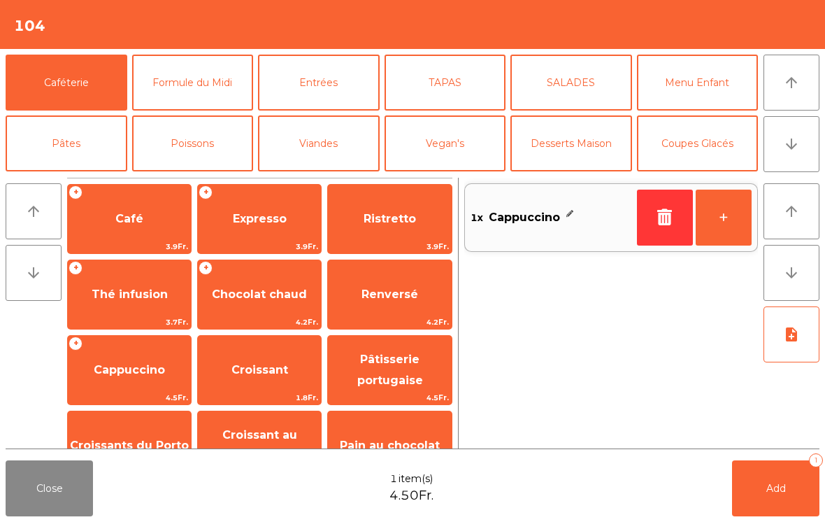
click at [772, 481] on button "Add 1" at bounding box center [775, 488] width 87 height 56
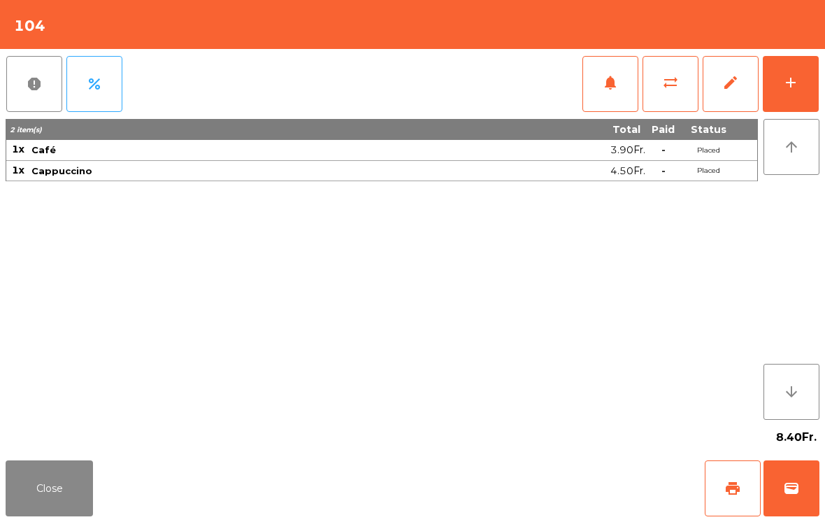
click at [64, 497] on button "Close" at bounding box center [49, 488] width 87 height 56
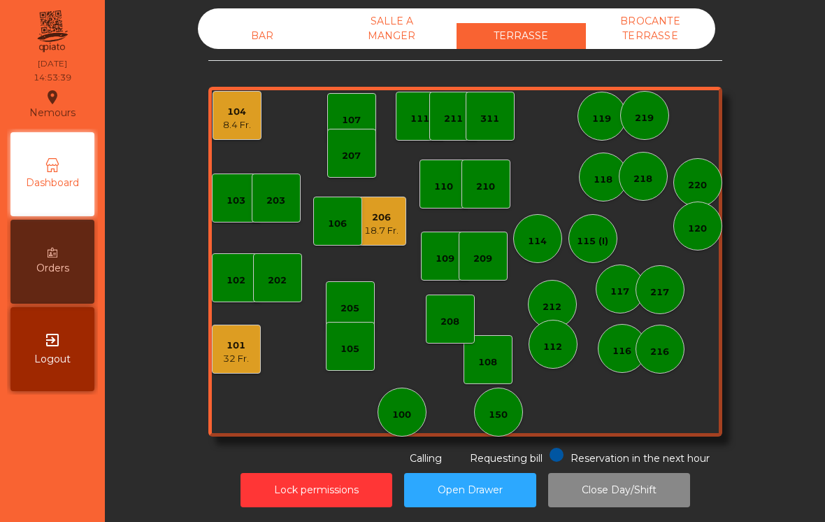
click at [251, 362] on div "101 32 Fr." at bounding box center [236, 349] width 49 height 49
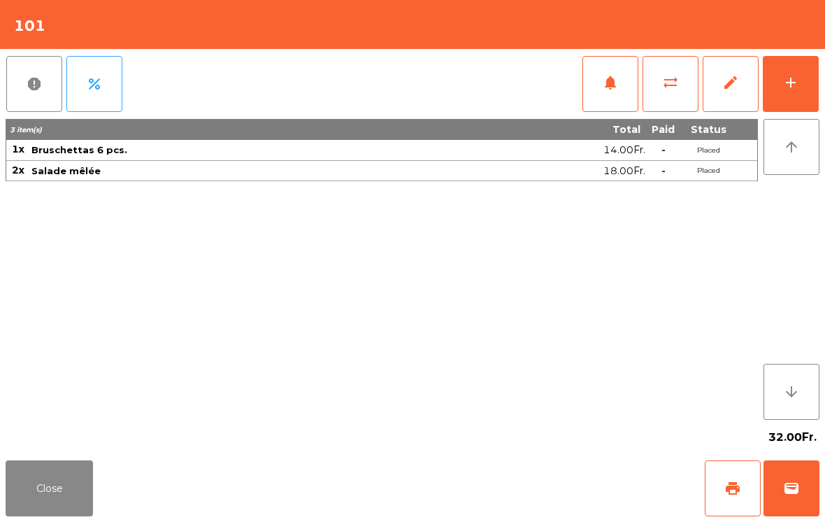
click at [807, 73] on button "add" at bounding box center [791, 84] width 56 height 56
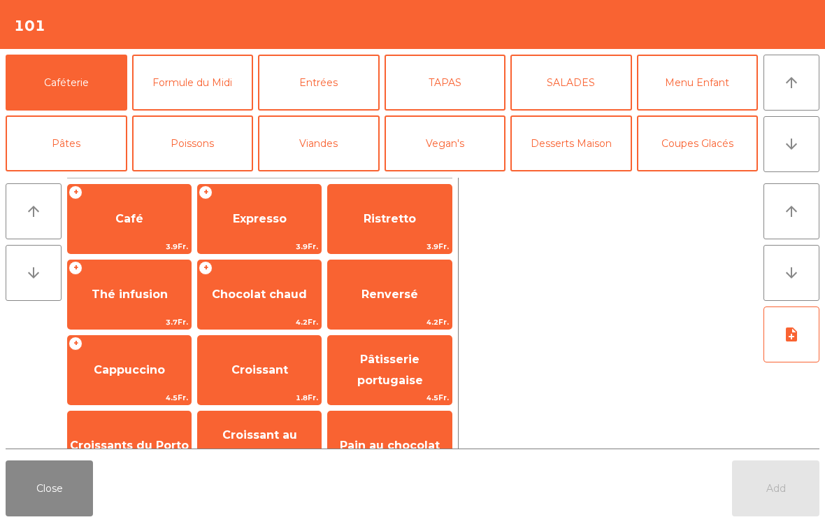
click at [792, 141] on icon "arrow_downward" at bounding box center [791, 144] width 17 height 17
click at [357, 176] on button "Vin Blanc" at bounding box center [319, 204] width 122 height 56
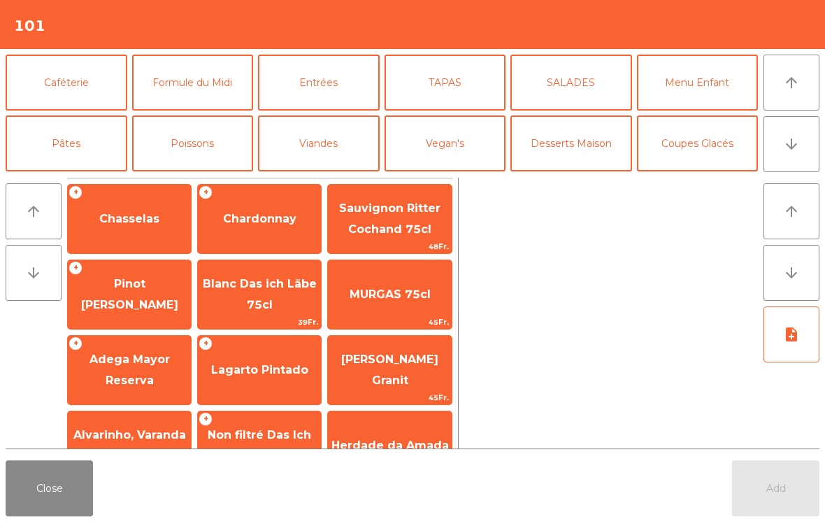
scroll to position [122, 0]
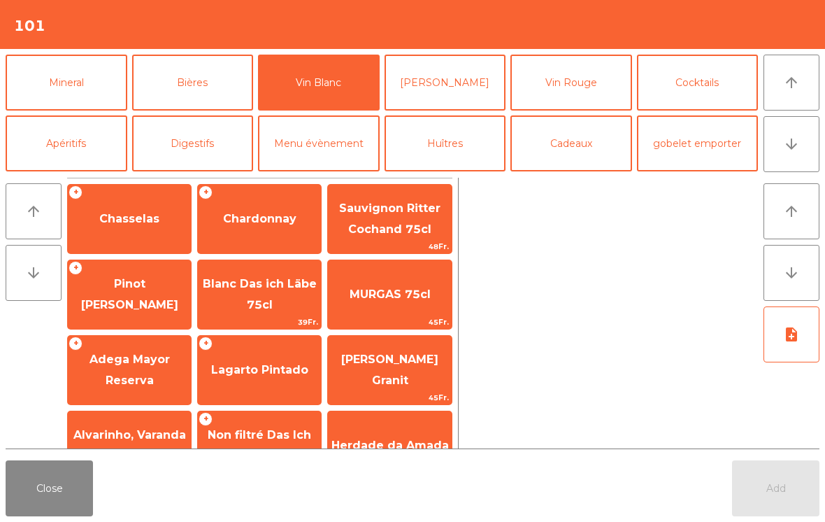
click at [243, 225] on span "Chardonnay" at bounding box center [259, 218] width 73 height 13
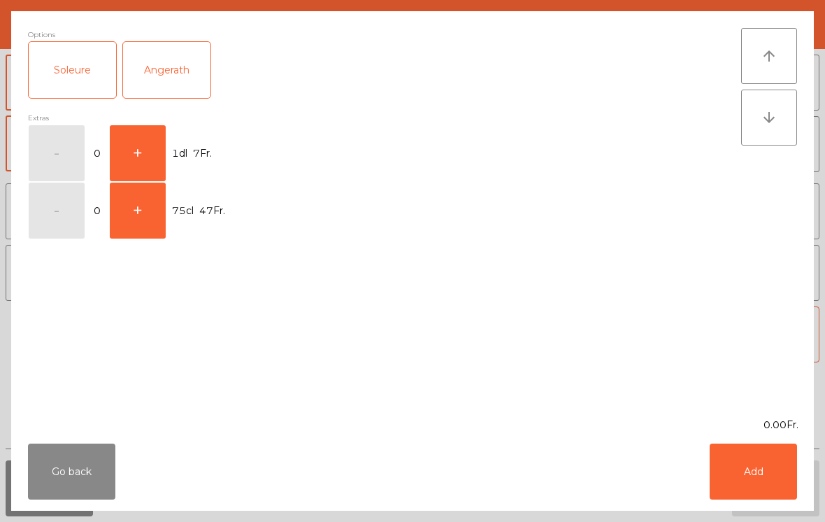
click at [762, 478] on button "Add" at bounding box center [753, 471] width 87 height 56
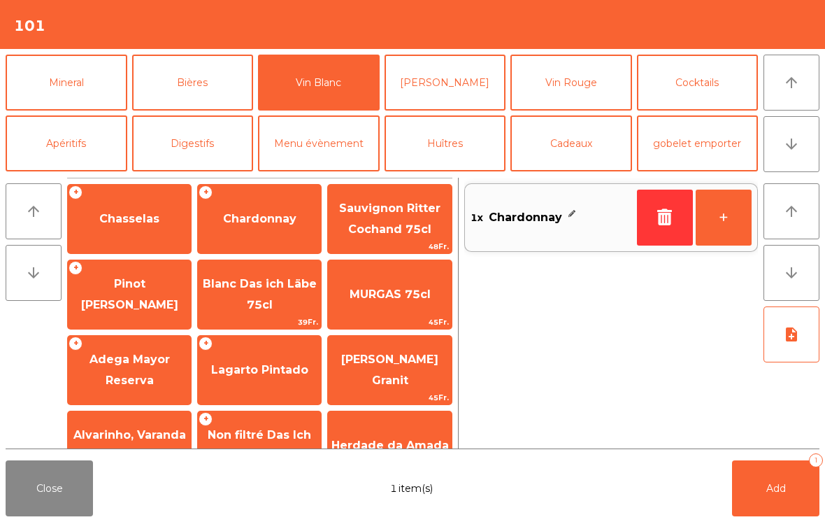
click at [730, 215] on button "+" at bounding box center [724, 218] width 56 height 56
click at [595, 85] on button "Vin Rouge" at bounding box center [572, 83] width 122 height 56
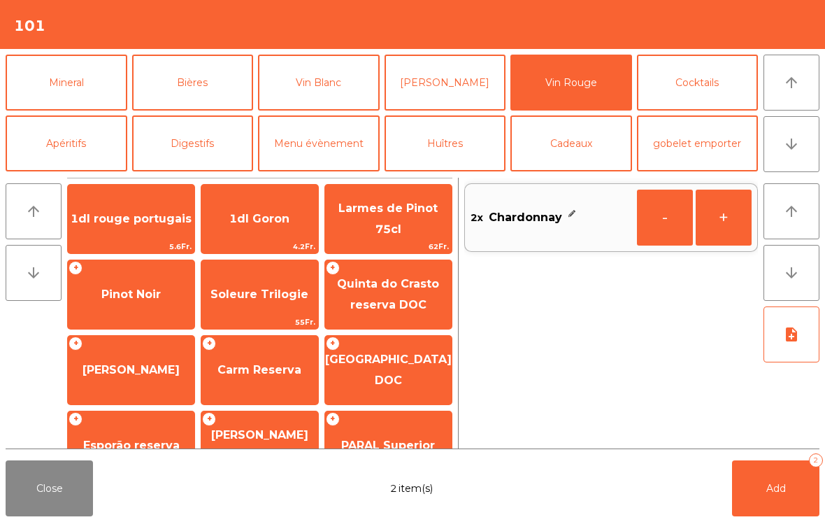
click at [115, 300] on span "Pinot Noir" at bounding box center [130, 293] width 59 height 13
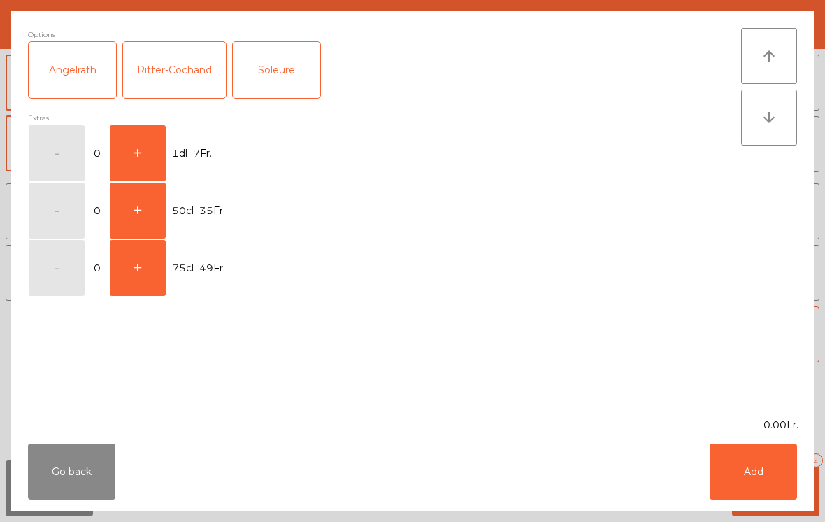
click at [155, 168] on button "+" at bounding box center [138, 153] width 56 height 56
click at [744, 449] on button "Add" at bounding box center [753, 471] width 87 height 56
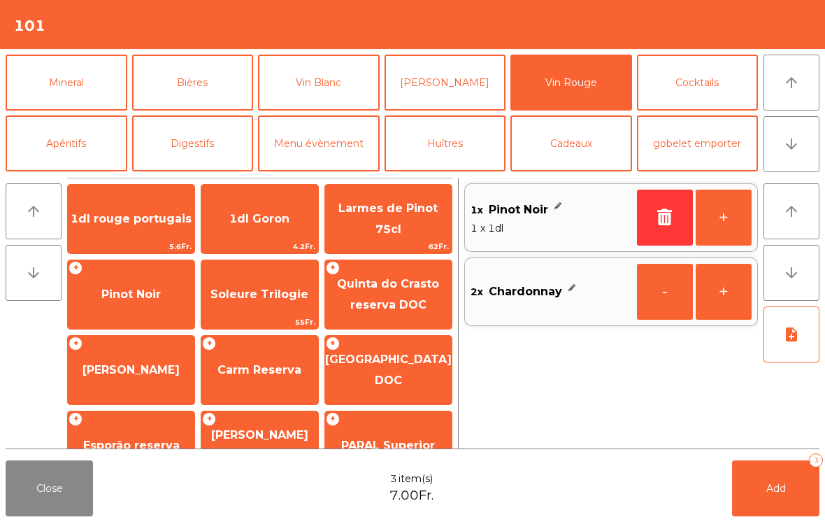
click at [764, 485] on button "Add 3" at bounding box center [775, 488] width 87 height 56
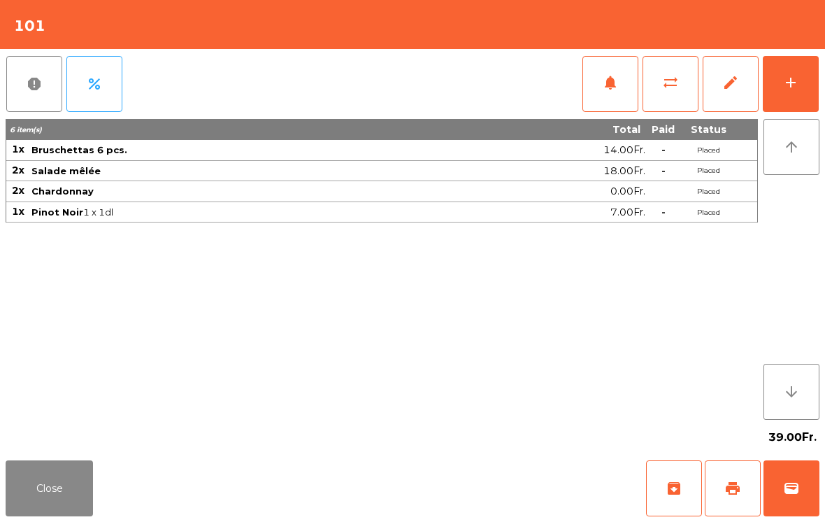
click at [31, 490] on button "Close" at bounding box center [49, 488] width 87 height 56
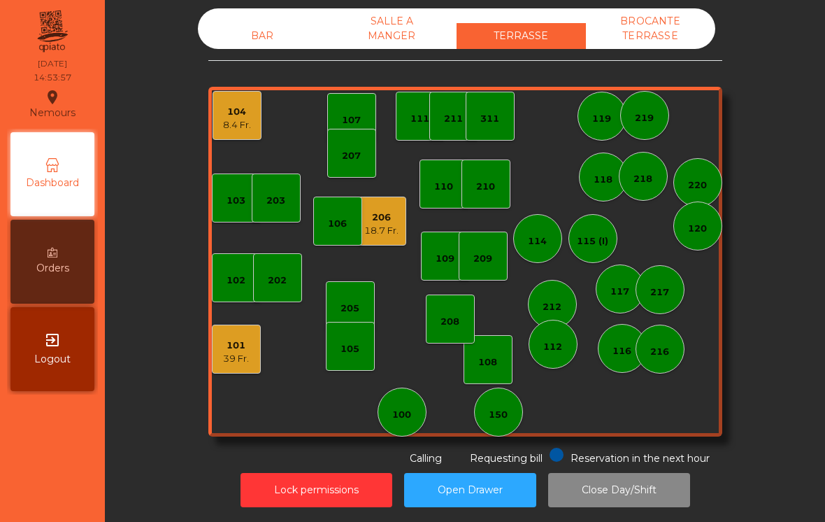
click at [240, 131] on div "8.4 Fr." at bounding box center [237, 125] width 28 height 14
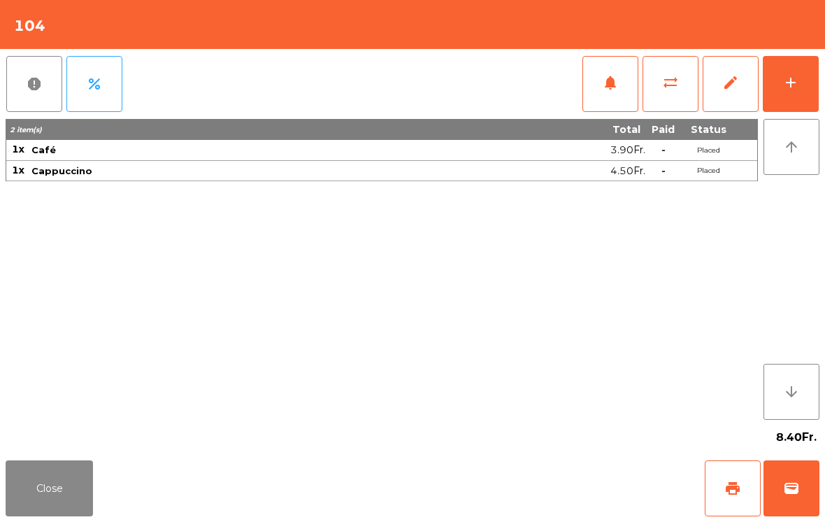
click at [45, 500] on button "Close" at bounding box center [49, 488] width 87 height 56
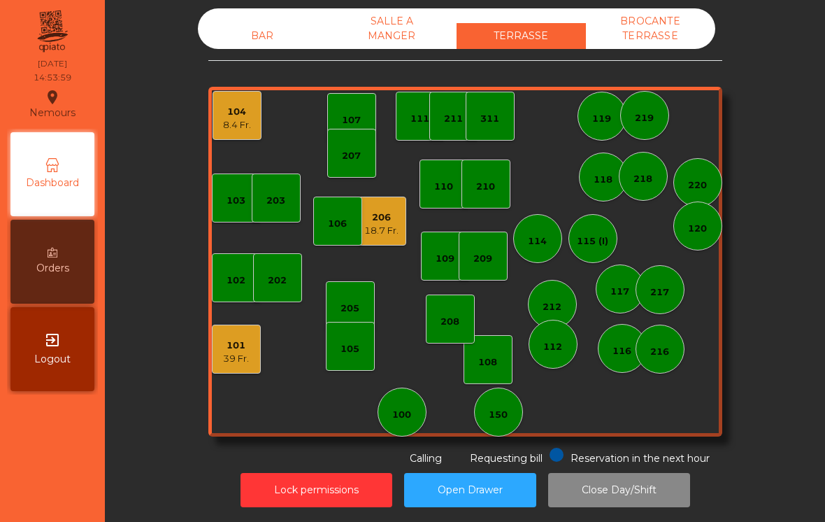
click at [341, 138] on div "207" at bounding box center [351, 153] width 49 height 49
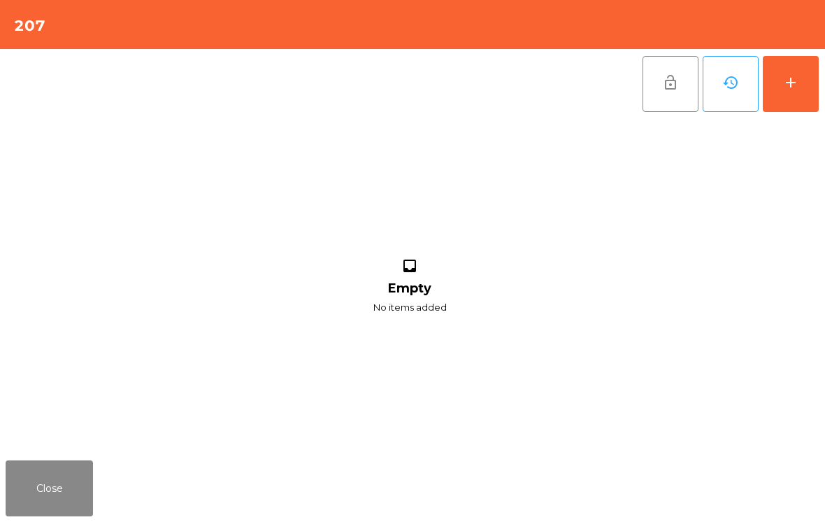
click at [793, 90] on div "add" at bounding box center [791, 82] width 17 height 17
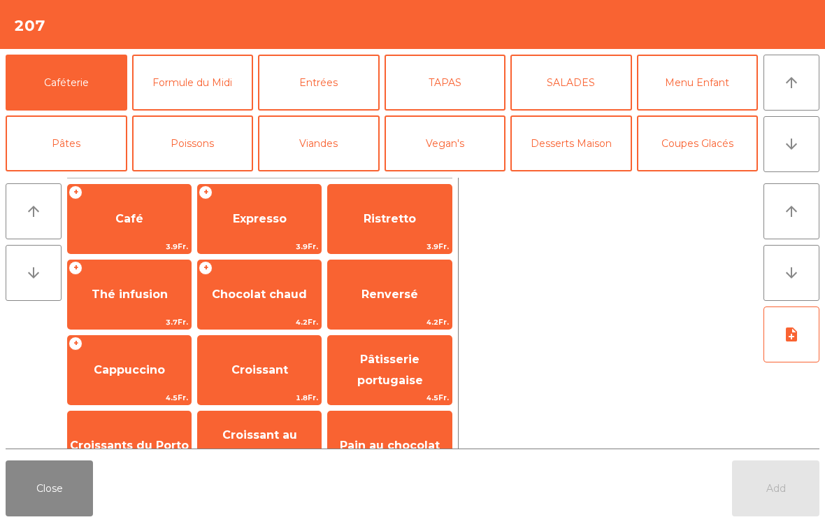
click at [780, 159] on button "arrow_downward" at bounding box center [792, 144] width 56 height 56
click at [308, 176] on button "Vin Blanc" at bounding box center [319, 204] width 122 height 56
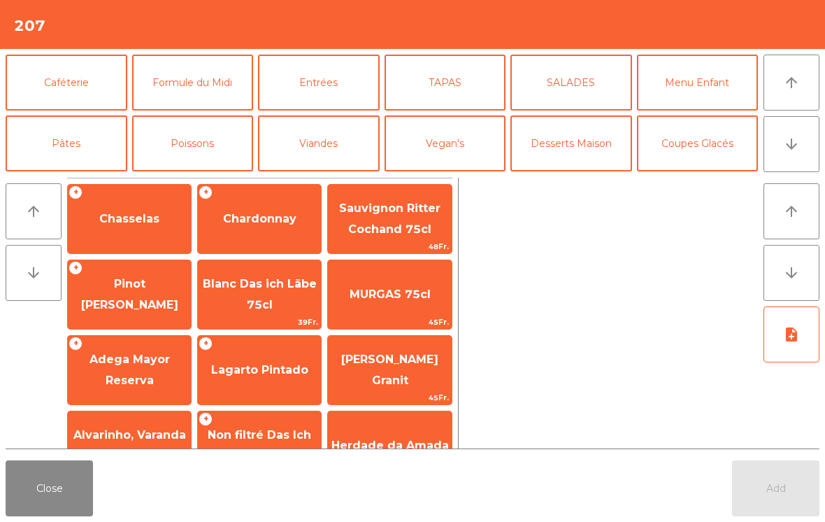
click at [113, 308] on span "Pinot [PERSON_NAME]" at bounding box center [129, 294] width 123 height 59
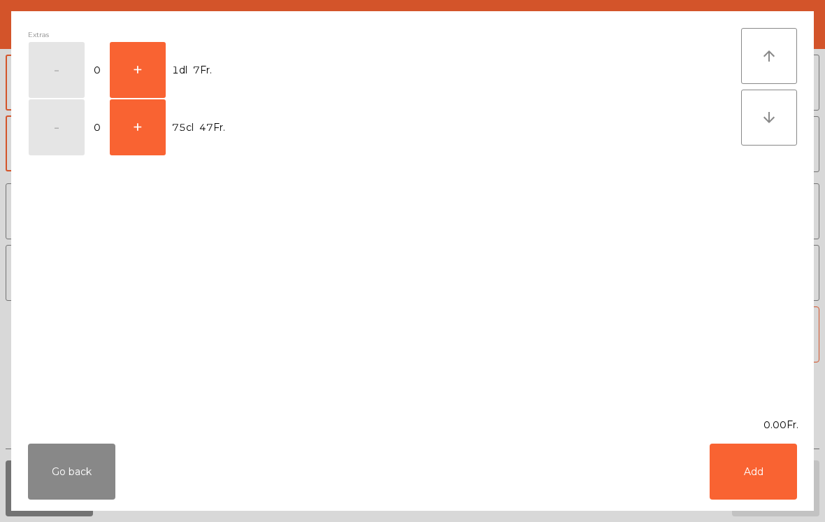
click at [132, 139] on button "+" at bounding box center [138, 127] width 56 height 56
click at [745, 461] on button "Add" at bounding box center [753, 471] width 87 height 56
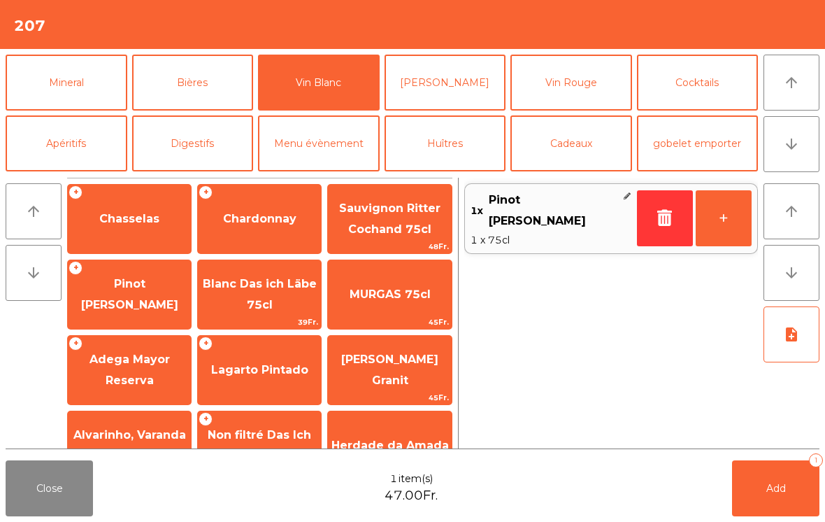
click at [176, 92] on button "Bières" at bounding box center [193, 83] width 122 height 56
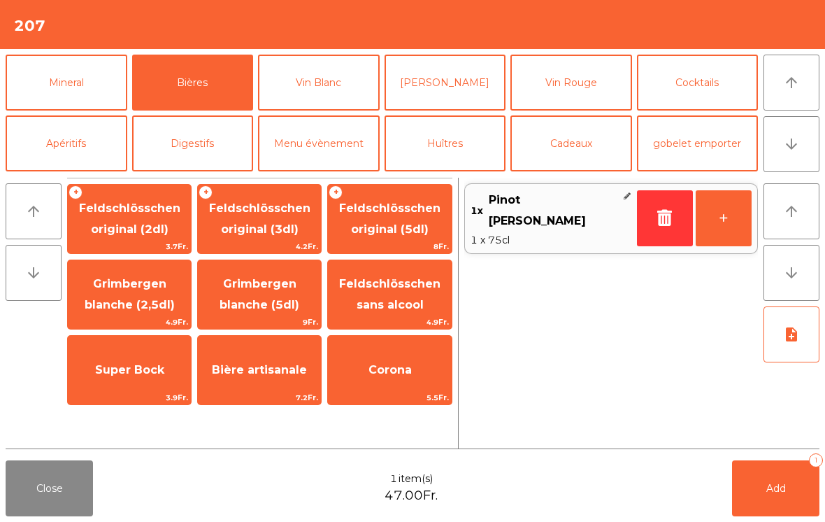
click at [246, 225] on span "Feldschlösschen original (3dl)" at bounding box center [259, 218] width 101 height 34
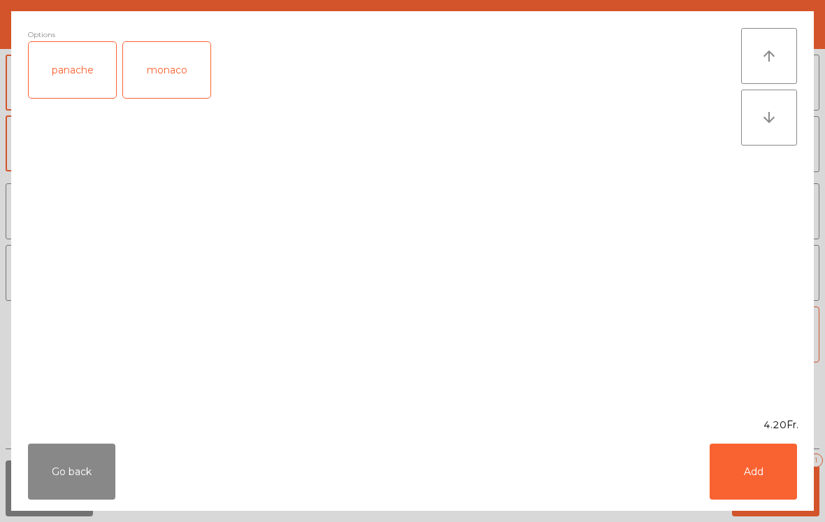
click at [753, 486] on button "Add" at bounding box center [753, 471] width 87 height 56
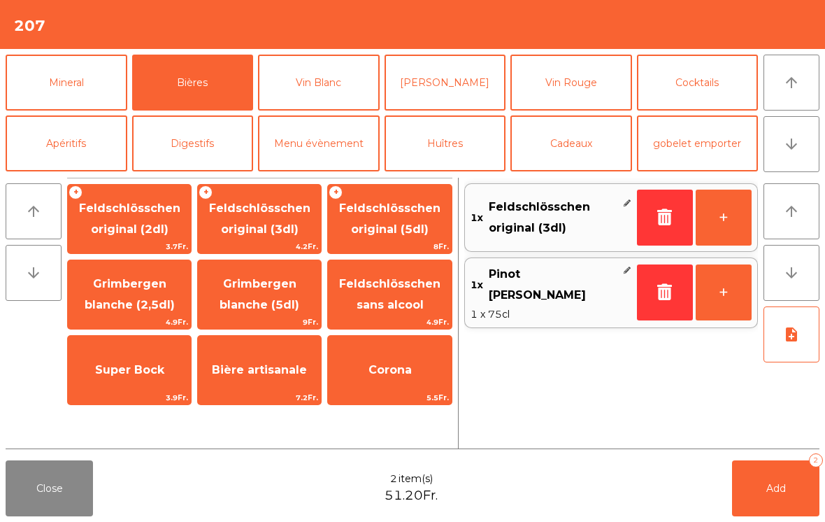
click at [759, 488] on button "Add 2" at bounding box center [775, 488] width 87 height 56
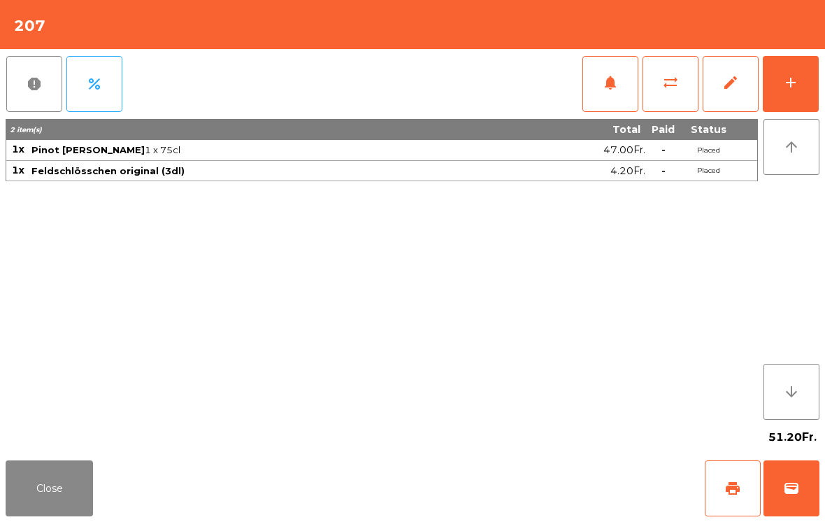
click at [42, 498] on button "Close" at bounding box center [49, 488] width 87 height 56
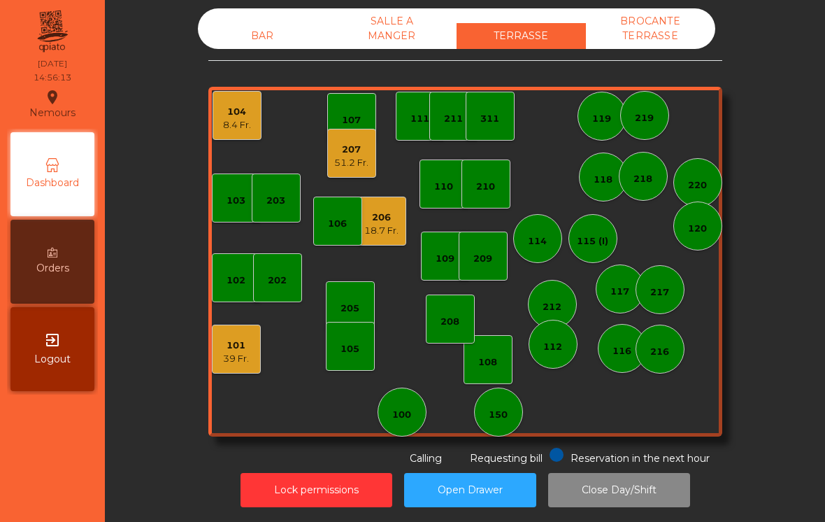
click at [356, 157] on div "51.2 Fr." at bounding box center [351, 163] width 34 height 14
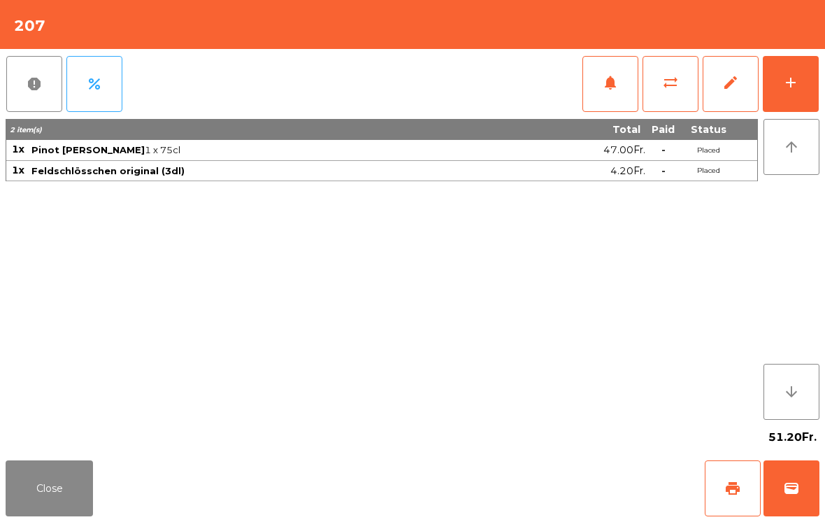
click at [795, 80] on div "add" at bounding box center [791, 82] width 17 height 17
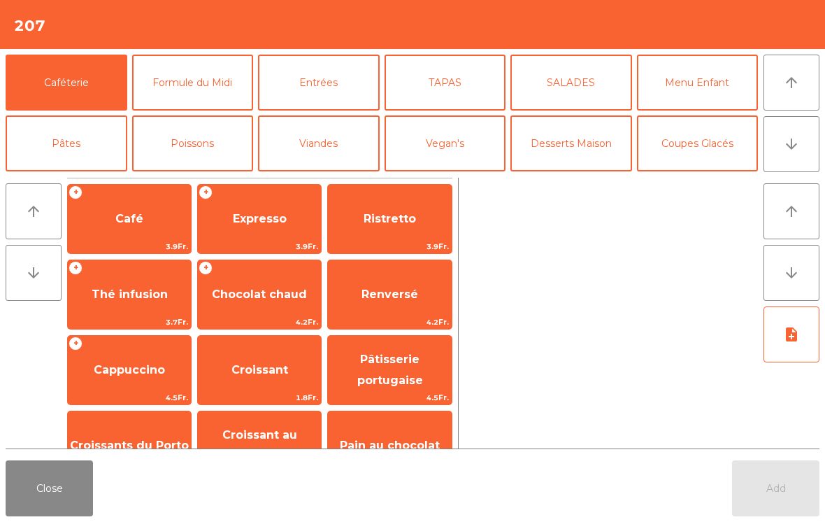
click at [457, 94] on button "TAPAS" at bounding box center [446, 83] width 122 height 56
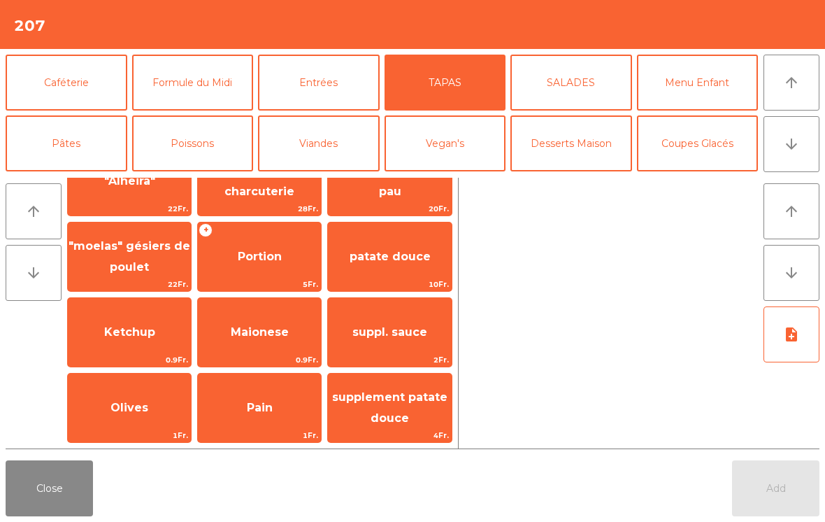
scroll to position [0, 0]
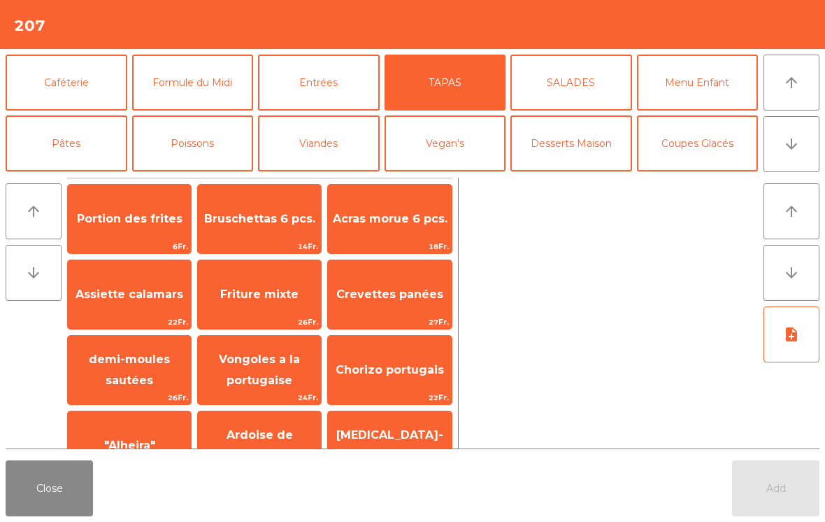
click at [269, 428] on span "Ardoise de charcuterie" at bounding box center [260, 445] width 70 height 34
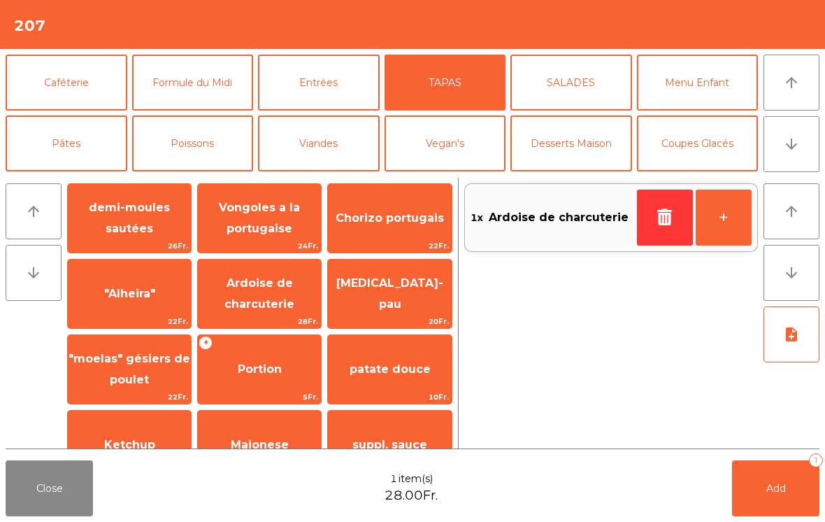
click at [784, 473] on button "Add 1" at bounding box center [775, 488] width 87 height 56
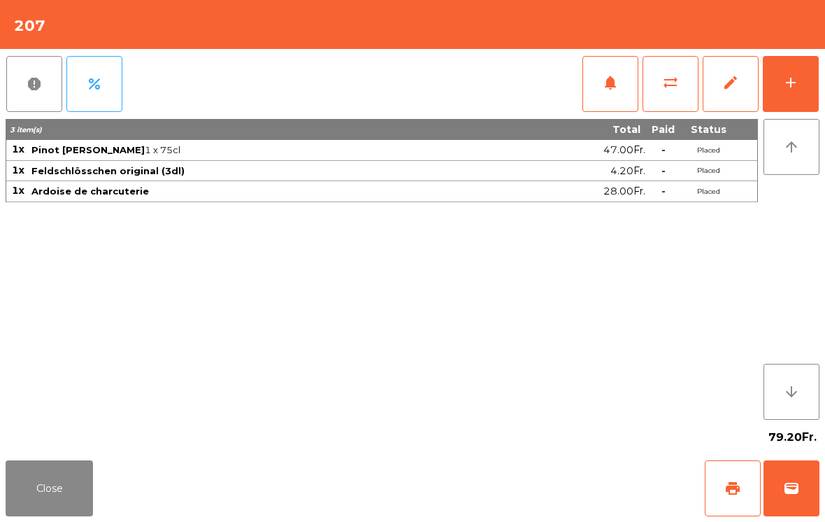
click at [59, 487] on button "Close" at bounding box center [49, 488] width 87 height 56
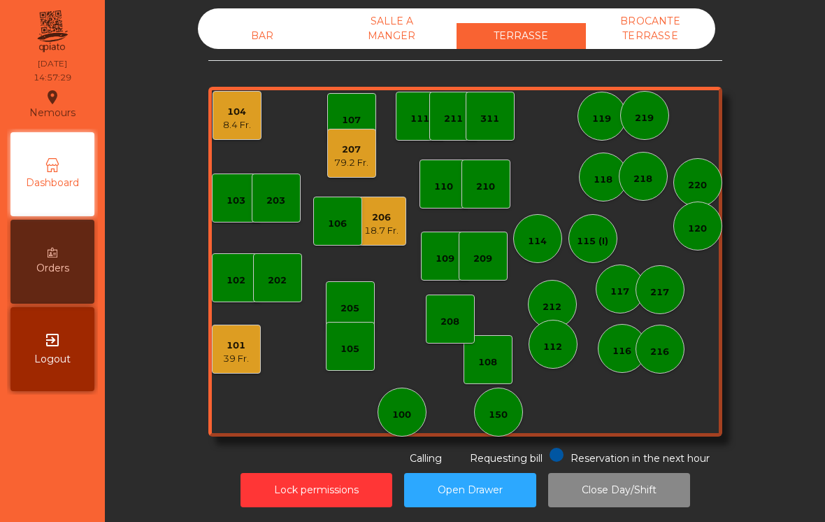
click at [223, 372] on div "101 39 Fr." at bounding box center [236, 349] width 49 height 49
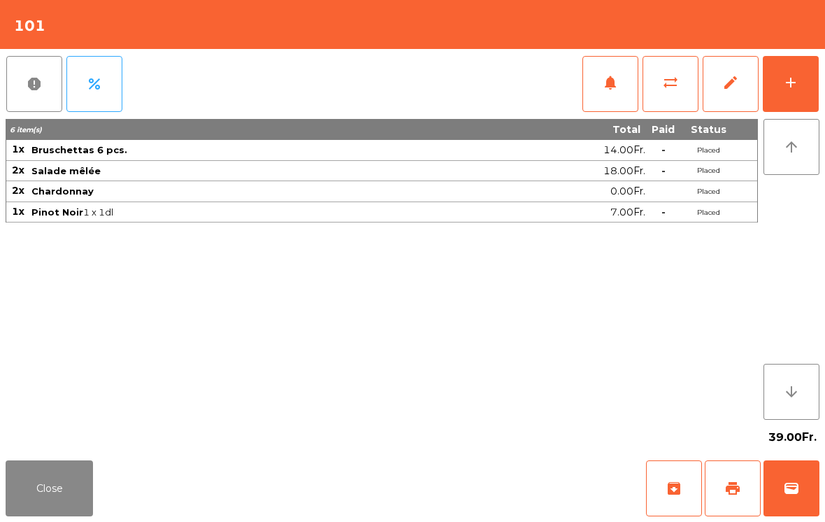
click at [809, 80] on button "add" at bounding box center [791, 84] width 56 height 56
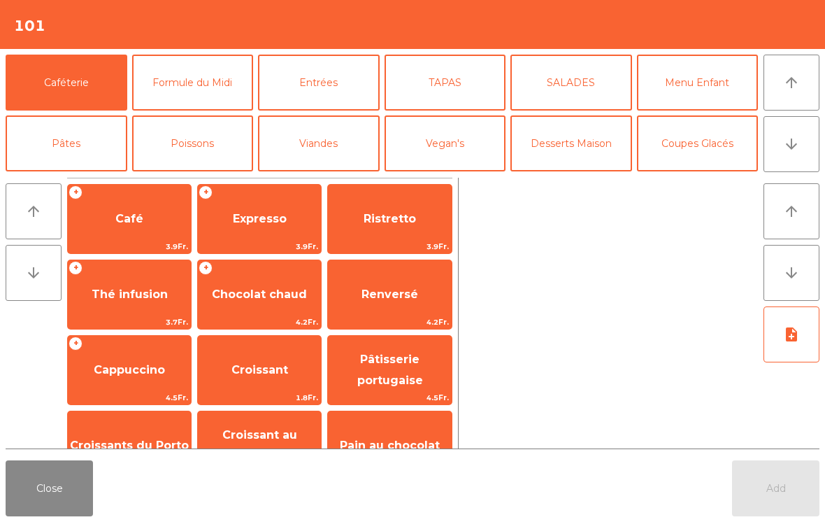
click at [578, 176] on button "Vin Rouge" at bounding box center [572, 204] width 122 height 56
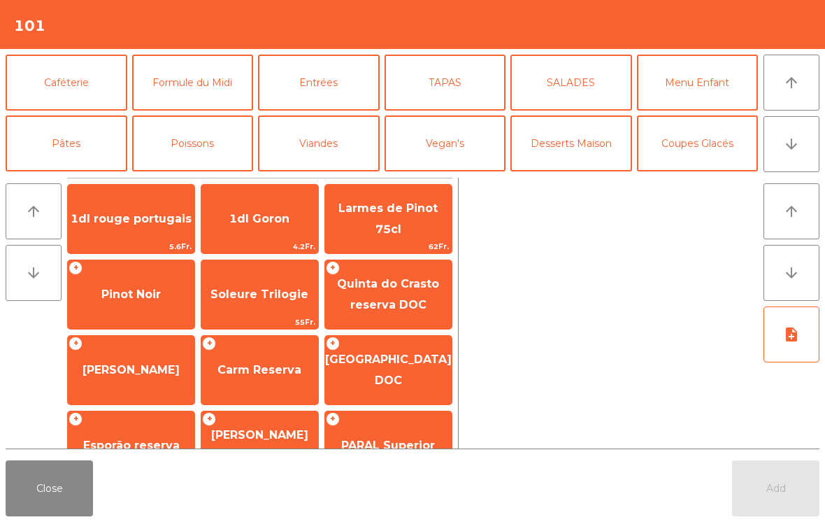
scroll to position [85, 0]
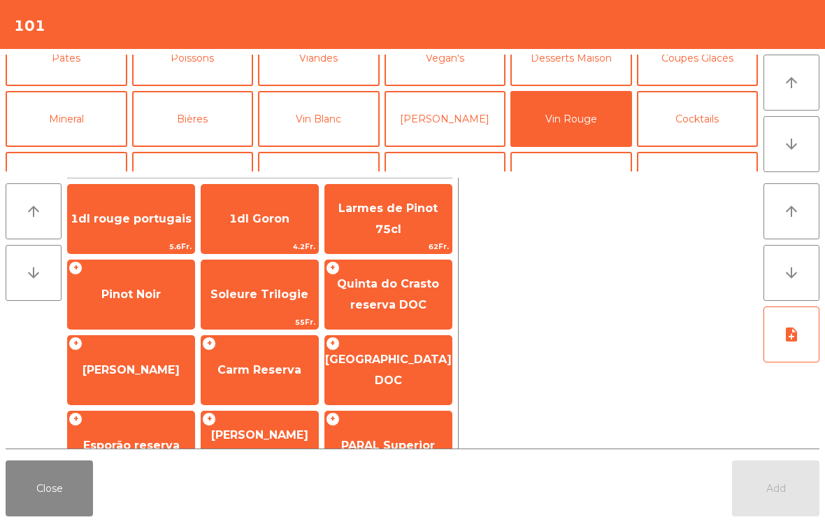
click at [164, 313] on div "+ Pinot Noir" at bounding box center [131, 295] width 128 height 70
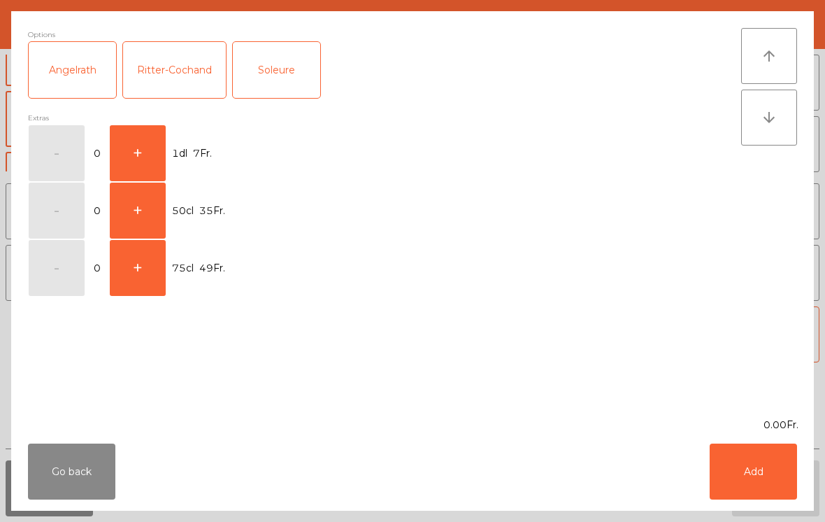
click at [133, 155] on button "+" at bounding box center [138, 153] width 56 height 56
click at [746, 450] on button "Add" at bounding box center [753, 471] width 87 height 56
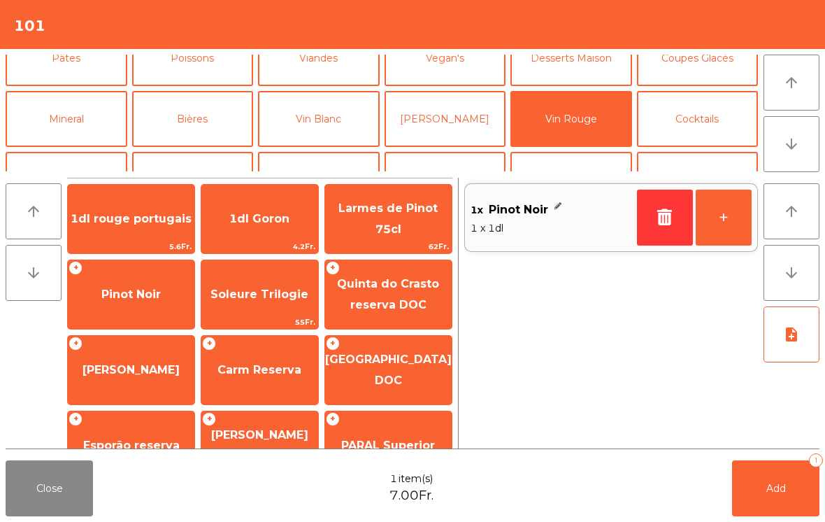
click at [783, 516] on button "Add 1" at bounding box center [775, 488] width 87 height 56
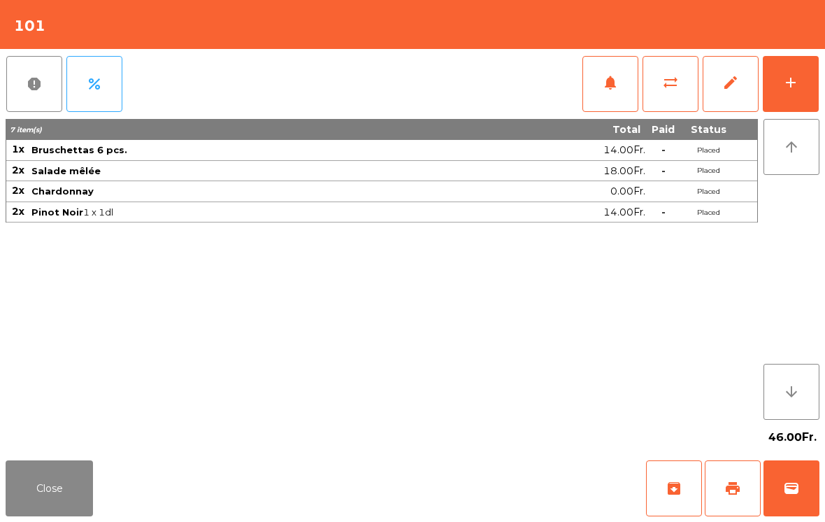
click at [33, 512] on button "Close" at bounding box center [49, 488] width 87 height 56
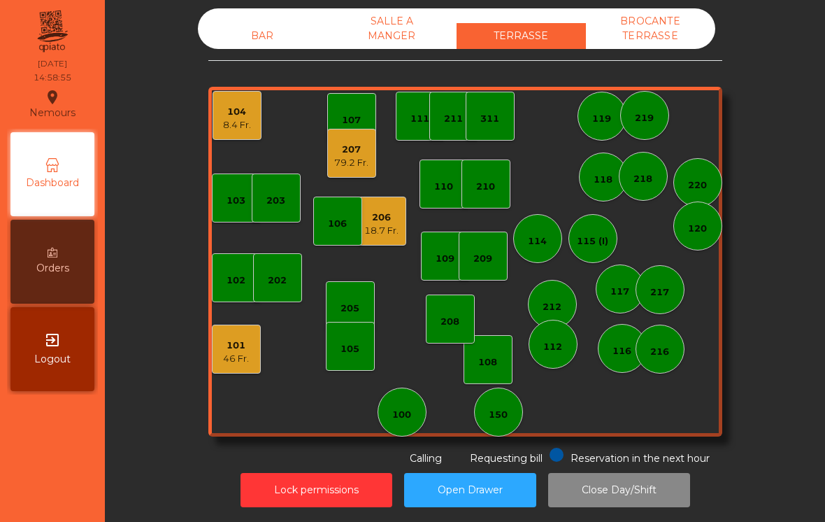
click at [260, 31] on div "BAR" at bounding box center [262, 36] width 129 height 26
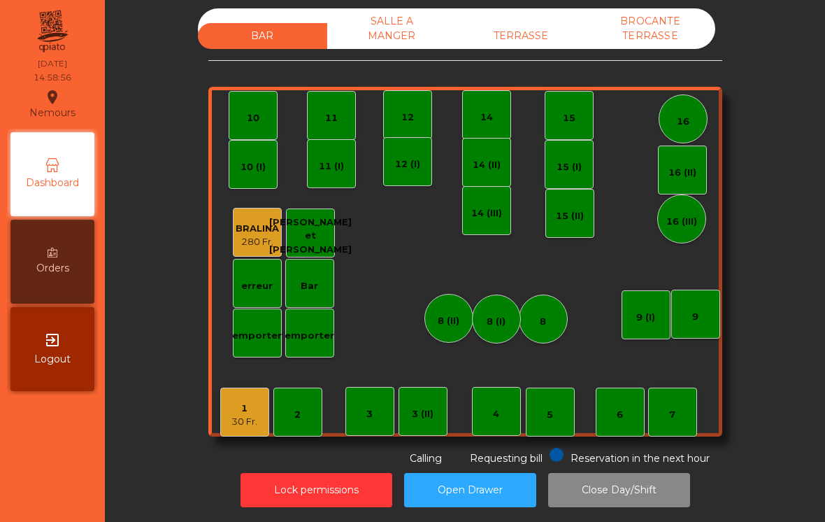
click at [247, 425] on div "30 Fr." at bounding box center [245, 422] width 26 height 14
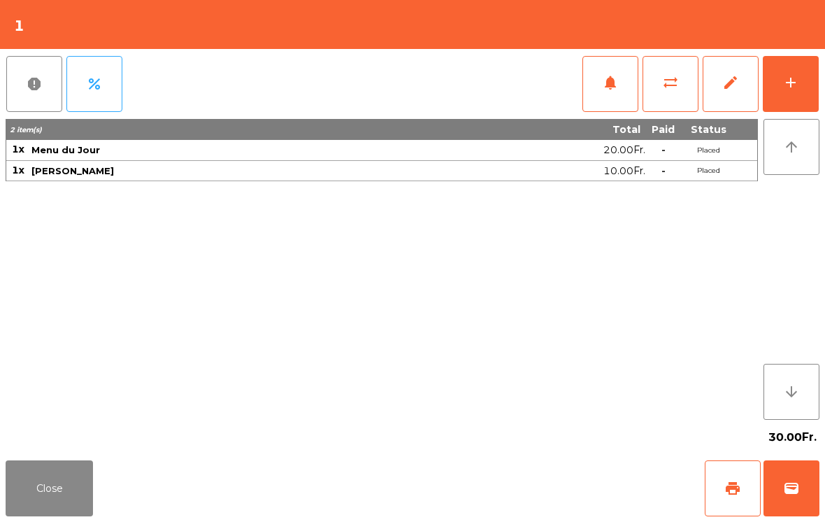
click at [728, 488] on span "print" at bounding box center [733, 488] width 17 height 17
click at [818, 103] on button "add" at bounding box center [791, 84] width 56 height 56
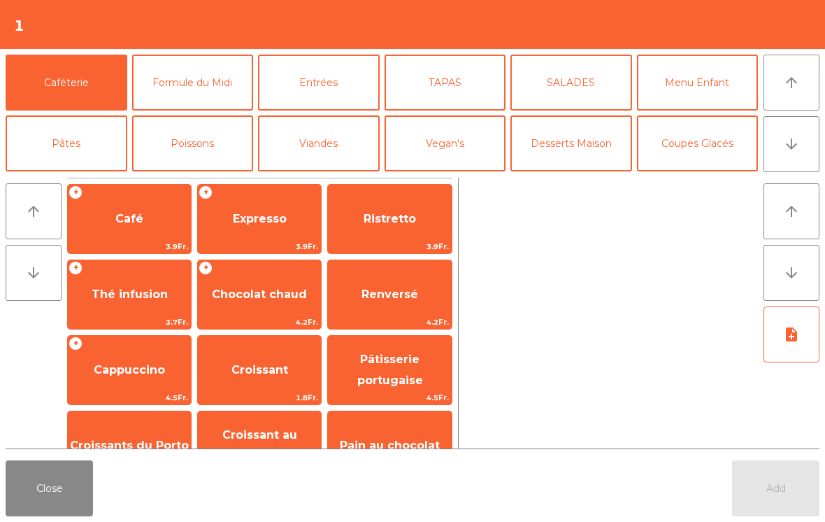
click at [267, 215] on span "Expresso" at bounding box center [260, 218] width 54 height 13
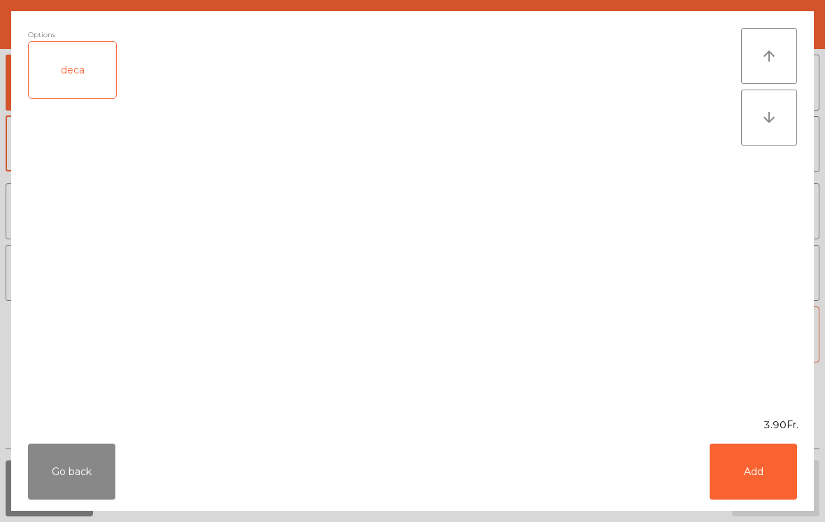
click at [763, 473] on button "Add" at bounding box center [753, 471] width 87 height 56
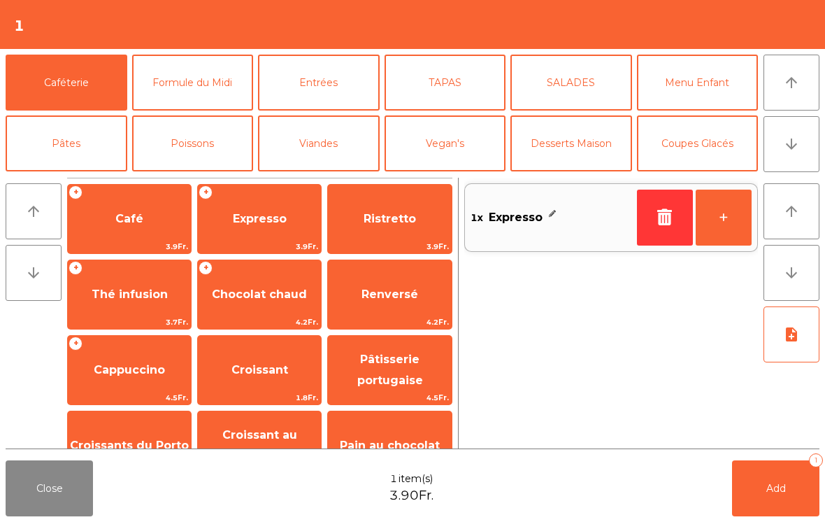
click at [58, 501] on button "Close" at bounding box center [49, 488] width 87 height 56
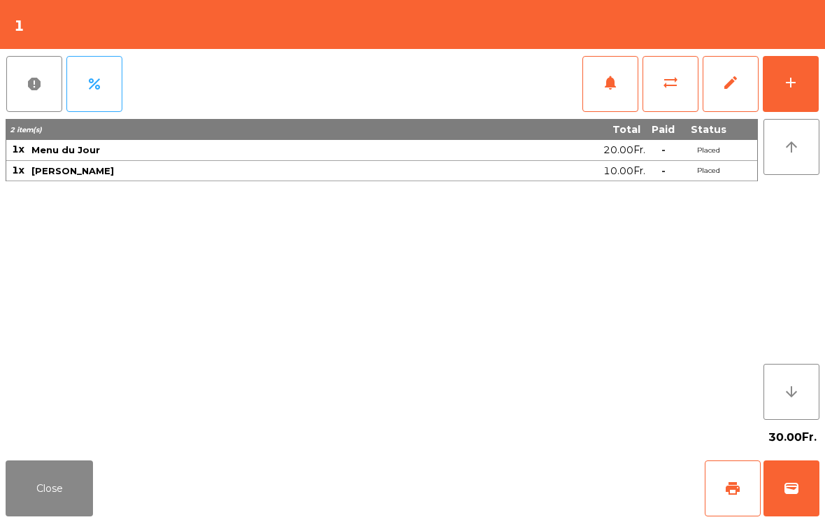
click at [737, 498] on button "print" at bounding box center [733, 488] width 56 height 56
click at [23, 496] on button "Close" at bounding box center [49, 488] width 87 height 56
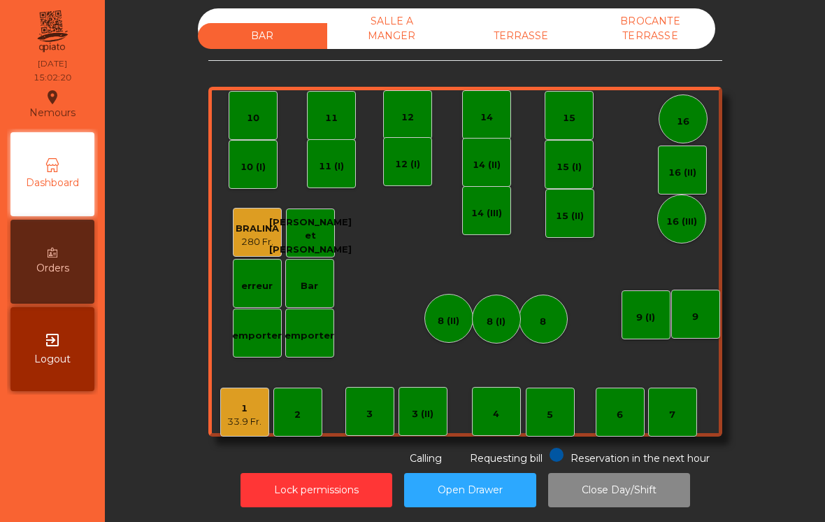
click at [392, 46] on div "SALLE A MANGER" at bounding box center [391, 28] width 129 height 41
click at [241, 415] on div "33.9 Fr." at bounding box center [244, 422] width 34 height 14
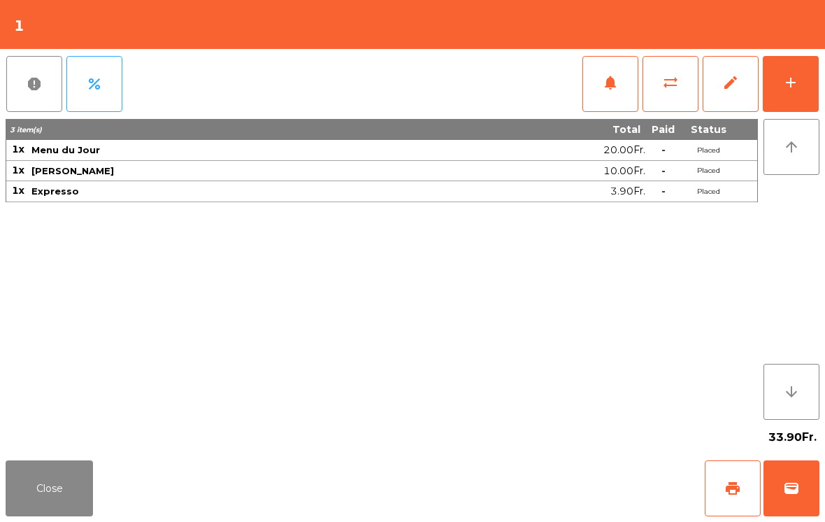
click at [684, 101] on button "sync_alt" at bounding box center [671, 84] width 56 height 56
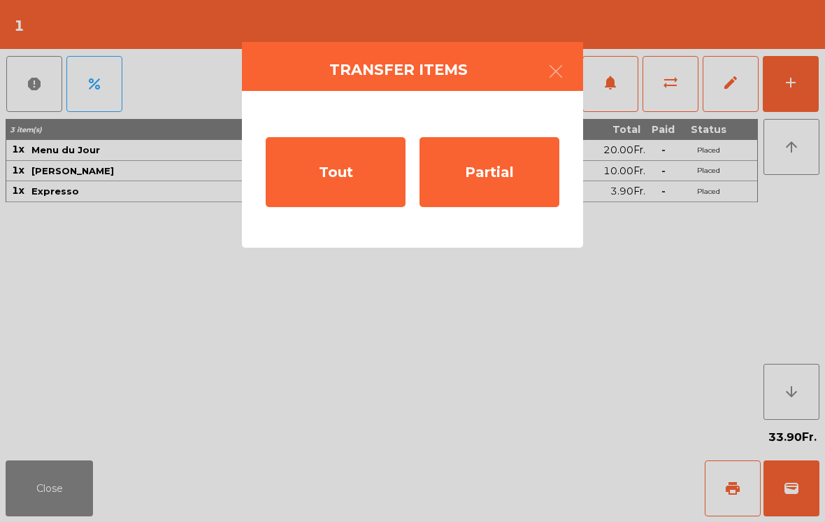
click at [58, 491] on ngb-modal-window "Transfer items Tout Partial" at bounding box center [412, 261] width 825 height 522
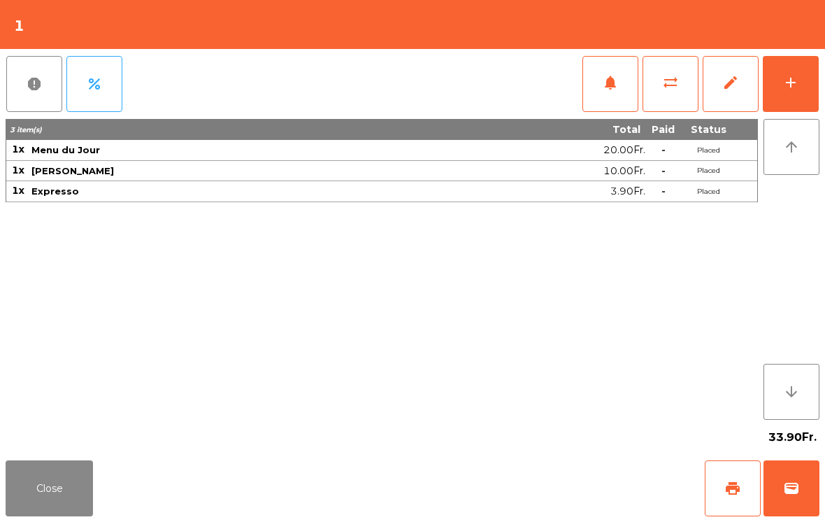
click at [667, 82] on span "sync_alt" at bounding box center [670, 82] width 17 height 17
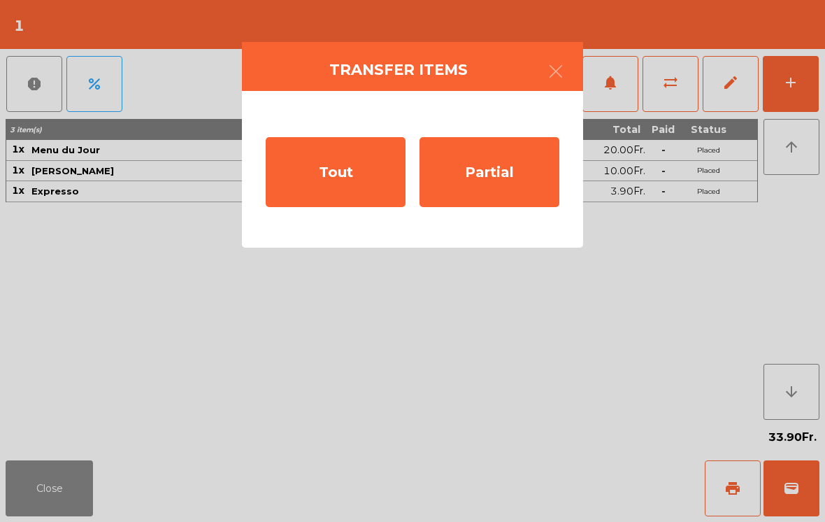
click at [499, 196] on div "Partial" at bounding box center [490, 172] width 140 height 70
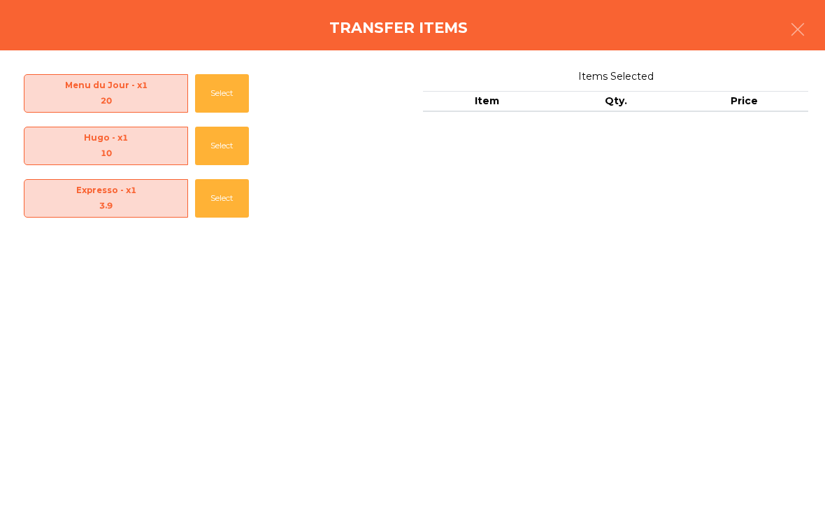
click at [239, 216] on button "Select" at bounding box center [222, 198] width 54 height 38
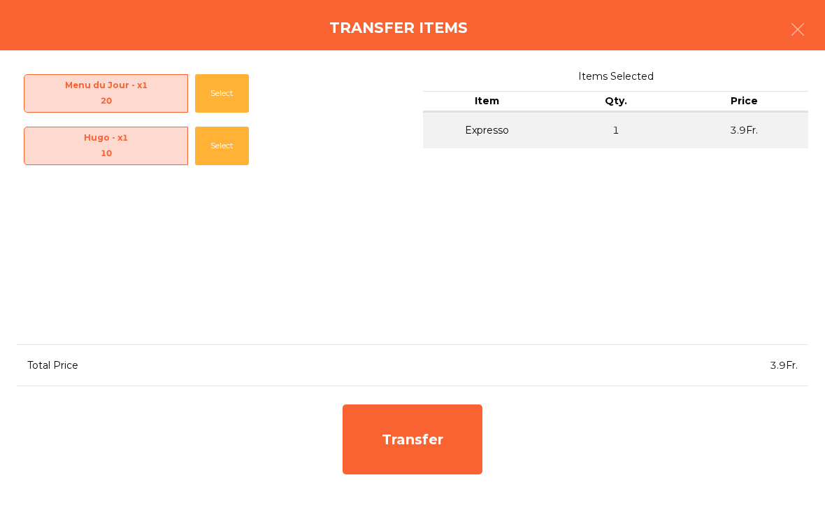
click at [388, 450] on div "Transfer" at bounding box center [413, 439] width 140 height 70
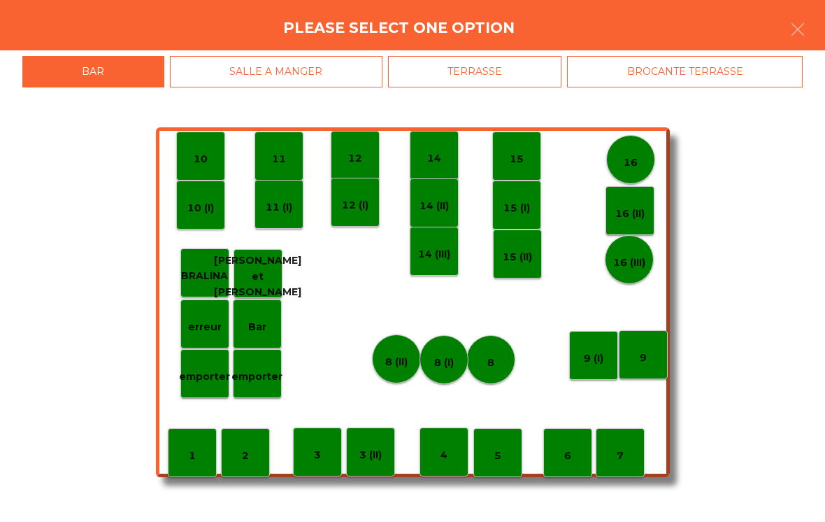
click at [194, 335] on div "erreur" at bounding box center [204, 323] width 49 height 49
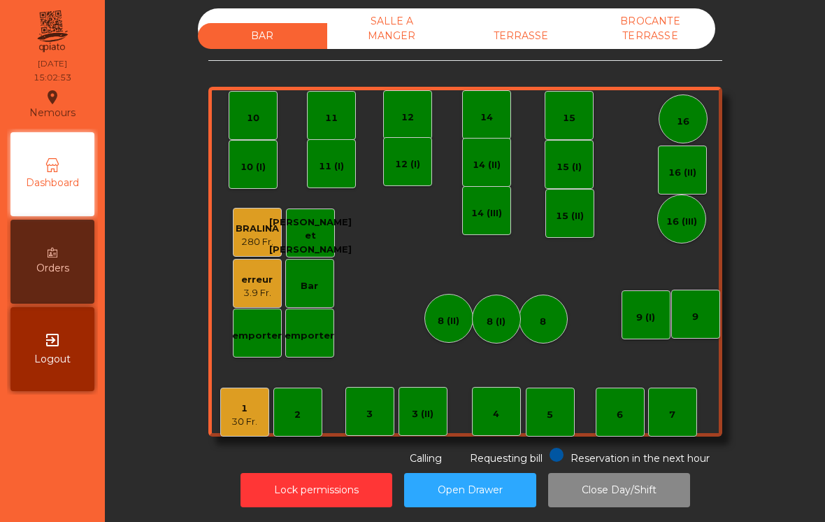
click at [221, 422] on div "1 30 Fr." at bounding box center [244, 412] width 49 height 49
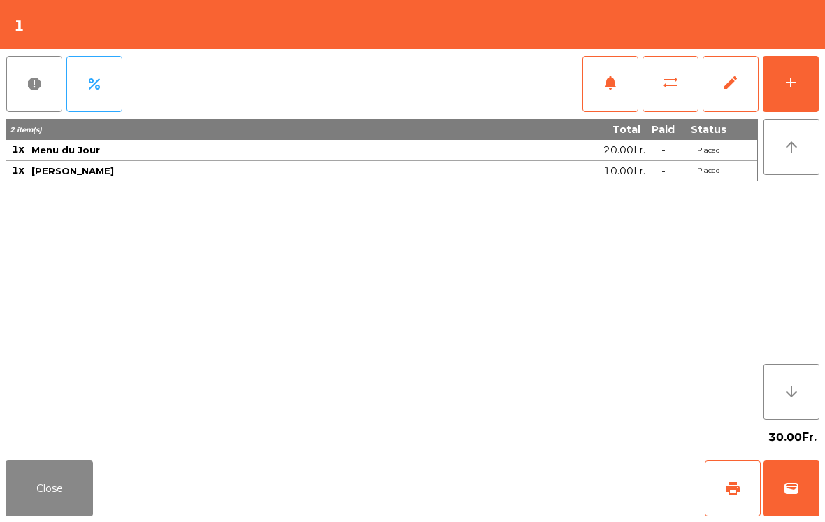
scroll to position [0, 0]
click at [792, 492] on span "wallet" at bounding box center [791, 488] width 17 height 17
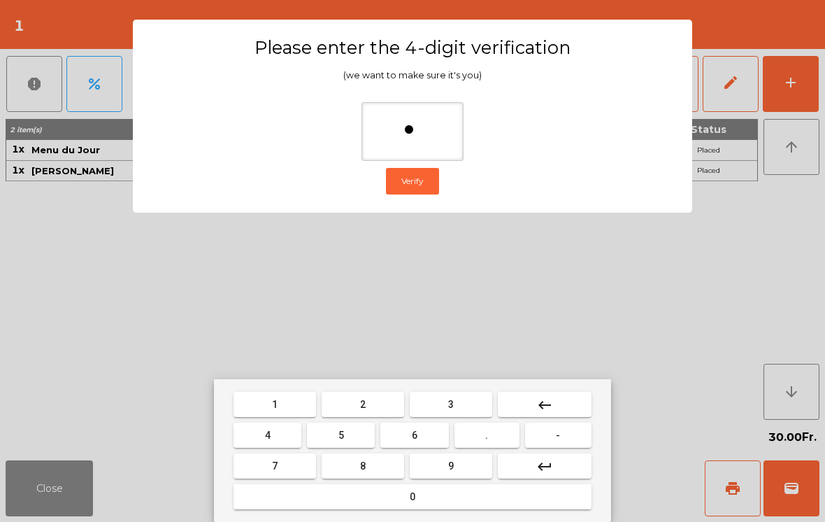
type input "**"
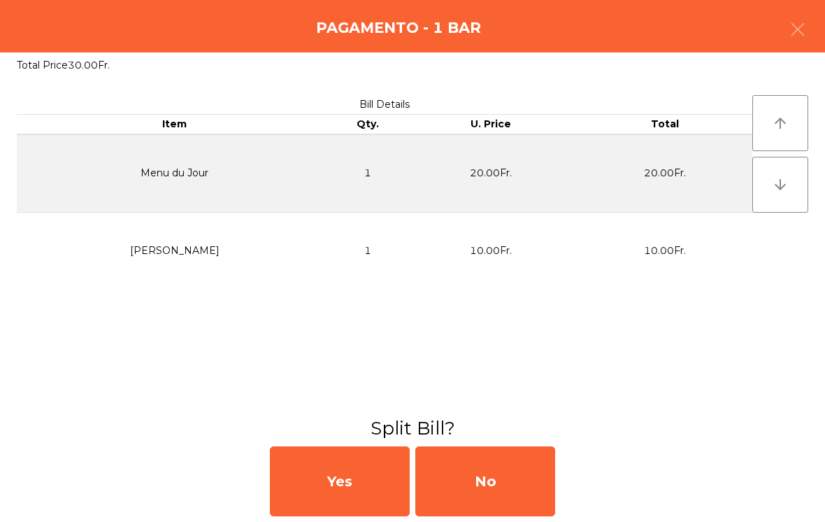
click at [480, 464] on div "No" at bounding box center [486, 481] width 140 height 70
click at [486, 503] on div "No" at bounding box center [486, 481] width 140 height 70
click at [497, 494] on div "No" at bounding box center [486, 481] width 140 height 70
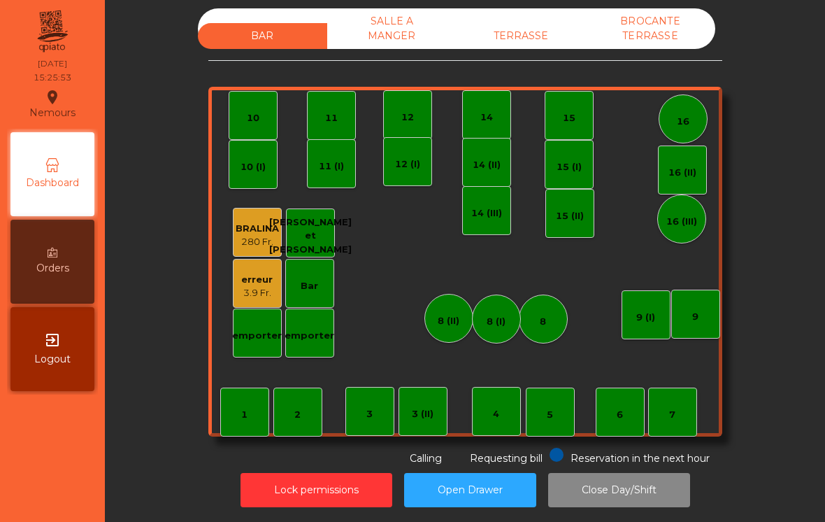
click at [563, 35] on div "TERRASSE" at bounding box center [521, 36] width 129 height 26
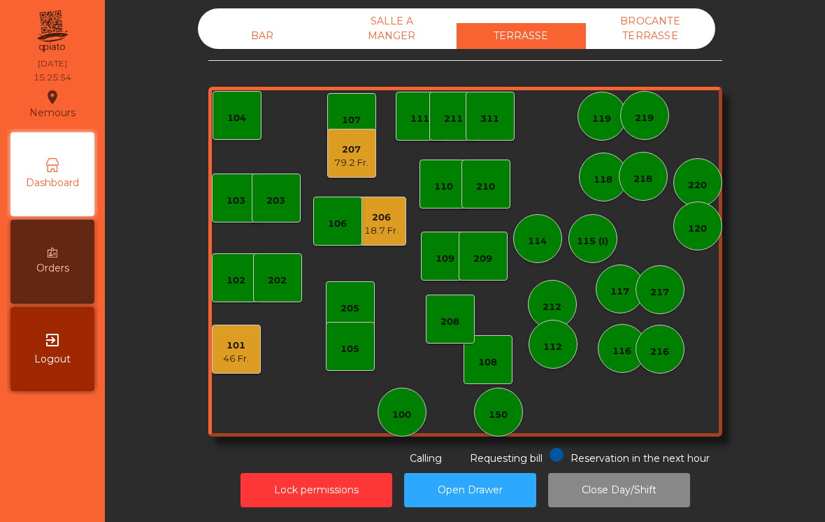
click at [232, 353] on div "46 Fr." at bounding box center [236, 359] width 26 height 14
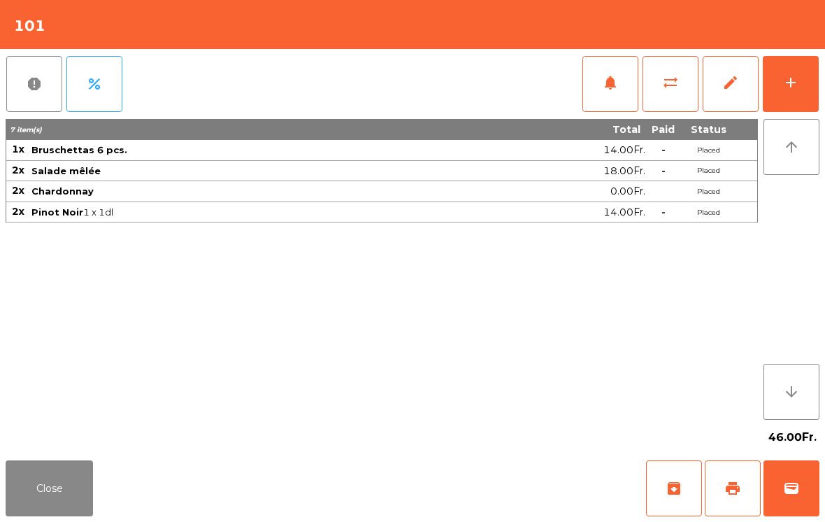
click at [799, 495] on span "wallet" at bounding box center [791, 488] width 17 height 17
click at [511, 446] on div "46.00Fr." at bounding box center [413, 437] width 814 height 35
click at [508, 460] on div "Close archive print wallet" at bounding box center [412, 488] width 825 height 67
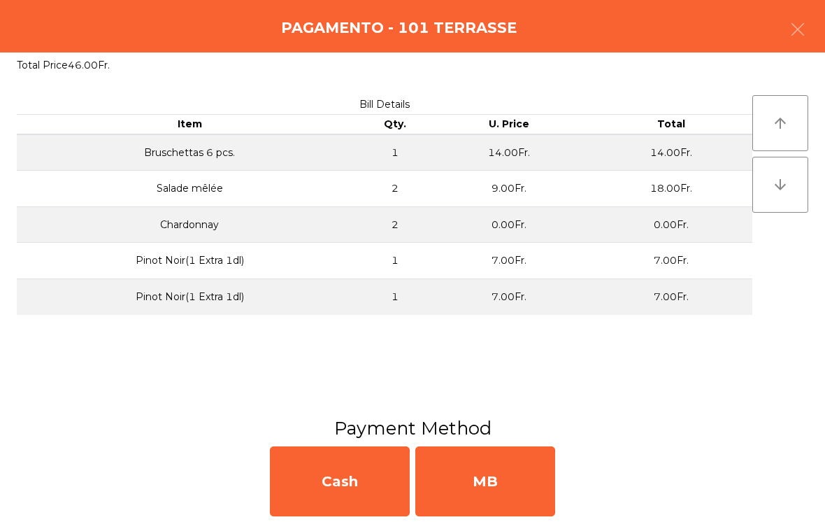
click at [495, 468] on div "MB" at bounding box center [486, 481] width 140 height 70
click at [506, 472] on div "No" at bounding box center [486, 481] width 140 height 70
click at [487, 484] on div "No" at bounding box center [486, 481] width 140 height 70
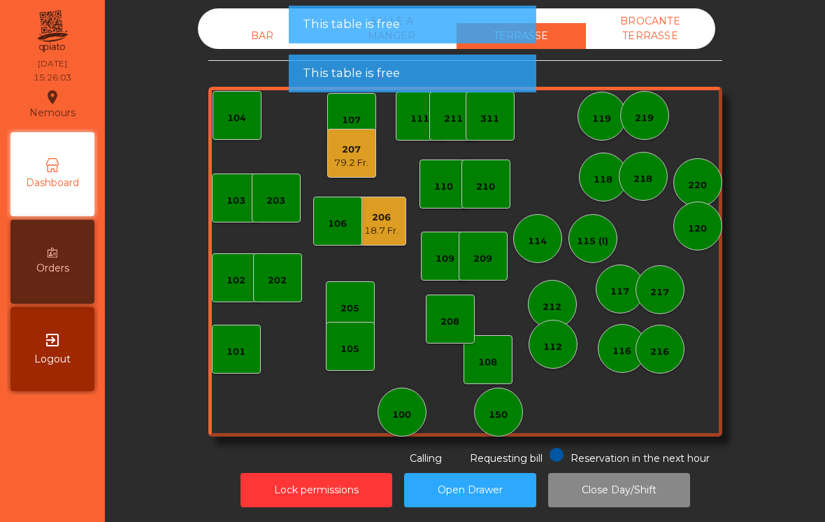
click at [496, 476] on button "Open Drawer" at bounding box center [470, 490] width 132 height 34
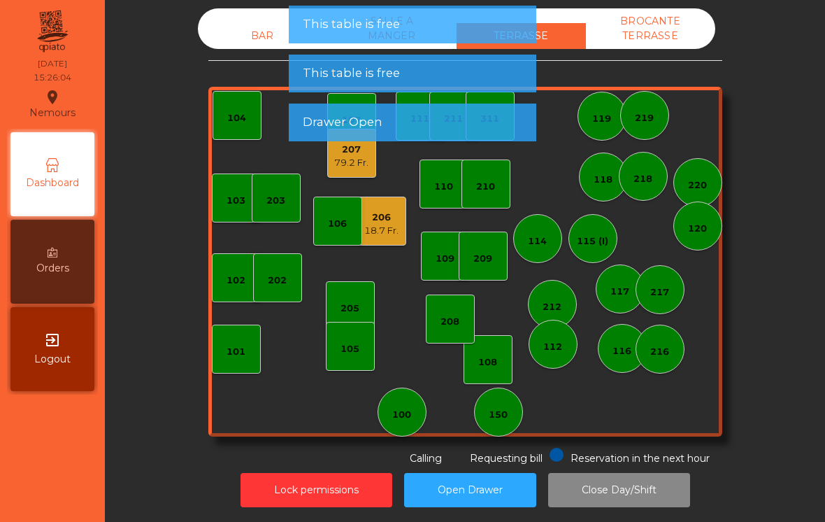
click at [362, 215] on div "106" at bounding box center [337, 221] width 49 height 49
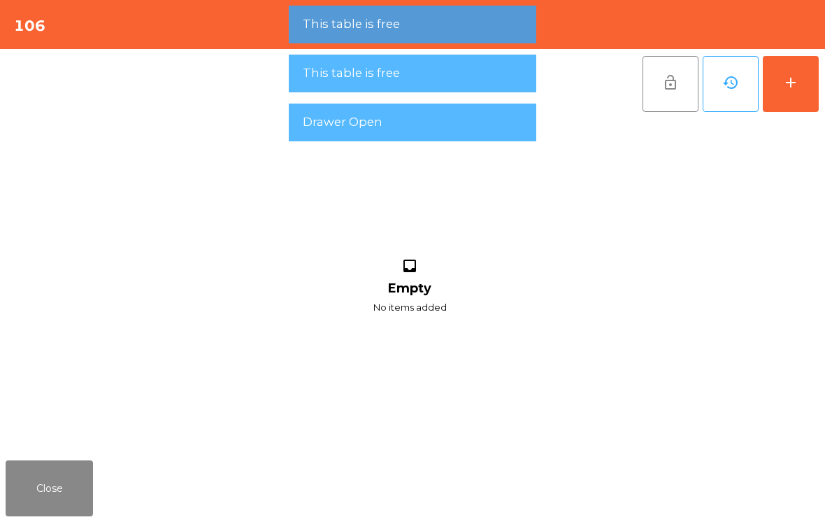
click at [78, 482] on button "Close" at bounding box center [49, 488] width 87 height 56
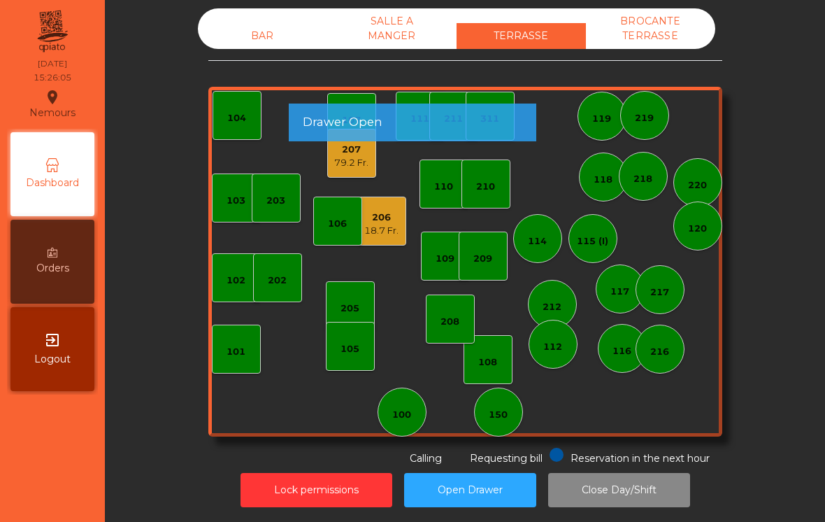
click at [385, 228] on div "18.7 Fr." at bounding box center [381, 231] width 34 height 14
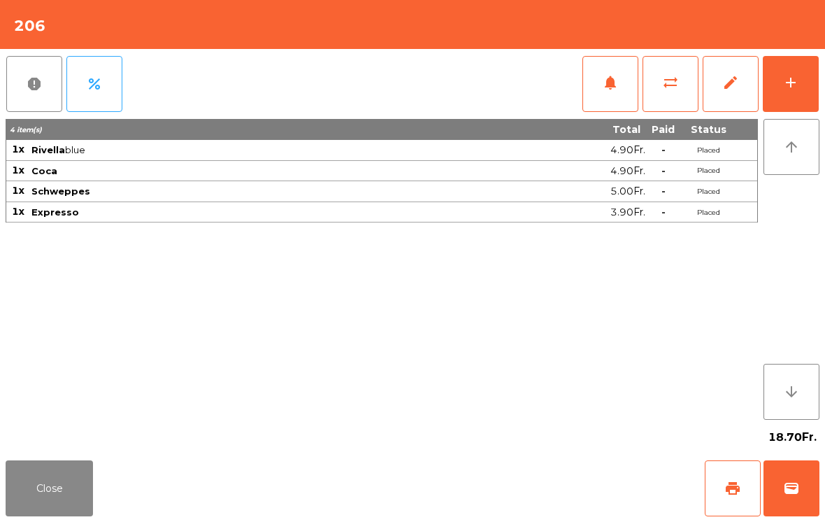
click at [792, 493] on span "wallet" at bounding box center [791, 488] width 17 height 17
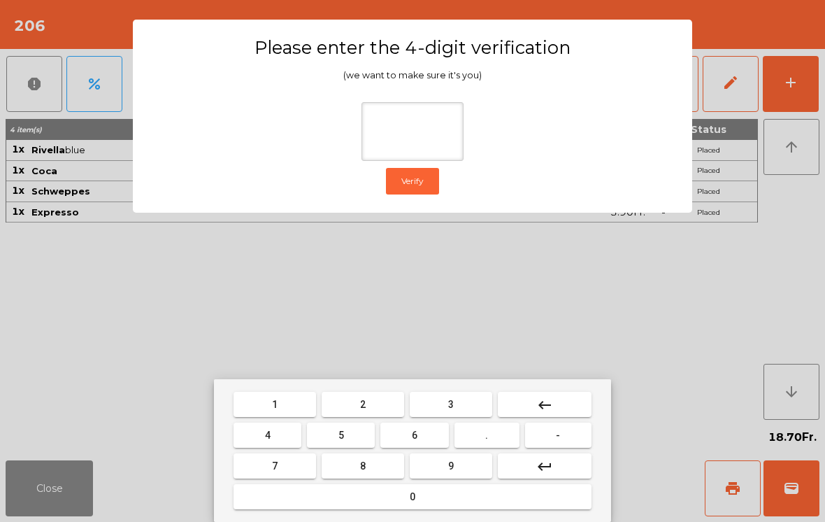
type input "*"
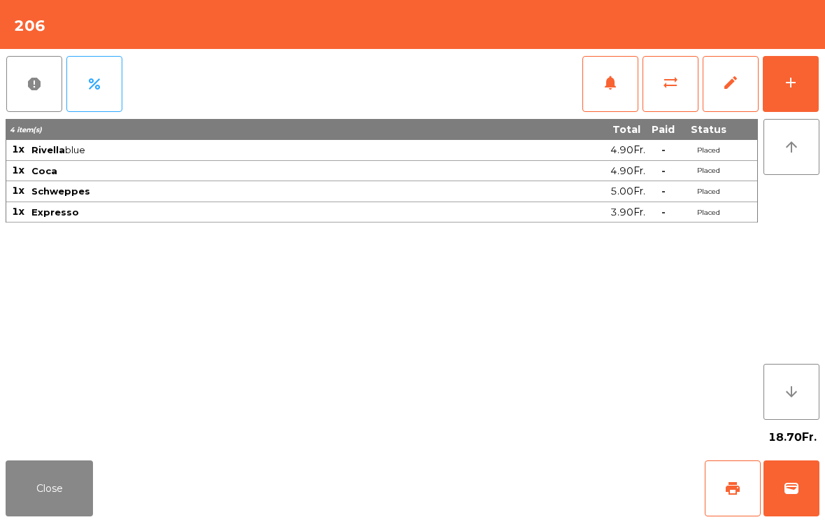
click at [525, 474] on div "Close print wallet" at bounding box center [412, 488] width 825 height 67
click at [502, 485] on div "Close print wallet" at bounding box center [412, 488] width 825 height 67
click at [501, 484] on div "Close print wallet" at bounding box center [412, 488] width 825 height 67
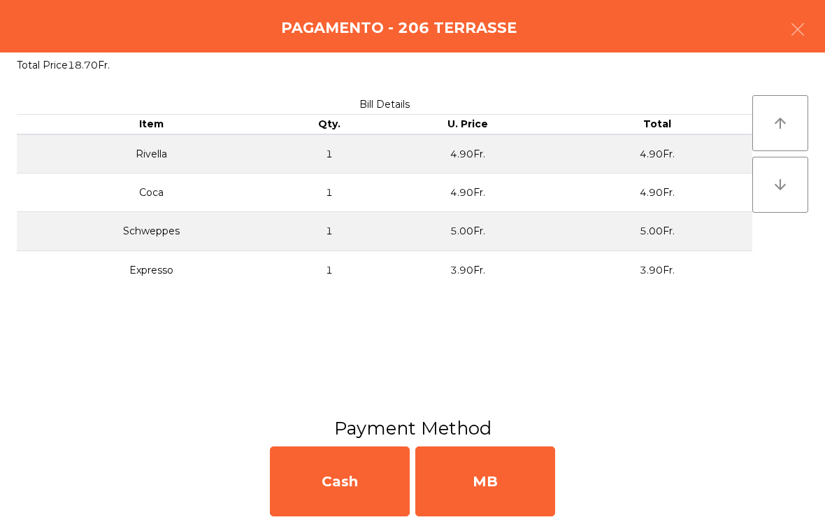
click at [487, 486] on div "MB" at bounding box center [486, 481] width 140 height 70
click at [487, 479] on div "No" at bounding box center [486, 481] width 140 height 70
click at [493, 474] on div "No" at bounding box center [486, 481] width 140 height 70
click at [494, 471] on div "No" at bounding box center [486, 481] width 140 height 70
